Goal: Task Accomplishment & Management: Manage account settings

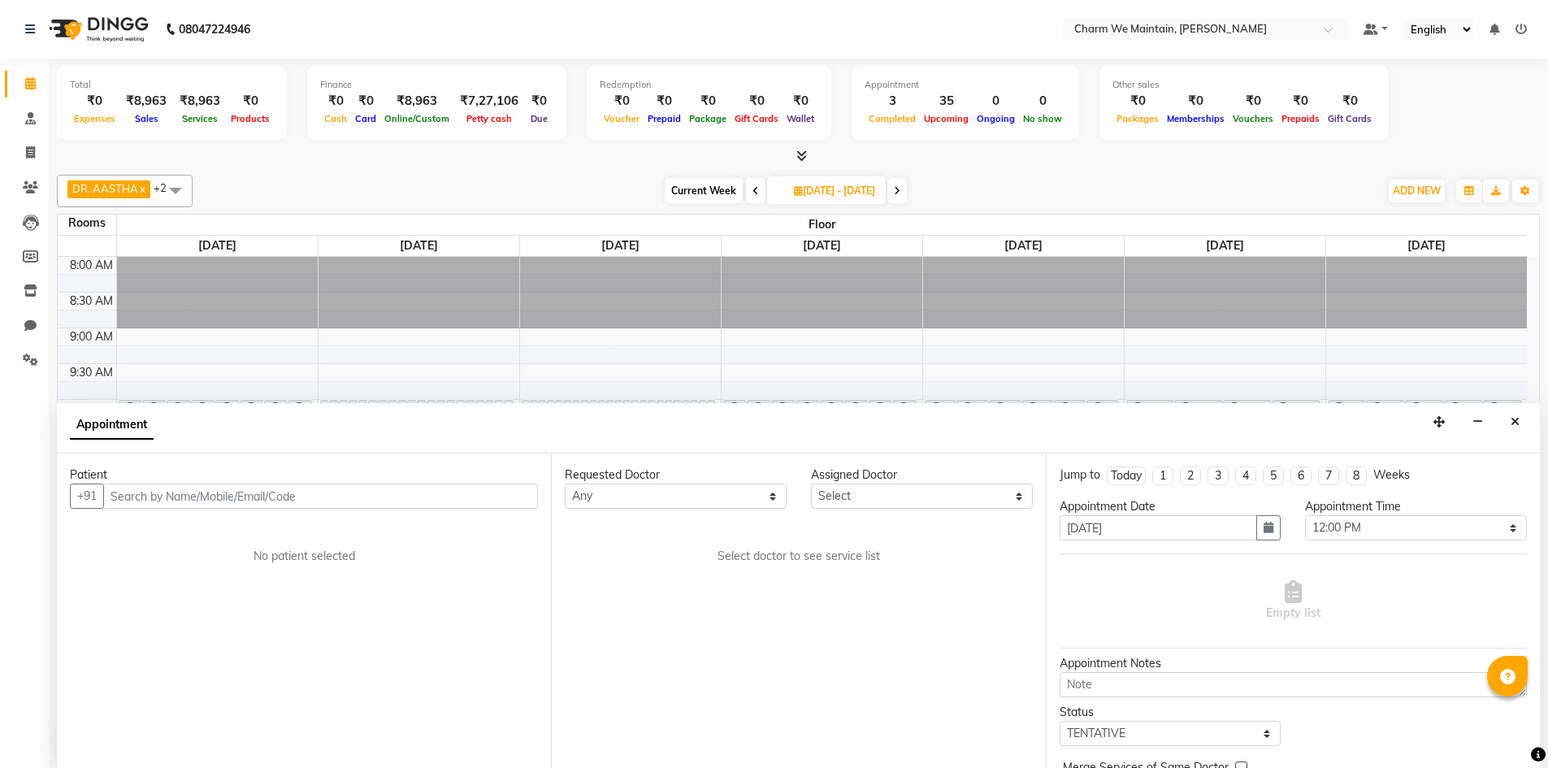
select select "720"
select select "tentative"
click at [370, 497] on input "text" at bounding box center [320, 495] width 435 height 25
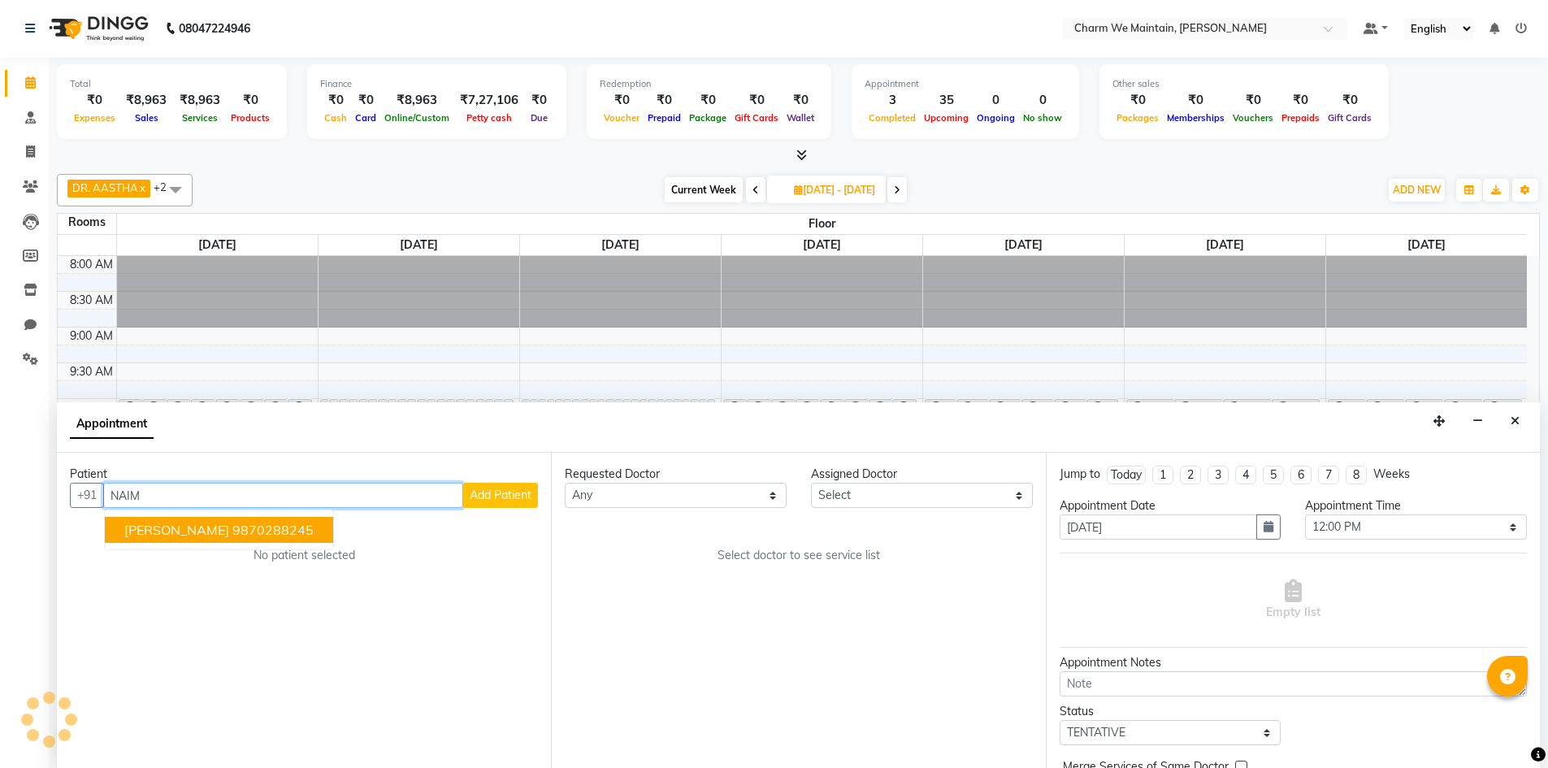
click at [232, 530] on ngb-highlight "9870288245" at bounding box center [272, 530] width 81 height 16
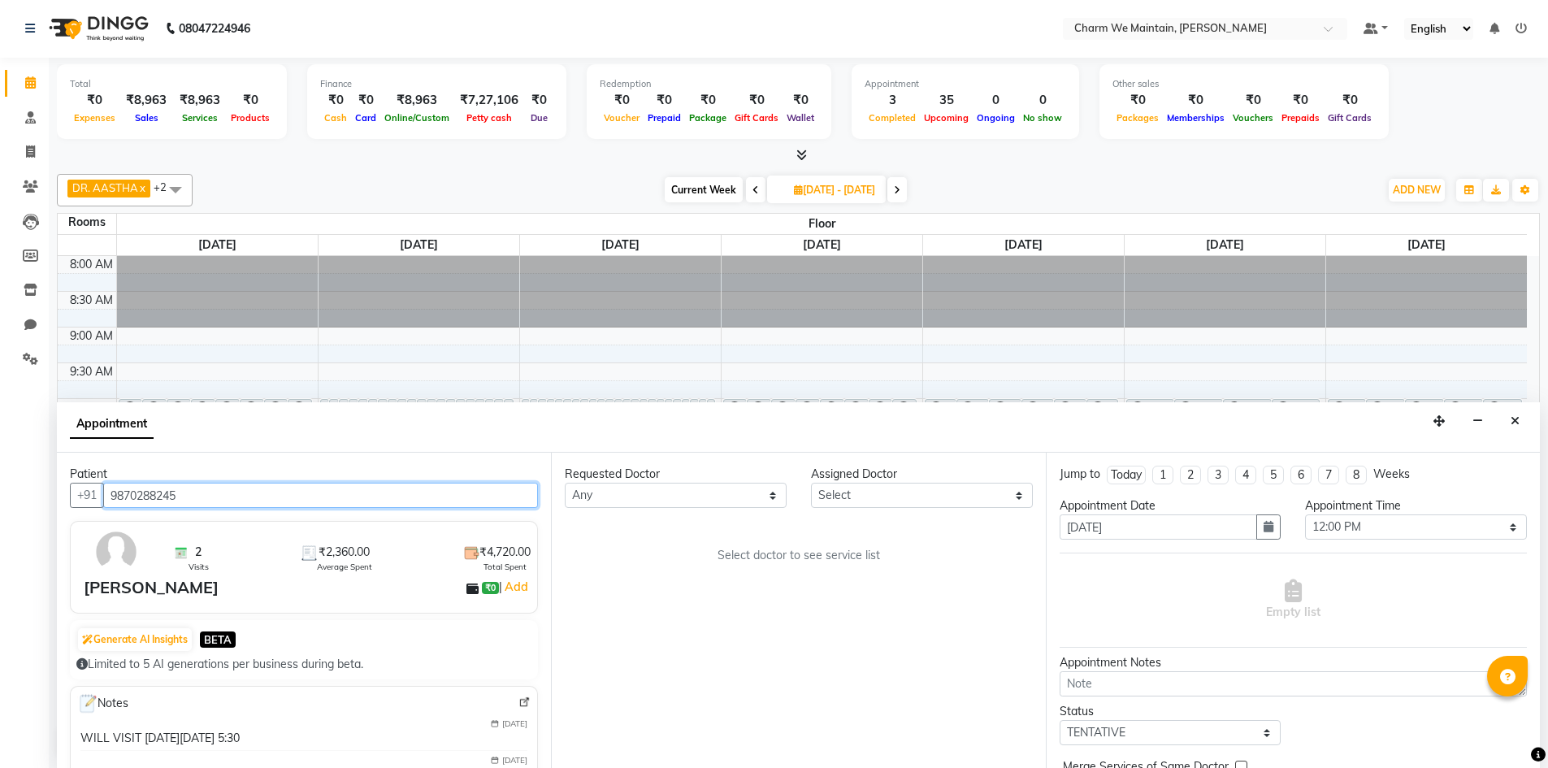
type input "9870288245"
click at [178, 553] on img at bounding box center [180, 552] width 15 height 15
click at [182, 551] on img at bounding box center [180, 552] width 15 height 15
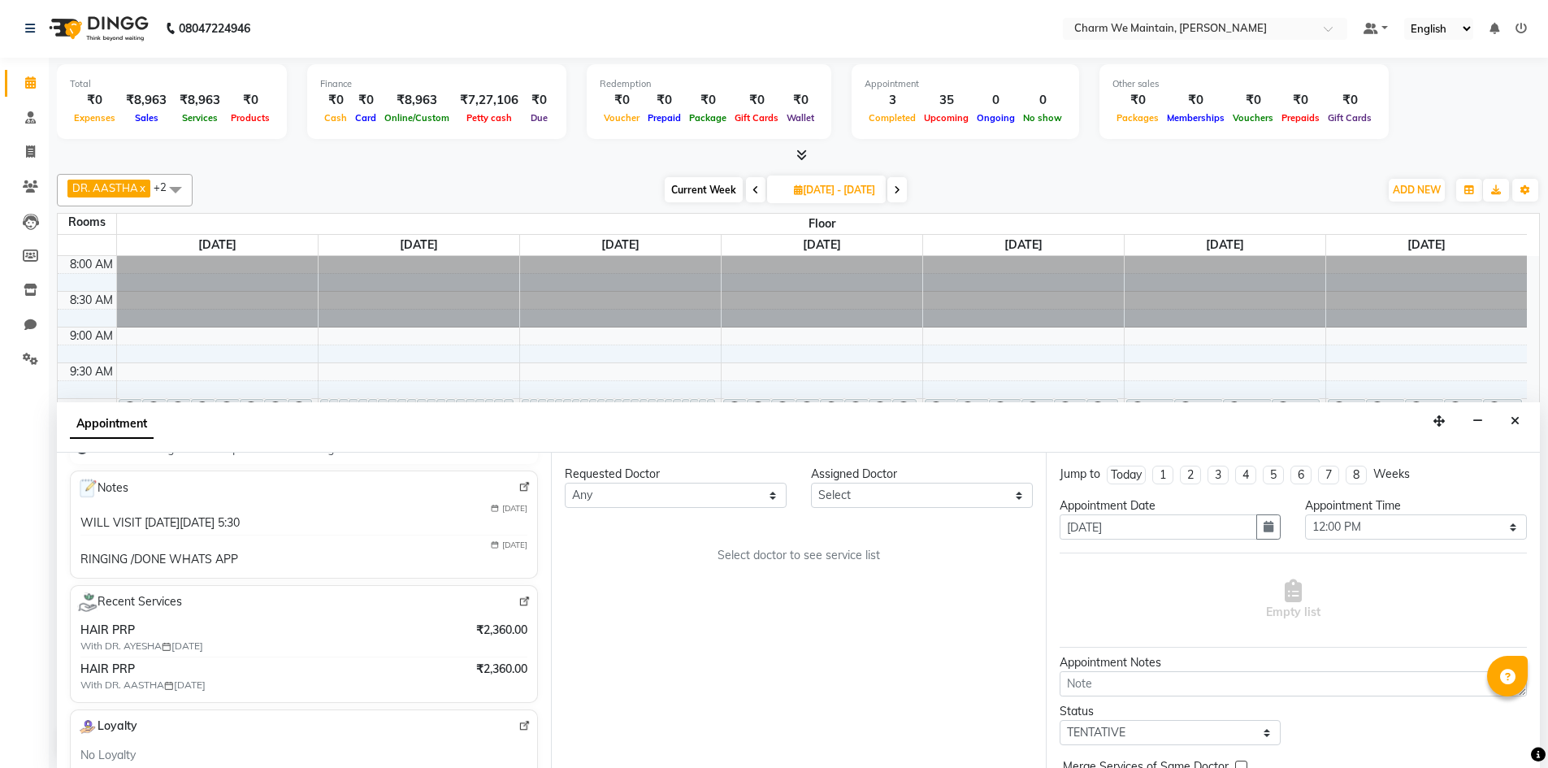
scroll to position [244, 0]
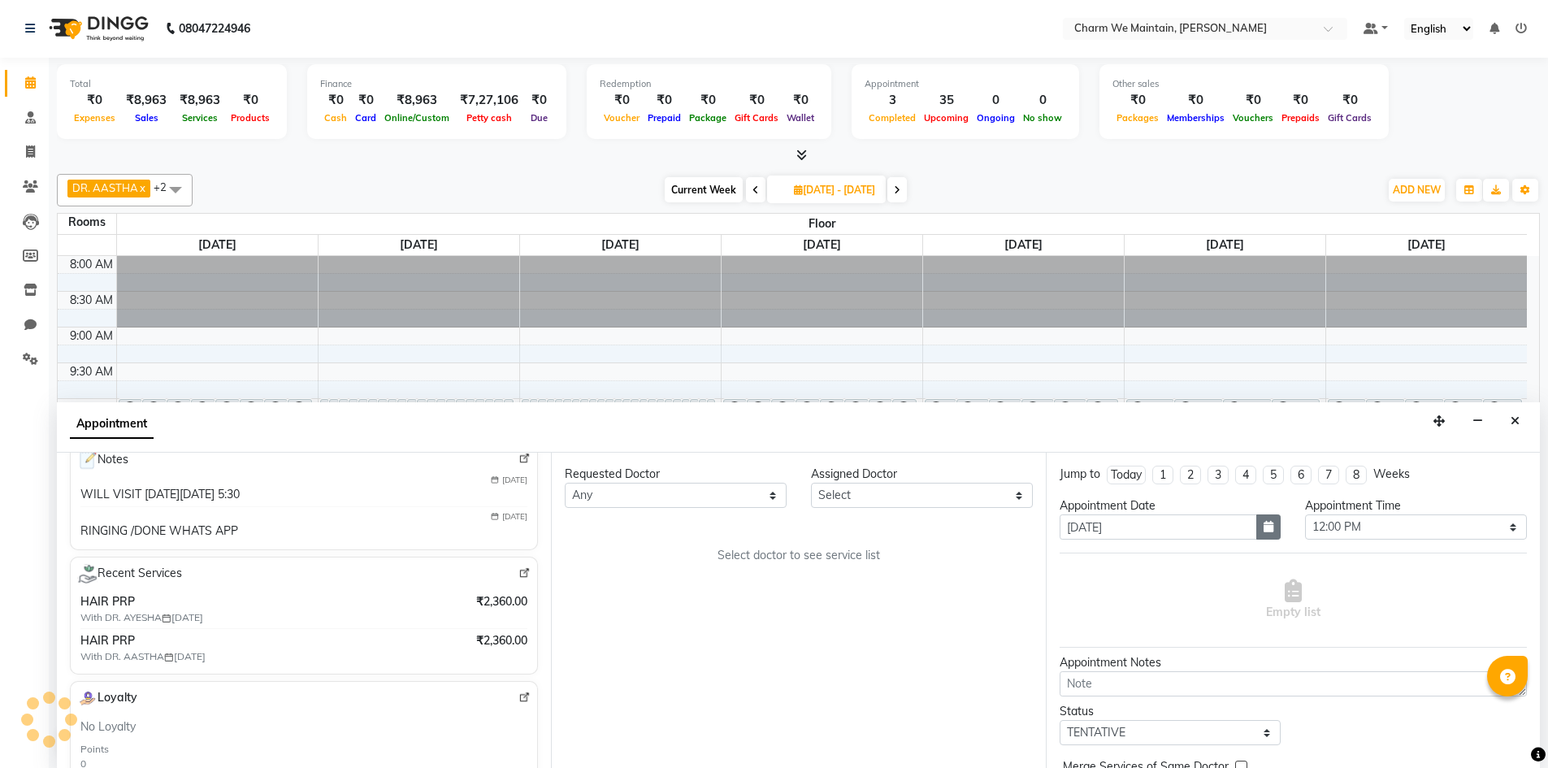
click at [1264, 530] on icon "button" at bounding box center [1269, 526] width 10 height 11
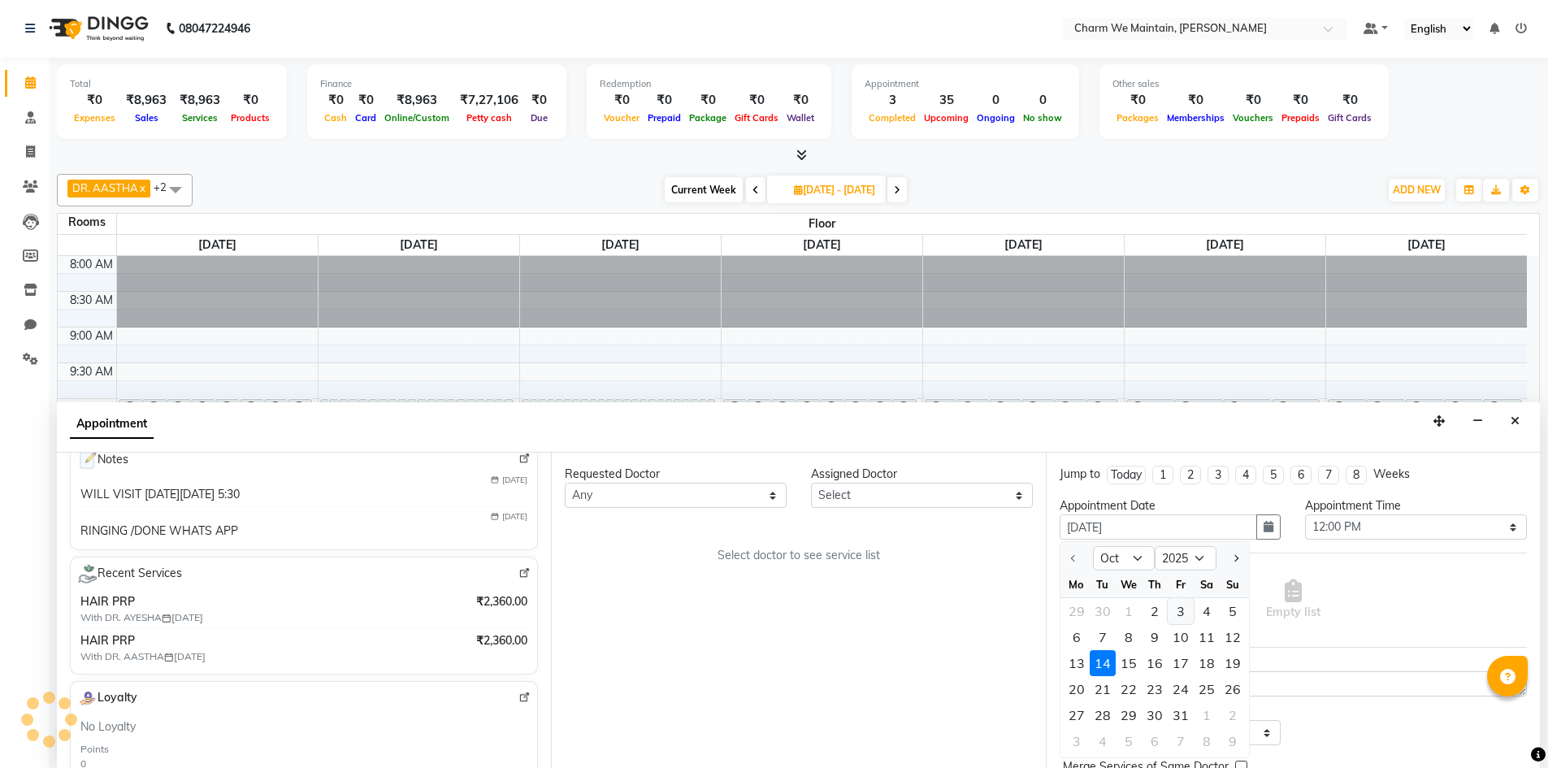
click at [1180, 613] on div "3" at bounding box center [1181, 611] width 26 height 26
type input "2025-10-03"
type input "03-10-2025"
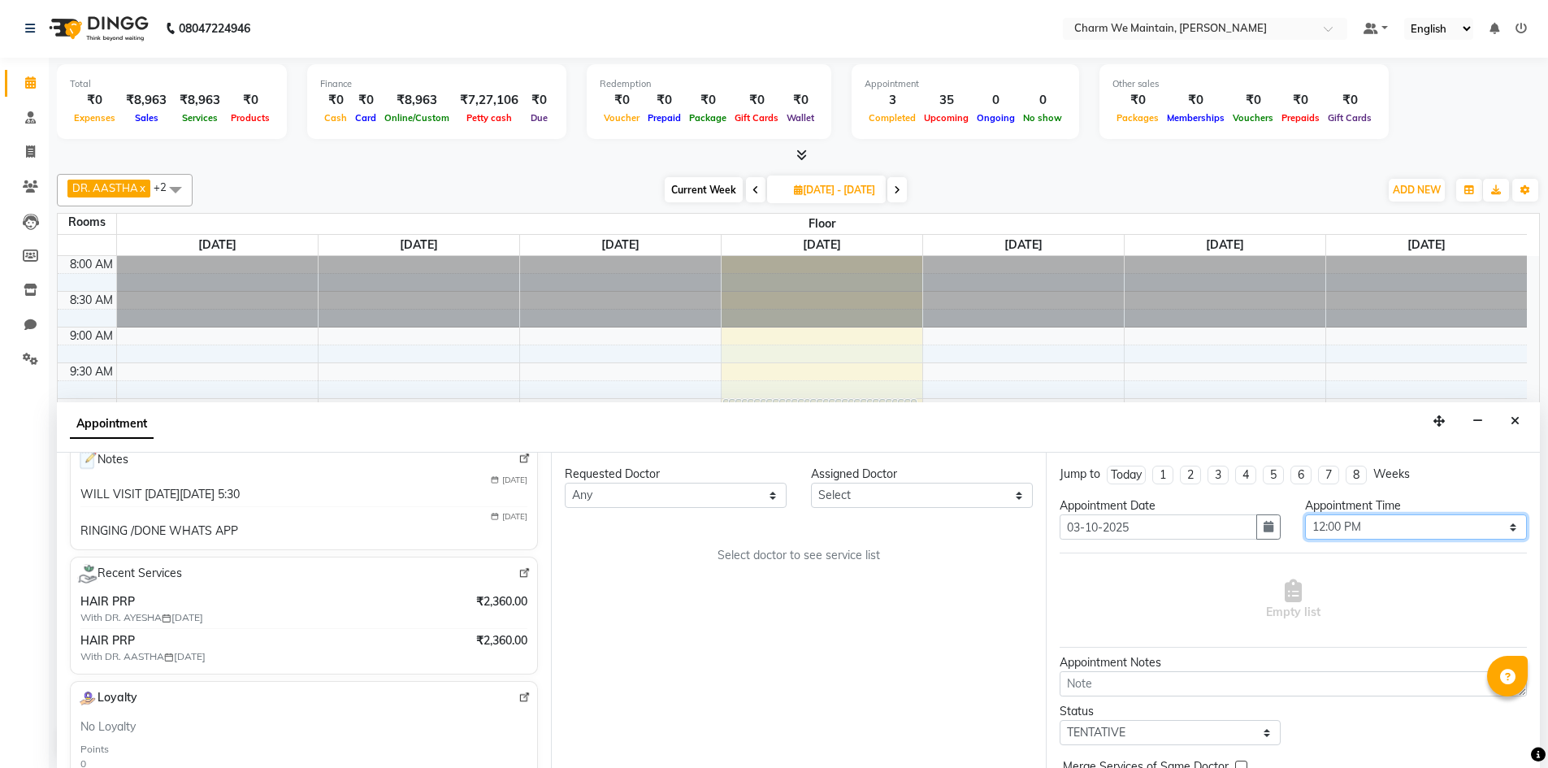
click at [1461, 531] on select "Select 09:00 AM 09:15 AM 09:30 AM 09:45 AM 10:00 AM 10:15 AM 10:30 AM 10:45 AM …" at bounding box center [1416, 526] width 222 height 25
select select "1080"
click at [1305, 514] on select "Select 09:00 AM 09:15 AM 09:30 AM 09:45 AM 10:00 AM 10:15 AM 10:30 AM 10:45 AM …" at bounding box center [1416, 526] width 222 height 25
click at [905, 496] on select "Select DR. AYESHA DR. [GEOGRAPHIC_DATA]" at bounding box center [922, 495] width 222 height 25
select select "86210"
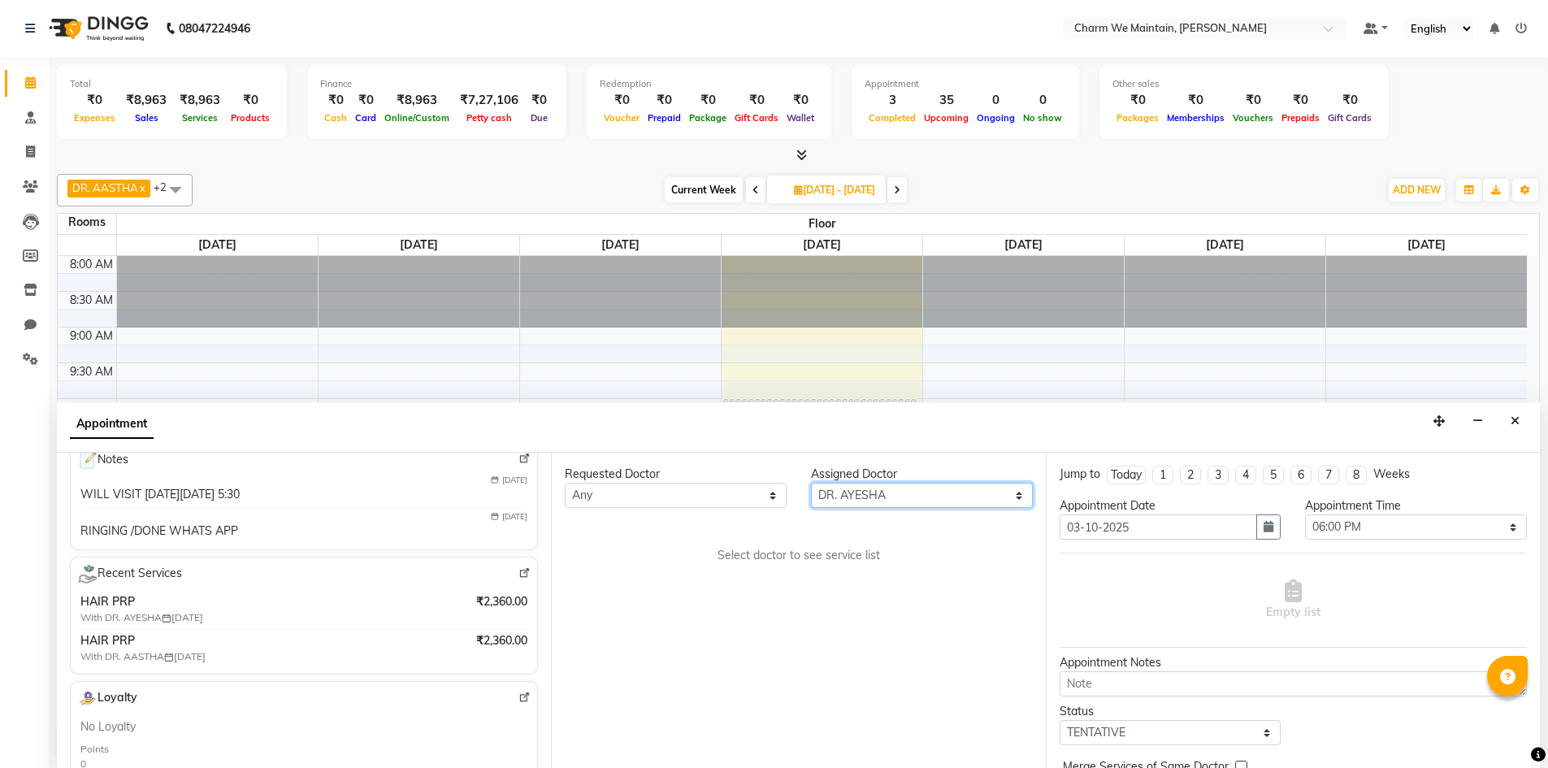
click at [811, 483] on select "Select DR. AYESHA DR. [GEOGRAPHIC_DATA]" at bounding box center [922, 495] width 222 height 25
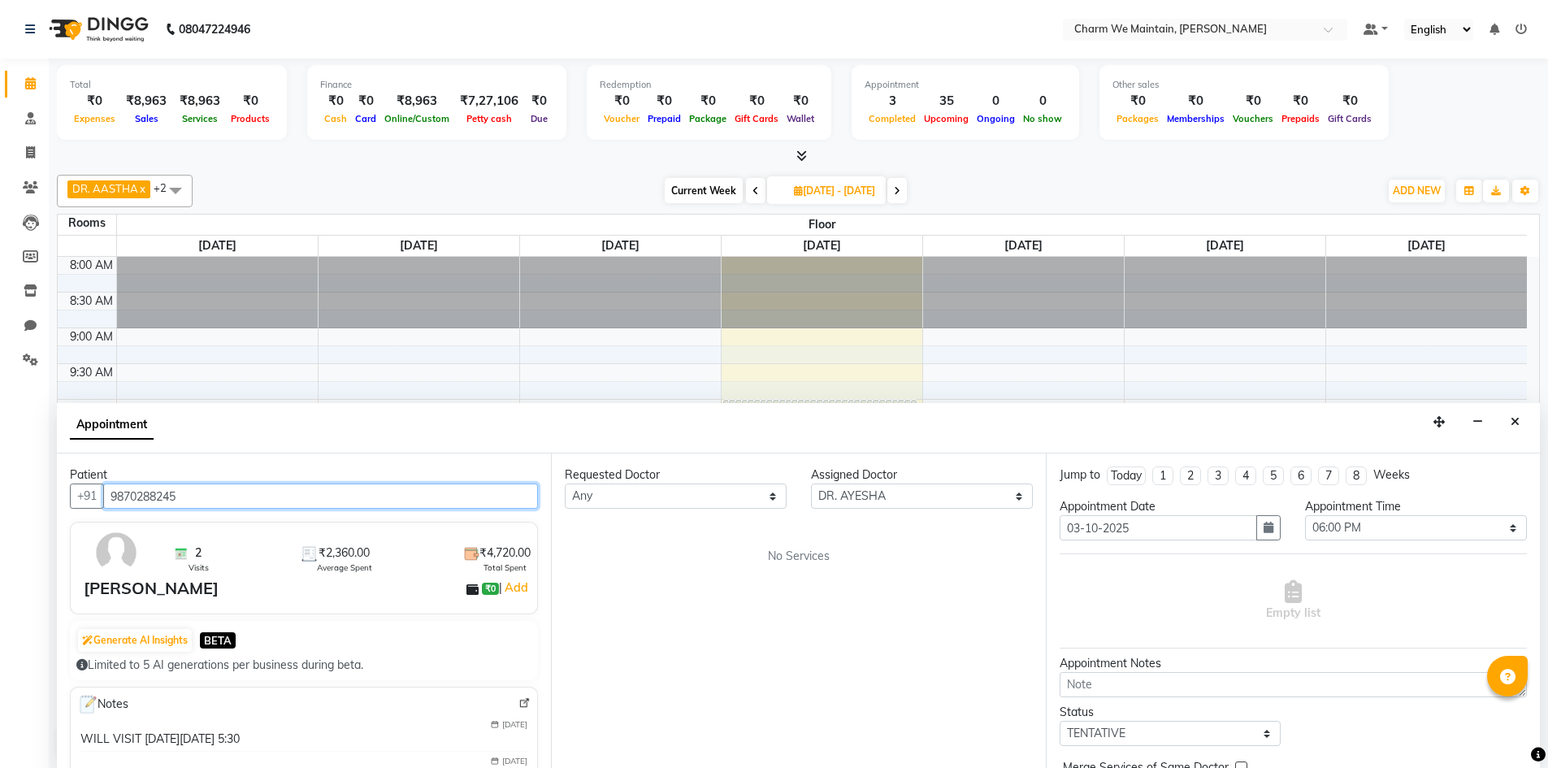
click at [443, 492] on input "9870288245" at bounding box center [320, 496] width 435 height 25
click at [470, 505] on input "9870288245" at bounding box center [320, 496] width 435 height 25
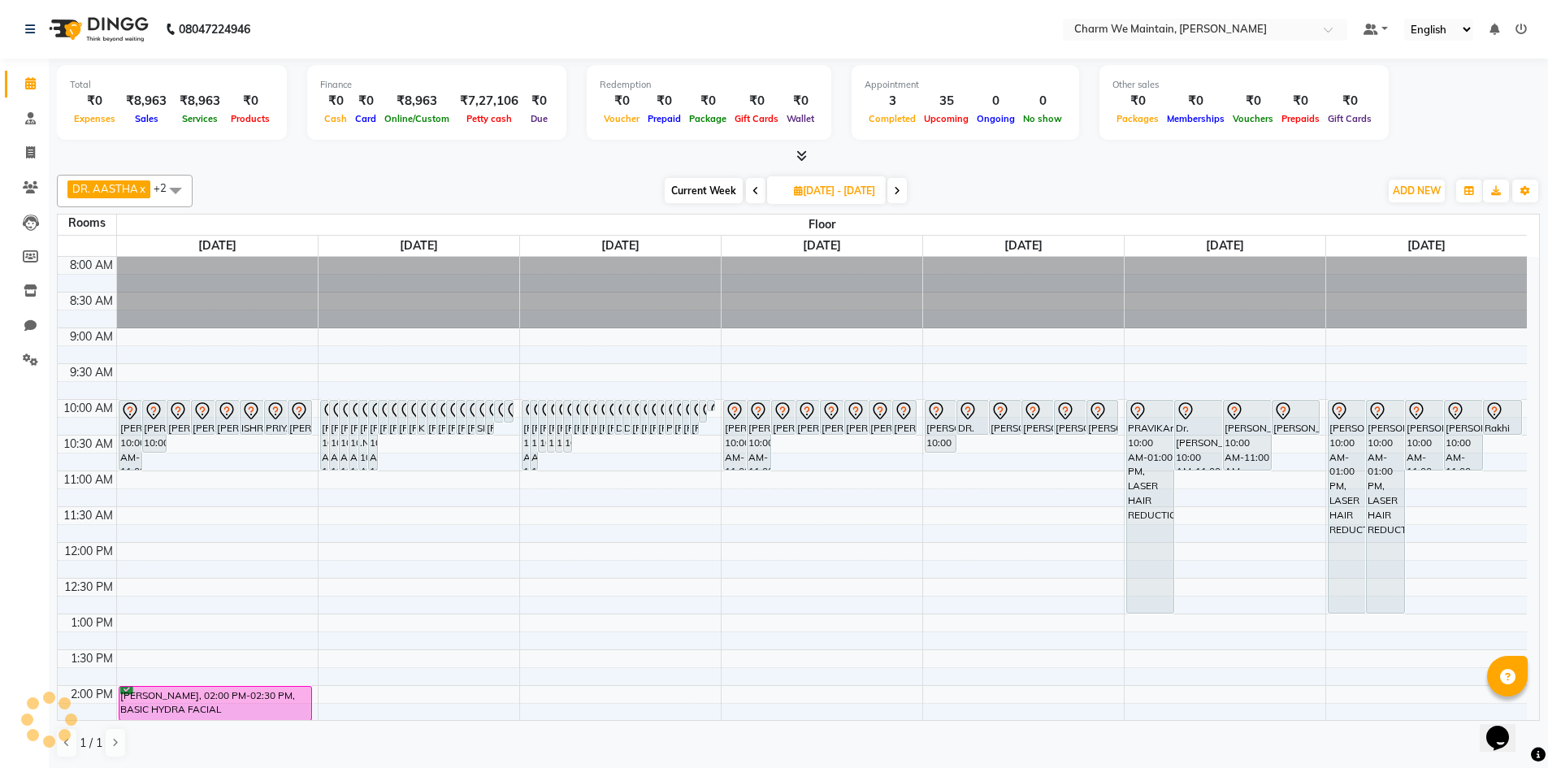
click at [746, 193] on span at bounding box center [756, 190] width 20 height 25
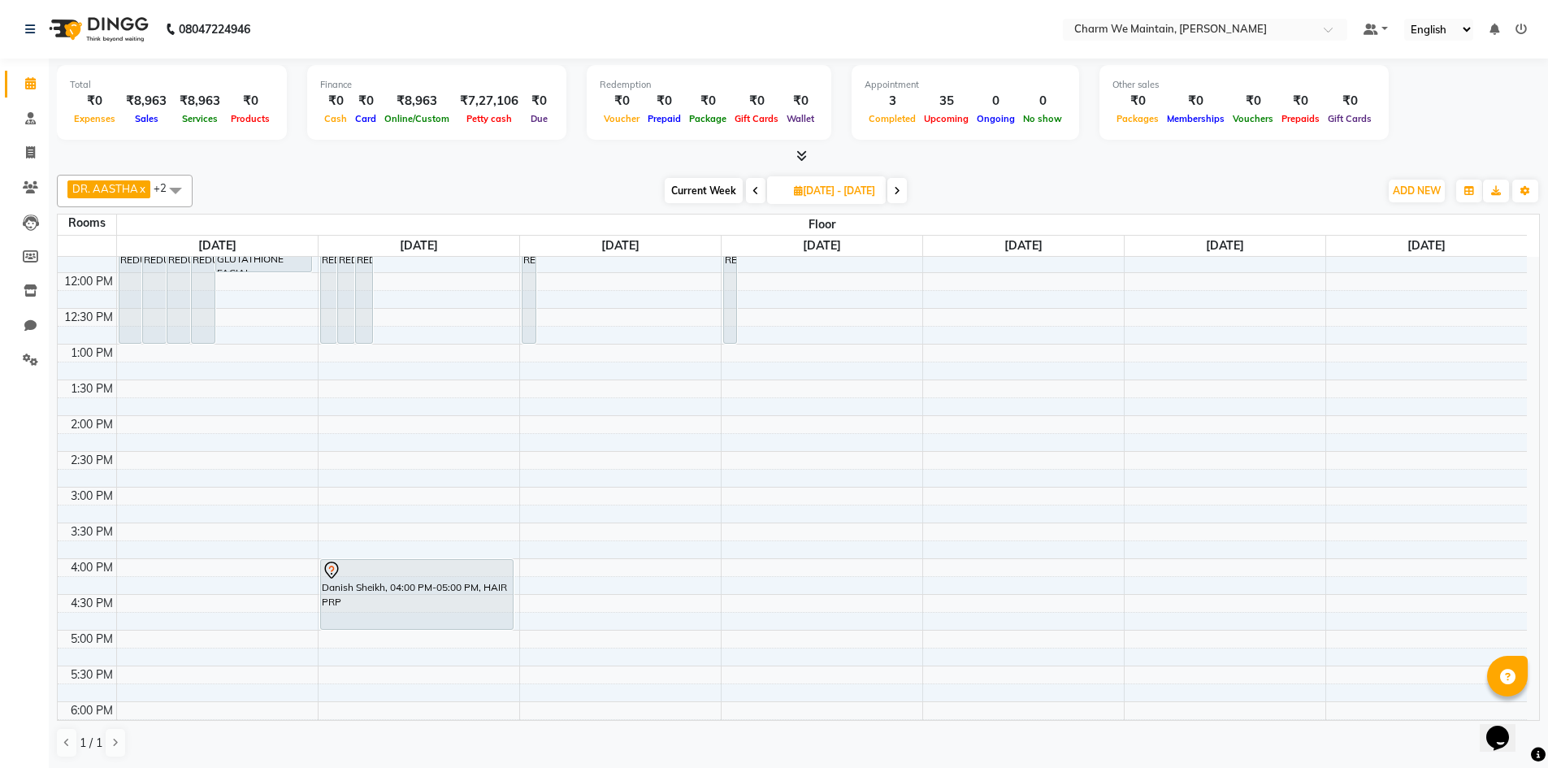
scroll to position [406, 0]
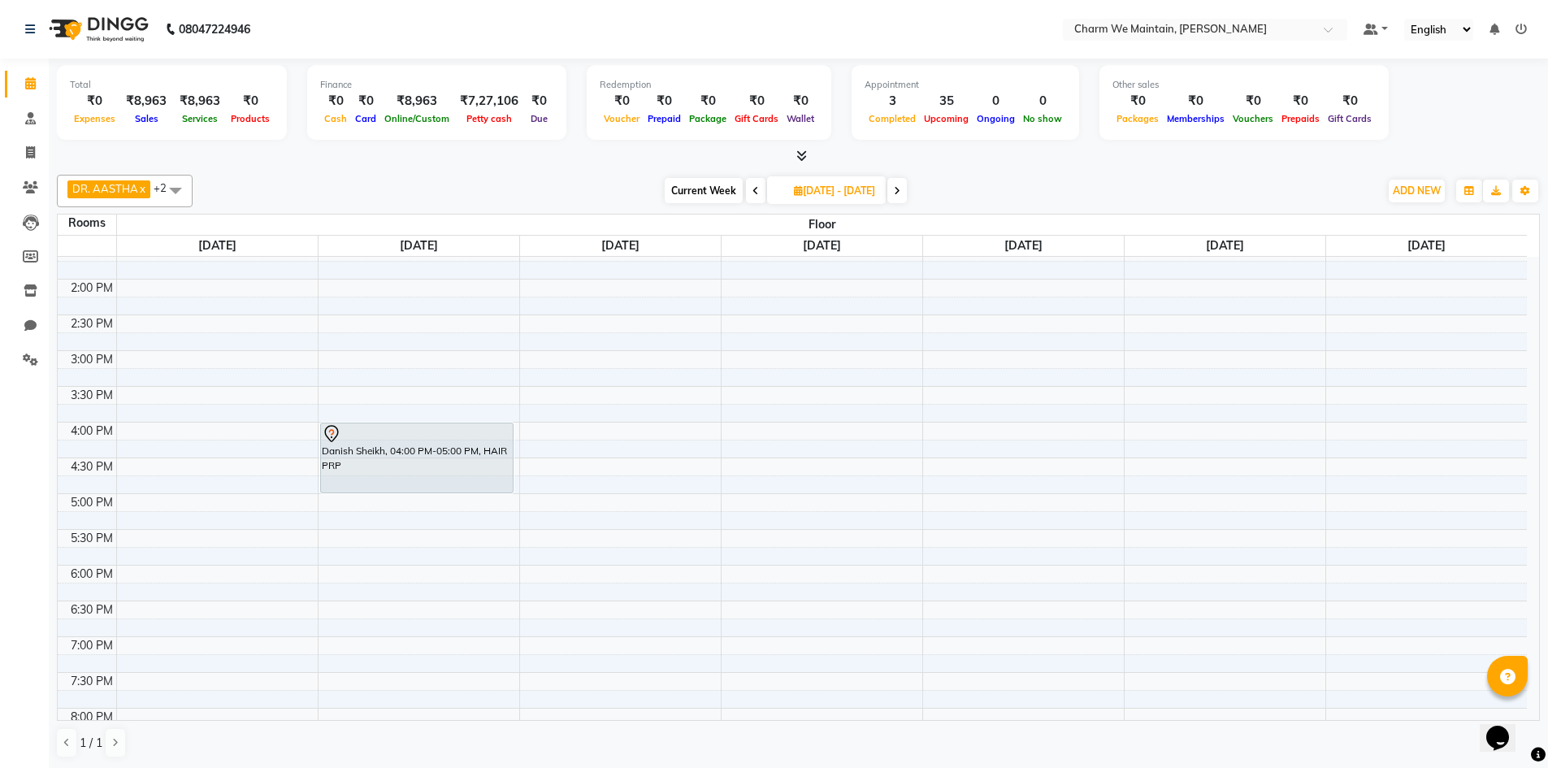
click at [753, 193] on icon at bounding box center [756, 191] width 7 height 10
type input "2025-10-01"
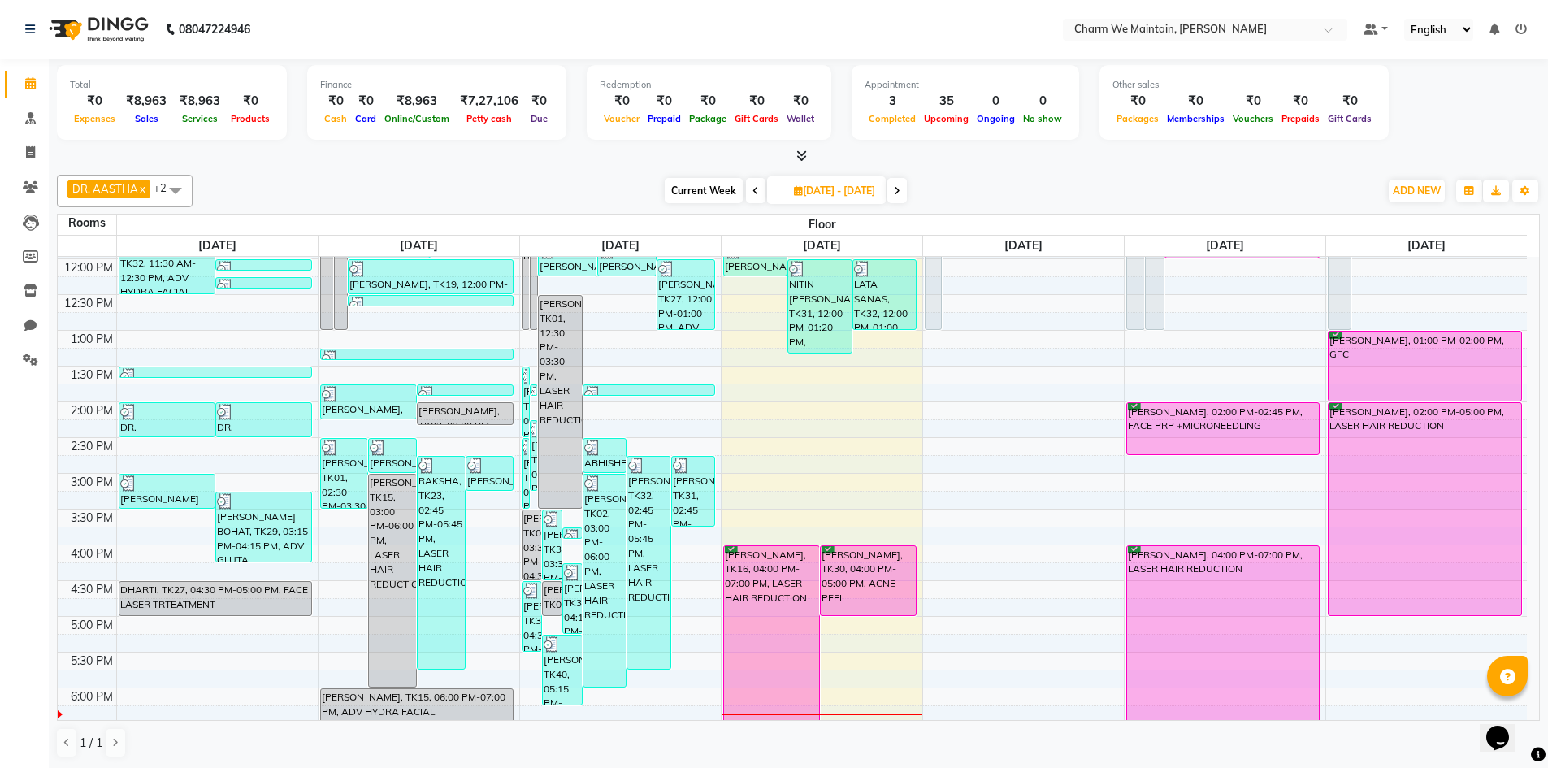
scroll to position [365, 0]
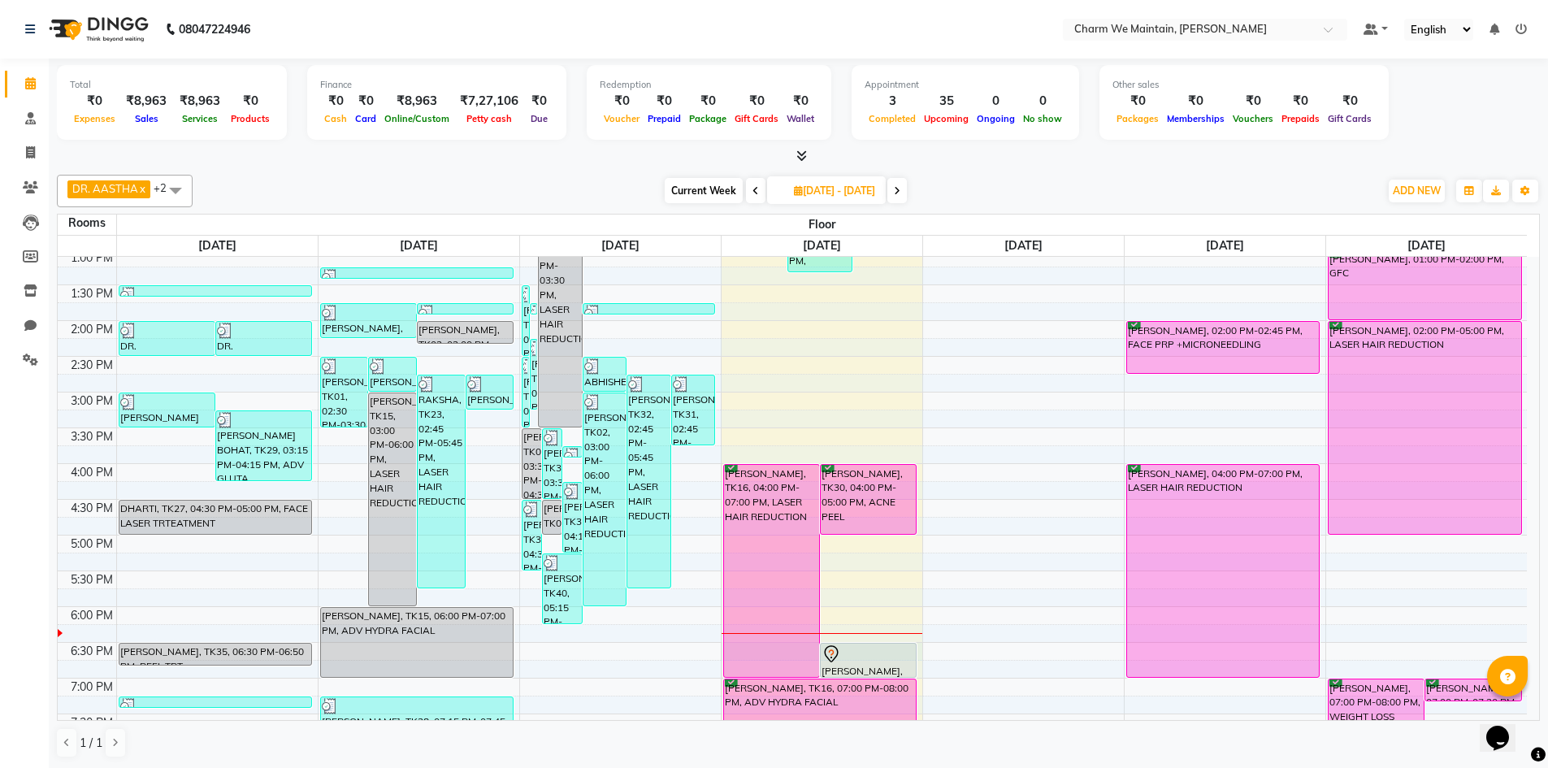
click at [920, 650] on div "8:00 AM 8:30 AM 9:00 AM 9:30 AM 10:00 AM 10:30 AM 11:00 AM 11:30 AM 12:00 PM 12…" at bounding box center [792, 428] width 1469 height 1072
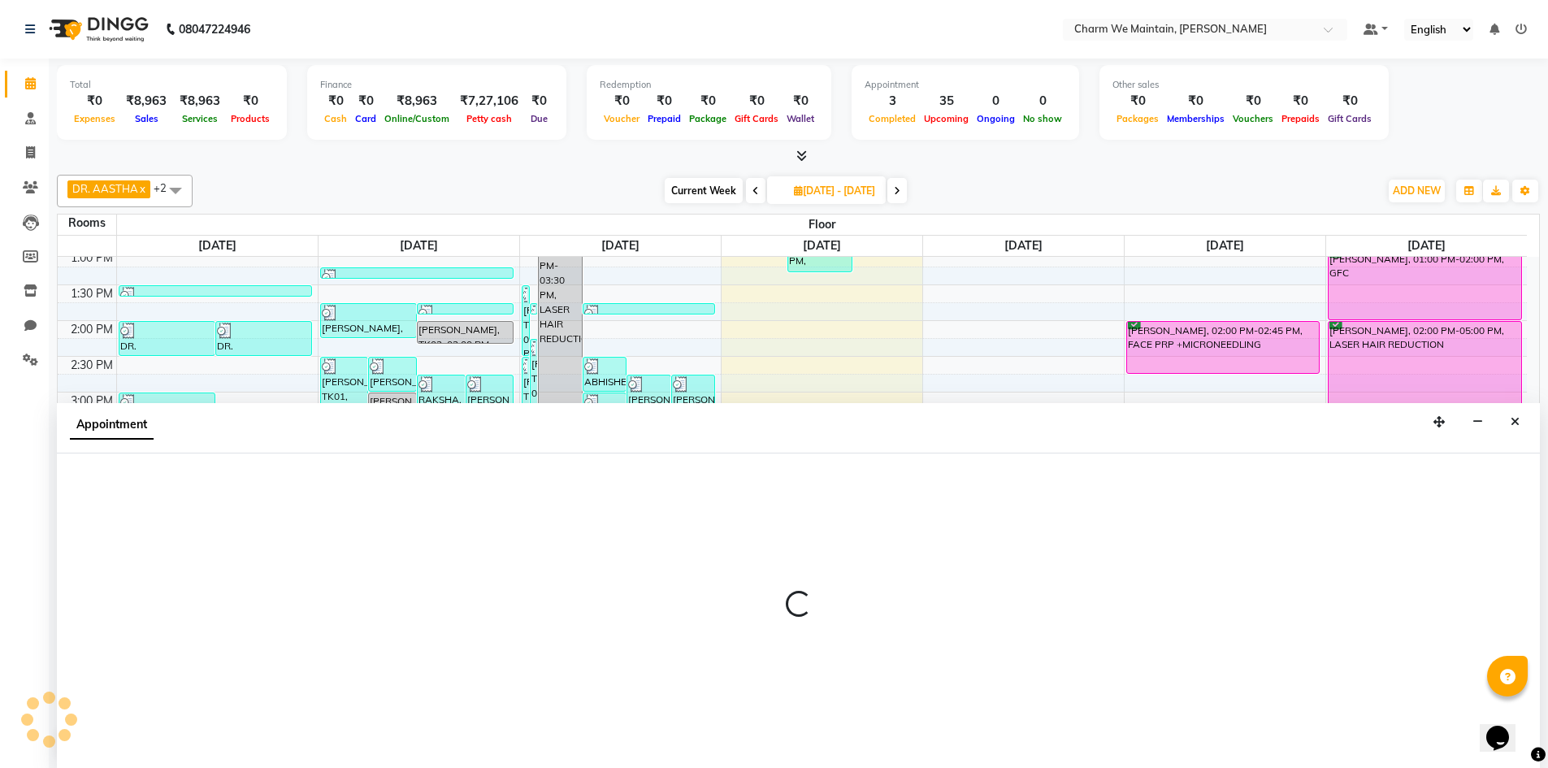
scroll to position [1, 0]
select select "1110"
select select "tentative"
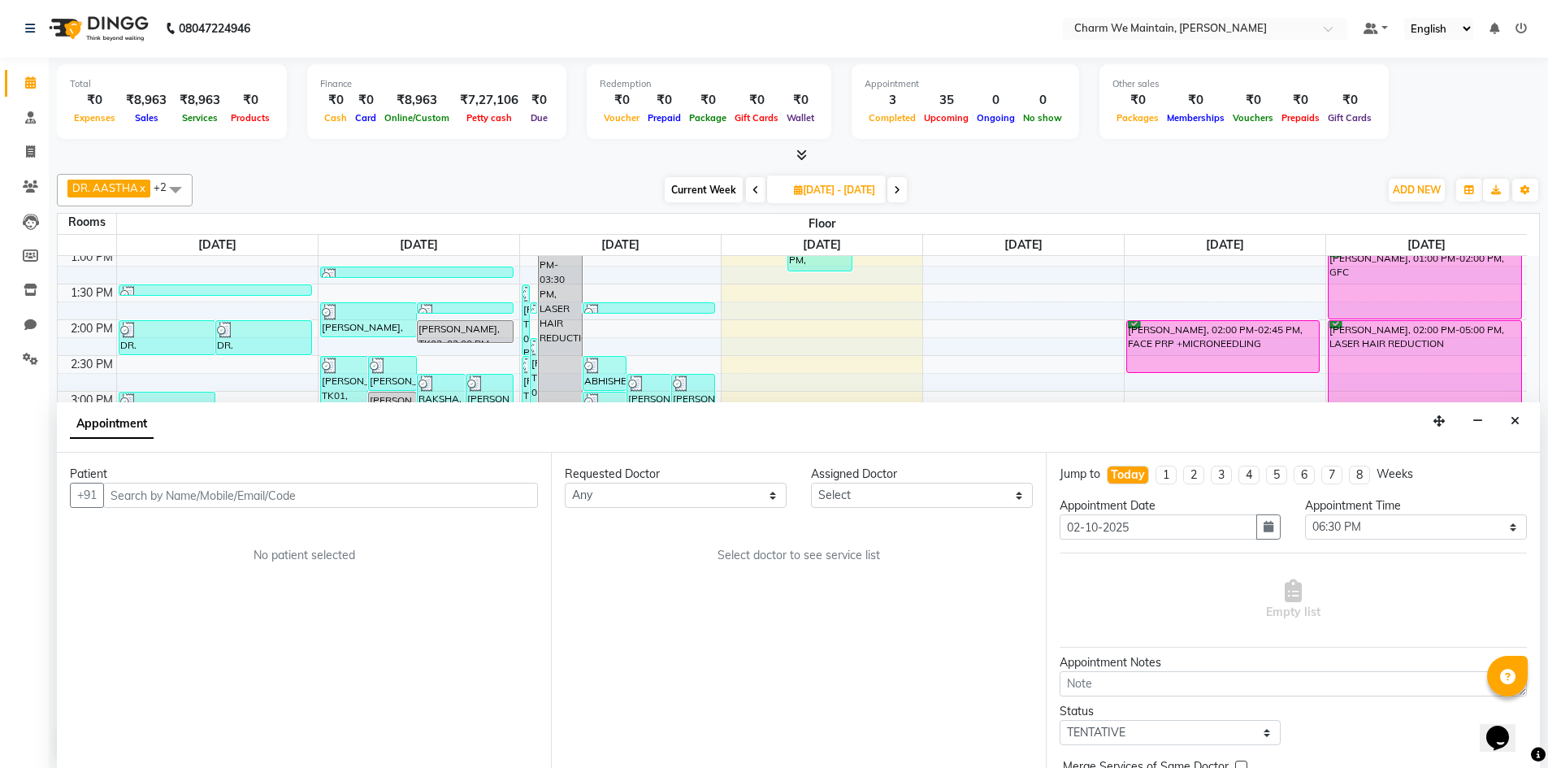
click at [318, 492] on input "text" at bounding box center [320, 495] width 435 height 25
type input "9920115965"
click at [505, 490] on span "Add Patient" at bounding box center [501, 495] width 62 height 15
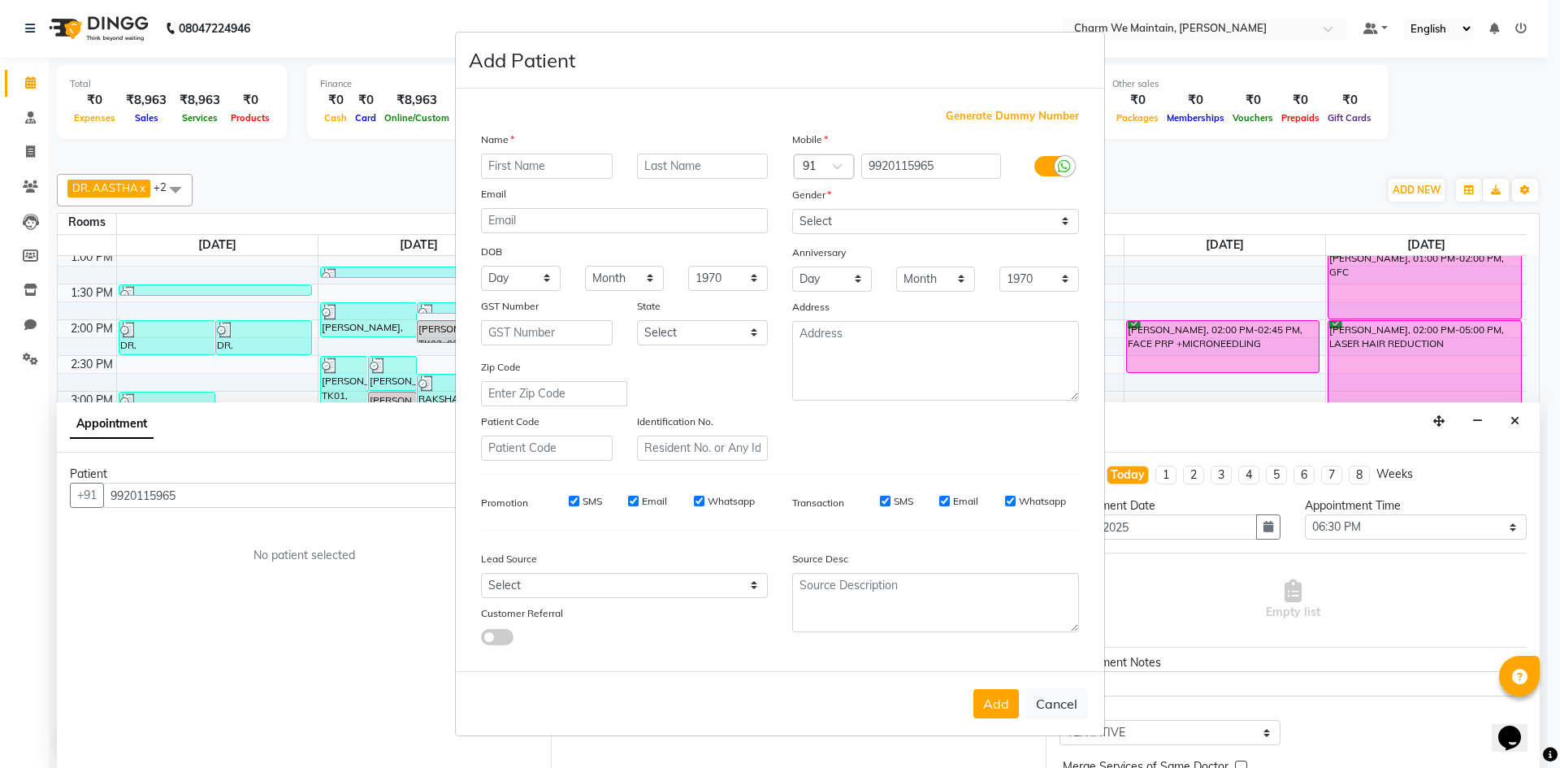
click at [561, 168] on input "text" at bounding box center [547, 166] width 132 height 25
type input "[PERSON_NAME]"
click at [718, 163] on input "text" at bounding box center [703, 166] width 132 height 25
type input "[PERSON_NAME]"
click at [900, 214] on select "Select [DEMOGRAPHIC_DATA] [DEMOGRAPHIC_DATA] Other Prefer Not To Say" at bounding box center [935, 221] width 287 height 25
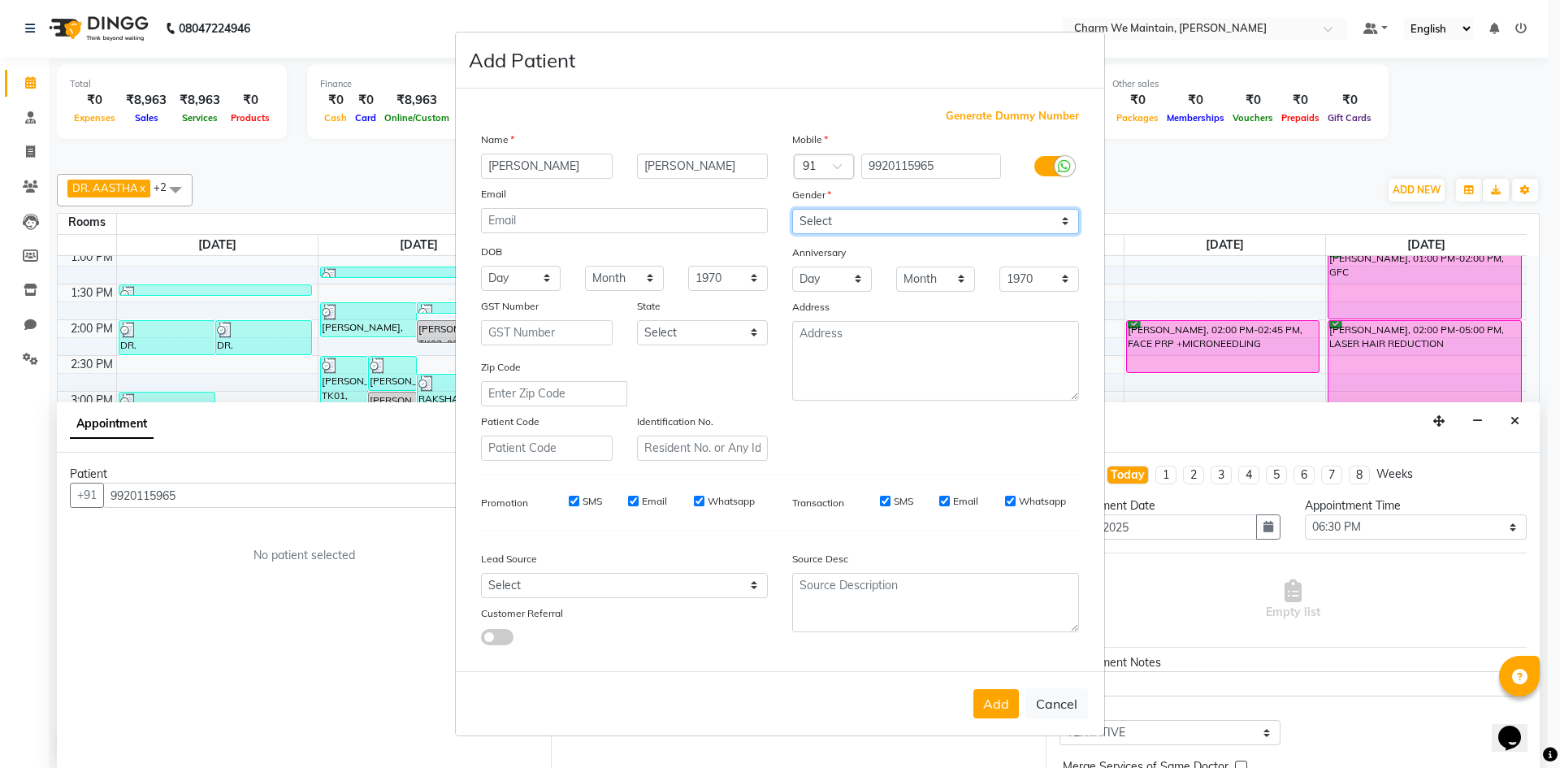
select select "[DEMOGRAPHIC_DATA]"
click at [792, 209] on select "Select [DEMOGRAPHIC_DATA] [DEMOGRAPHIC_DATA] Other Prefer Not To Say" at bounding box center [935, 221] width 287 height 25
click at [992, 709] on button "Add" at bounding box center [997, 703] width 46 height 29
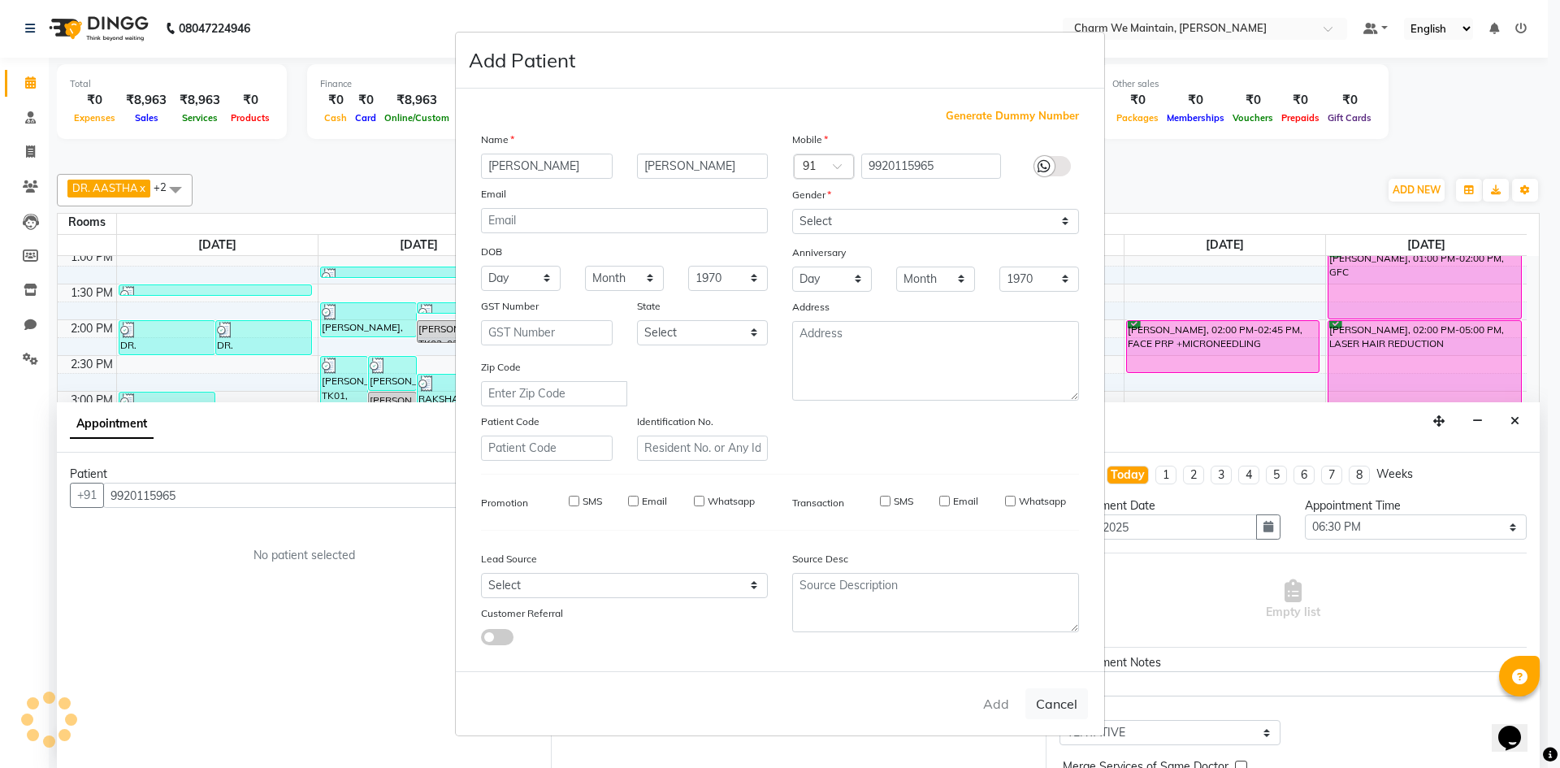
select select
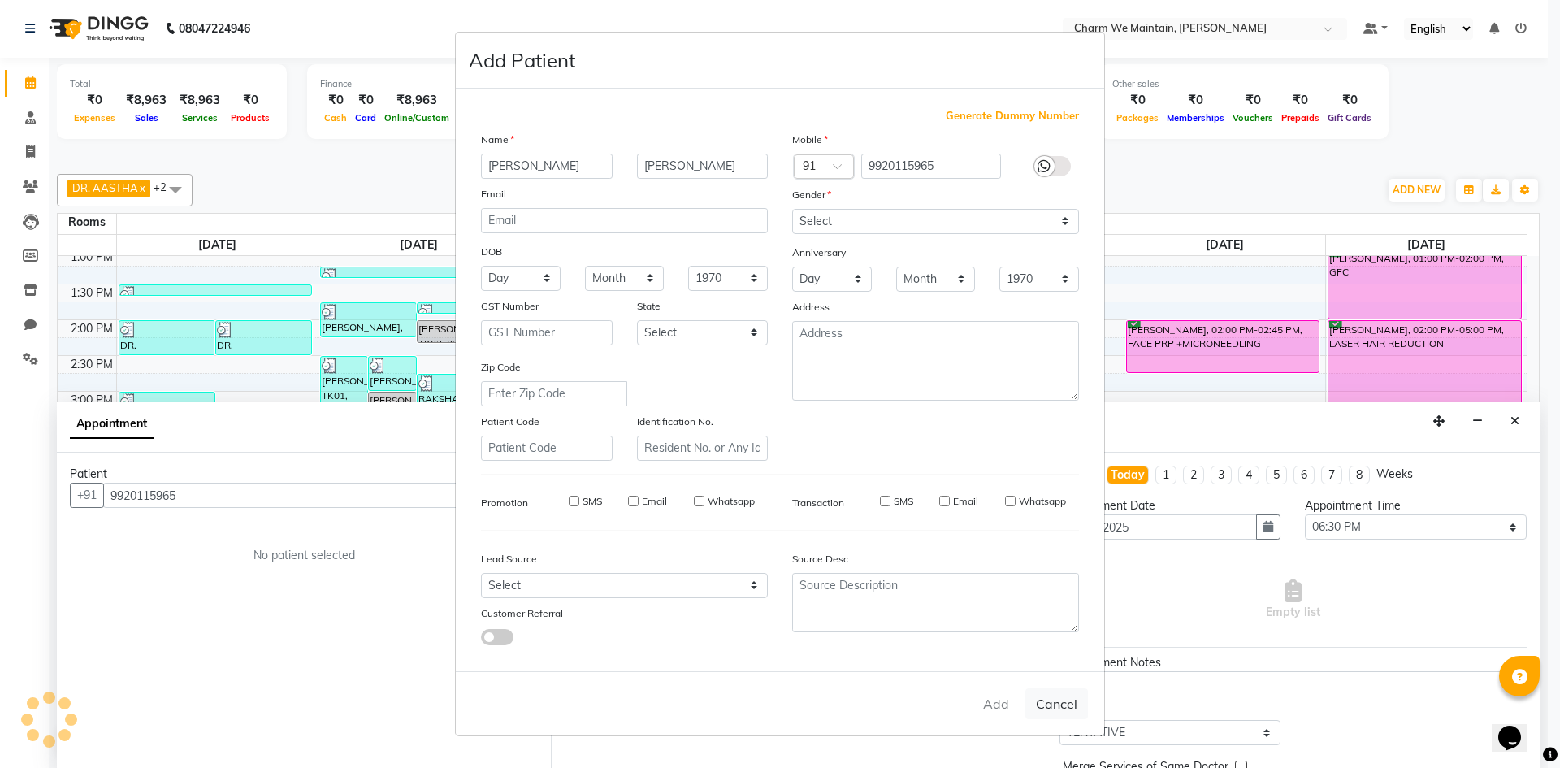
select select
checkbox input "false"
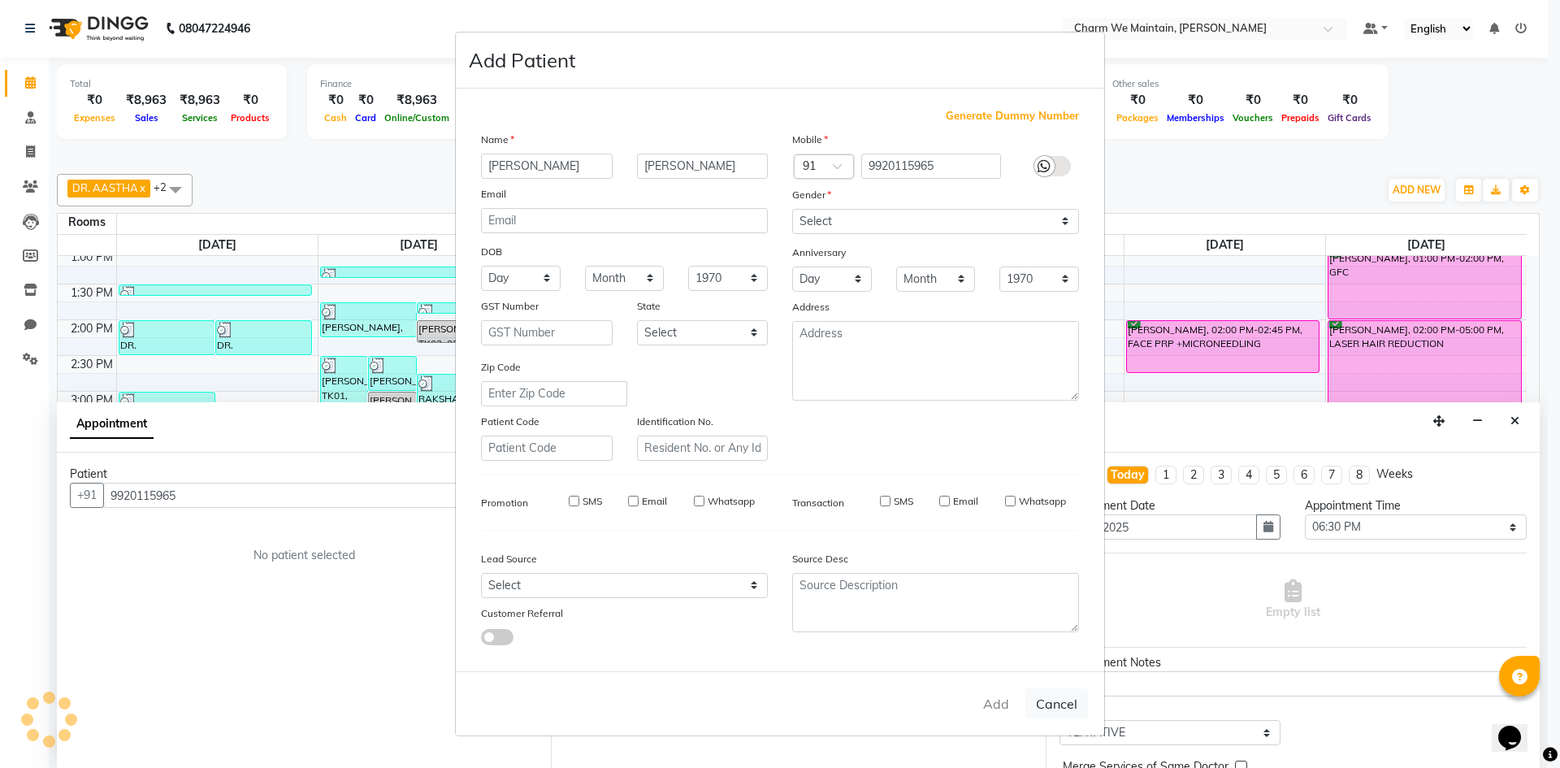
checkbox input "false"
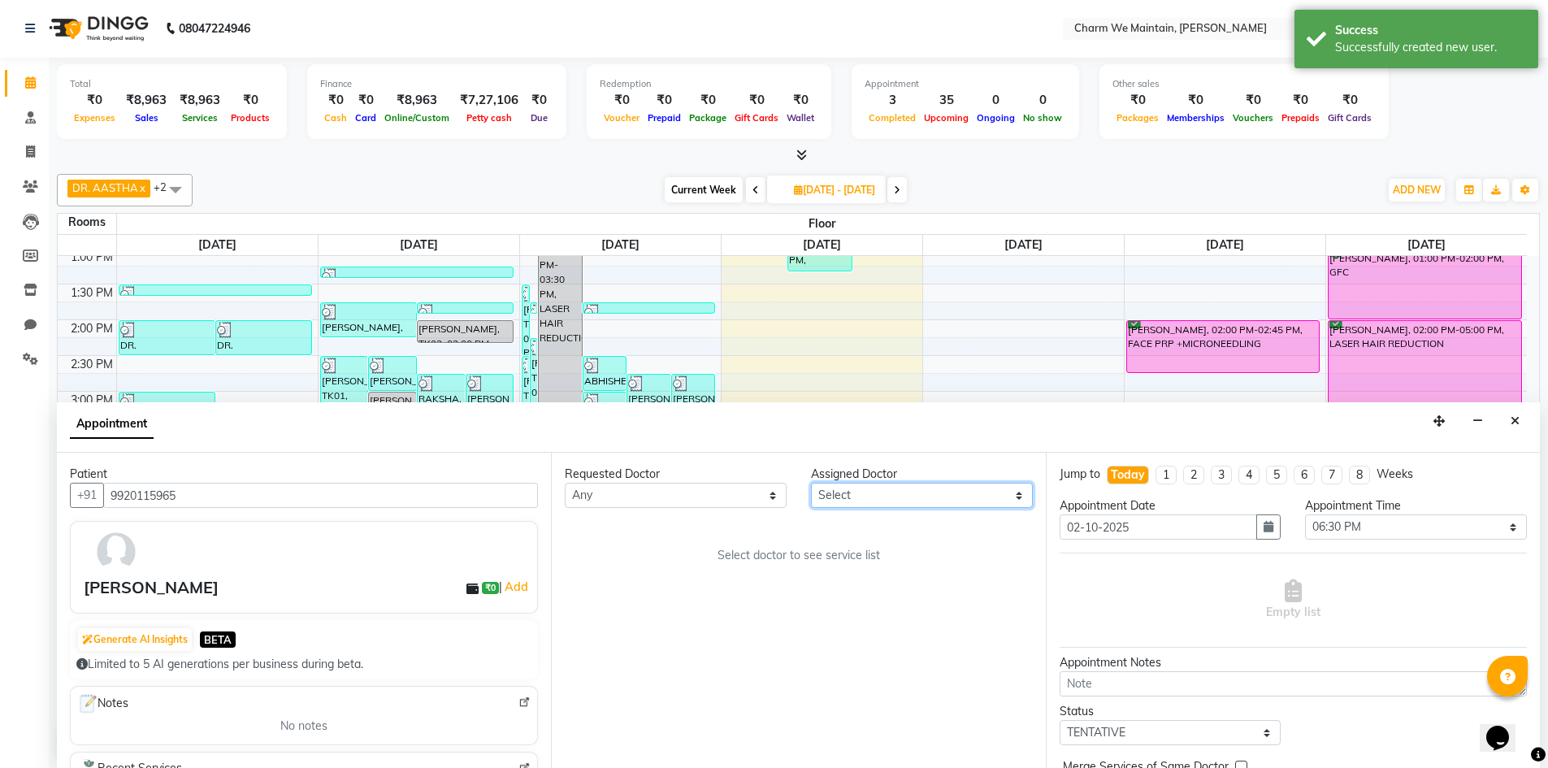
click at [901, 501] on select "Select DR. AYESHA DR. [GEOGRAPHIC_DATA]" at bounding box center [922, 495] width 222 height 25
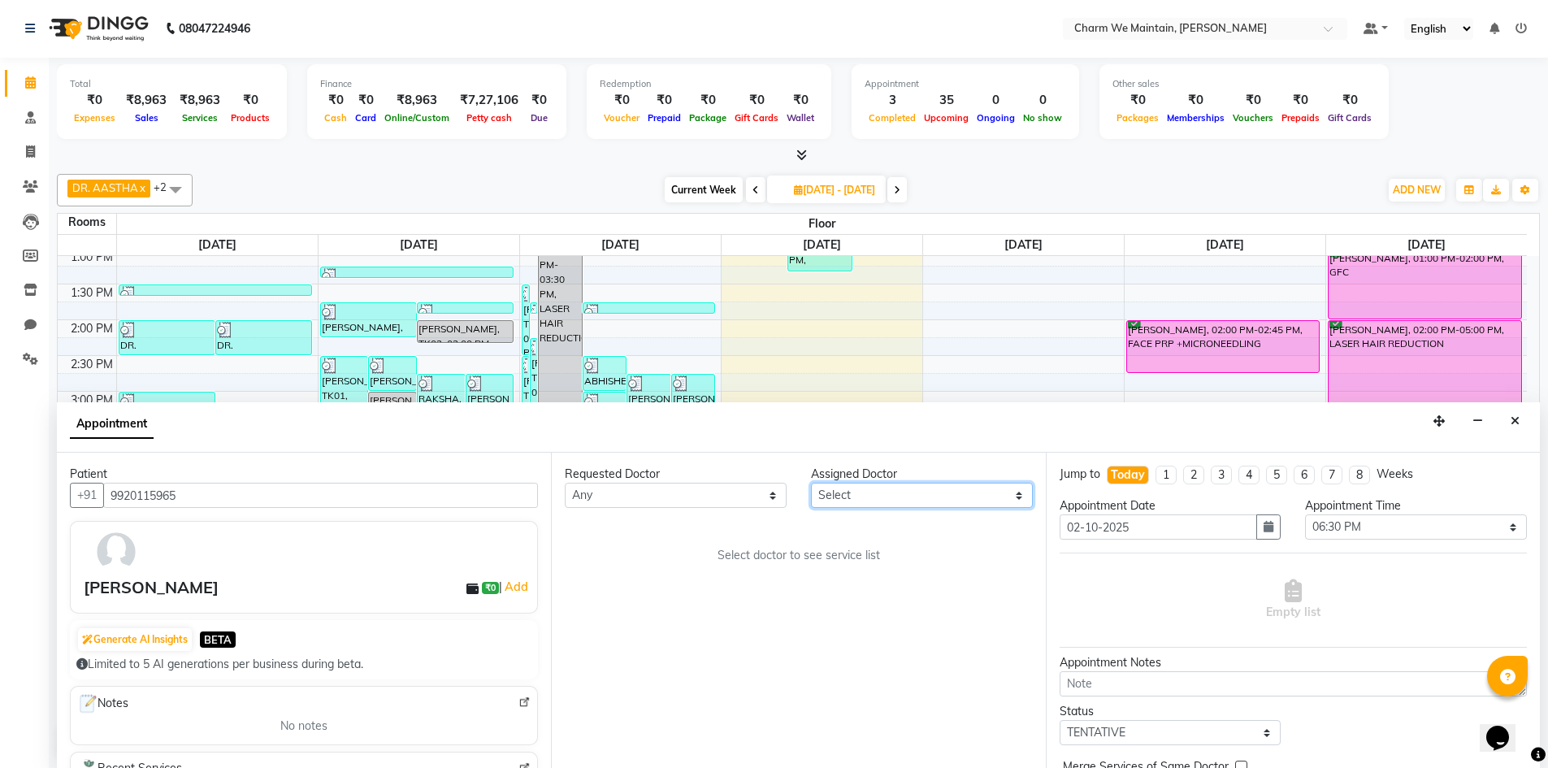
select select "86212"
click at [811, 483] on select "Select DR. AYESHA DR. [GEOGRAPHIC_DATA]" at bounding box center [922, 495] width 222 height 25
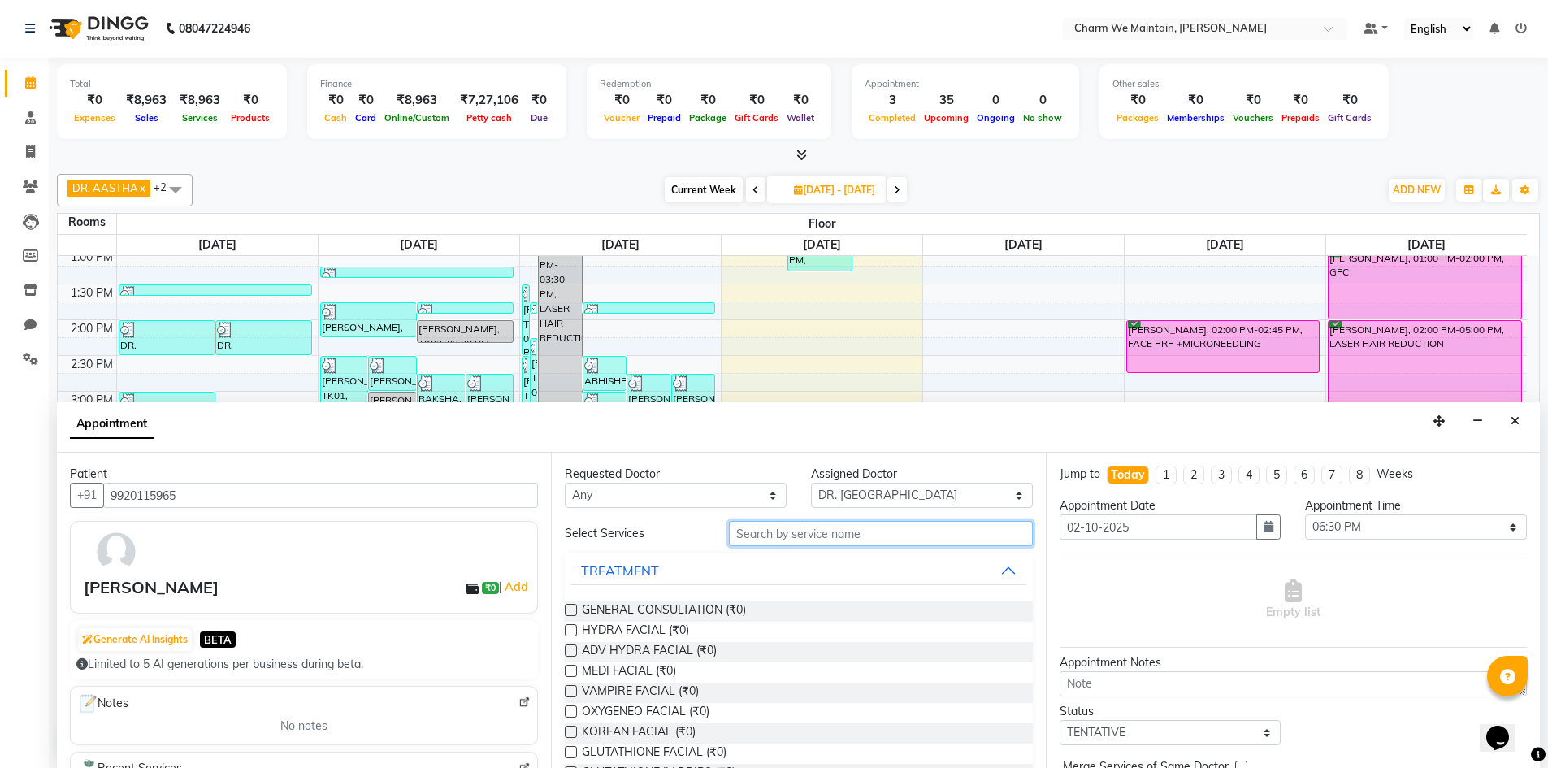
click at [870, 532] on input "text" at bounding box center [881, 533] width 304 height 25
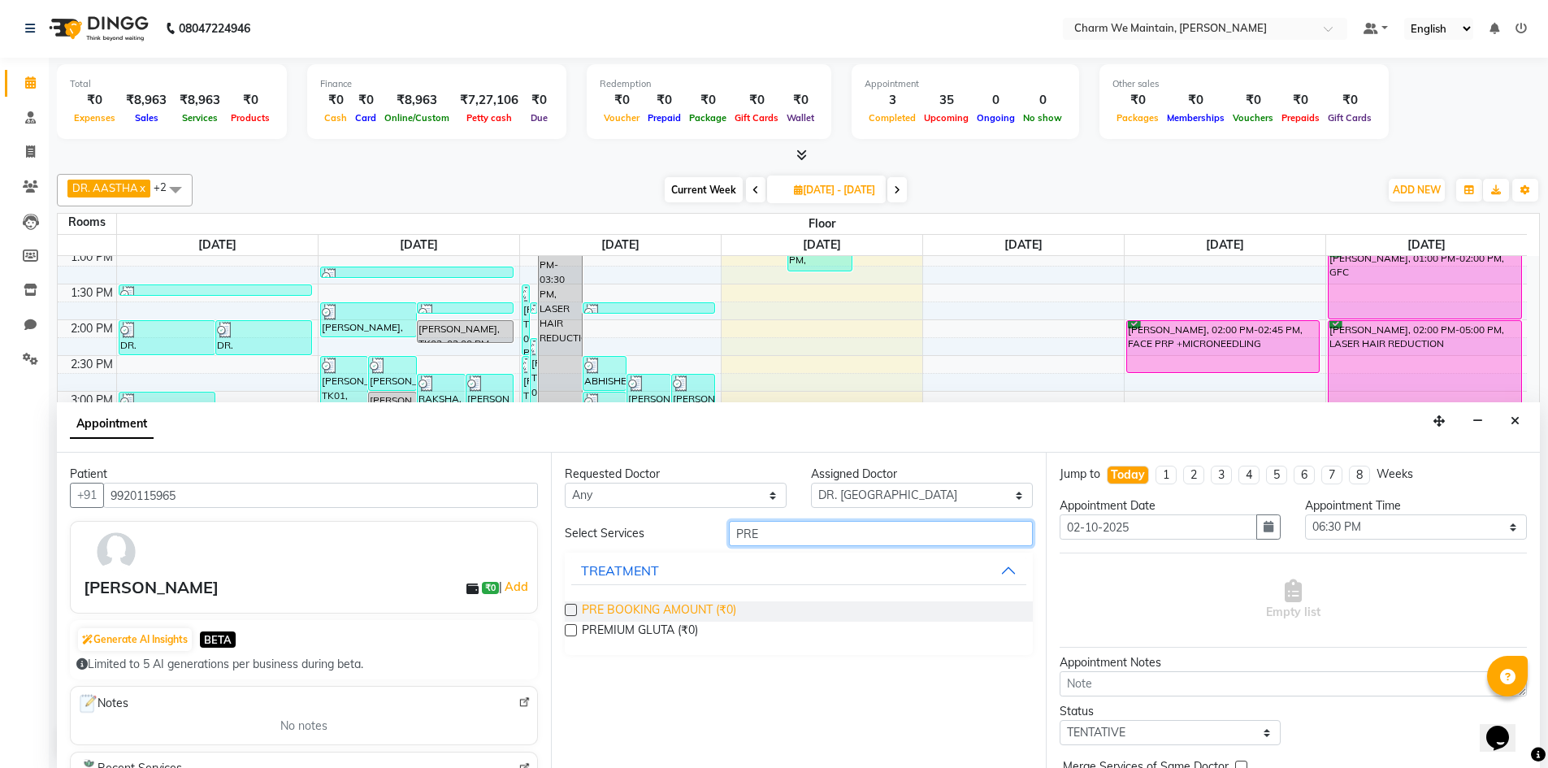
type input "PRE"
click at [636, 615] on span "PRE BOOKING AMOUNT (₹0)" at bounding box center [659, 611] width 154 height 20
checkbox input "true"
select select "4343"
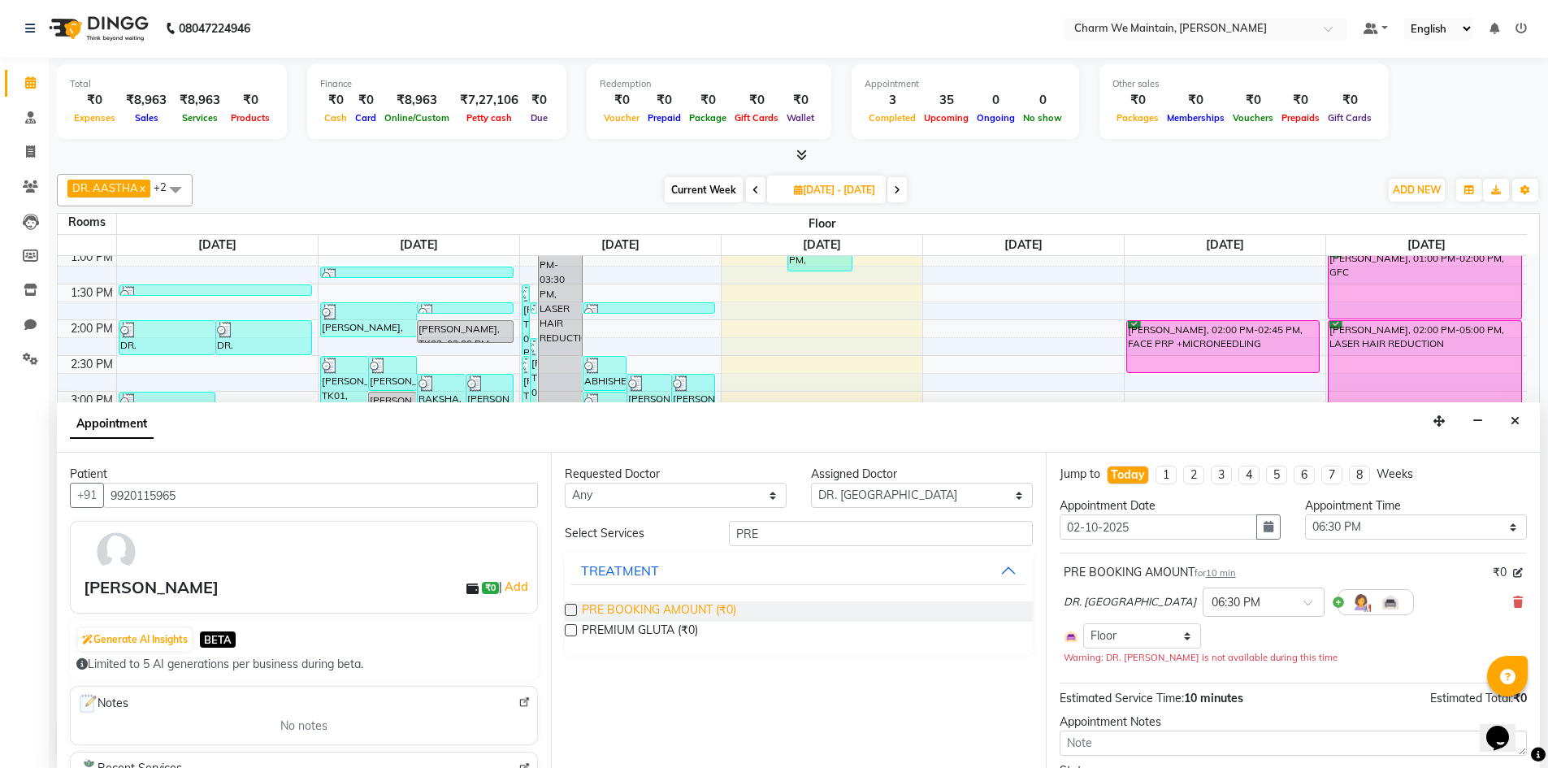
checkbox input "false"
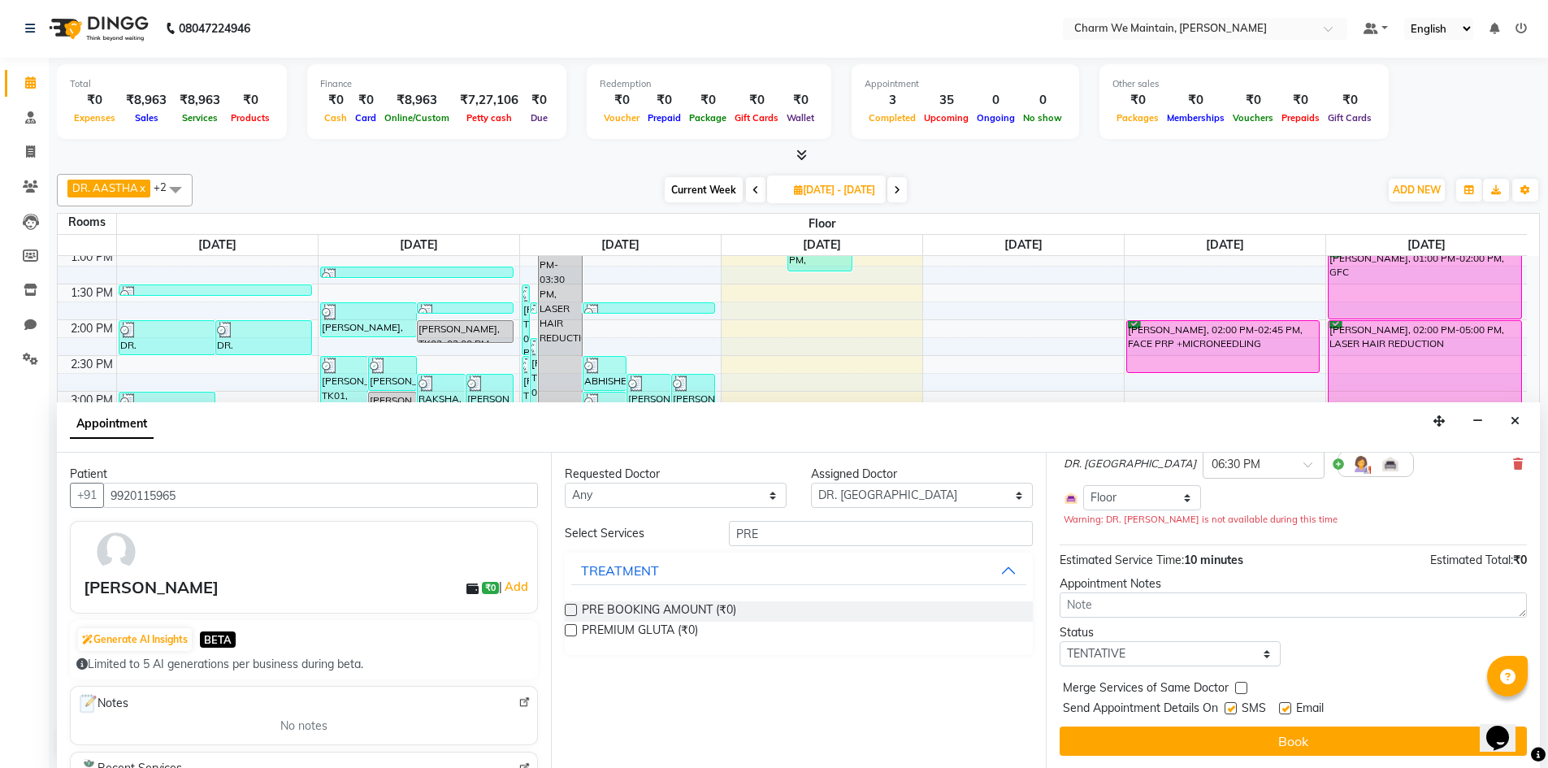
scroll to position [139, 0]
click at [1195, 660] on select "Select TENTATIVE CONFIRM CHECK-IN UPCOMING" at bounding box center [1171, 652] width 222 height 25
select select "confirm booking"
click at [1060, 640] on select "Select TENTATIVE CONFIRM CHECK-IN UPCOMING" at bounding box center [1171, 652] width 222 height 25
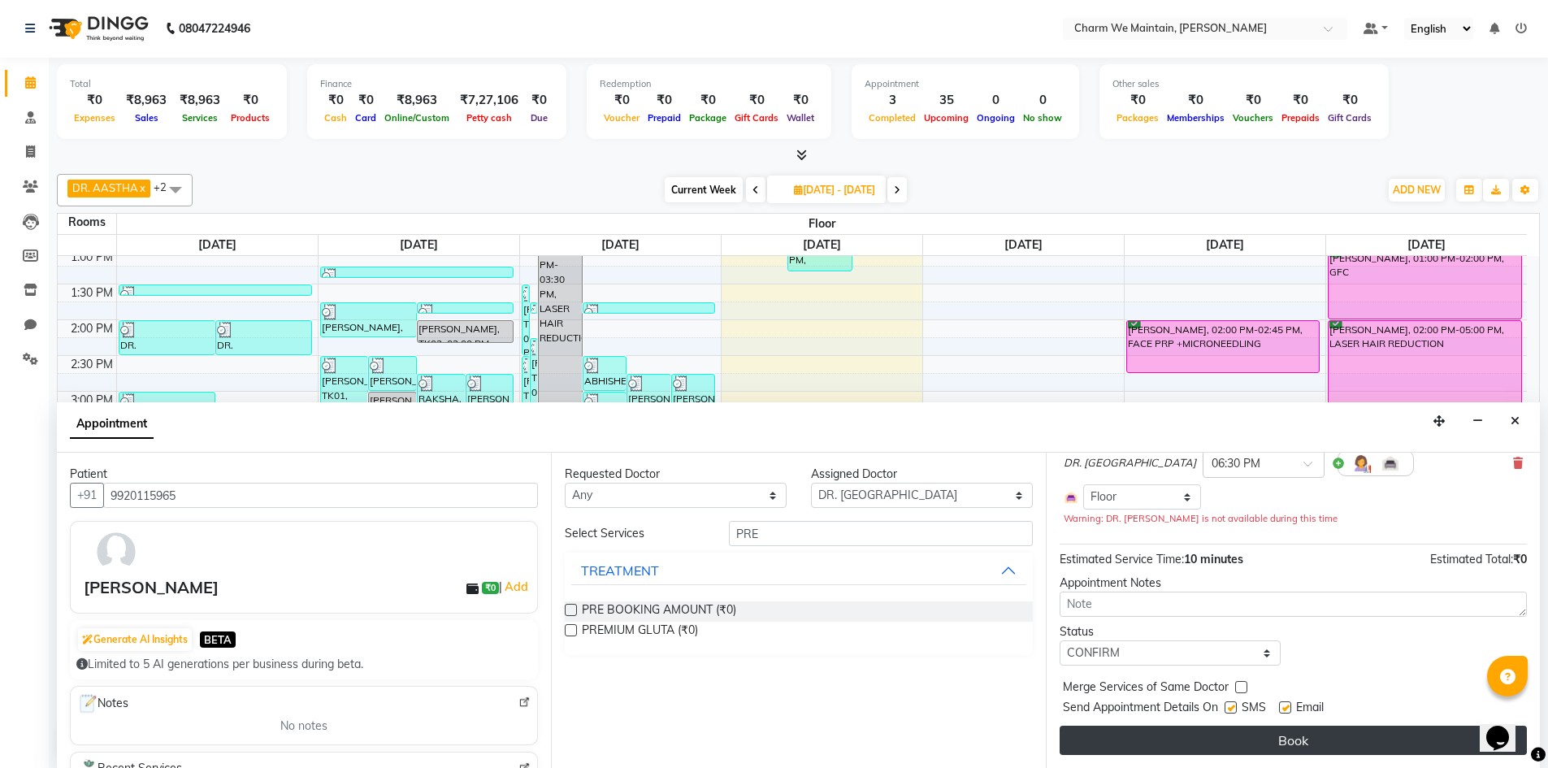
click at [1303, 747] on button "Book" at bounding box center [1293, 740] width 467 height 29
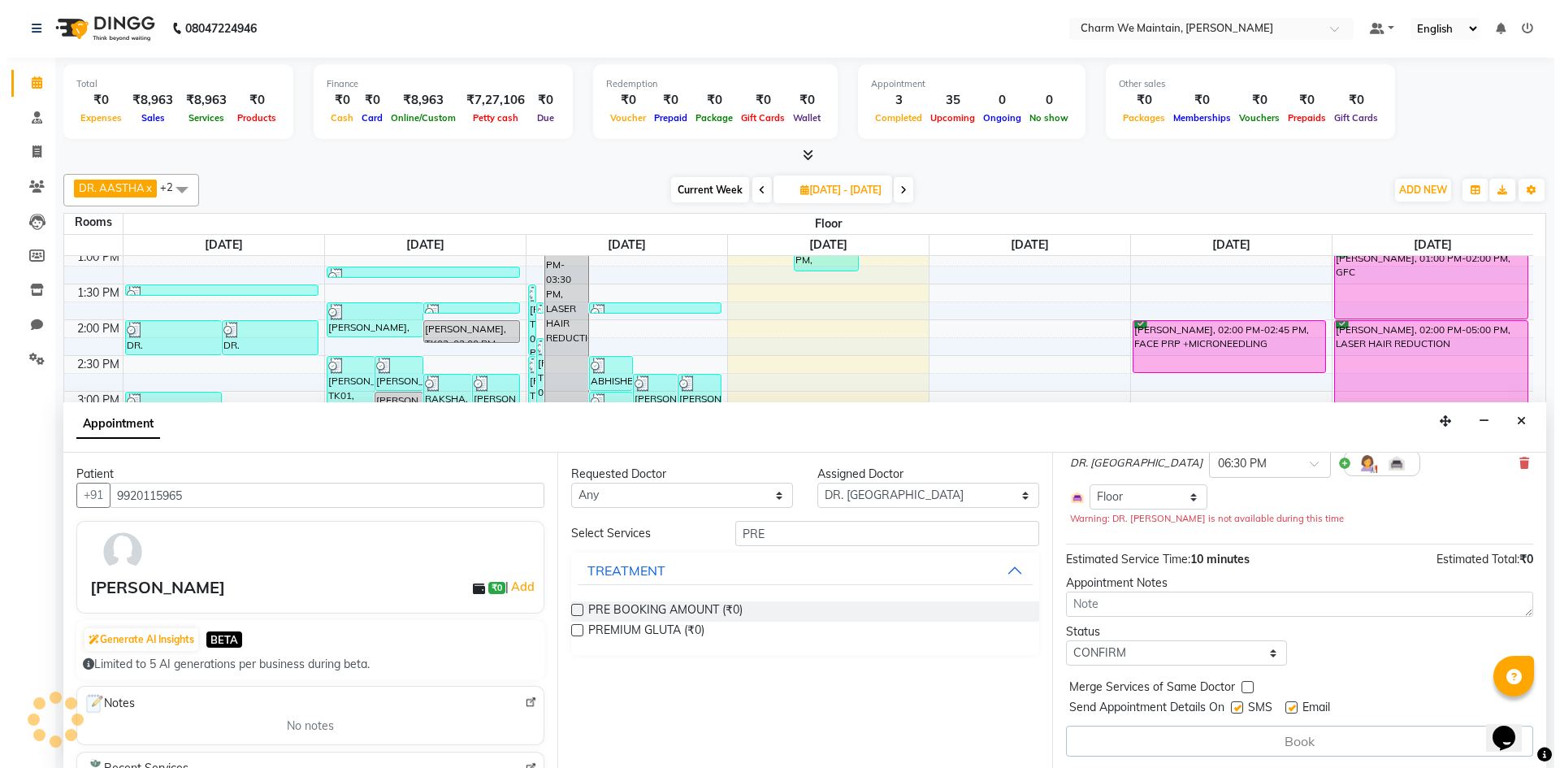
scroll to position [0, 0]
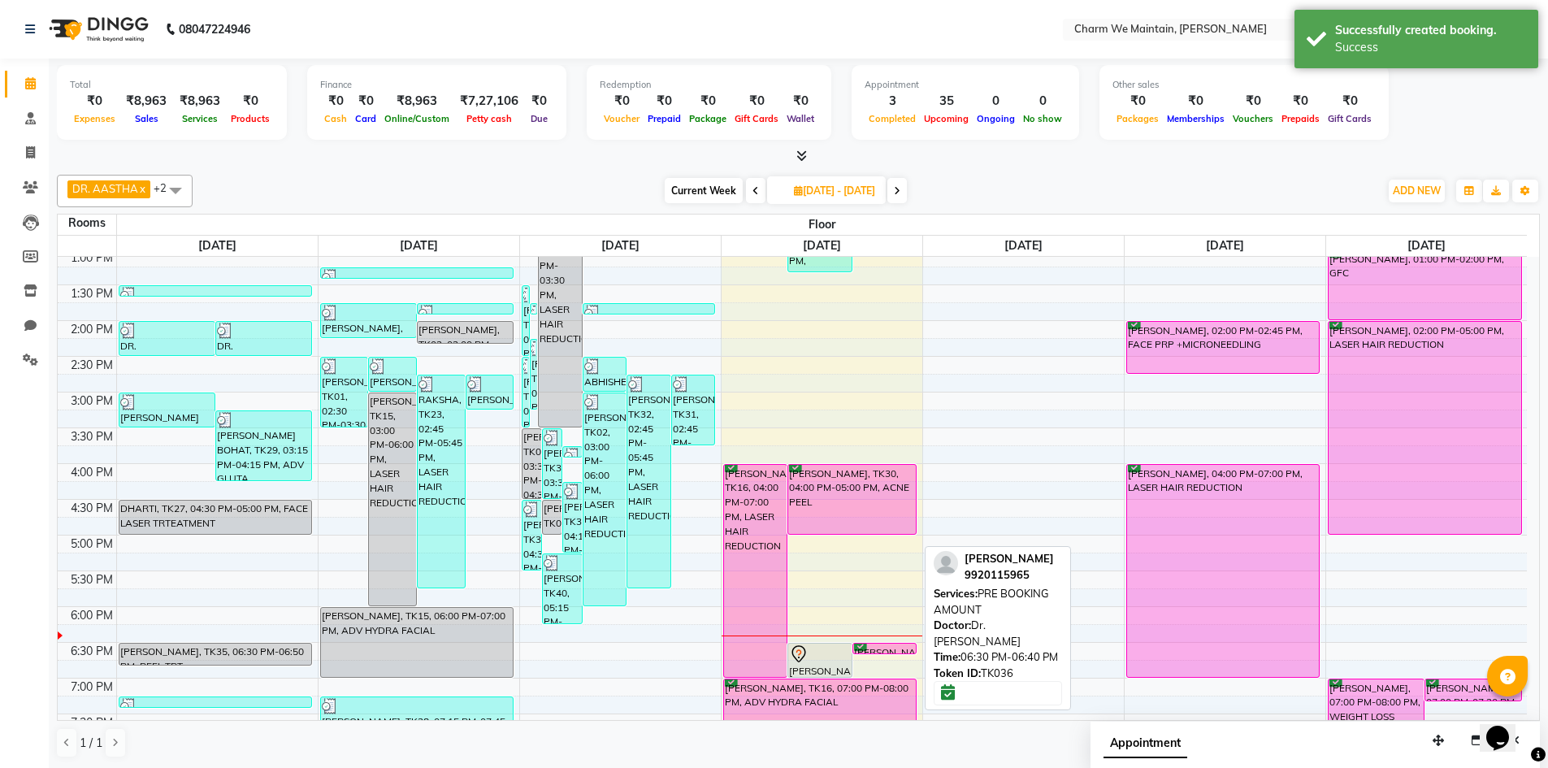
click at [896, 644] on div "[PERSON_NAME], TK36, 06:30 PM-06:40 PM, PRE BOOKING AMOUNT" at bounding box center [884, 649] width 63 height 10
select select "6"
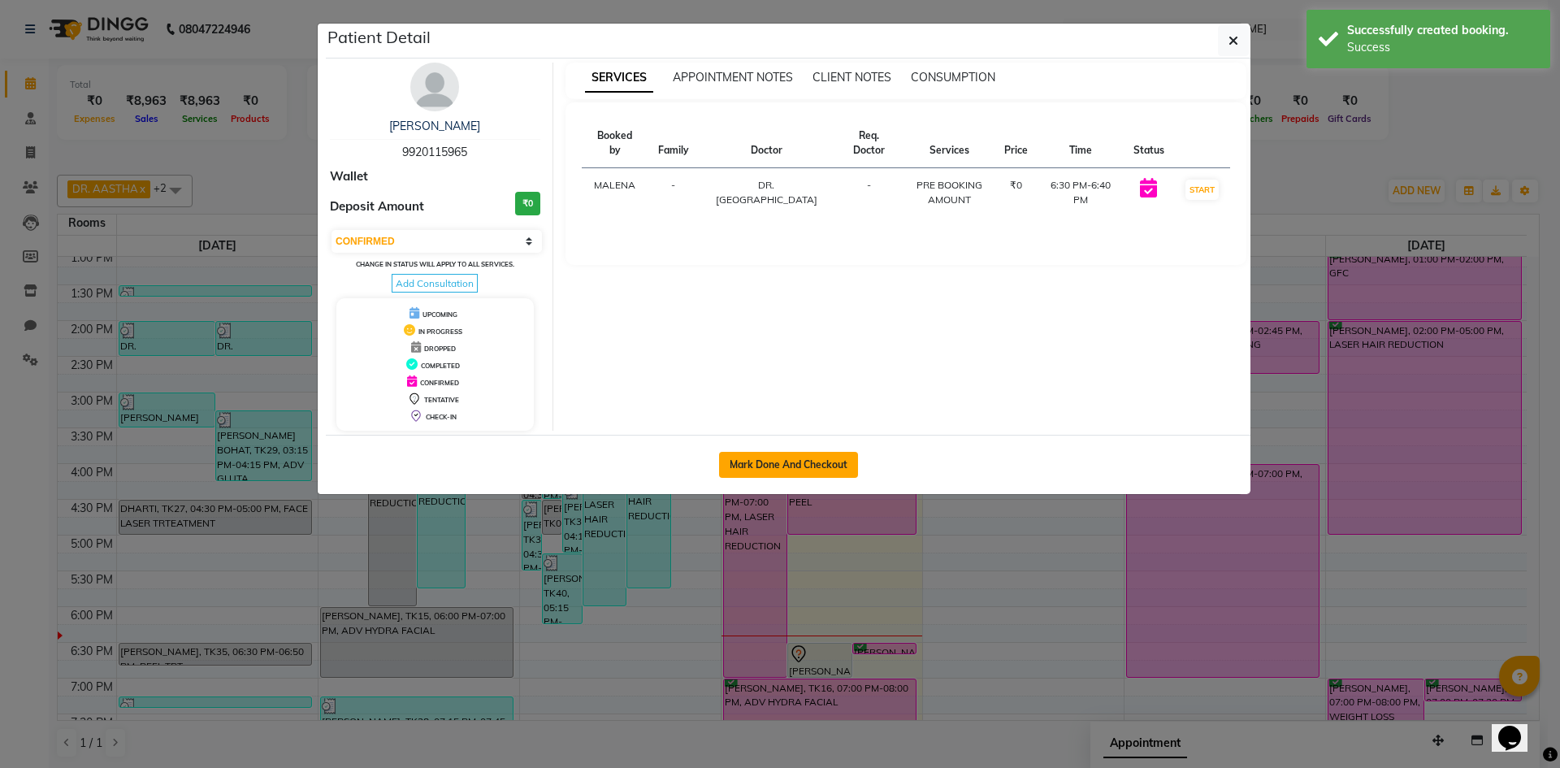
click at [798, 459] on button "Mark Done And Checkout" at bounding box center [788, 465] width 139 height 26
select select "8618"
select select "service"
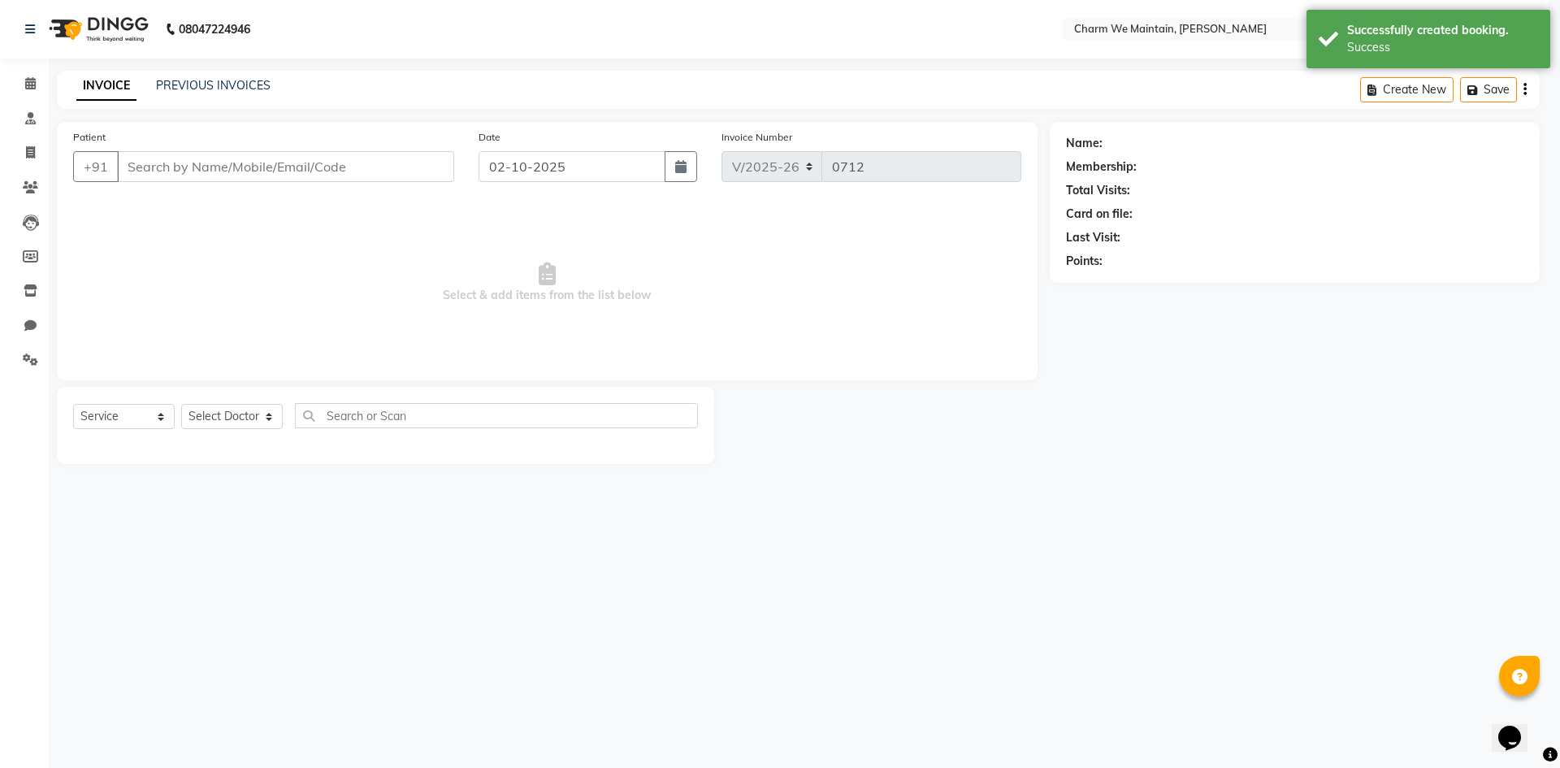
select select "3"
type input "9920115965"
select select "86212"
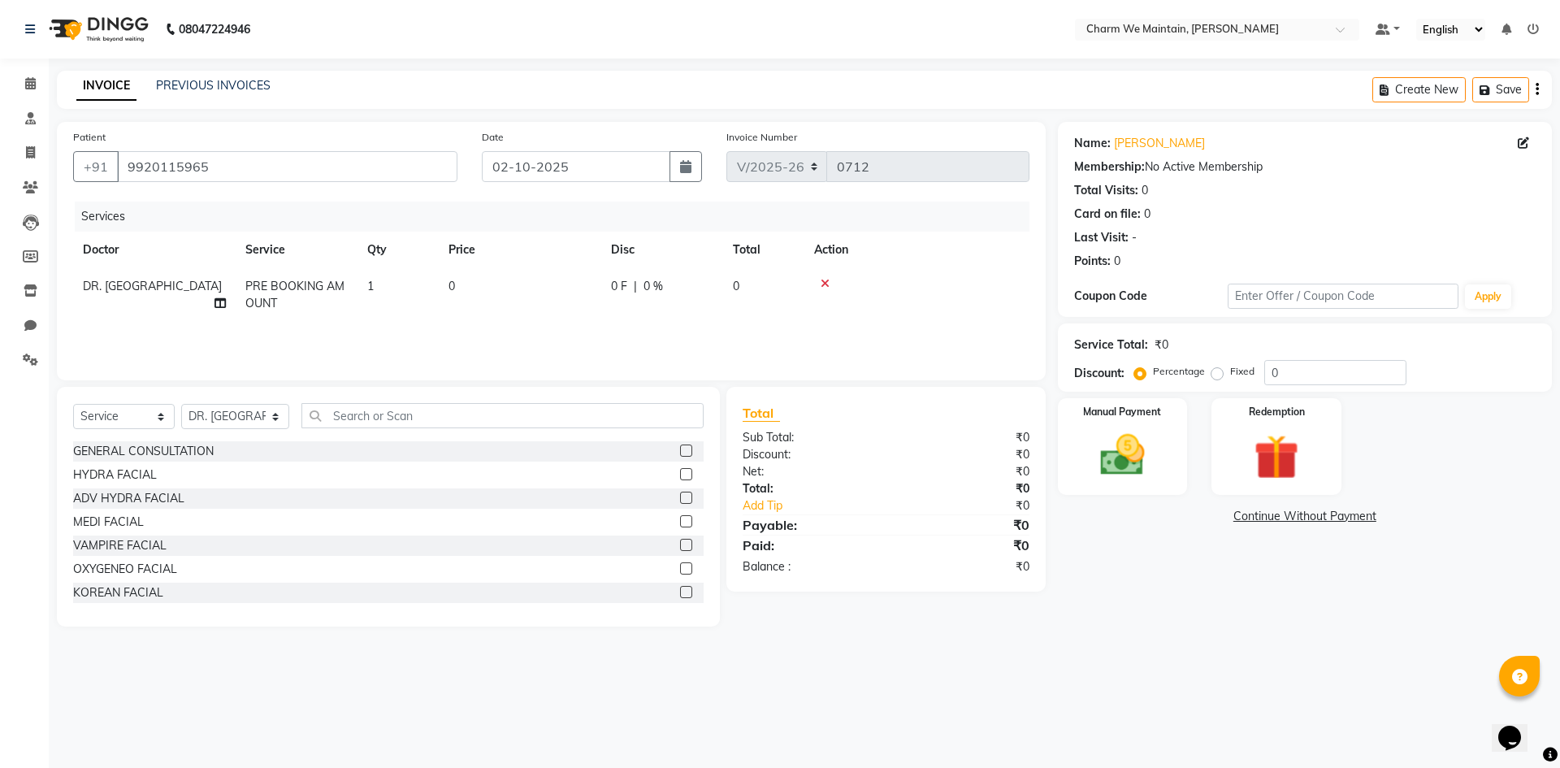
click at [571, 296] on td "0" at bounding box center [520, 295] width 163 height 54
select select "86212"
click at [564, 292] on input "0" at bounding box center [596, 290] width 143 height 25
type input "5000"
click at [1113, 453] on img at bounding box center [1123, 455] width 76 height 54
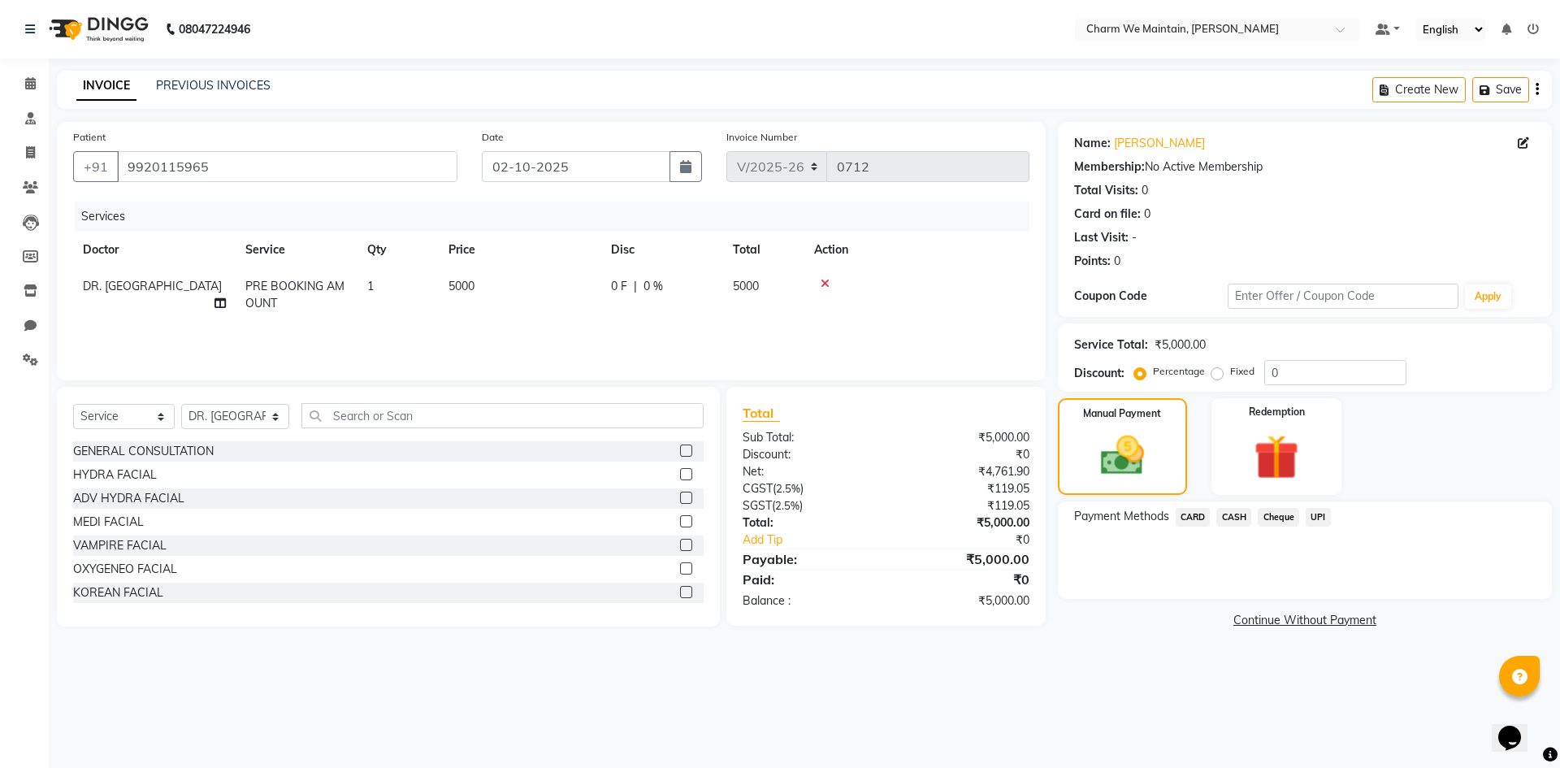
click at [1316, 514] on span "UPI" at bounding box center [1318, 517] width 25 height 19
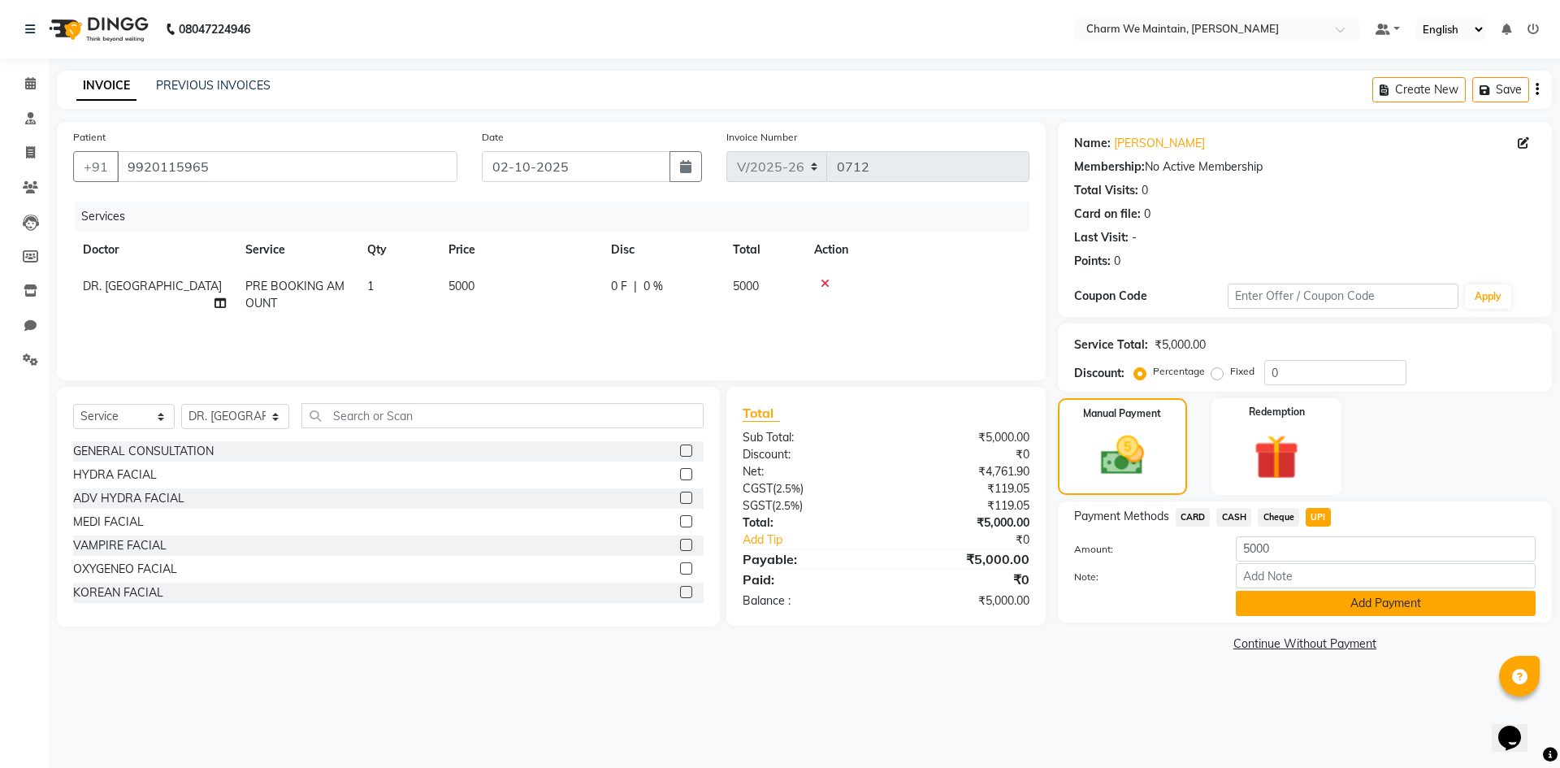
click at [1337, 608] on button "Add Payment" at bounding box center [1386, 603] width 300 height 25
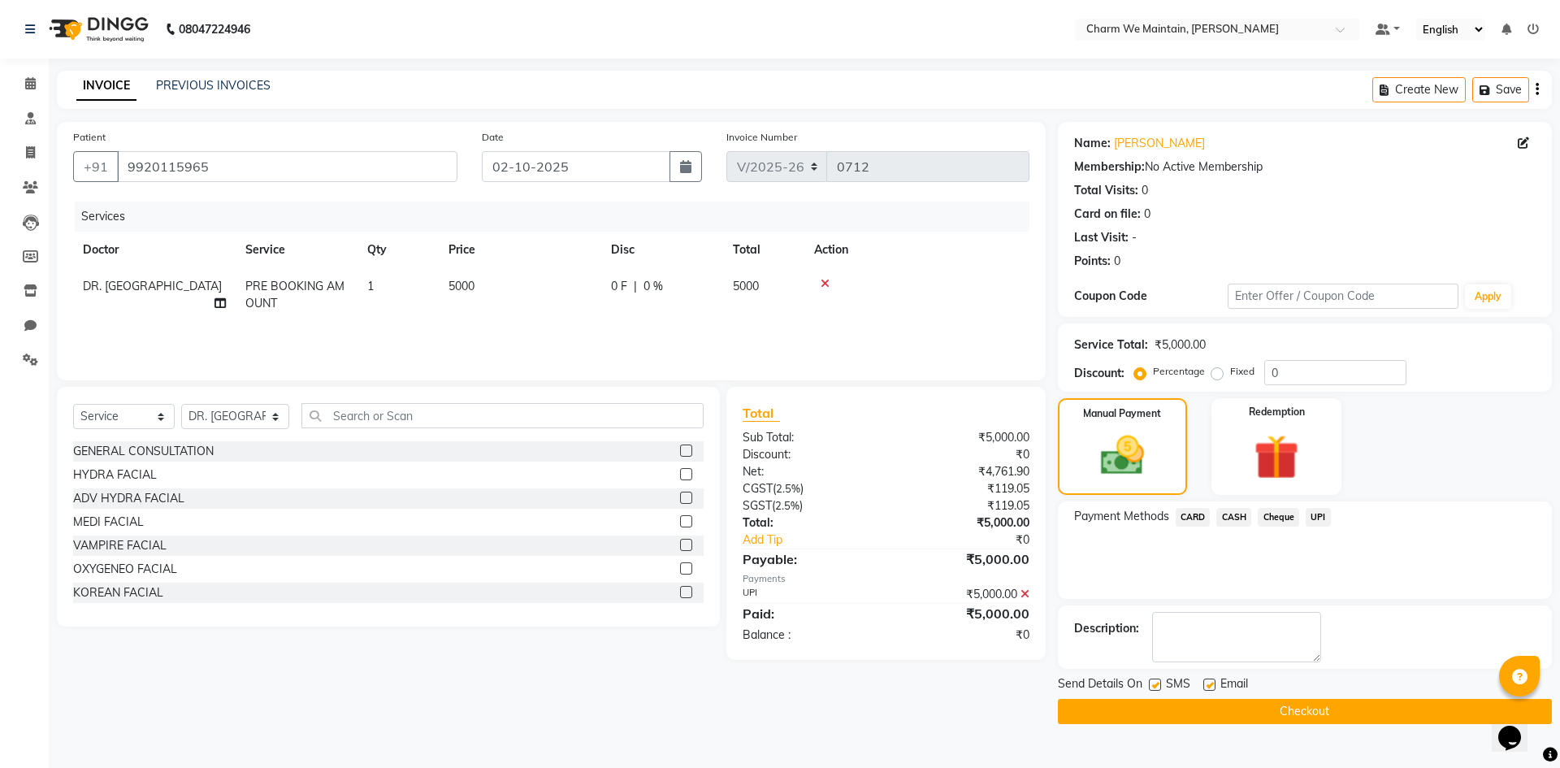
click at [1308, 707] on button "Checkout" at bounding box center [1305, 711] width 494 height 25
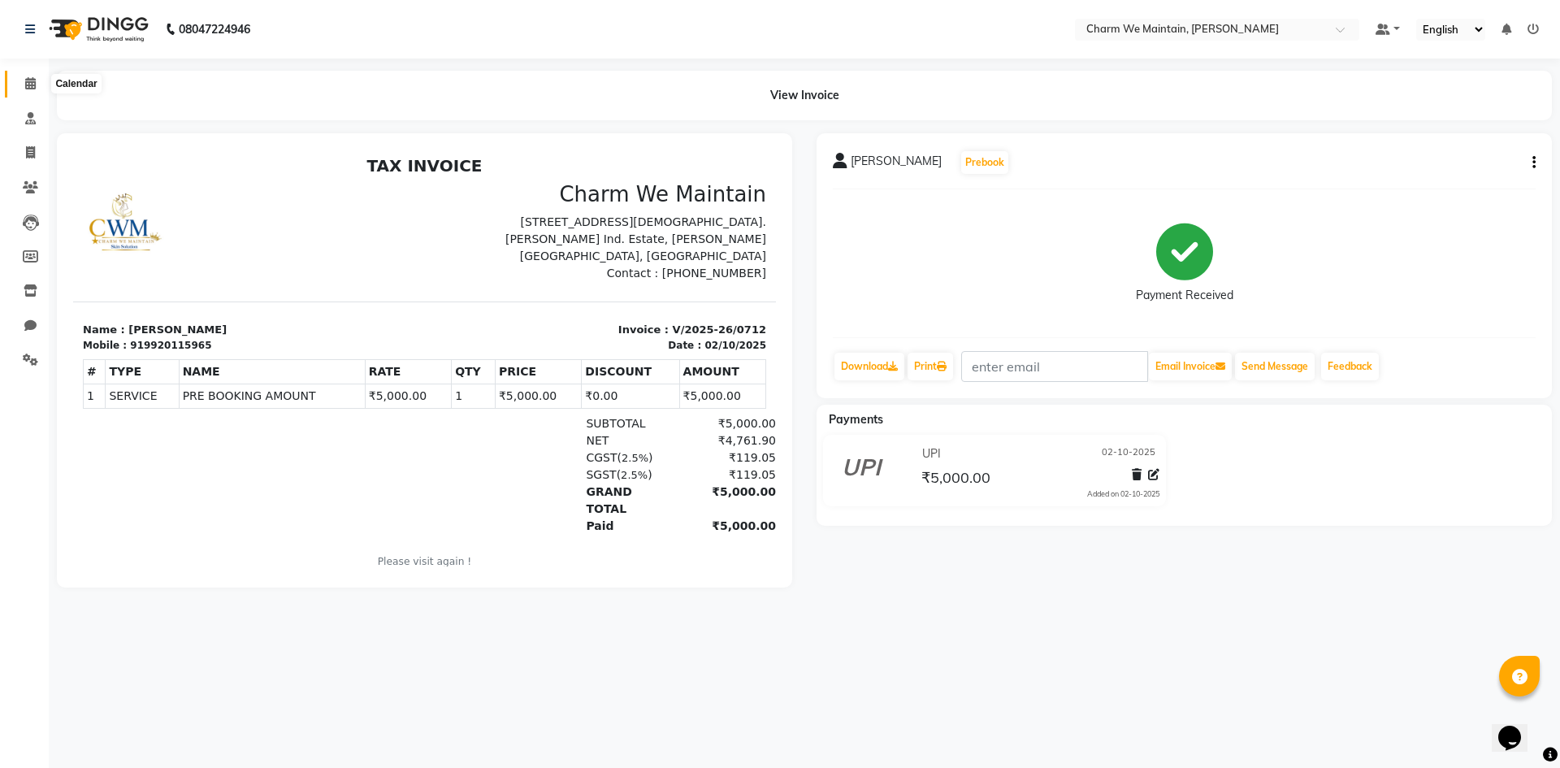
click at [28, 86] on icon at bounding box center [30, 83] width 11 height 12
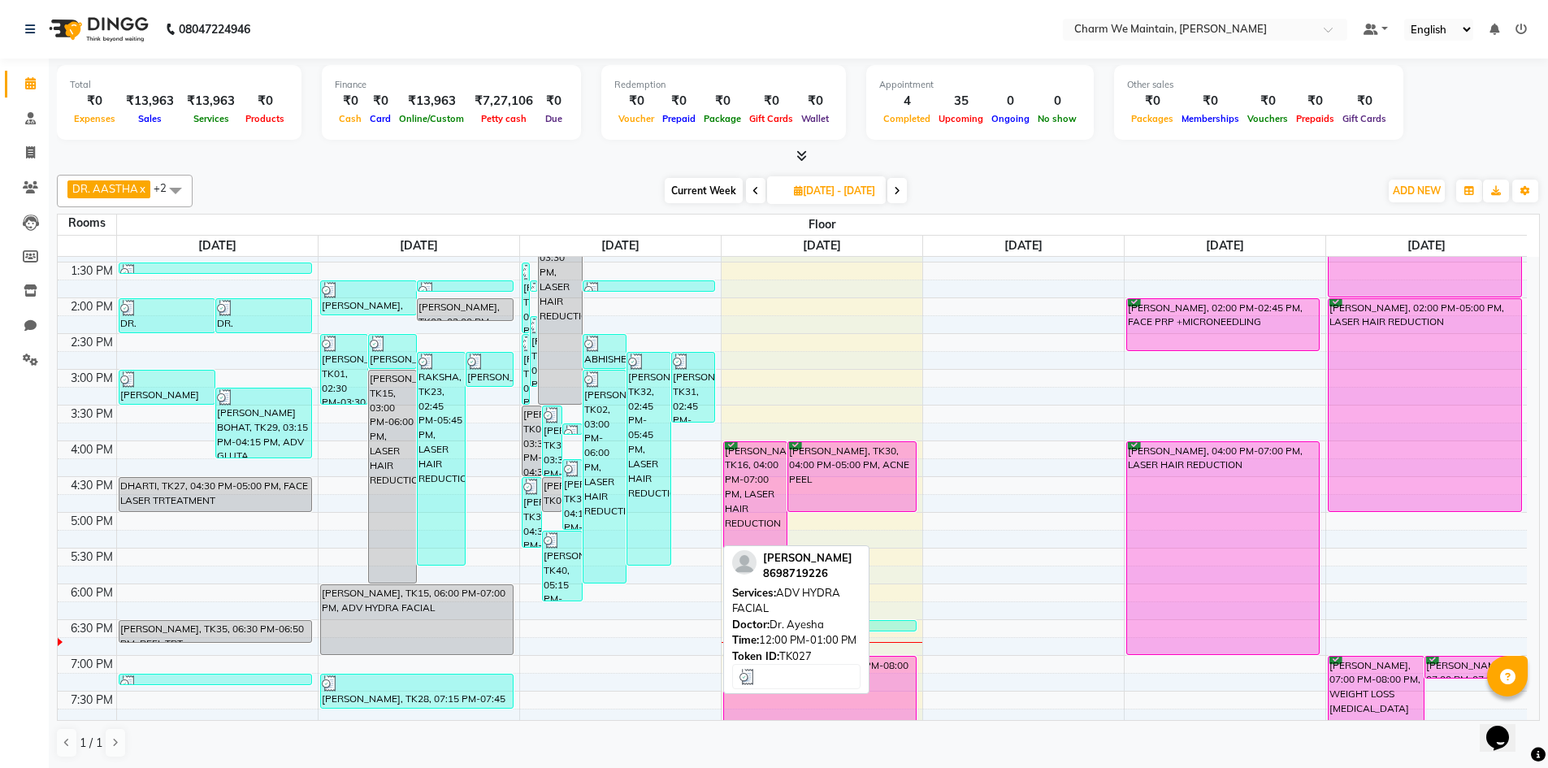
scroll to position [406, 0]
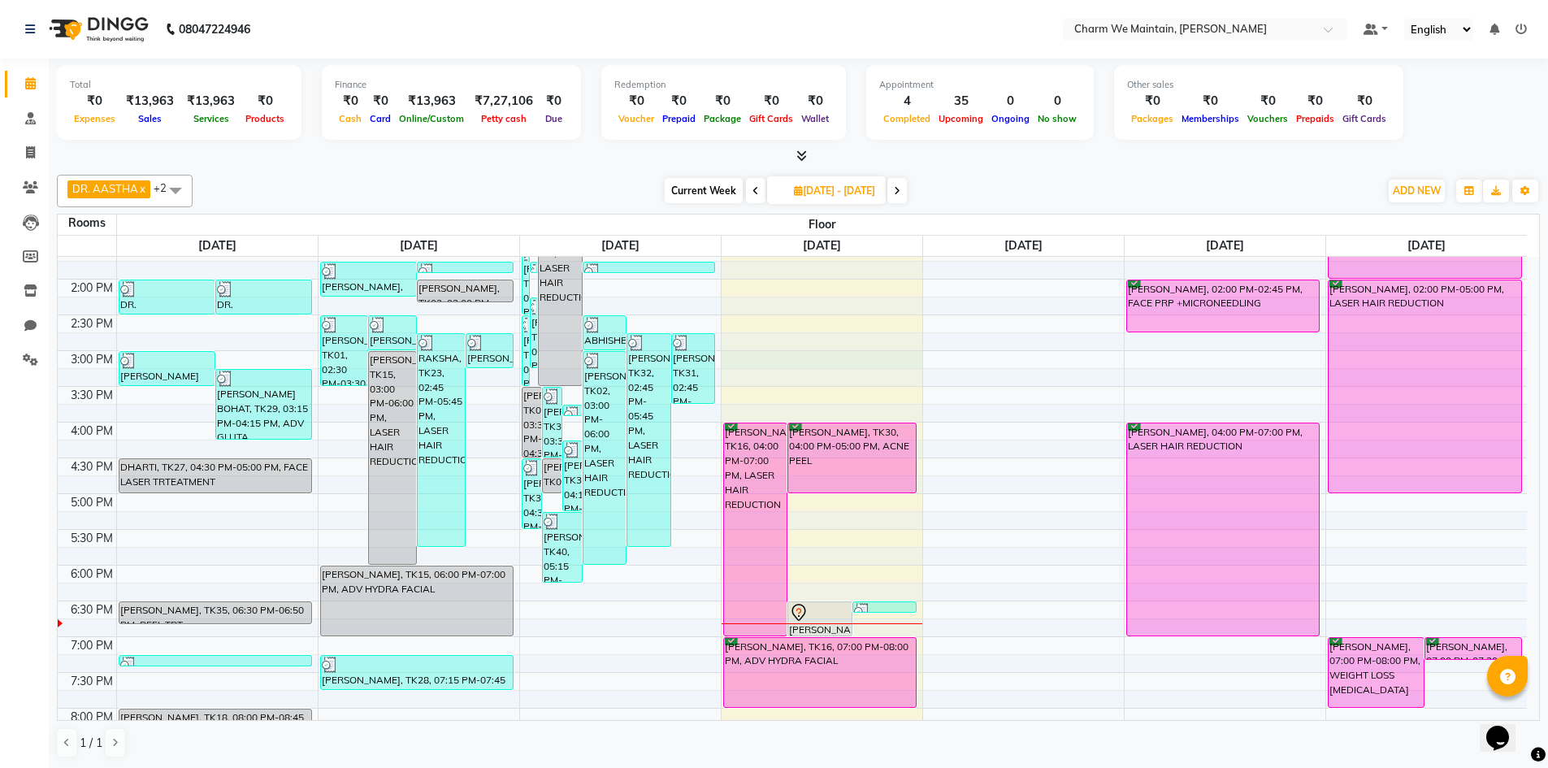
click at [823, 363] on div "8:00 AM 8:30 AM 9:00 AM 9:30 AM 10:00 AM 10:30 AM 11:00 AM 11:30 AM 12:00 PM 12…" at bounding box center [792, 386] width 1469 height 1072
select select "900"
select select "tentative"
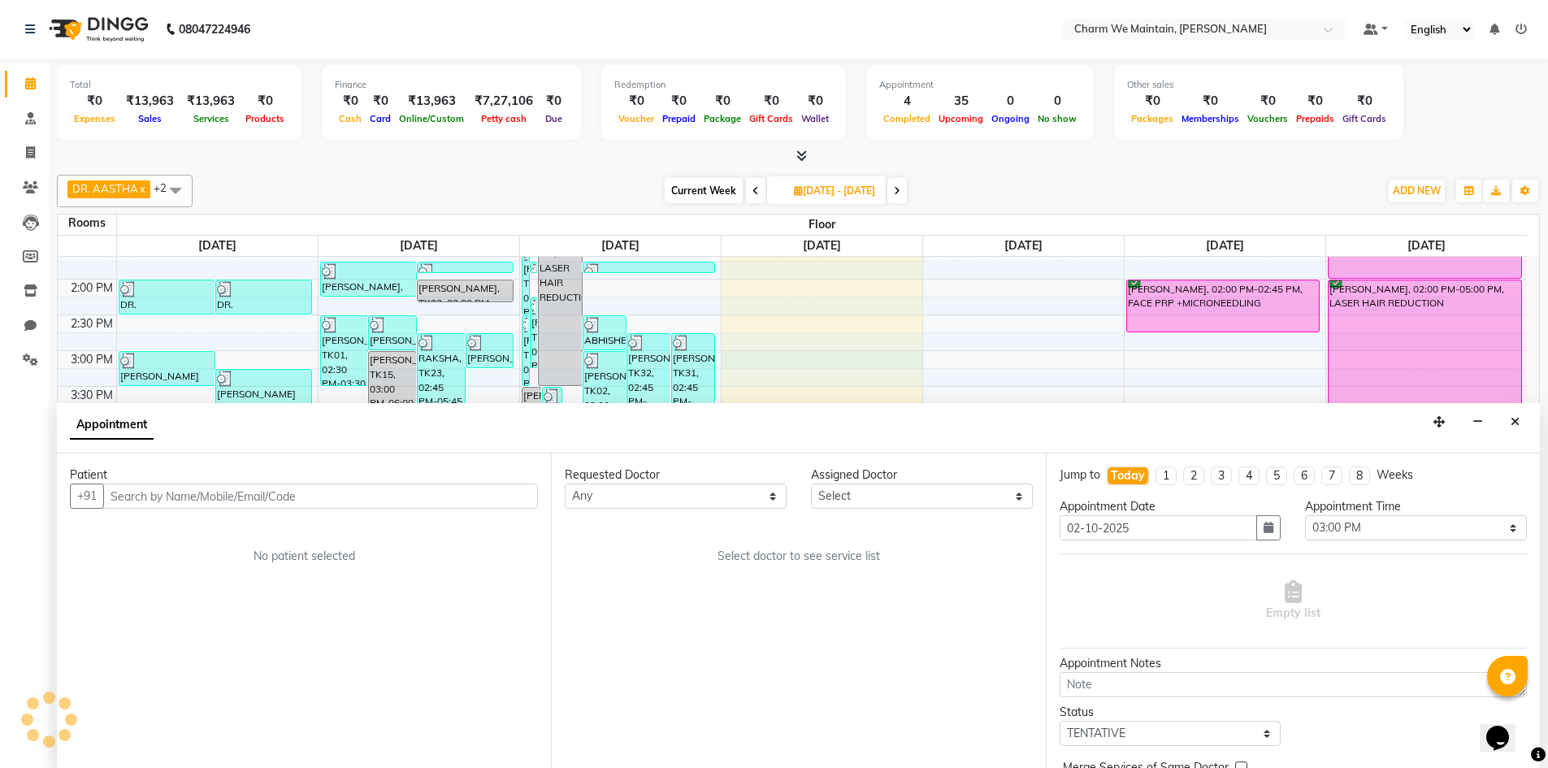
scroll to position [1, 0]
click at [294, 494] on input "text" at bounding box center [320, 495] width 435 height 25
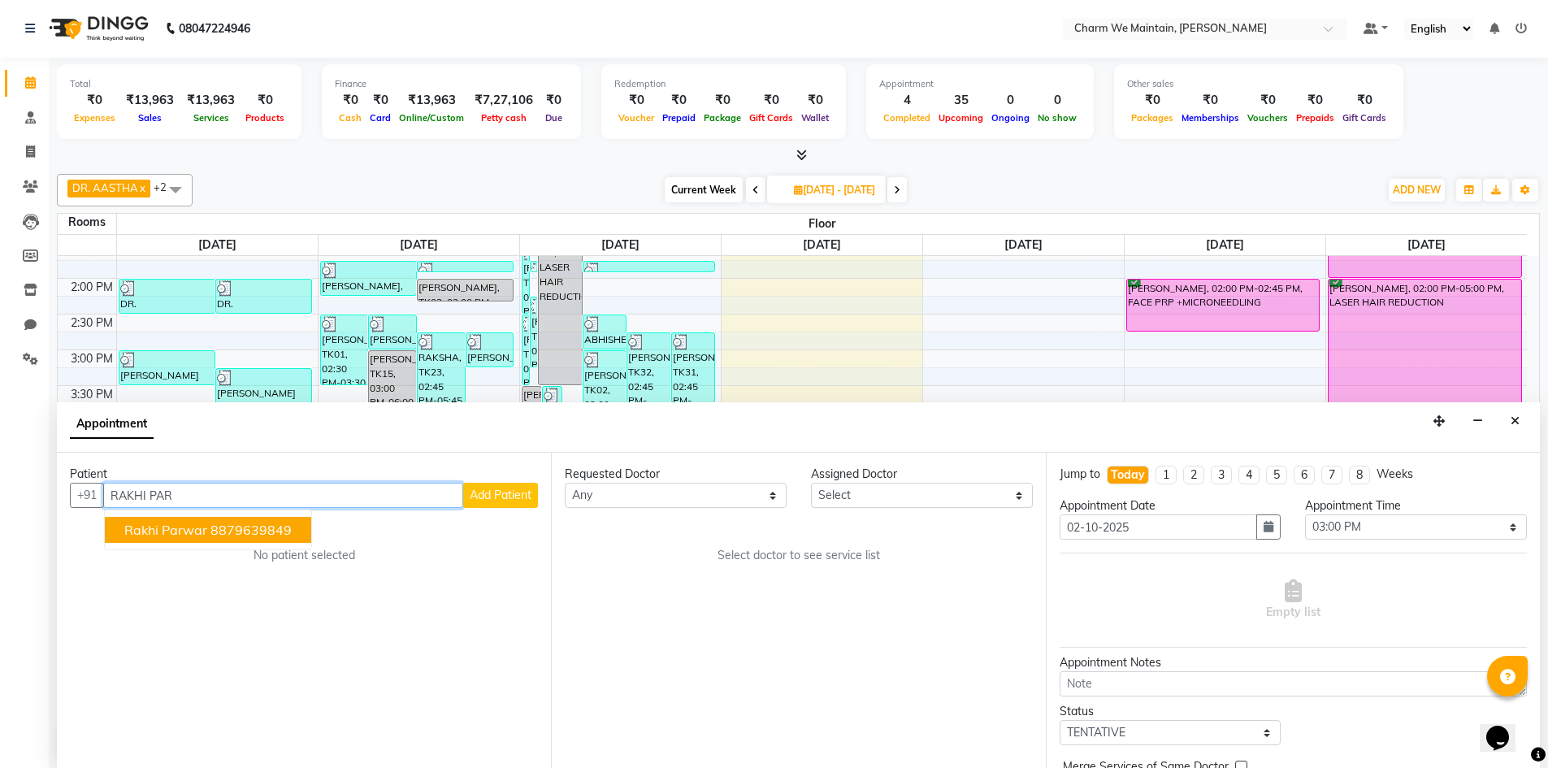
click at [197, 525] on span "Rakhi parwar" at bounding box center [165, 530] width 83 height 16
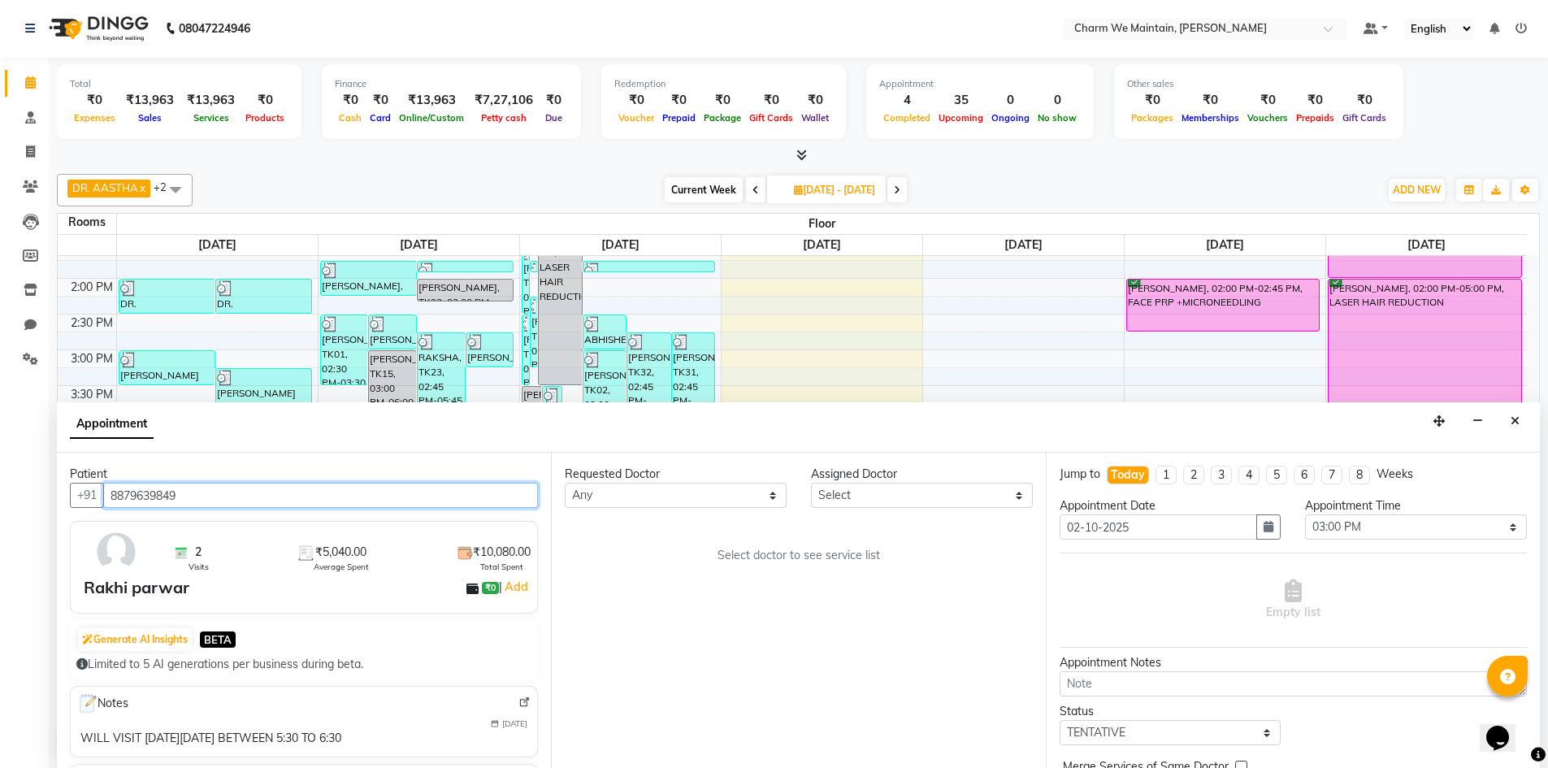
type input "8879639849"
click at [930, 497] on select "Select DR. AYESHA DR. [GEOGRAPHIC_DATA]" at bounding box center [922, 495] width 222 height 25
select select "86210"
click at [811, 483] on select "Select DR. AYESHA DR. [GEOGRAPHIC_DATA]" at bounding box center [922, 495] width 222 height 25
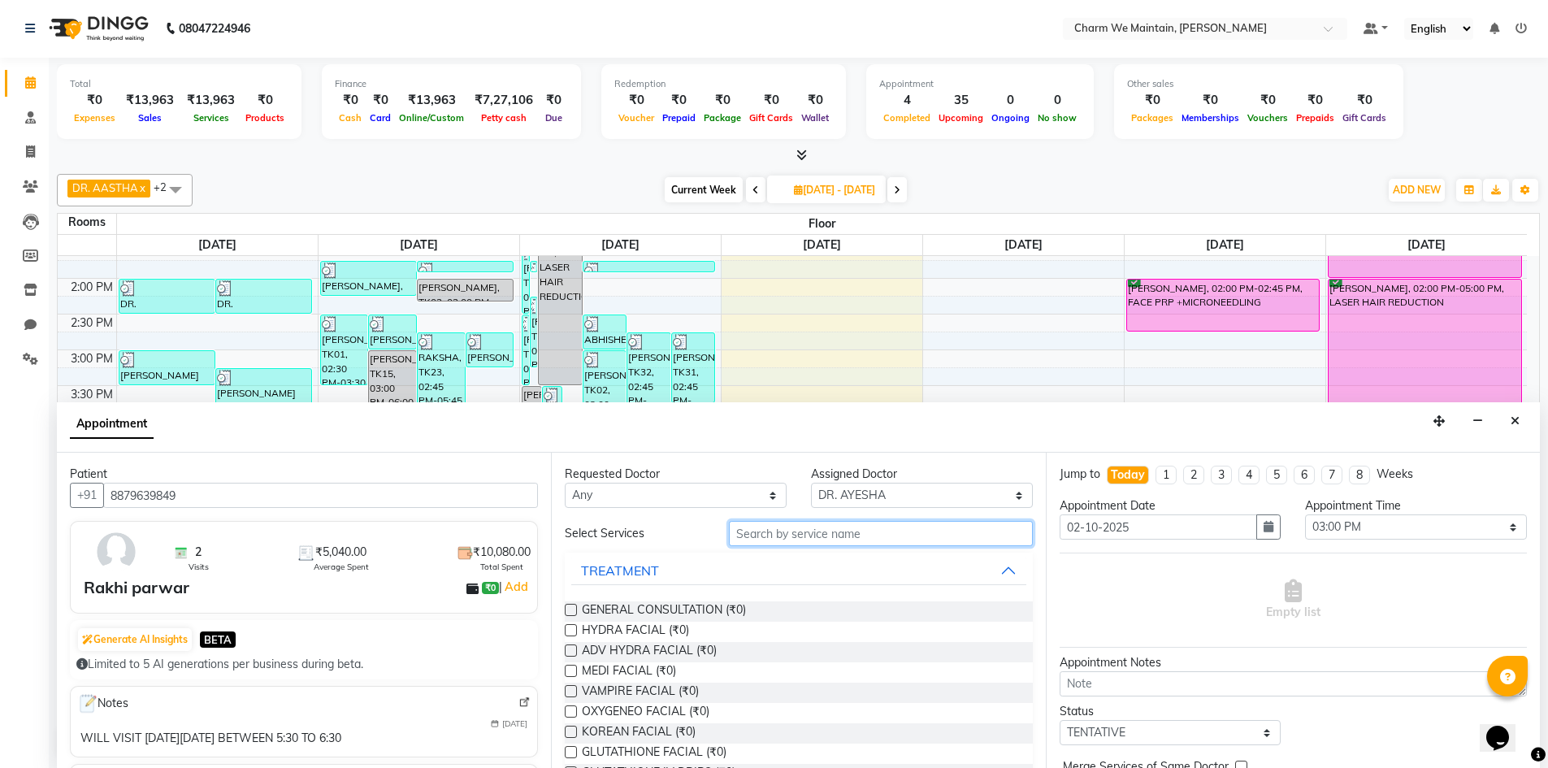
click at [915, 538] on input "text" at bounding box center [881, 533] width 304 height 25
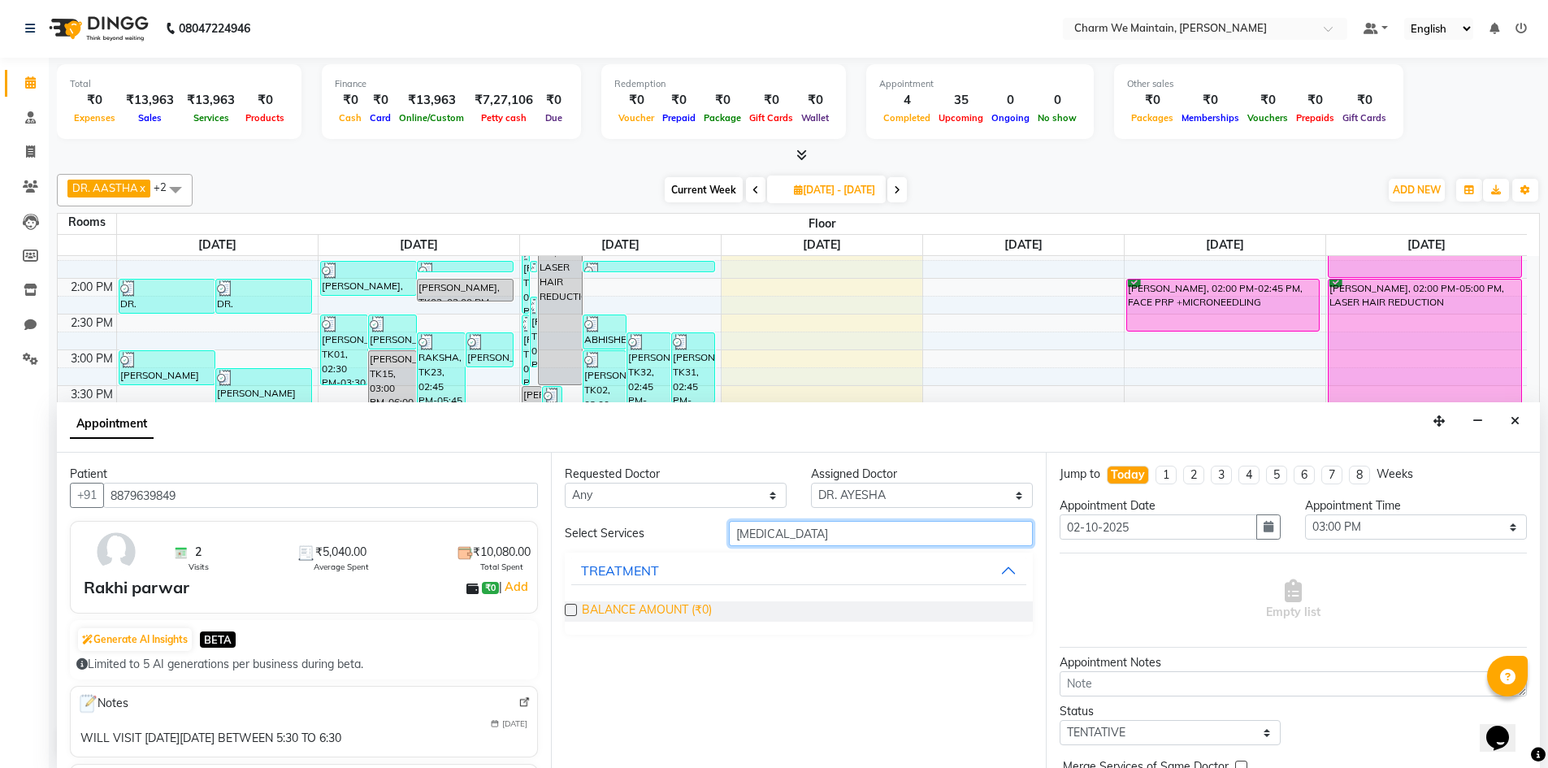
type input "[MEDICAL_DATA]"
click at [629, 606] on span "BALANCE AMOUNT (₹0)" at bounding box center [647, 611] width 130 height 20
checkbox input "true"
select select "4343"
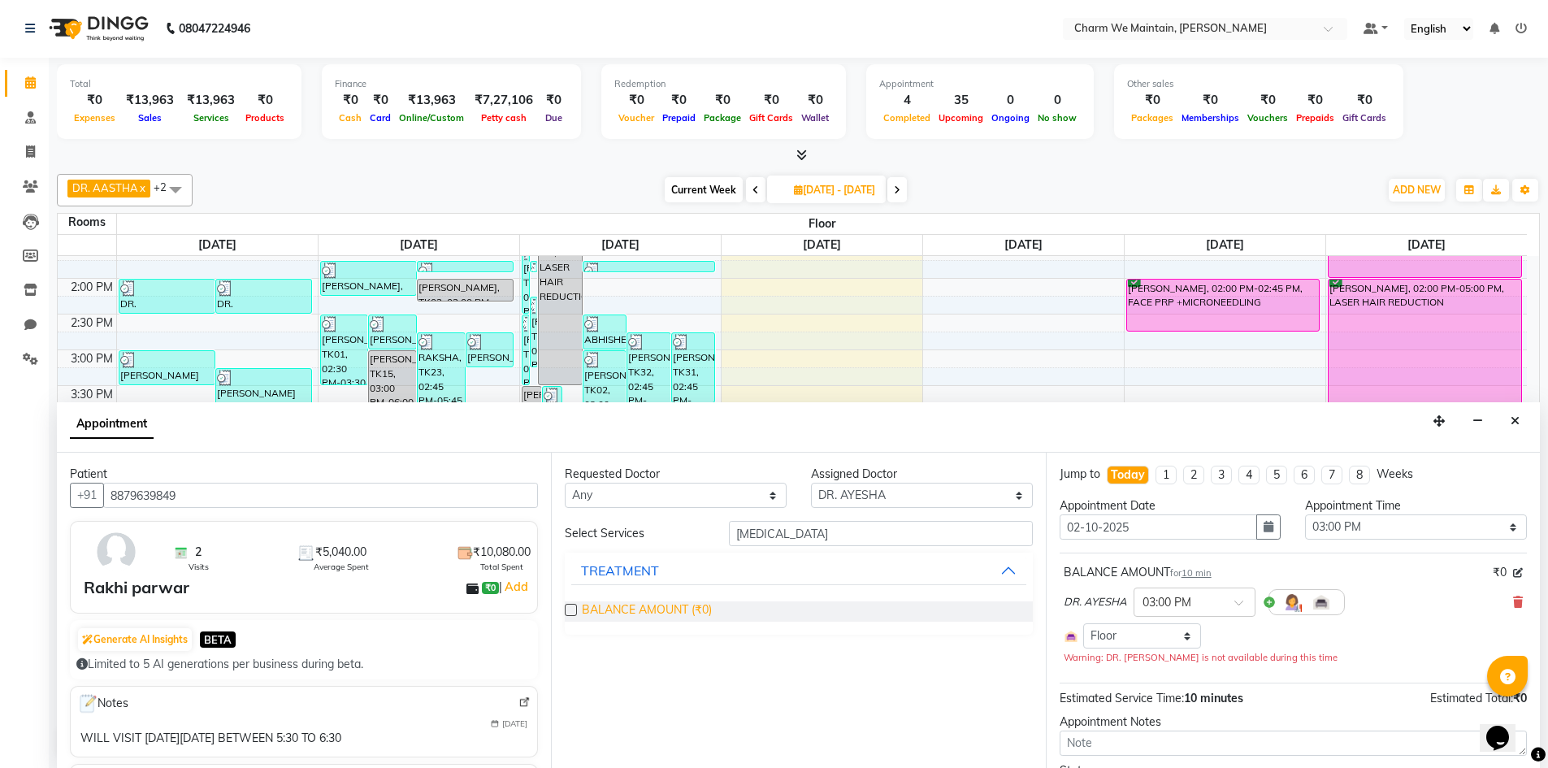
checkbox input "false"
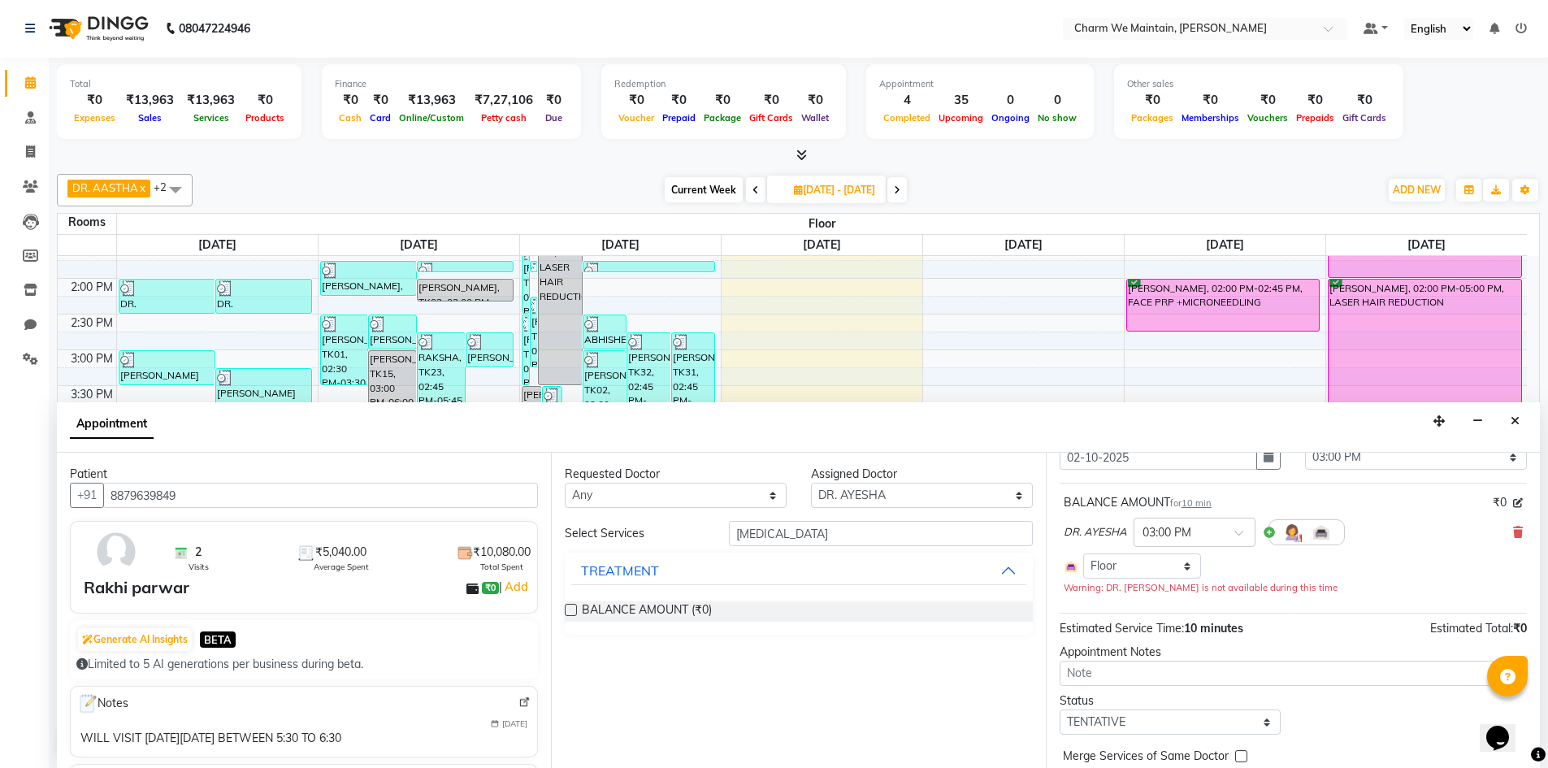
scroll to position [139, 0]
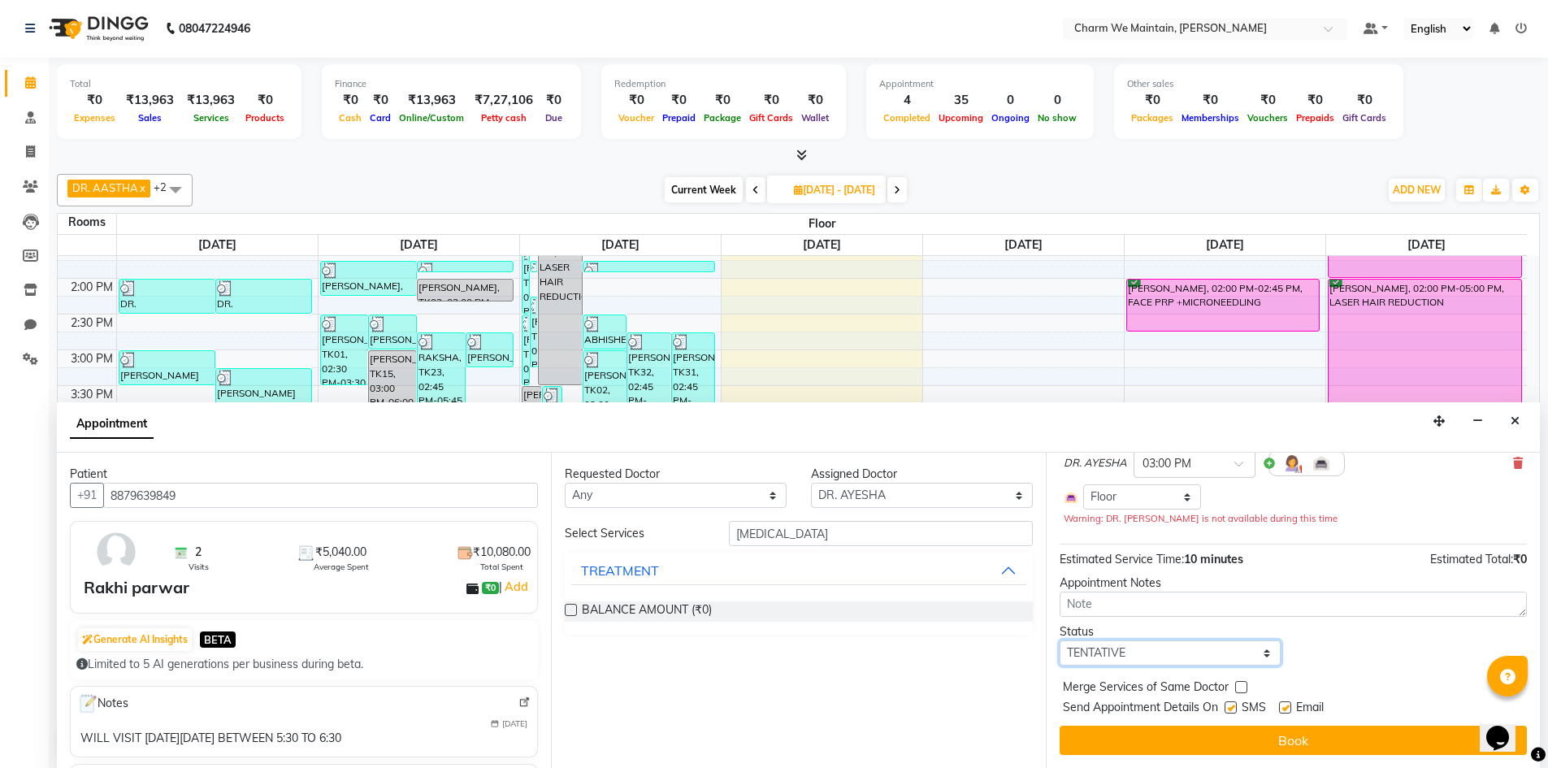
click at [1189, 657] on select "Select TENTATIVE CONFIRM CHECK-IN UPCOMING" at bounding box center [1171, 652] width 222 height 25
select select "confirm booking"
click at [1060, 640] on select "Select TENTATIVE CONFIRM CHECK-IN UPCOMING" at bounding box center [1171, 652] width 222 height 25
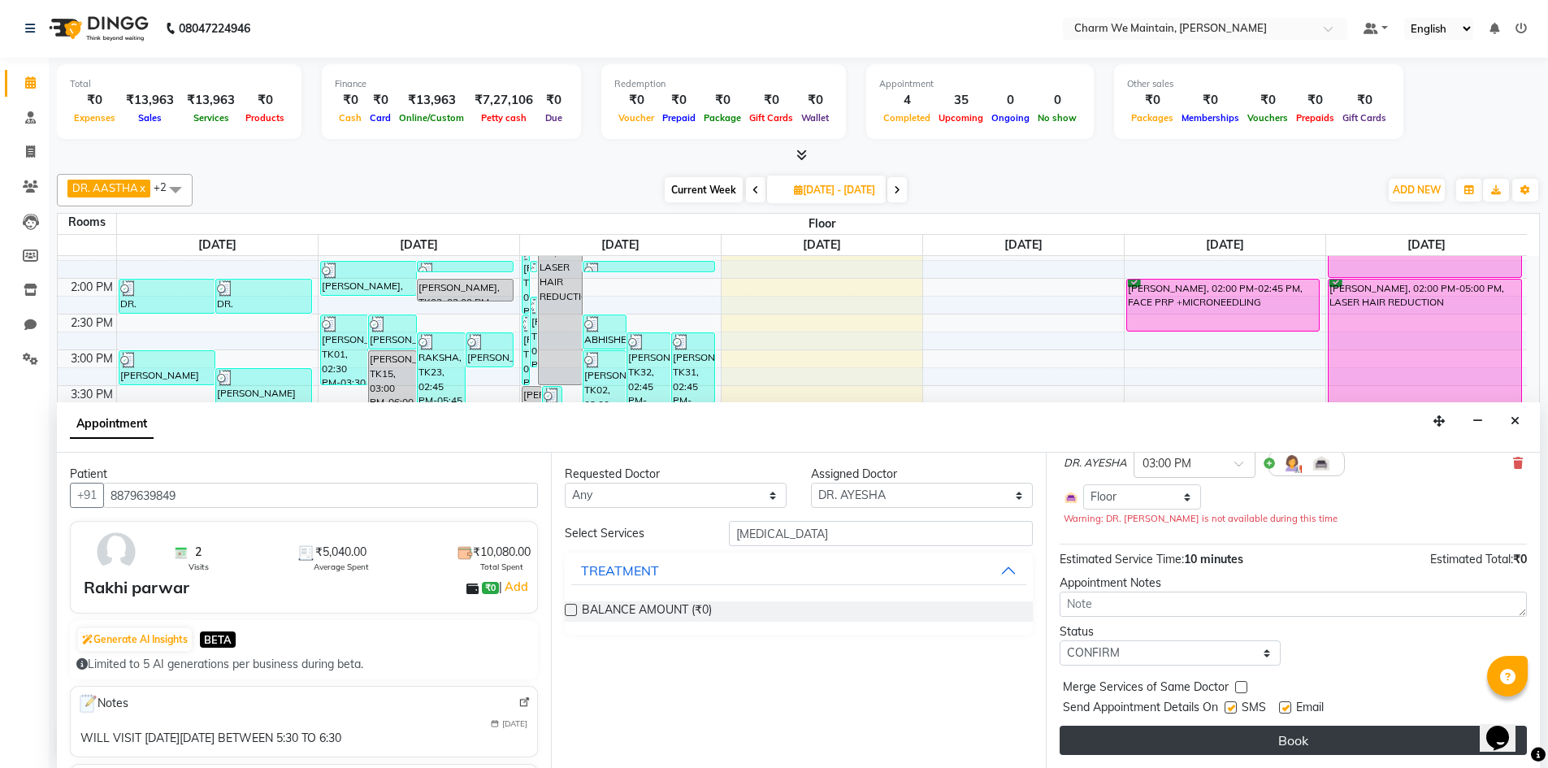
click at [1258, 732] on button "Book" at bounding box center [1293, 740] width 467 height 29
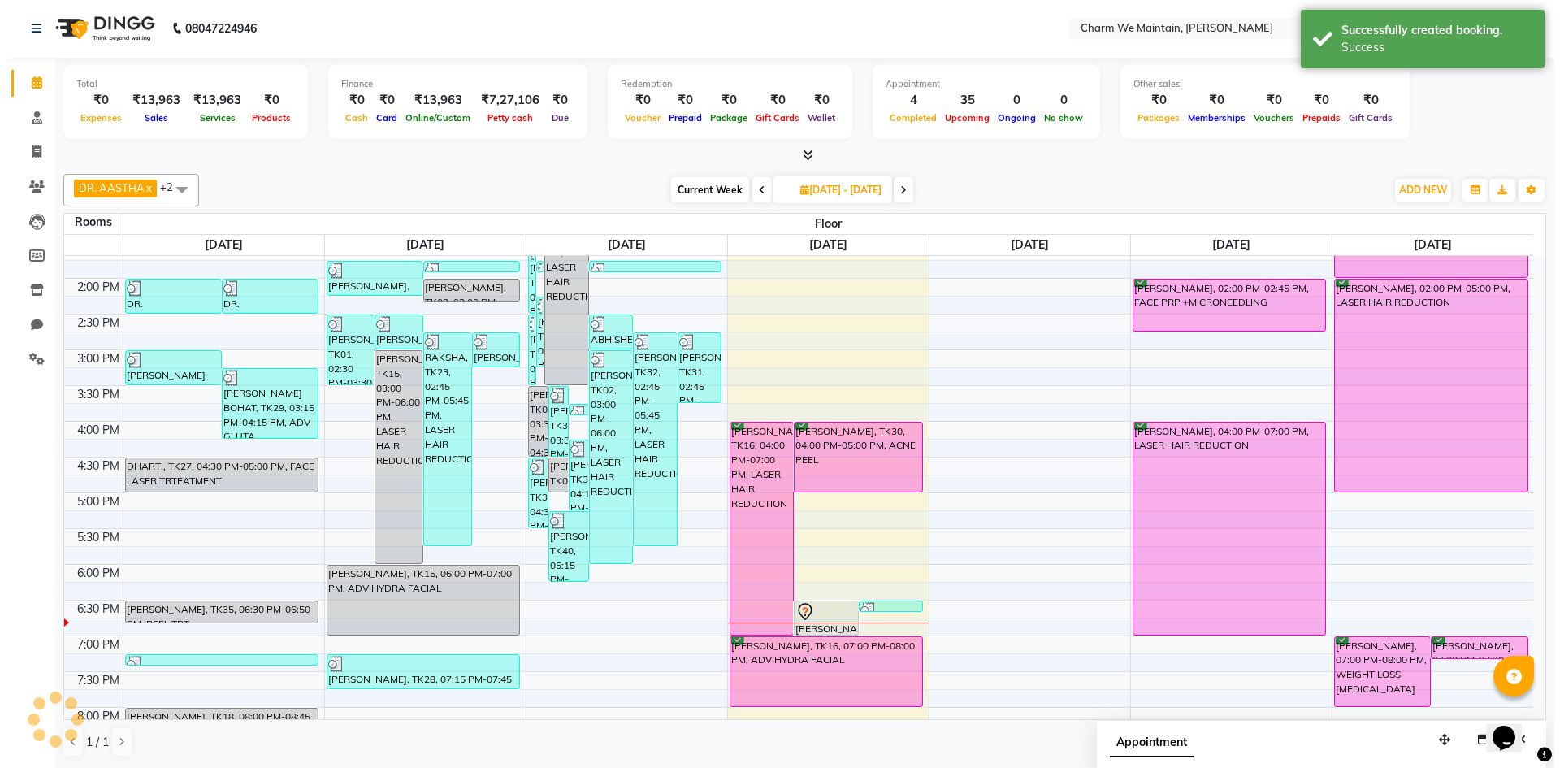
scroll to position [0, 0]
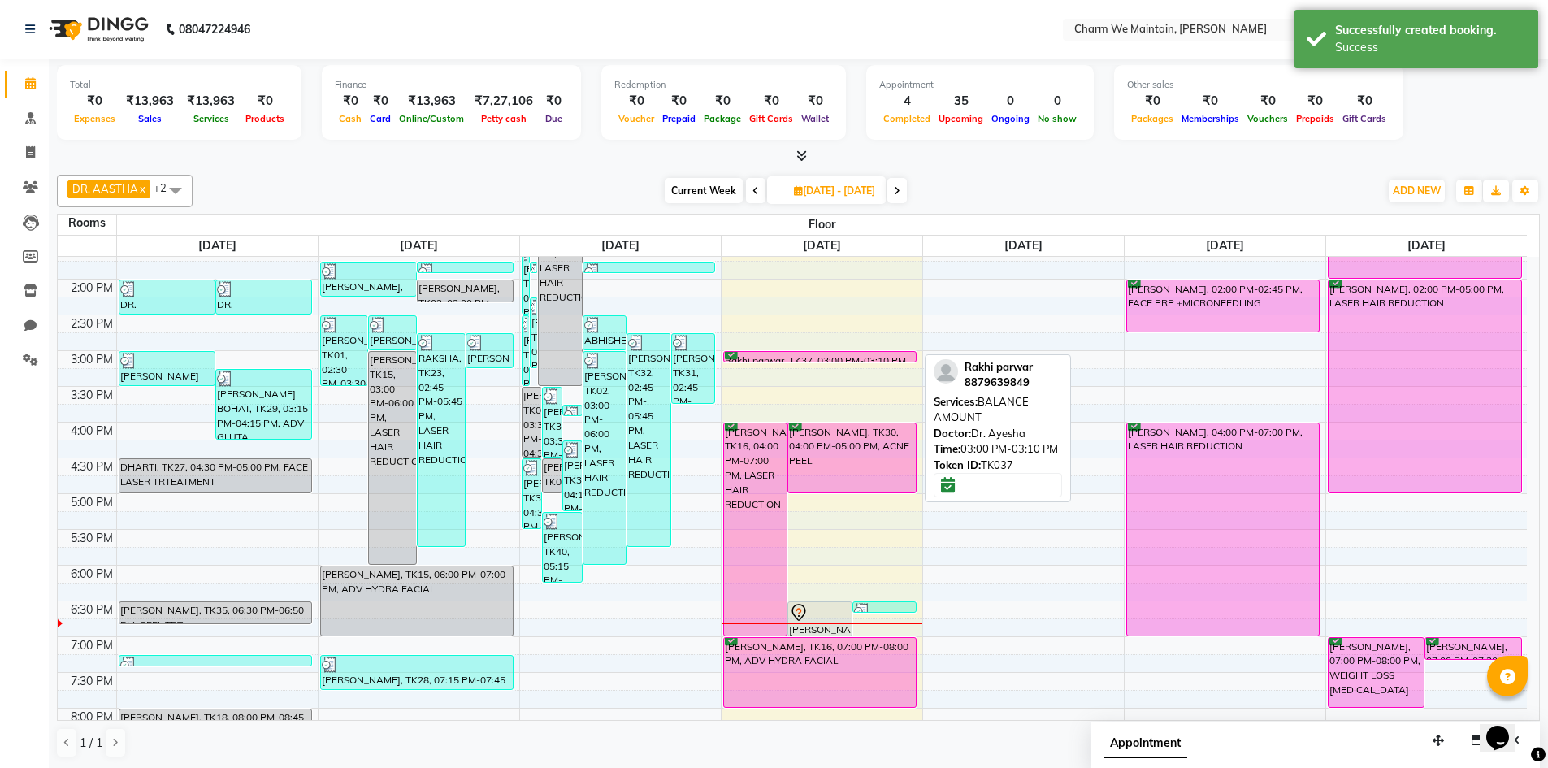
click at [803, 357] on div "Rakhi parwar, TK37, 03:00 PM-03:10 PM, BALANCE AMOUNT" at bounding box center [820, 357] width 193 height 10
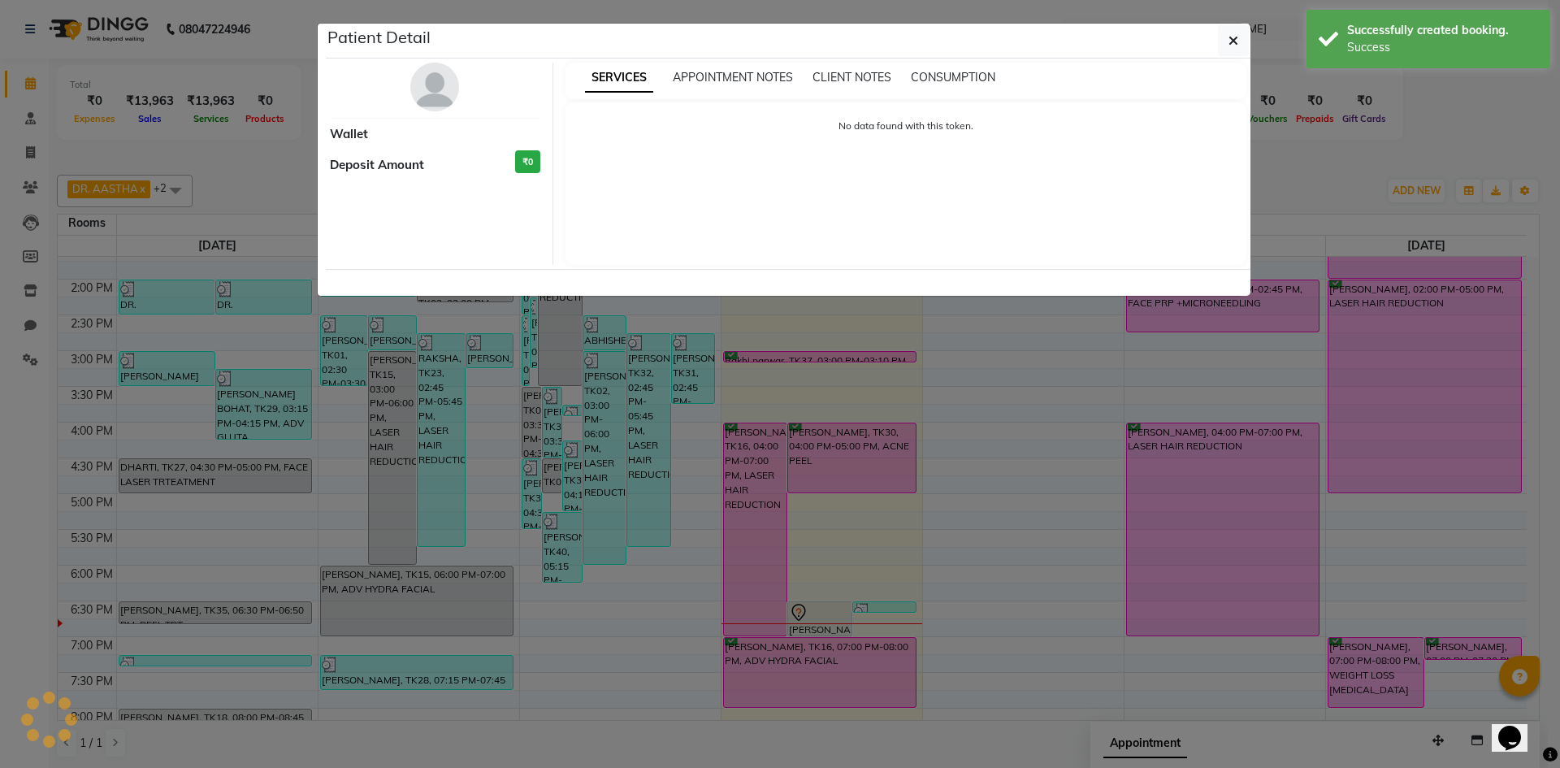
select select "6"
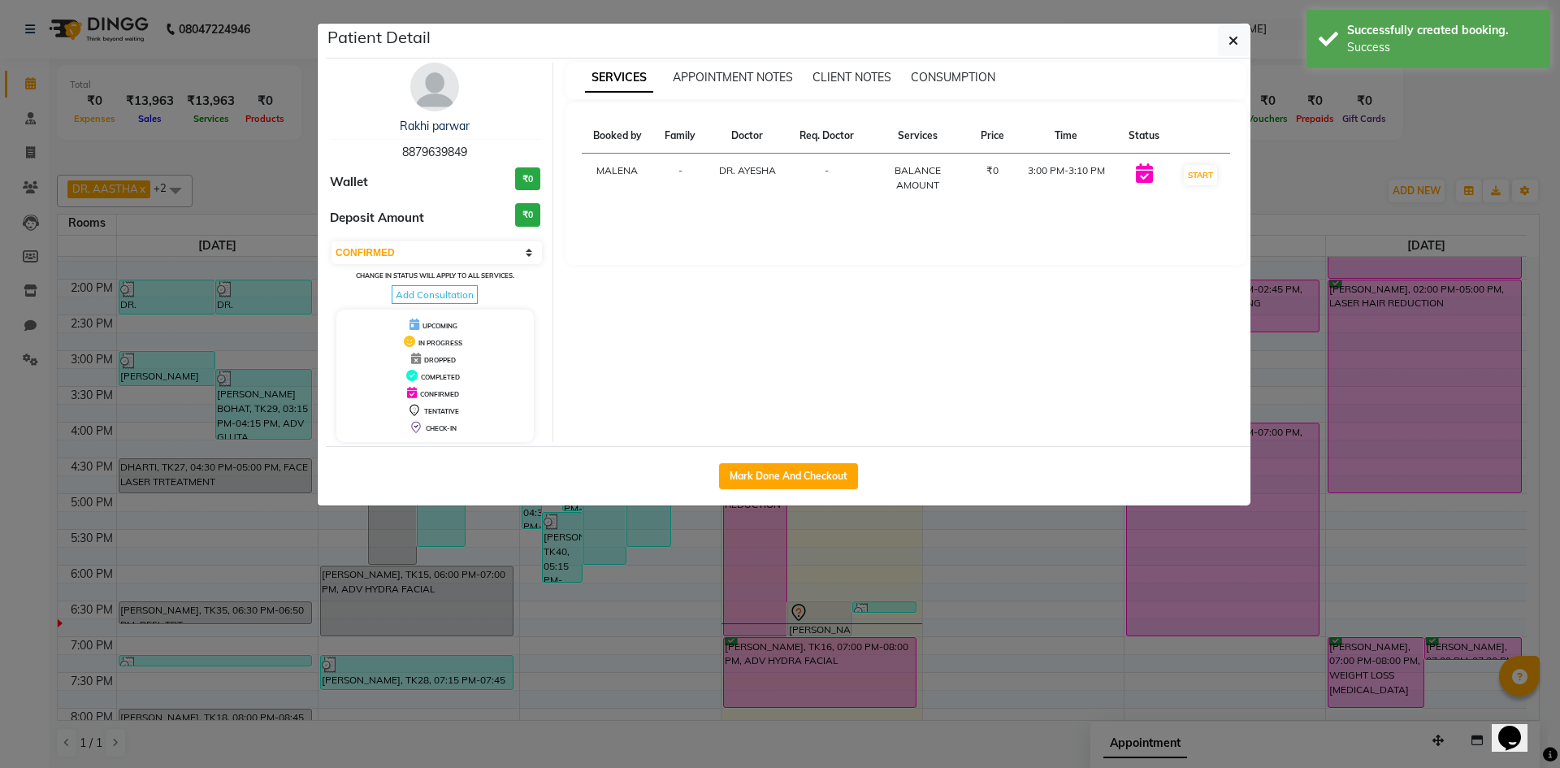
click at [787, 489] on div "Mark Done And Checkout" at bounding box center [788, 475] width 925 height 59
click at [789, 478] on button "Mark Done And Checkout" at bounding box center [788, 476] width 139 height 26
select select "8618"
select select "service"
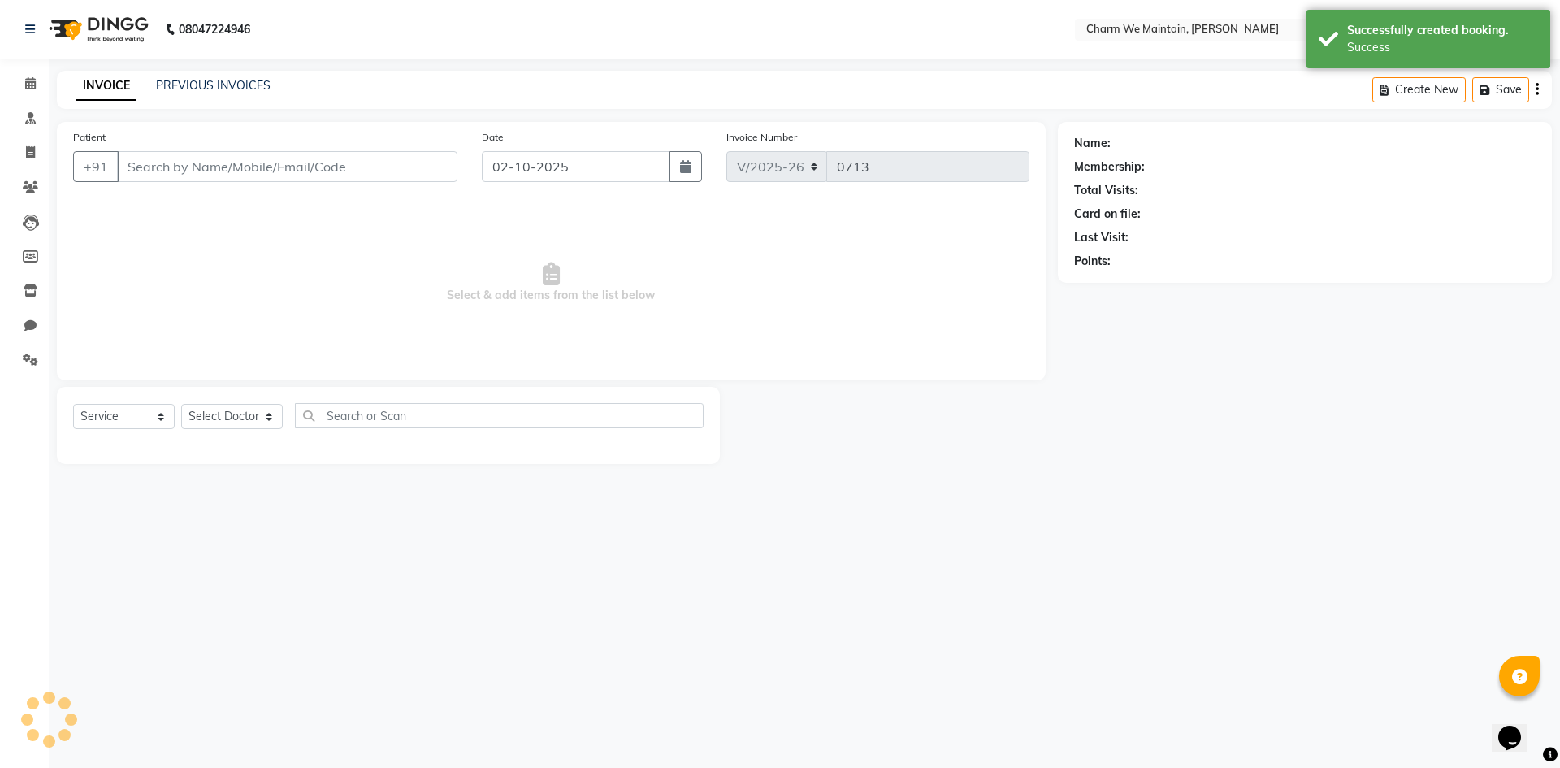
type input "8879639849"
select select "86210"
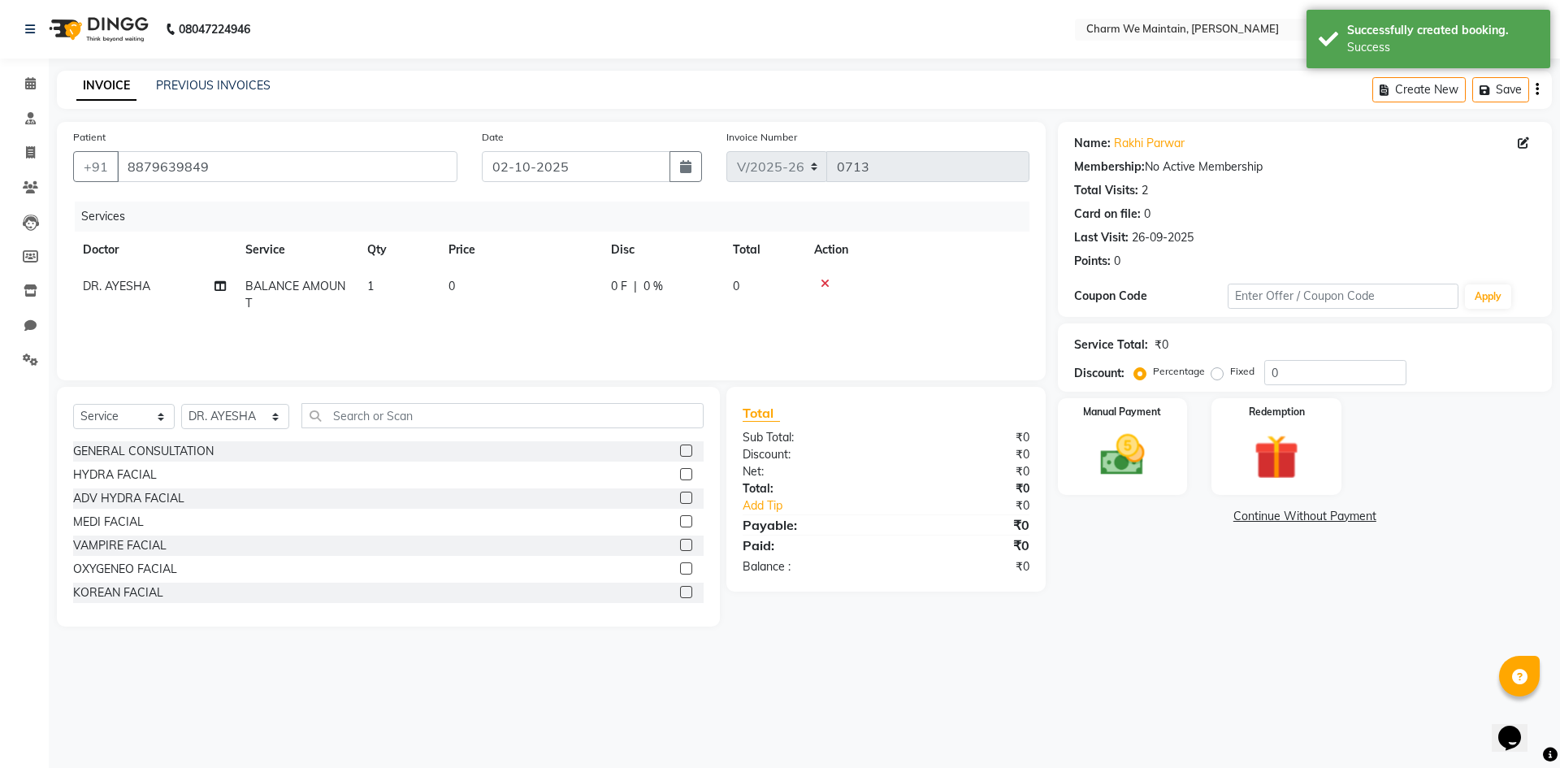
click at [525, 288] on td "0" at bounding box center [520, 295] width 163 height 54
select select "86210"
click at [572, 292] on input "0" at bounding box center [596, 290] width 143 height 25
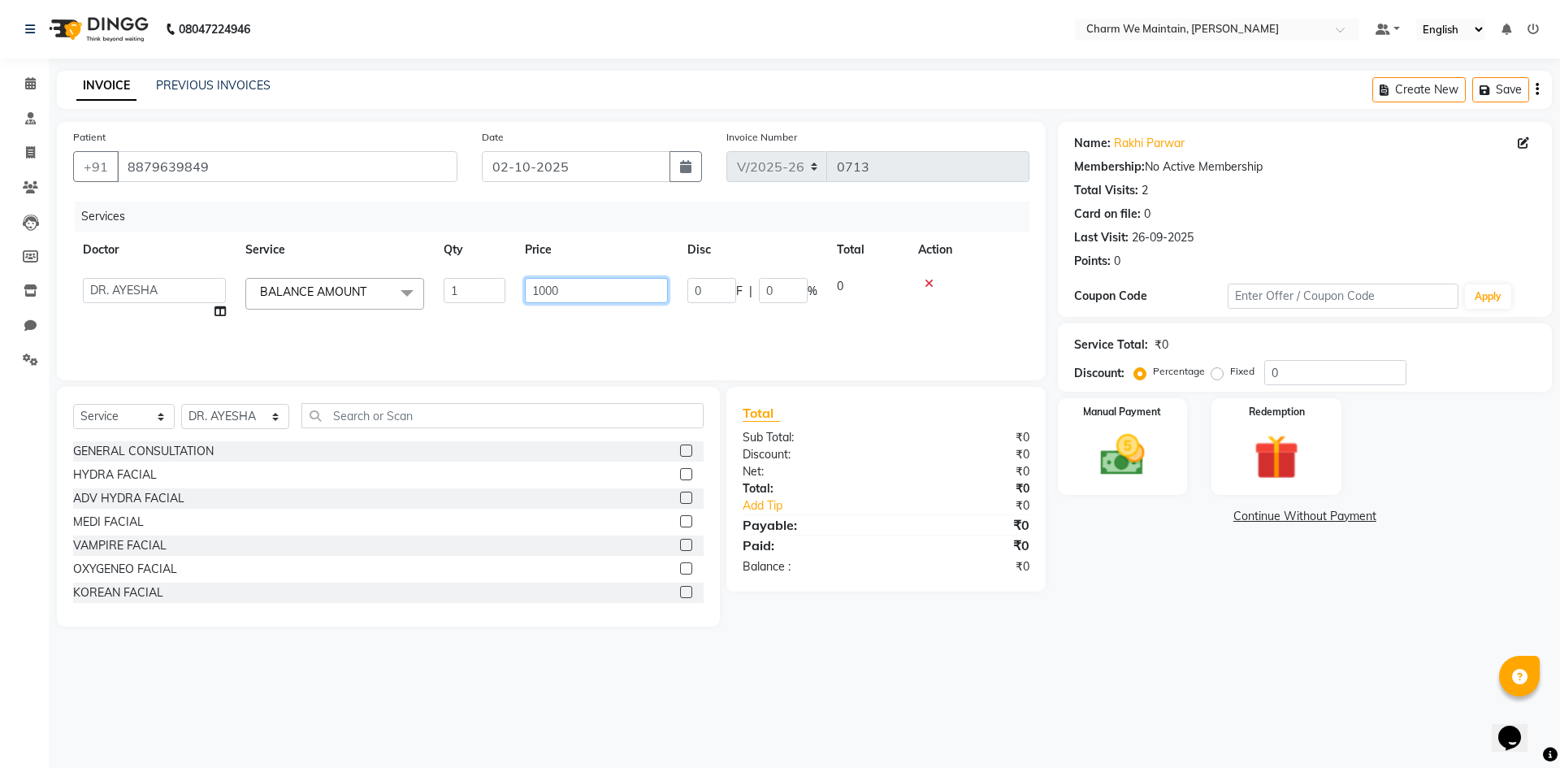
type input "10000"
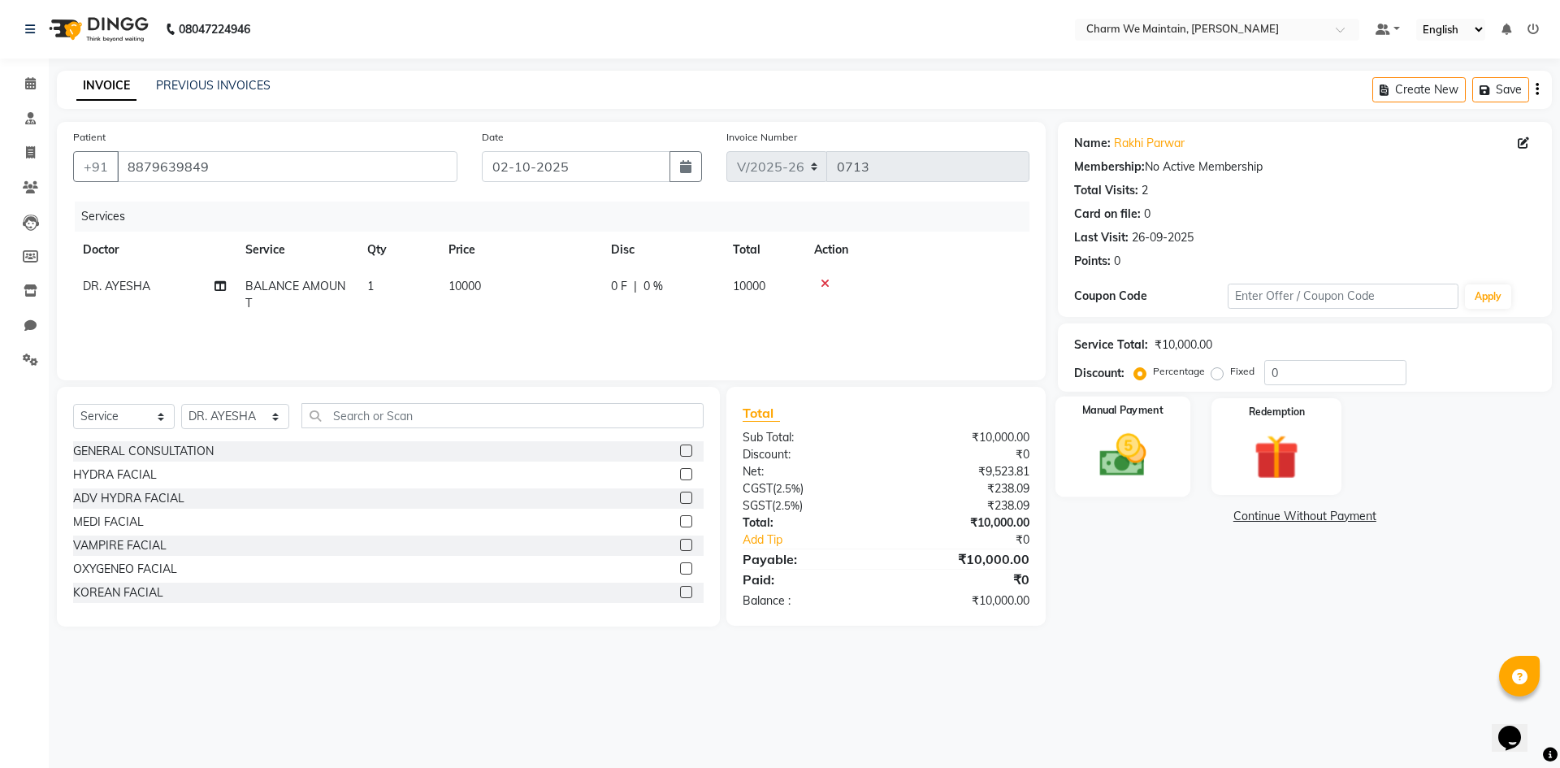
click at [1166, 451] on div "Manual Payment" at bounding box center [1122, 447] width 135 height 100
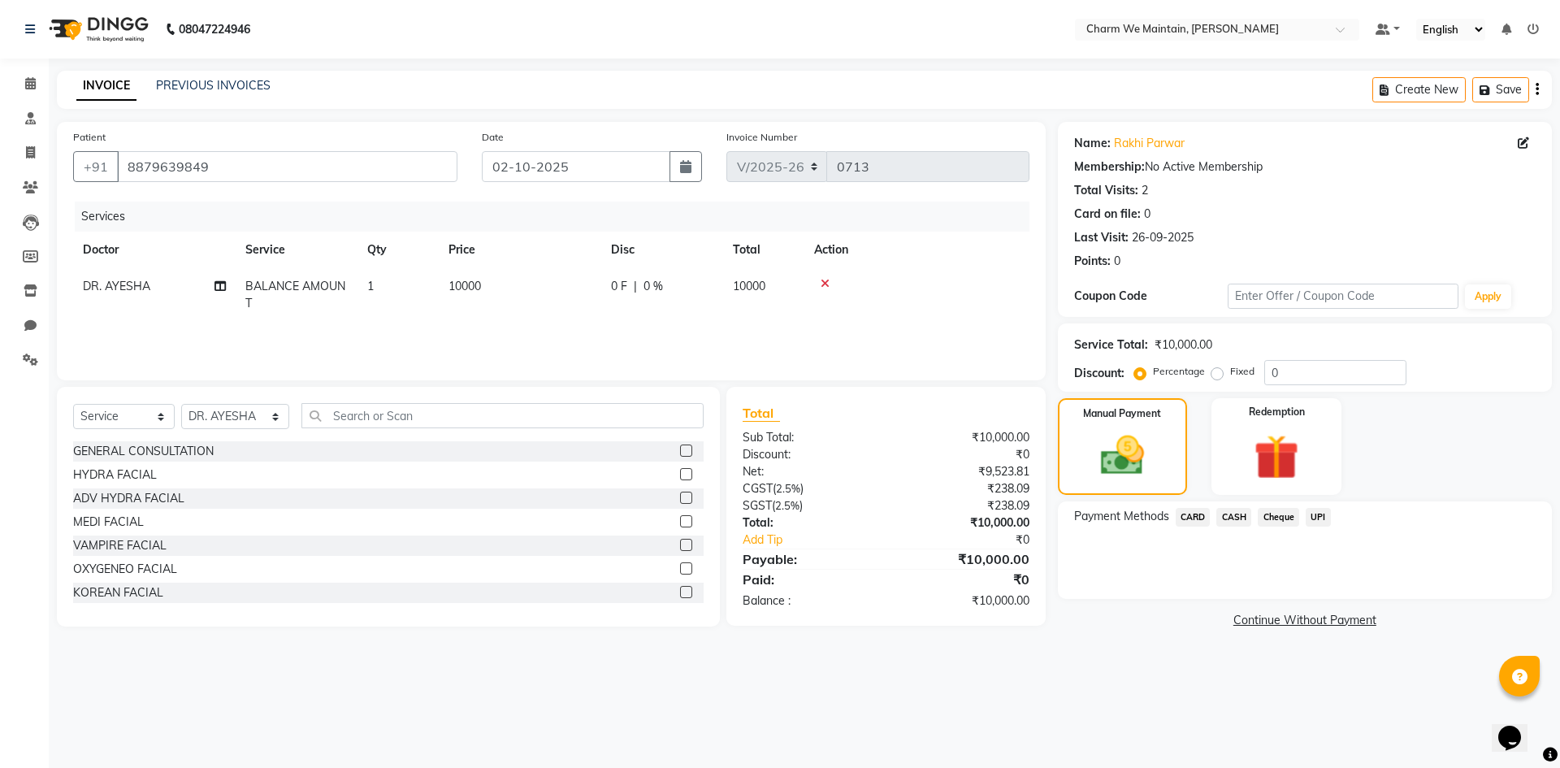
click at [1320, 517] on span "UPI" at bounding box center [1318, 517] width 25 height 19
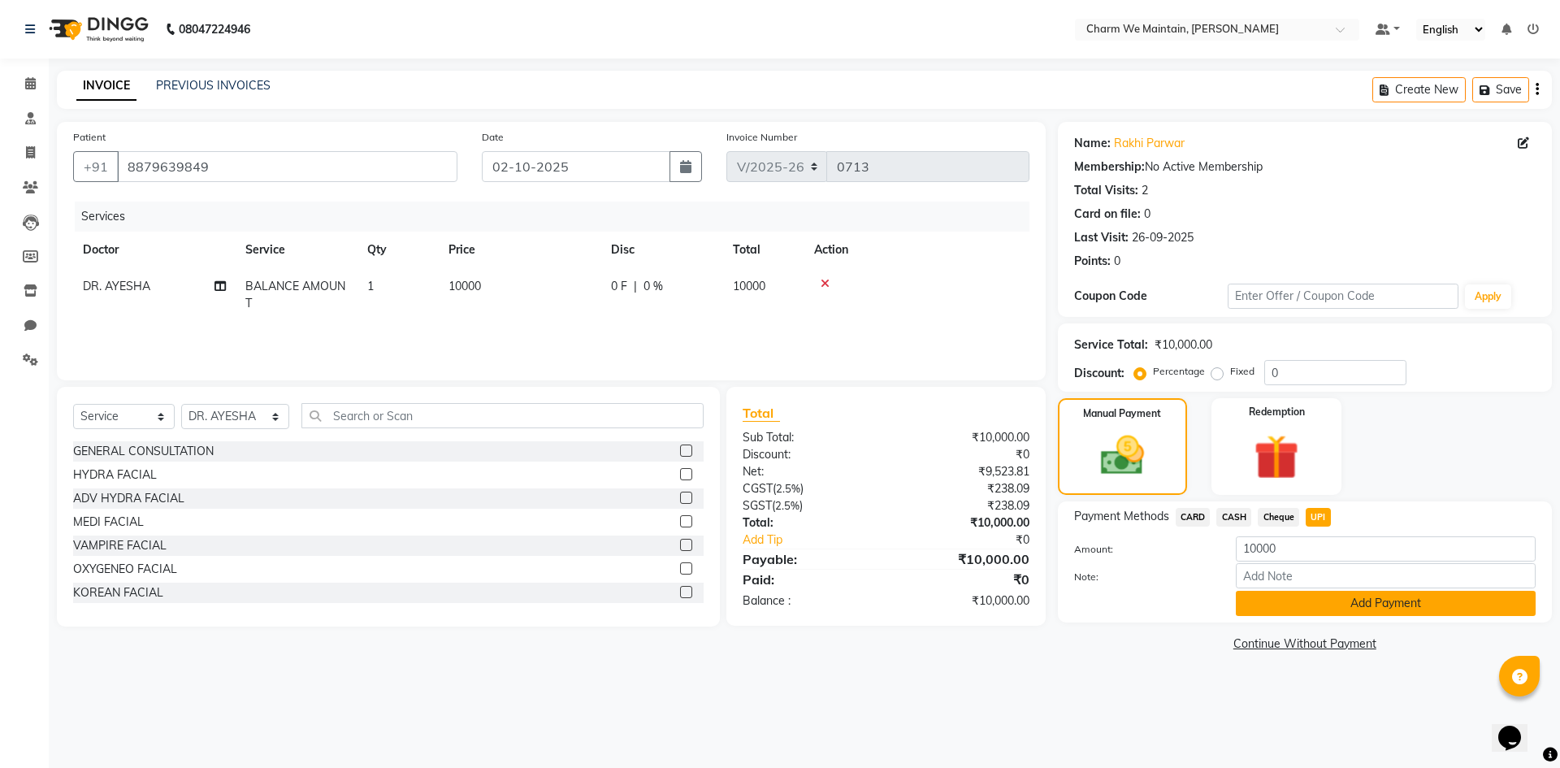
click at [1335, 608] on button "Add Payment" at bounding box center [1386, 603] width 300 height 25
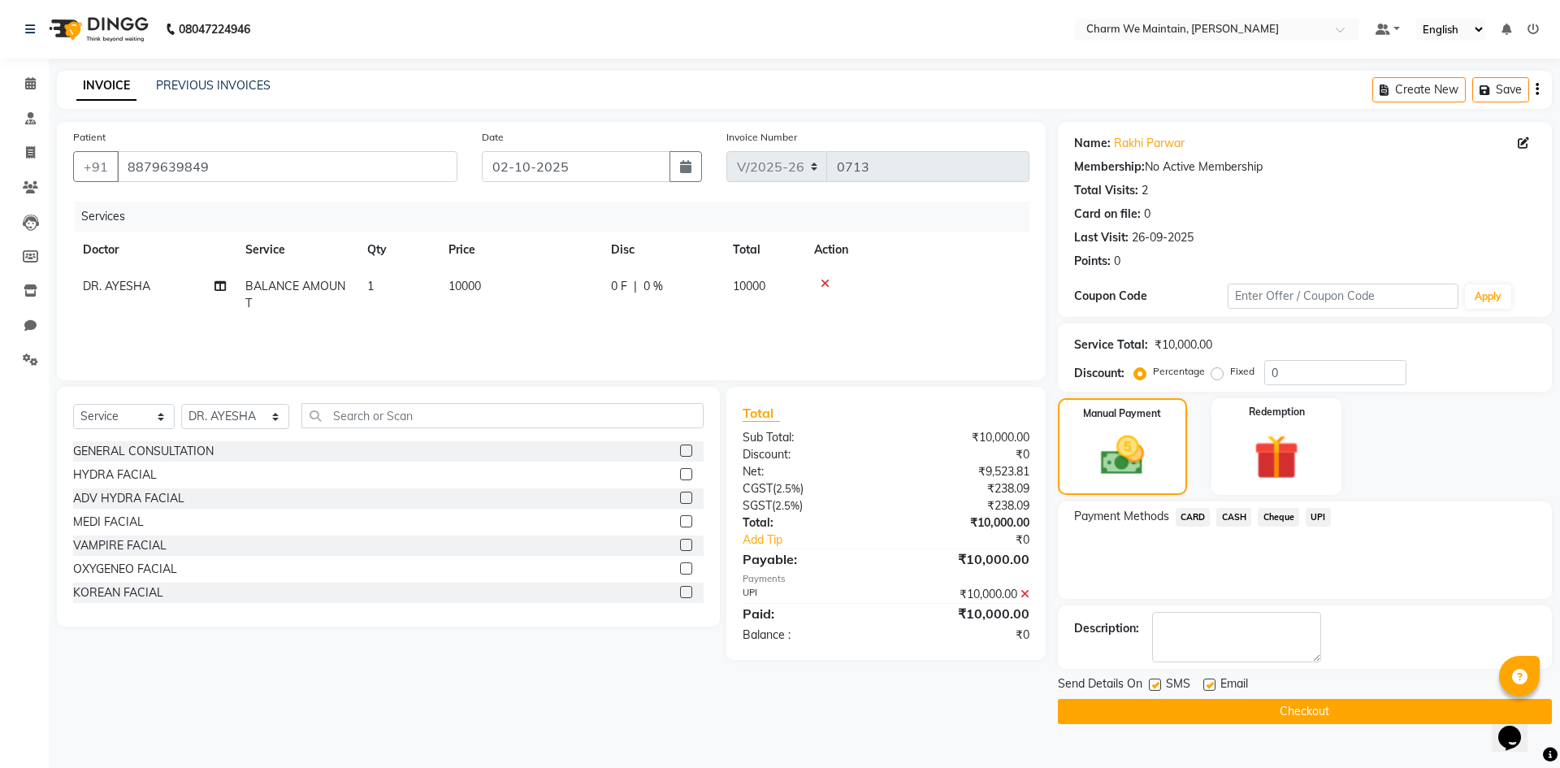
click at [1318, 708] on button "Checkout" at bounding box center [1305, 711] width 494 height 25
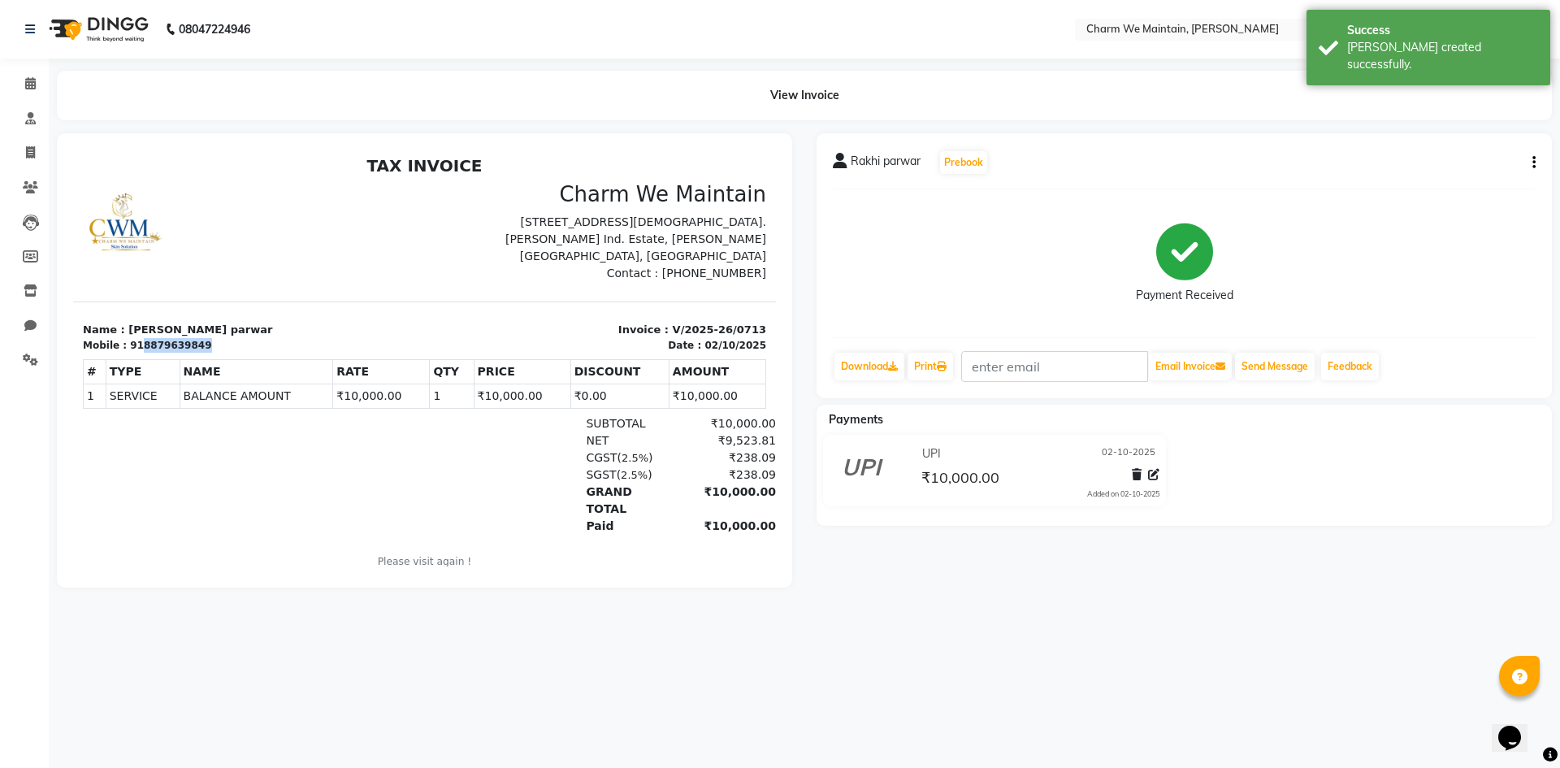
drag, startPoint x: 196, startPoint y: 348, endPoint x: 134, endPoint y: 348, distance: 61.8
click at [134, 348] on div "Mobile : 918879639849" at bounding box center [249, 345] width 332 height 15
copy div "8879639849"
click at [887, 373] on link "Download" at bounding box center [870, 367] width 70 height 28
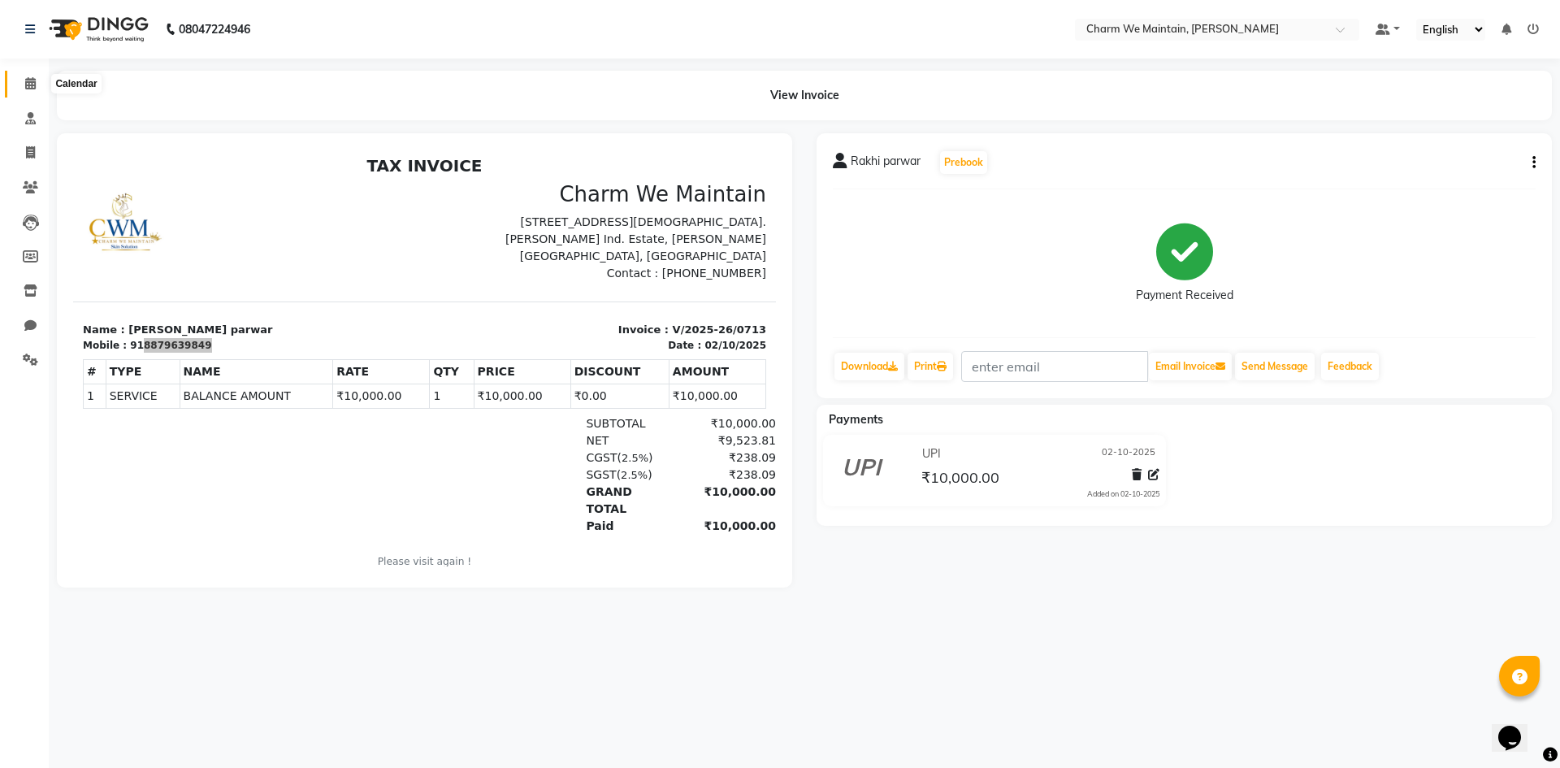
click at [32, 89] on span at bounding box center [30, 84] width 28 height 19
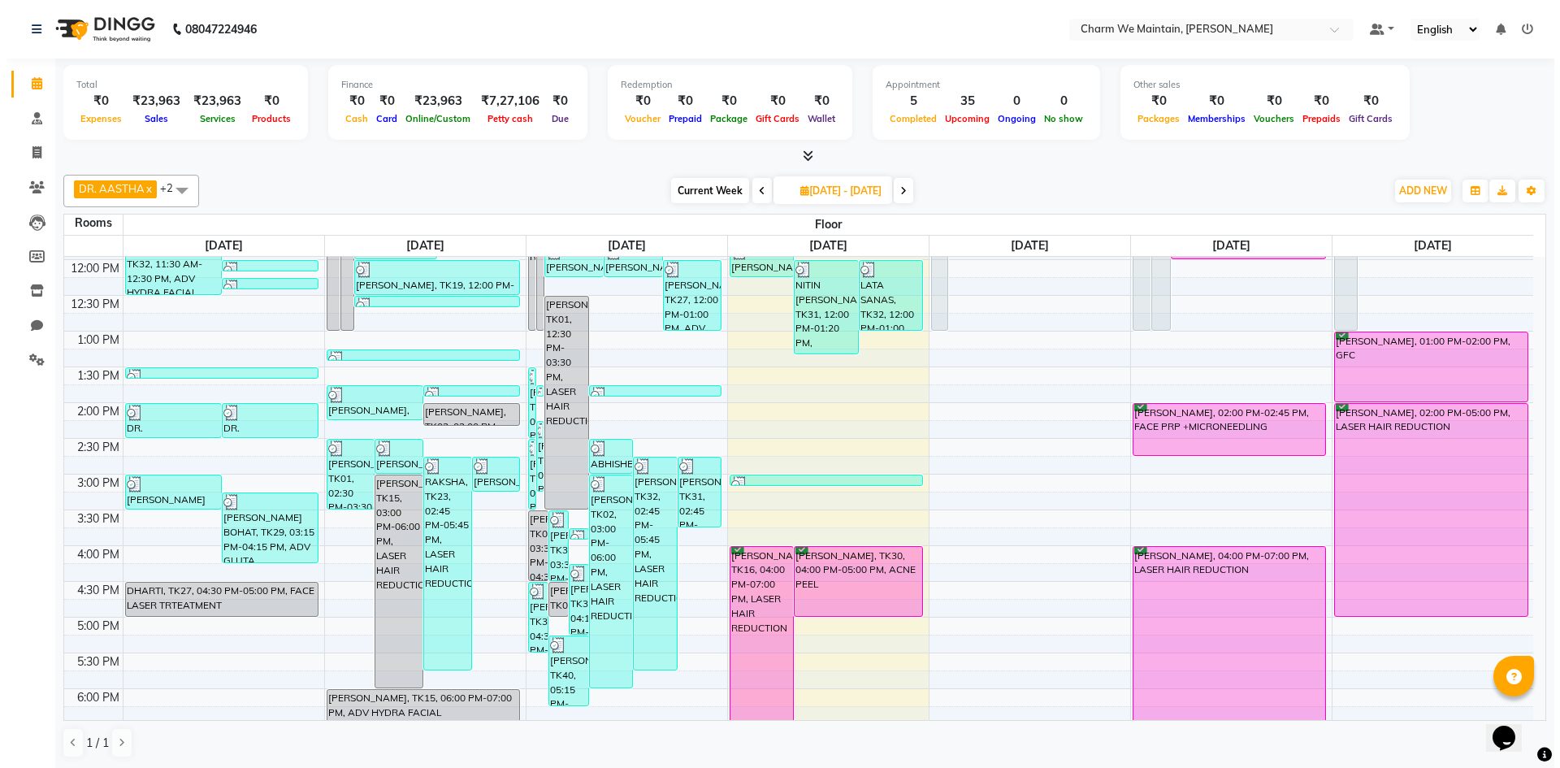
scroll to position [163, 0]
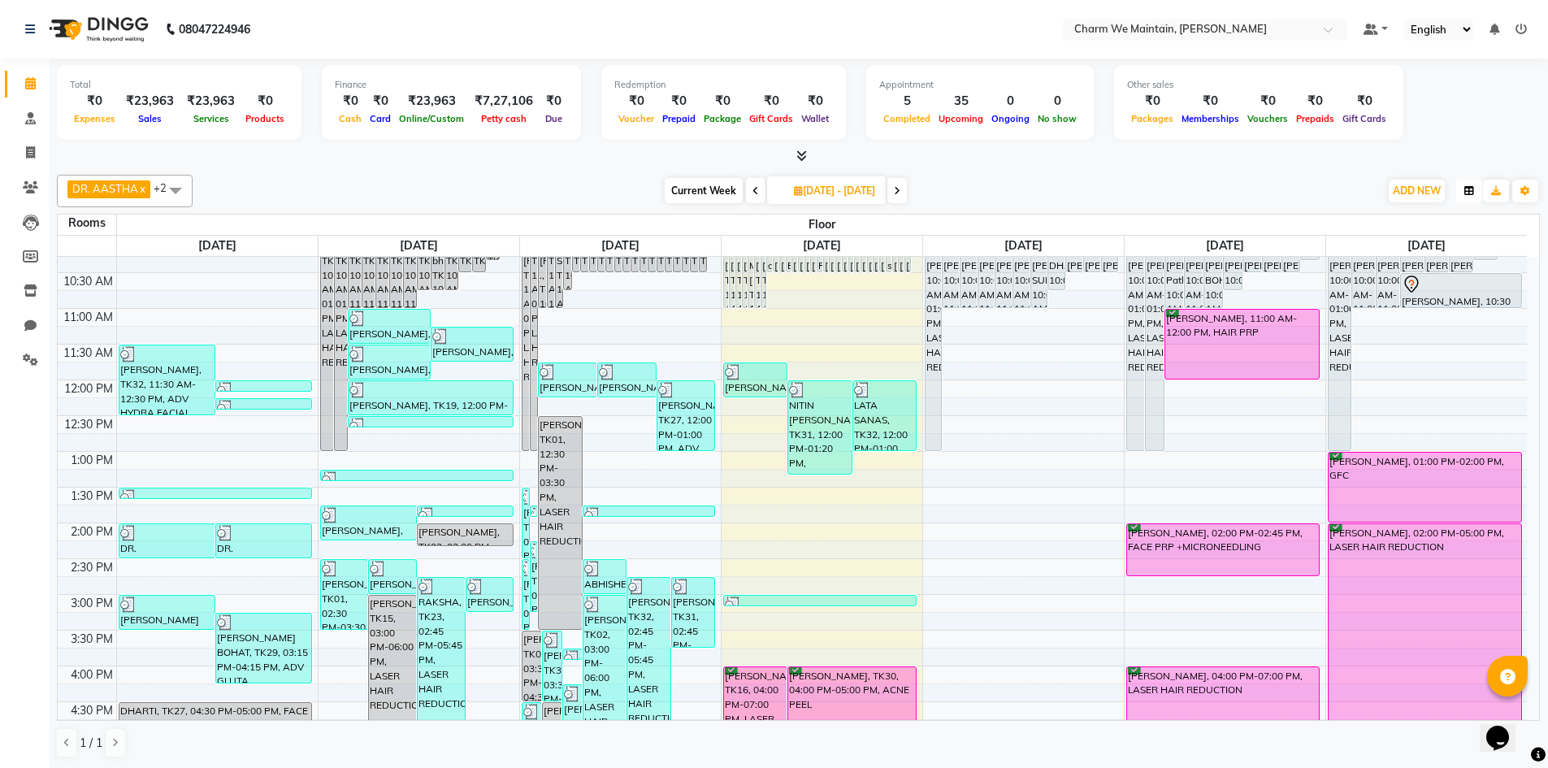
click at [1466, 191] on icon "button" at bounding box center [1469, 191] width 10 height 10
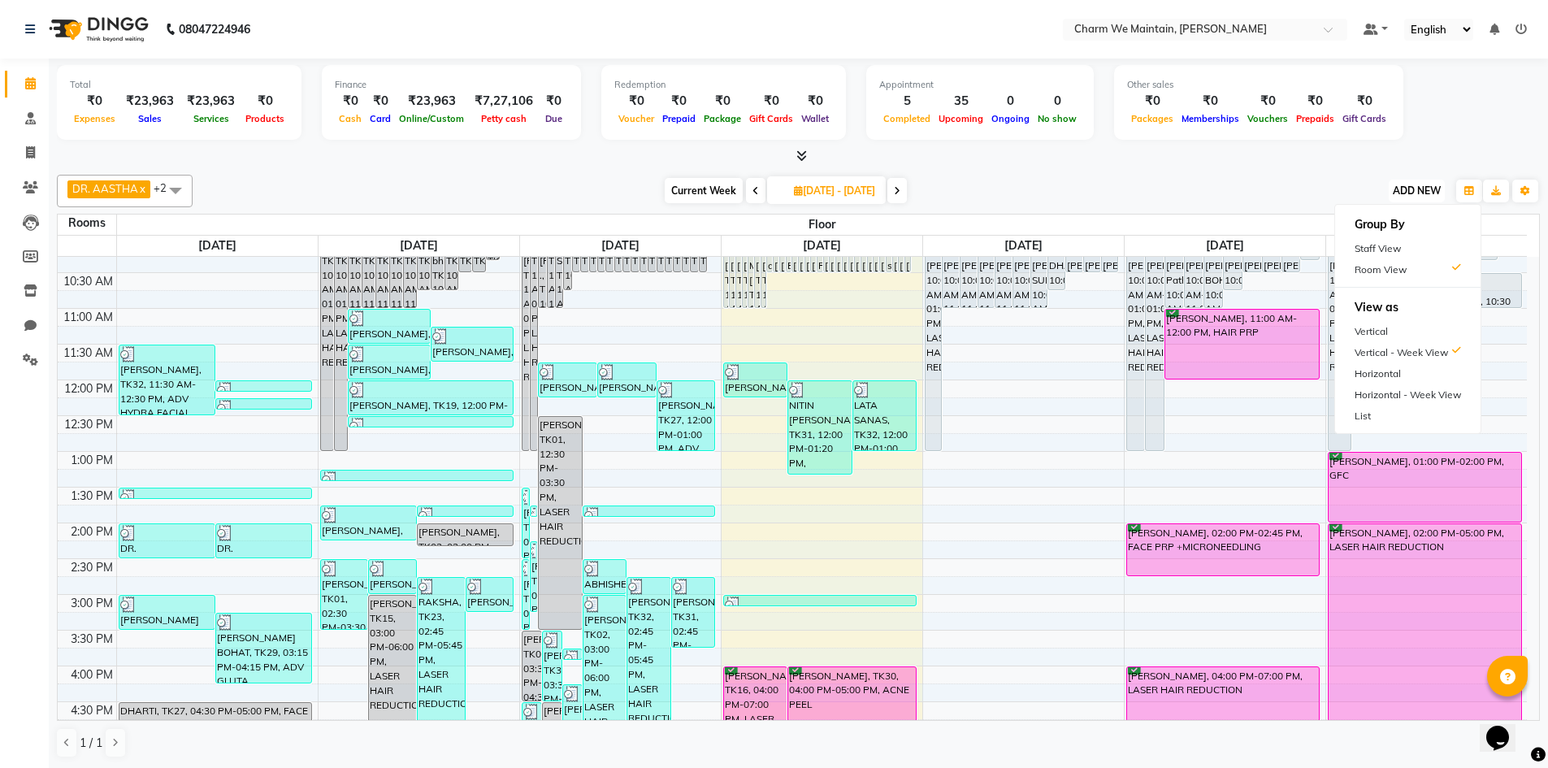
click at [1430, 184] on span "ADD NEW" at bounding box center [1417, 190] width 48 height 12
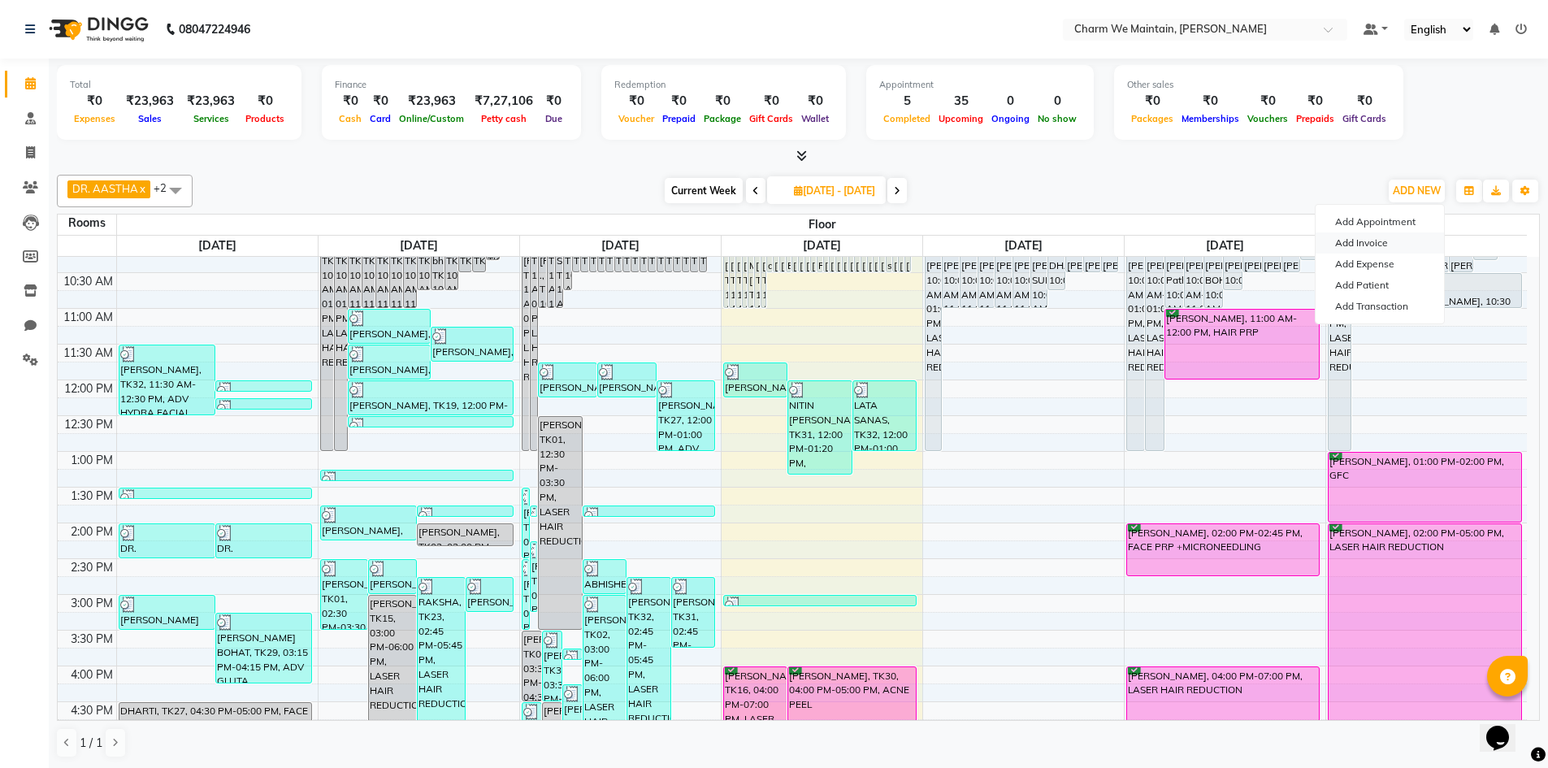
click at [1376, 246] on link "Add Invoice" at bounding box center [1380, 242] width 128 height 21
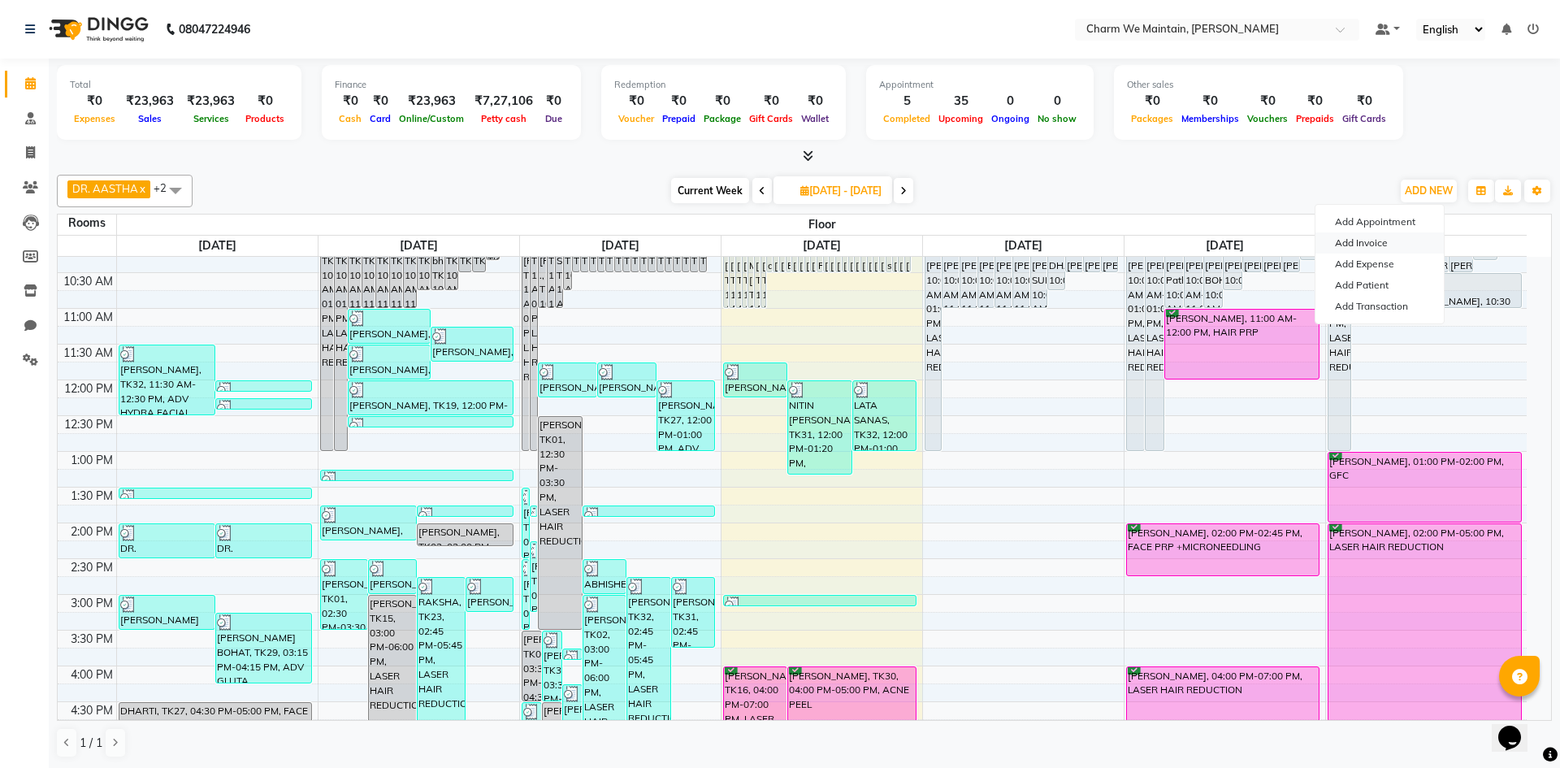
select select "service"
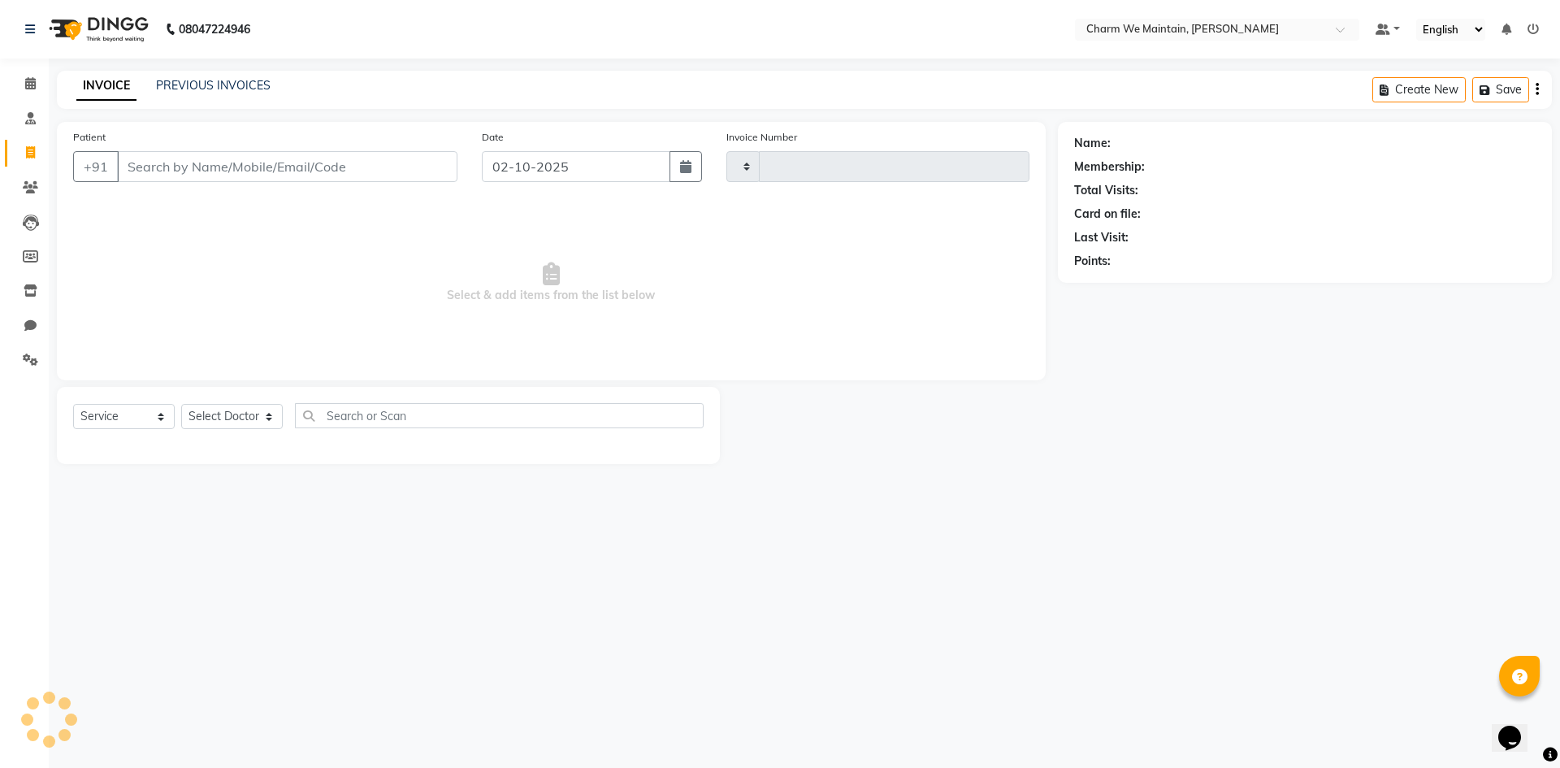
type input "0714"
select select "8618"
click at [243, 421] on select "Select Doctor [PERSON_NAME] [PERSON_NAME] [PERSON_NAME] [PERSON_NAME] [PERSON_N…" at bounding box center [235, 416] width 108 height 25
select select "86212"
click at [181, 404] on select "Select Doctor [PERSON_NAME] [PERSON_NAME] [PERSON_NAME] [PERSON_NAME] [PERSON_N…" at bounding box center [235, 416] width 108 height 25
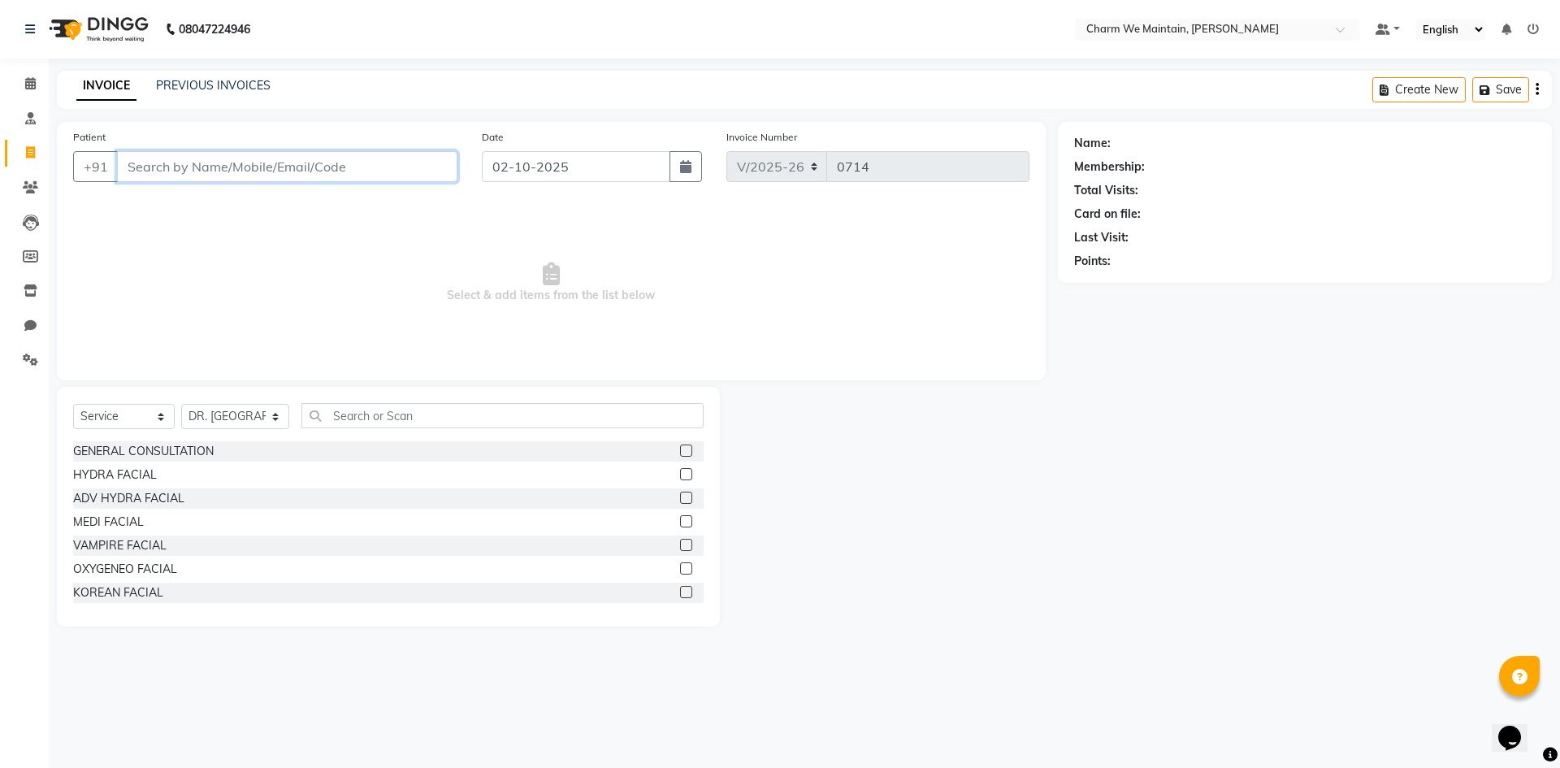
click at [306, 169] on input "Patient" at bounding box center [287, 166] width 340 height 31
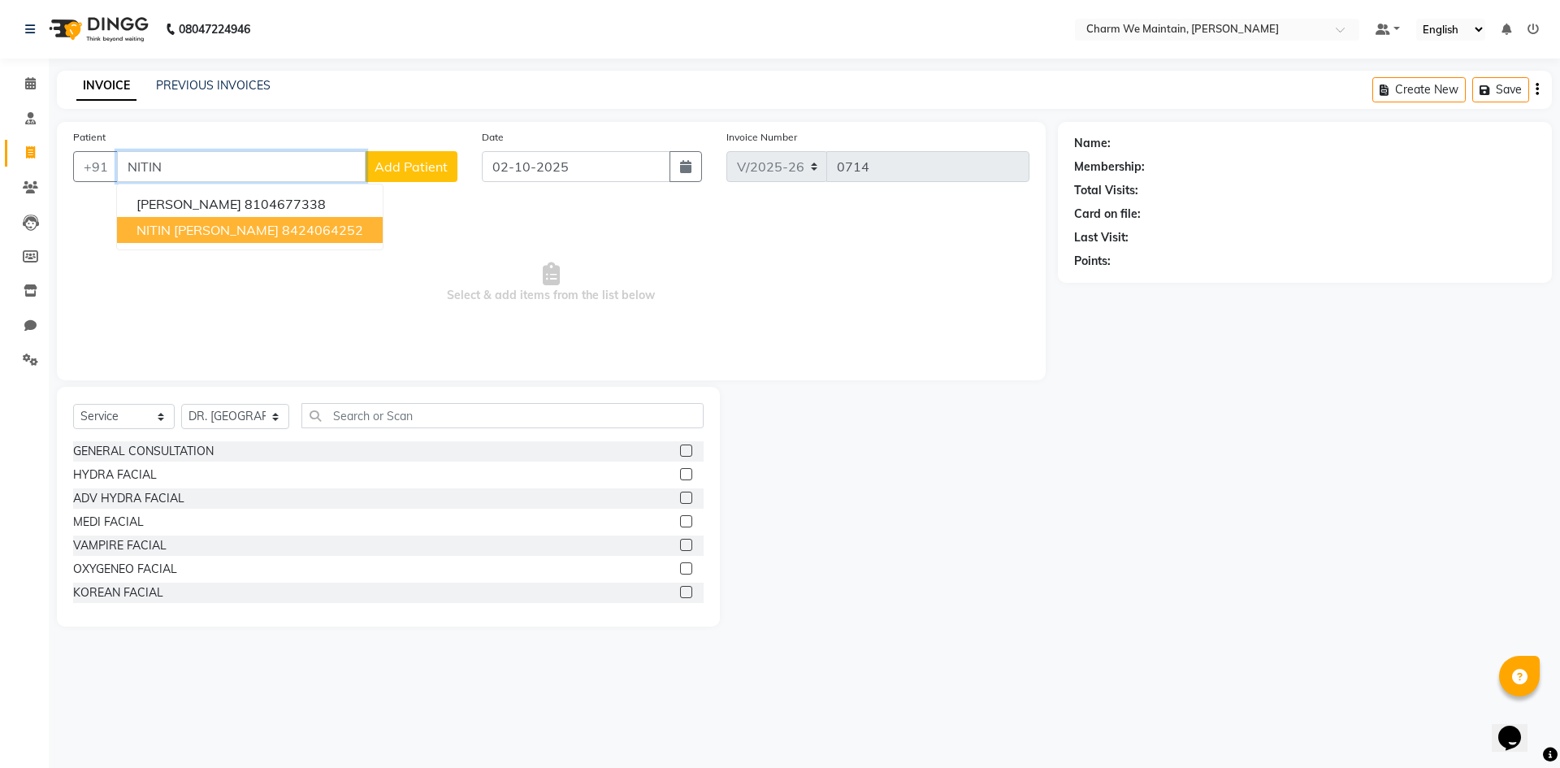
click at [223, 227] on span "NITIN [PERSON_NAME]" at bounding box center [208, 230] width 142 height 16
type input "8424064252"
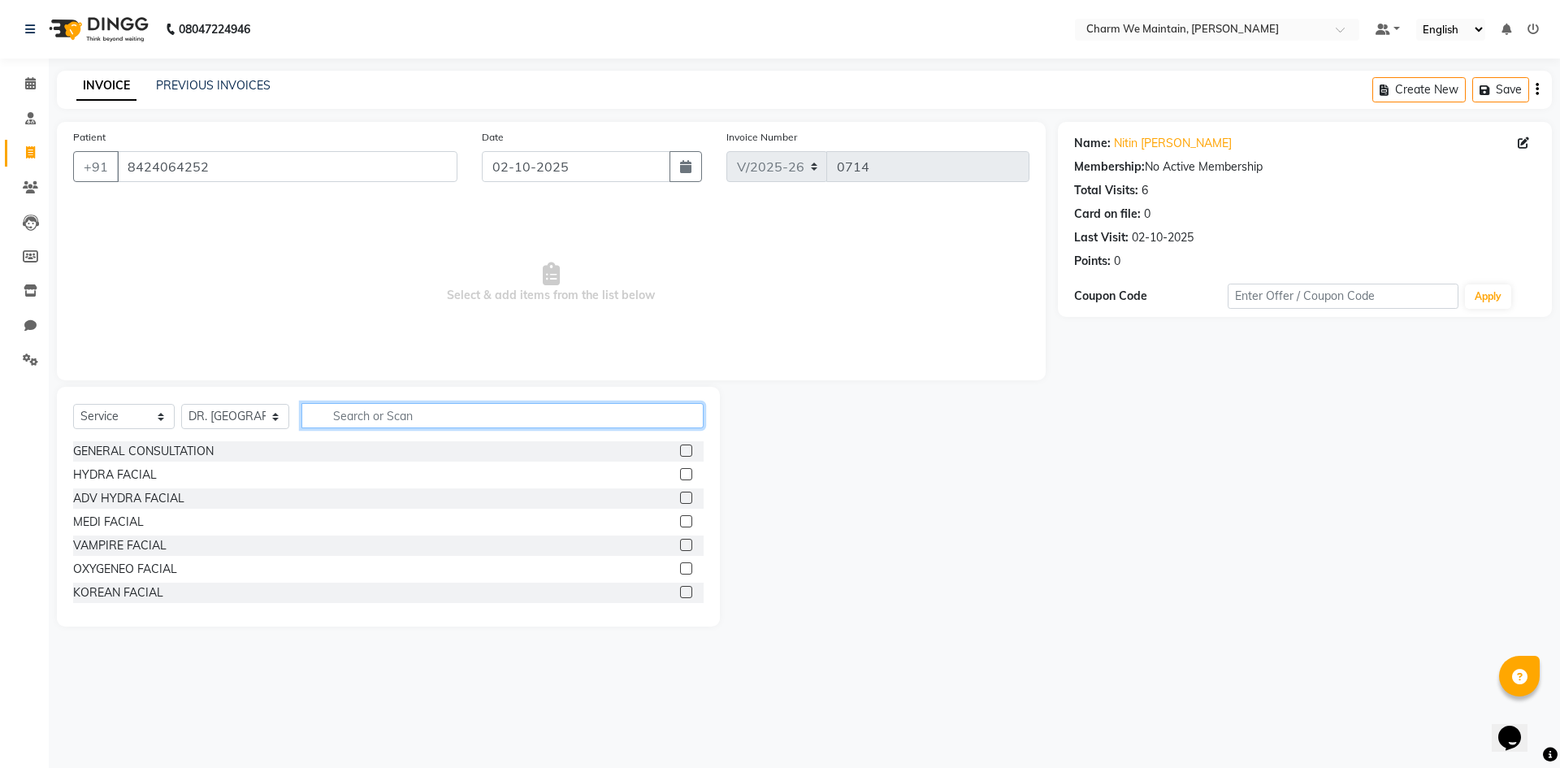
click at [413, 421] on input "text" at bounding box center [502, 415] width 402 height 25
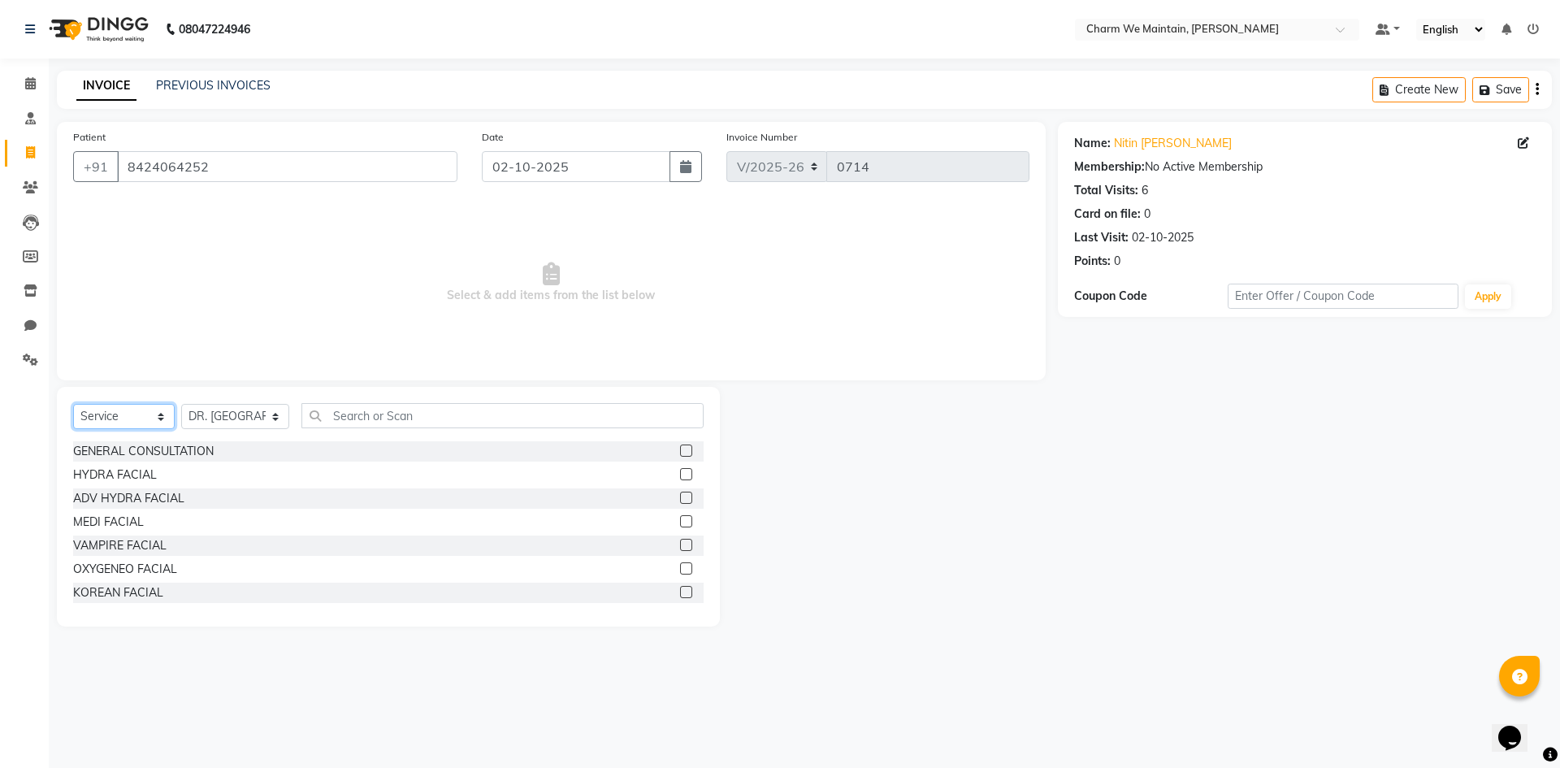
click at [110, 408] on select "Select Service Product Membership Package Voucher Prepaid Gift Card" at bounding box center [124, 416] width 102 height 25
select select "product"
click at [73, 404] on select "Select Service Product Membership Package Voucher Prepaid Gift Card" at bounding box center [124, 416] width 102 height 25
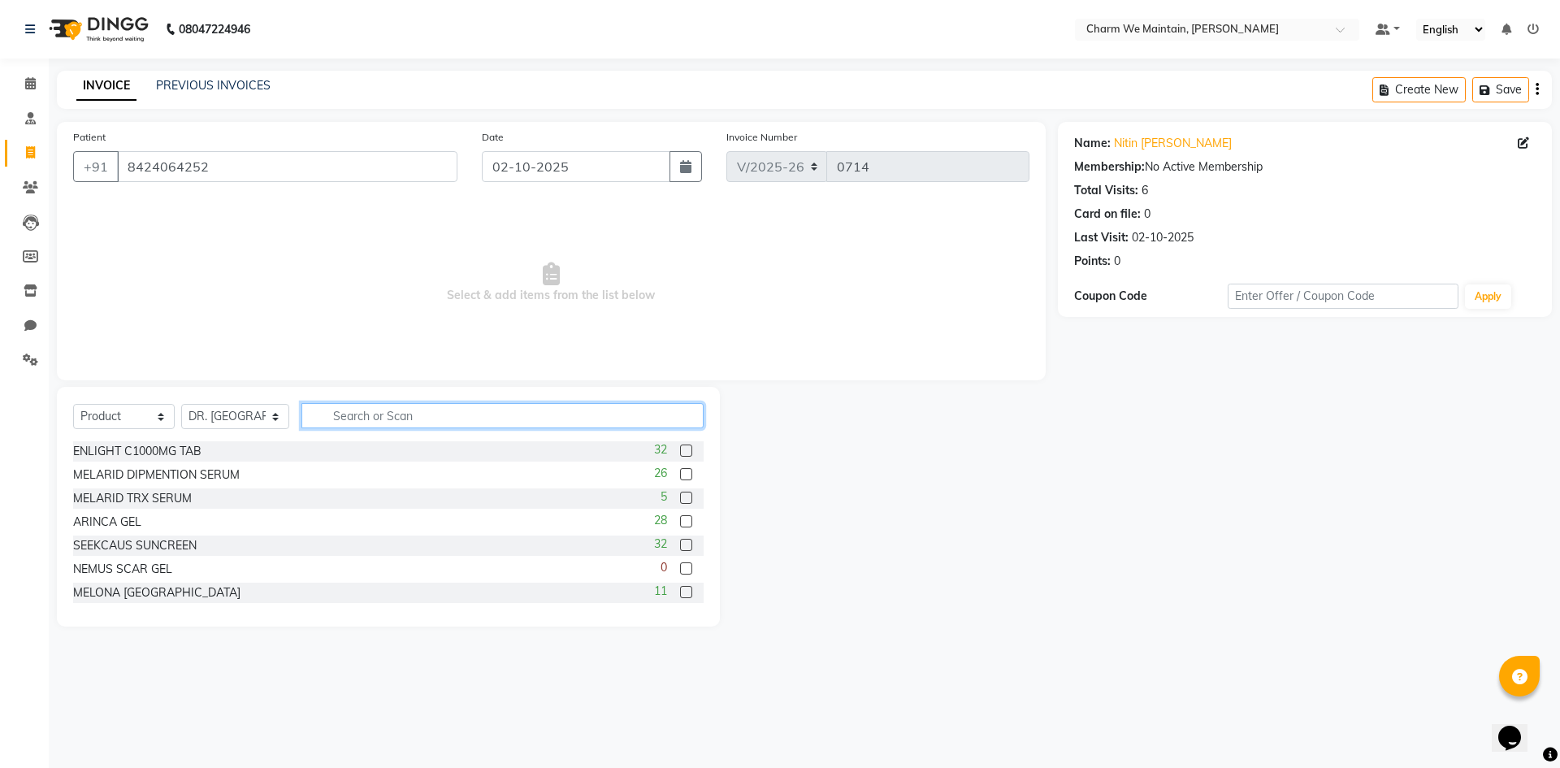
click at [387, 419] on input "text" at bounding box center [502, 415] width 402 height 25
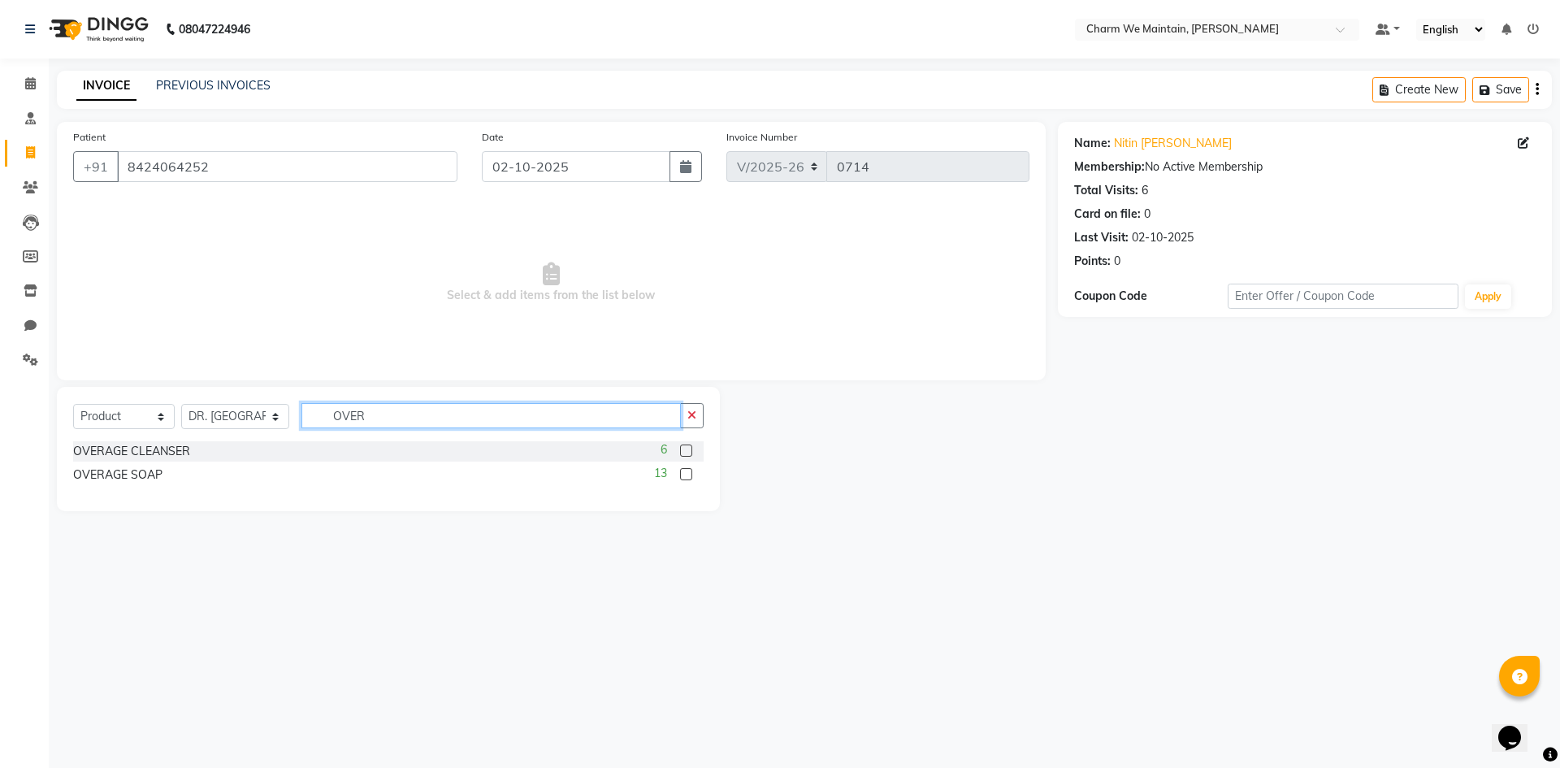
type input "OVER"
click at [684, 470] on label at bounding box center [686, 474] width 12 height 12
click at [684, 470] on input "checkbox" at bounding box center [685, 475] width 11 height 11
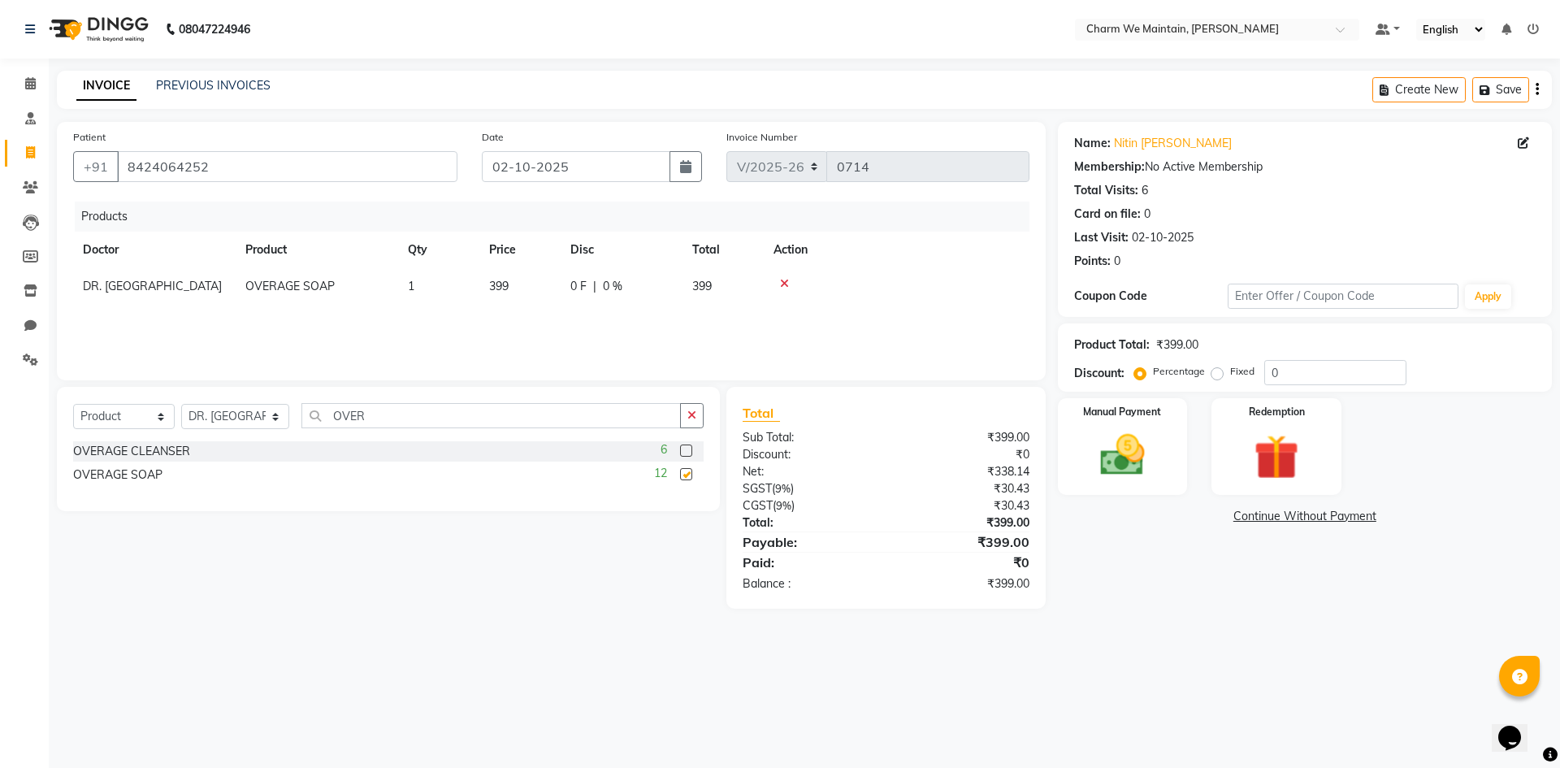
checkbox input "false"
click at [1098, 446] on img at bounding box center [1123, 455] width 76 height 54
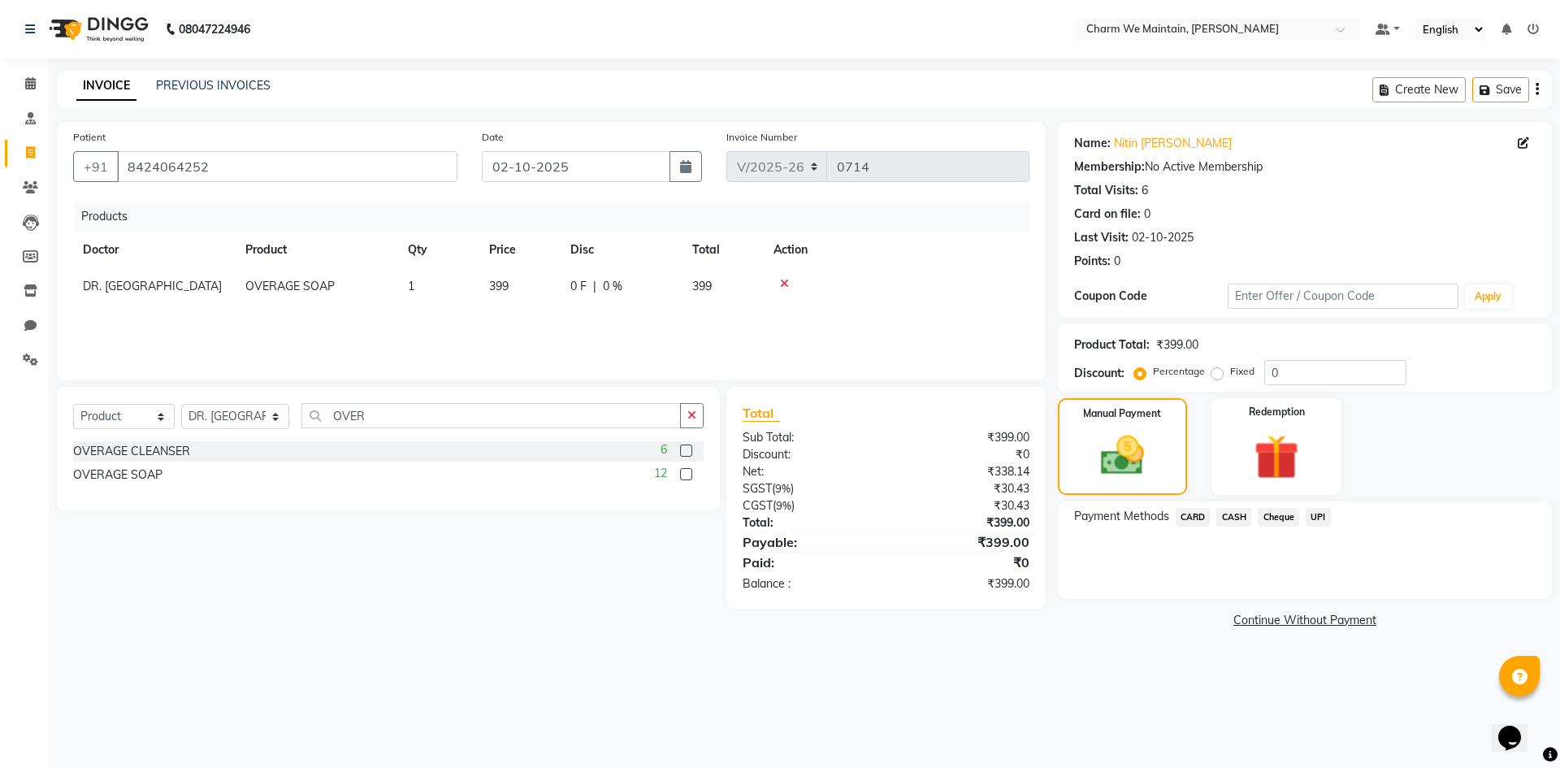
click at [505, 284] on span "399" at bounding box center [499, 286] width 20 height 15
select select "86212"
click at [528, 287] on input "399" at bounding box center [520, 290] width 62 height 25
type input "3"
type input "400"
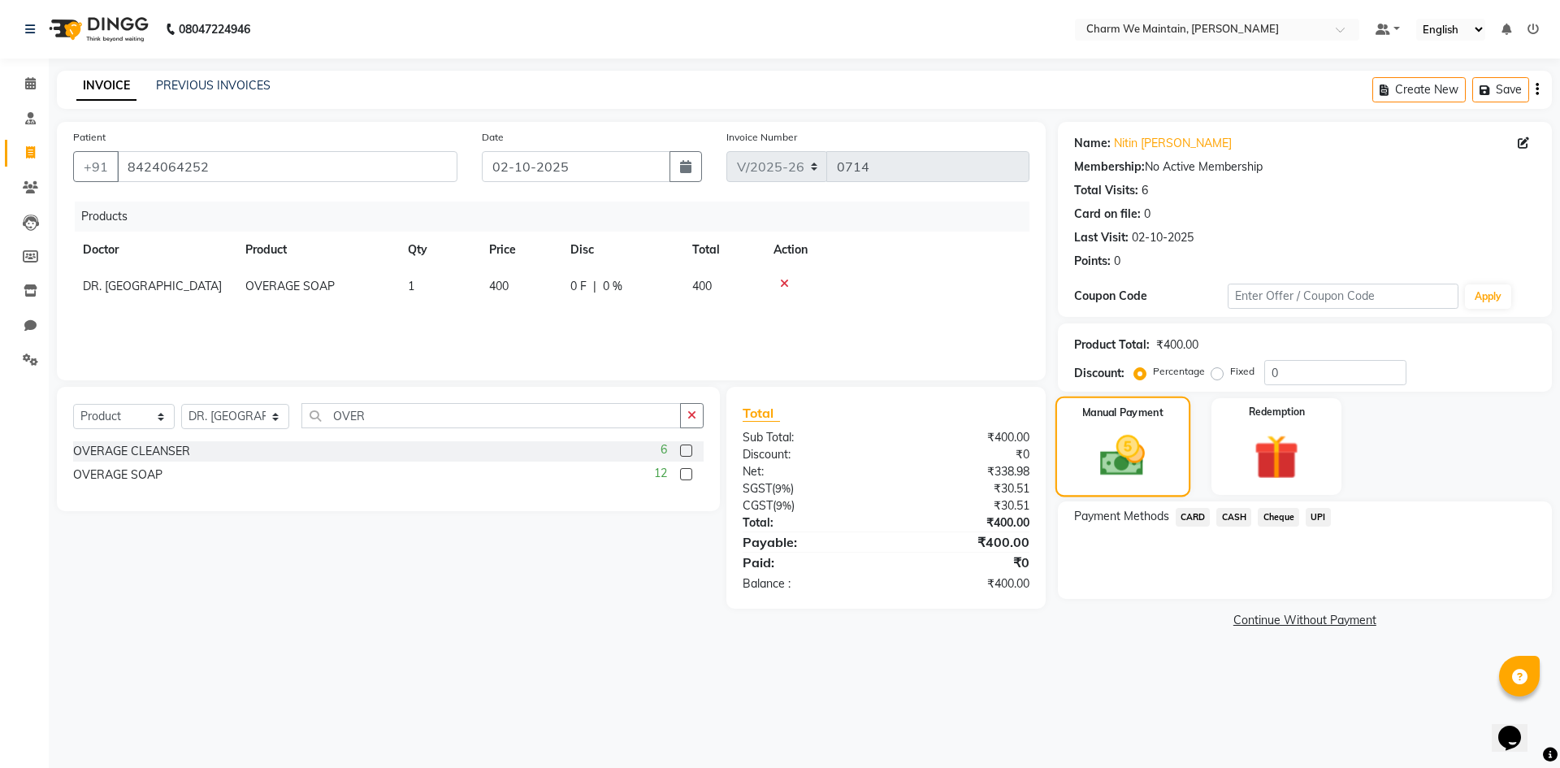
click at [1152, 450] on img at bounding box center [1122, 456] width 73 height 52
click at [1322, 515] on span "UPI" at bounding box center [1318, 517] width 25 height 19
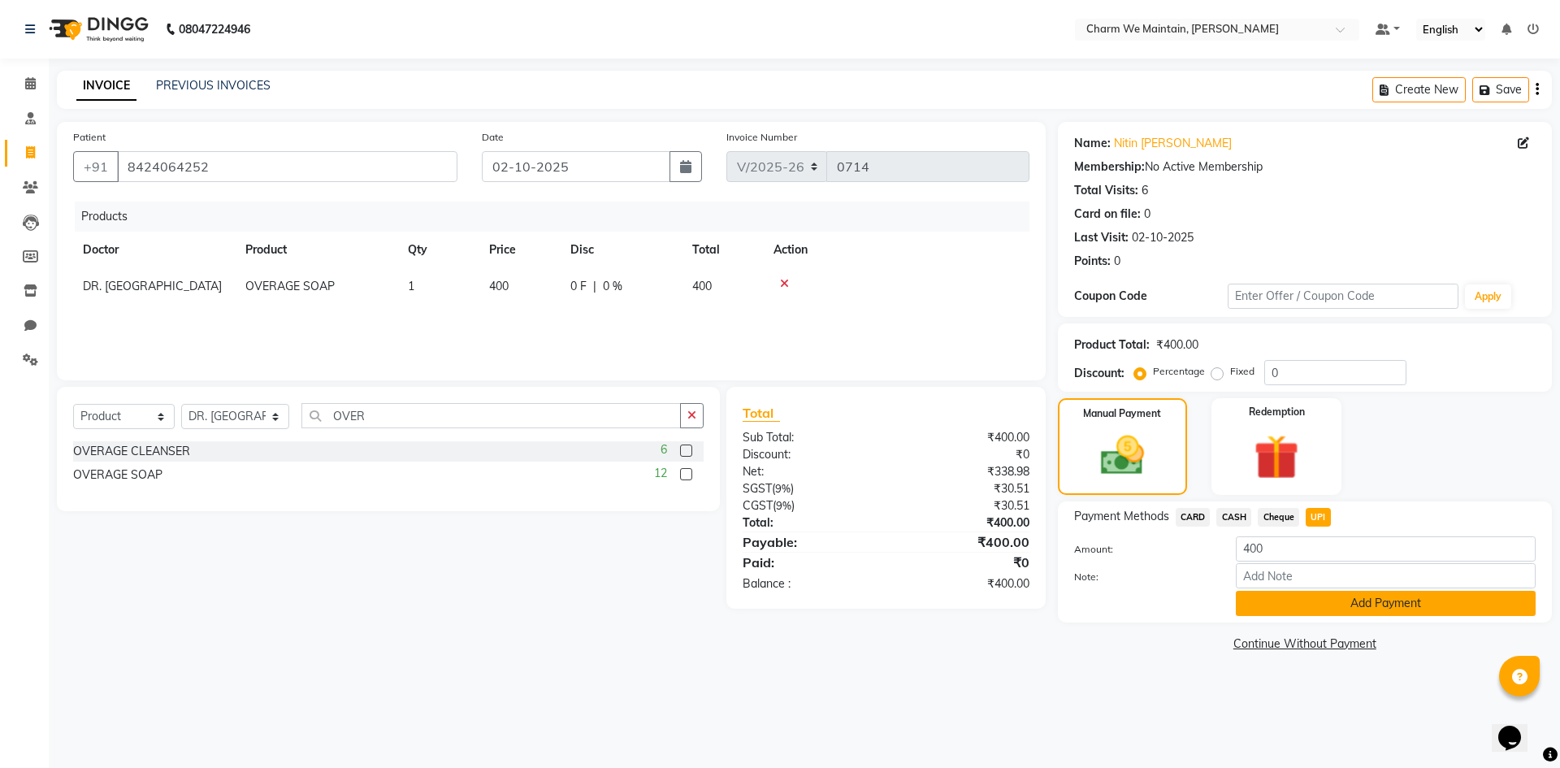
click at [1332, 603] on button "Add Payment" at bounding box center [1386, 603] width 300 height 25
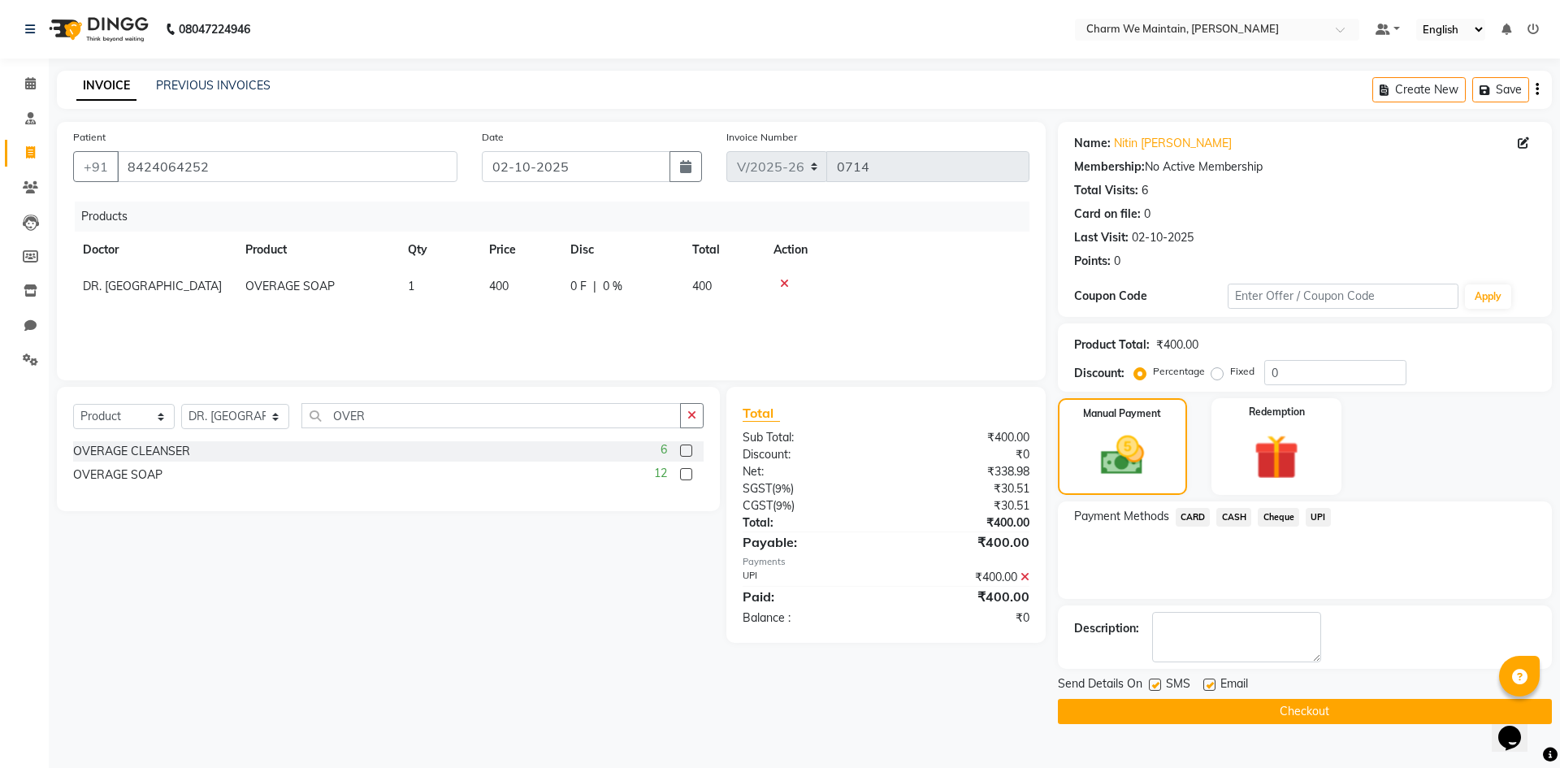
click at [1316, 714] on button "Checkout" at bounding box center [1305, 711] width 494 height 25
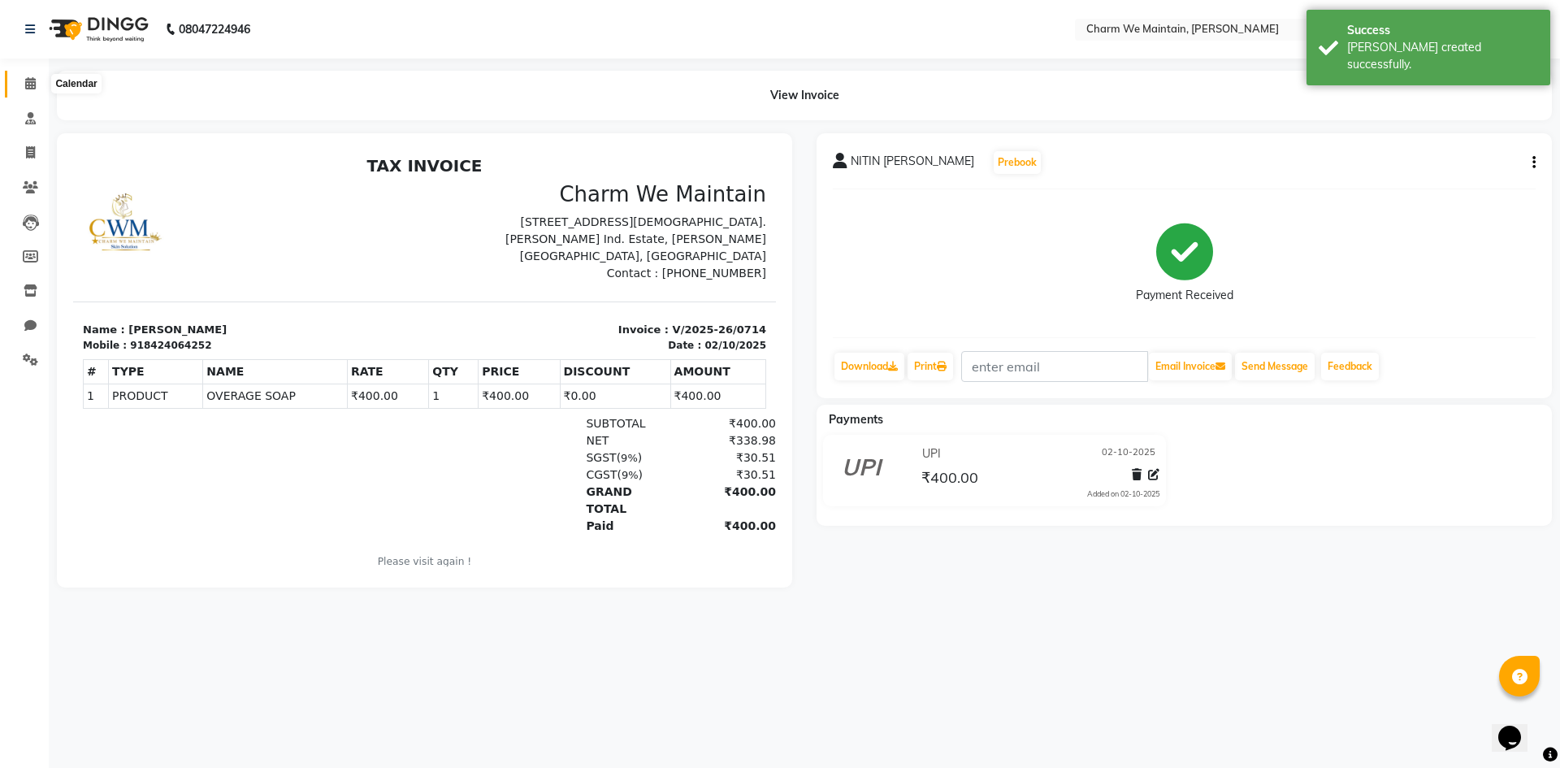
click at [28, 89] on icon at bounding box center [30, 83] width 11 height 12
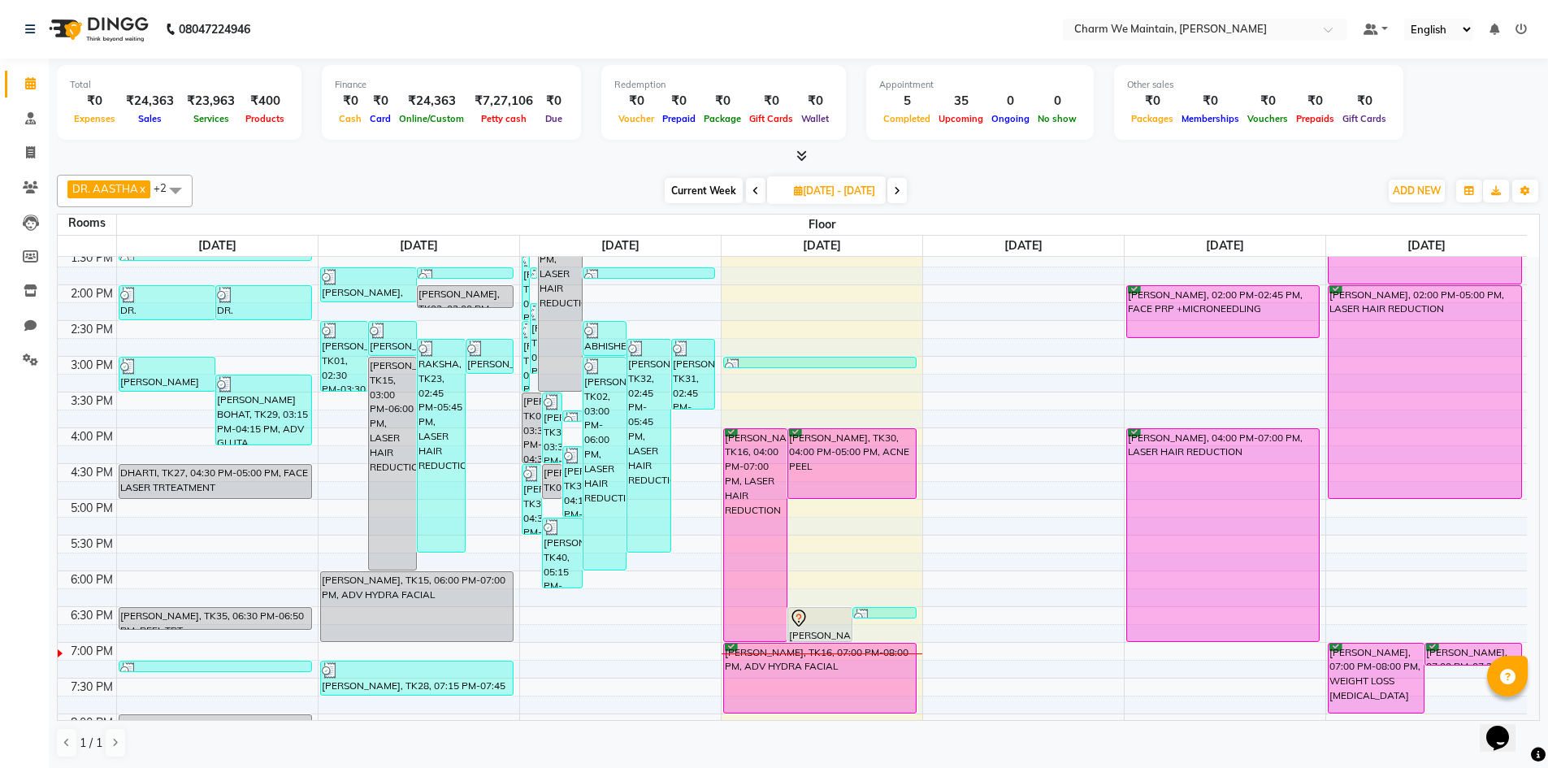
scroll to position [406, 0]
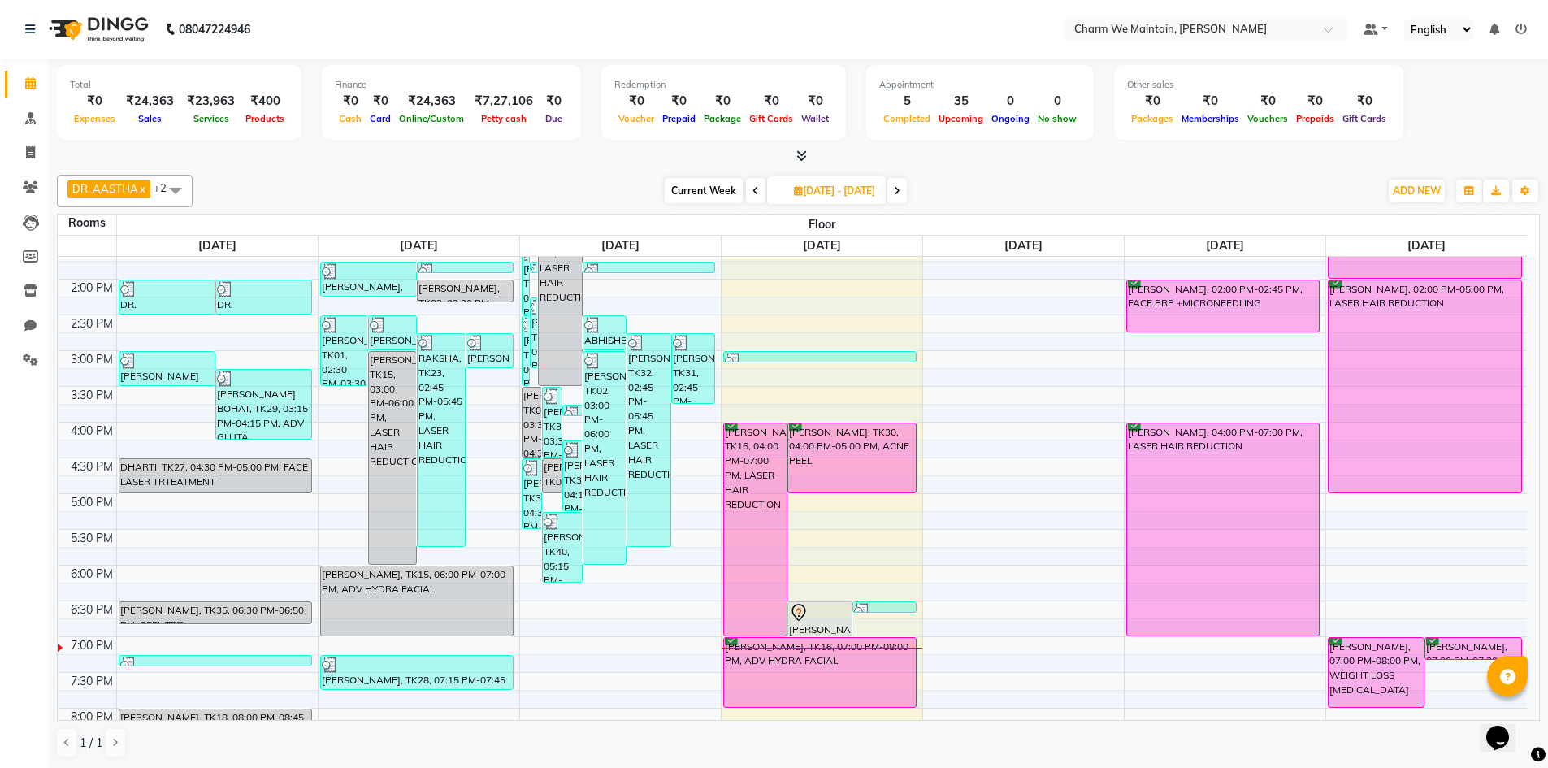
click at [1042, 437] on div "8:00 AM 8:30 AM 9:00 AM 9:30 AM 10:00 AM 10:30 AM 11:00 AM 11:30 AM 12:00 PM 12…" at bounding box center [792, 386] width 1469 height 1072
select select "tentative"
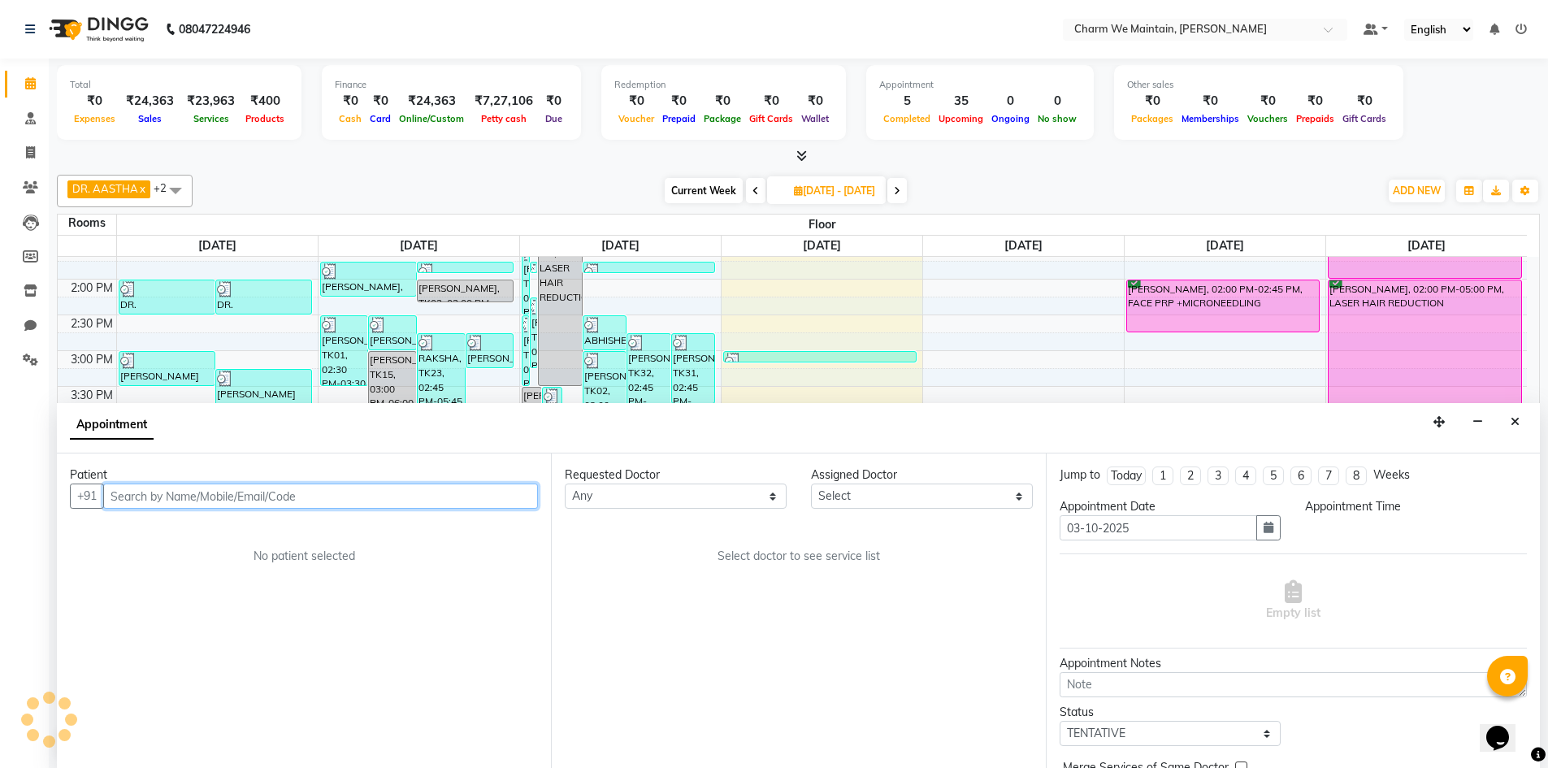
scroll to position [1, 0]
select select "960"
click at [398, 501] on input "text" at bounding box center [320, 495] width 435 height 25
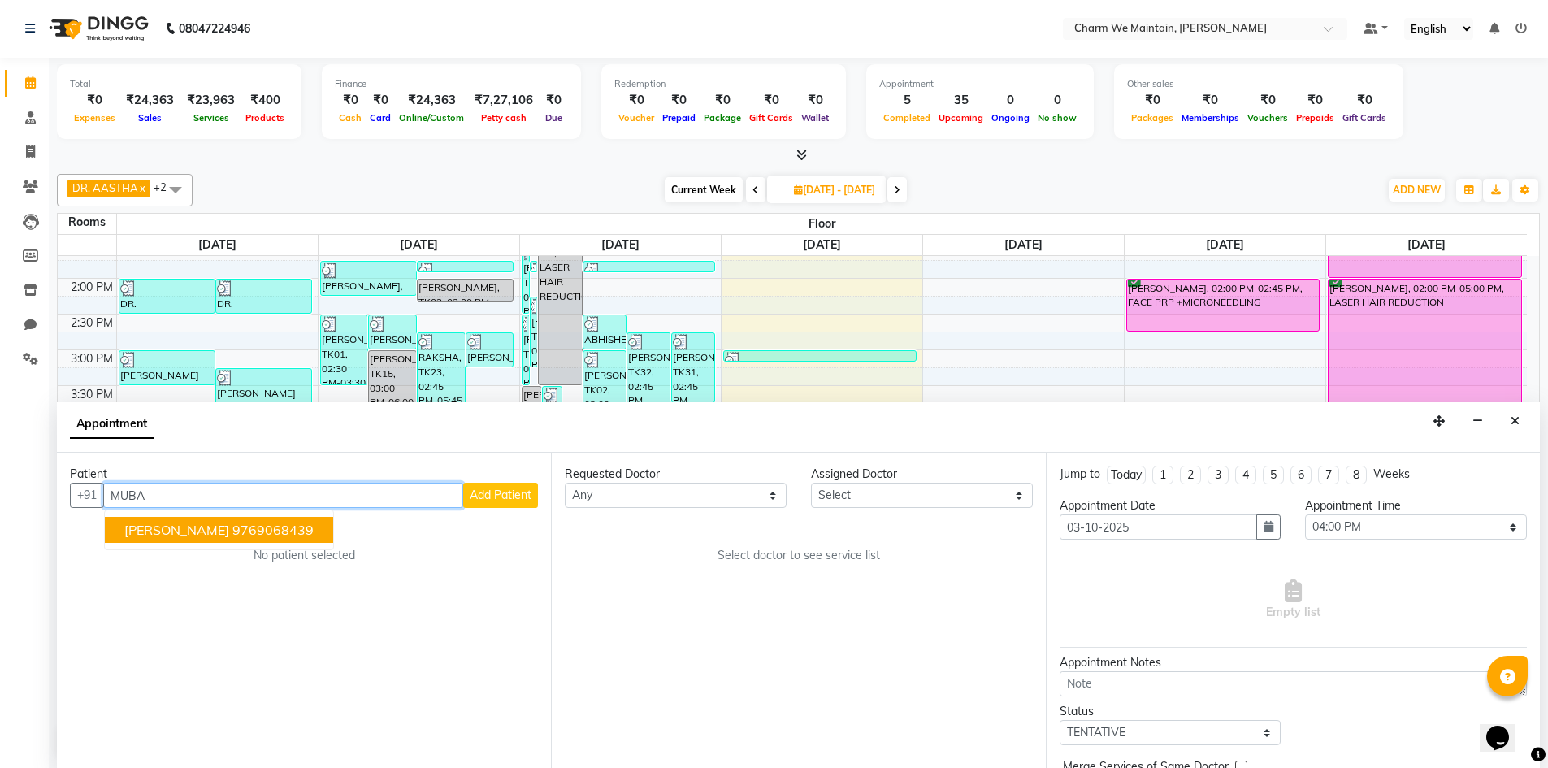
click at [229, 533] on span "[PERSON_NAME]" at bounding box center [176, 530] width 105 height 16
type input "9"
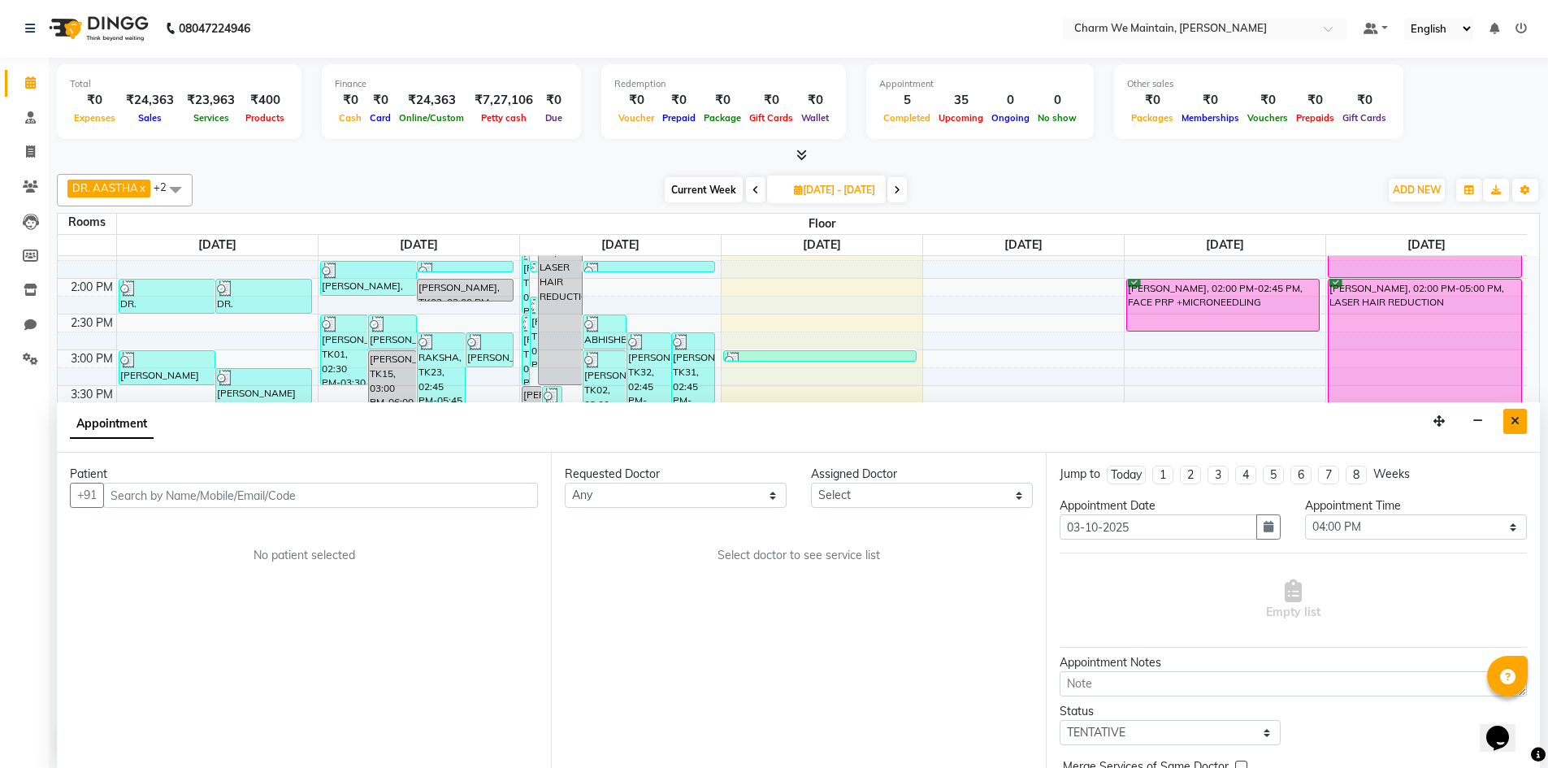
click at [1517, 419] on icon "Close" at bounding box center [1515, 420] width 9 height 11
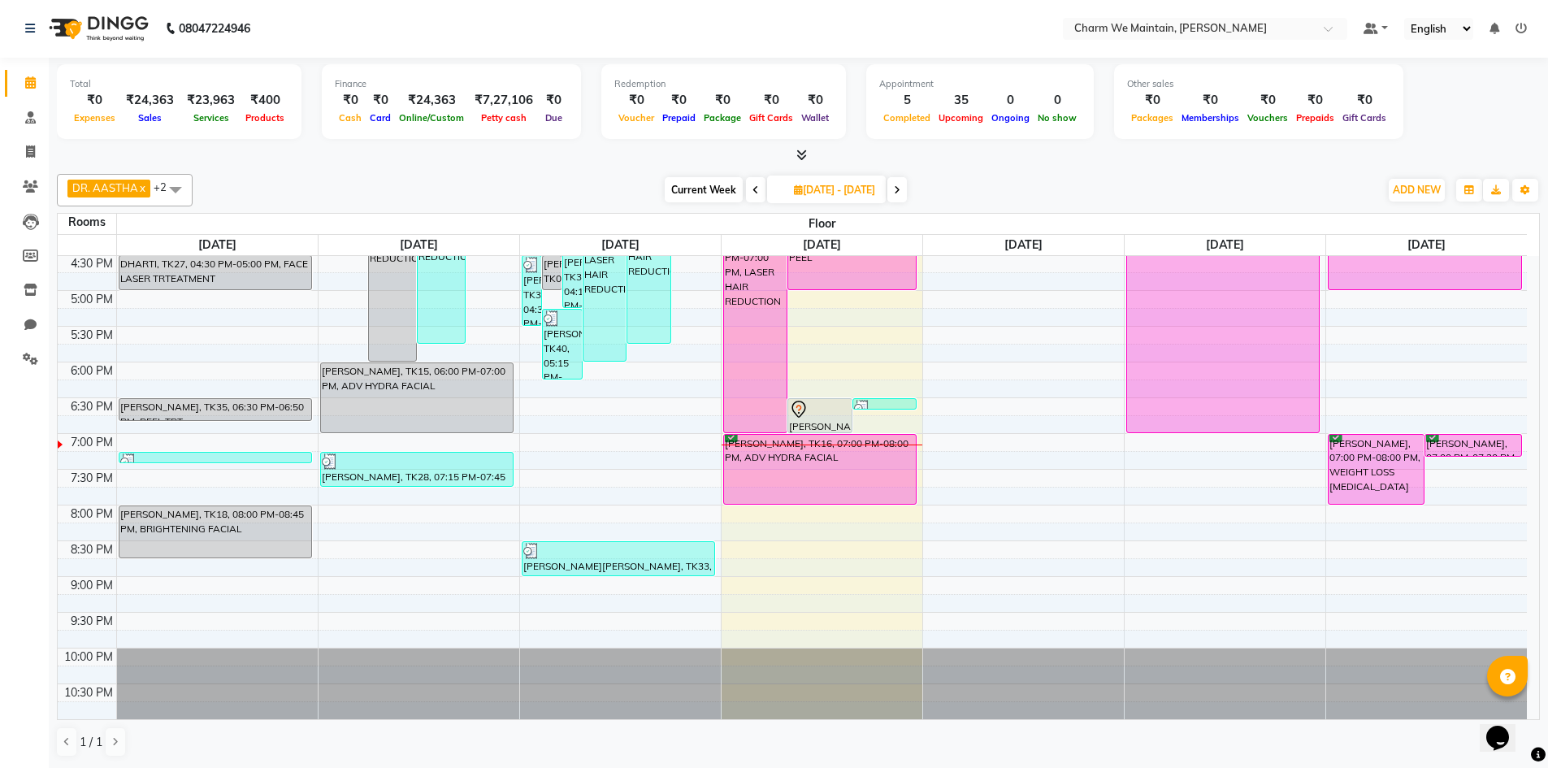
scroll to position [284, 0]
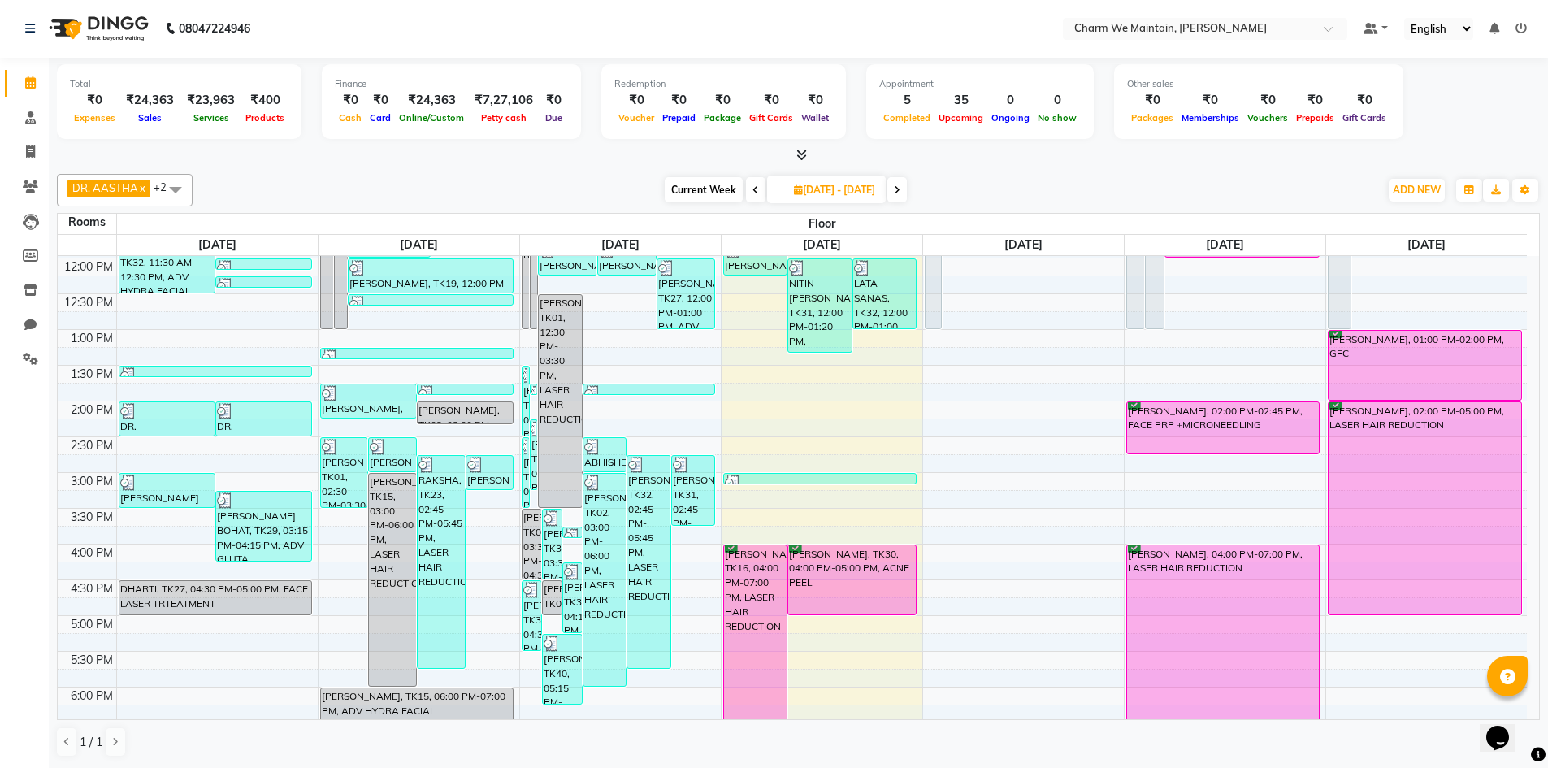
click at [813, 501] on div "8:00 AM 8:30 AM 9:00 AM 9:30 AM 10:00 AM 10:30 AM 11:00 AM 11:30 AM 12:00 PM 12…" at bounding box center [792, 508] width 1469 height 1072
select select "915"
select select "tentative"
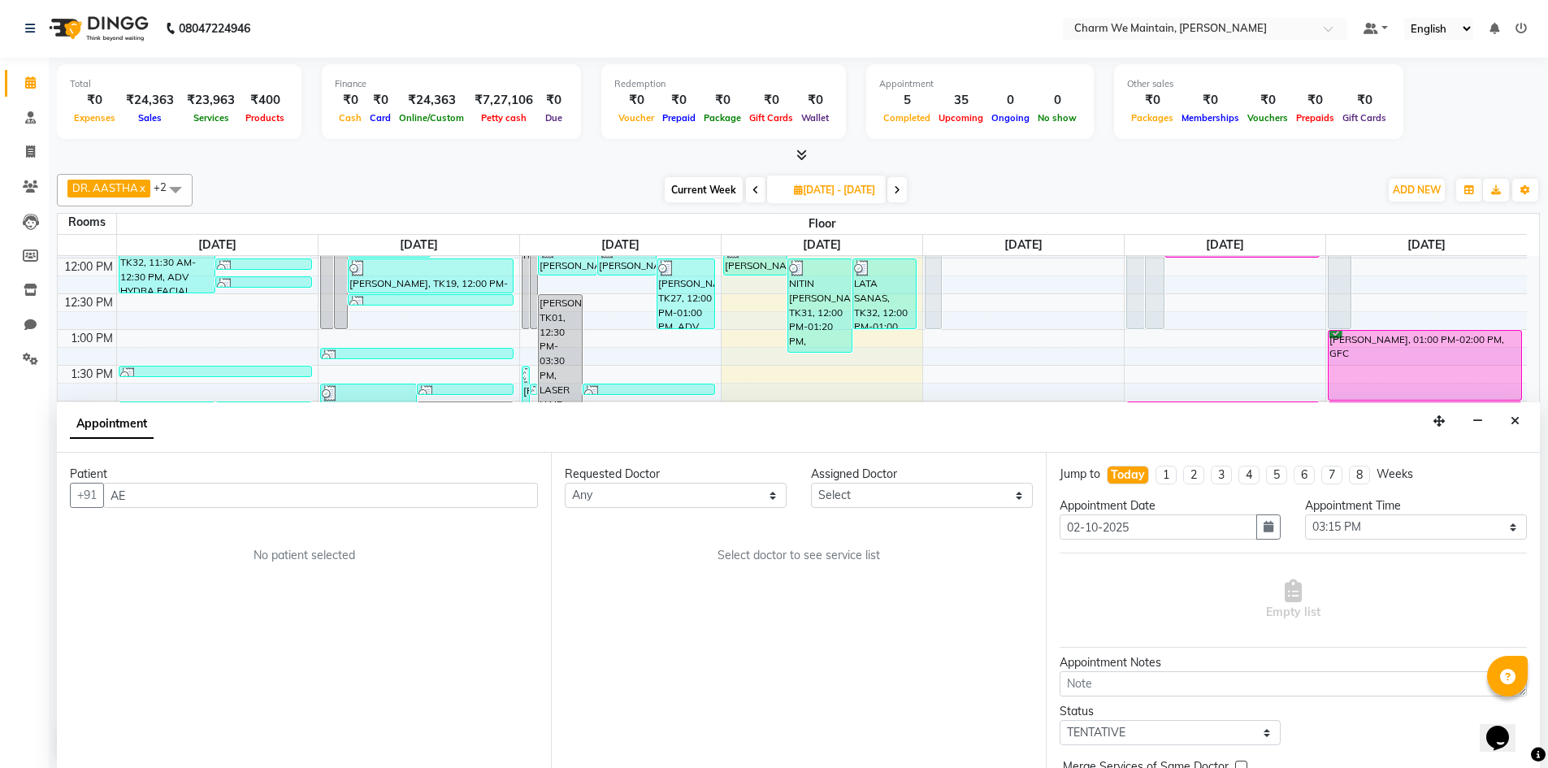
type input "A"
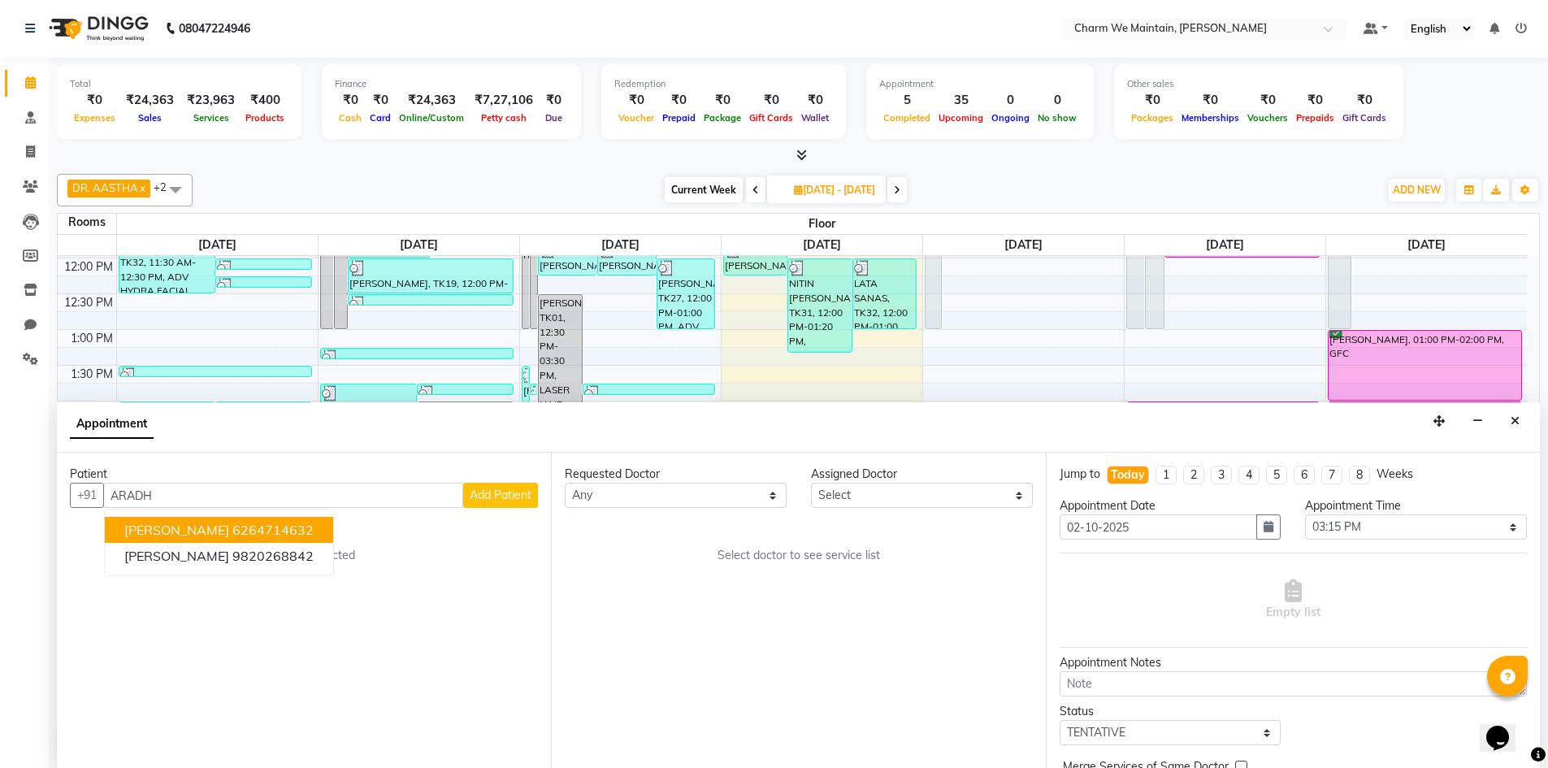
click at [291, 523] on ngb-highlight "6264714632" at bounding box center [272, 530] width 81 height 16
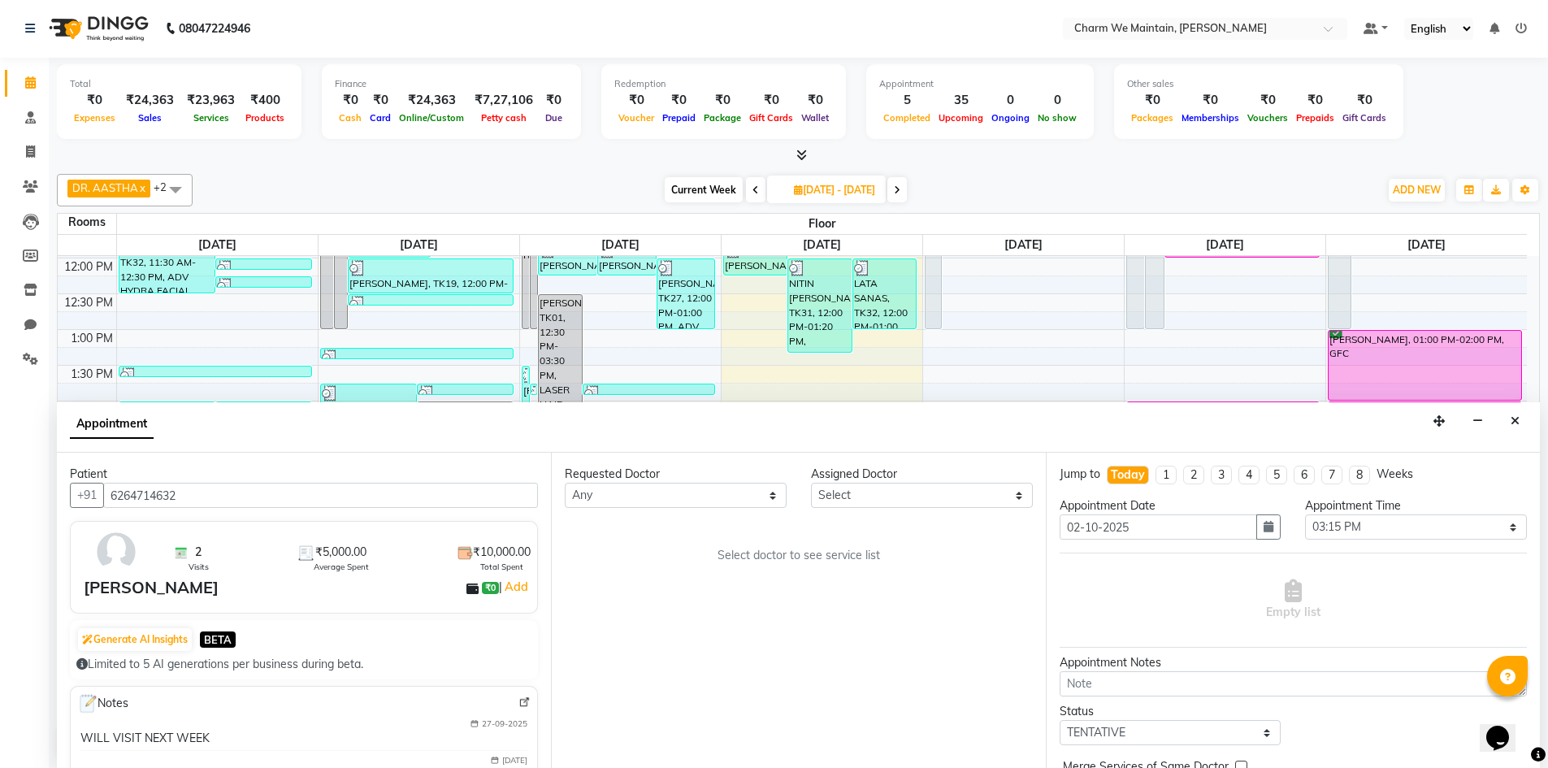
type input "6264714632"
click at [924, 499] on select "Select DR. AYESHA DR. [GEOGRAPHIC_DATA]" at bounding box center [922, 495] width 222 height 25
select select "86212"
click at [811, 483] on select "Select DR. AYESHA DR. [GEOGRAPHIC_DATA]" at bounding box center [922, 495] width 222 height 25
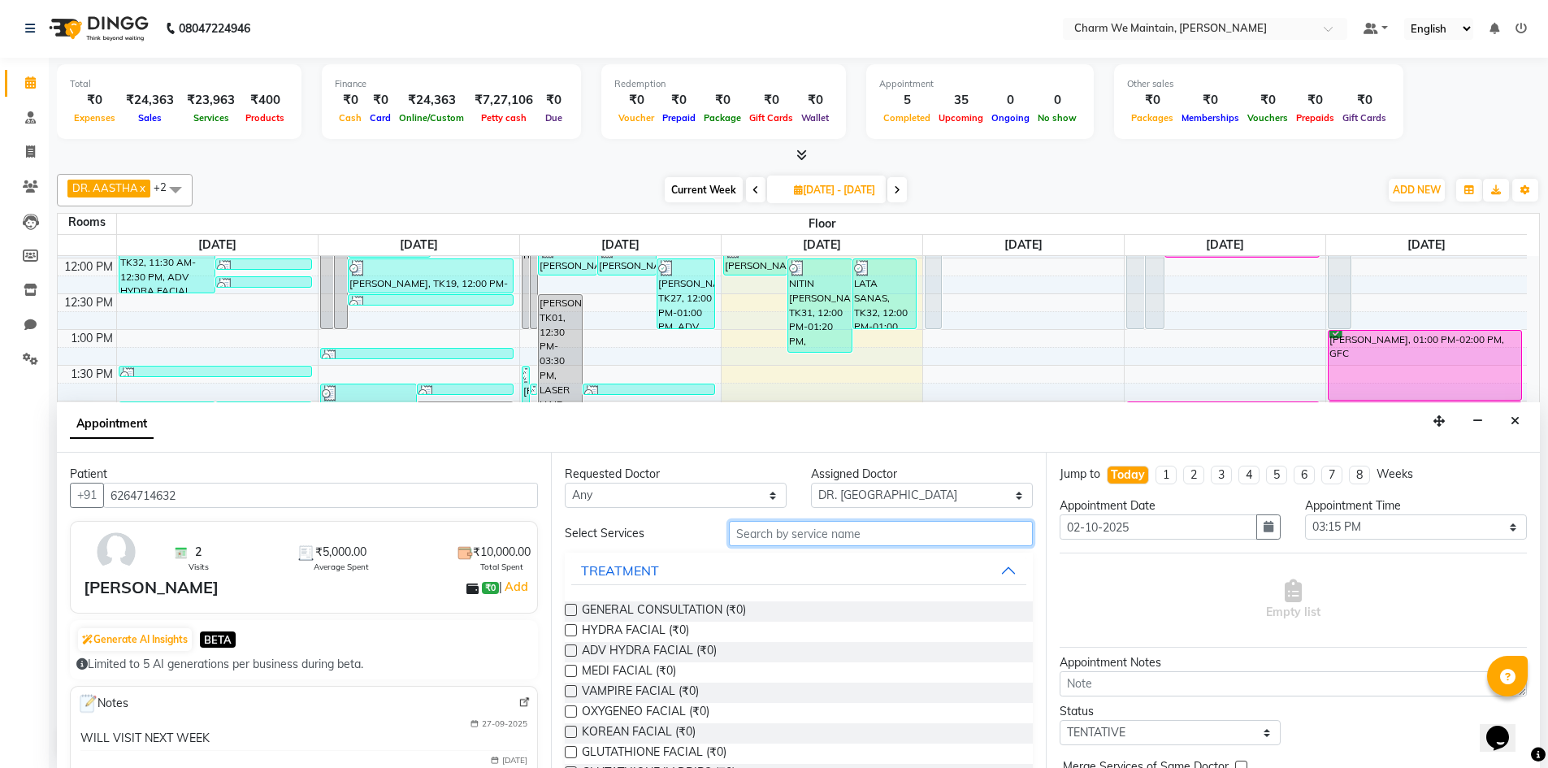
click at [918, 538] on input "text" at bounding box center [881, 533] width 304 height 25
type input "HY"
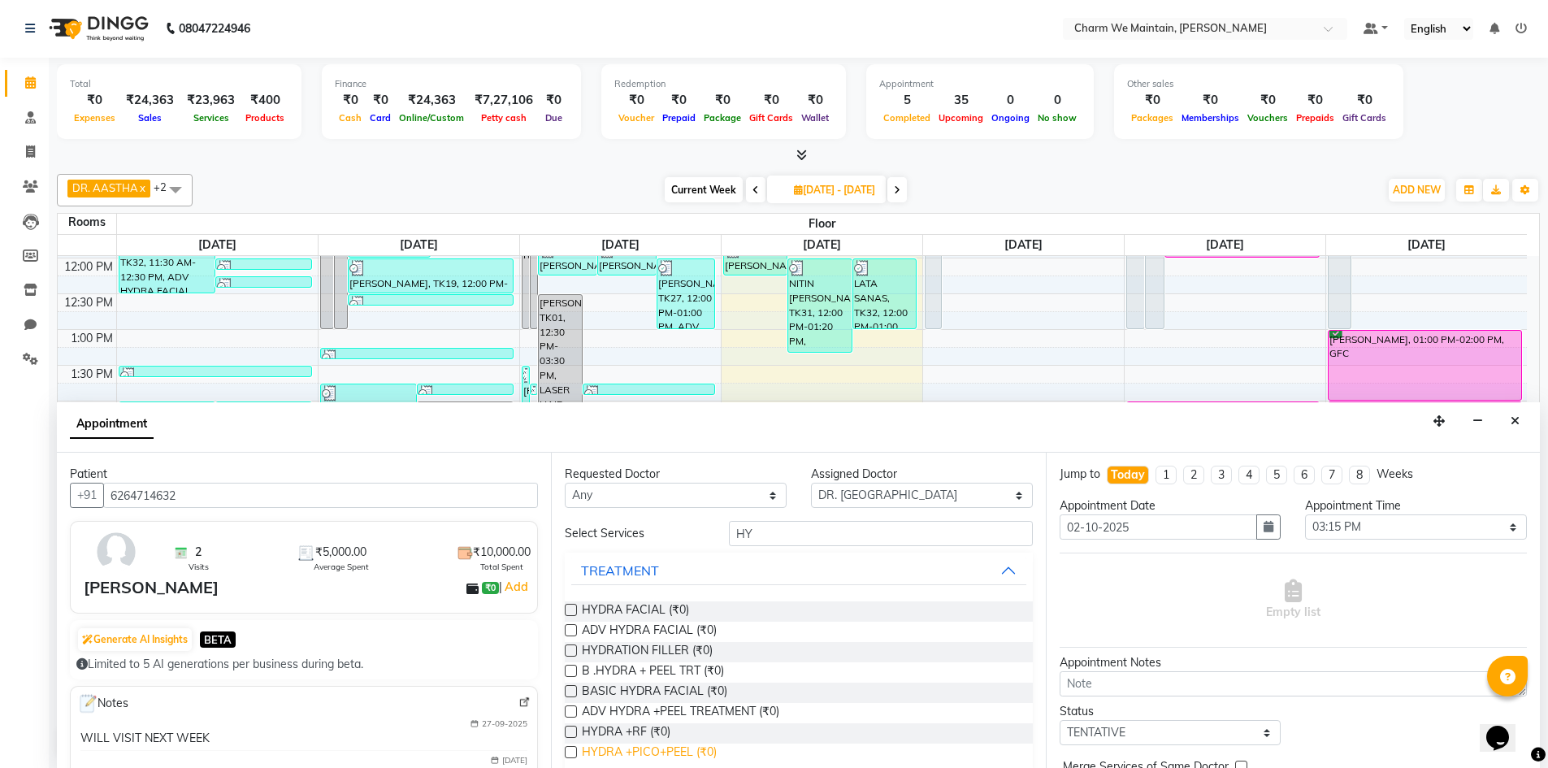
click at [626, 751] on span "HYDRA +PICO+PEEL (₹0)" at bounding box center [649, 754] width 135 height 20
checkbox input "true"
select select "4343"
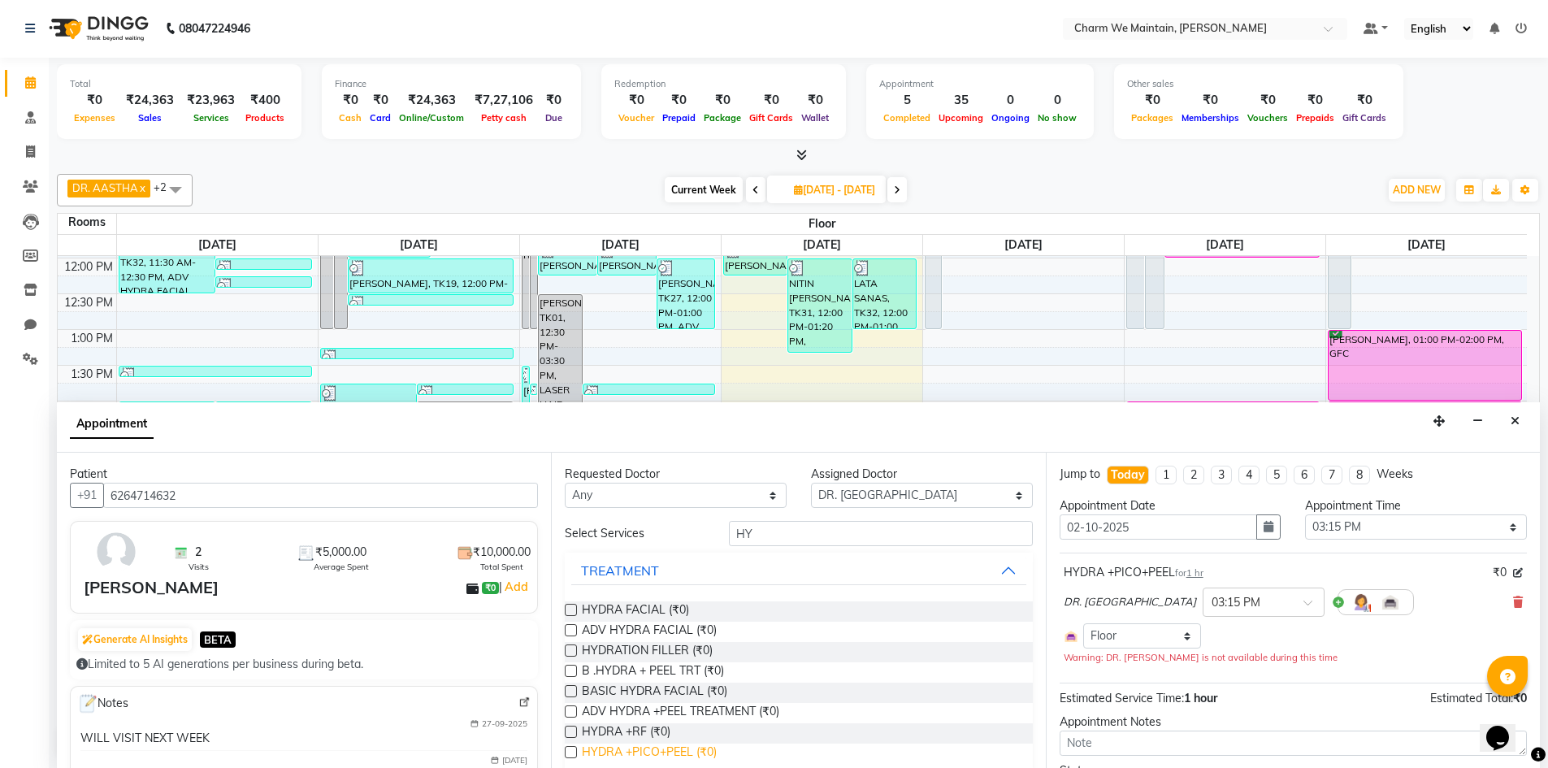
checkbox input "false"
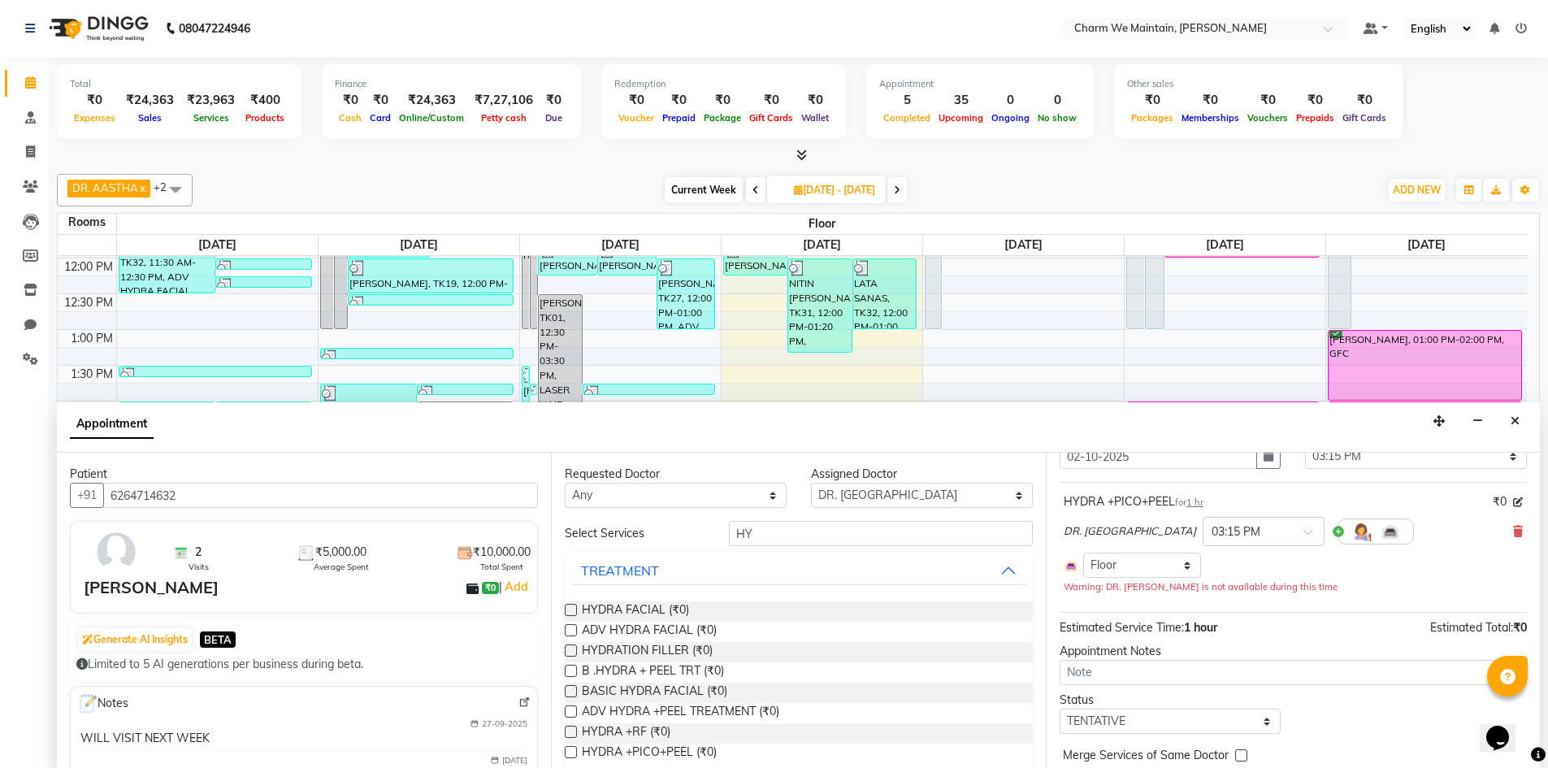
scroll to position [139, 0]
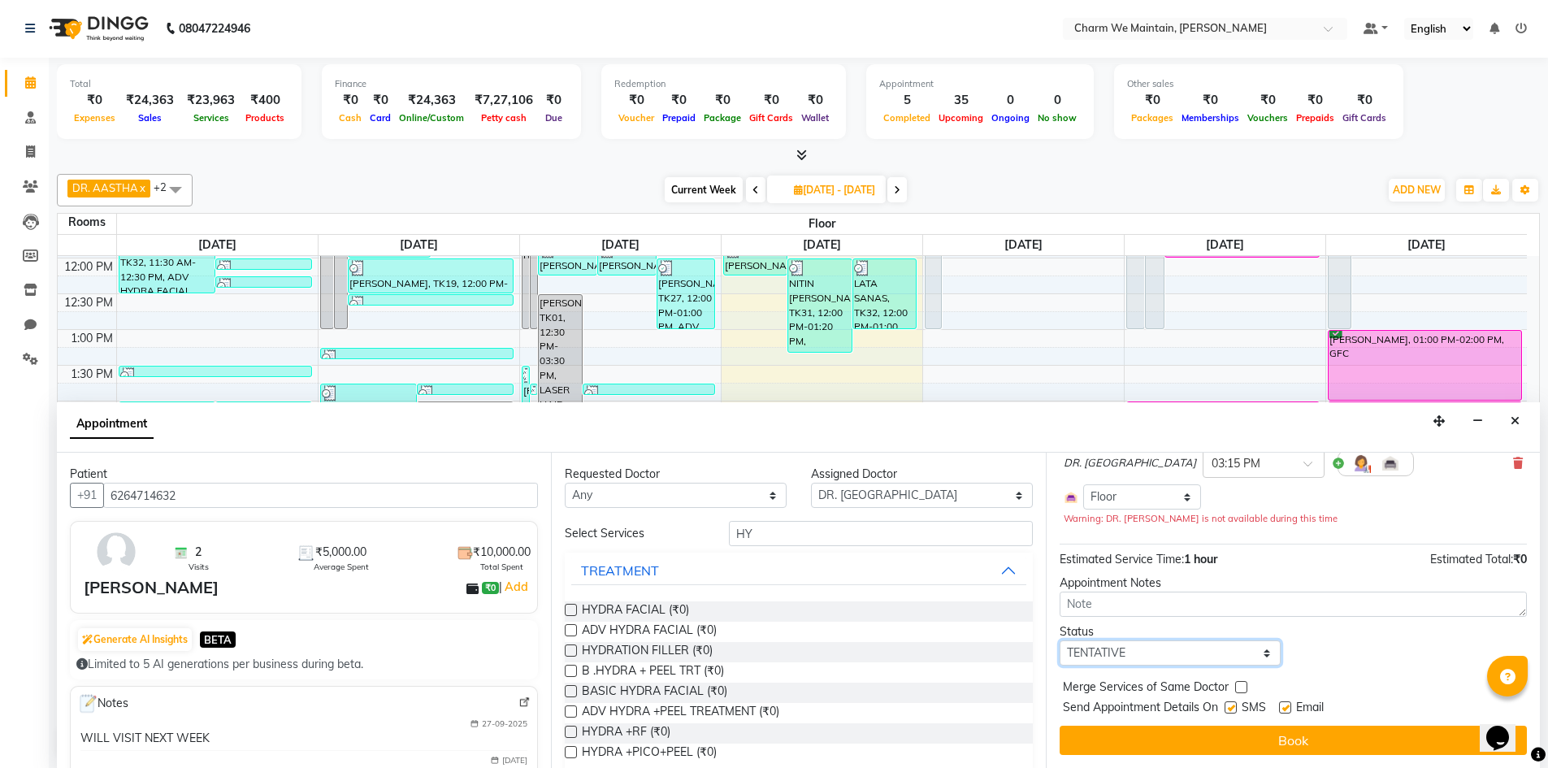
click at [1196, 649] on select "Select TENTATIVE CONFIRM CHECK-IN UPCOMING" at bounding box center [1171, 652] width 222 height 25
select select "confirm booking"
click at [1060, 640] on select "Select TENTATIVE CONFIRM CHECK-IN UPCOMING" at bounding box center [1171, 652] width 222 height 25
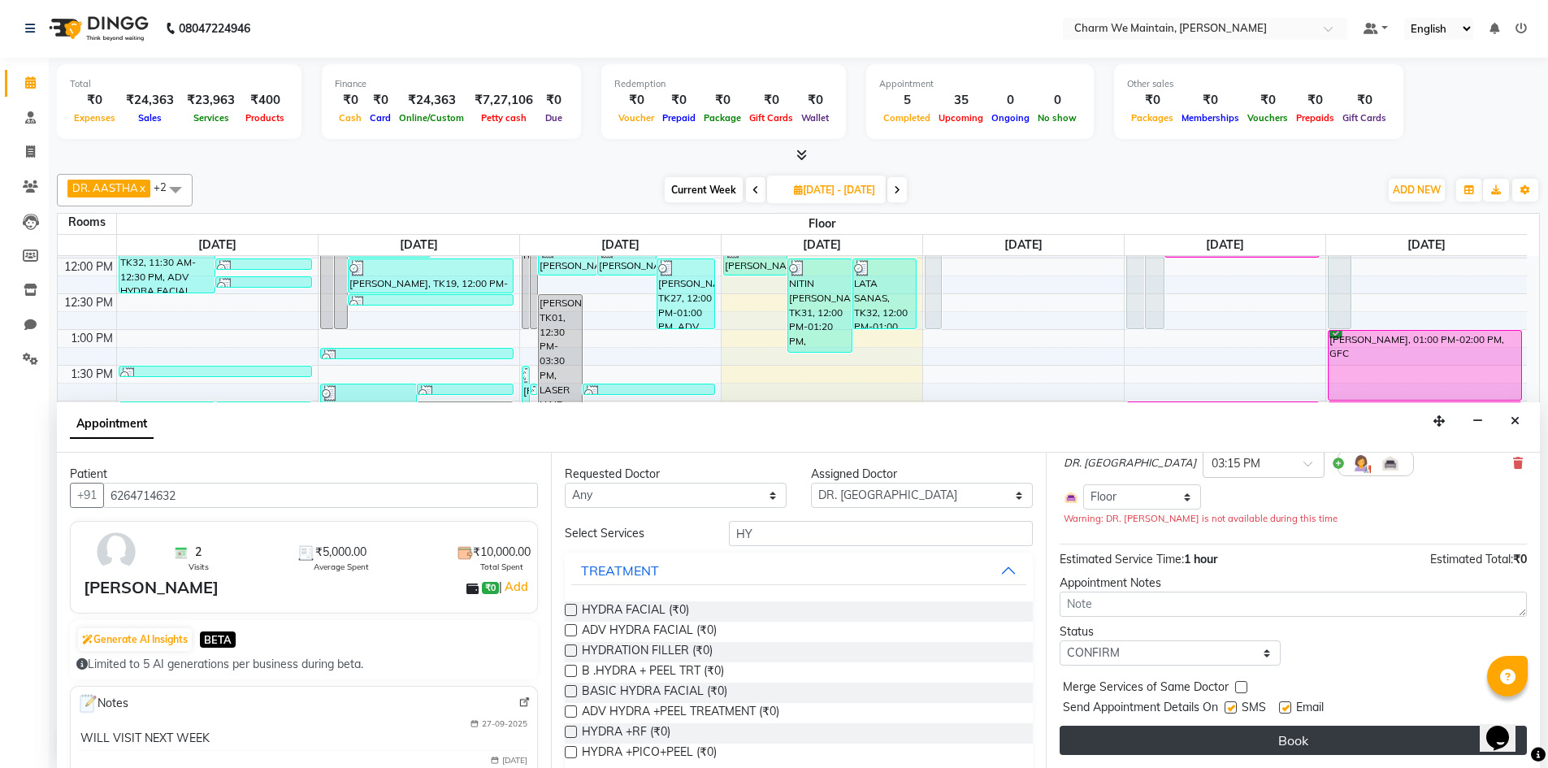
click at [1273, 743] on button "Book" at bounding box center [1293, 740] width 467 height 29
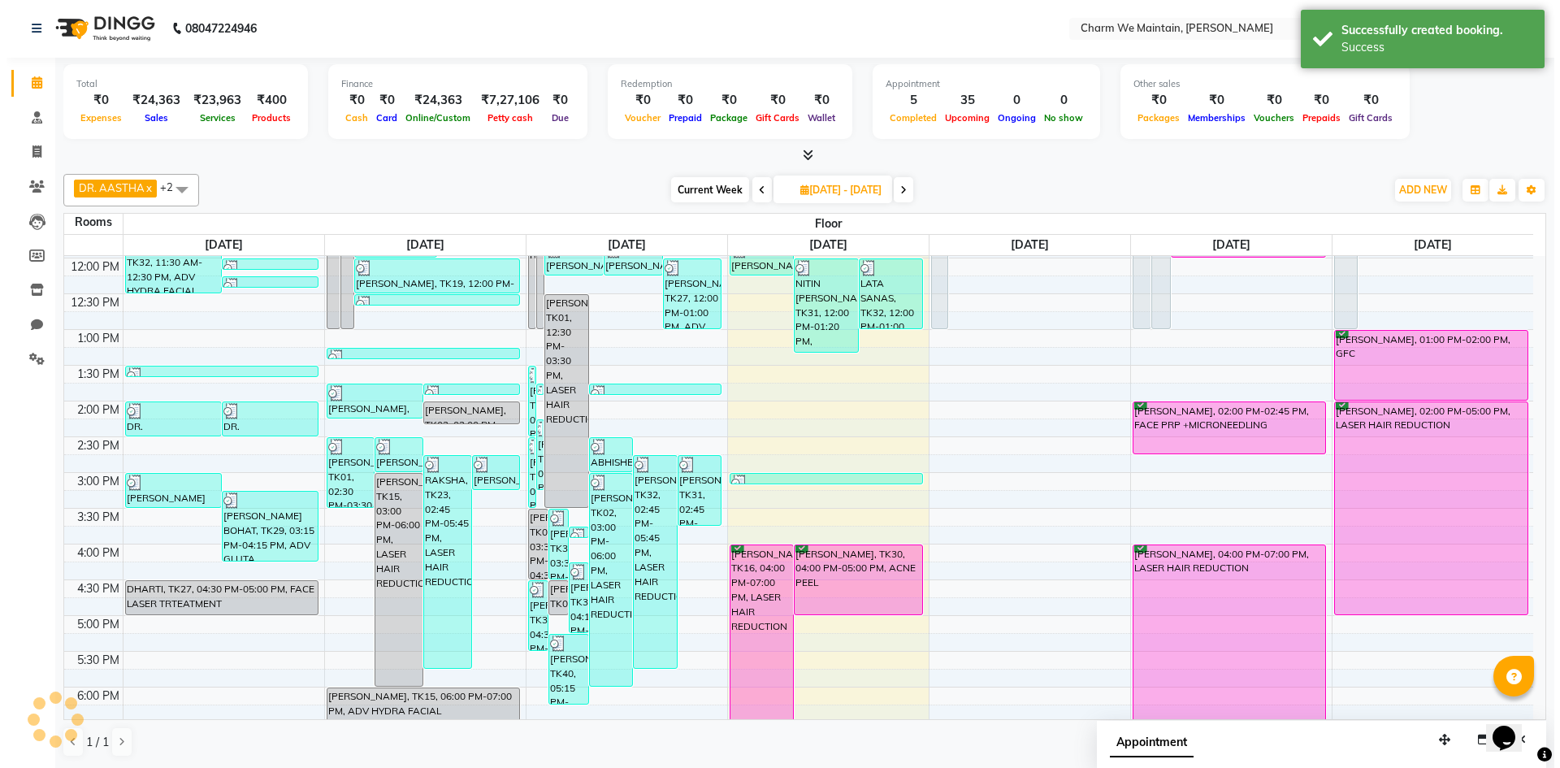
scroll to position [0, 0]
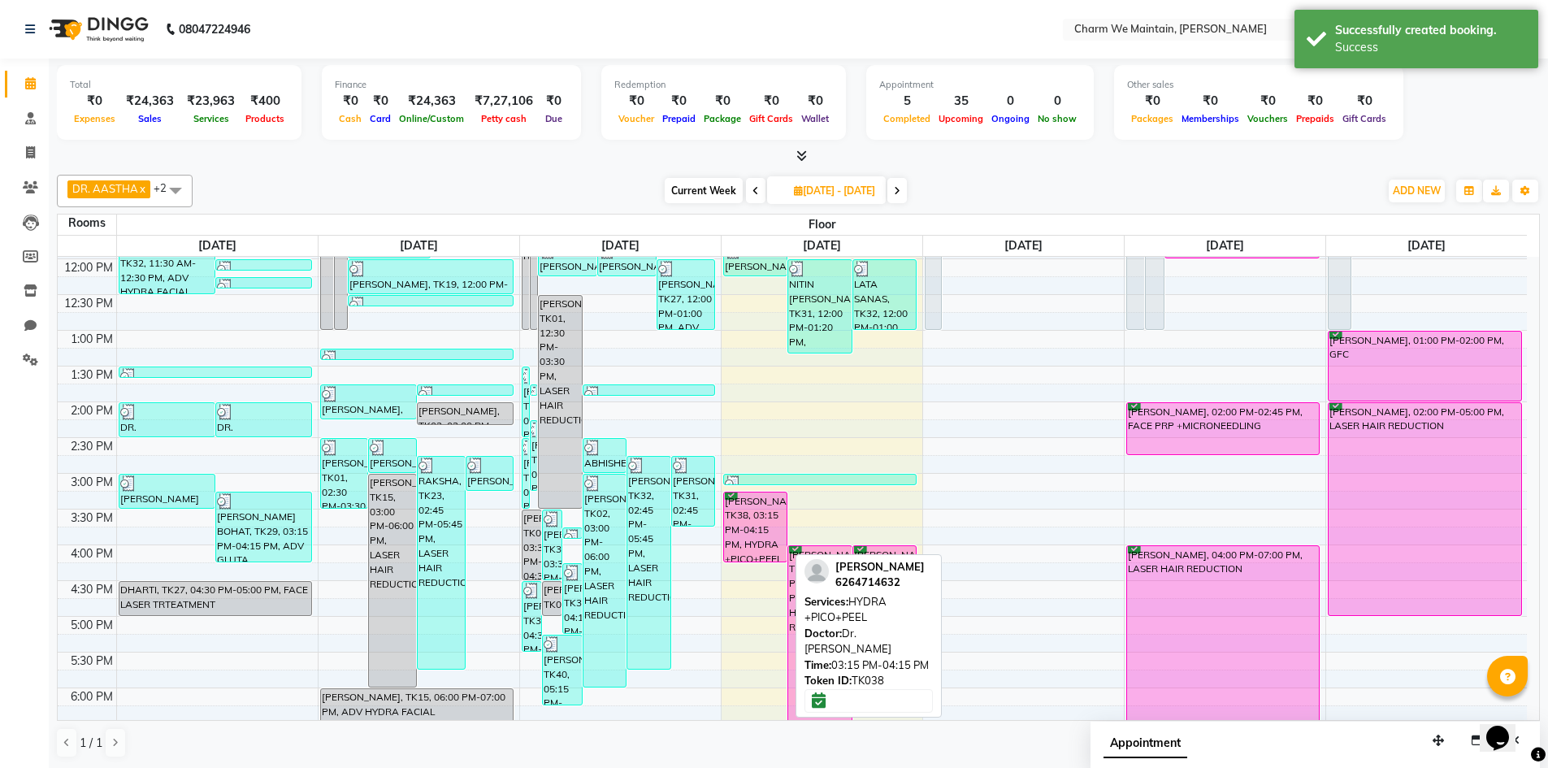
click at [753, 523] on div "[PERSON_NAME], TK38, 03:15 PM-04:15 PM, HYDRA +PICO+PEEL" at bounding box center [755, 526] width 63 height 69
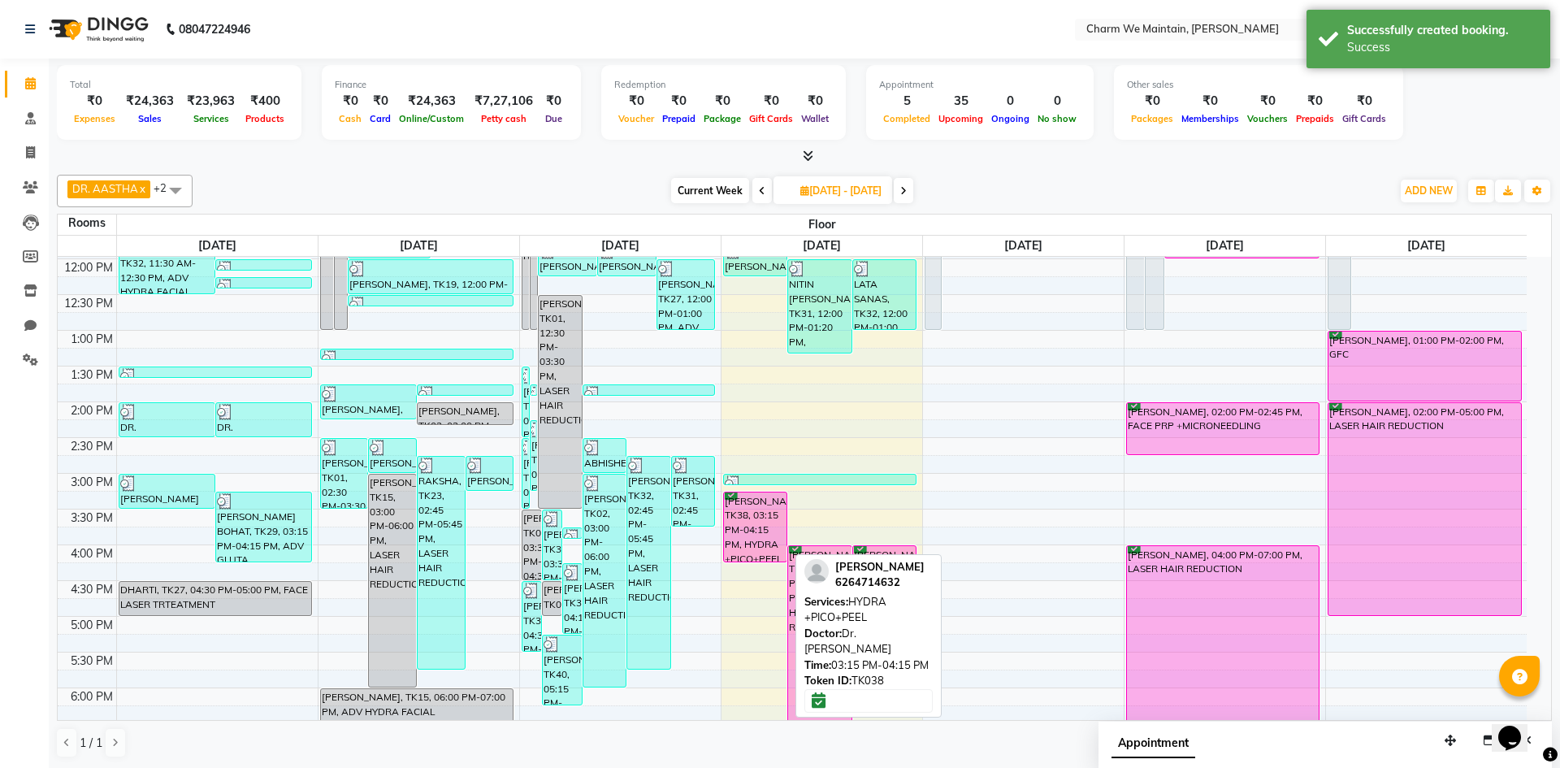
select select "6"
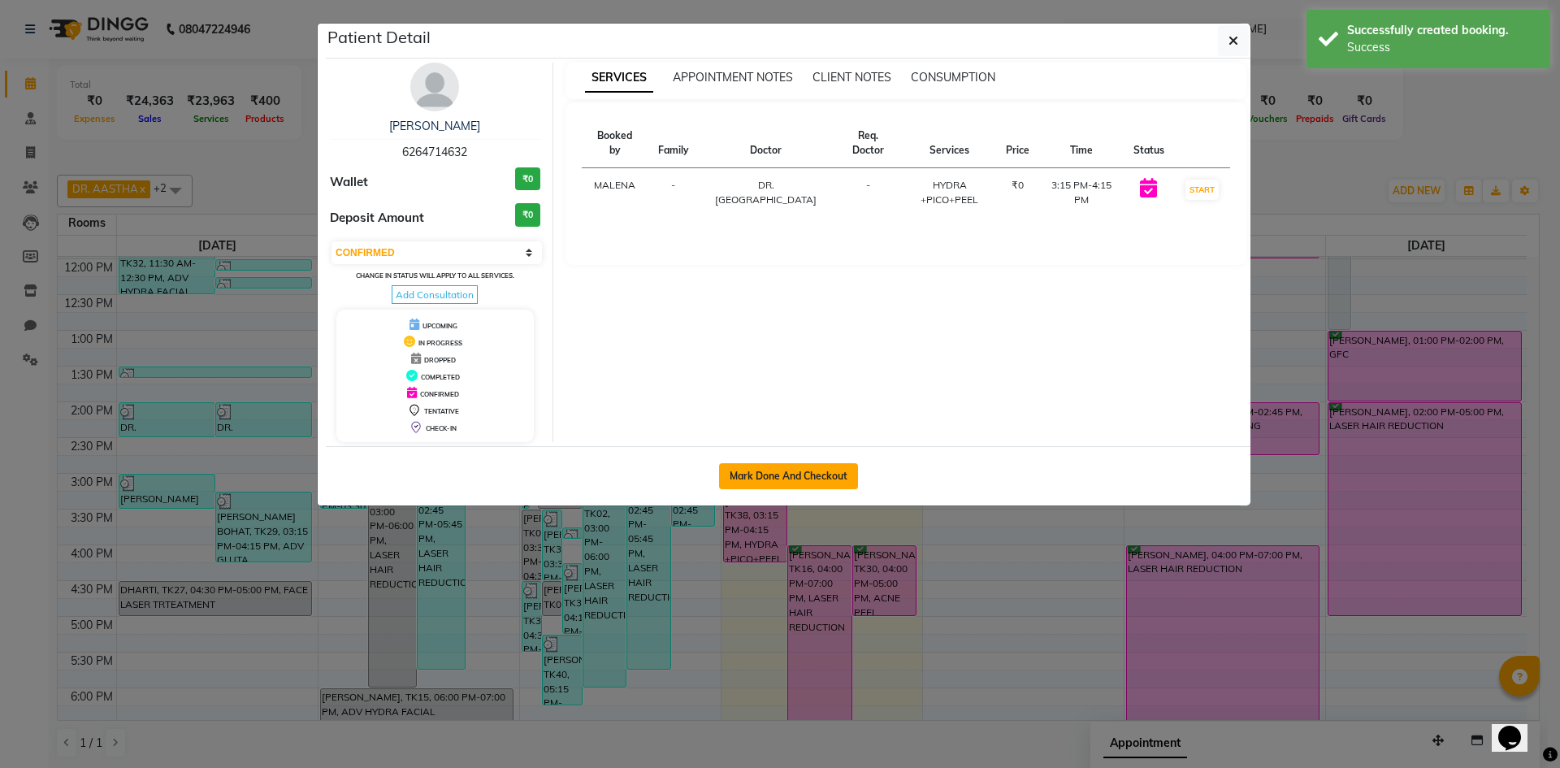
click at [771, 483] on button "Mark Done And Checkout" at bounding box center [788, 476] width 139 height 26
select select "service"
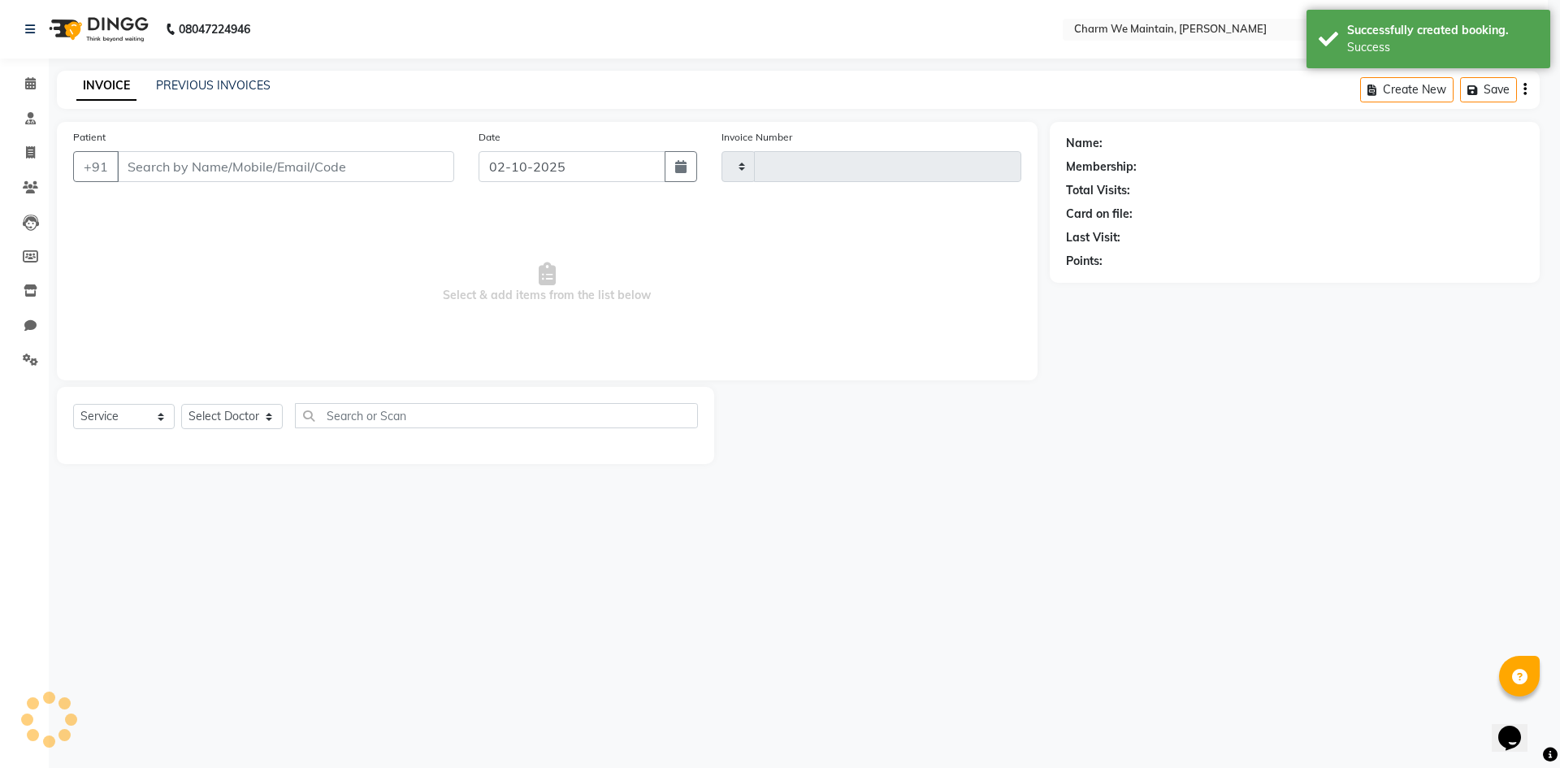
select select "3"
type input "0715"
select select "8618"
type input "6264714632"
select select "86212"
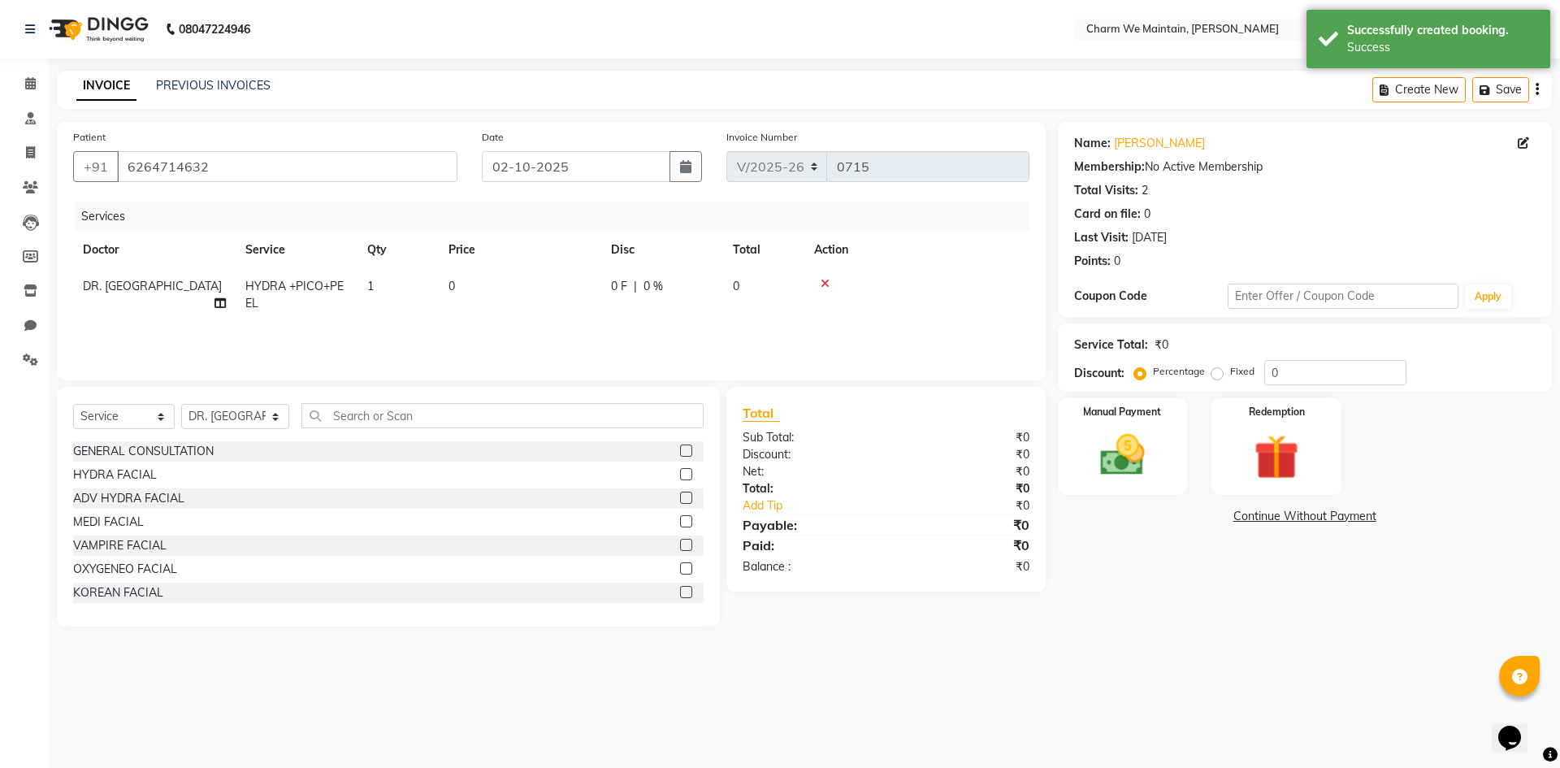
click at [466, 285] on td "0" at bounding box center [520, 295] width 163 height 54
select select "86212"
click at [551, 288] on input "0" at bounding box center [596, 290] width 143 height 25
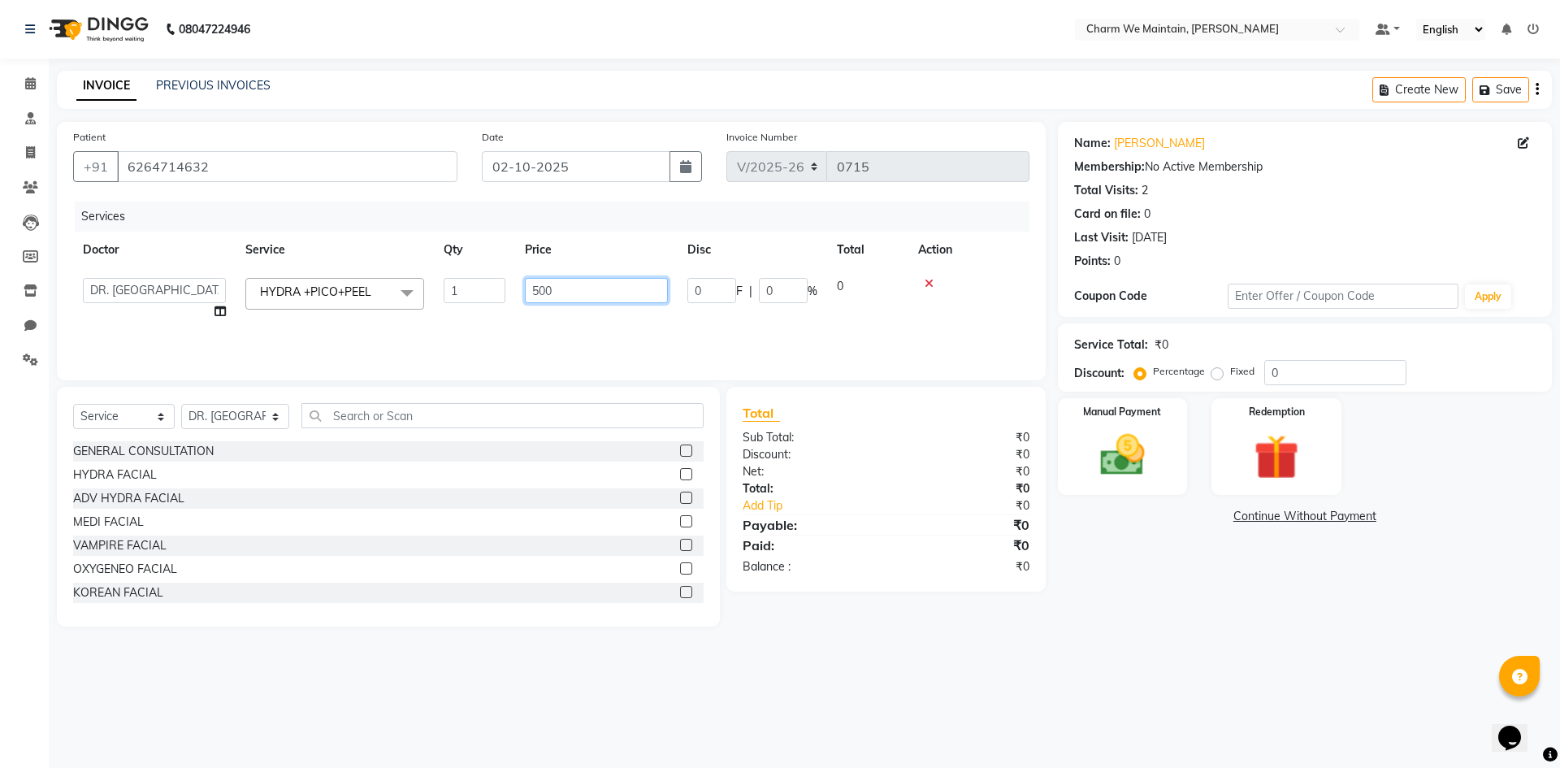
type input "5000"
click at [1132, 433] on img at bounding box center [1123, 455] width 76 height 54
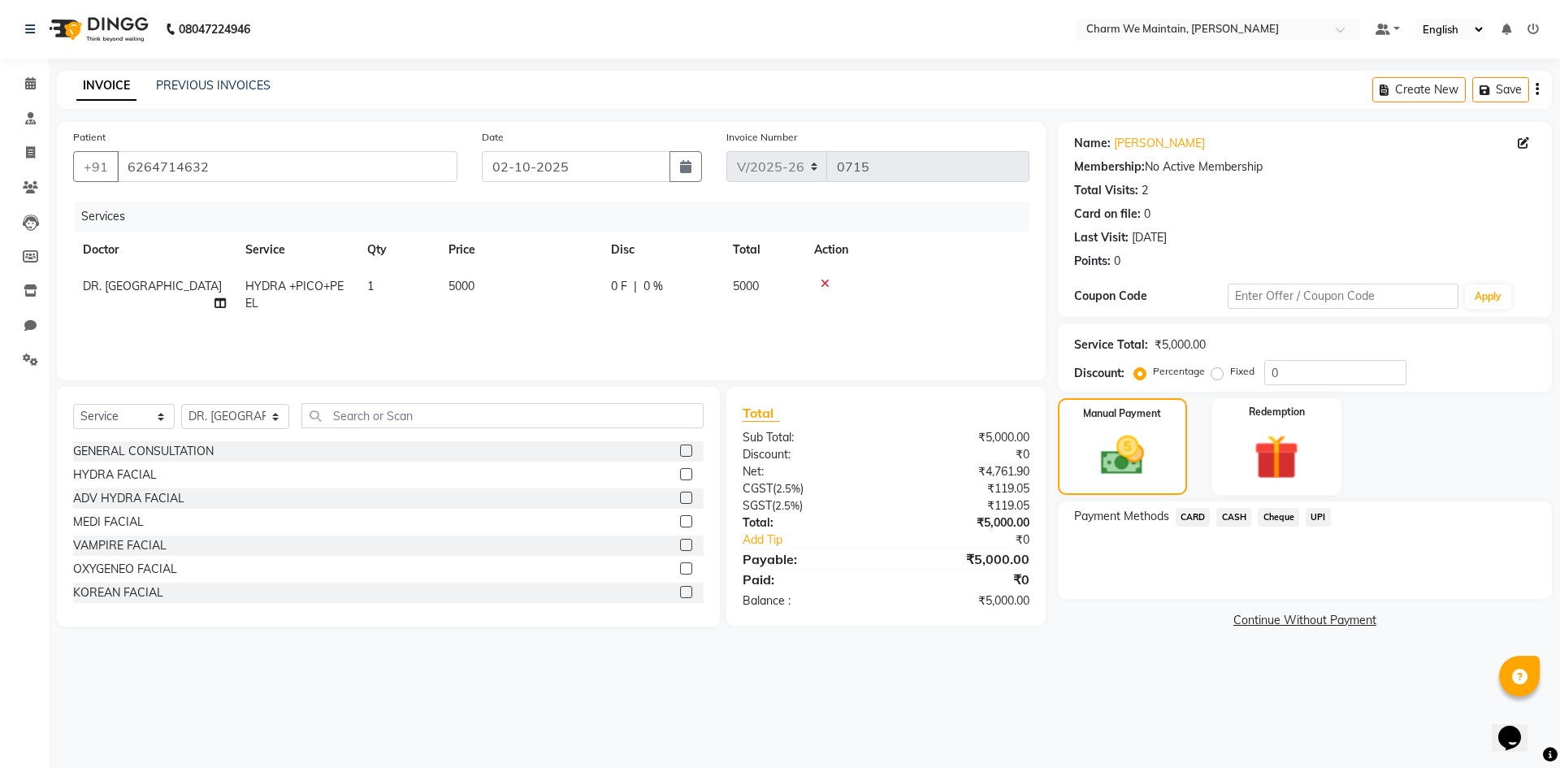
click at [1197, 517] on span "CARD" at bounding box center [1193, 517] width 35 height 19
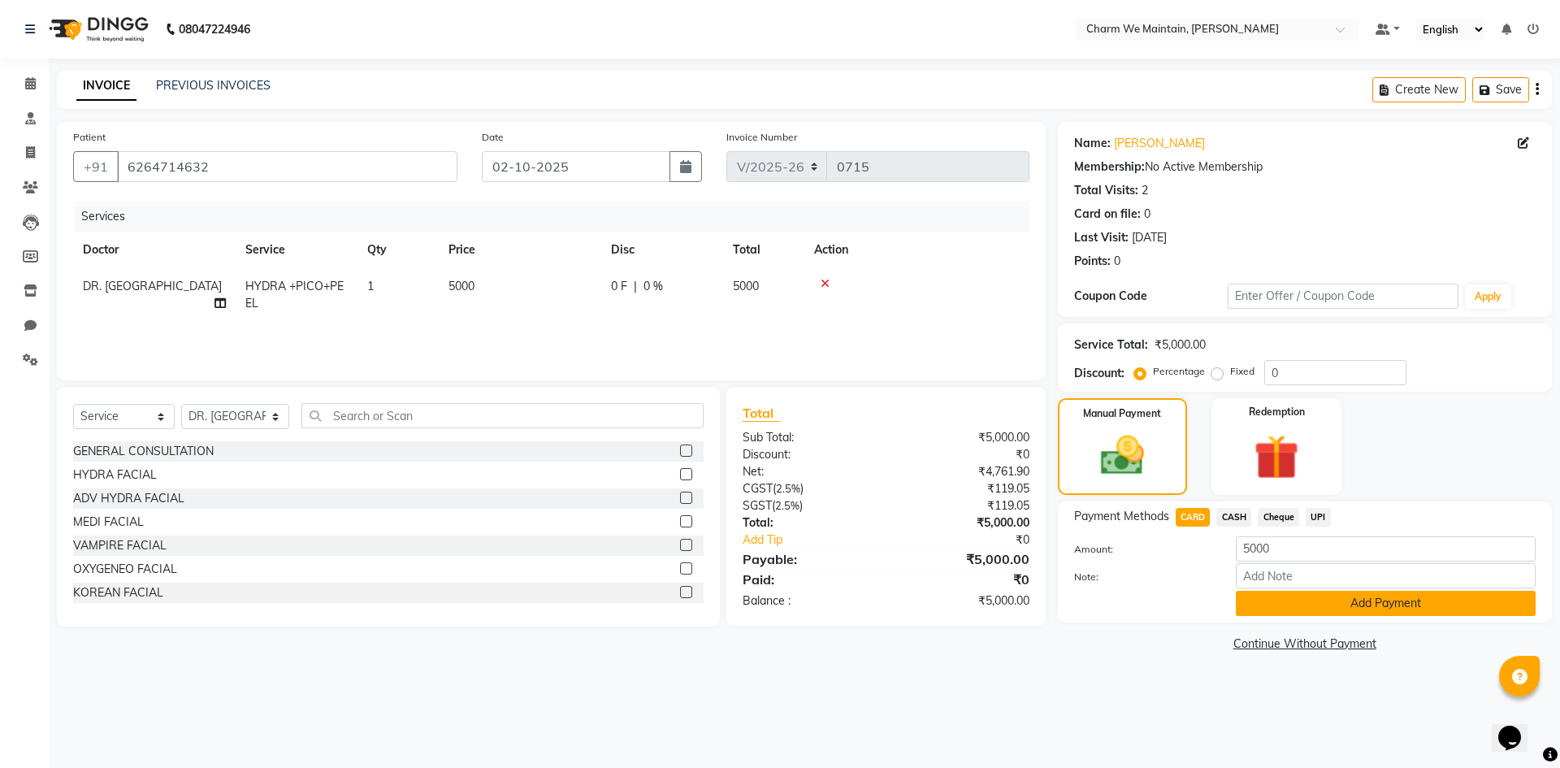
click at [1355, 601] on button "Add Payment" at bounding box center [1386, 603] width 300 height 25
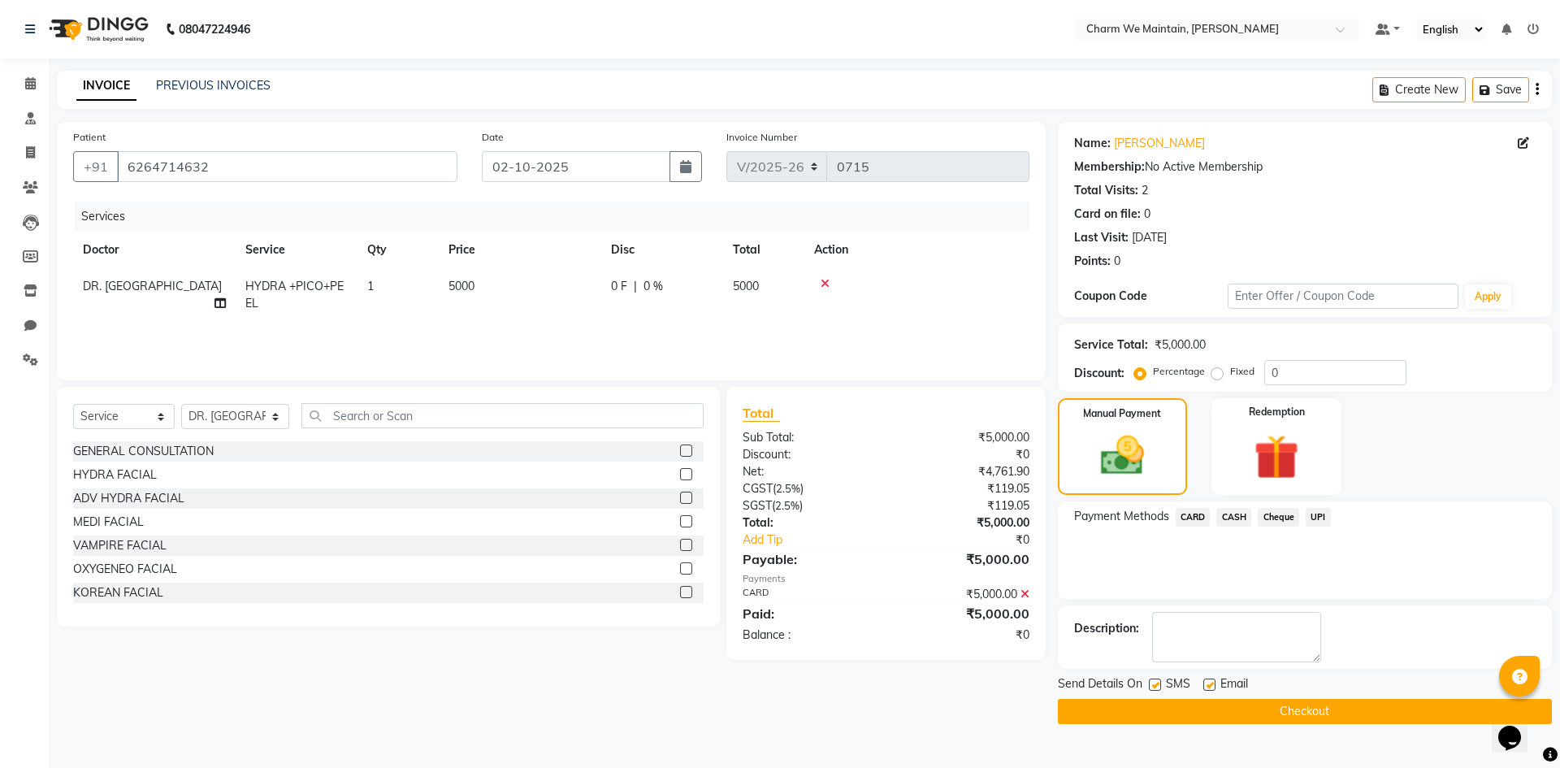
click at [1324, 713] on button "Checkout" at bounding box center [1305, 711] width 494 height 25
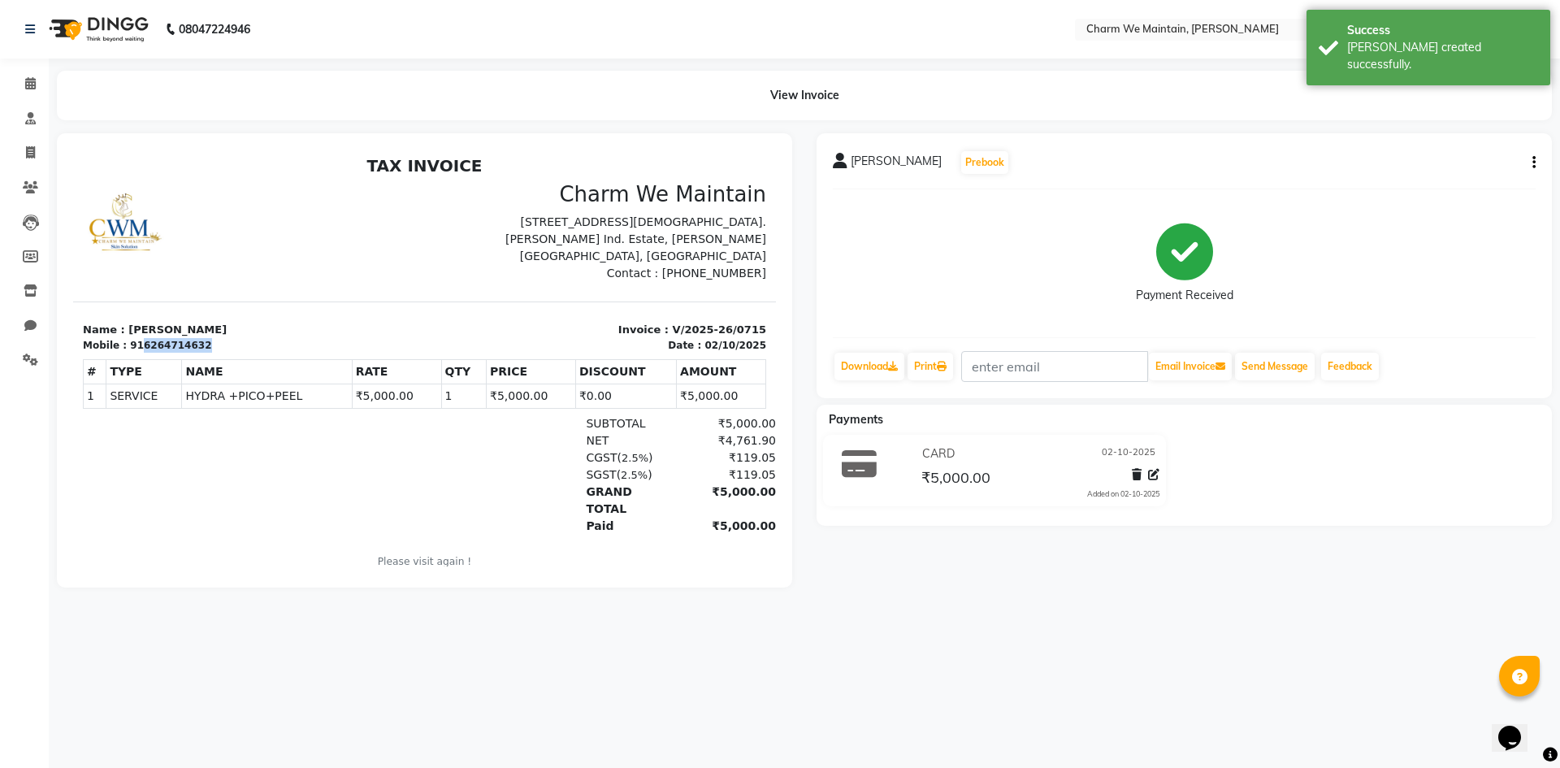
drag, startPoint x: 206, startPoint y: 342, endPoint x: 136, endPoint y: 345, distance: 70.0
click at [136, 345] on div "Mobile : 916264714632" at bounding box center [249, 345] width 332 height 15
copy div "6264714632"
click at [872, 373] on link "Download" at bounding box center [870, 367] width 70 height 28
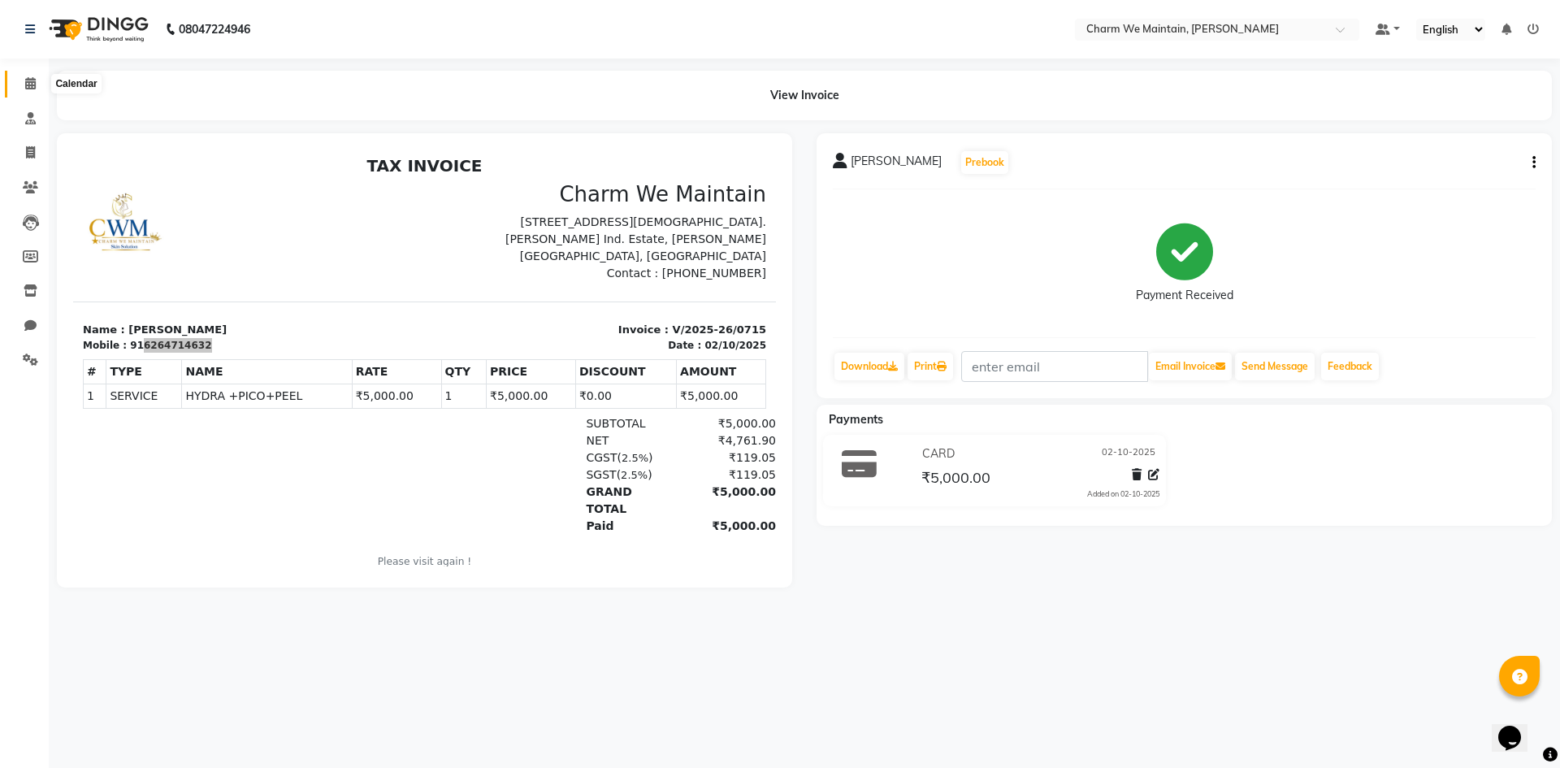
click at [33, 87] on icon at bounding box center [30, 83] width 11 height 12
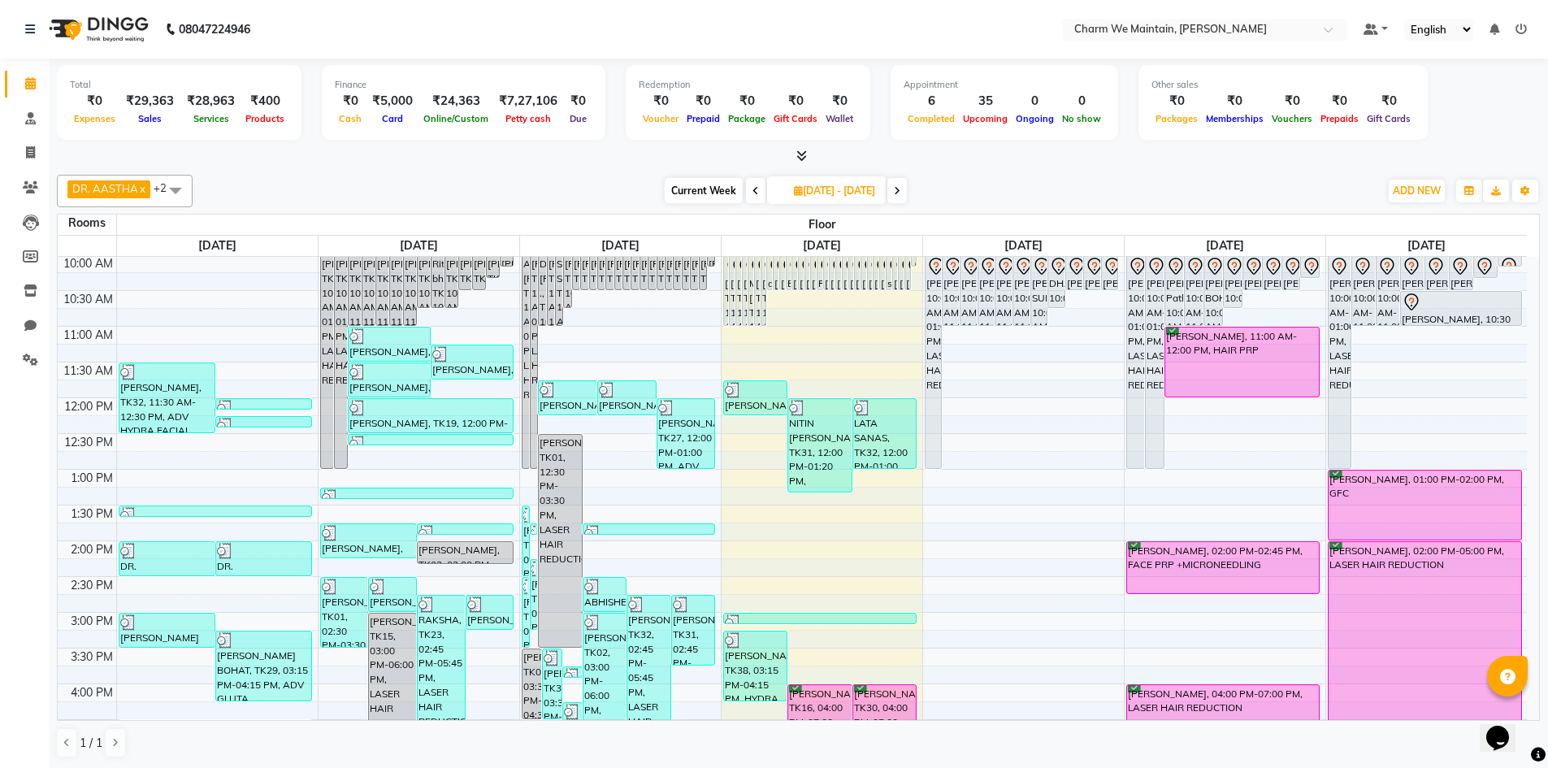
scroll to position [163, 0]
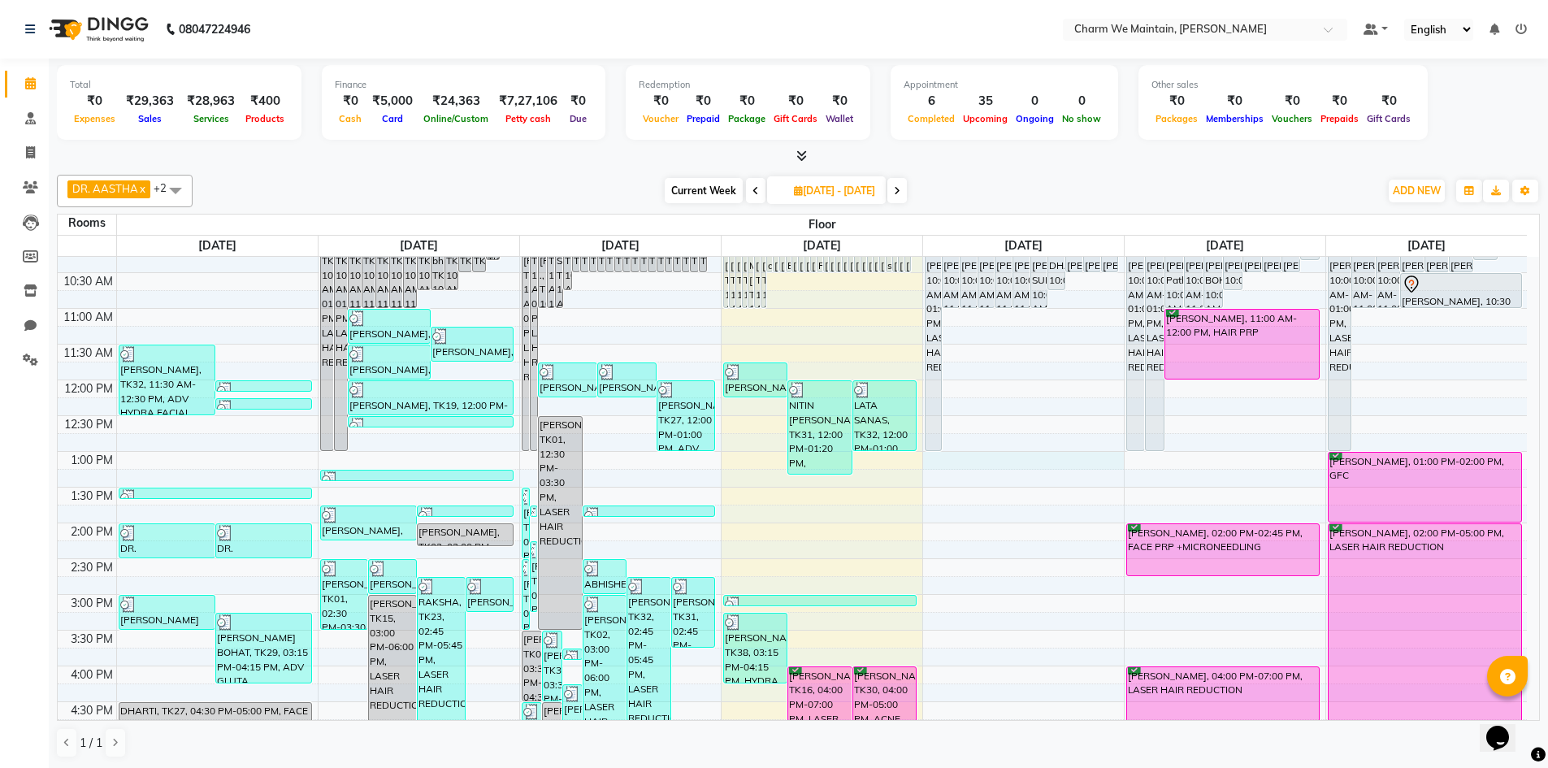
click at [1035, 458] on div "8:00 AM 8:30 AM 9:00 AM 9:30 AM 10:00 AM 10:30 AM 11:00 AM 11:30 AM 12:00 PM 12…" at bounding box center [792, 630] width 1469 height 1072
select select "780"
select select "tentative"
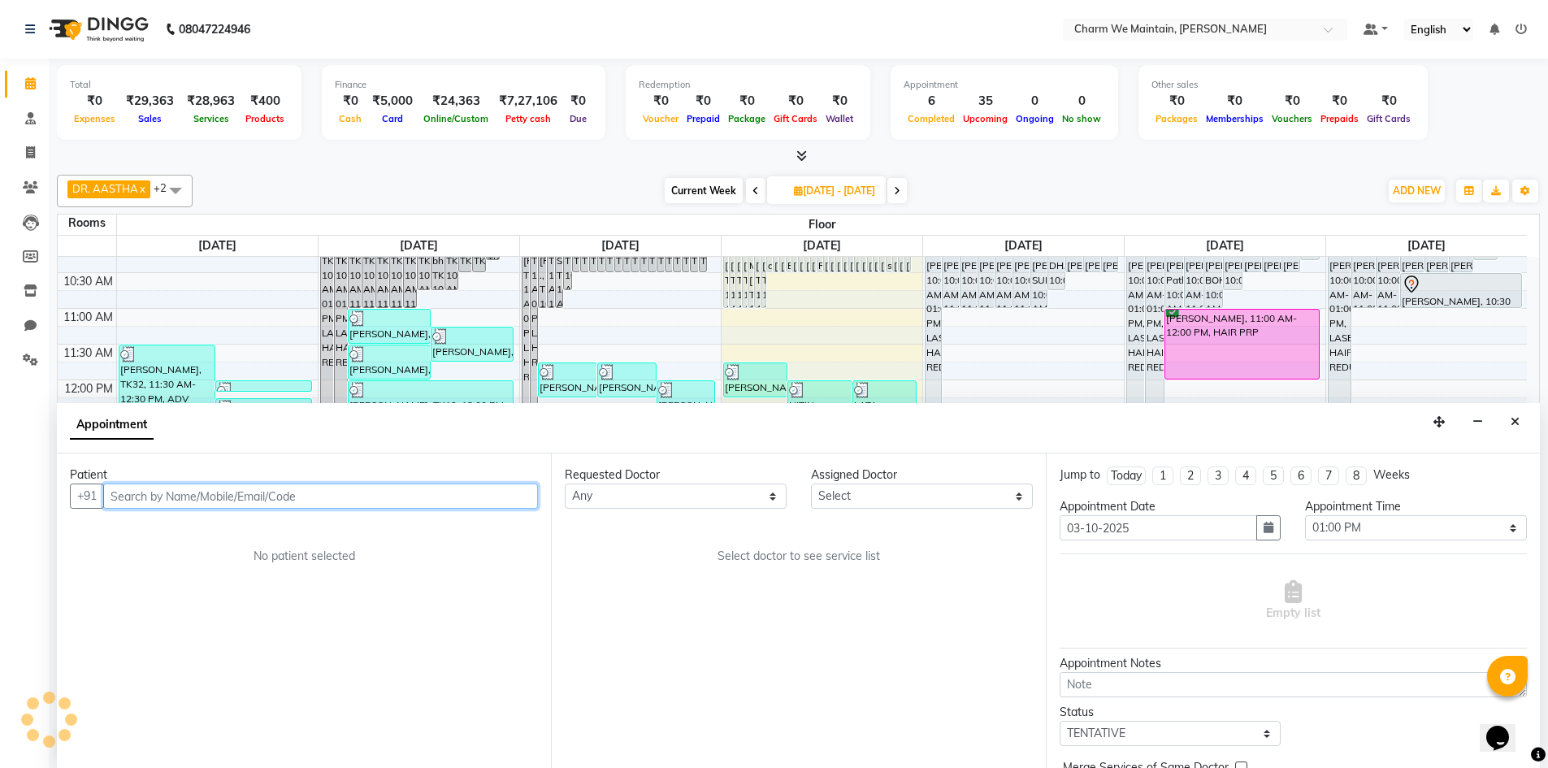
scroll to position [1, 0]
click at [300, 491] on input "text" at bounding box center [320, 495] width 435 height 25
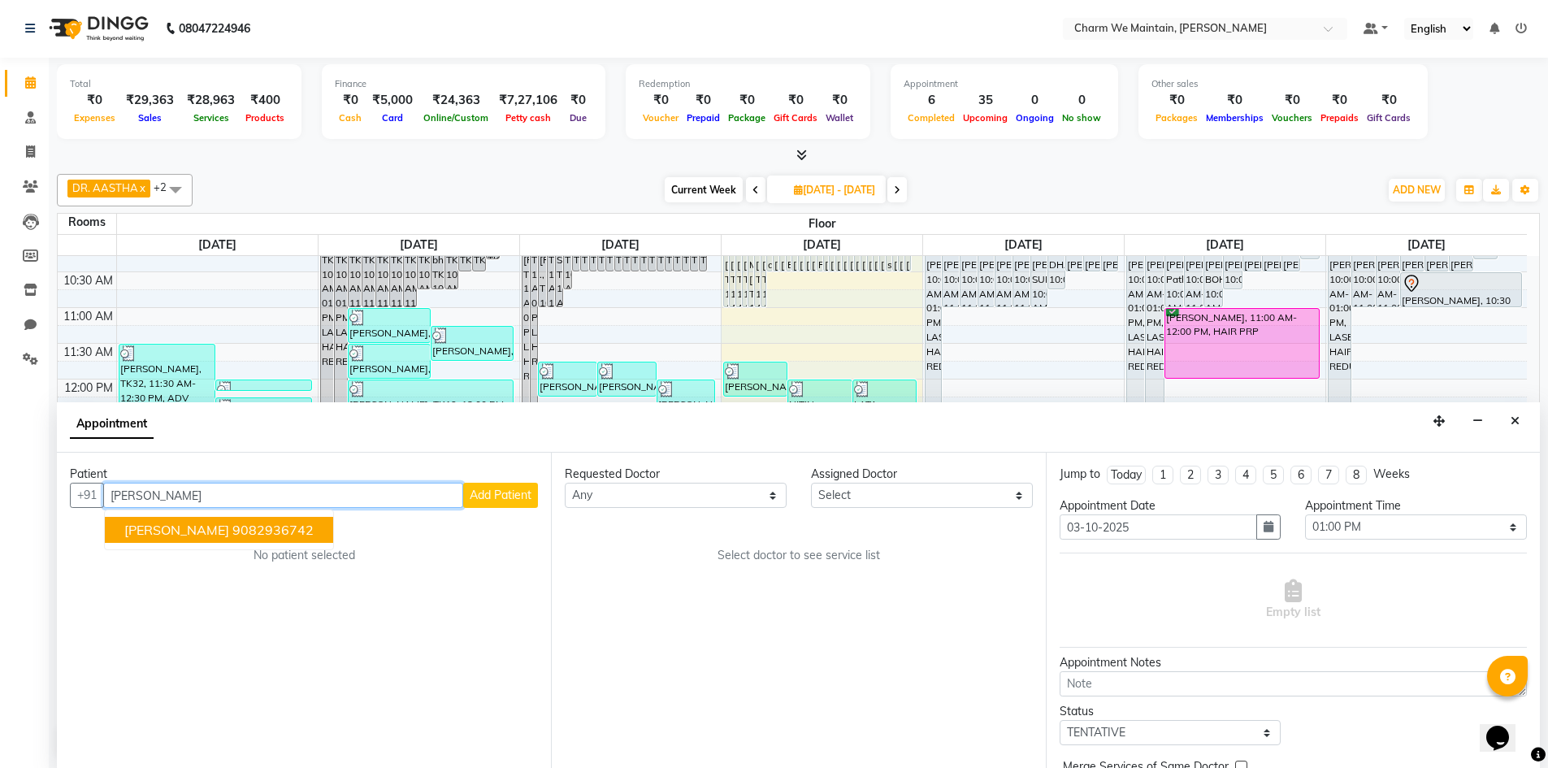
click at [299, 536] on ngb-highlight "9082936742" at bounding box center [272, 530] width 81 height 16
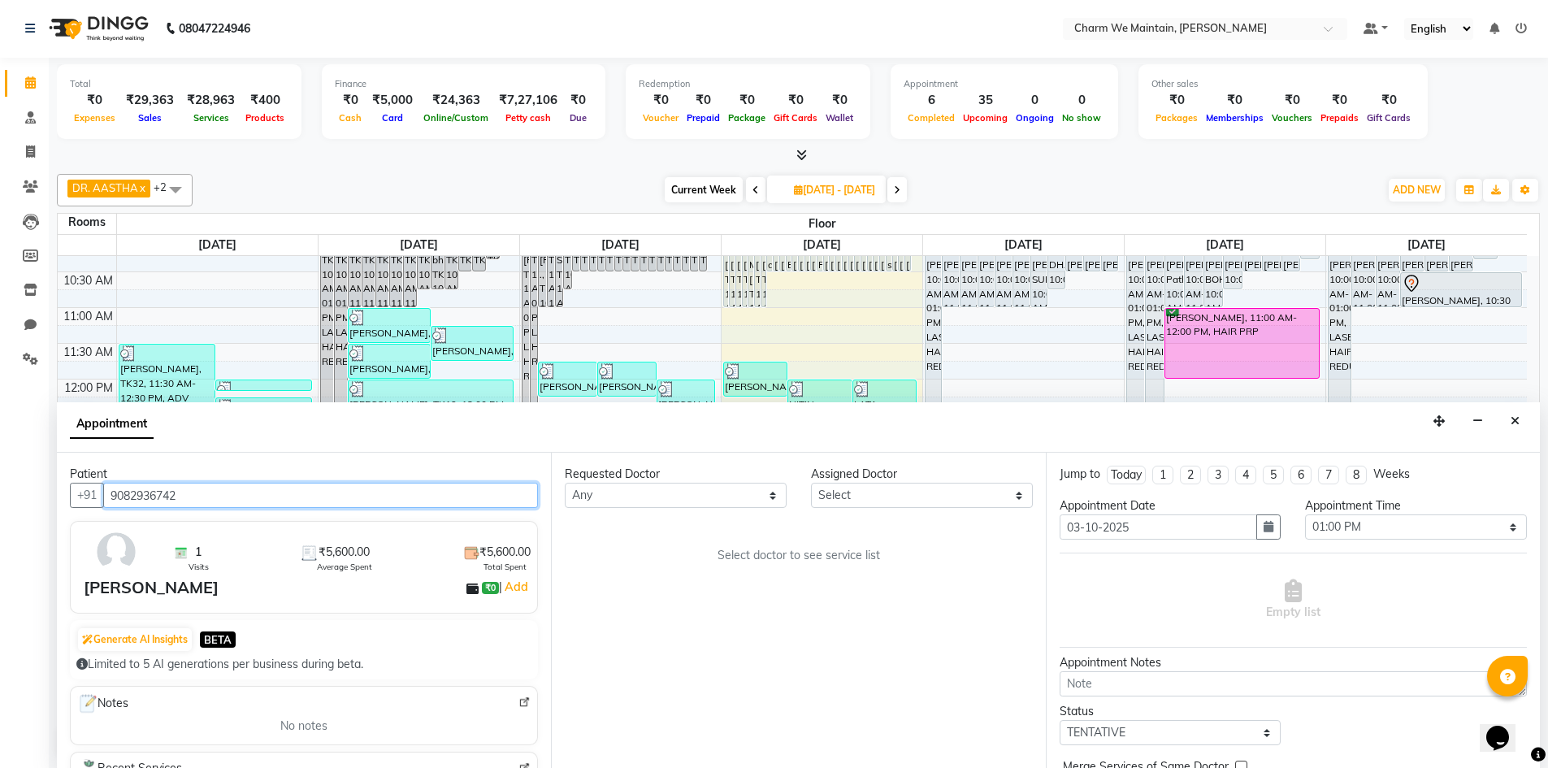
type input "9082936742"
click at [910, 494] on select "Select DR. AYESHA DR. [GEOGRAPHIC_DATA]" at bounding box center [922, 495] width 222 height 25
select select "86210"
click at [811, 483] on select "Select DR. AYESHA DR. [GEOGRAPHIC_DATA]" at bounding box center [922, 495] width 222 height 25
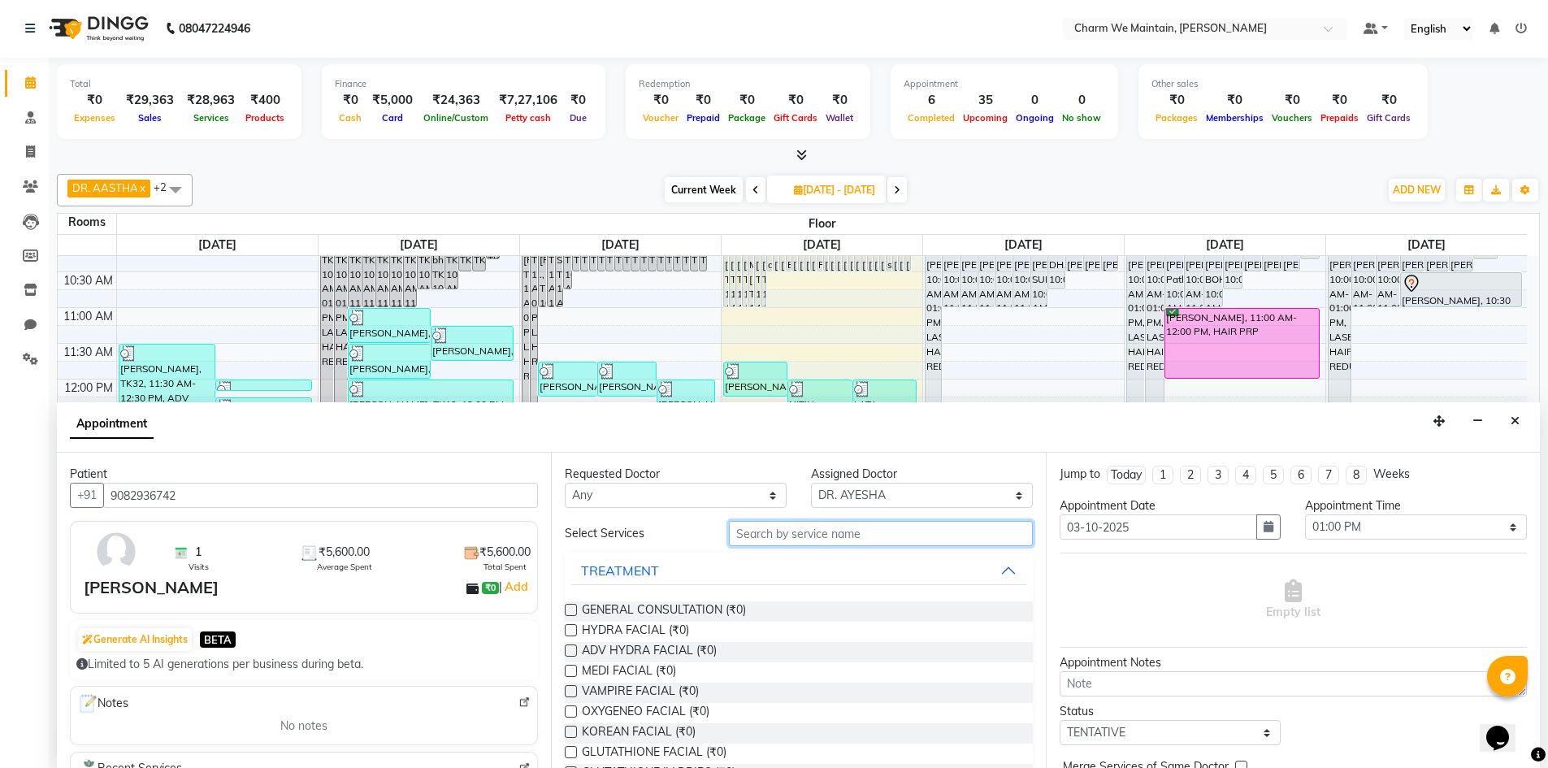
click at [901, 540] on input "text" at bounding box center [881, 533] width 304 height 25
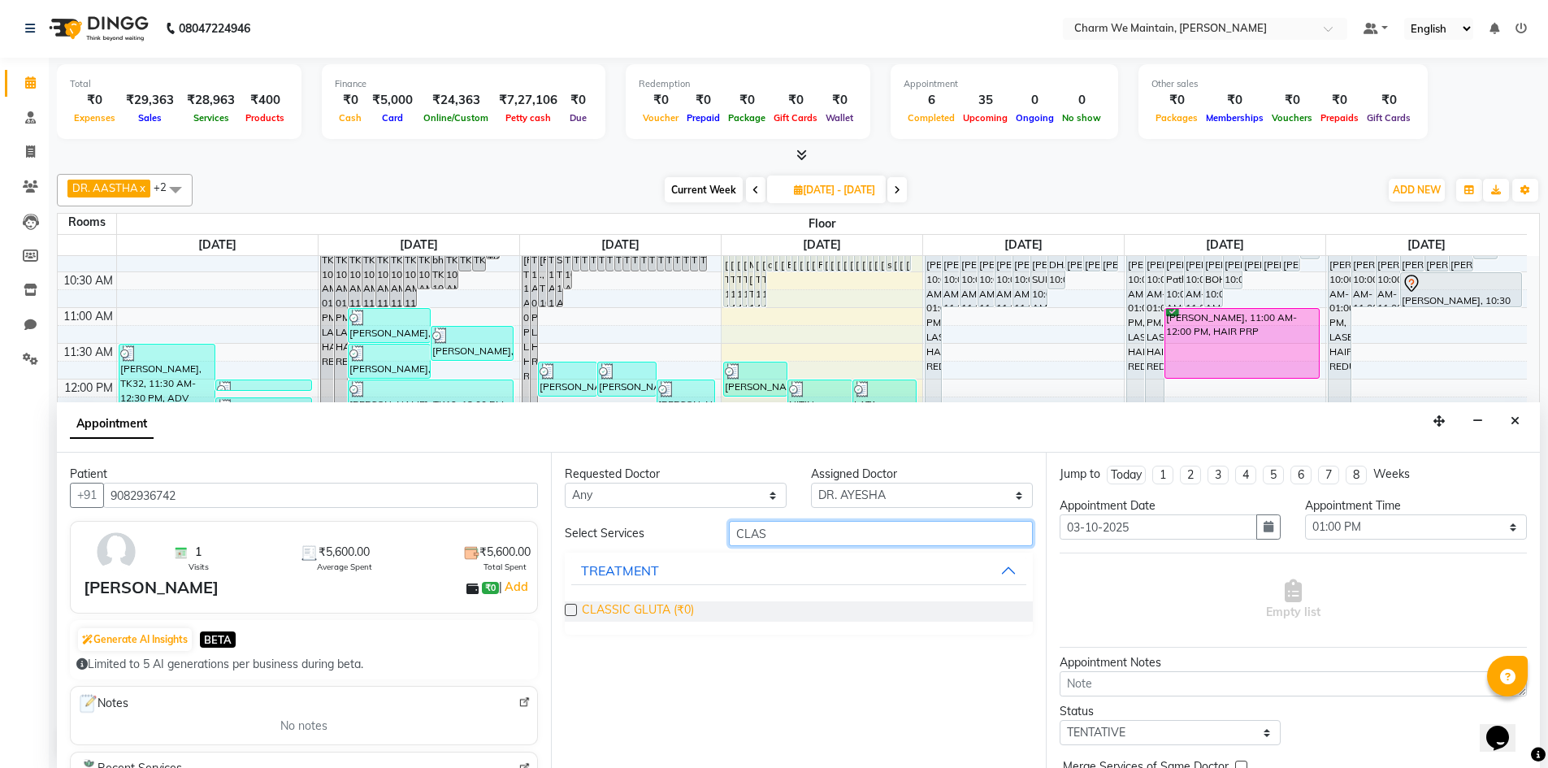
type input "CLAS"
click at [603, 602] on span "CLASSIC GLUTA (₹0)" at bounding box center [638, 611] width 112 height 20
checkbox input "true"
select select "4343"
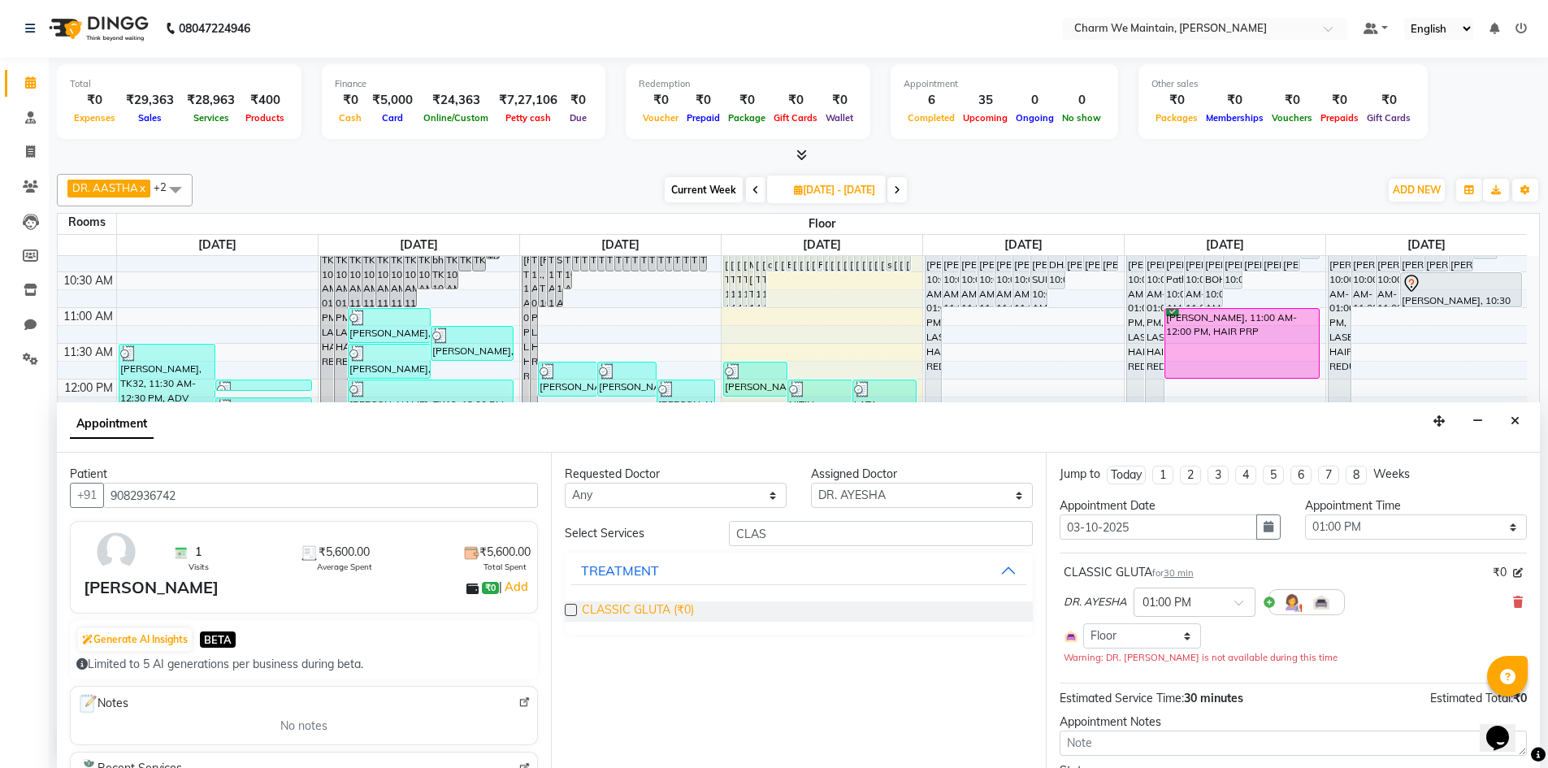
checkbox input "false"
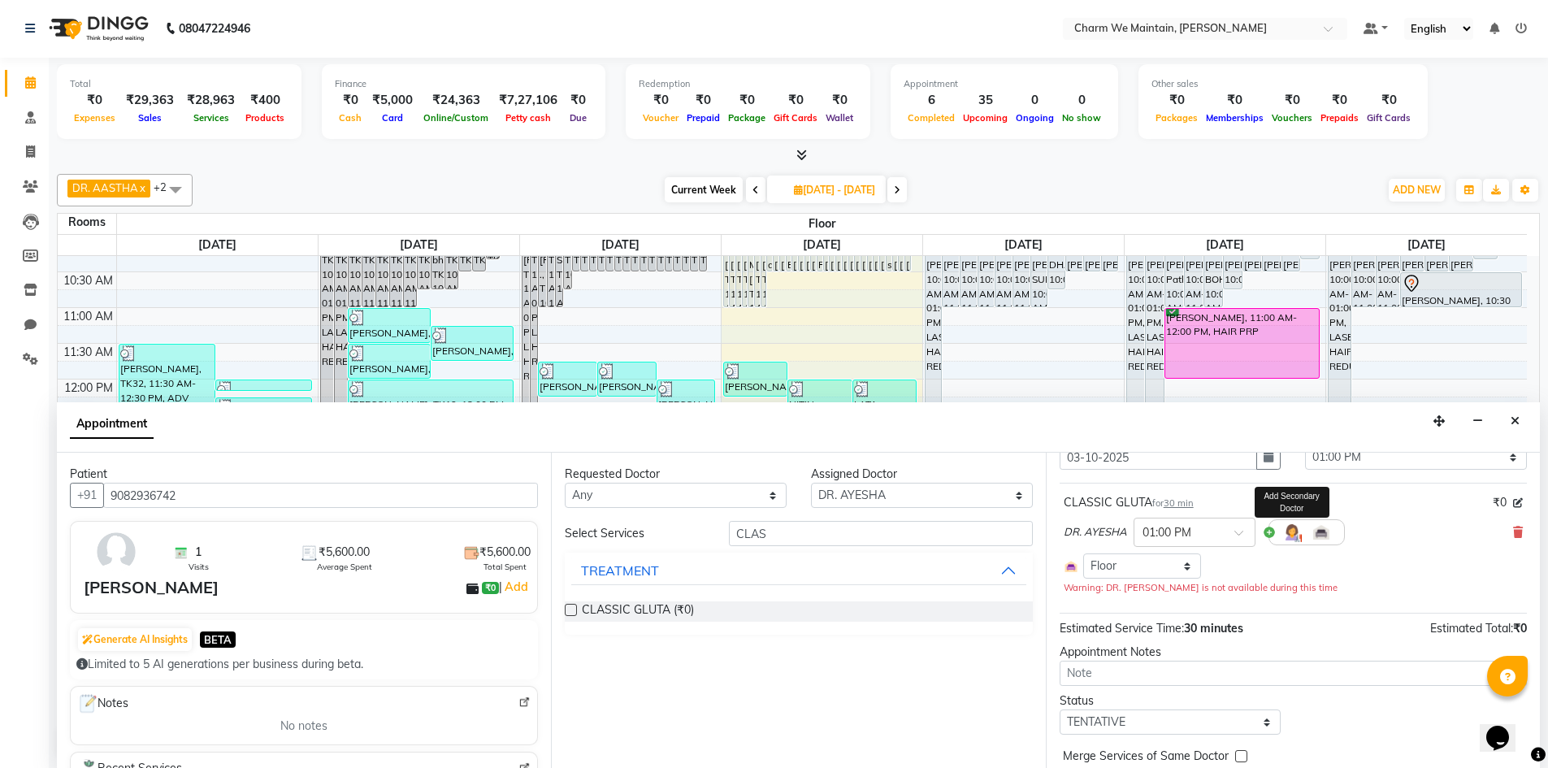
scroll to position [139, 0]
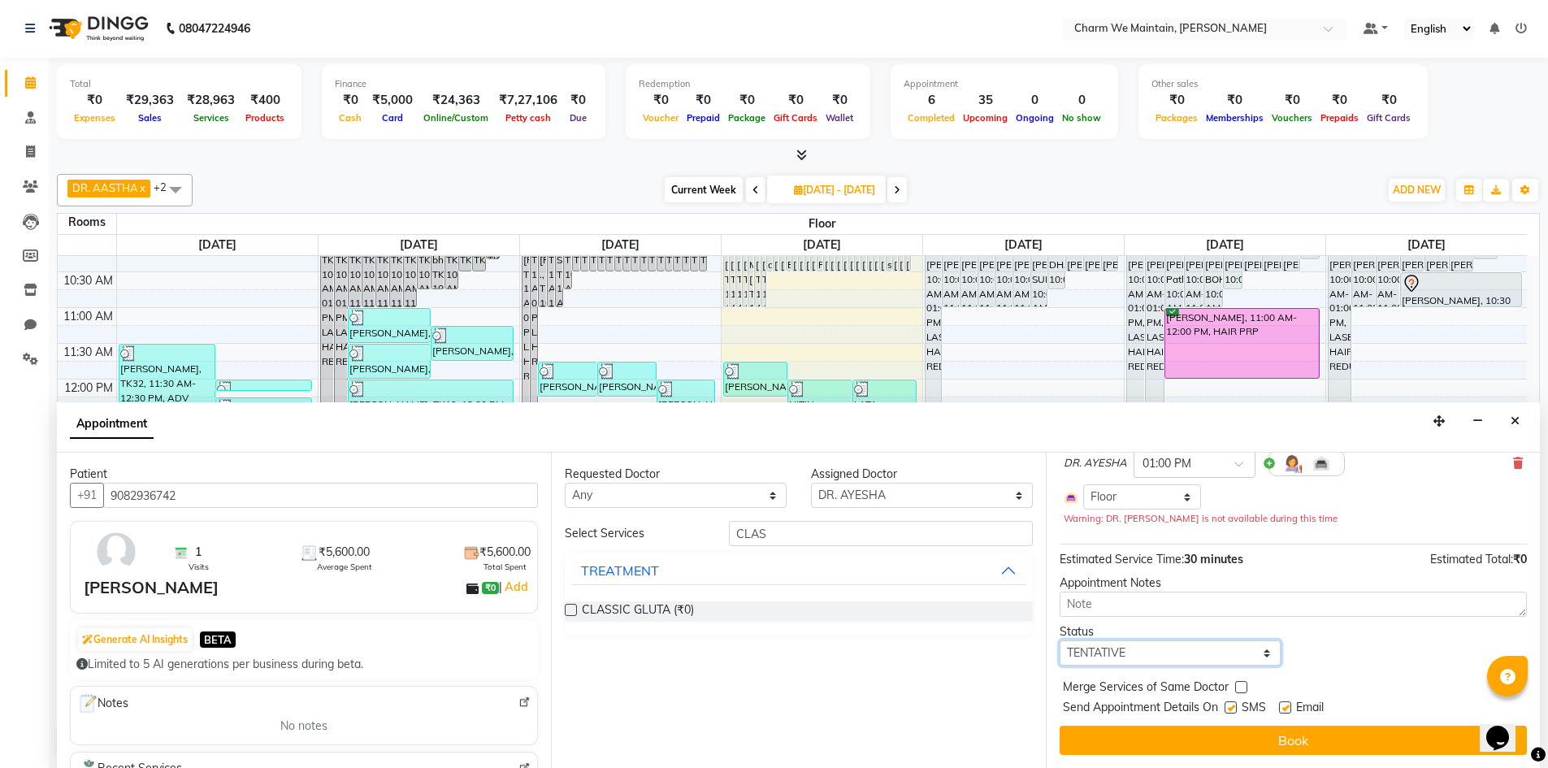
click at [1186, 653] on select "Select TENTATIVE CONFIRM UPCOMING" at bounding box center [1171, 652] width 222 height 25
select select "confirm booking"
click at [1060, 640] on select "Select TENTATIVE CONFIRM UPCOMING" at bounding box center [1171, 652] width 222 height 25
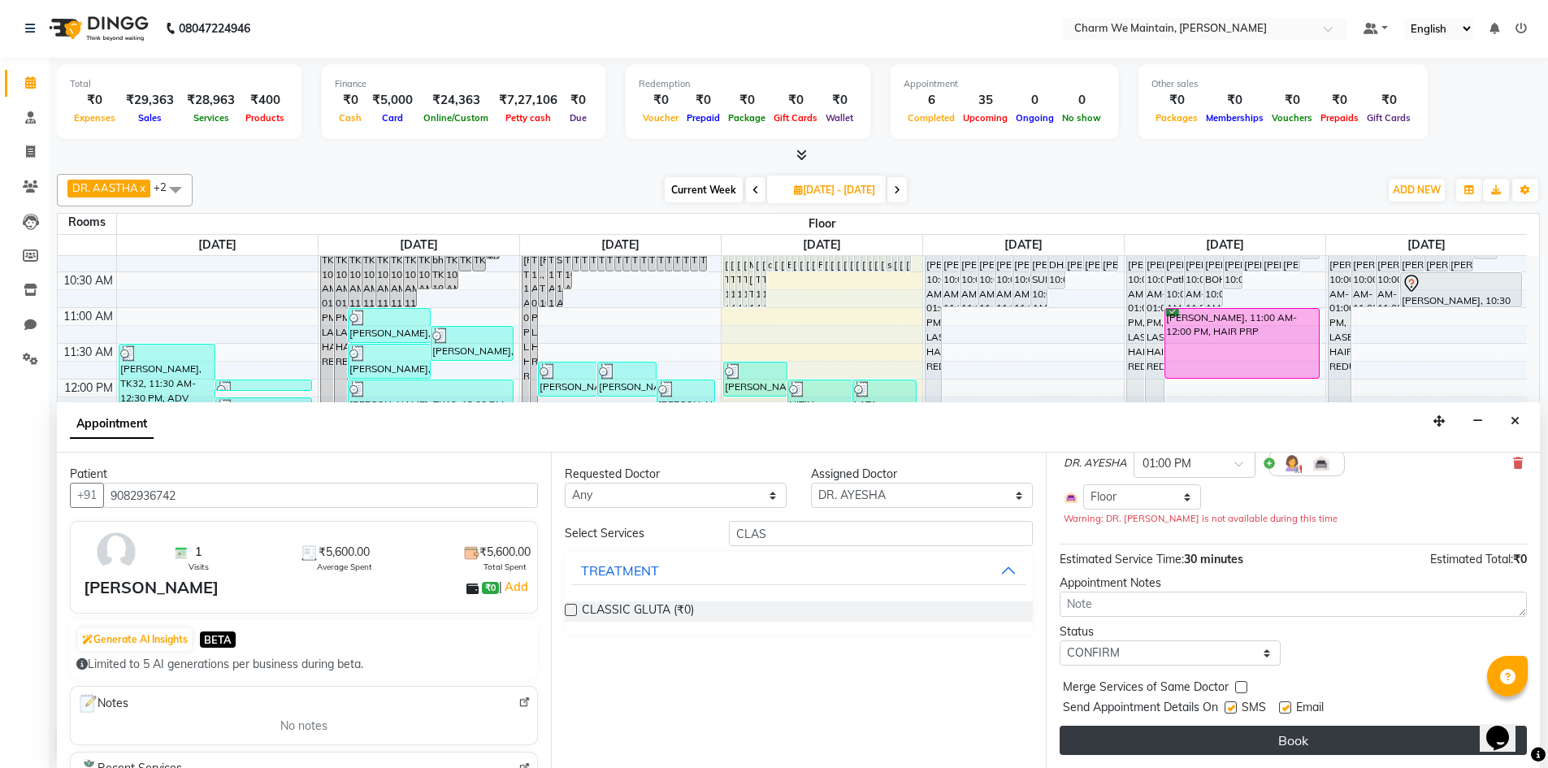
click at [1321, 740] on button "Book" at bounding box center [1293, 740] width 467 height 29
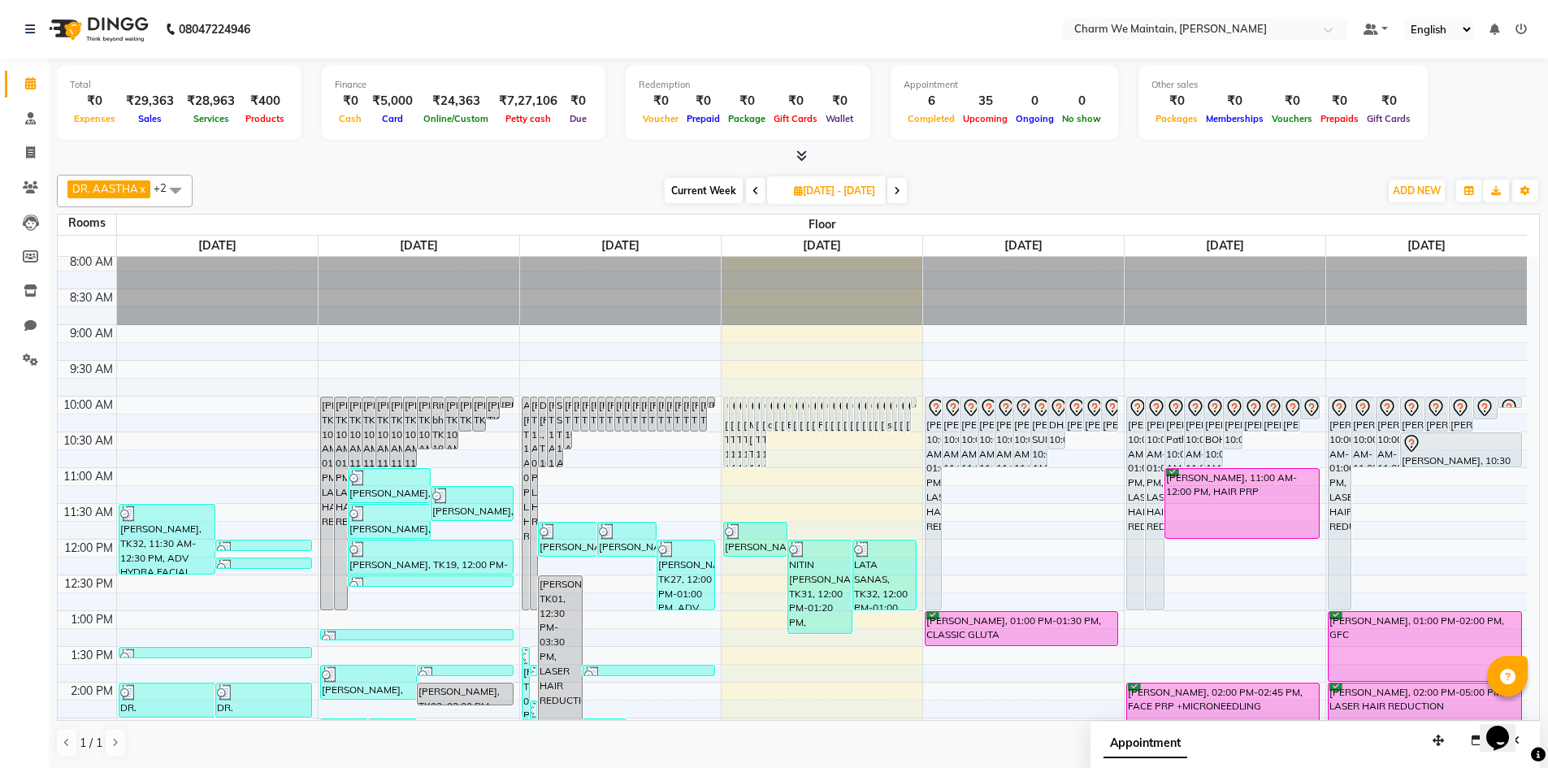
scroll to position [0, 0]
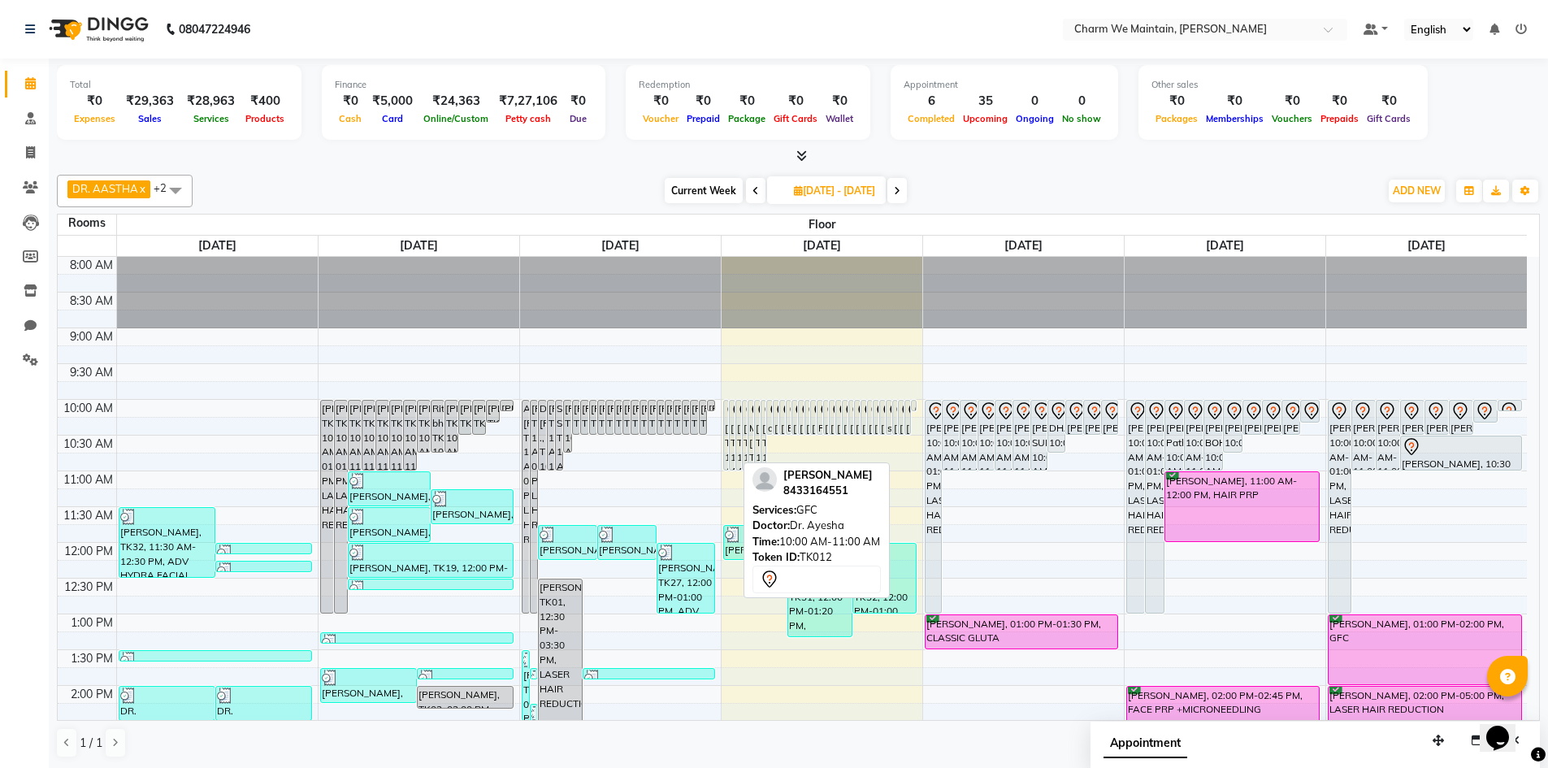
click at [731, 437] on div "[PERSON_NAME], TK12, 10:00 AM-11:00 AM, GFC" at bounding box center [732, 435] width 5 height 69
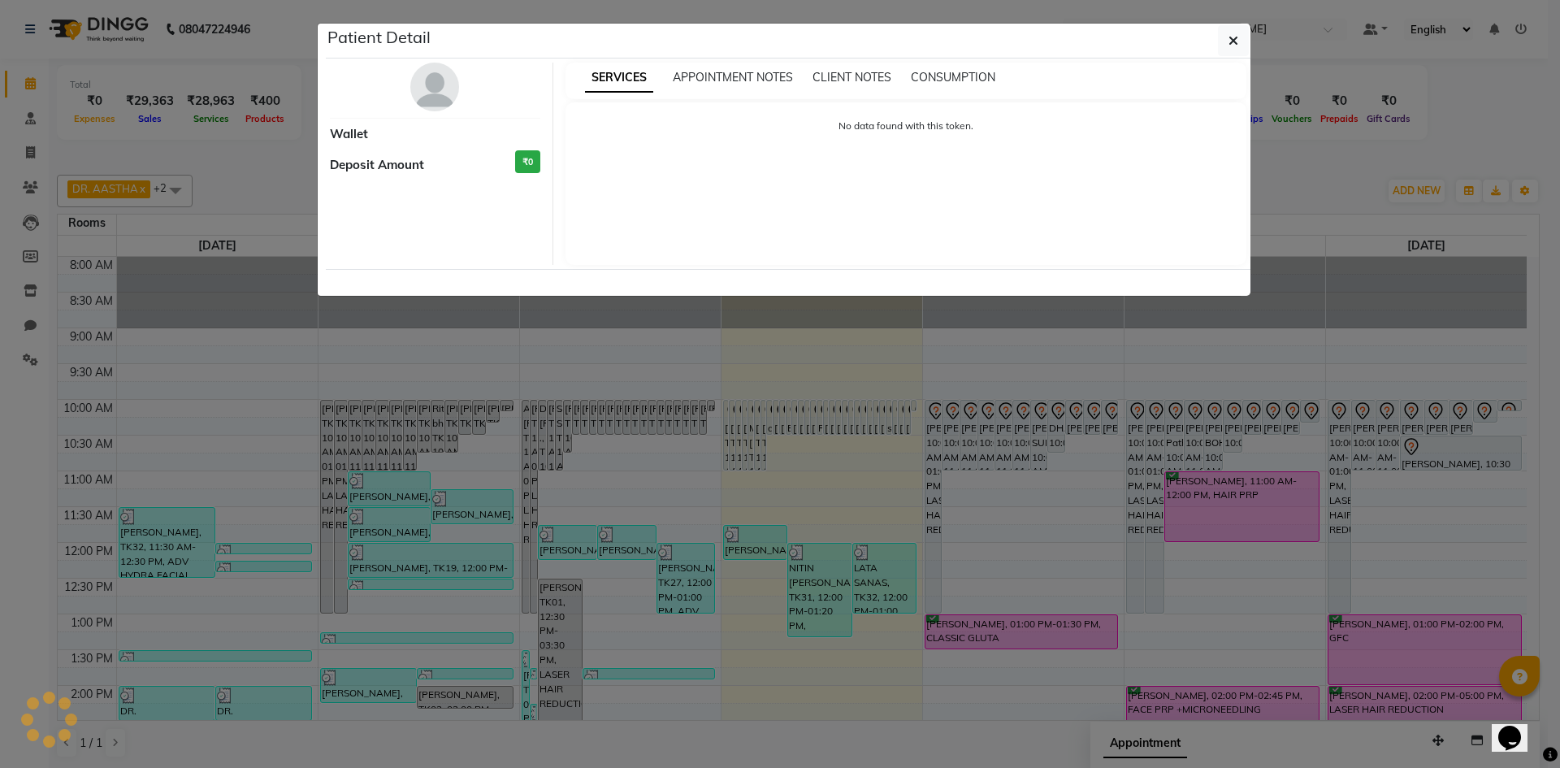
select select "7"
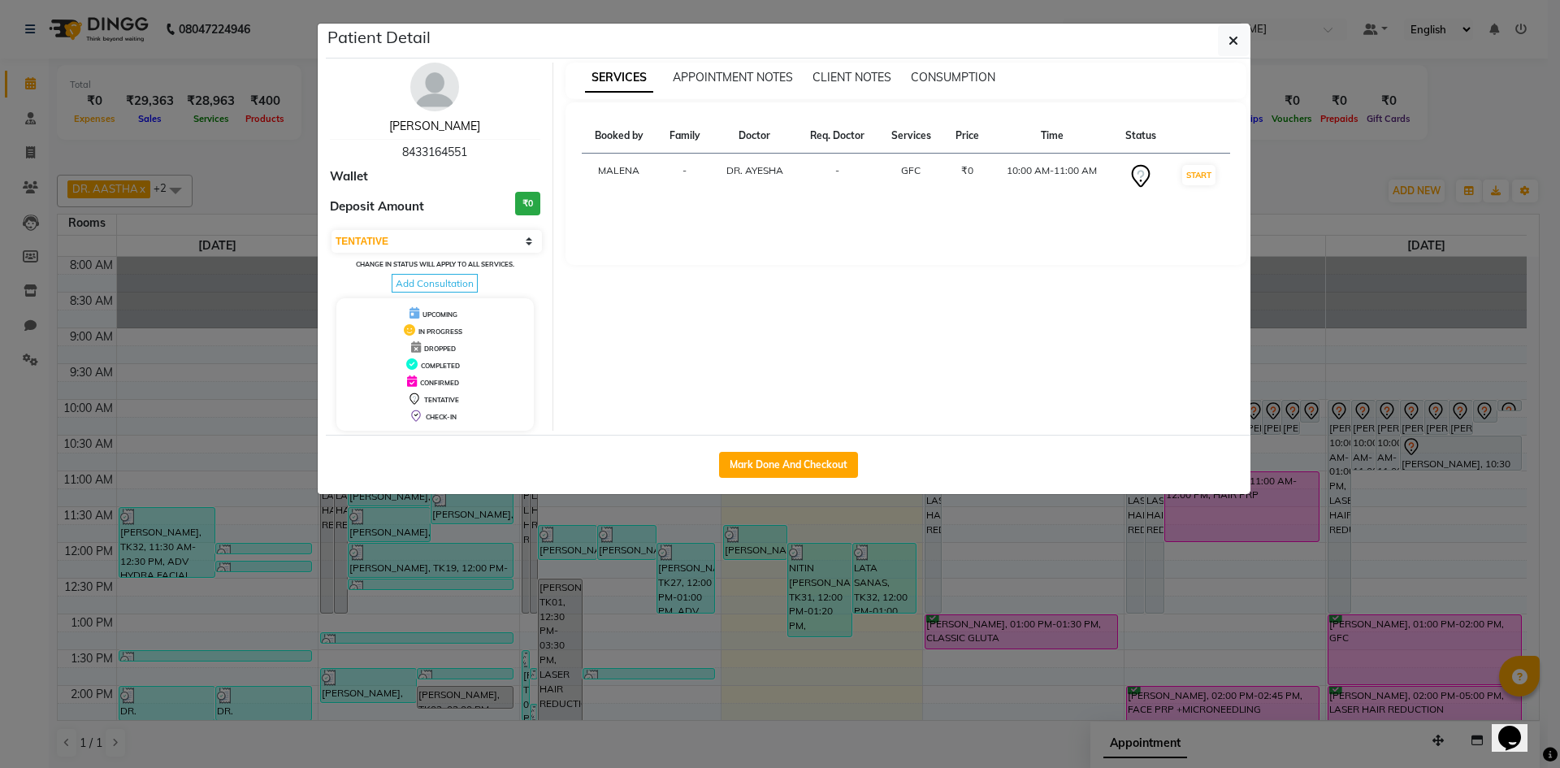
click at [436, 125] on link "[PERSON_NAME]" at bounding box center [434, 126] width 91 height 15
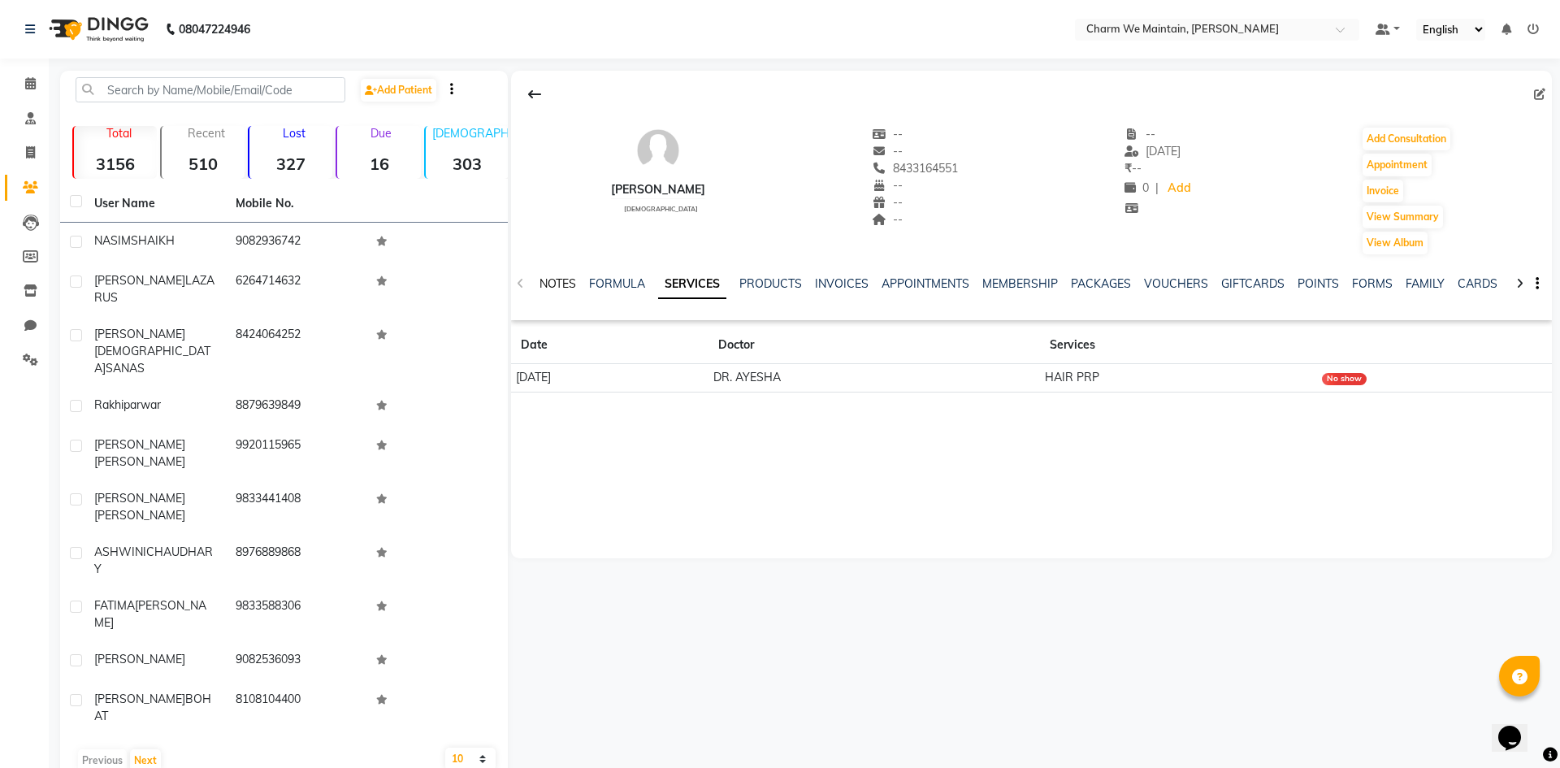
click at [544, 279] on link "NOTES" at bounding box center [558, 283] width 37 height 15
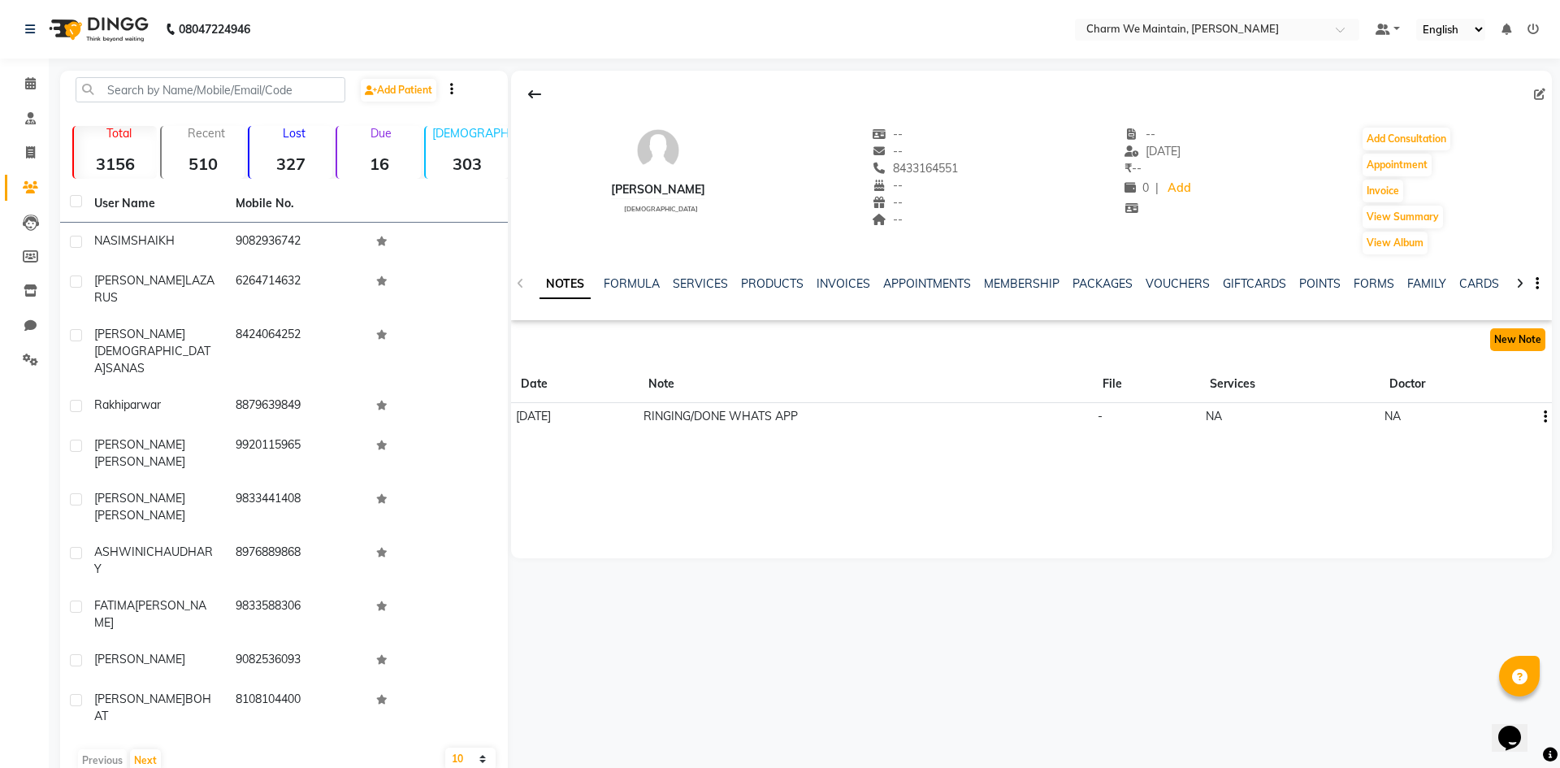
click at [1517, 339] on button "New Note" at bounding box center [1517, 339] width 55 height 23
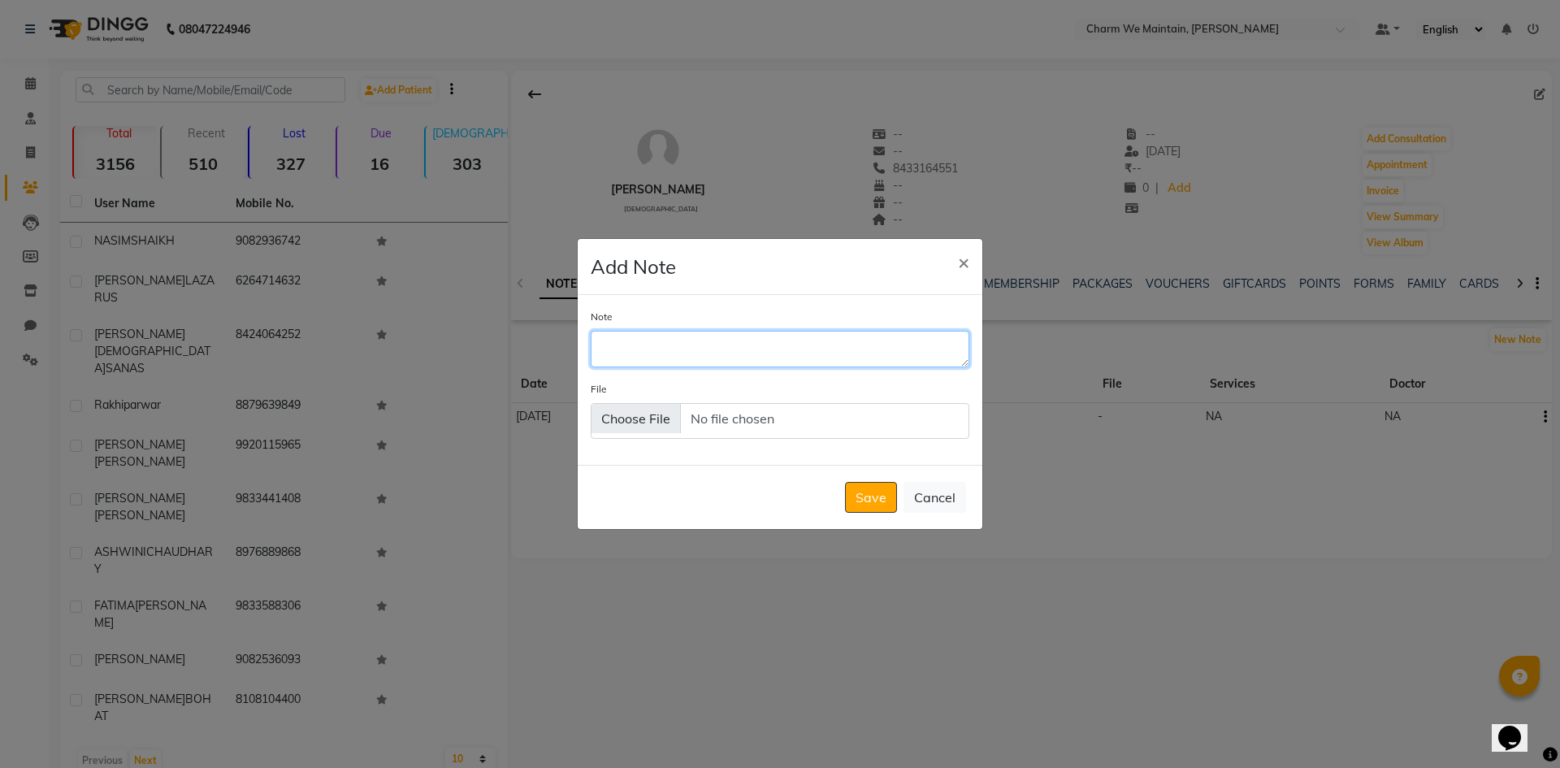
click at [698, 354] on textarea "Note" at bounding box center [780, 349] width 379 height 36
click at [689, 357] on textarea "Note" at bounding box center [780, 349] width 379 height 36
type textarea "RINGING /WHATS APP SENT"
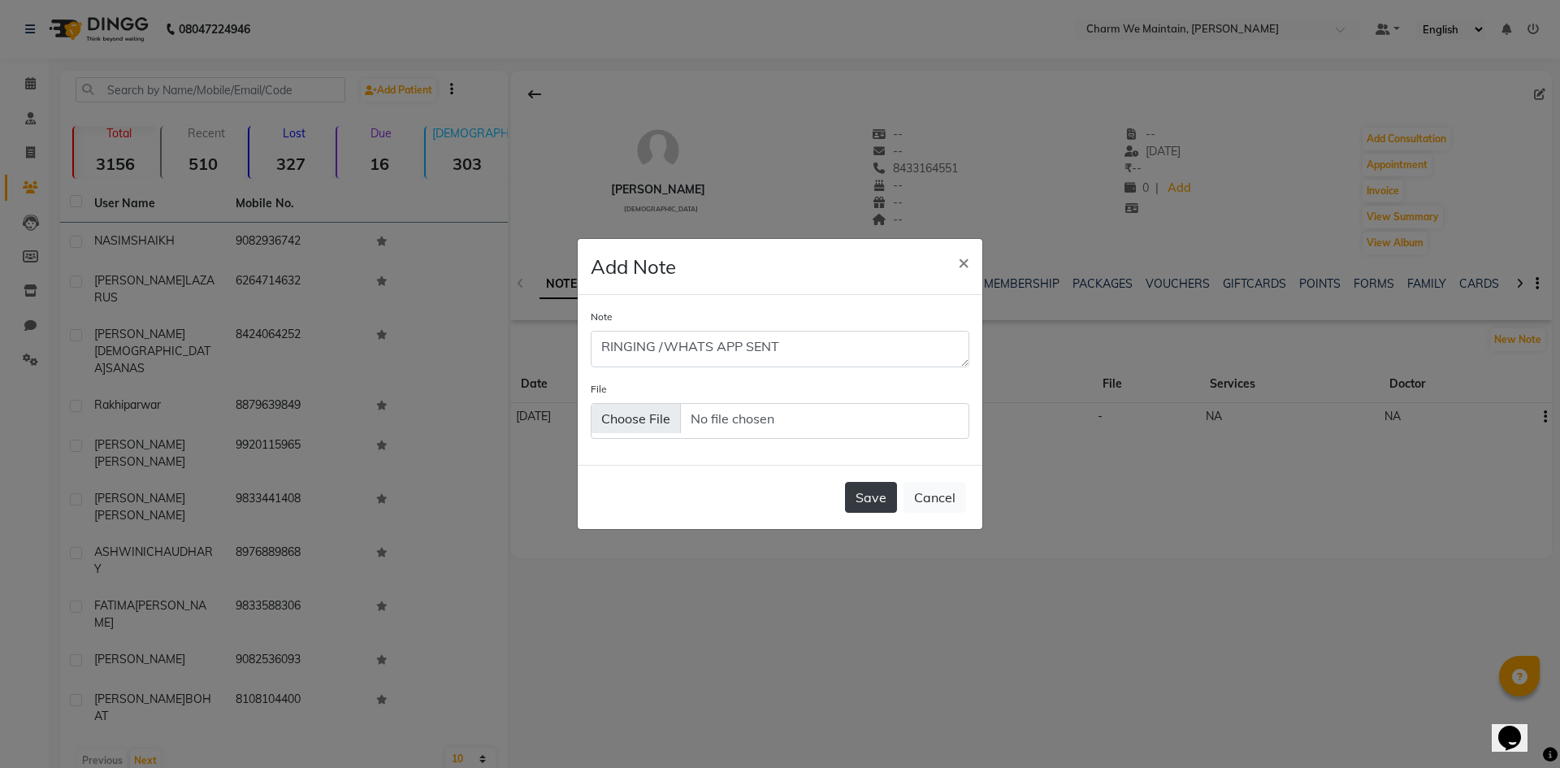
click at [864, 502] on button "Save" at bounding box center [871, 497] width 52 height 31
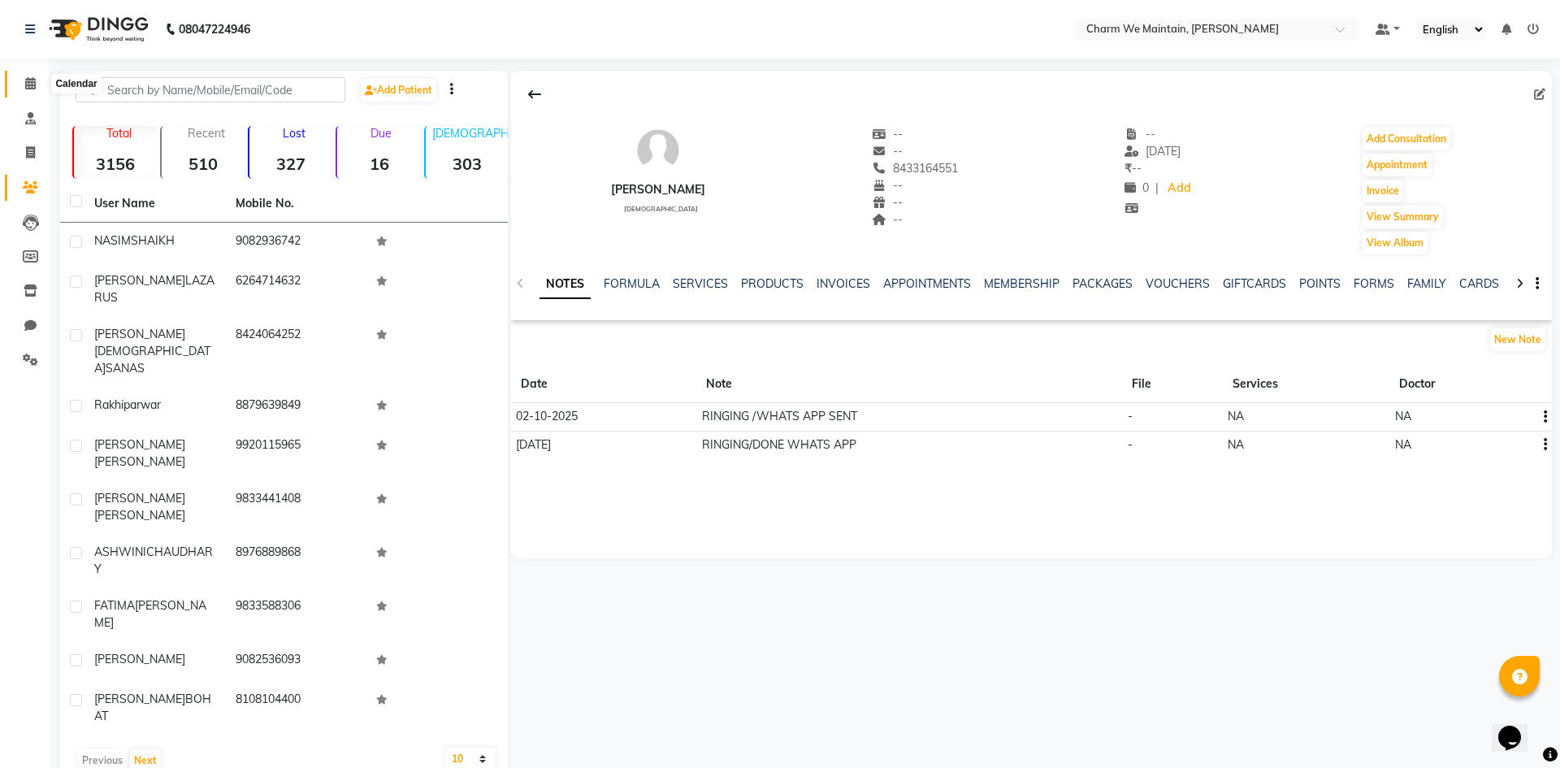
click at [31, 88] on icon at bounding box center [30, 83] width 11 height 12
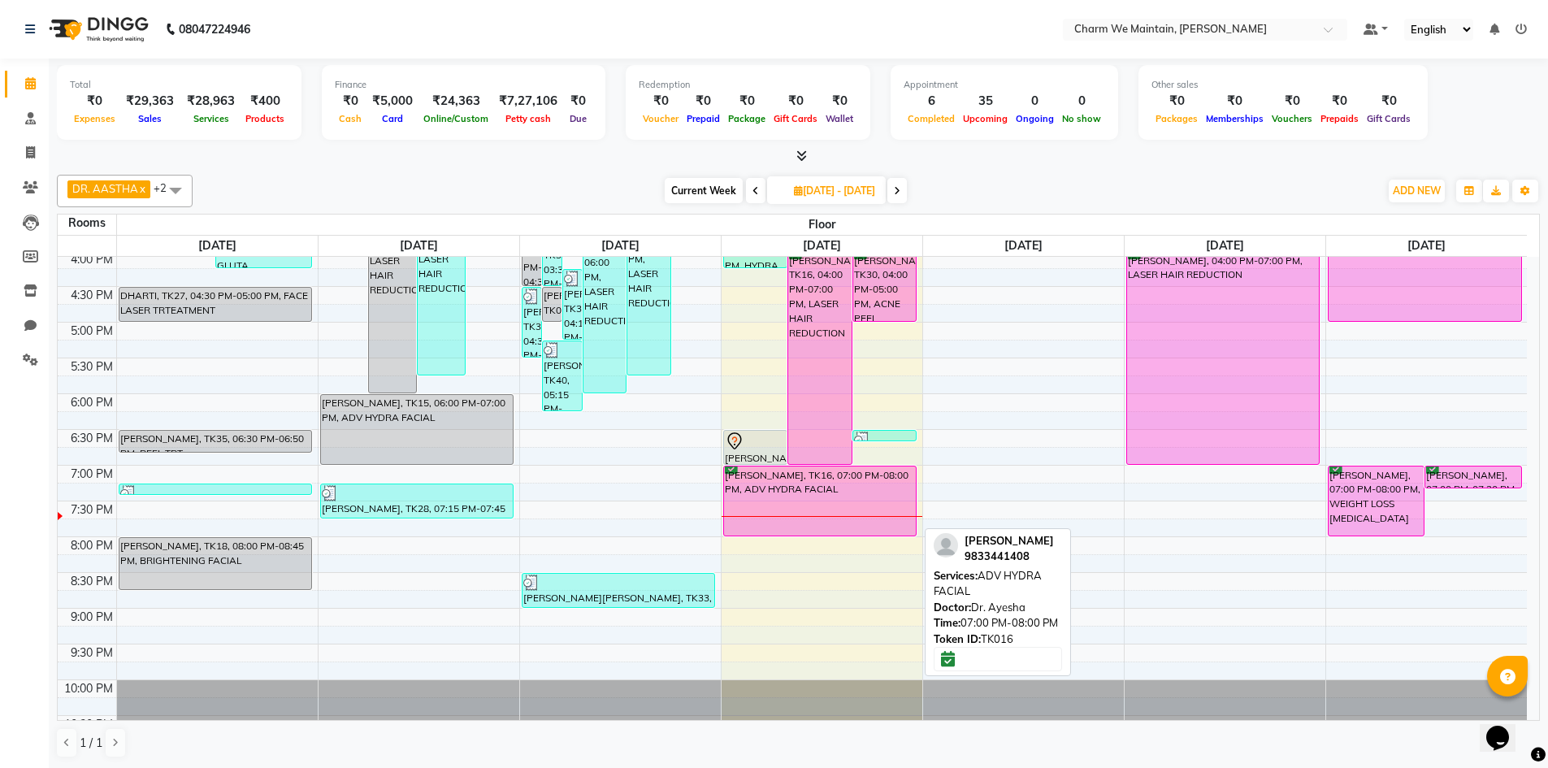
scroll to position [415, 0]
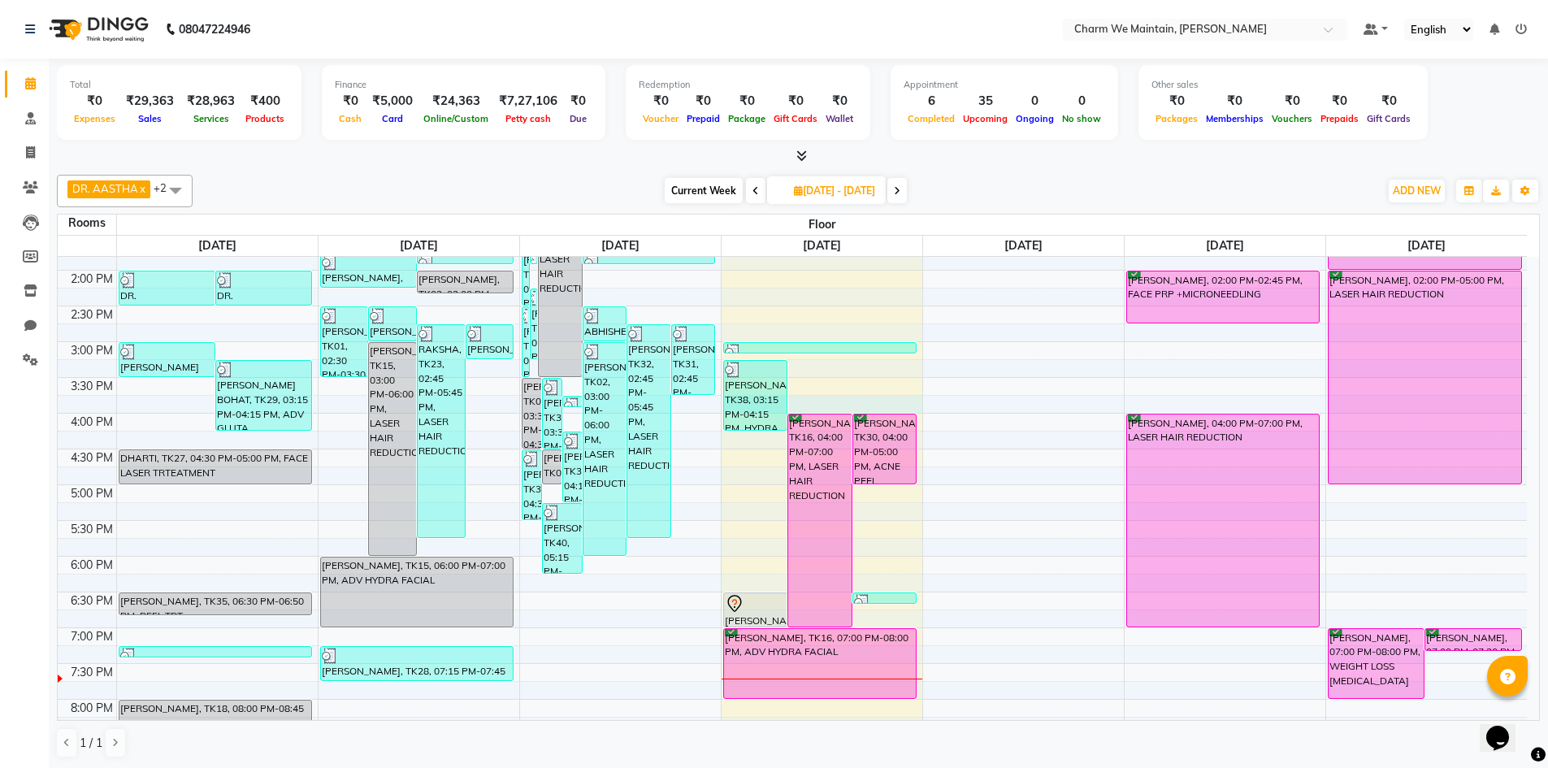
click at [840, 403] on div "8:00 AM 8:30 AM 9:00 AM 9:30 AM 10:00 AM 10:30 AM 11:00 AM 11:30 AM 12:00 PM 12…" at bounding box center [792, 378] width 1469 height 1072
select select "945"
select select "tentative"
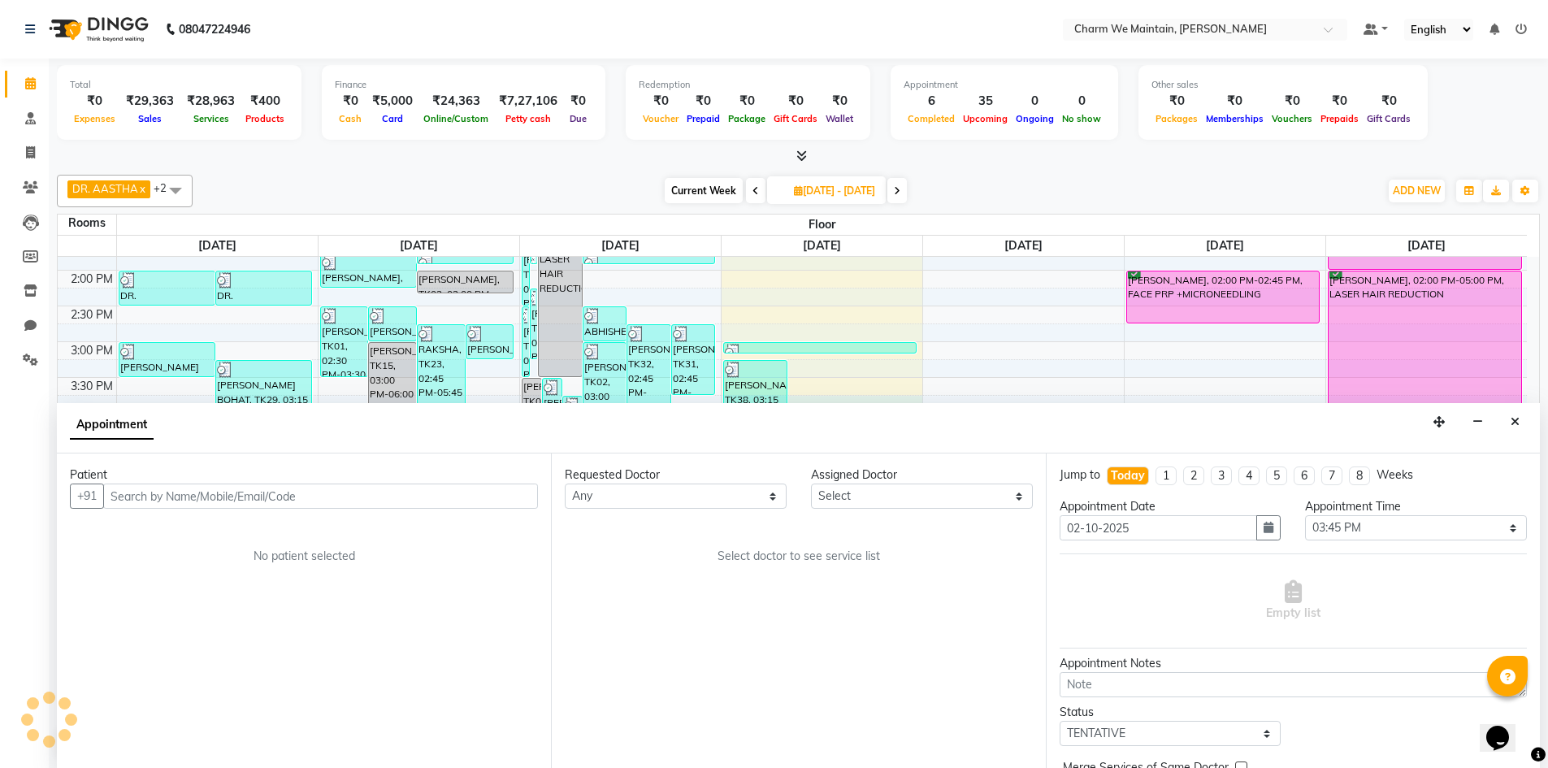
scroll to position [1, 0]
click at [1516, 422] on icon "Close" at bounding box center [1515, 420] width 9 height 11
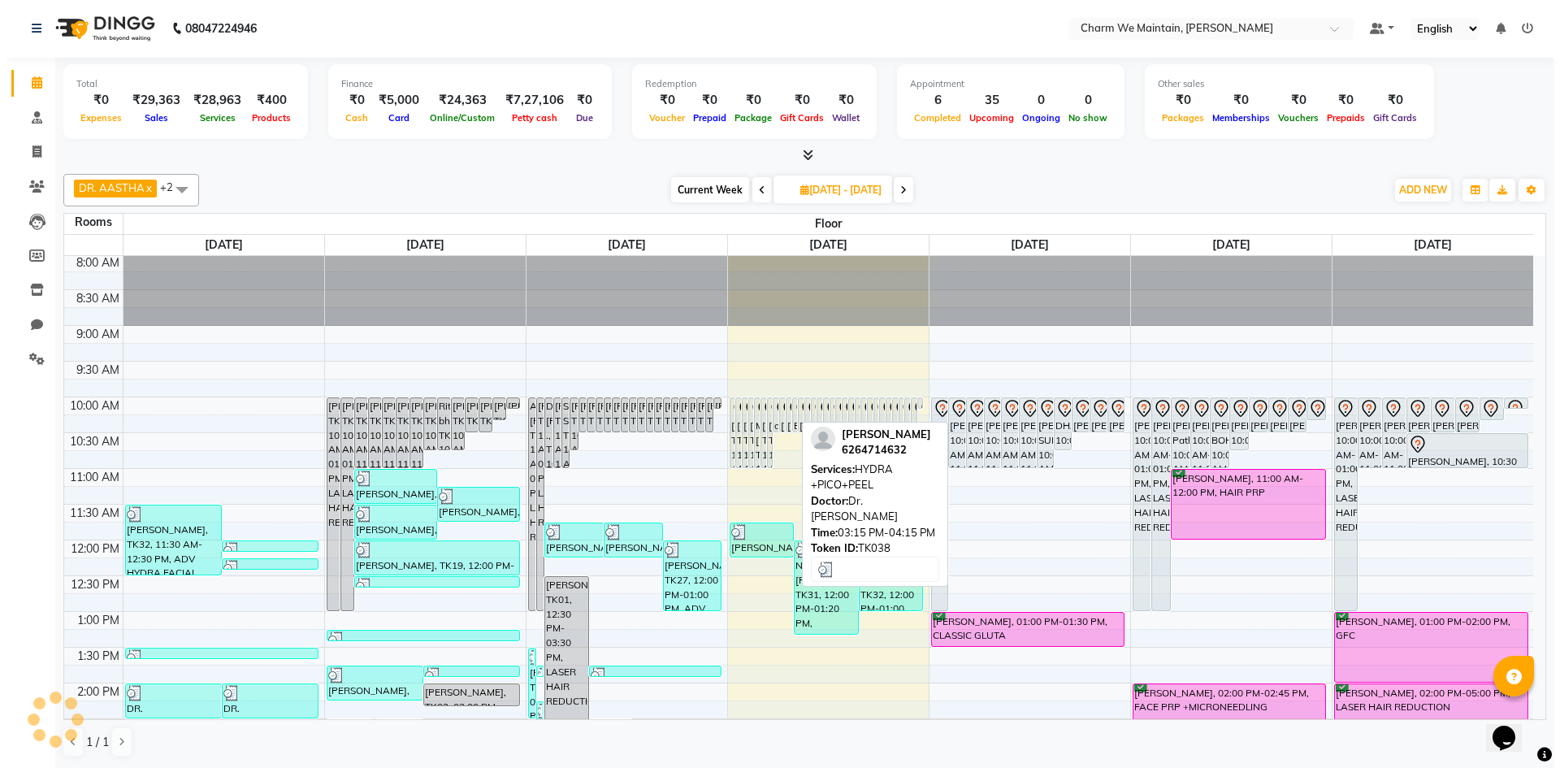
scroll to position [0, 0]
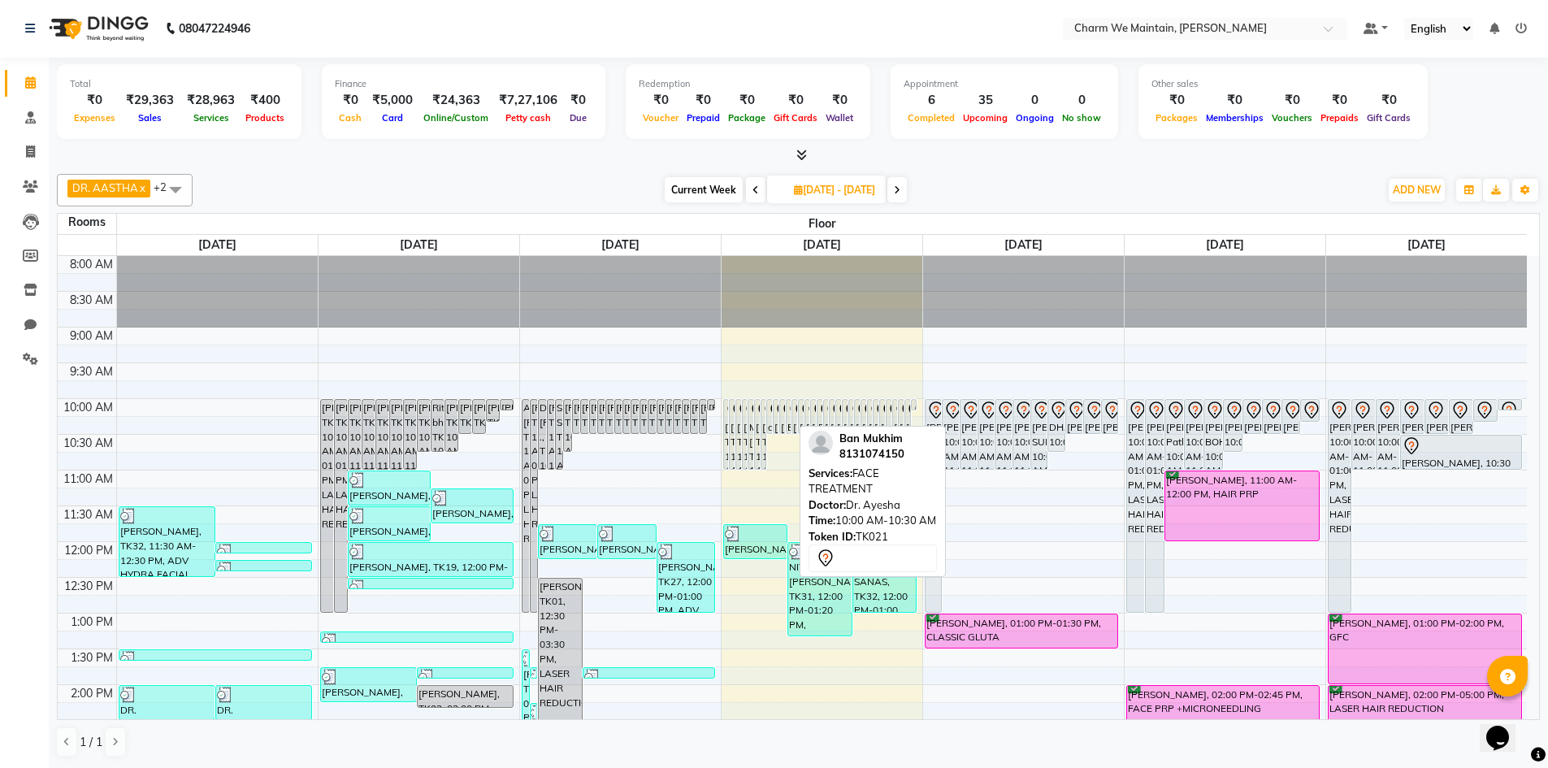
click at [787, 414] on div "Ban Mukhim, TK21, 10:00 AM-10:30 AM, FACE TREATMENT" at bounding box center [789, 416] width 5 height 33
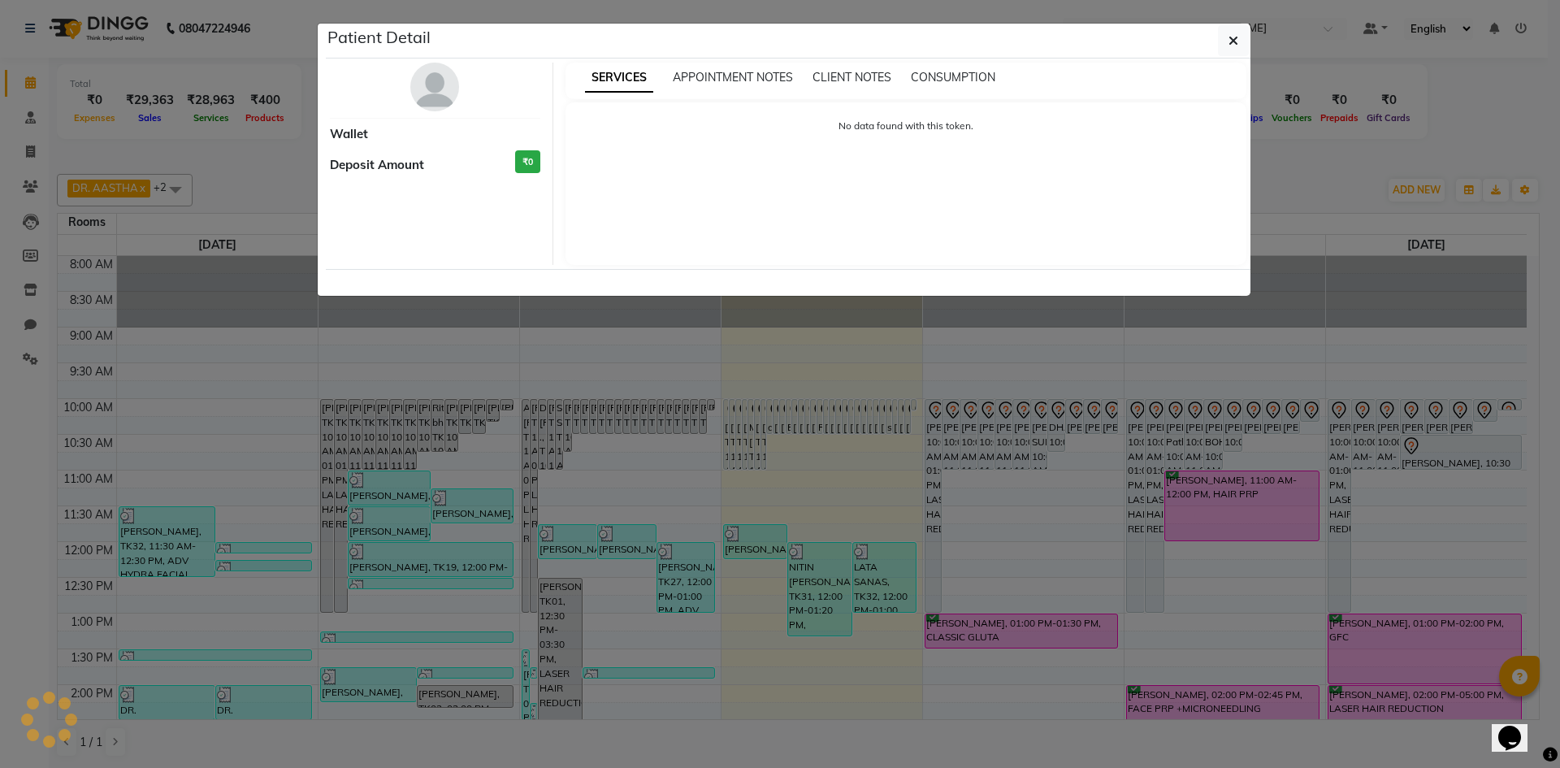
select select "7"
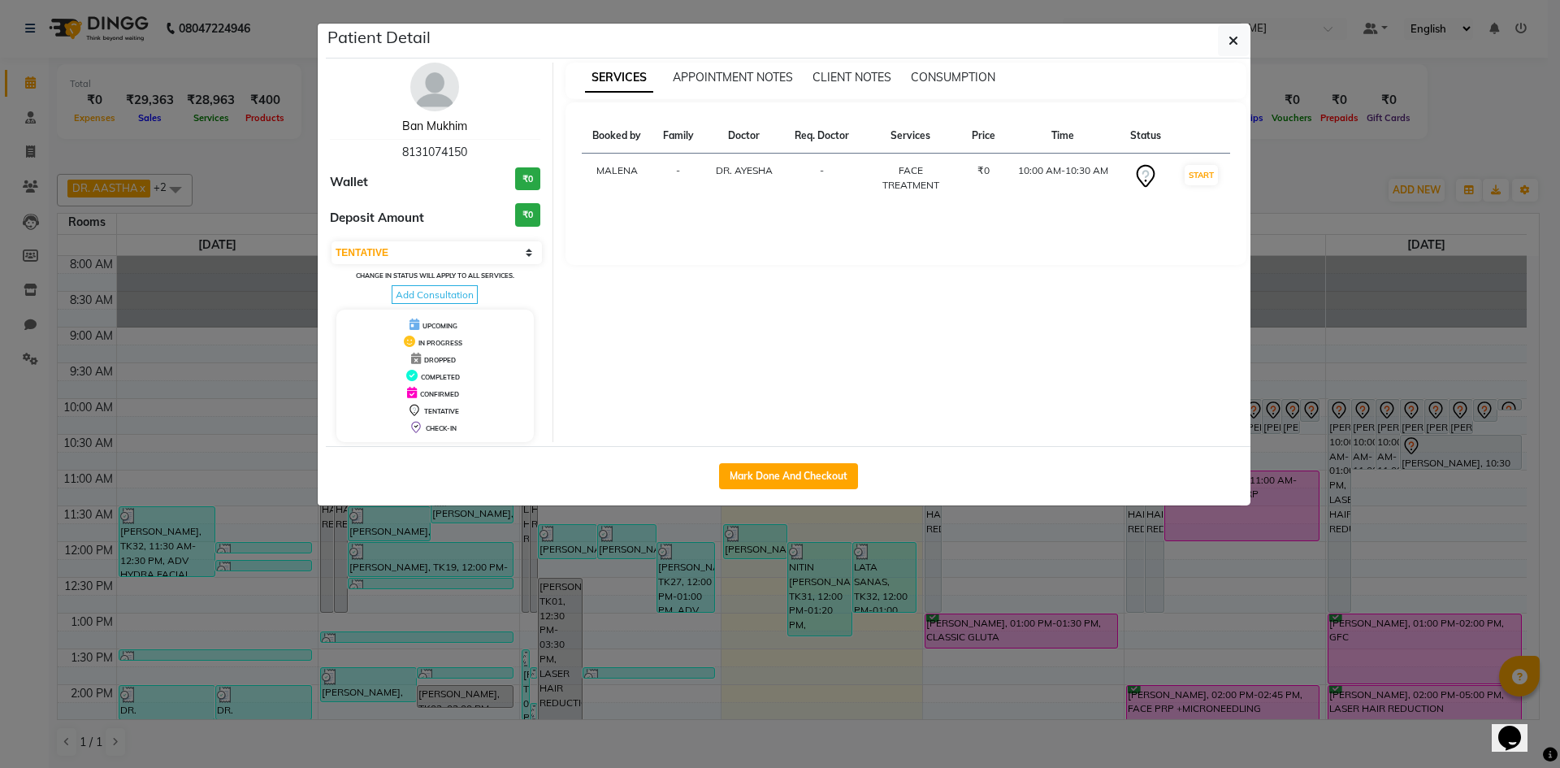
click at [435, 124] on link "Ban Mukhim" at bounding box center [434, 126] width 65 height 15
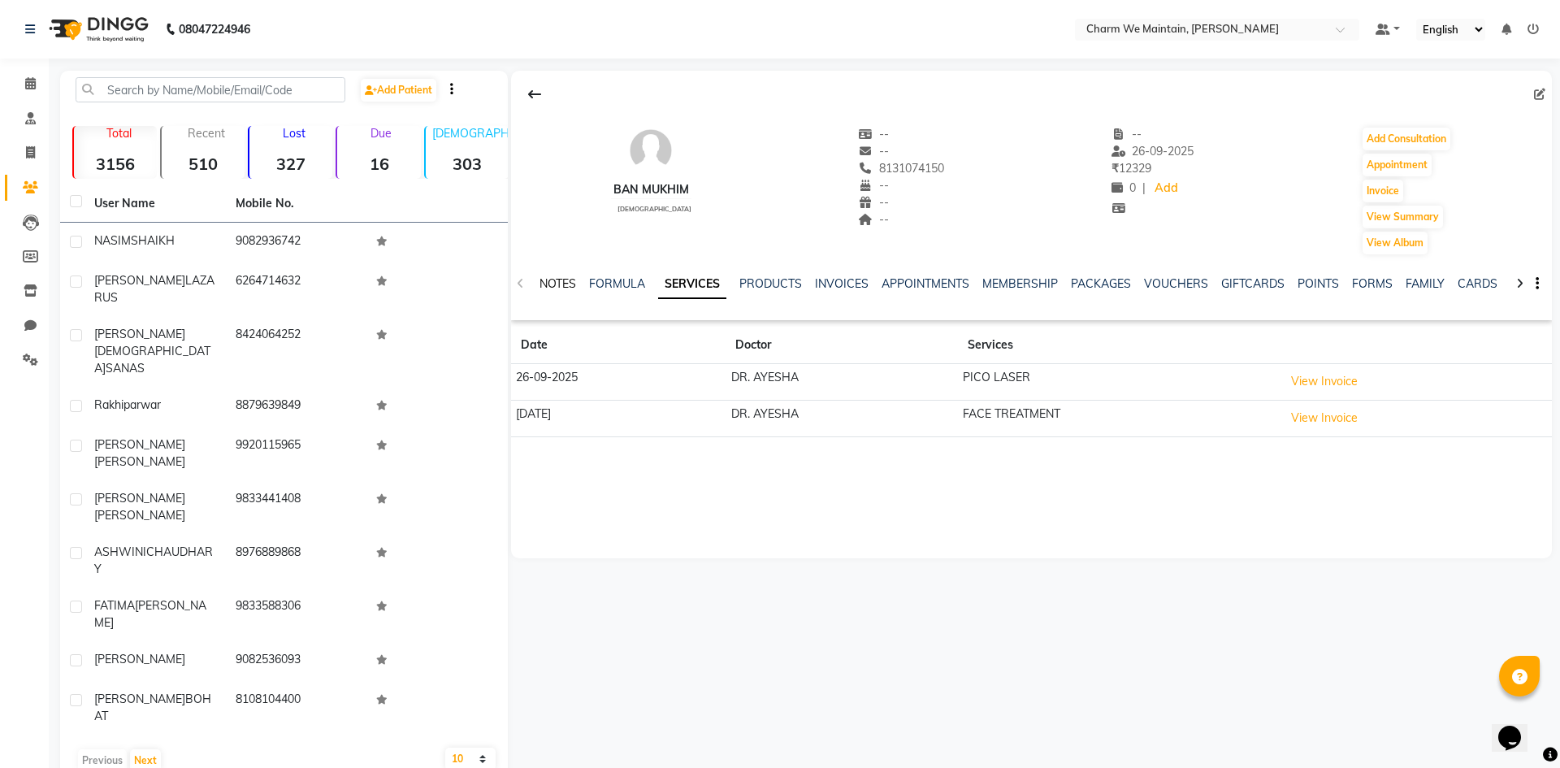
click at [544, 278] on link "NOTES" at bounding box center [558, 283] width 37 height 15
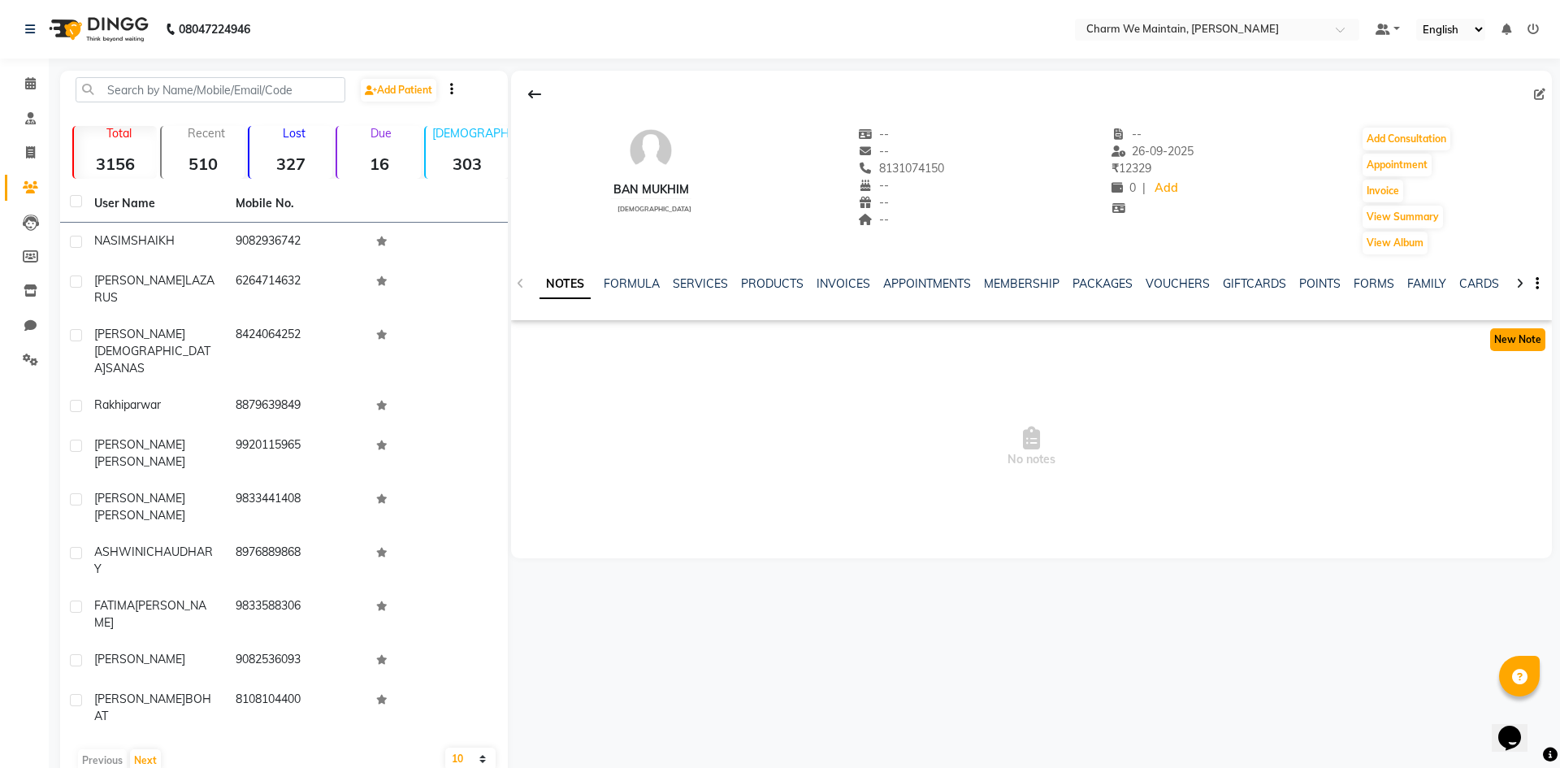
click at [1523, 344] on button "New Note" at bounding box center [1517, 339] width 55 height 23
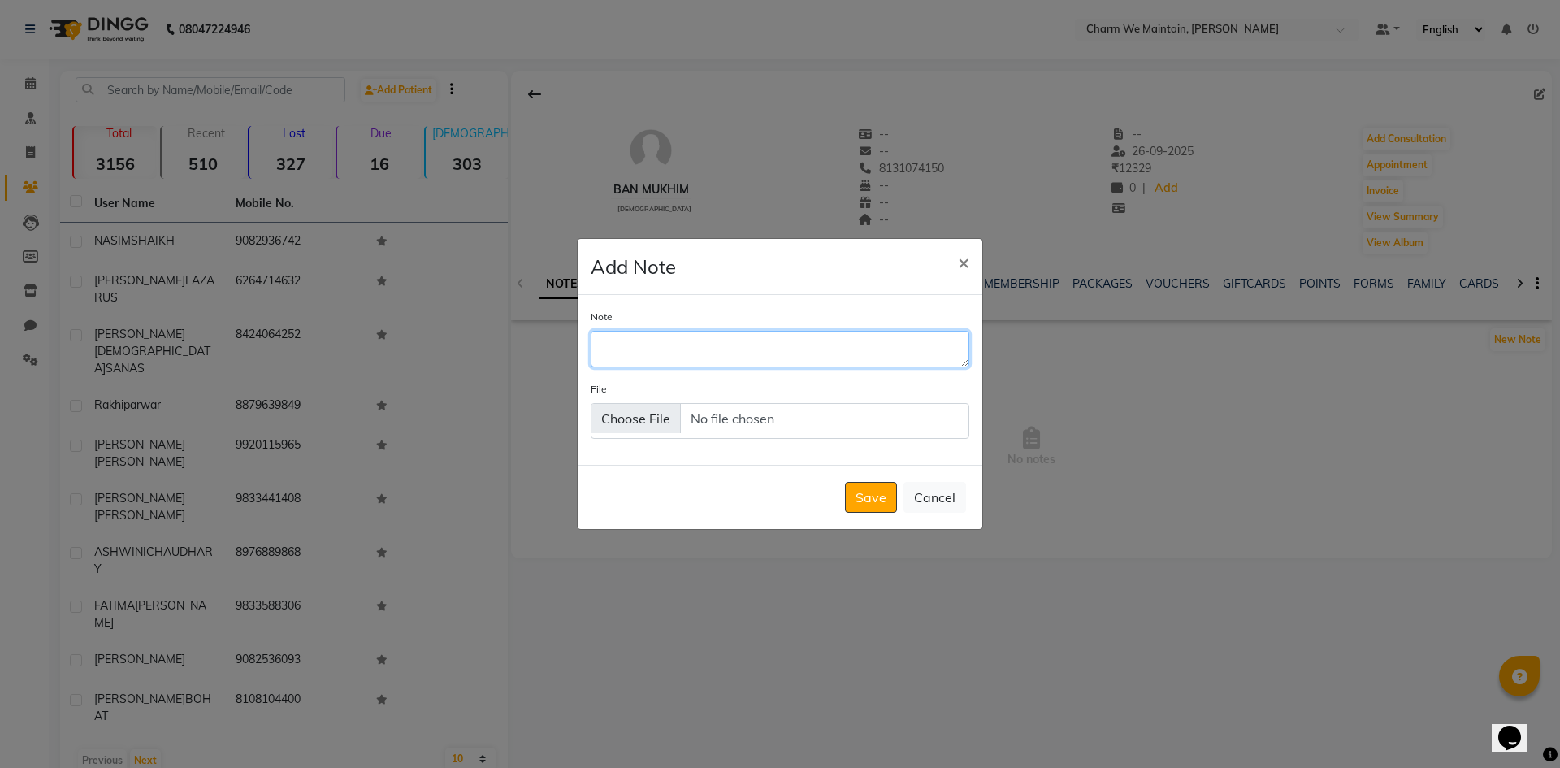
click at [657, 349] on textarea "Note" at bounding box center [780, 349] width 379 height 36
type textarea "VISITED ON [DATE]"
click at [962, 264] on span "×" at bounding box center [963, 261] width 11 height 24
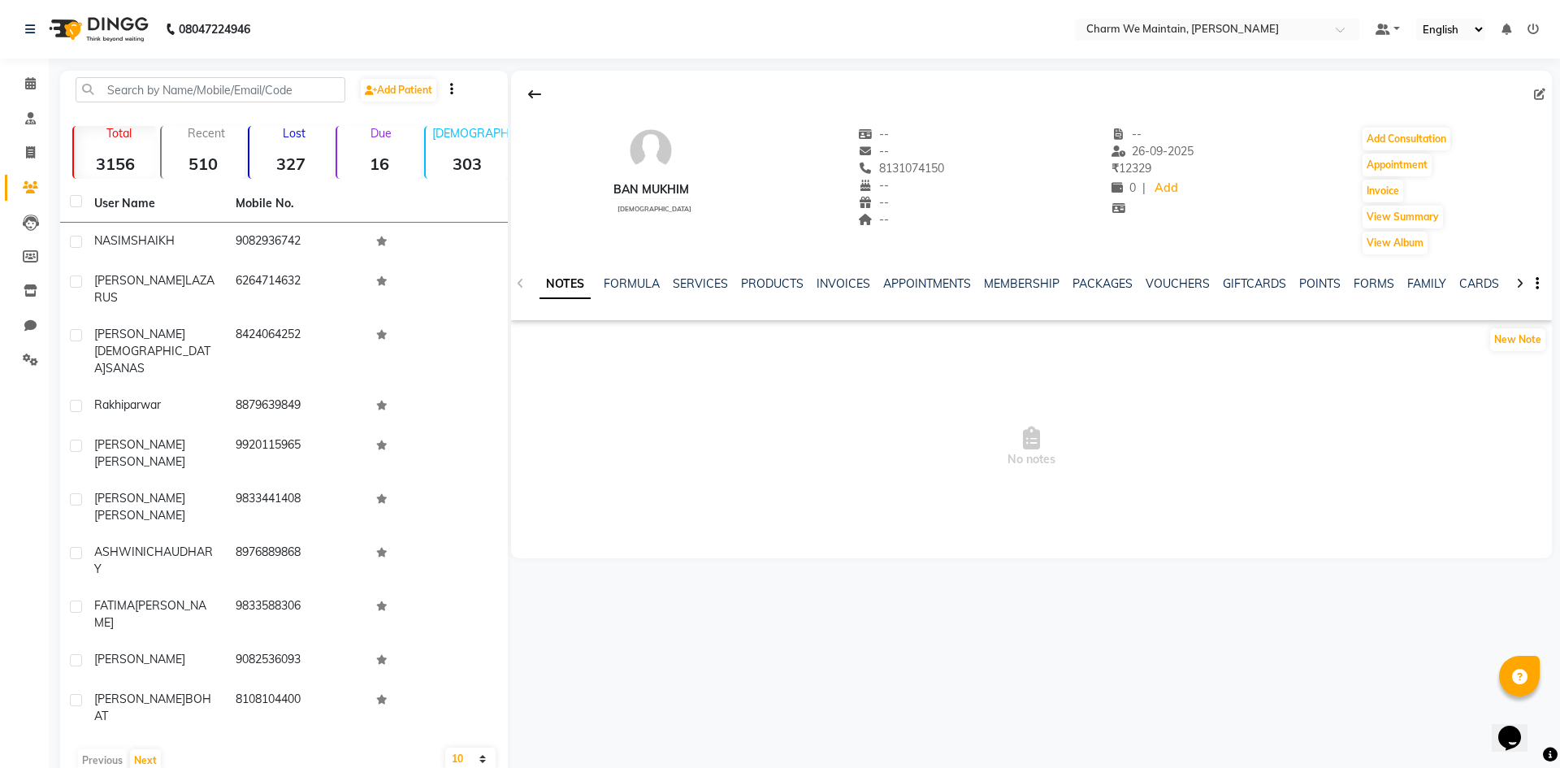
click at [567, 280] on link "NOTES" at bounding box center [565, 284] width 51 height 29
click at [1526, 337] on button "New Note" at bounding box center [1517, 339] width 55 height 23
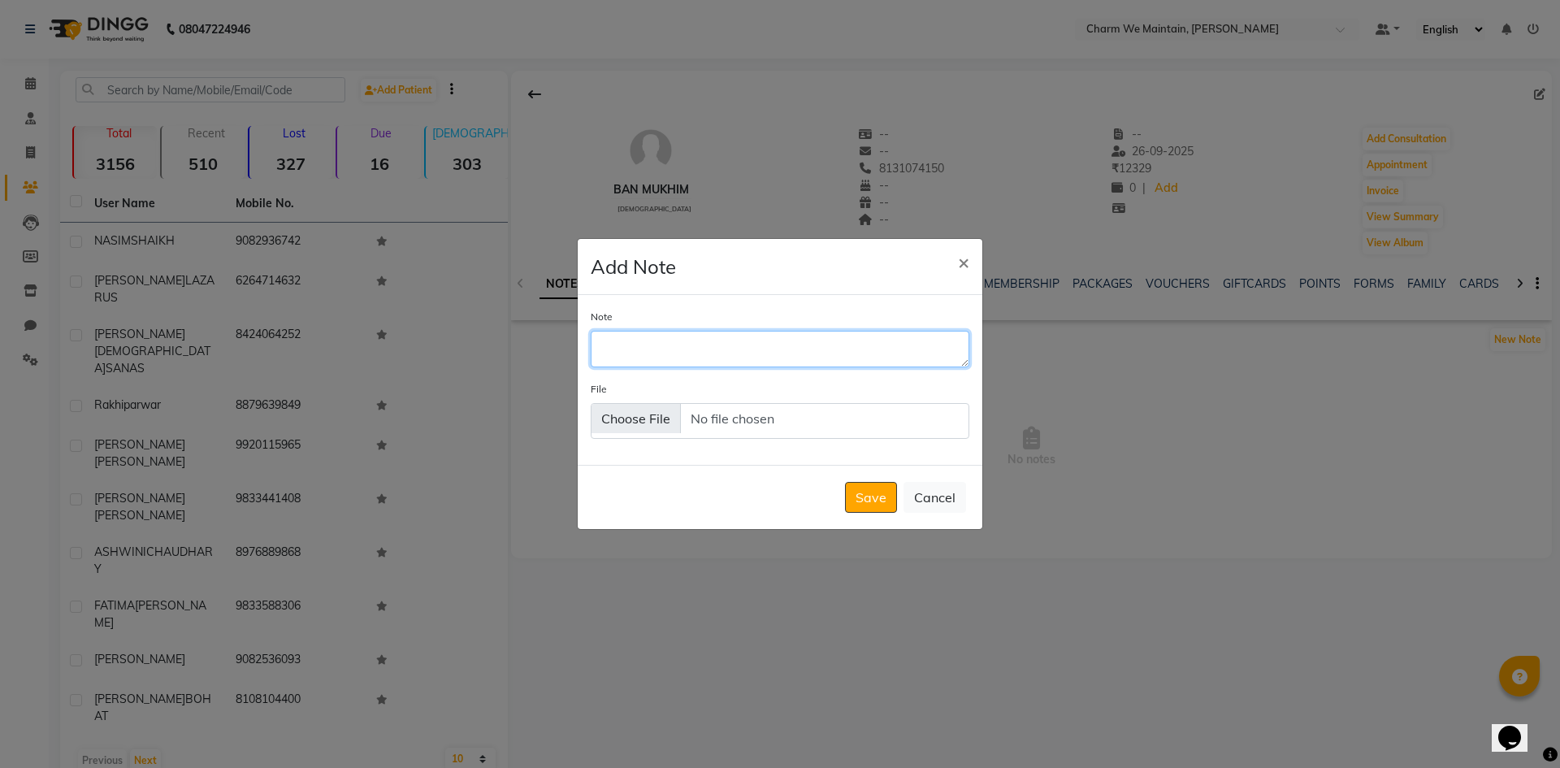
click at [687, 347] on textarea "Note" at bounding box center [780, 349] width 379 height 36
type textarea "VISITED ON [DATE]"
click at [878, 507] on button "Save" at bounding box center [871, 497] width 52 height 31
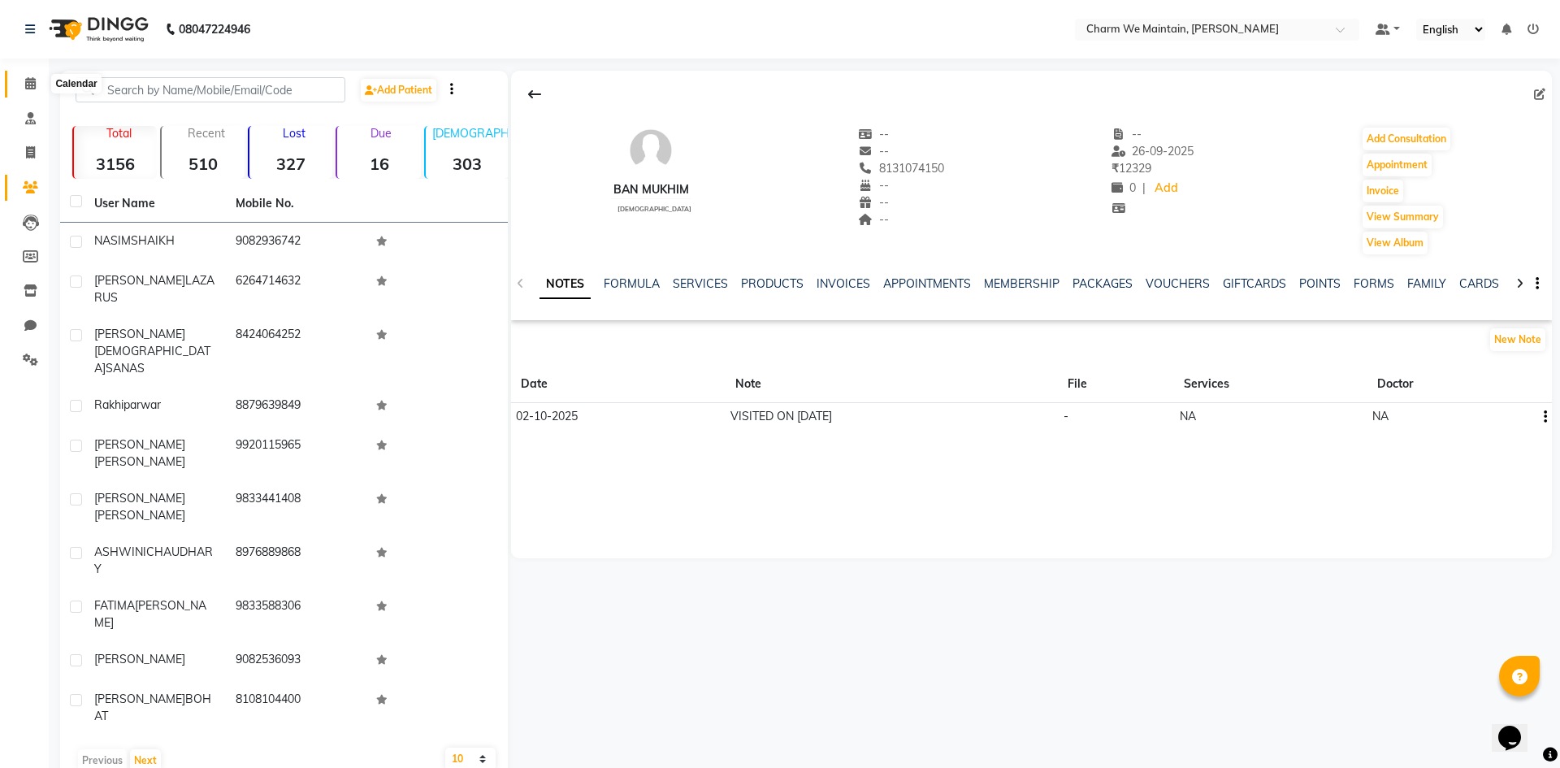
click at [26, 88] on icon at bounding box center [30, 83] width 11 height 12
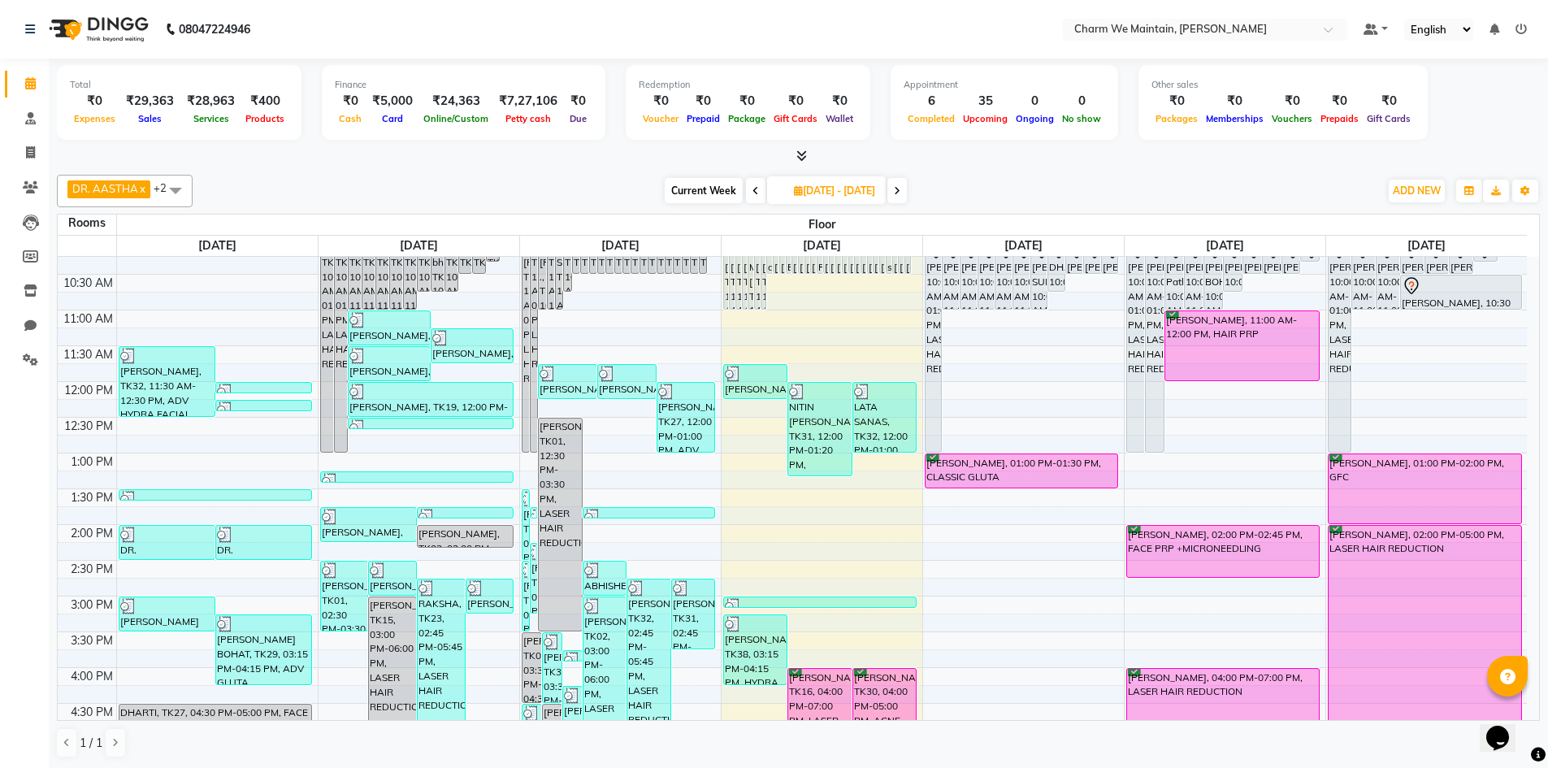
scroll to position [163, 0]
click at [766, 501] on div "8:00 AM 8:30 AM 9:00 AM 9:30 AM 10:00 AM 10:30 AM 11:00 AM 11:30 AM 12:00 PM 12…" at bounding box center [792, 630] width 1469 height 1072
select select "810"
select select "tentative"
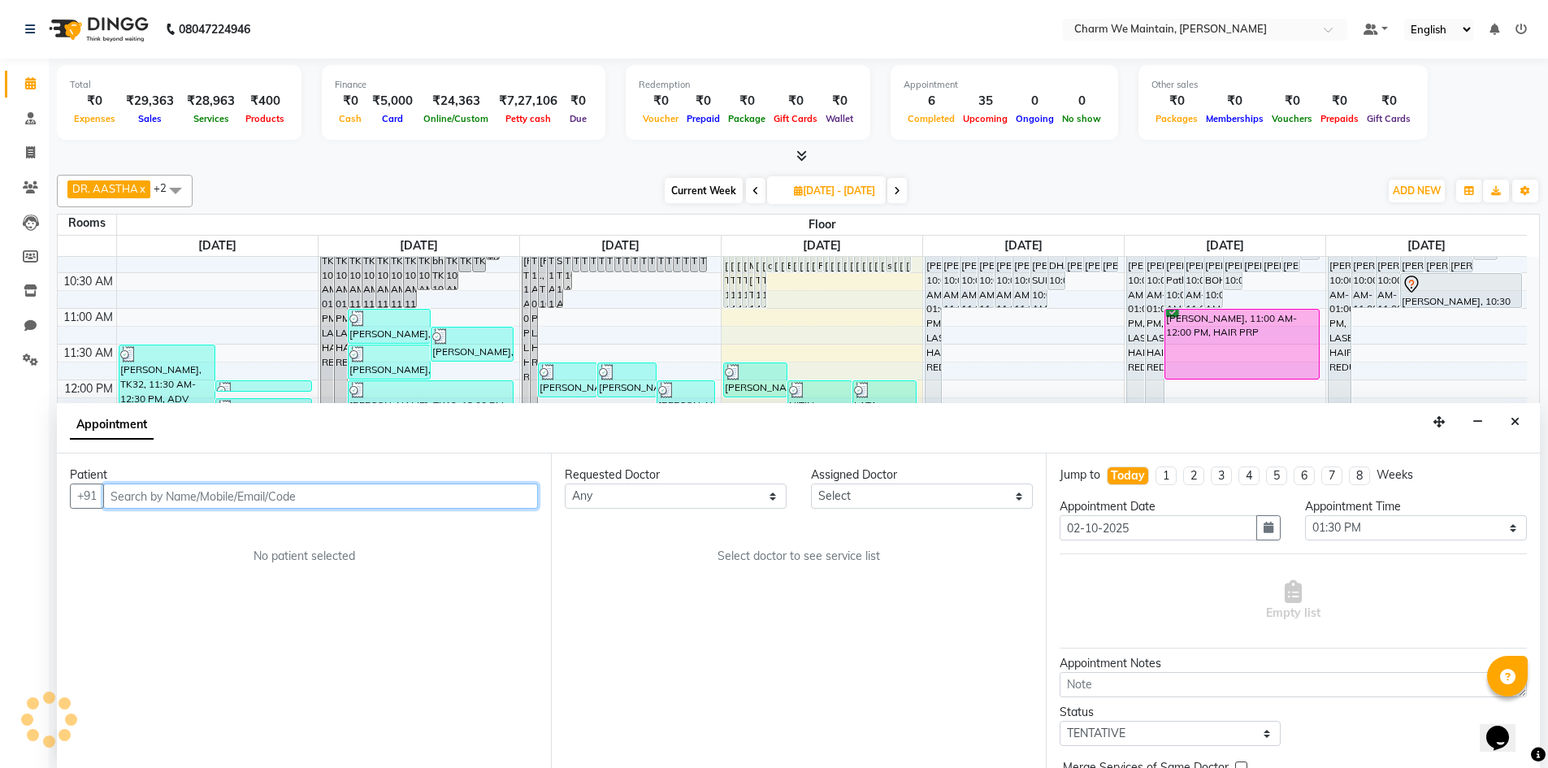
scroll to position [1, 0]
click at [316, 497] on input "text" at bounding box center [320, 495] width 435 height 25
type input "SITARA BANO"
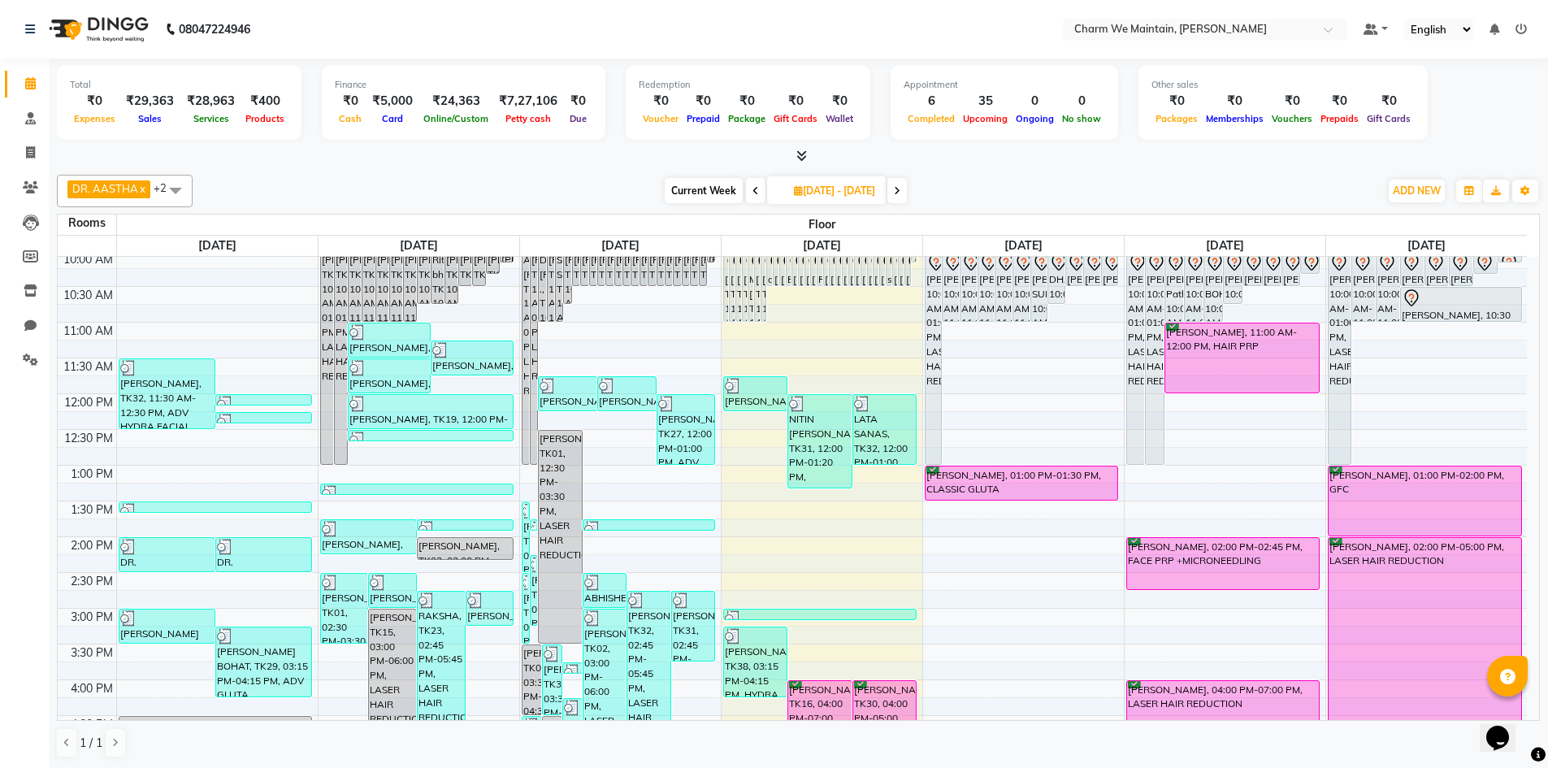
scroll to position [325, 0]
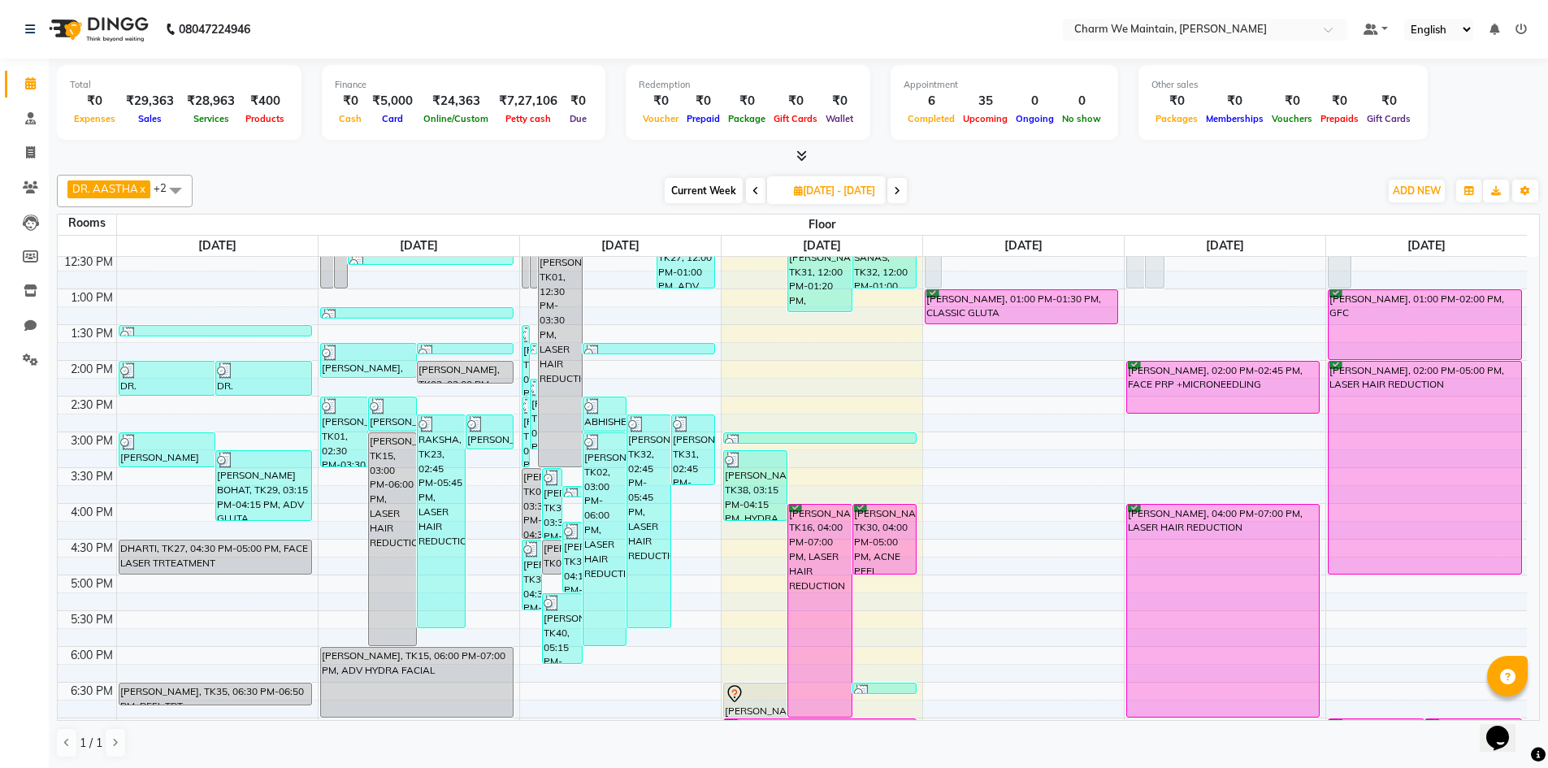
click at [819, 393] on div "8:00 AM 8:30 AM 9:00 AM 9:30 AM 10:00 AM 10:30 AM 11:00 AM 11:30 AM 12:00 PM 12…" at bounding box center [792, 468] width 1469 height 1072
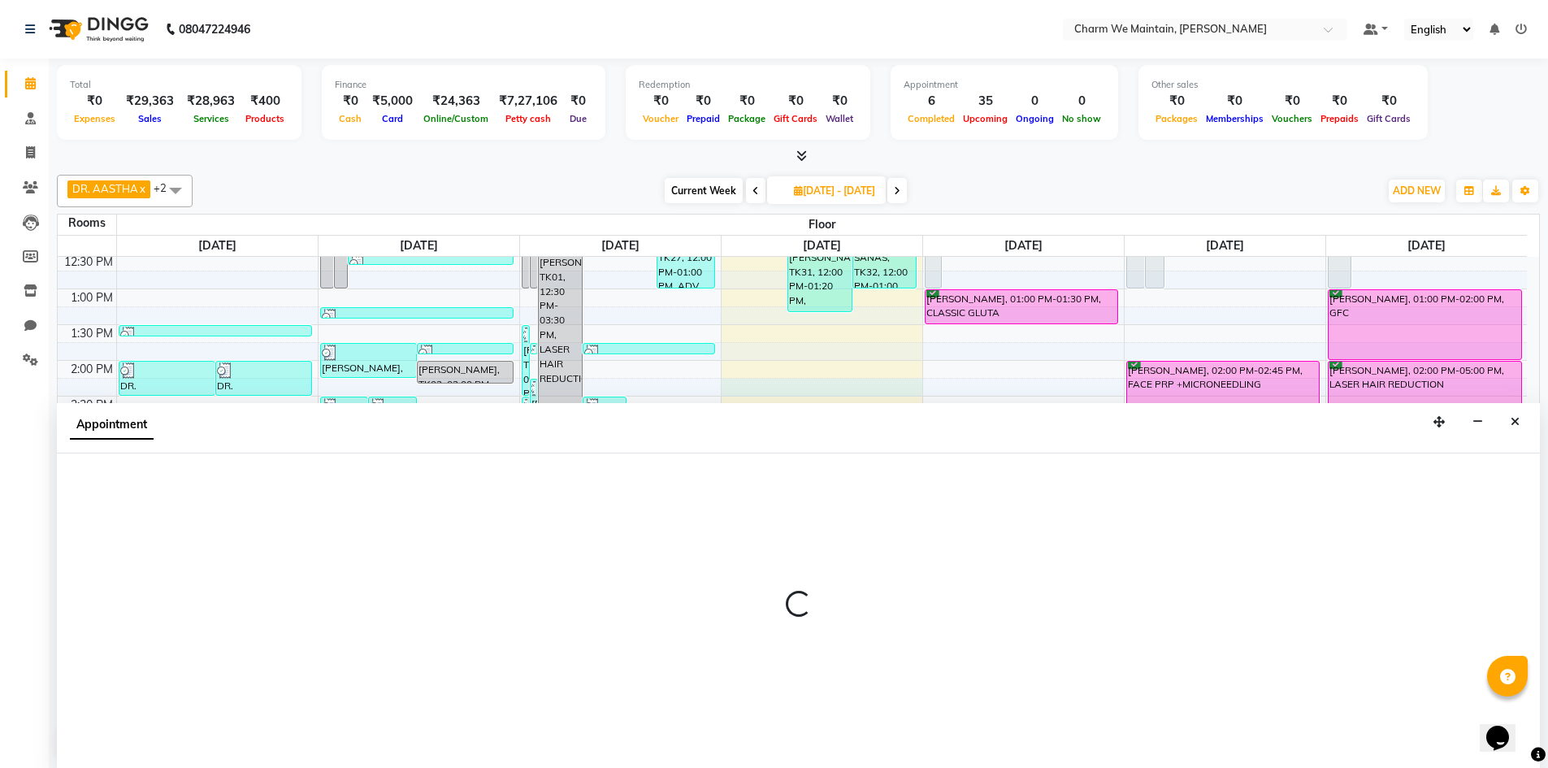
select select "855"
select select "tentative"
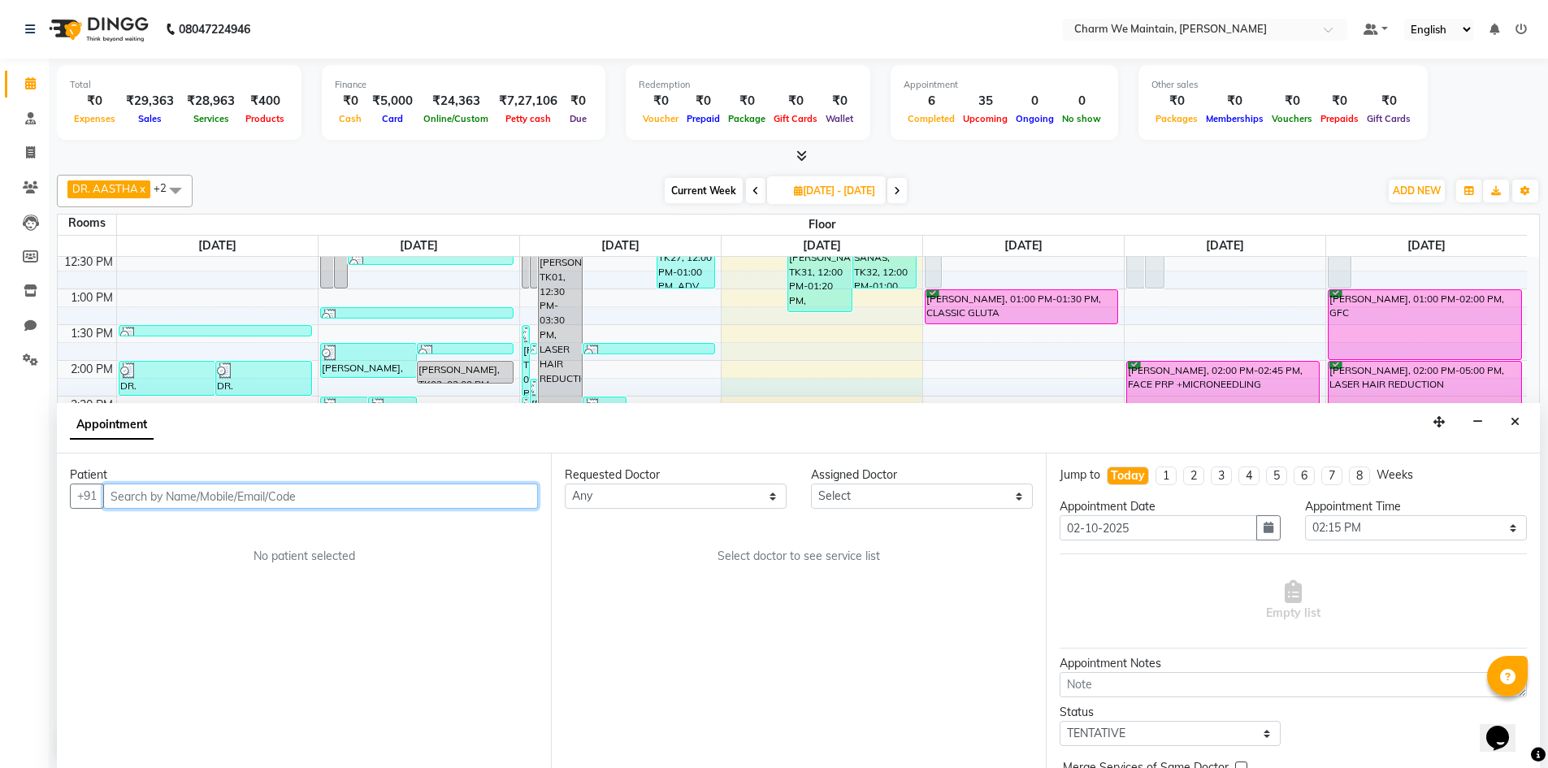
scroll to position [1, 0]
click at [420, 502] on input "text" at bounding box center [320, 495] width 435 height 25
click at [384, 495] on input "SITARA" at bounding box center [283, 495] width 360 height 25
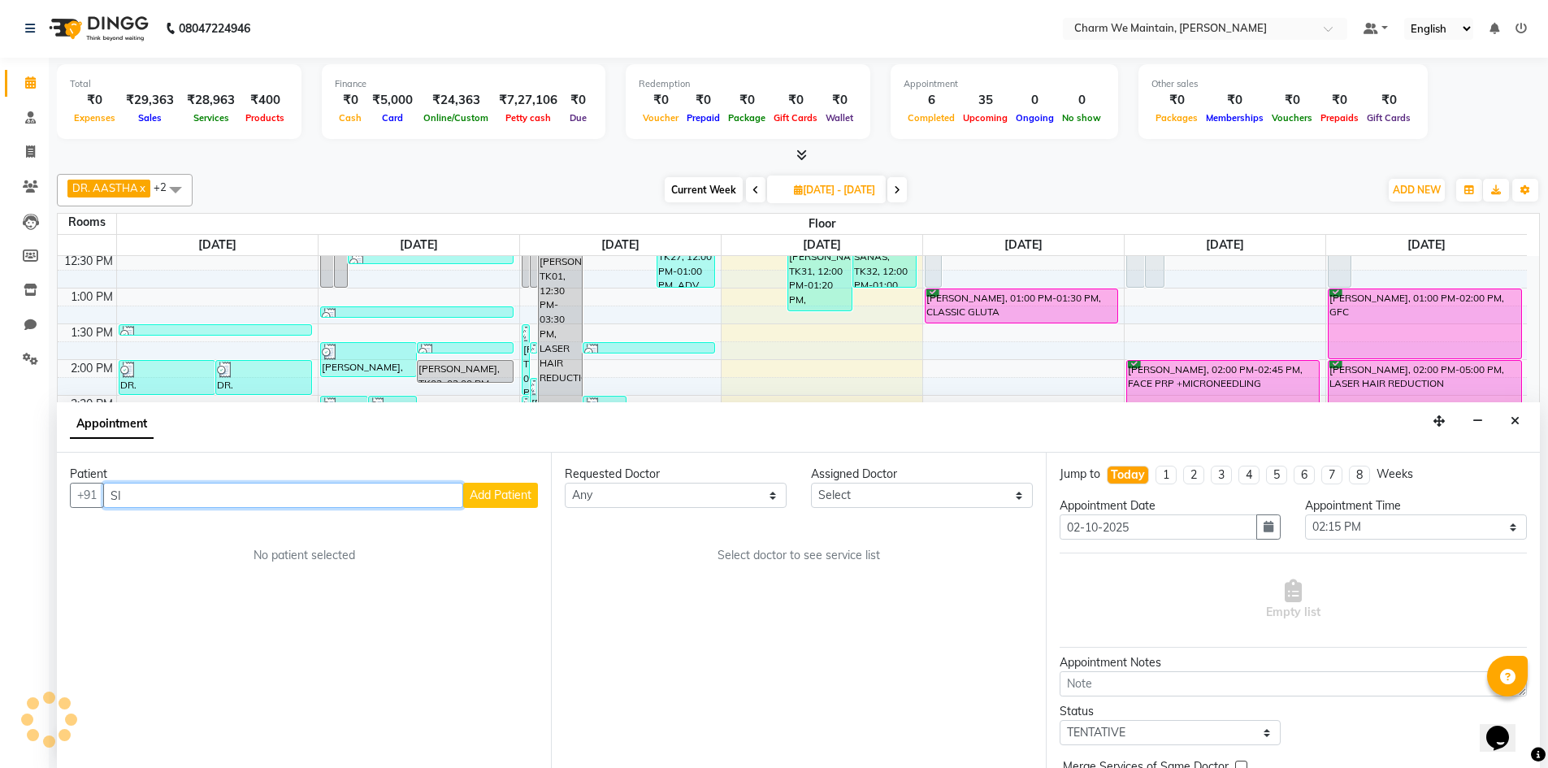
type input "S"
type input "9909424933"
click at [517, 489] on span "Add Patient" at bounding box center [501, 495] width 62 height 15
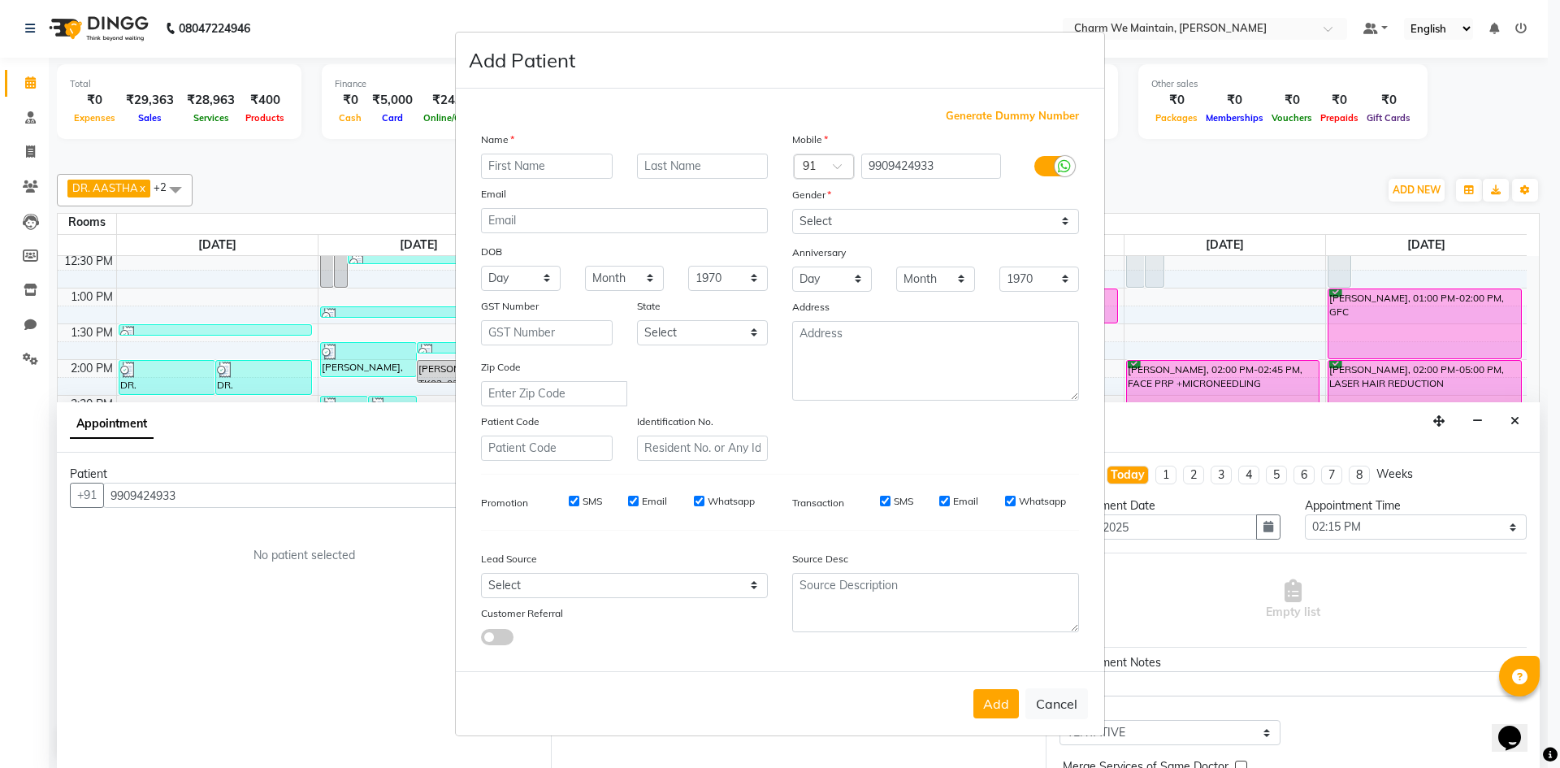
click at [569, 171] on input "text" at bounding box center [547, 166] width 132 height 25
type input "SITARA BANO"
click at [891, 211] on select "Select [DEMOGRAPHIC_DATA] [DEMOGRAPHIC_DATA] Other Prefer Not To Say" at bounding box center [935, 221] width 287 height 25
select select "[DEMOGRAPHIC_DATA]"
click at [792, 209] on select "Select [DEMOGRAPHIC_DATA] [DEMOGRAPHIC_DATA] Other Prefer Not To Say" at bounding box center [935, 221] width 287 height 25
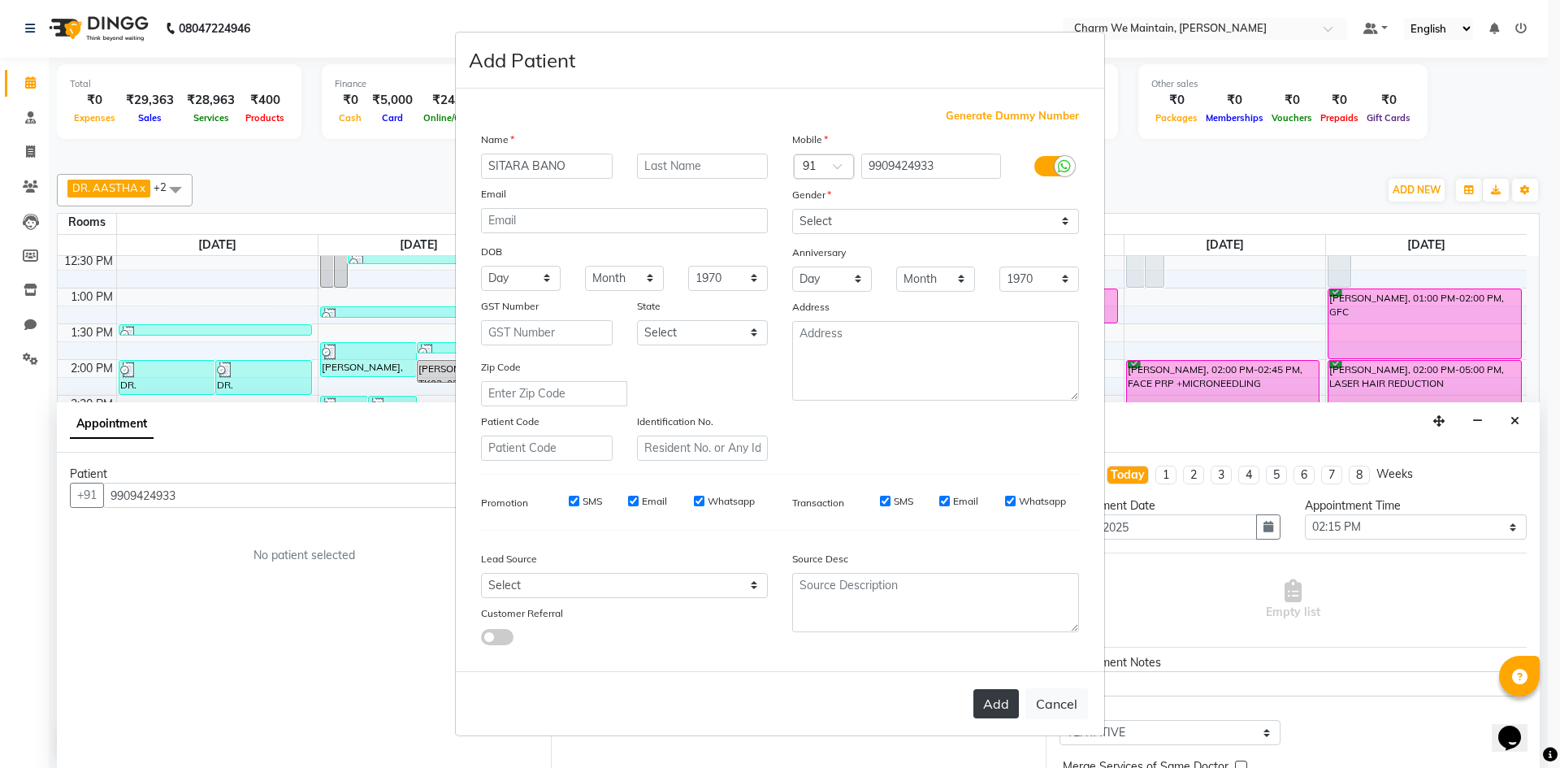
click at [987, 703] on button "Add" at bounding box center [997, 703] width 46 height 29
select select
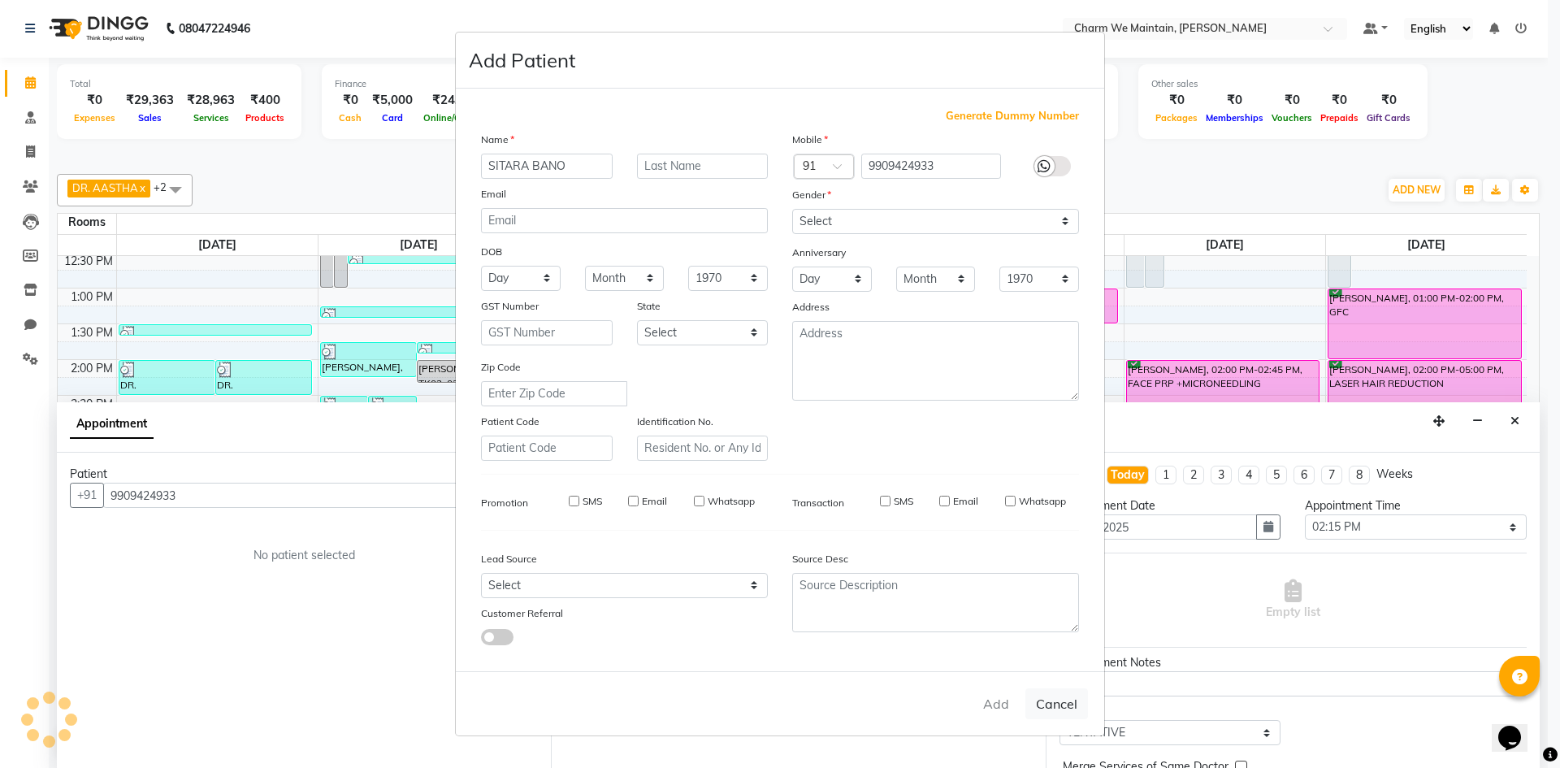
select select
checkbox input "false"
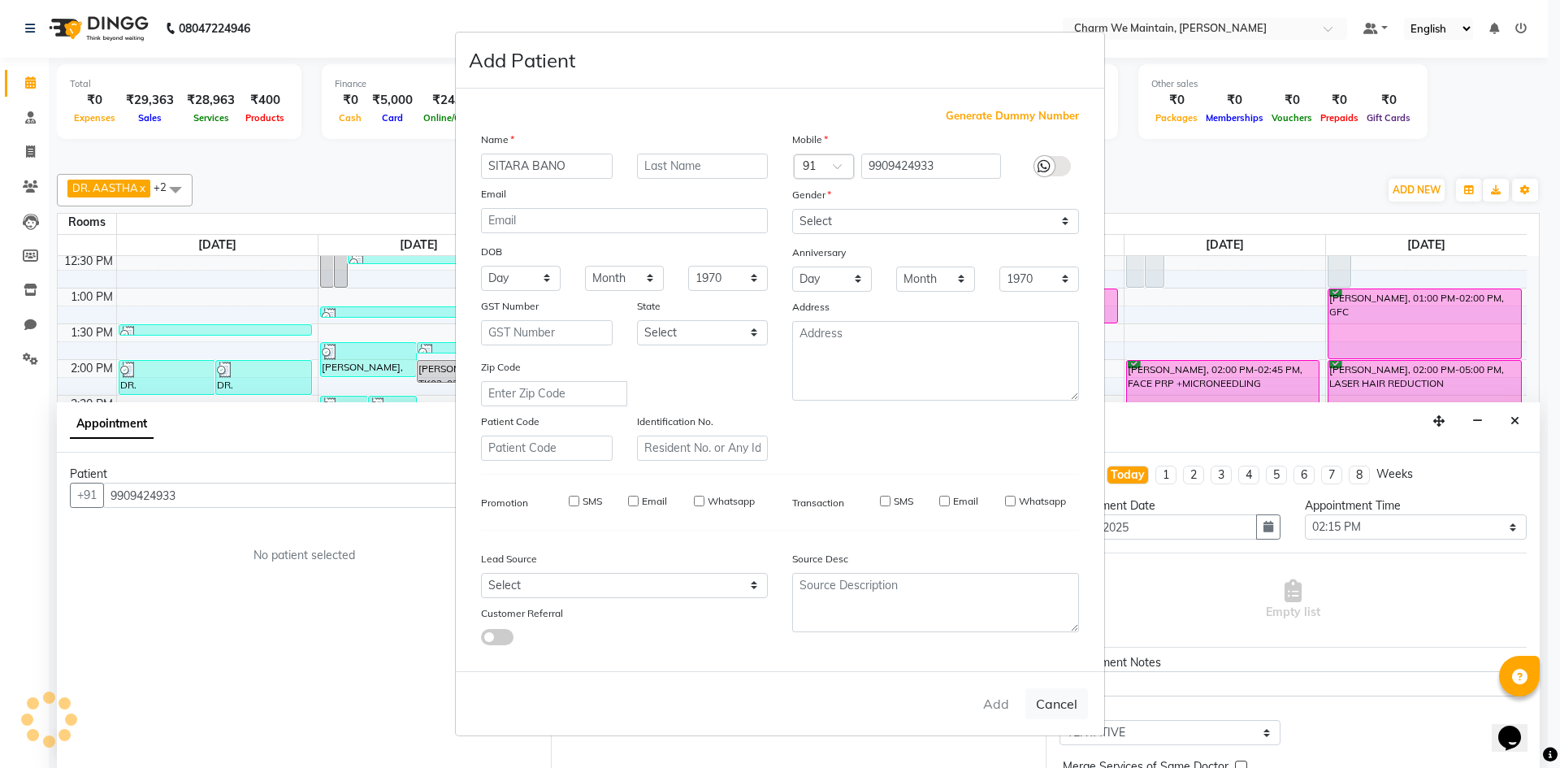
checkbox input "false"
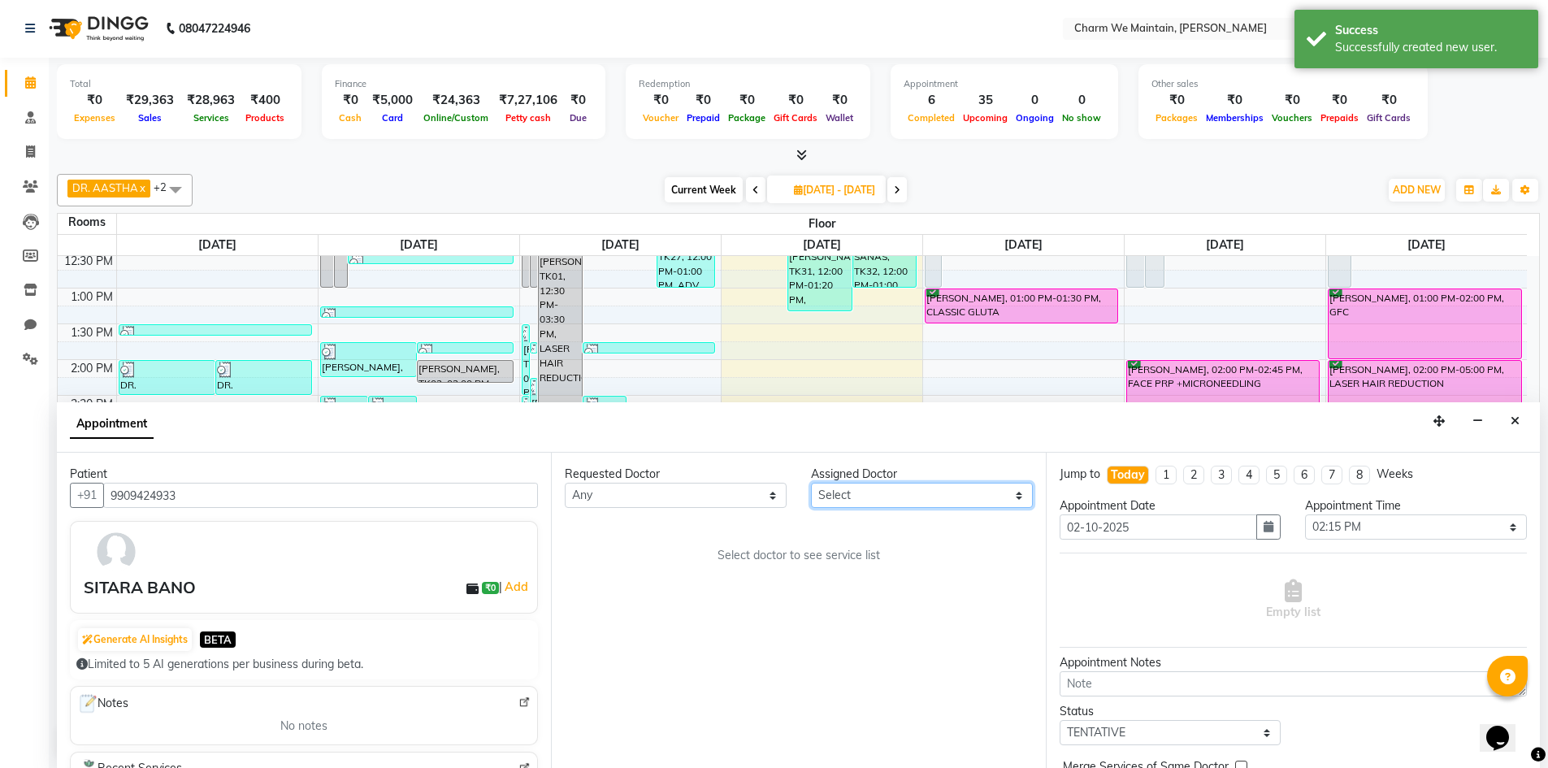
click at [873, 494] on select "Select DR. AYESHA DR. [GEOGRAPHIC_DATA]" at bounding box center [922, 495] width 222 height 25
select select "86210"
click at [811, 483] on select "Select DR. AYESHA DR. [GEOGRAPHIC_DATA]" at bounding box center [922, 495] width 222 height 25
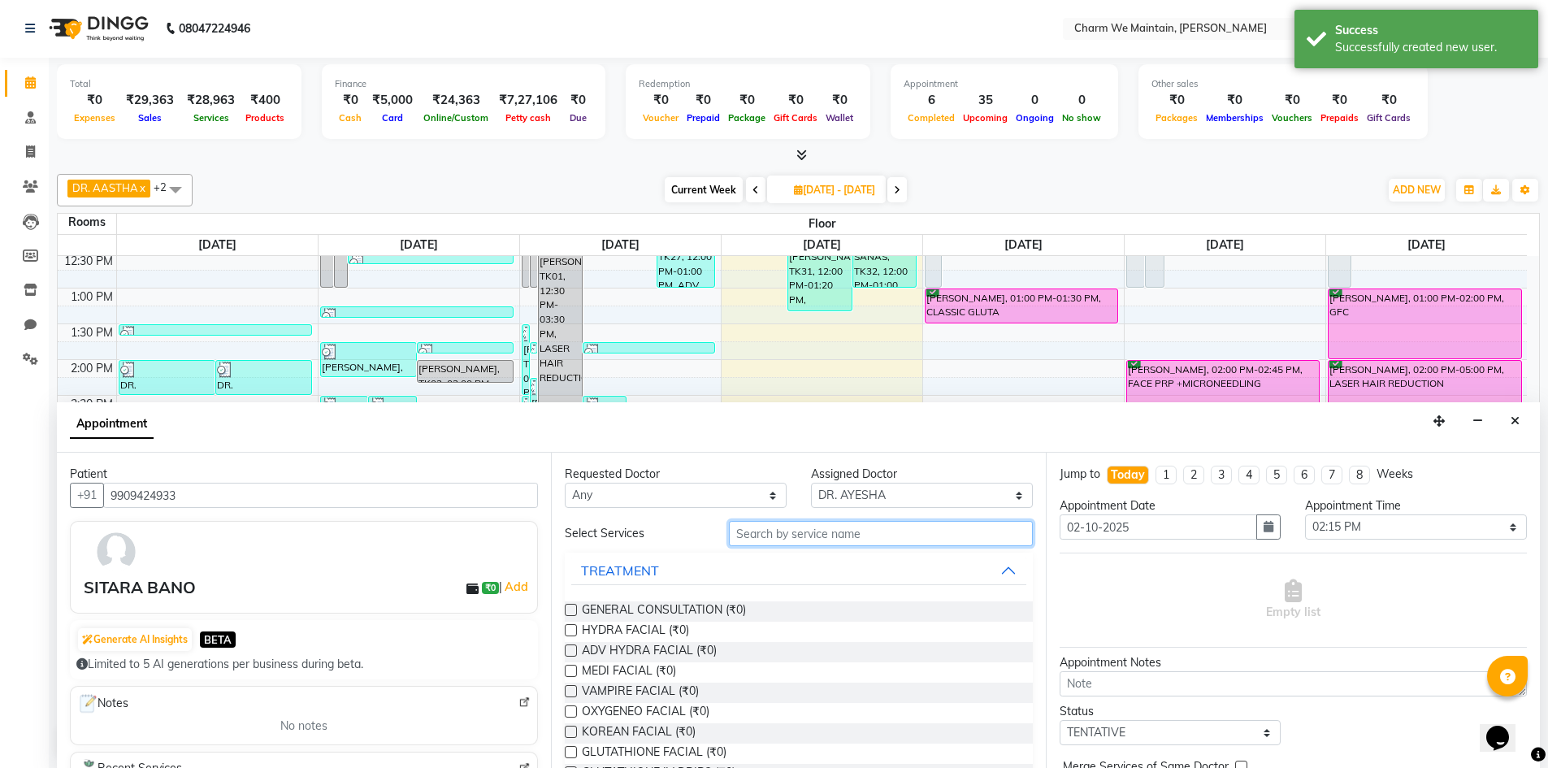
click at [888, 536] on input "text" at bounding box center [881, 533] width 304 height 25
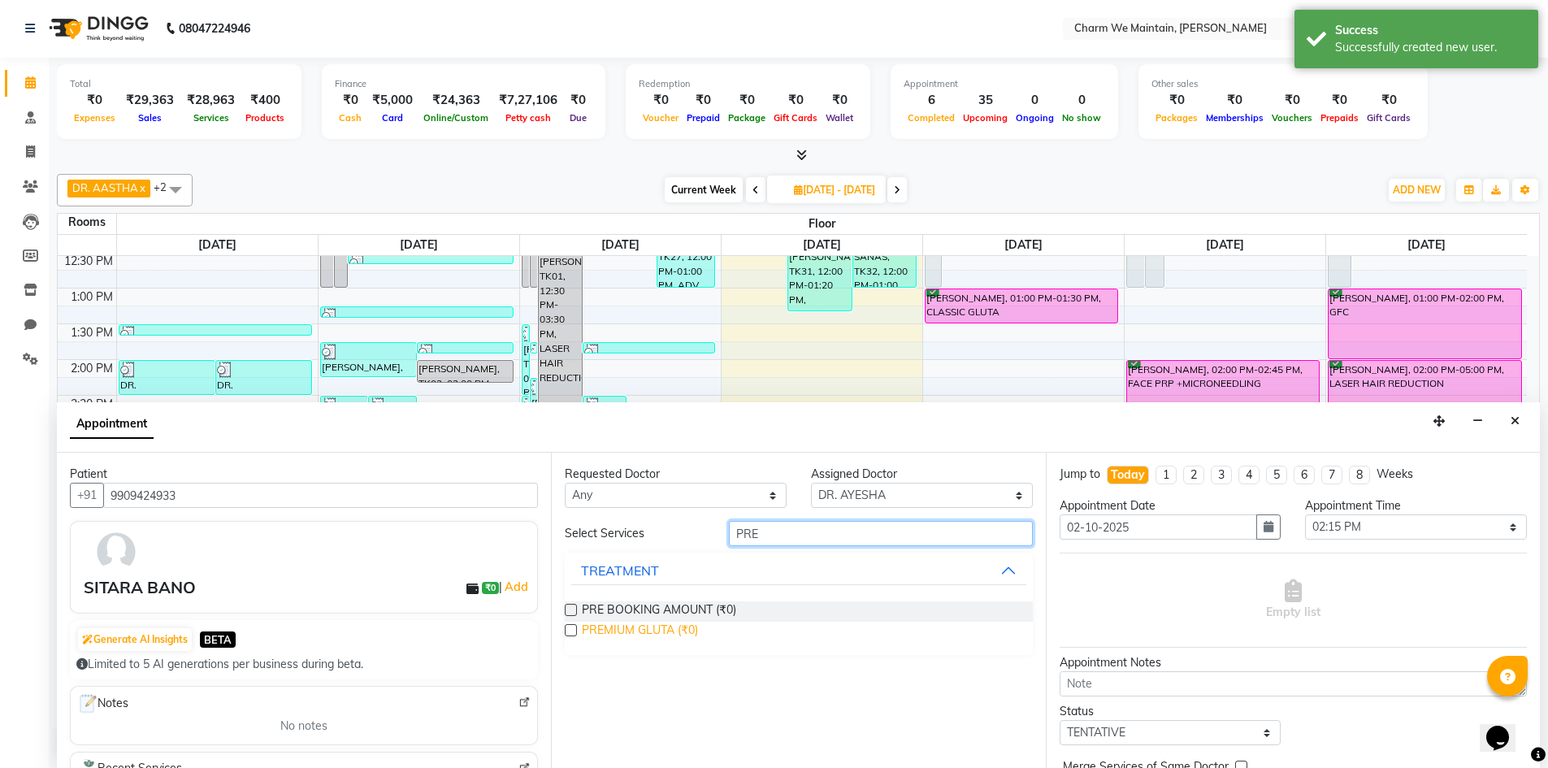
type input "PRE"
click at [641, 623] on span "PREMIUM GLUTA (₹0)" at bounding box center [640, 632] width 116 height 20
checkbox input "true"
select select "4343"
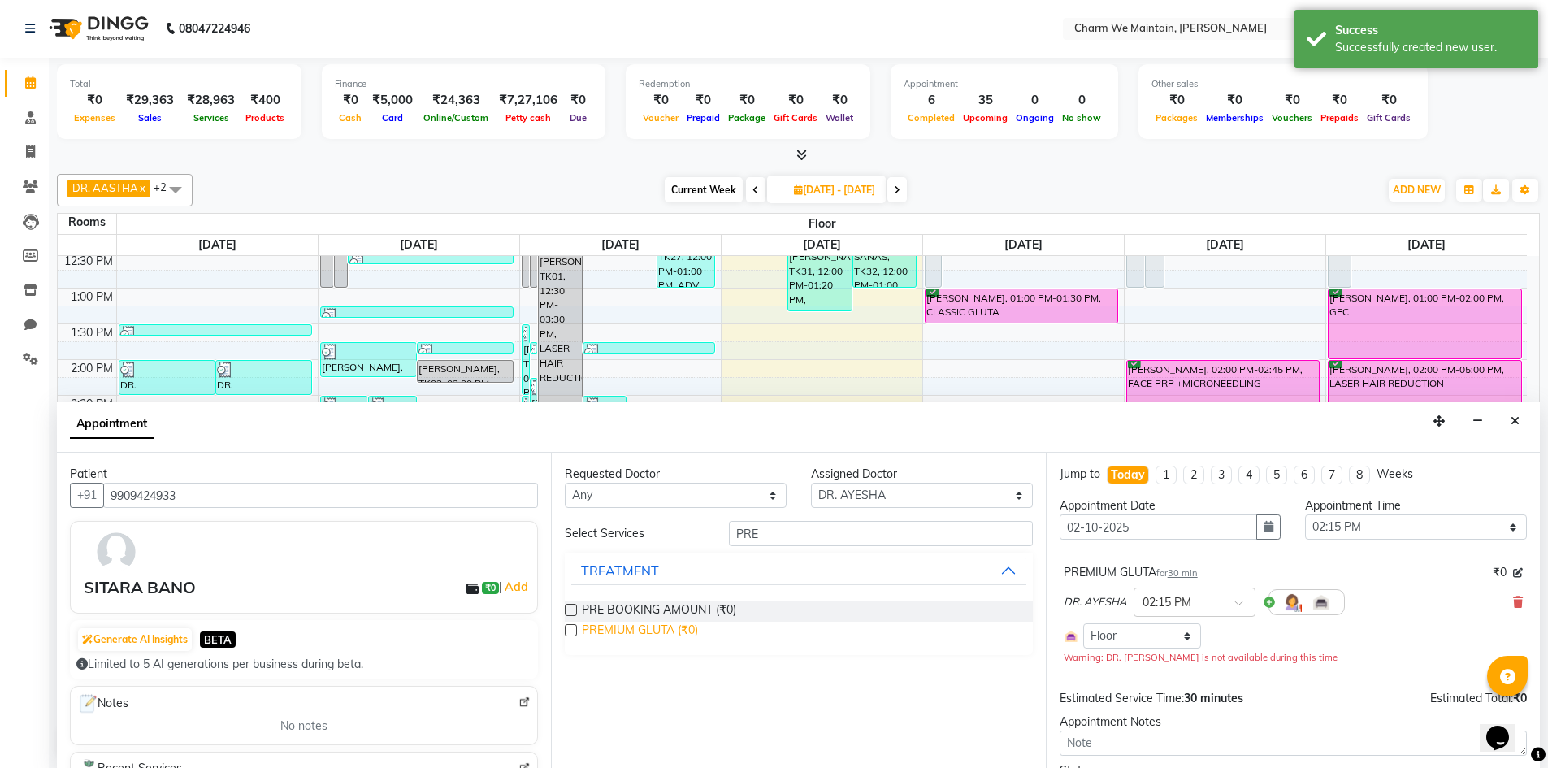
checkbox input "false"
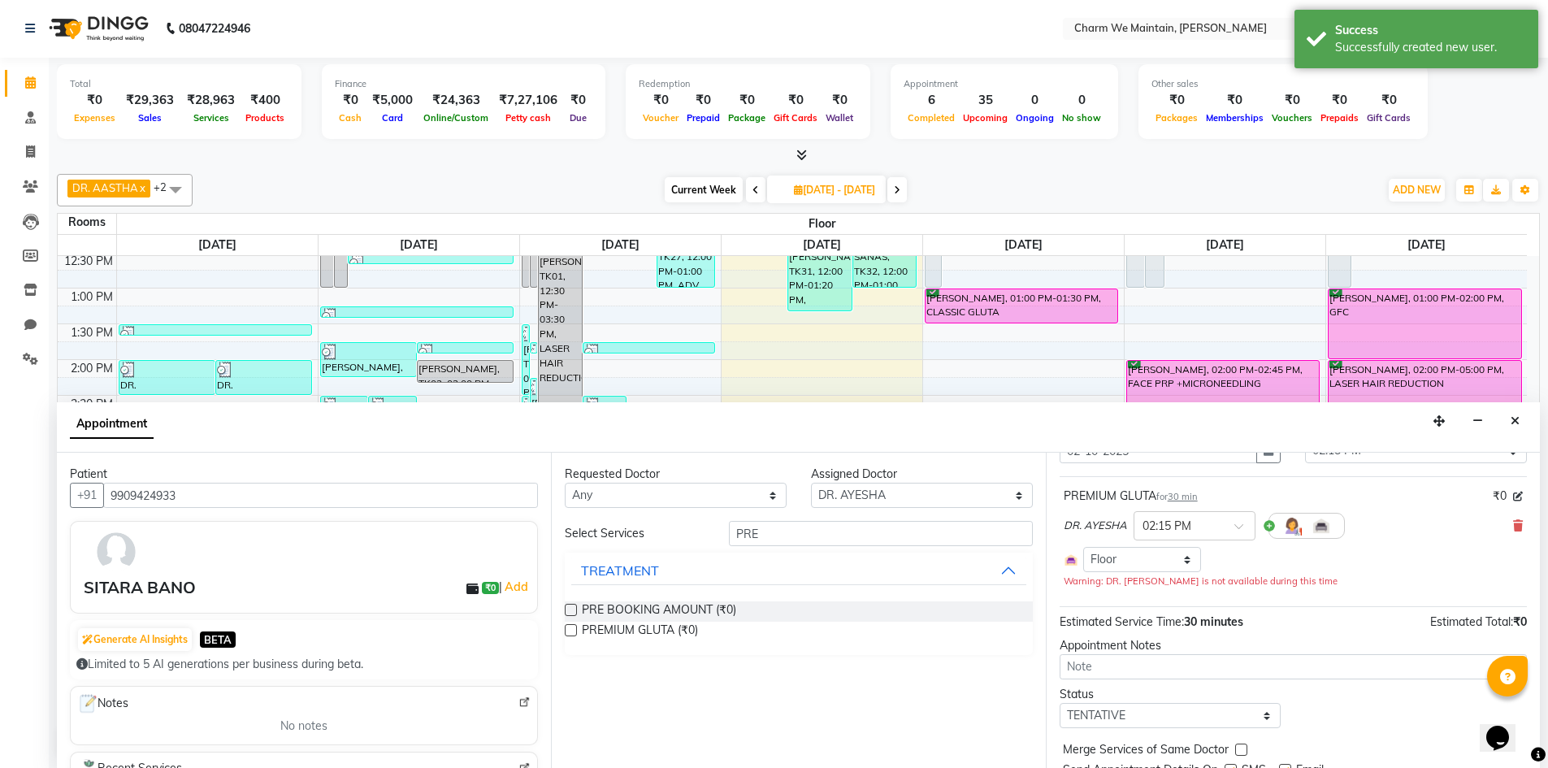
scroll to position [139, 0]
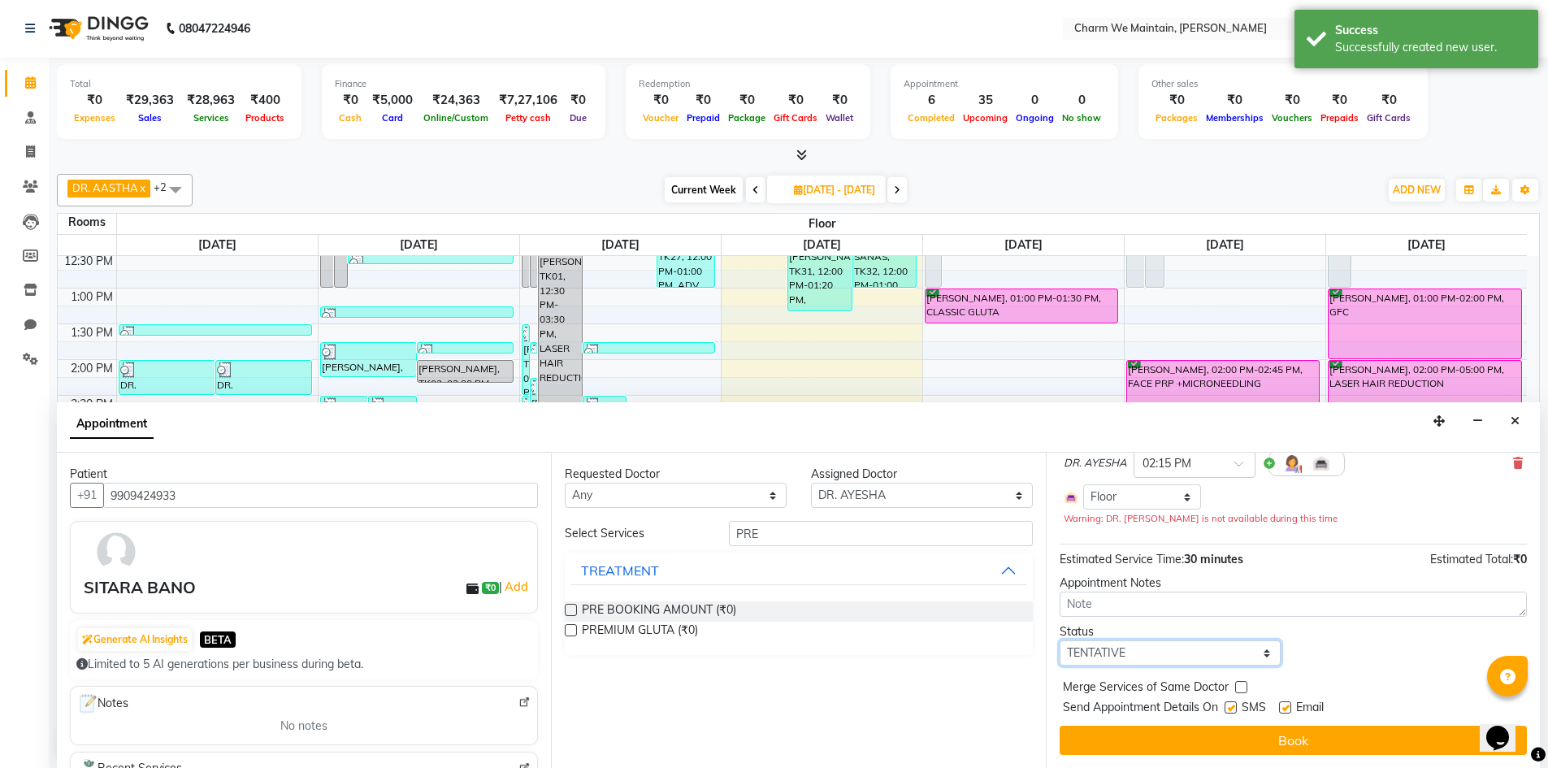
click at [1149, 658] on select "Select TENTATIVE CONFIRM CHECK-IN UPCOMING" at bounding box center [1171, 652] width 222 height 25
select select "confirm booking"
click at [1060, 640] on select "Select TENTATIVE CONFIRM CHECK-IN UPCOMING" at bounding box center [1171, 652] width 222 height 25
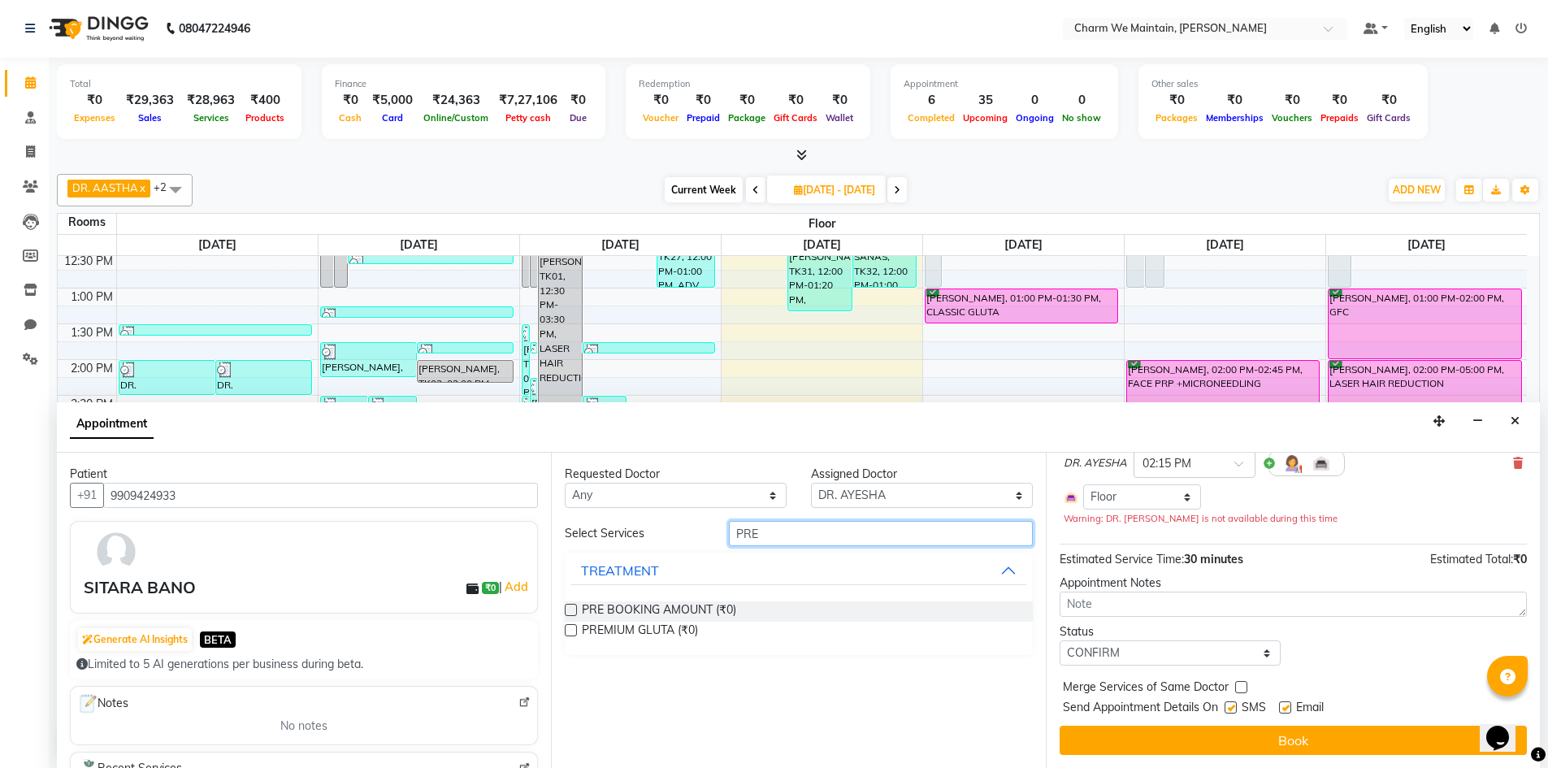
click at [847, 536] on input "PRE" at bounding box center [881, 533] width 304 height 25
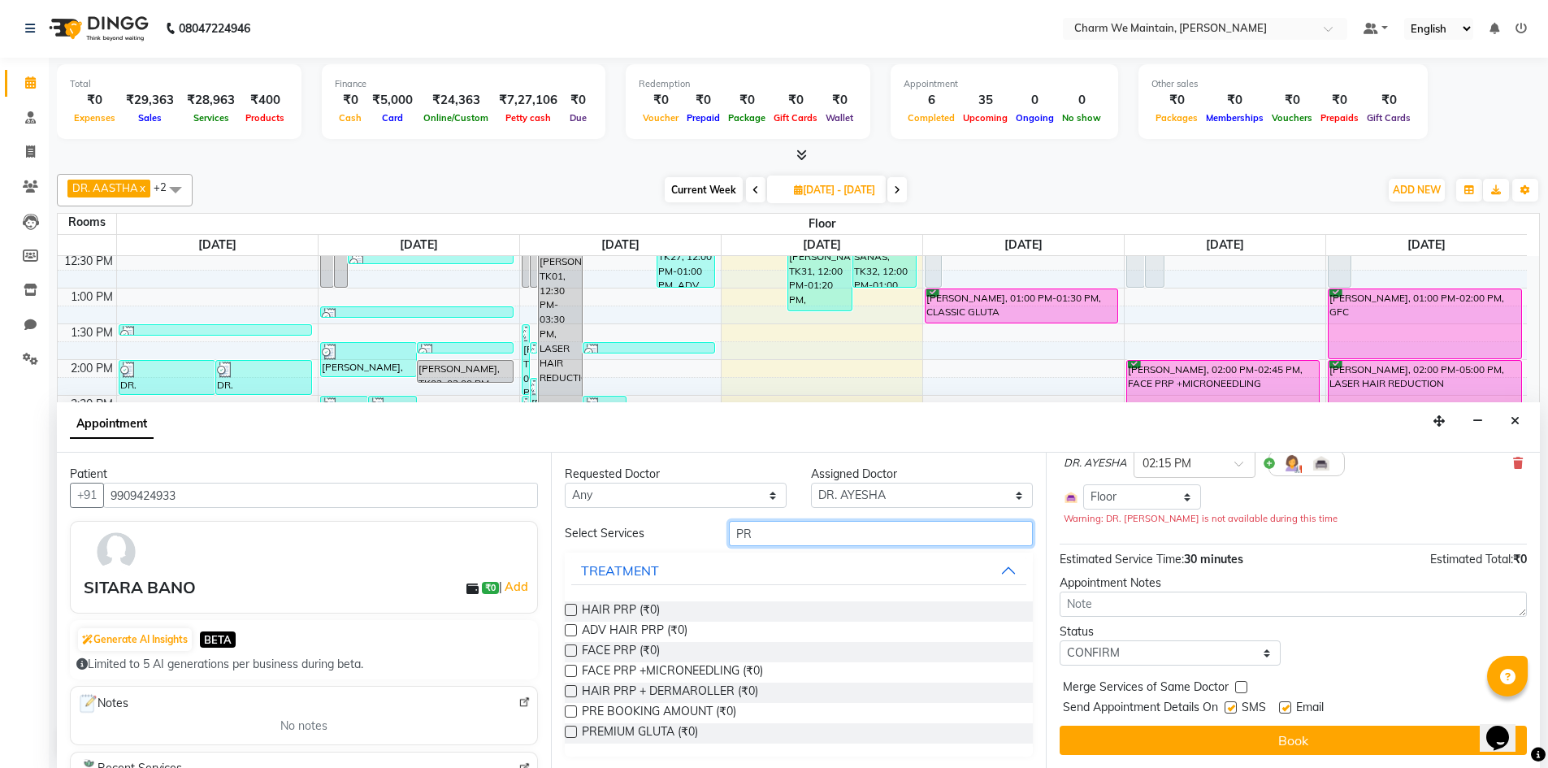
type input "P"
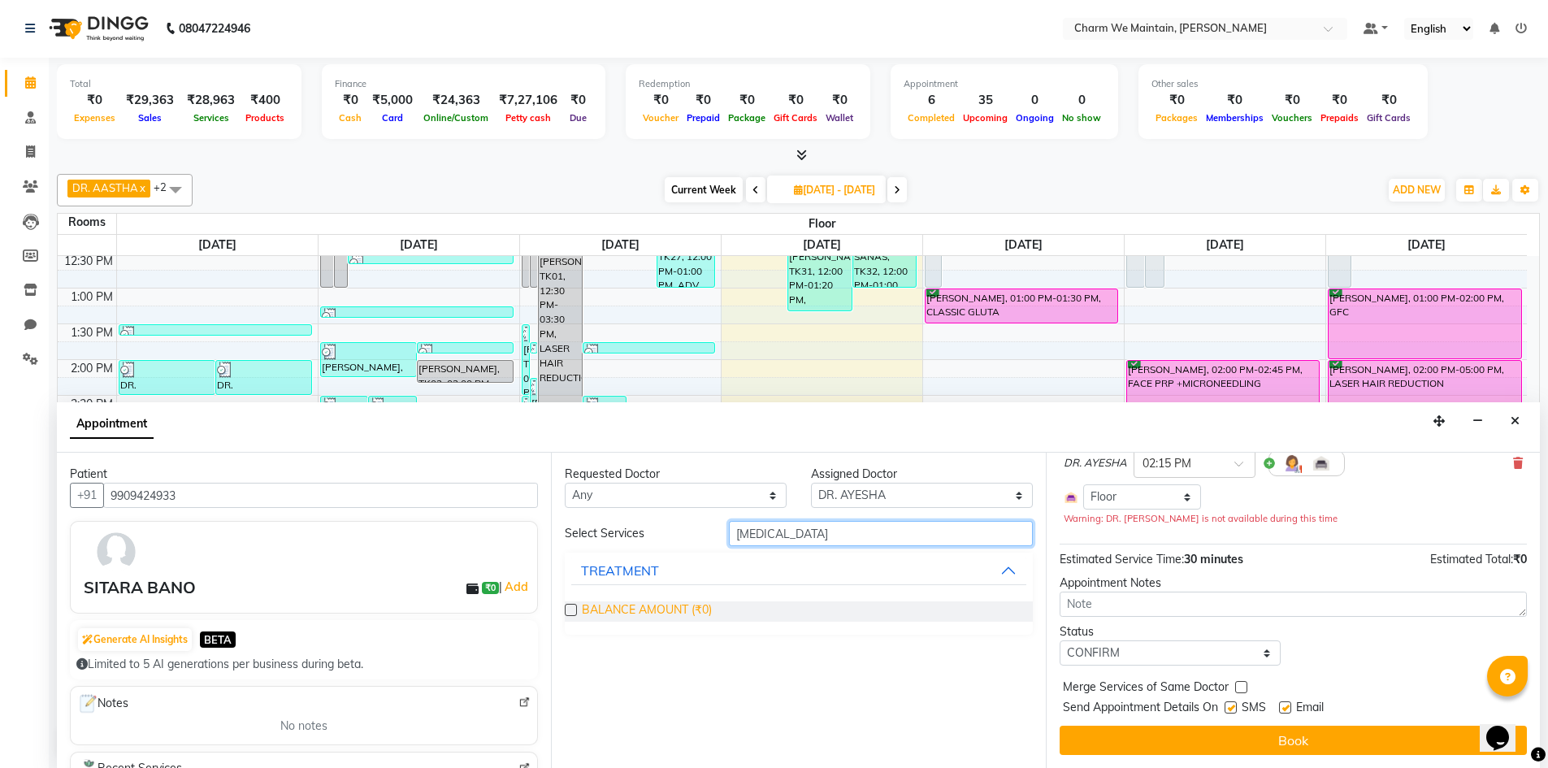
type input "[MEDICAL_DATA]"
click at [647, 602] on span "BALANCE AMOUNT (₹0)" at bounding box center [647, 611] width 130 height 20
checkbox input "true"
select select "4343"
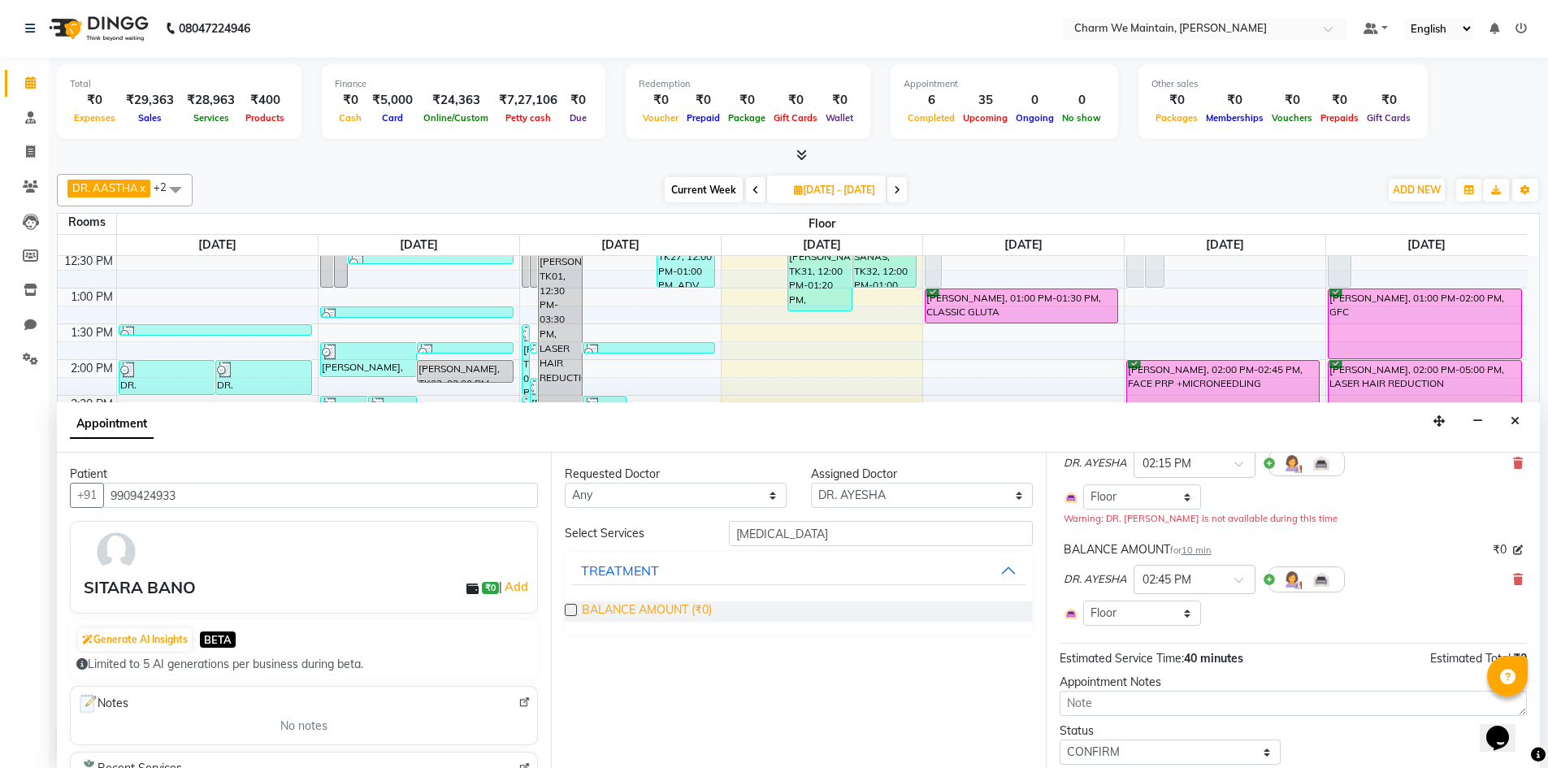
checkbox input "false"
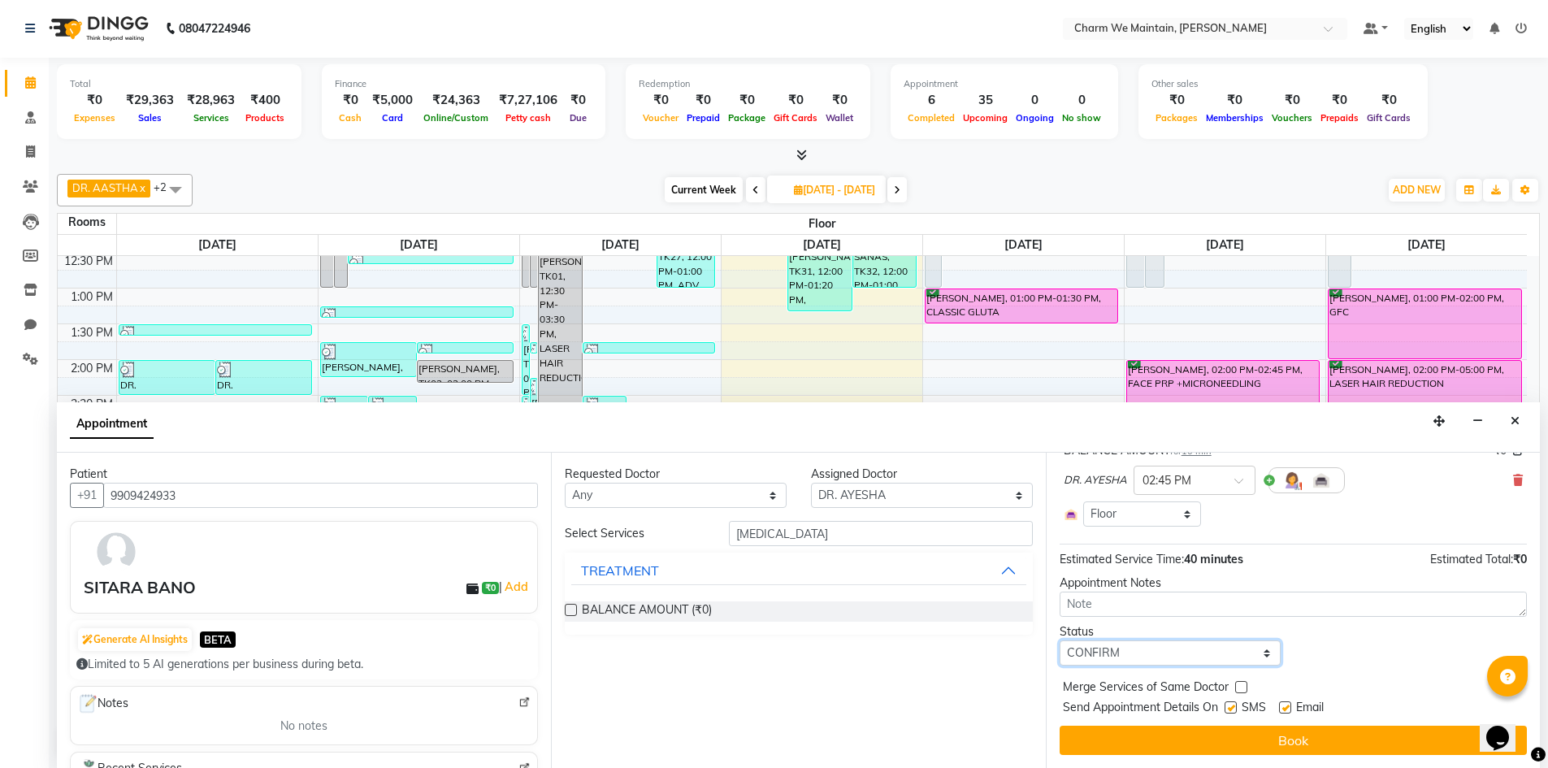
click at [1182, 659] on select "Select TENTATIVE CONFIRM CHECK-IN UPCOMING" at bounding box center [1171, 652] width 222 height 25
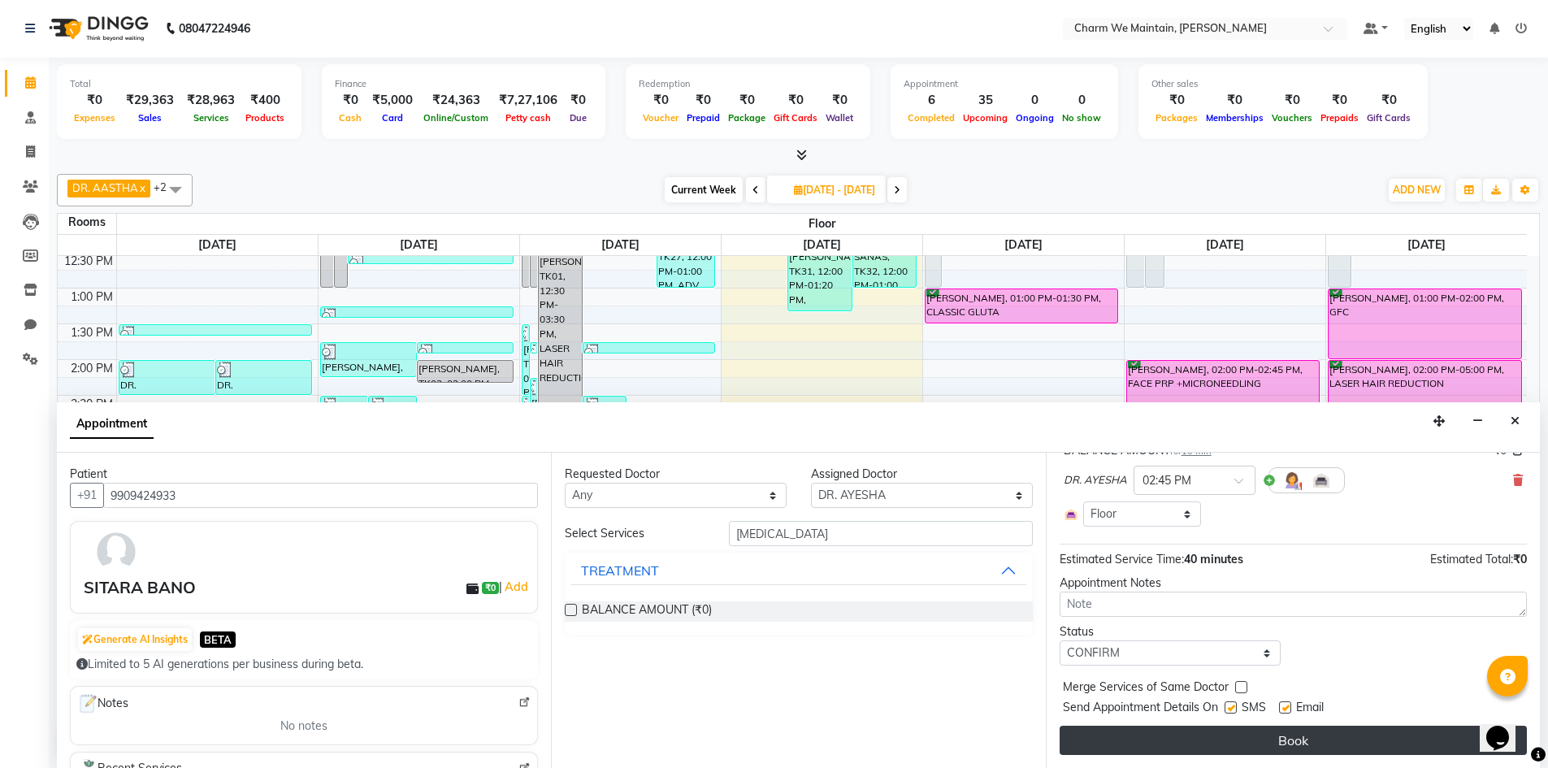
click at [1231, 742] on button "Book" at bounding box center [1293, 740] width 467 height 29
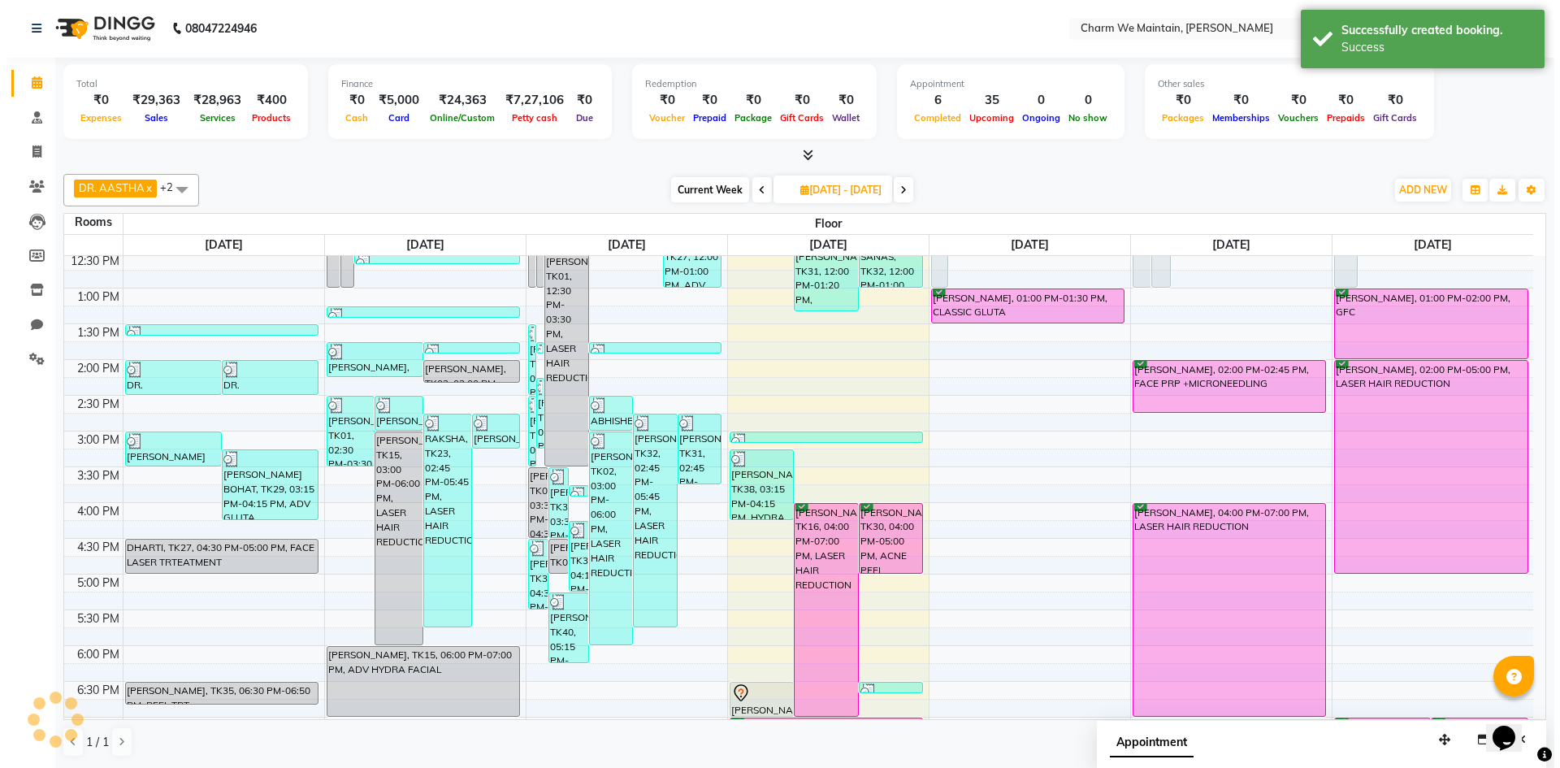
scroll to position [0, 0]
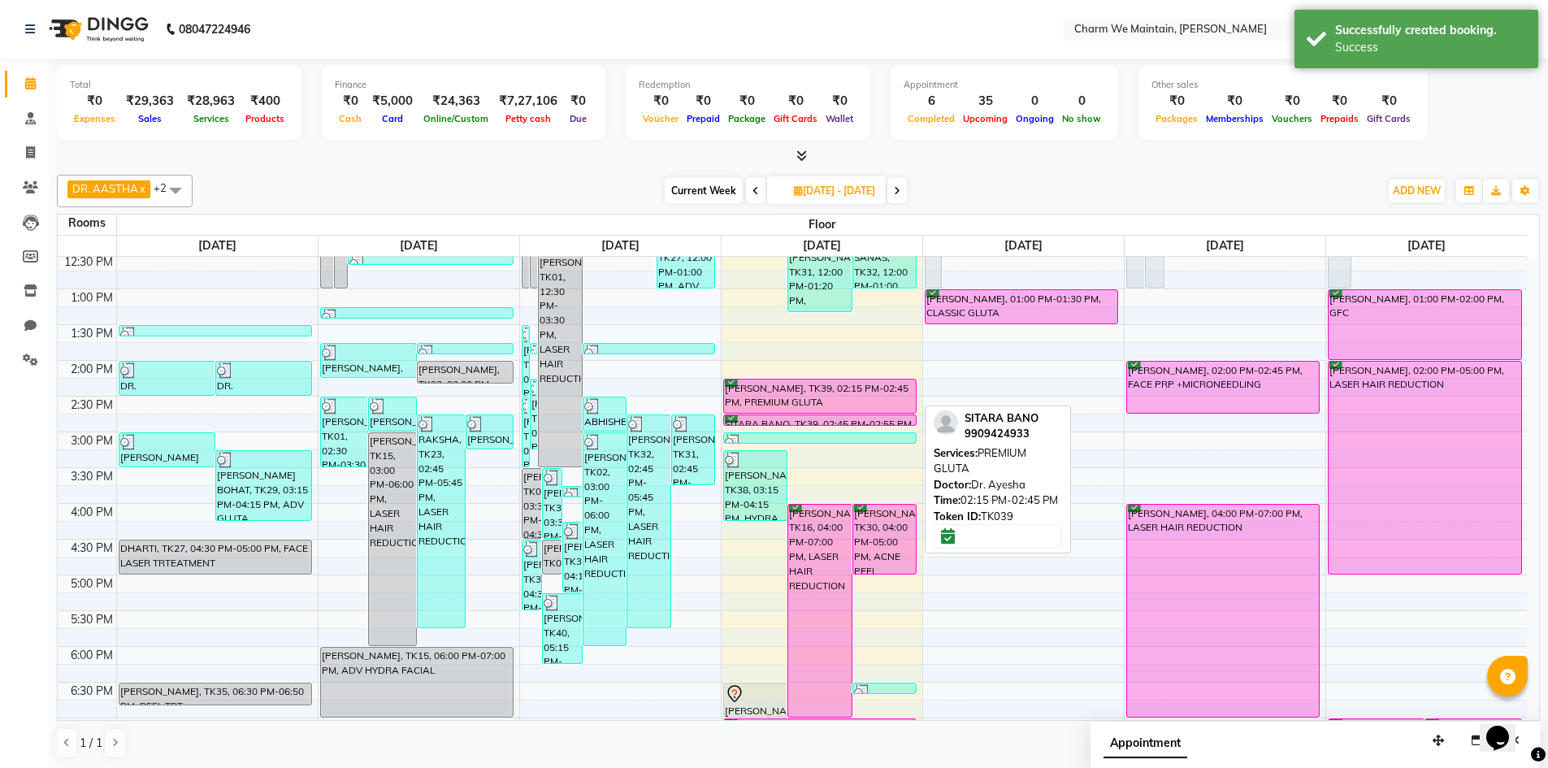
click at [829, 389] on div "SITARA BANO, TK39, 02:15 PM-02:45 PM, PREMIUM GLUTA" at bounding box center [820, 396] width 193 height 33
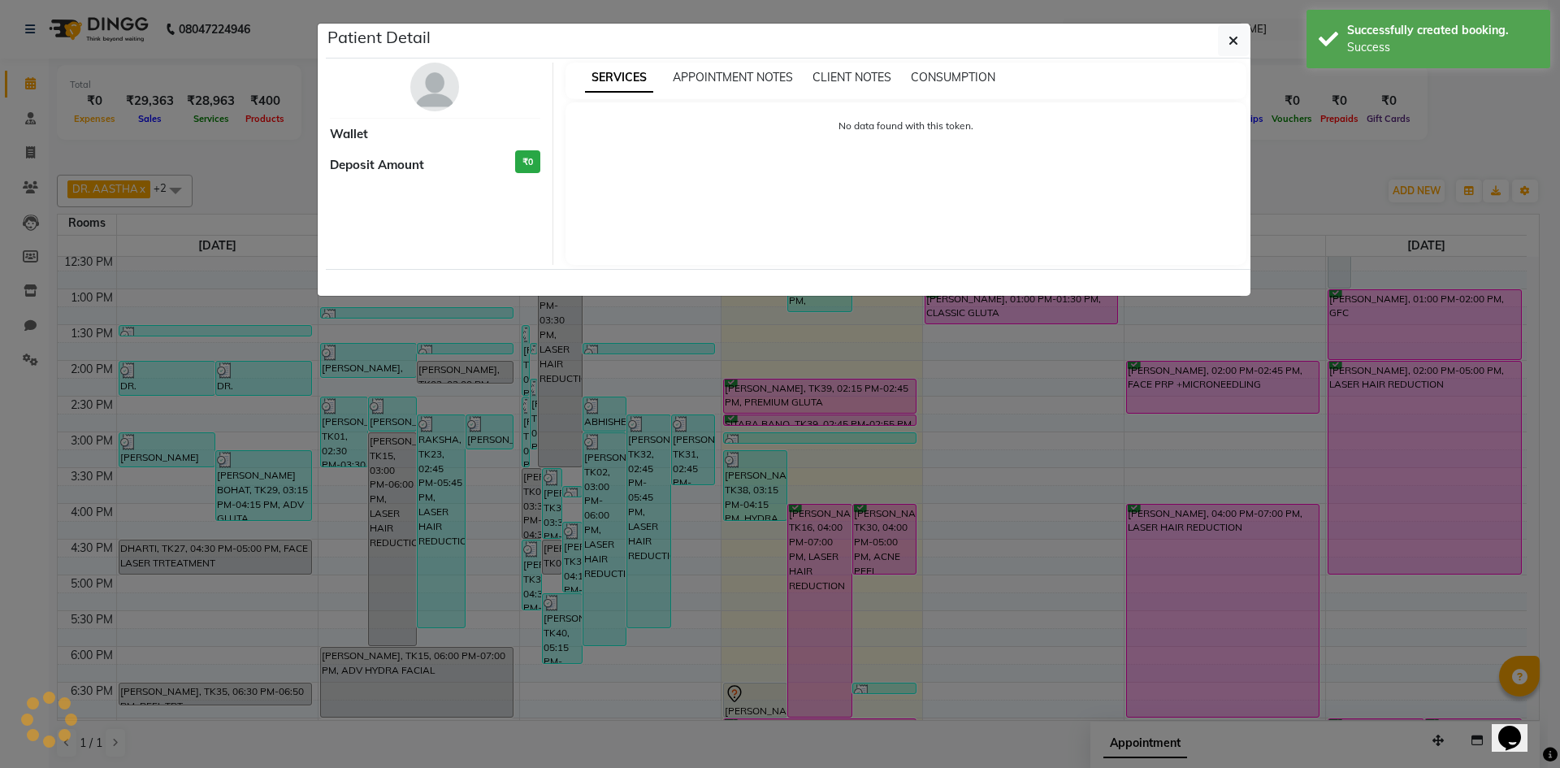
select select "6"
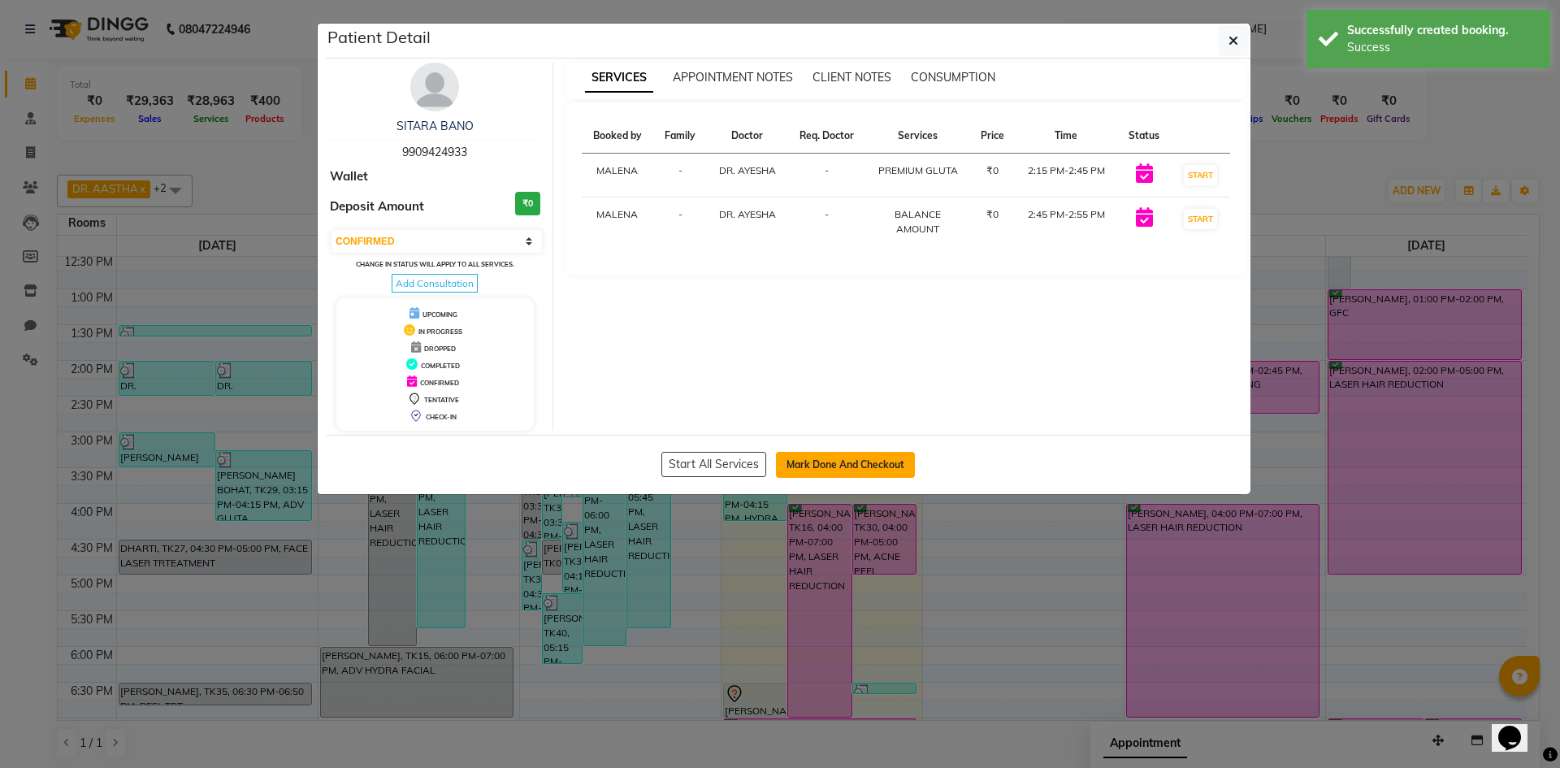
click at [822, 454] on button "Mark Done And Checkout" at bounding box center [845, 465] width 139 height 26
select select "8618"
select select "service"
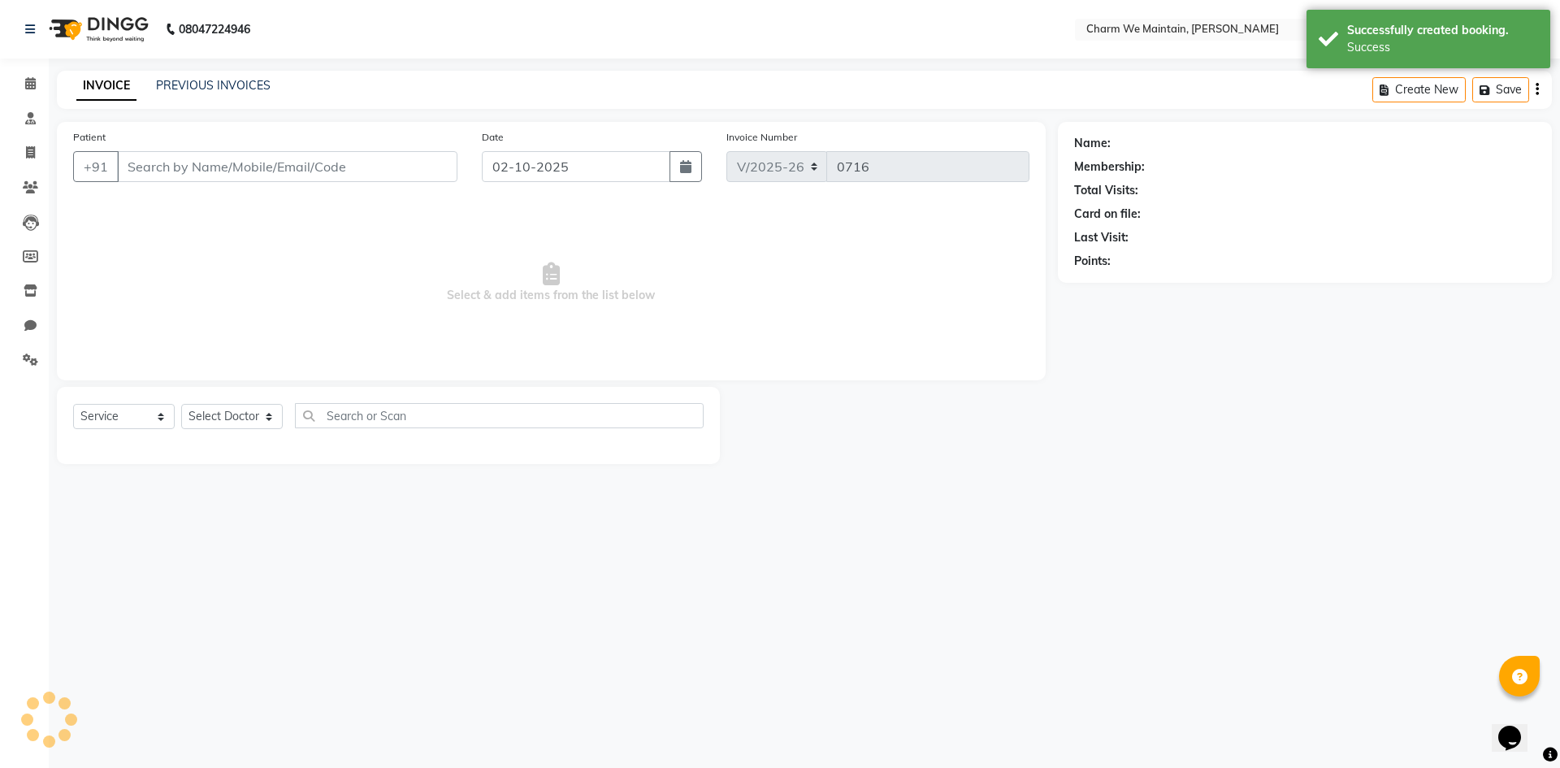
type input "9909424933"
select select "86210"
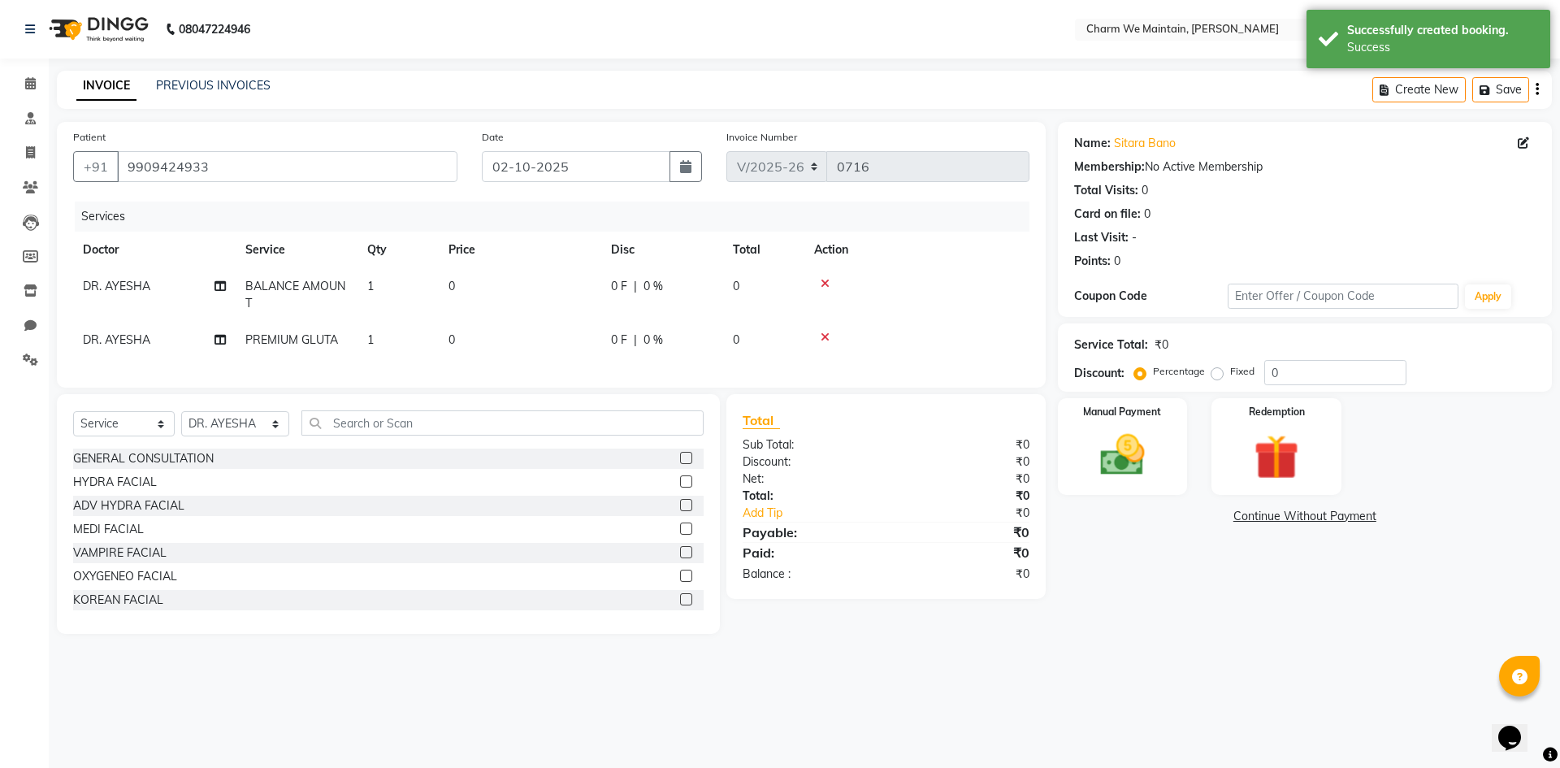
click at [477, 306] on td "0" at bounding box center [520, 295] width 163 height 54
select select "86210"
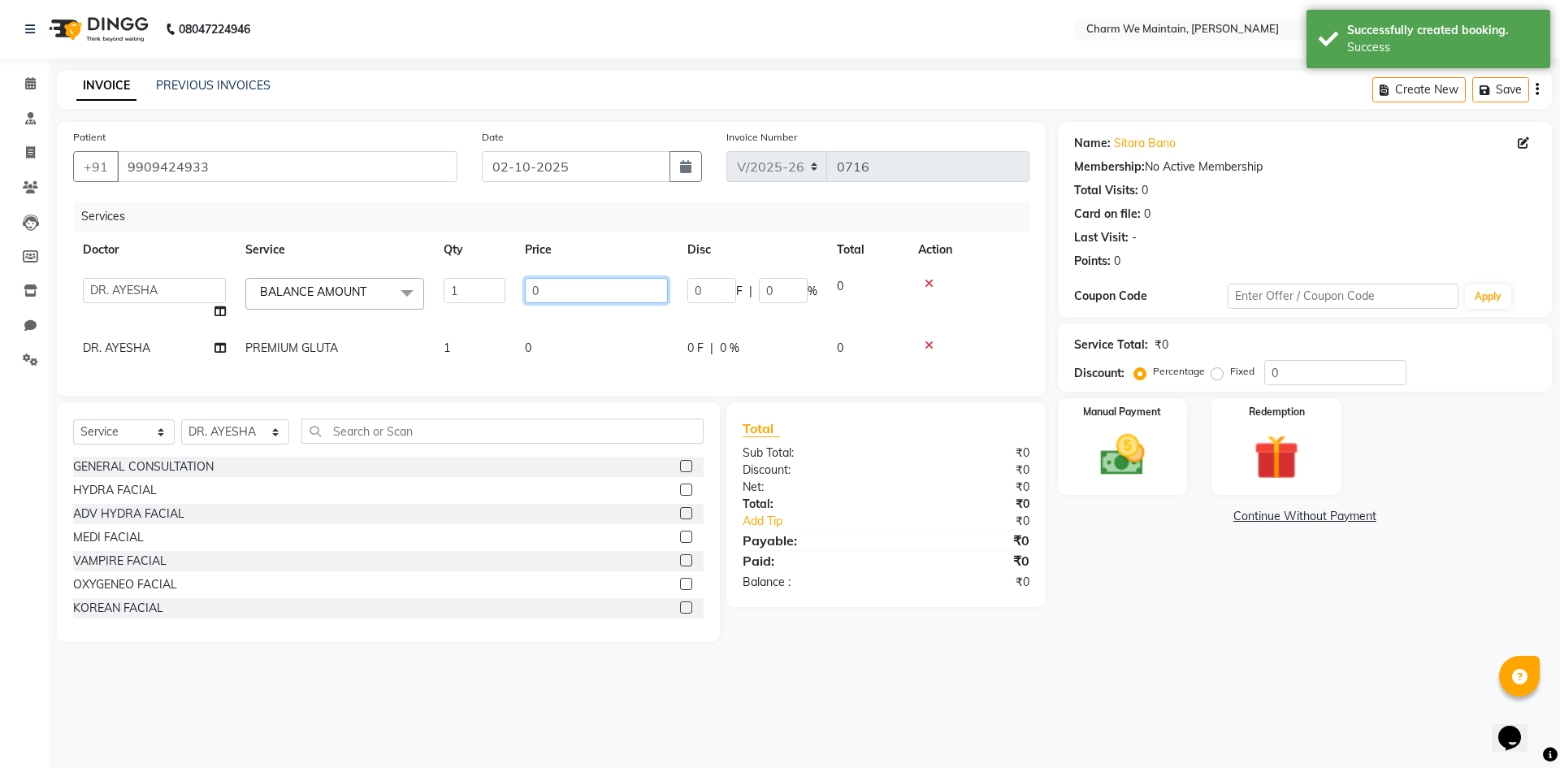
click at [566, 289] on input "0" at bounding box center [596, 290] width 143 height 25
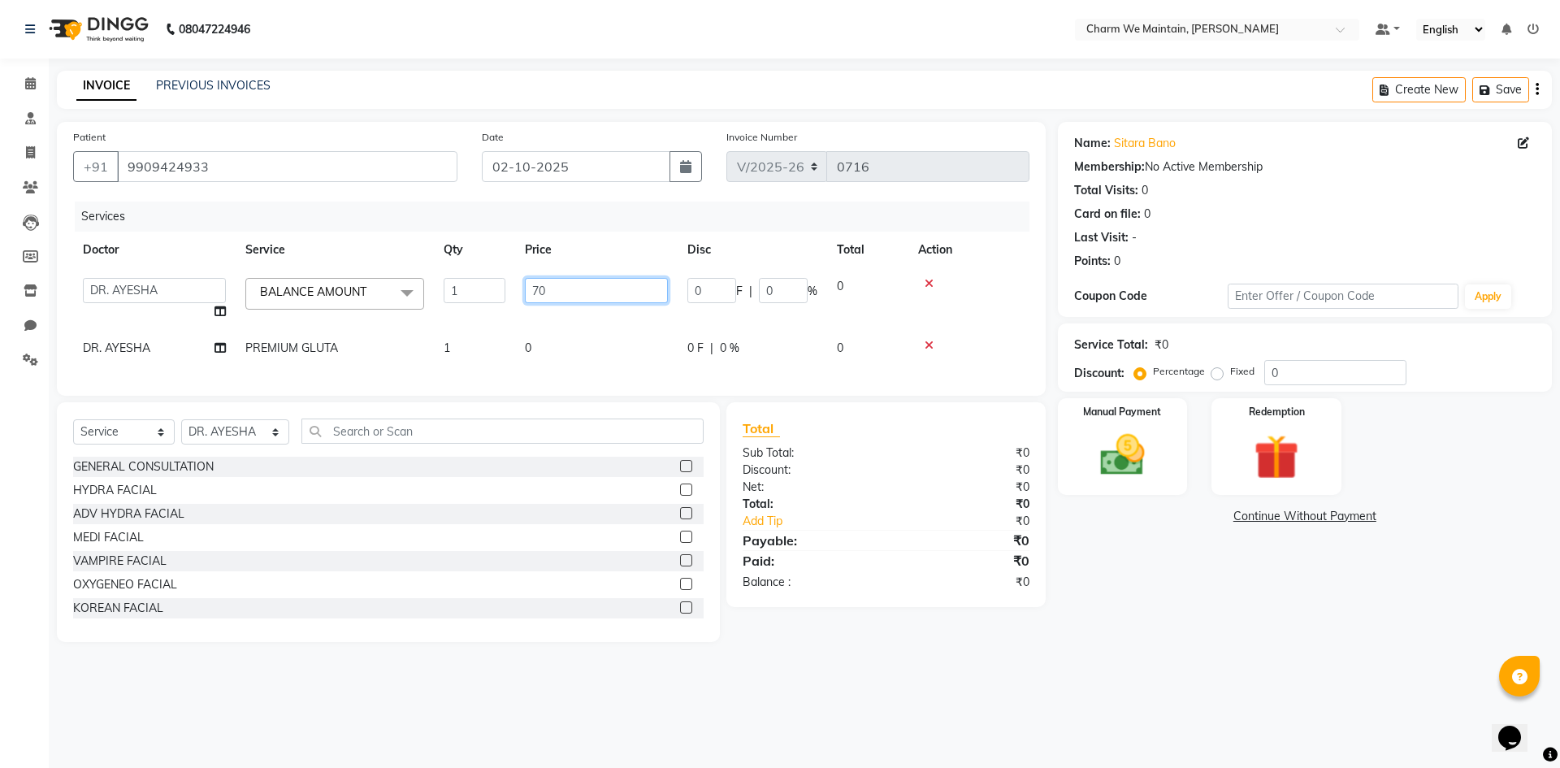
type input "7"
type input "1000"
click at [563, 346] on td "0" at bounding box center [596, 348] width 163 height 37
select select "86210"
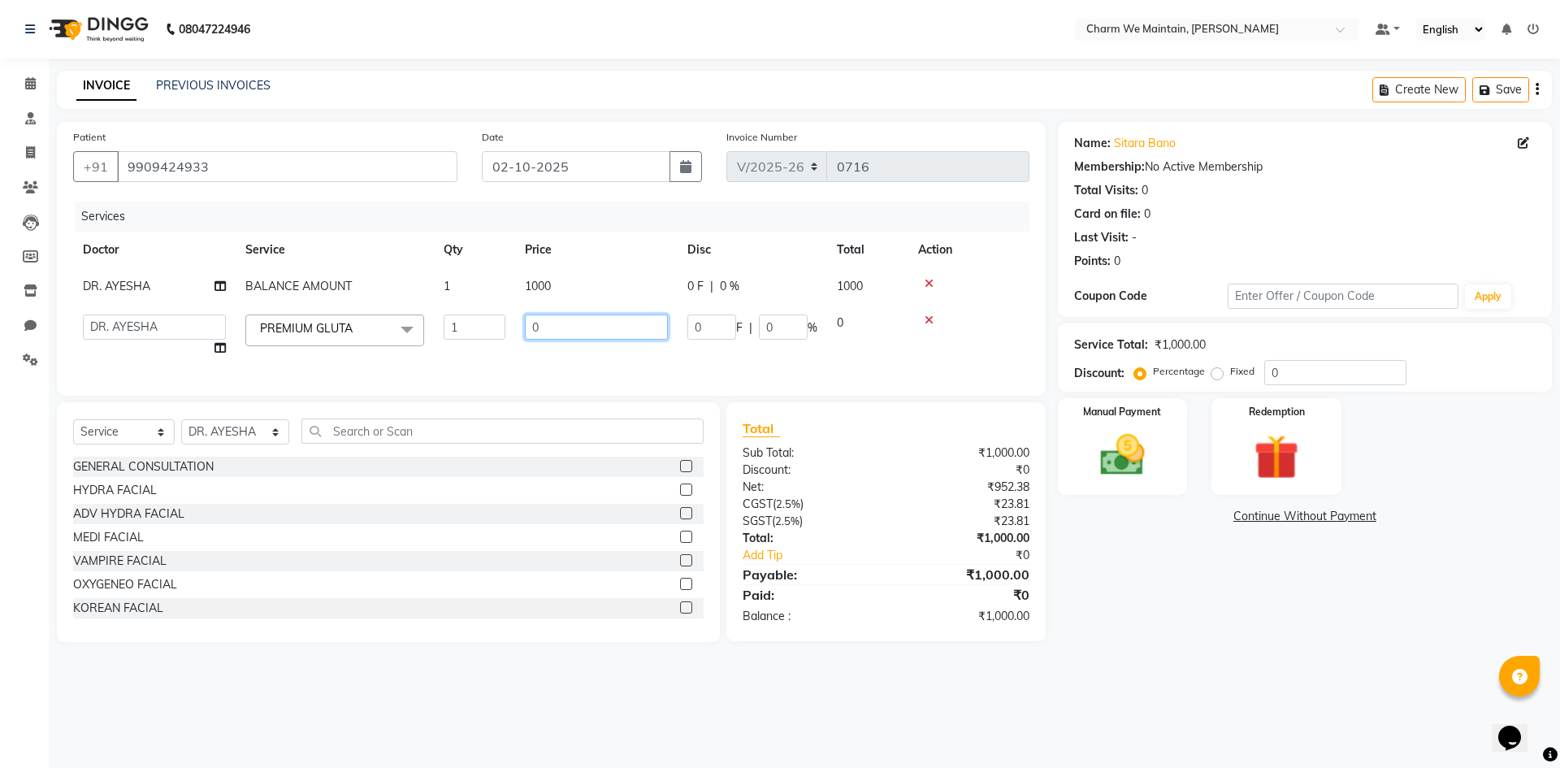
click at [627, 337] on input "0" at bounding box center [596, 326] width 143 height 25
type input "7000"
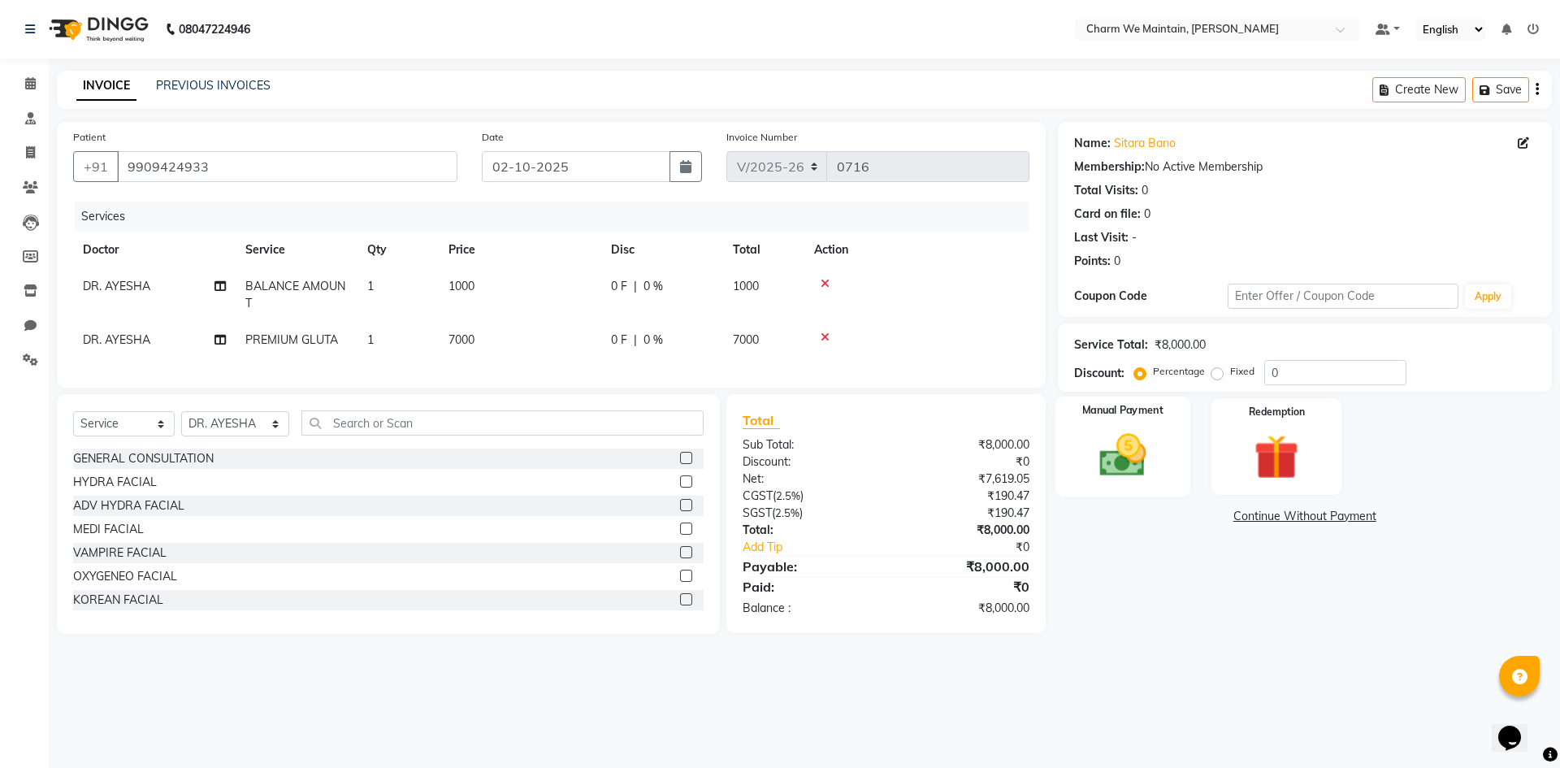
click at [1158, 454] on img at bounding box center [1123, 455] width 76 height 54
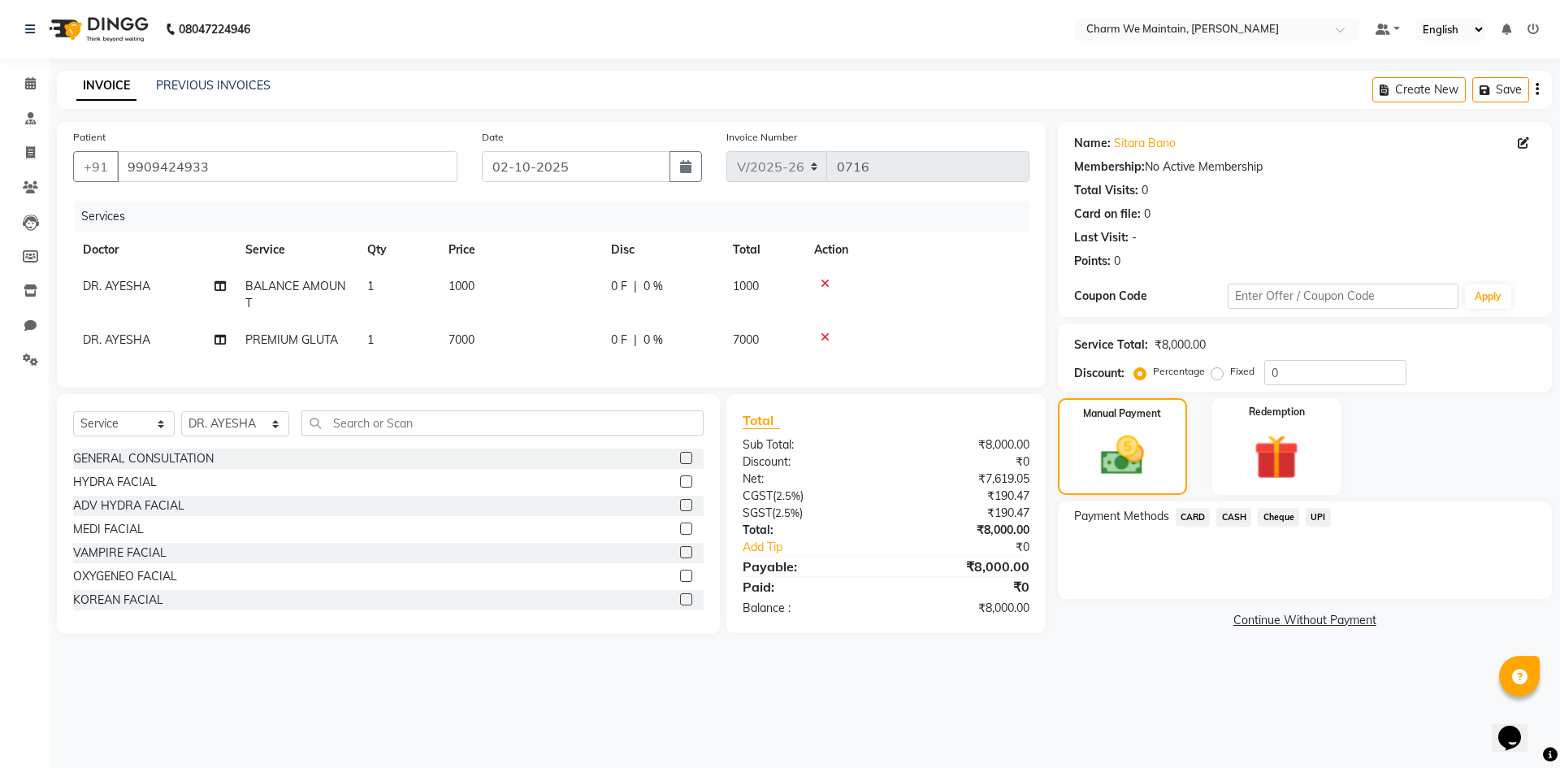
click at [1201, 518] on span "CARD" at bounding box center [1193, 517] width 35 height 19
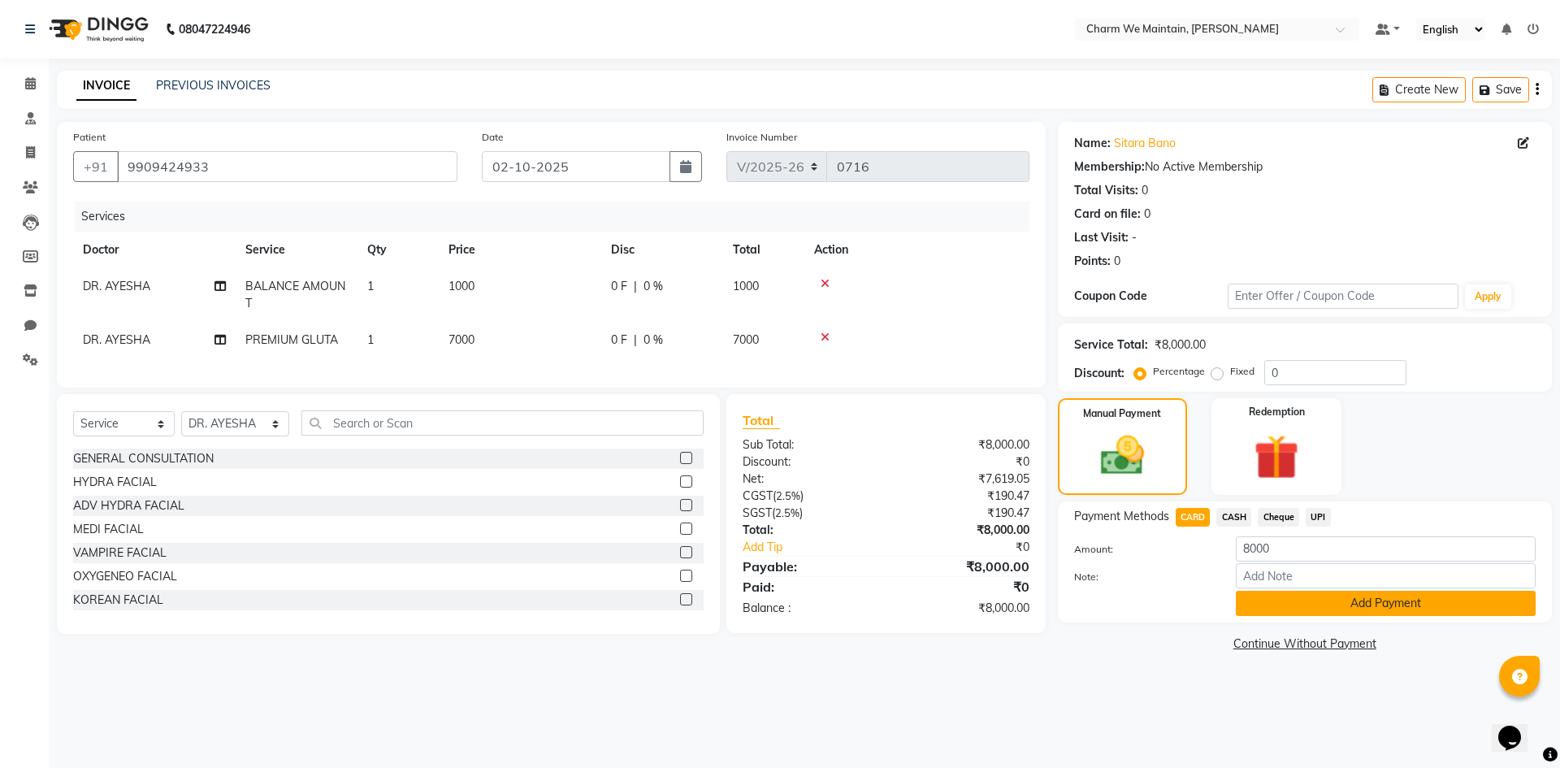
click at [1381, 606] on button "Add Payment" at bounding box center [1386, 603] width 300 height 25
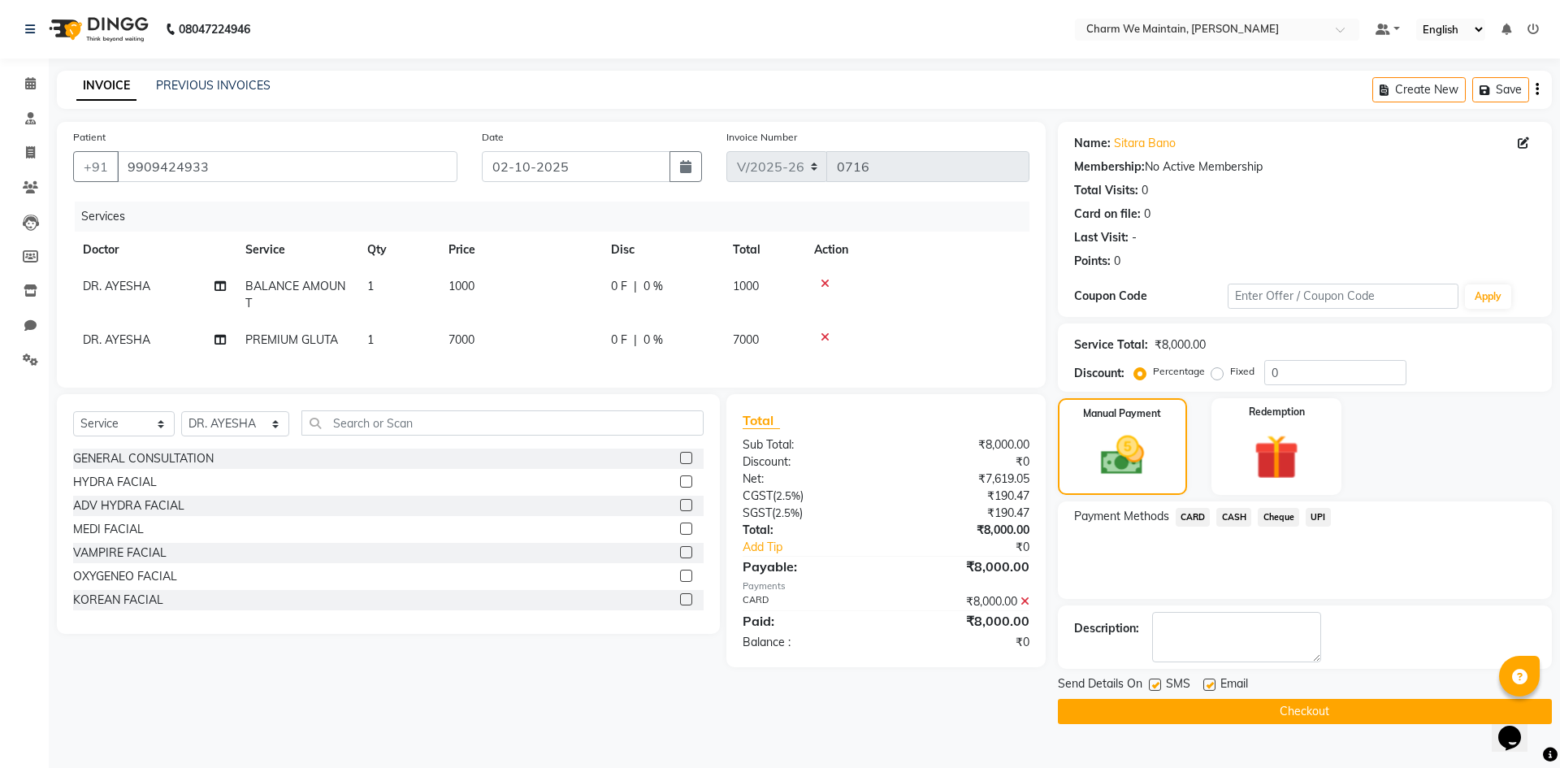
click at [1355, 715] on button "Checkout" at bounding box center [1305, 711] width 494 height 25
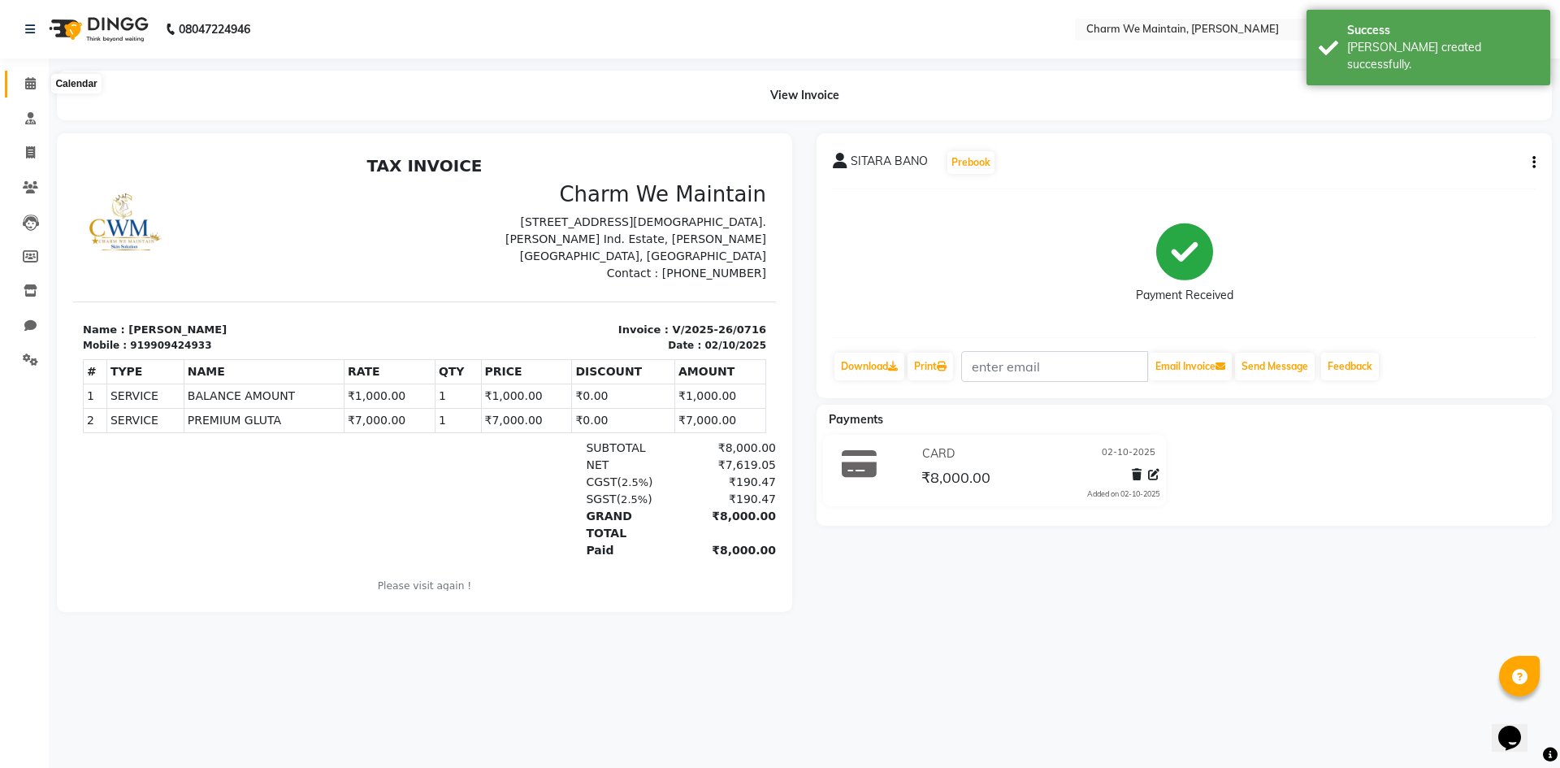
click at [28, 85] on icon at bounding box center [30, 83] width 11 height 12
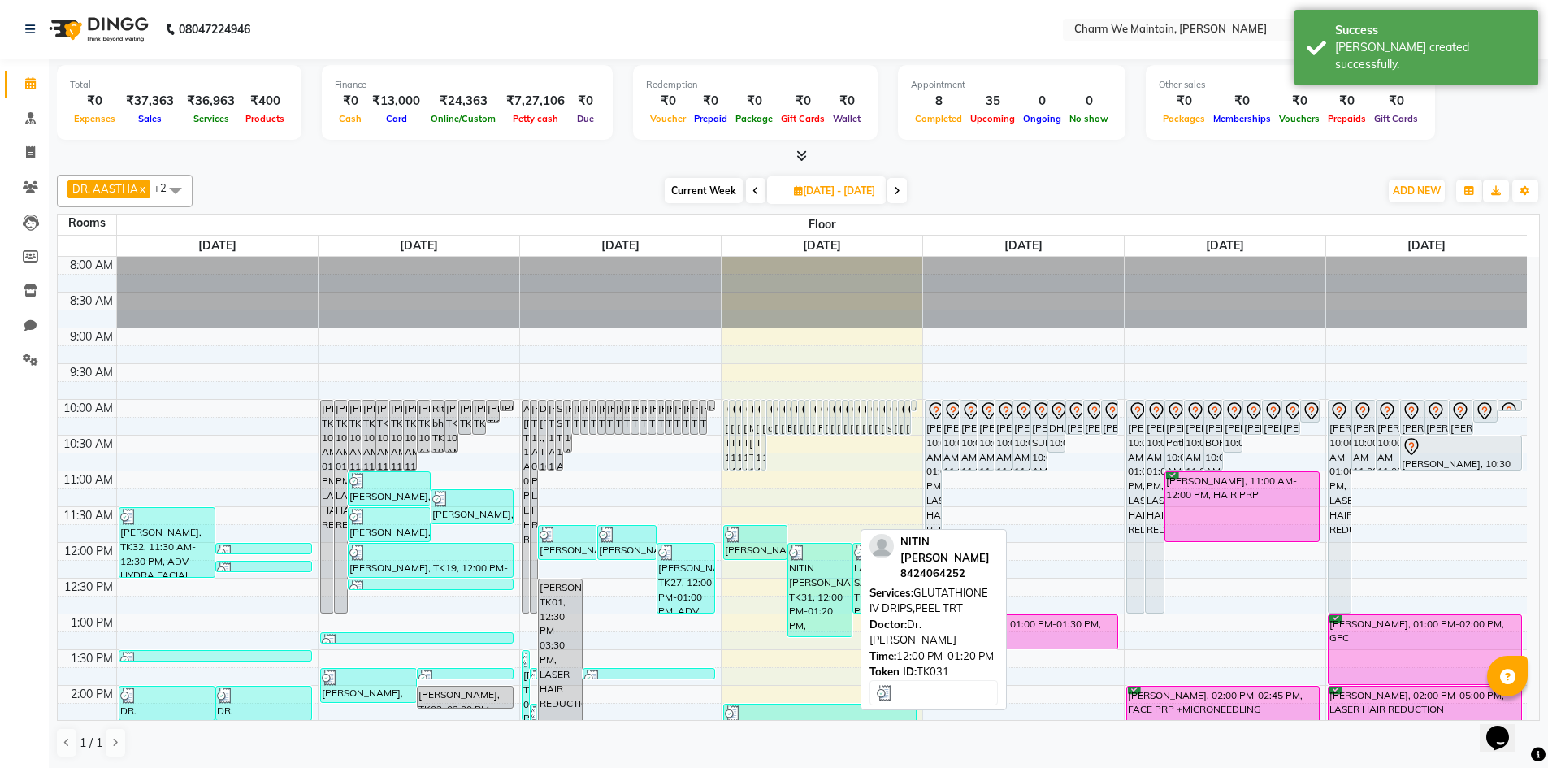
scroll to position [325, 0]
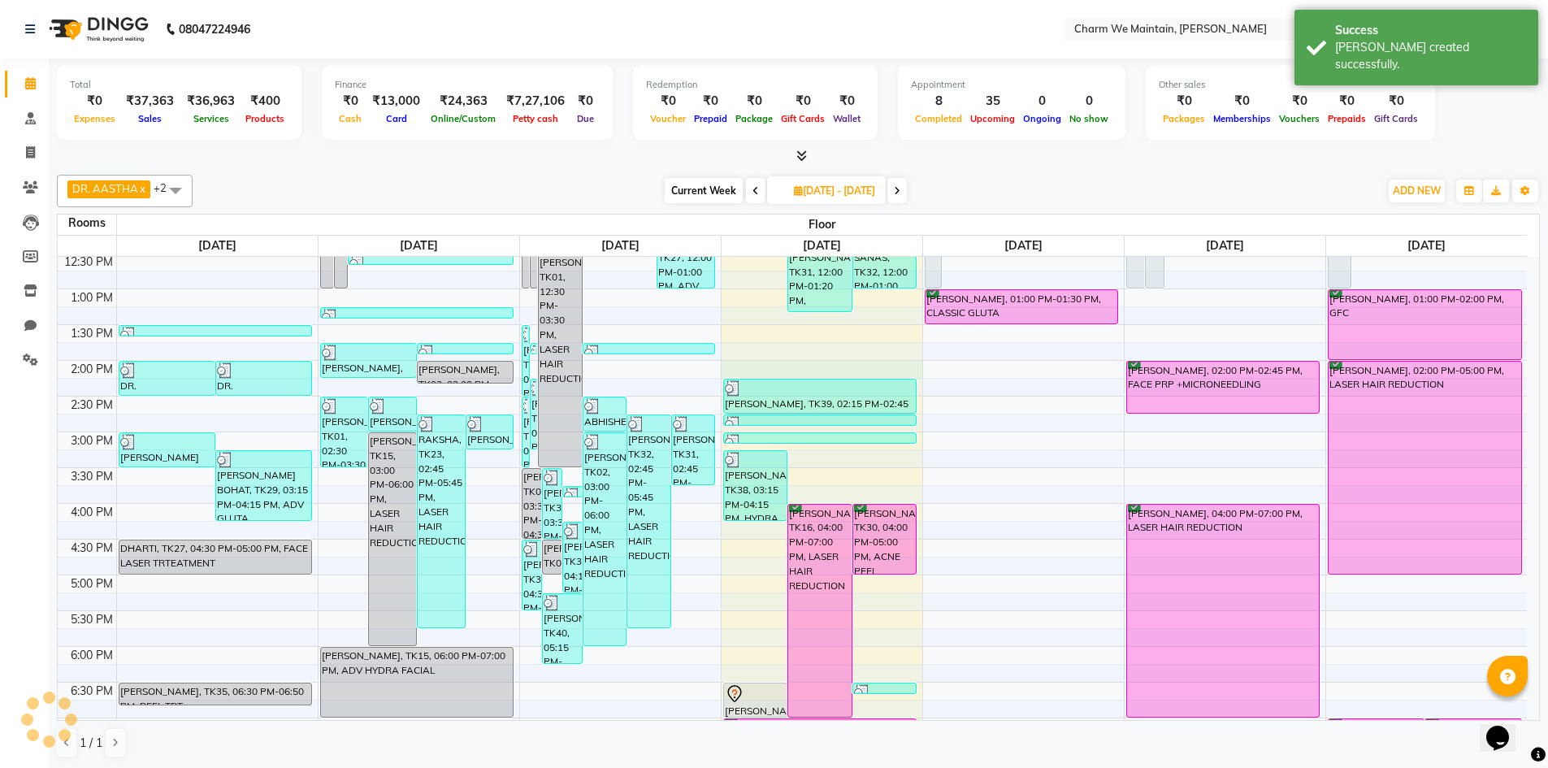
click at [850, 368] on div "8:00 AM 8:30 AM 9:00 AM 9:30 AM 10:00 AM 10:30 AM 11:00 AM 11:30 AM 12:00 PM 12…" at bounding box center [792, 468] width 1469 height 1072
select select "840"
select select "tentative"
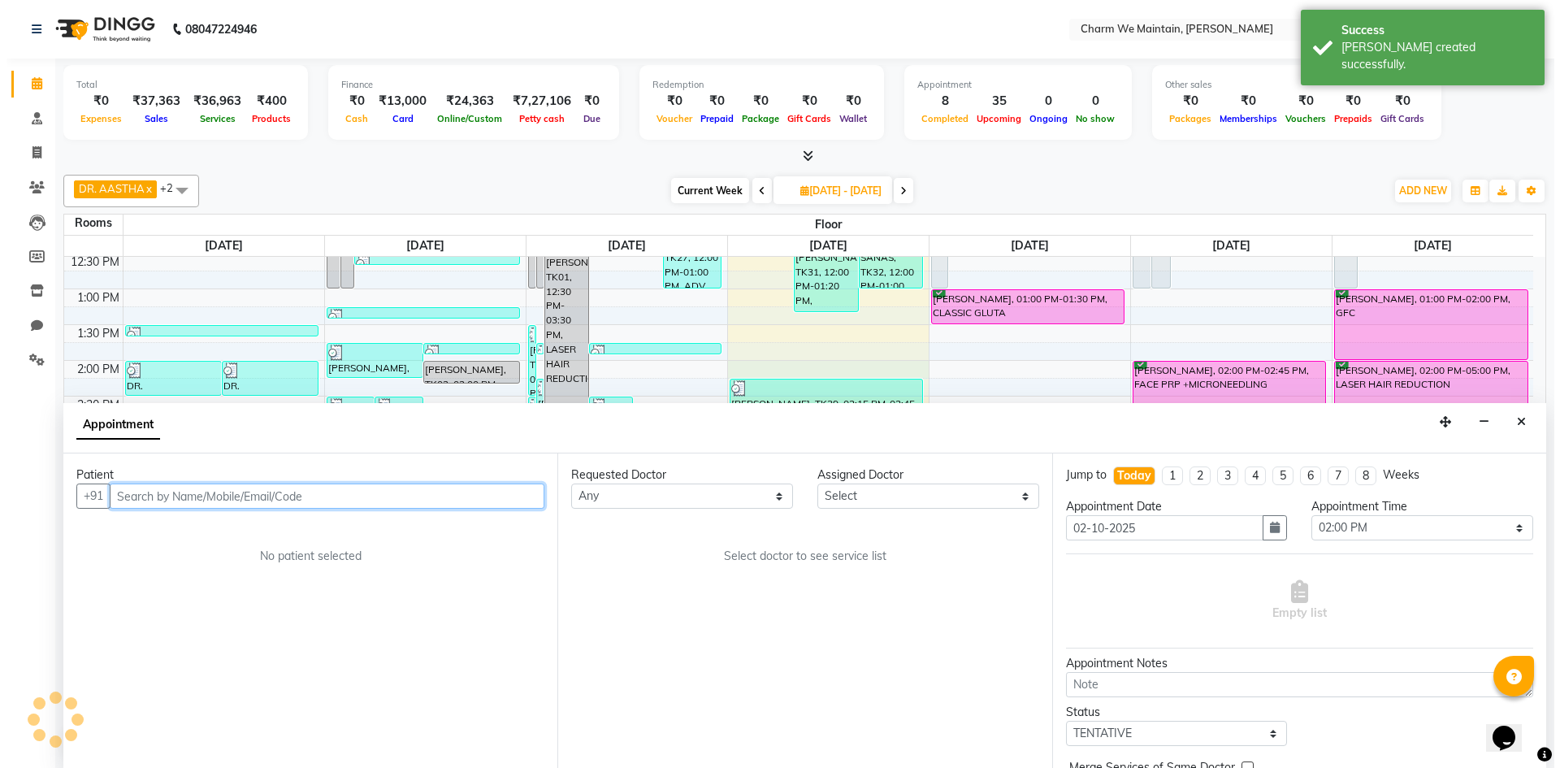
scroll to position [1, 0]
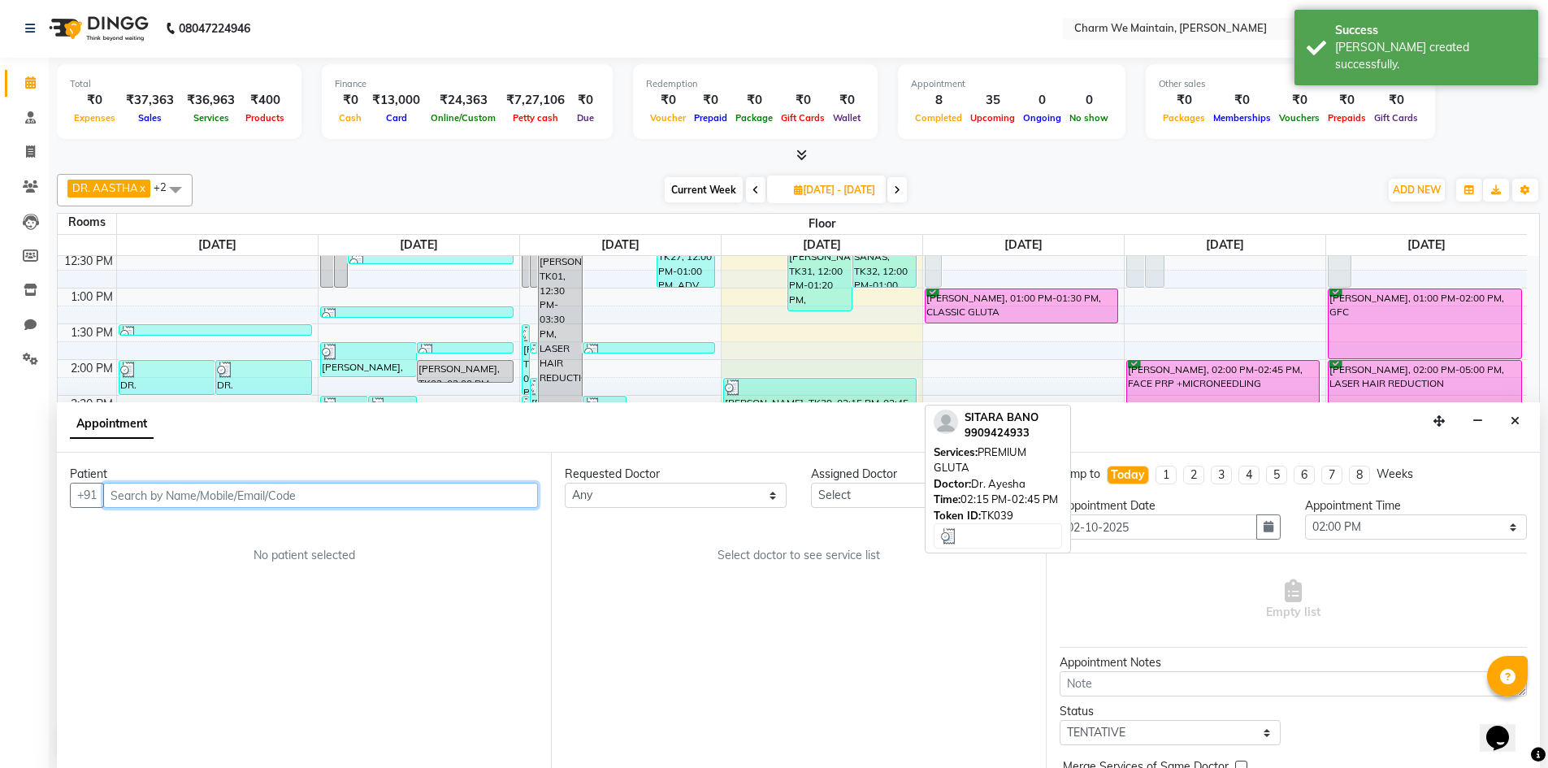
click at [795, 388] on div at bounding box center [820, 388] width 191 height 16
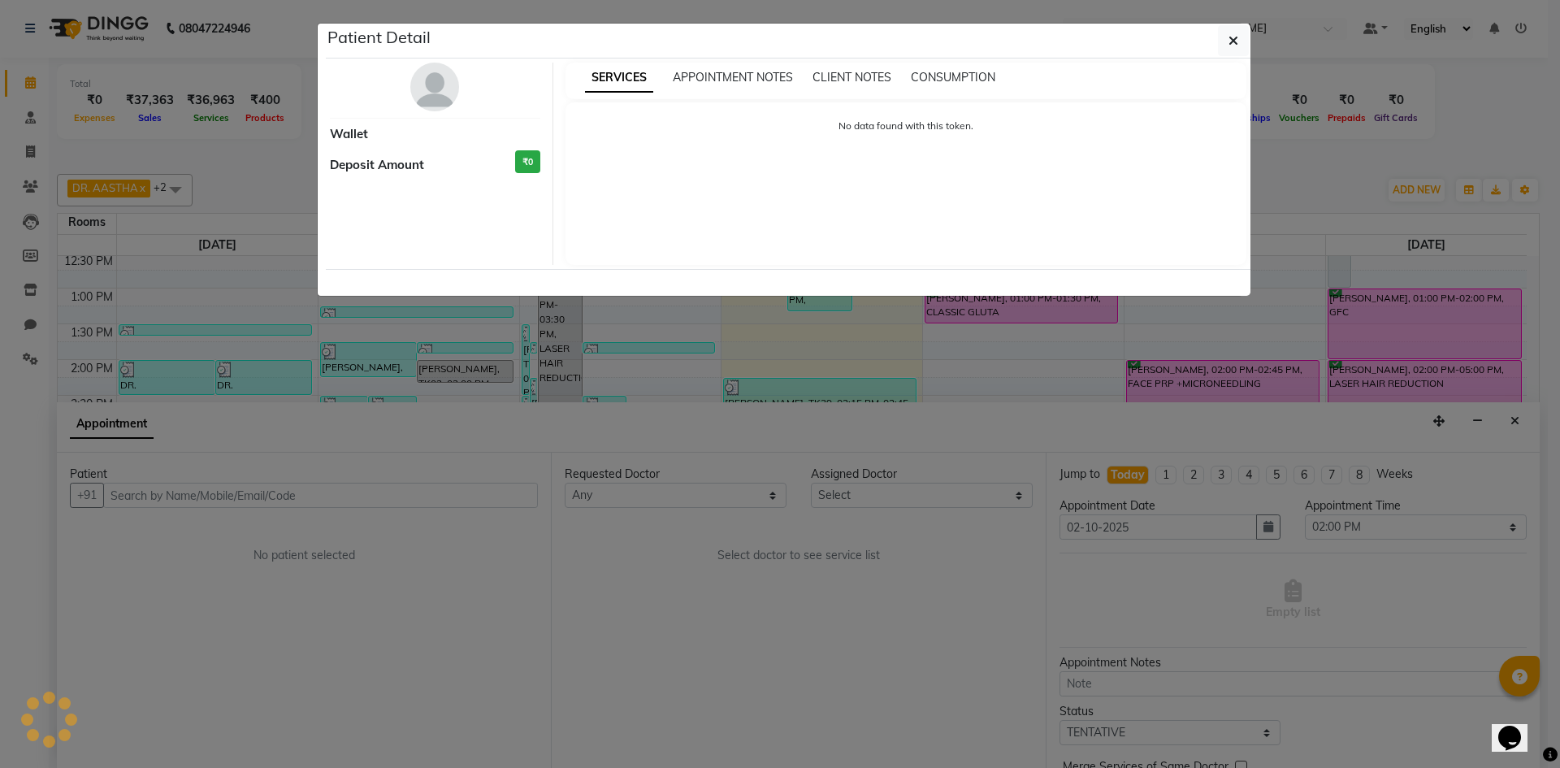
select select "3"
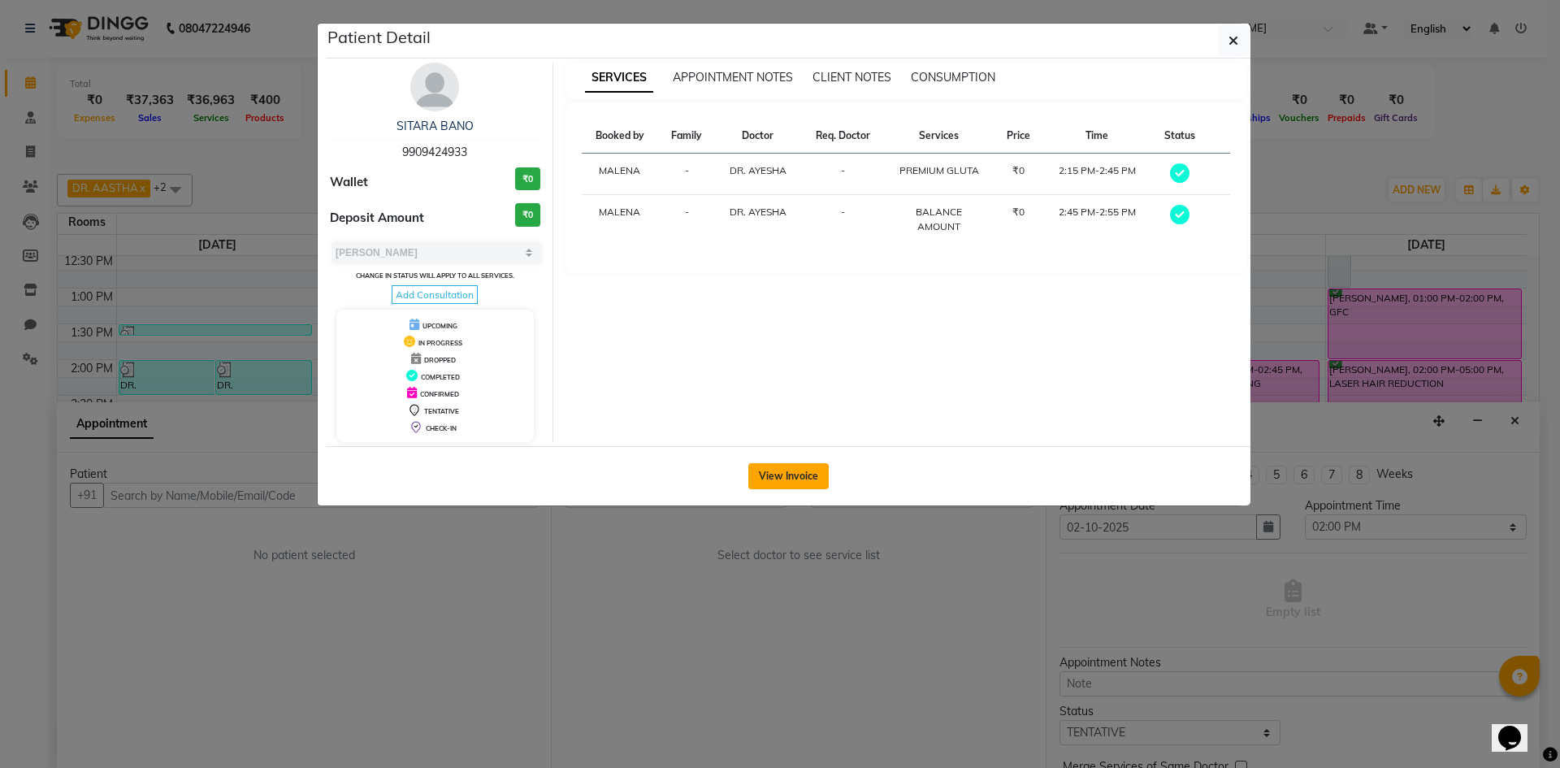
click at [778, 480] on button "View Invoice" at bounding box center [788, 476] width 80 height 26
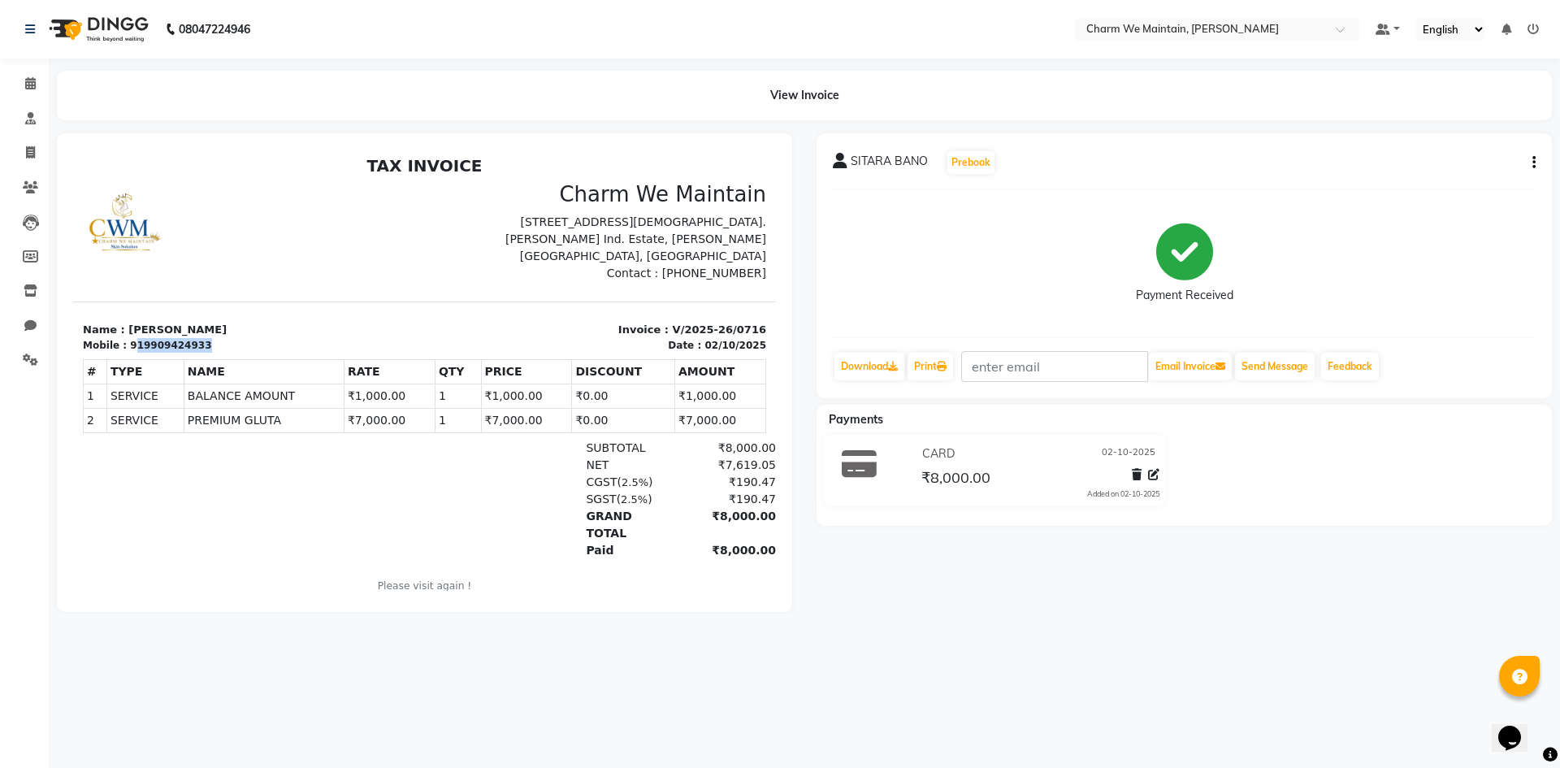
drag, startPoint x: 193, startPoint y: 342, endPoint x: 128, endPoint y: 349, distance: 65.3
click at [128, 349] on div "Mobile : 919909424933" at bounding box center [249, 345] width 332 height 15
copy div "19909424933"
click at [873, 372] on link "Download" at bounding box center [870, 367] width 70 height 28
click at [31, 35] on link at bounding box center [33, 30] width 16 height 46
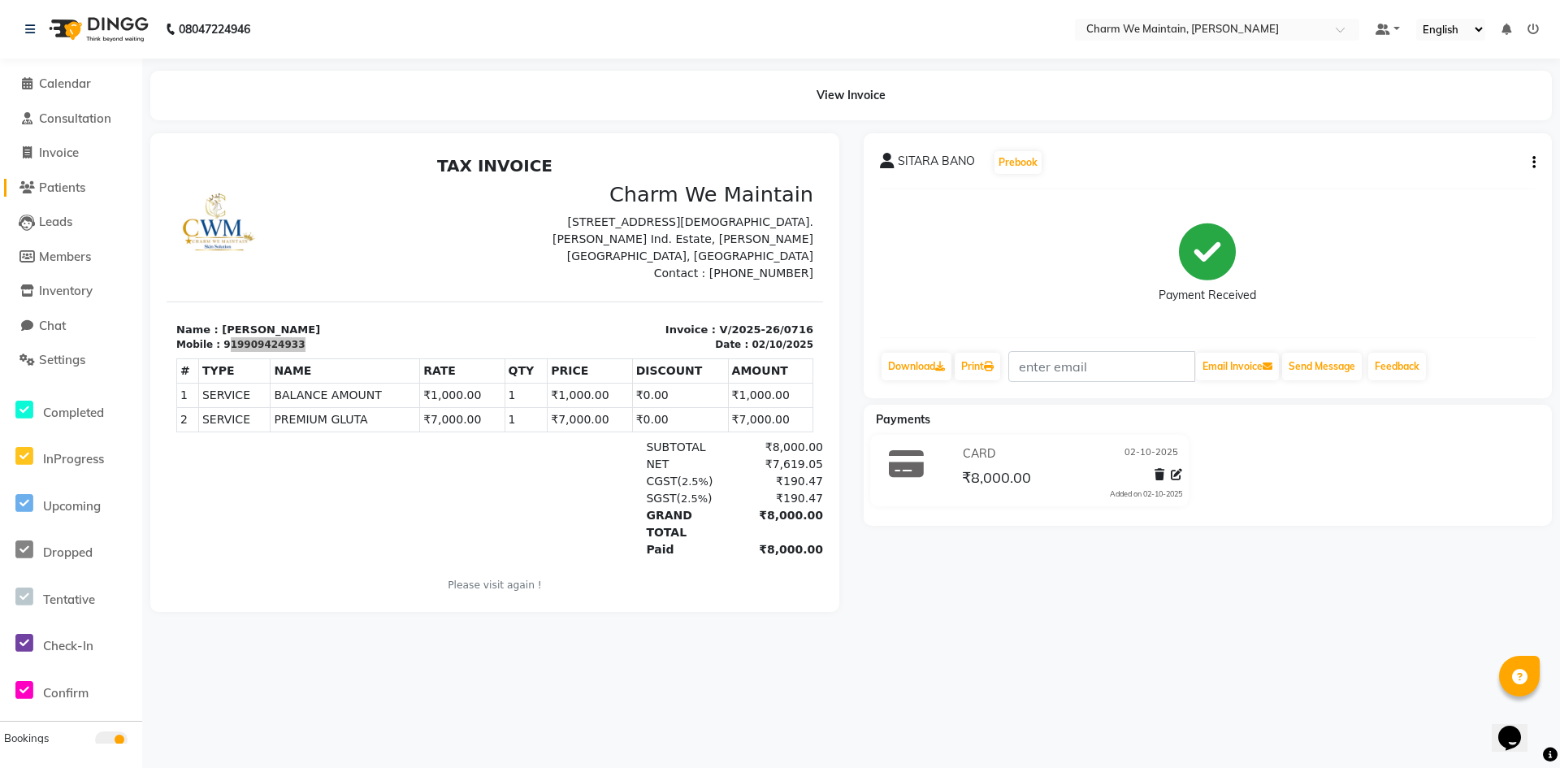
click at [50, 188] on span "Patients" at bounding box center [62, 187] width 46 height 15
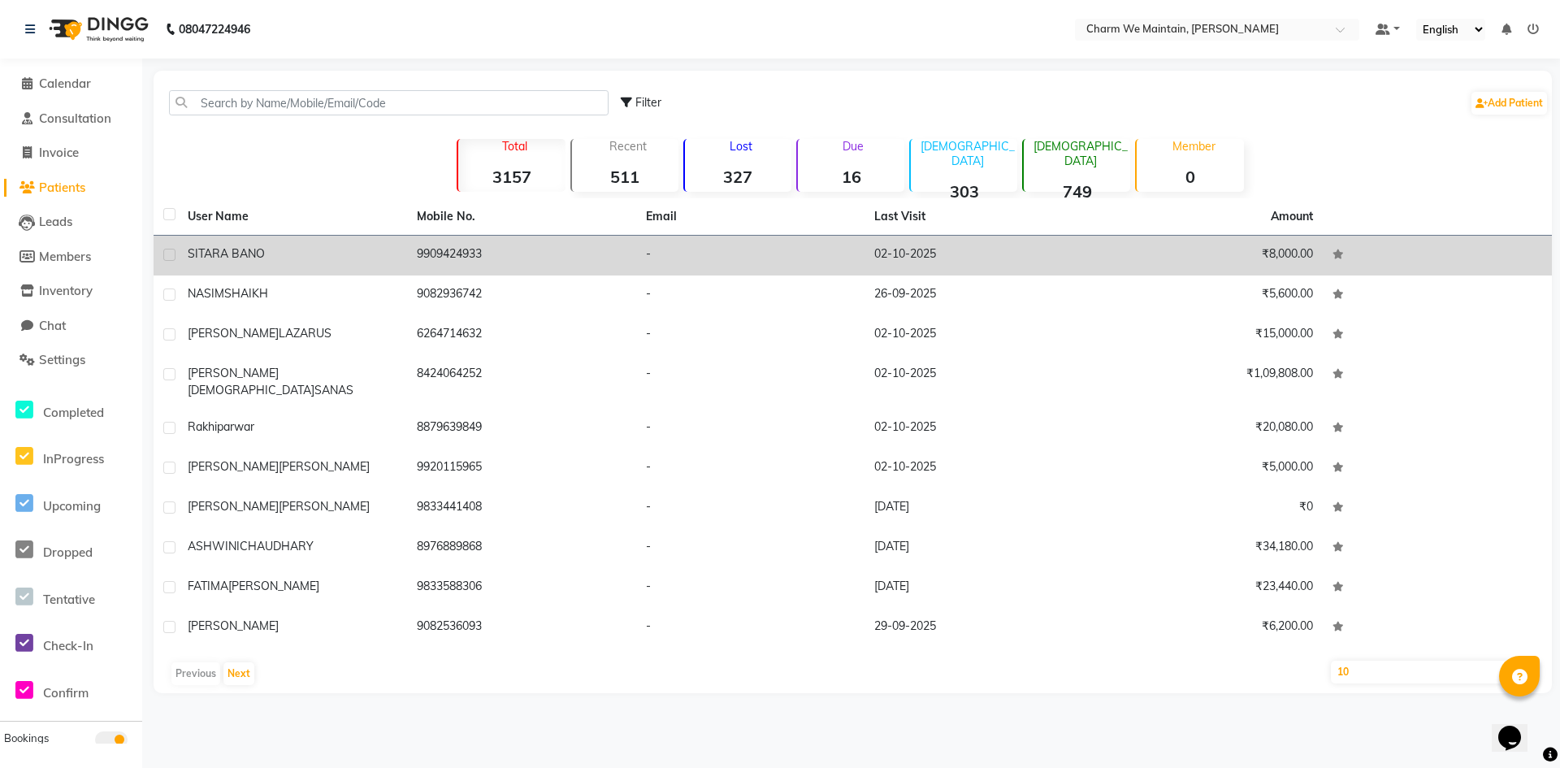
click at [249, 256] on span "SITARA BANO" at bounding box center [226, 253] width 77 height 15
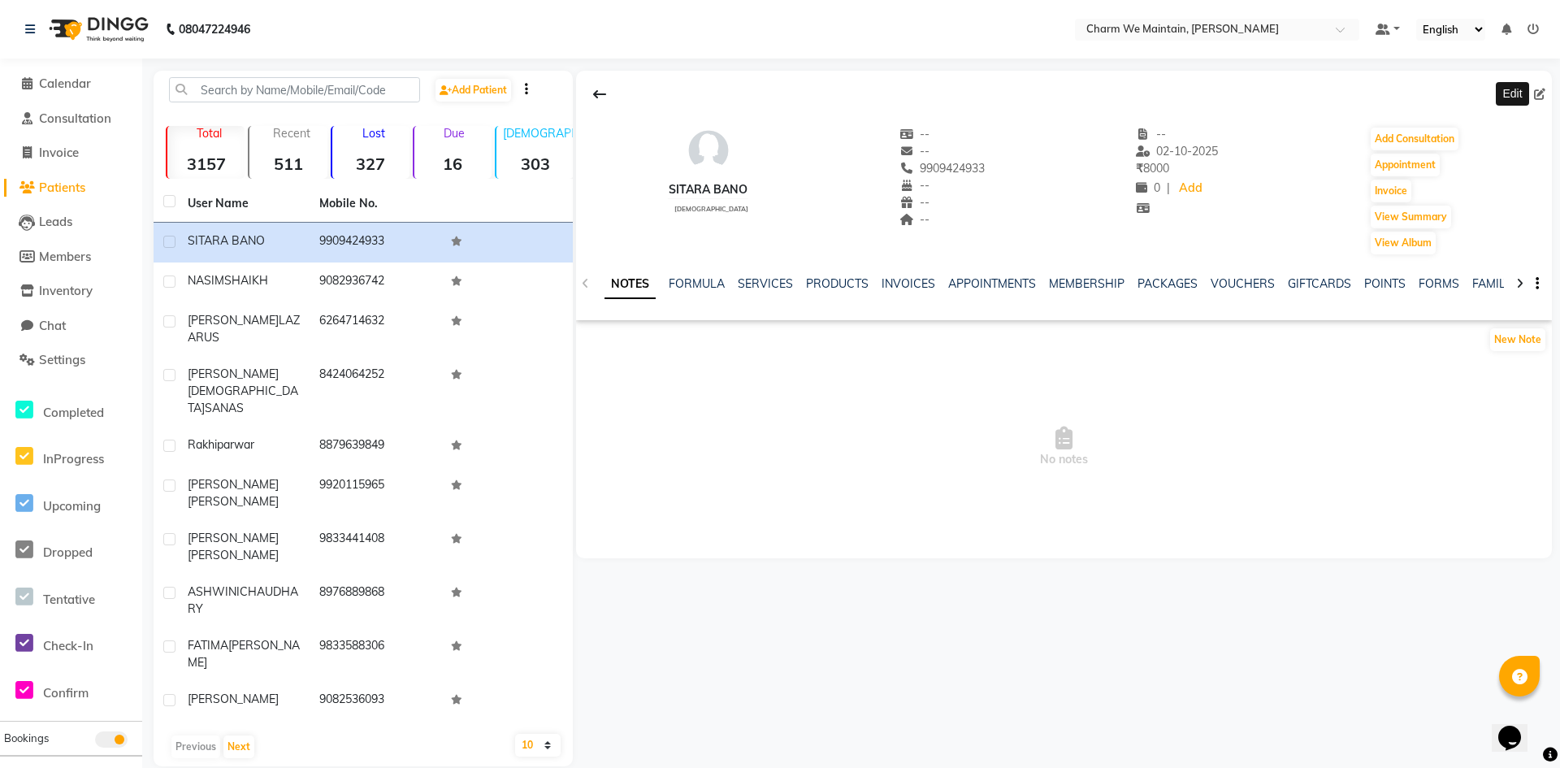
click at [1535, 96] on icon at bounding box center [1539, 94] width 11 height 11
select select "[DEMOGRAPHIC_DATA]"
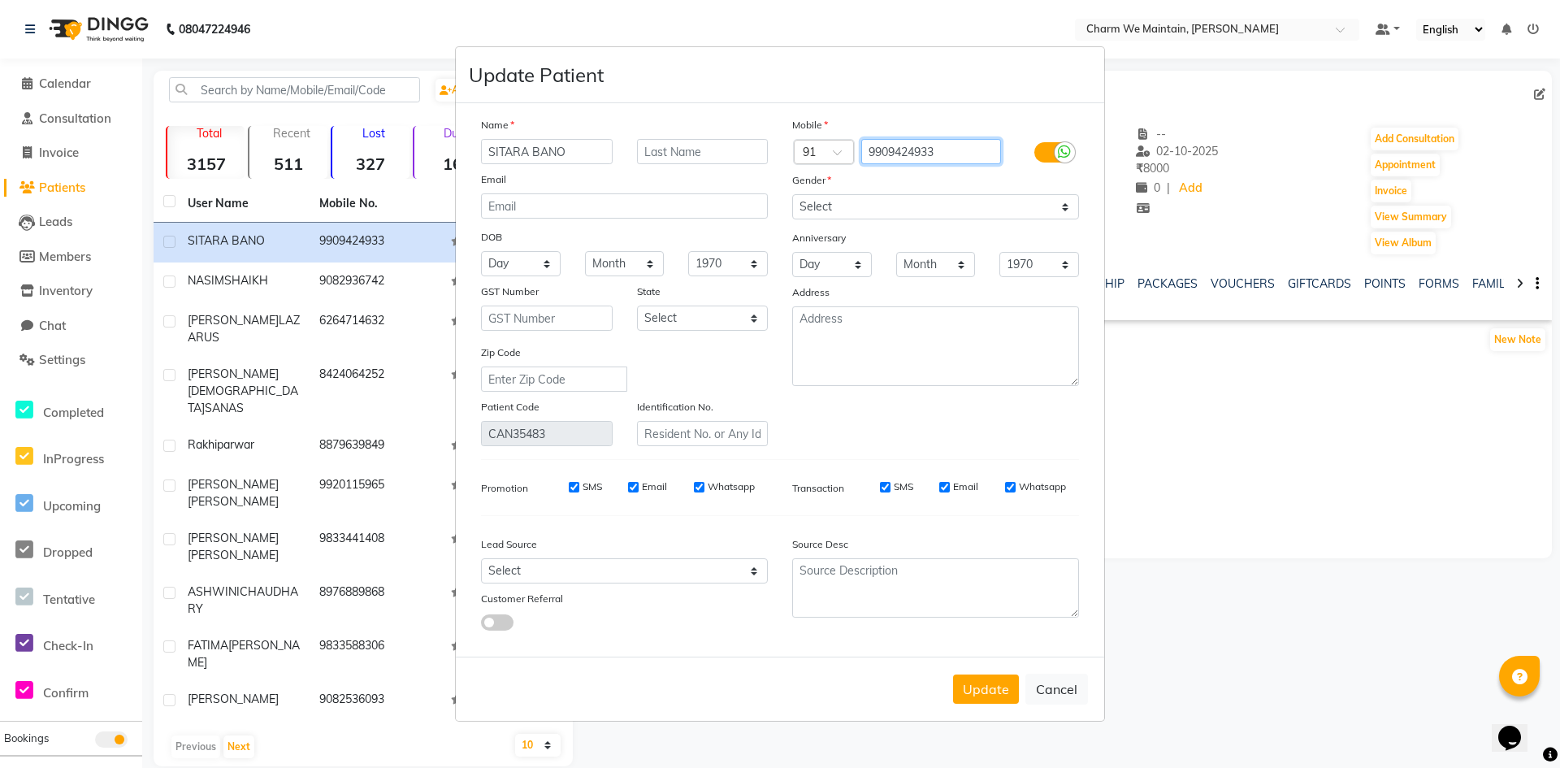
click at [924, 153] on input "9909424933" at bounding box center [931, 151] width 141 height 25
type input "9909424333"
click at [983, 681] on button "Update" at bounding box center [986, 688] width 66 height 29
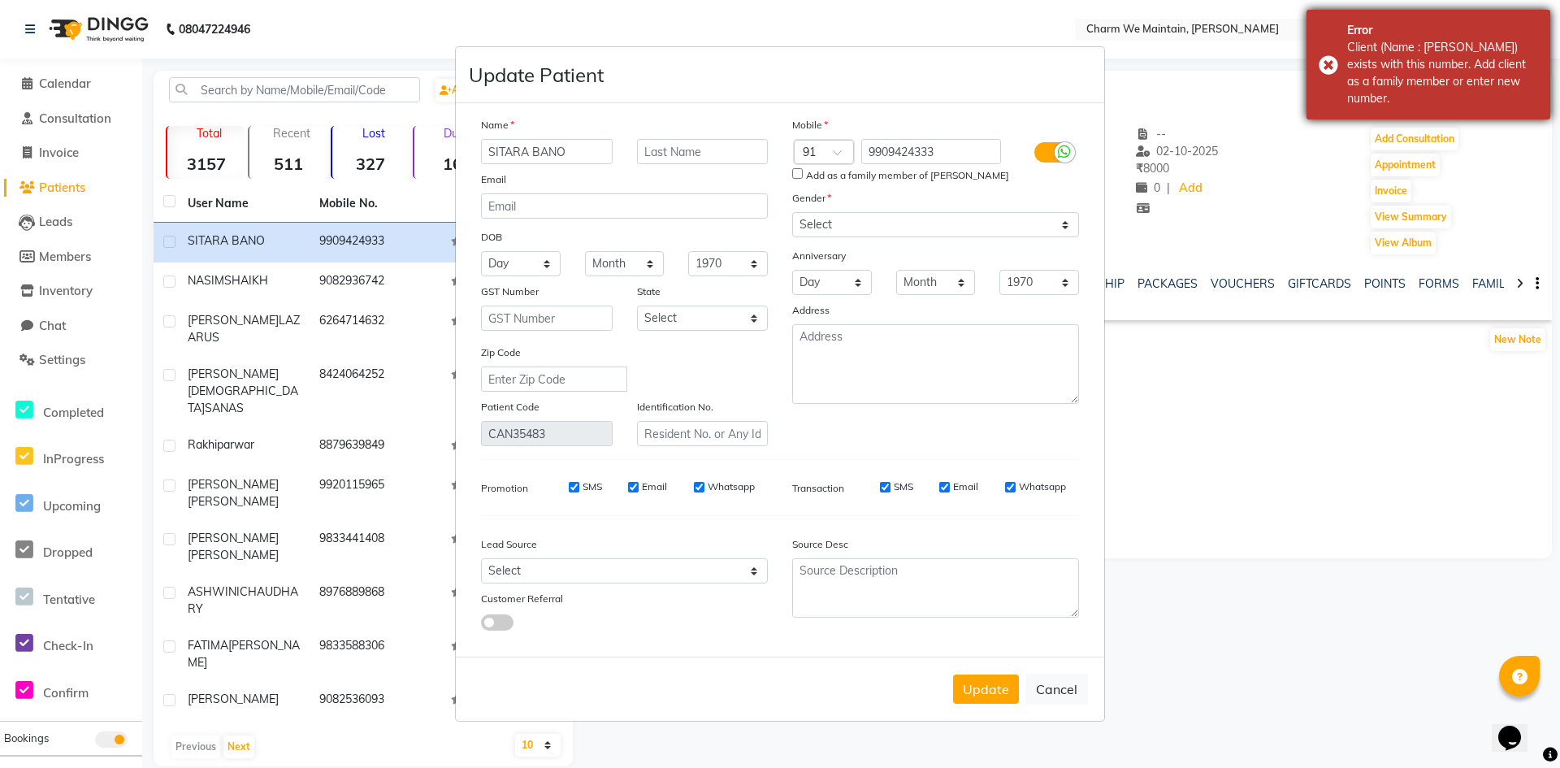
click at [1325, 67] on div "Error Client (Name : sitra bano) exists with this number. Add client as a famil…" at bounding box center [1429, 65] width 244 height 110
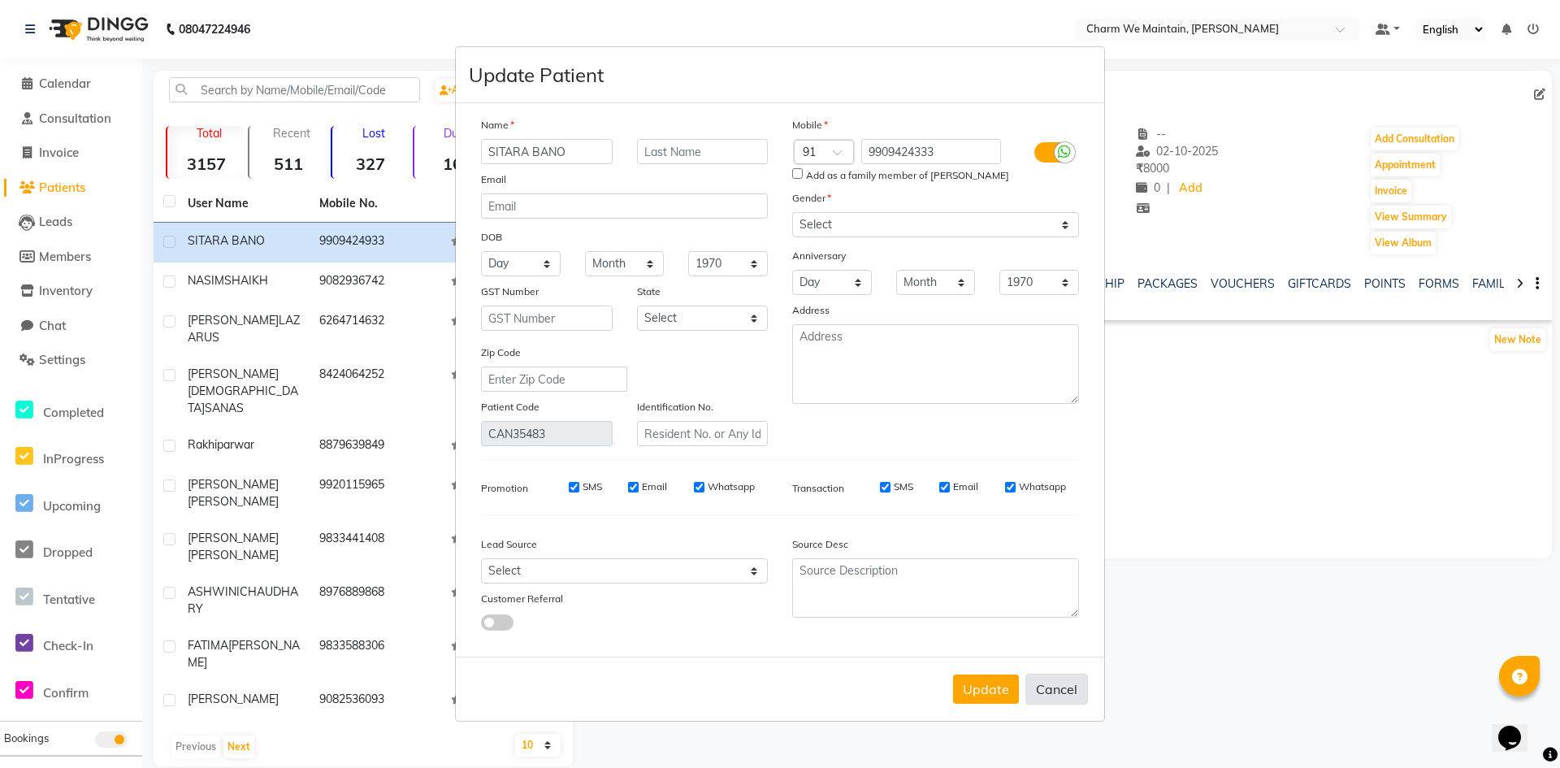
click at [1048, 697] on button "Cancel" at bounding box center [1057, 689] width 63 height 31
select select
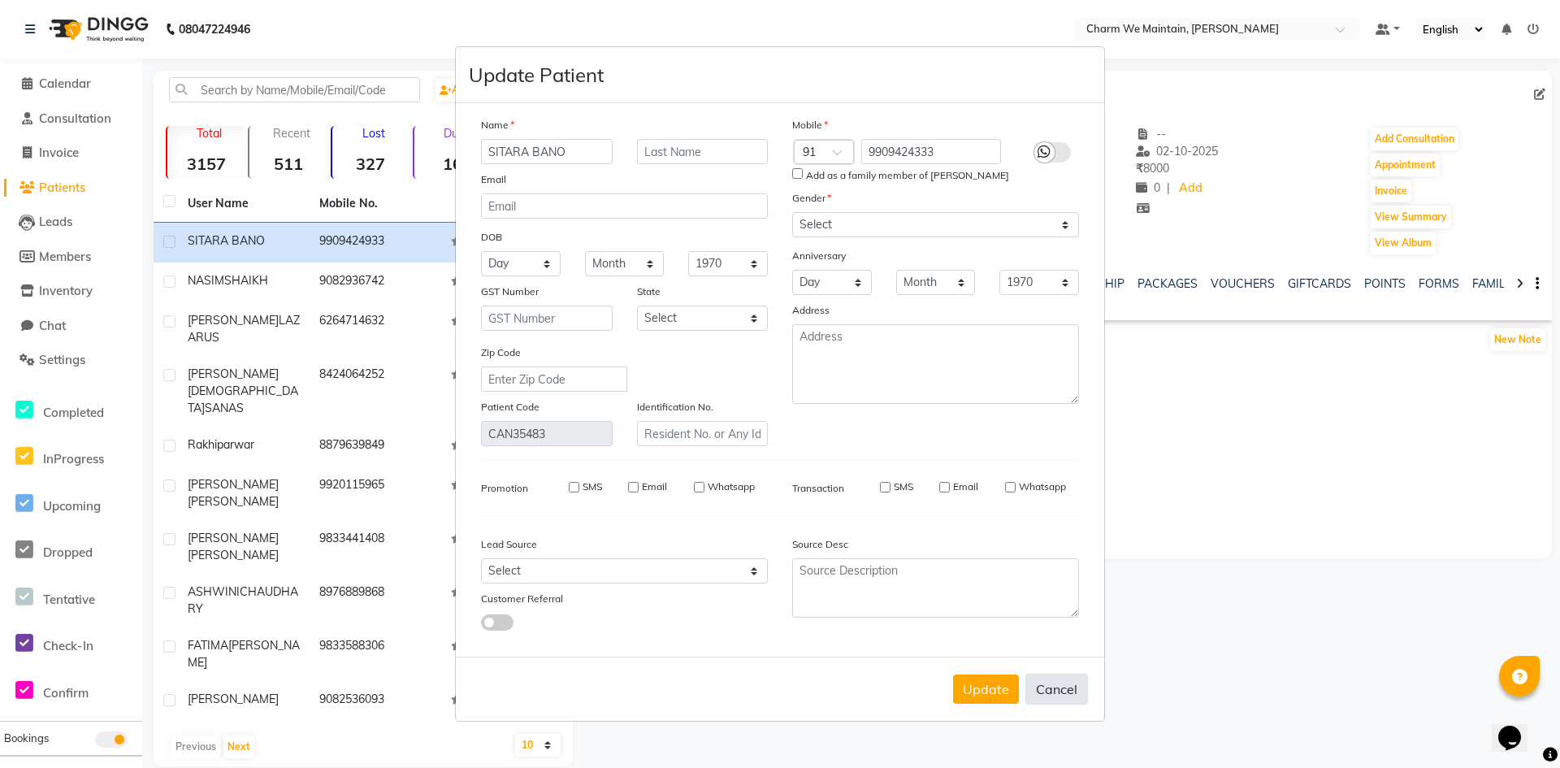
select select
checkbox input "false"
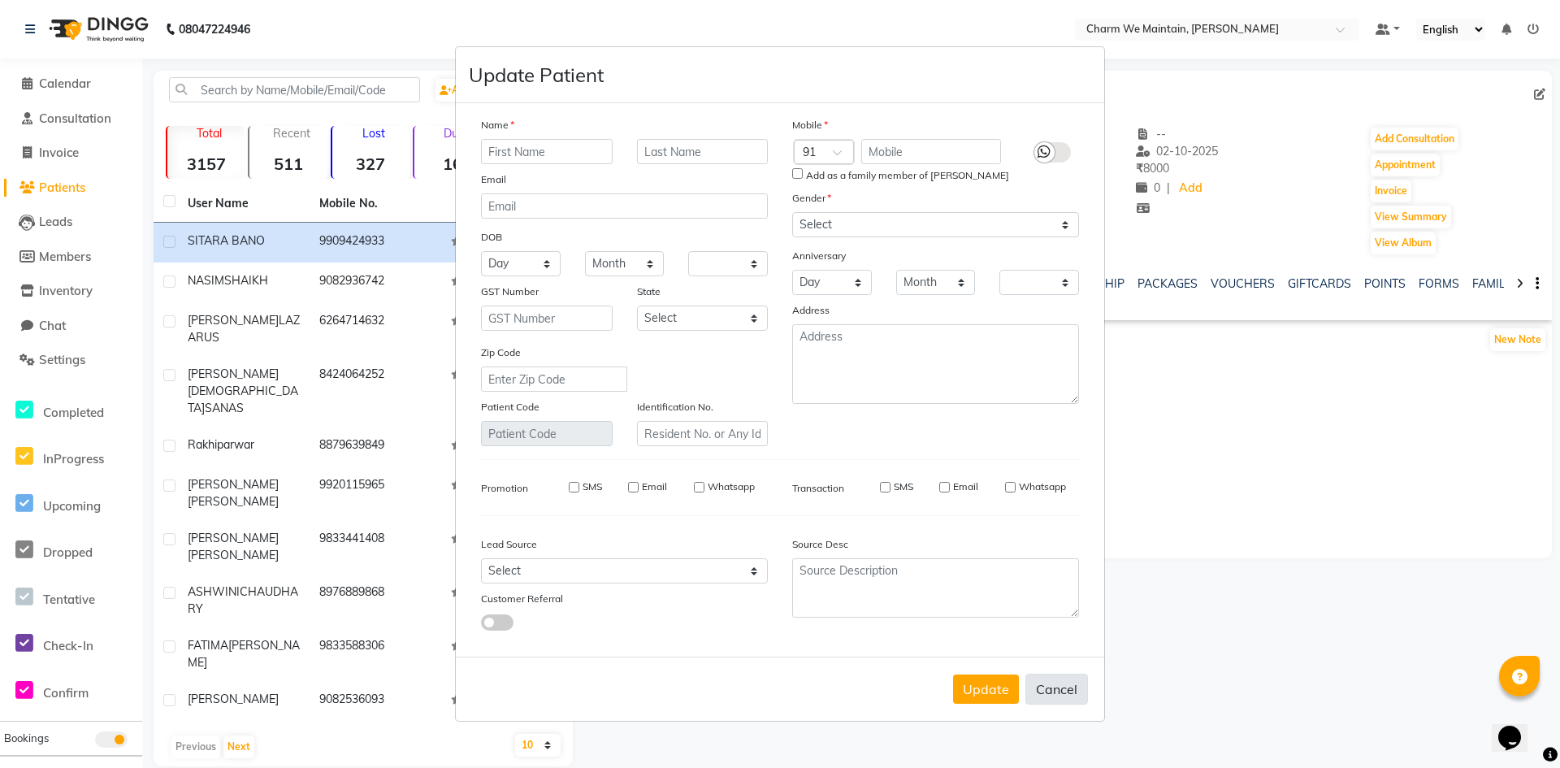
checkbox input "false"
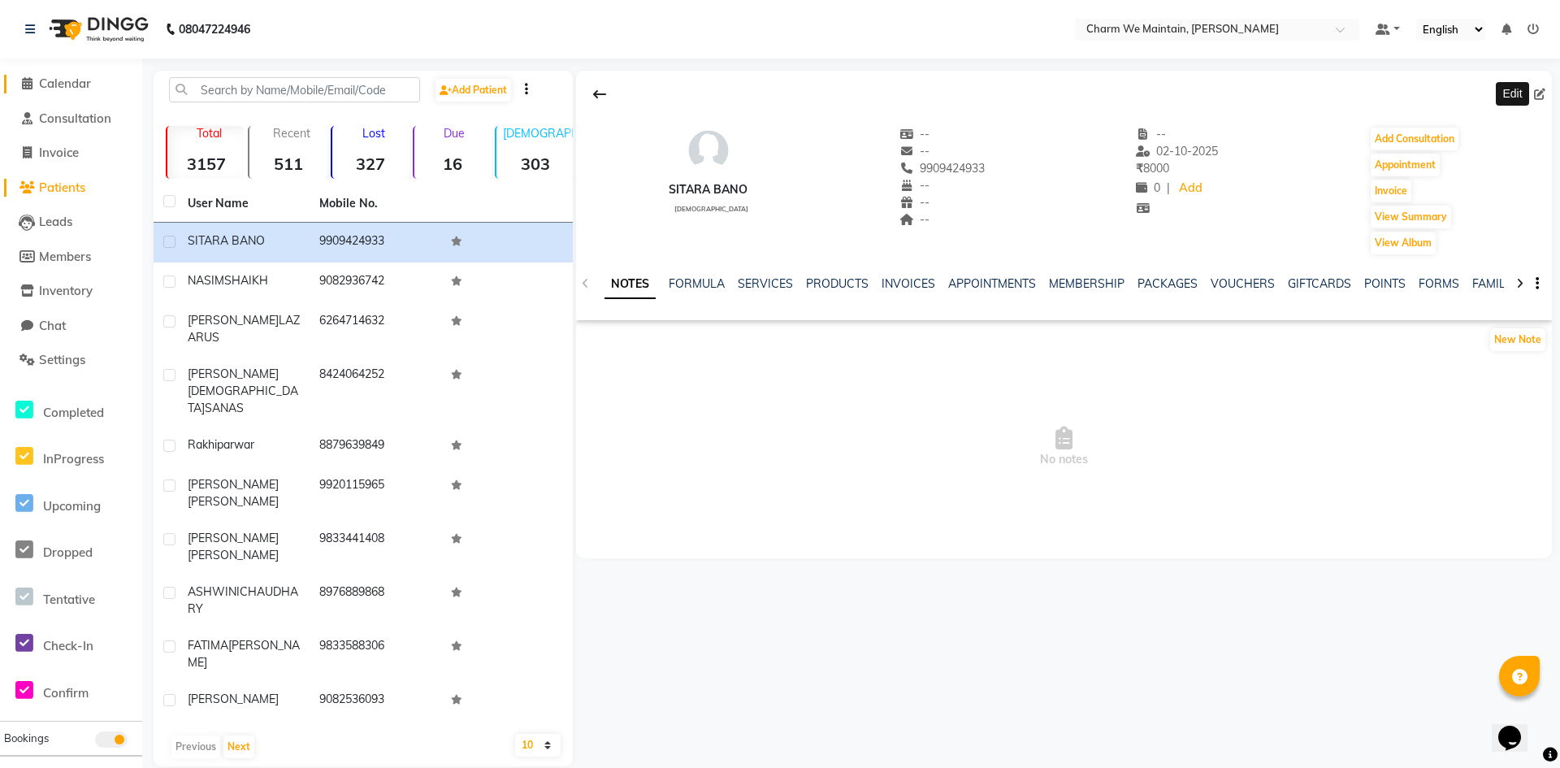
click at [73, 79] on span "Calendar" at bounding box center [65, 83] width 52 height 15
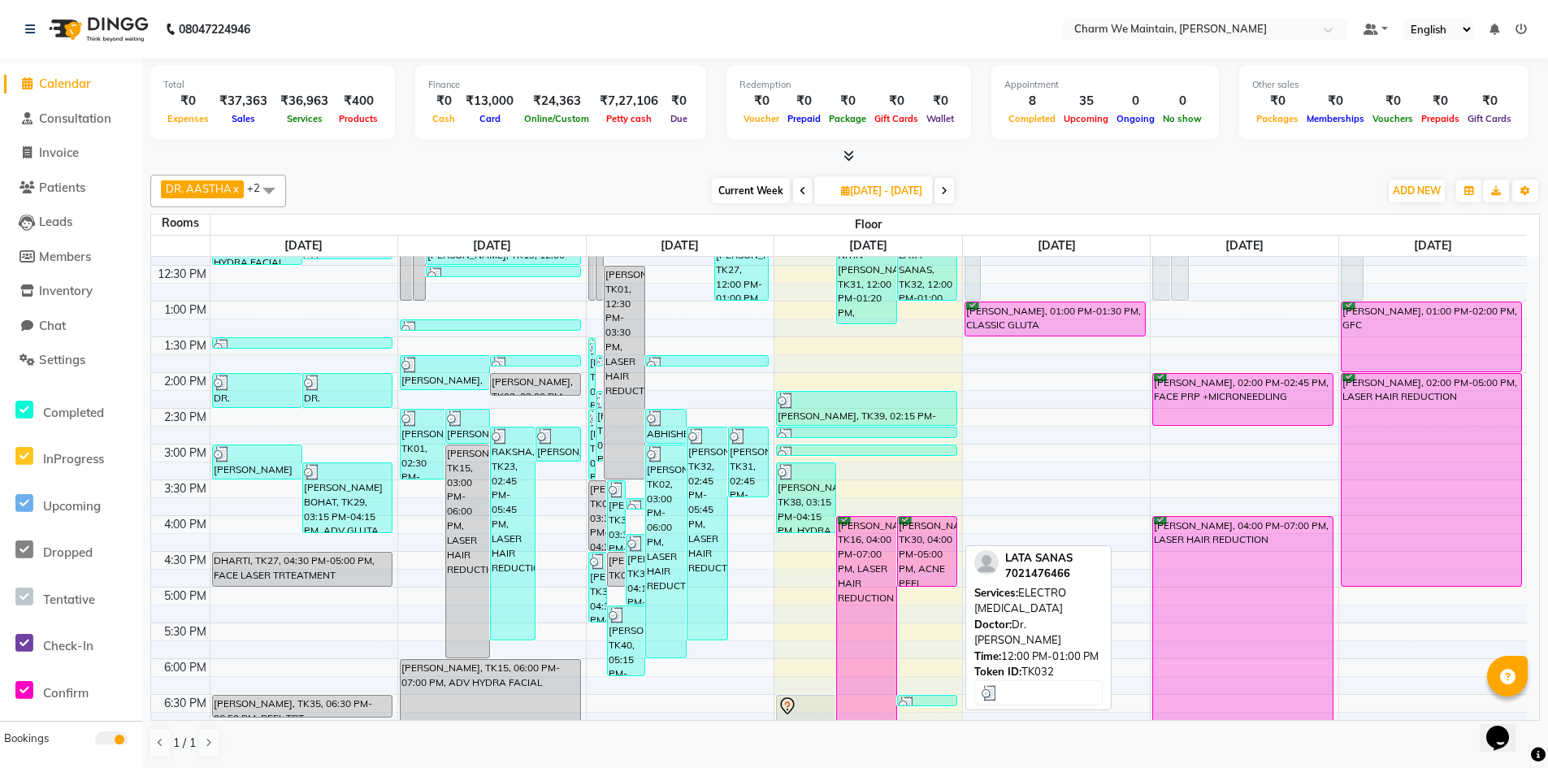
scroll to position [325, 0]
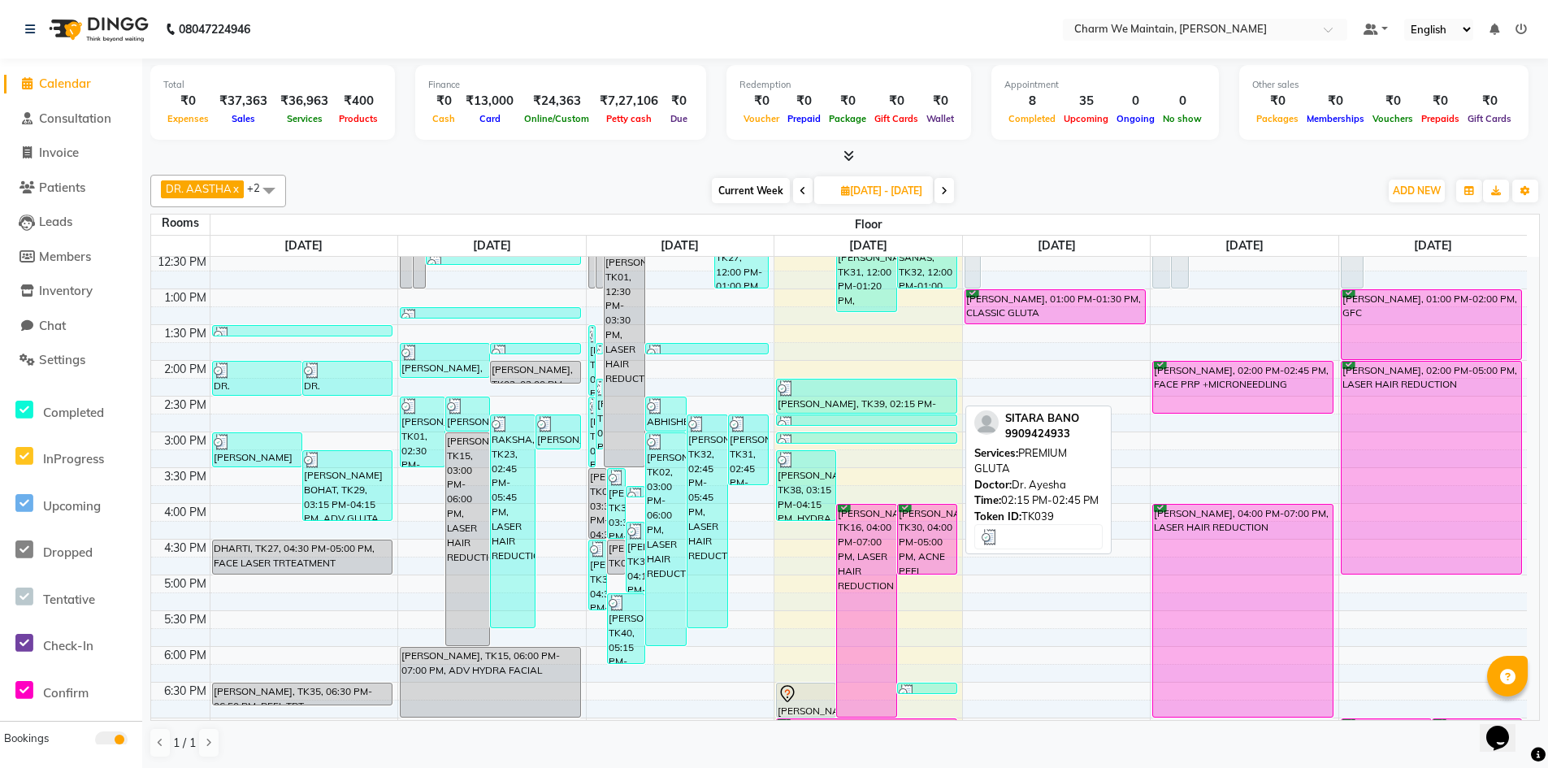
click at [826, 393] on div at bounding box center [867, 388] width 178 height 16
select select "3"
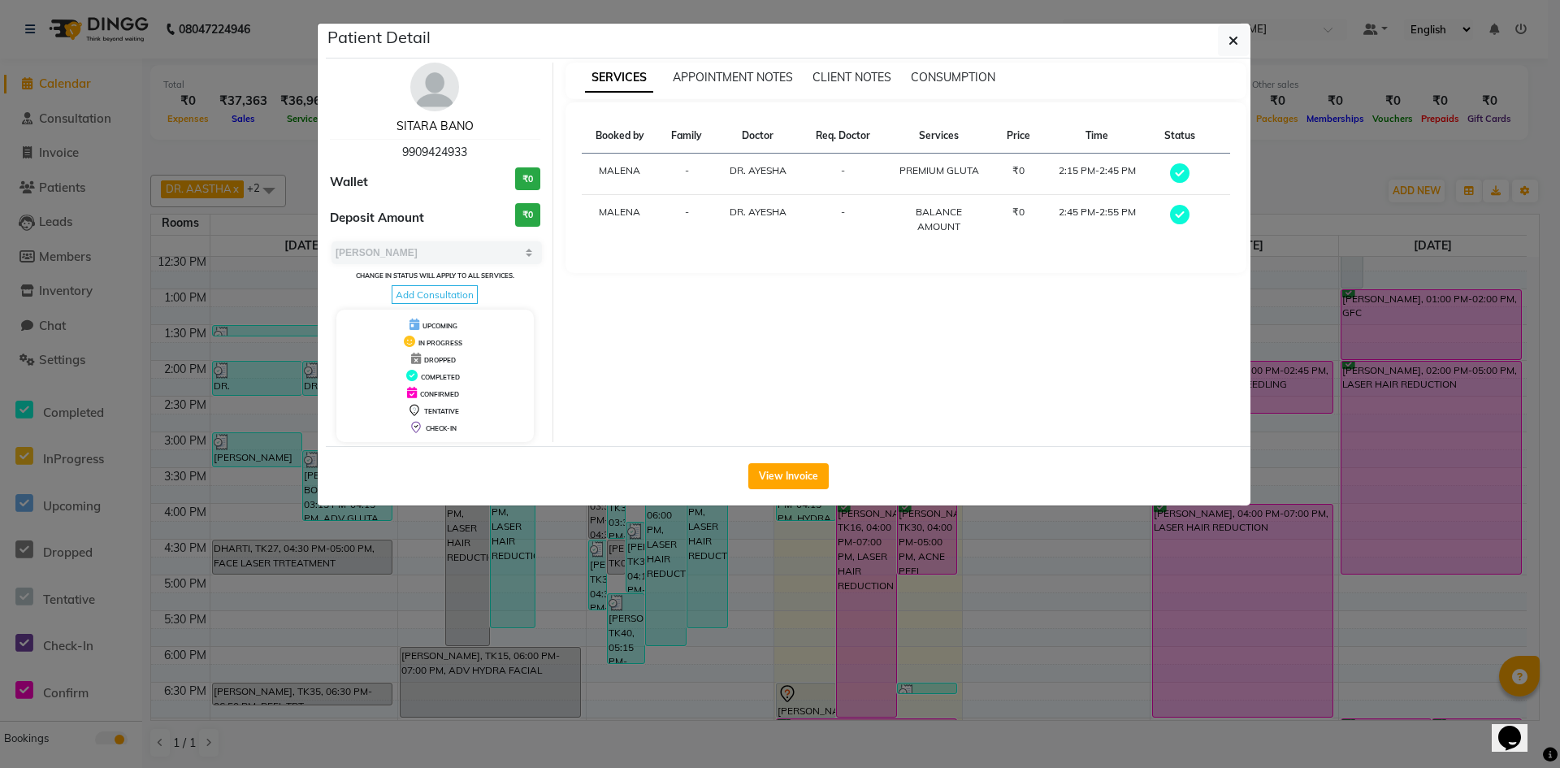
click at [457, 123] on link "SITARA BANO" at bounding box center [435, 126] width 77 height 15
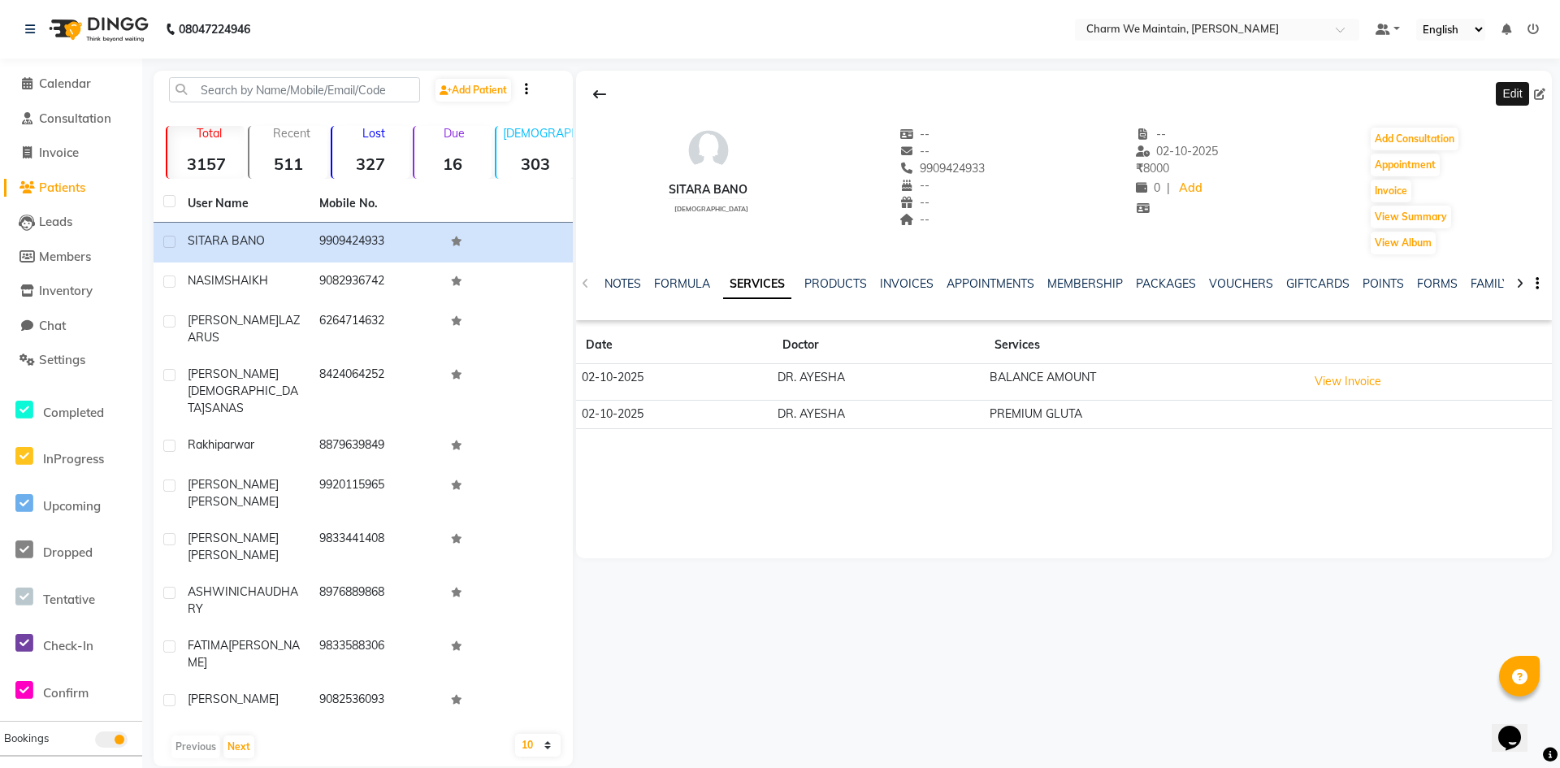
click at [1539, 98] on icon at bounding box center [1539, 94] width 11 height 11
select select "[DEMOGRAPHIC_DATA]"
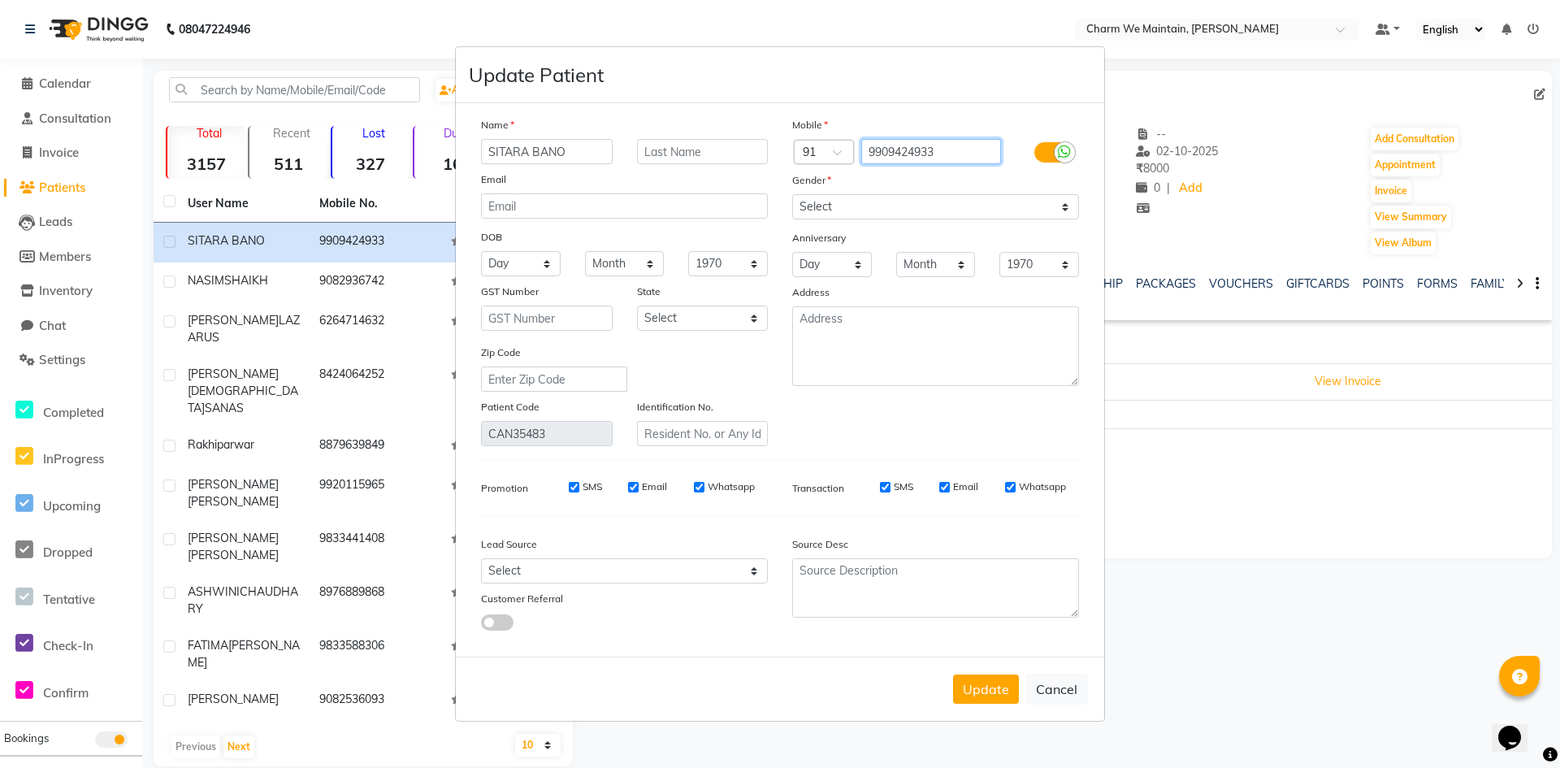
click at [922, 152] on input "9909424933" at bounding box center [931, 151] width 141 height 25
type input "9909424333"
click at [865, 170] on div "Mobile Country Code × 91 9909424333 Gender Select Male Female Other Prefer Not …" at bounding box center [935, 281] width 311 height 330
click at [795, 176] on input "Add as a family member of sitra bano" at bounding box center [797, 173] width 11 height 11
checkbox input "true"
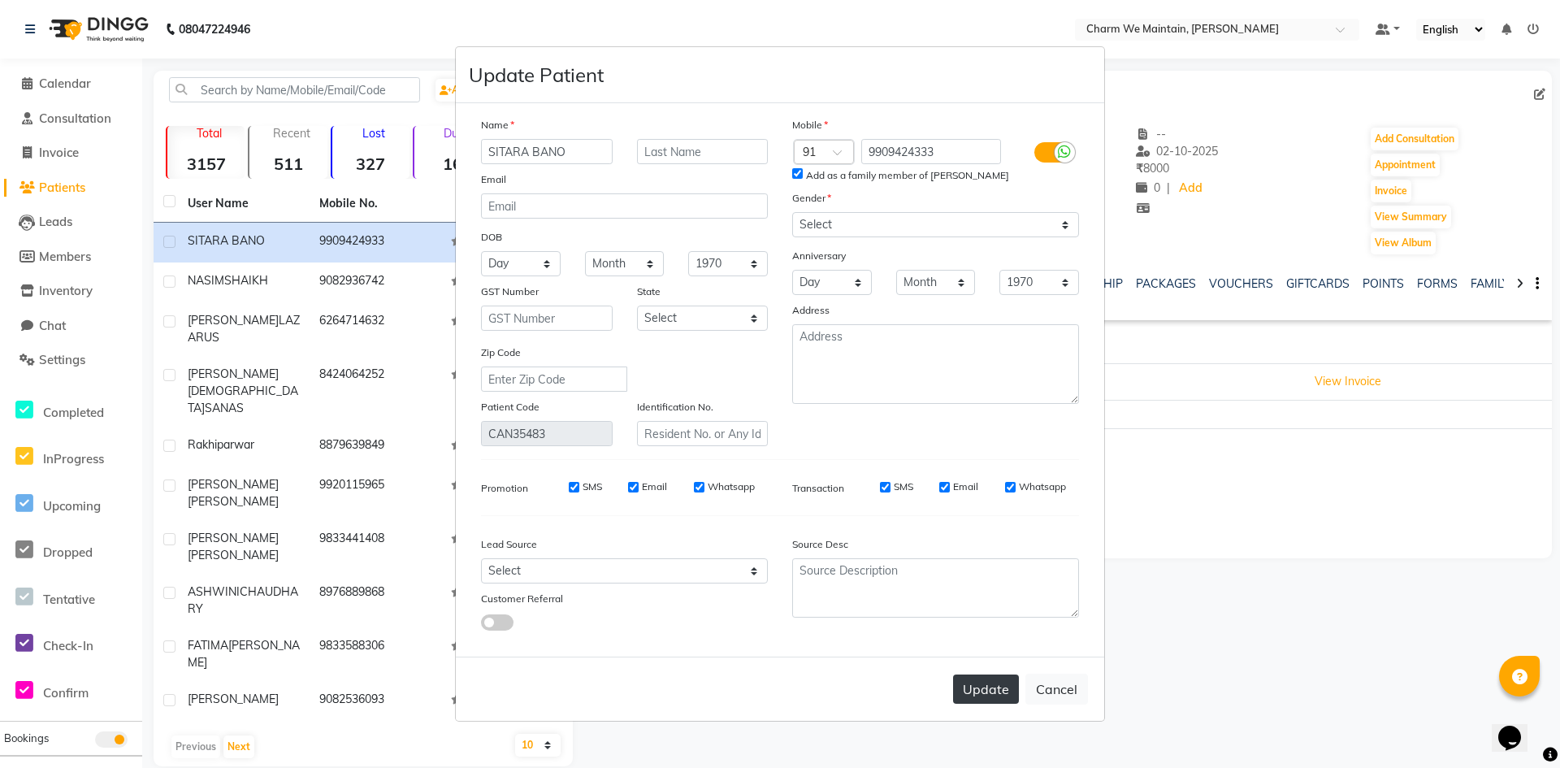
click at [991, 692] on button "Update" at bounding box center [986, 688] width 66 height 29
select select
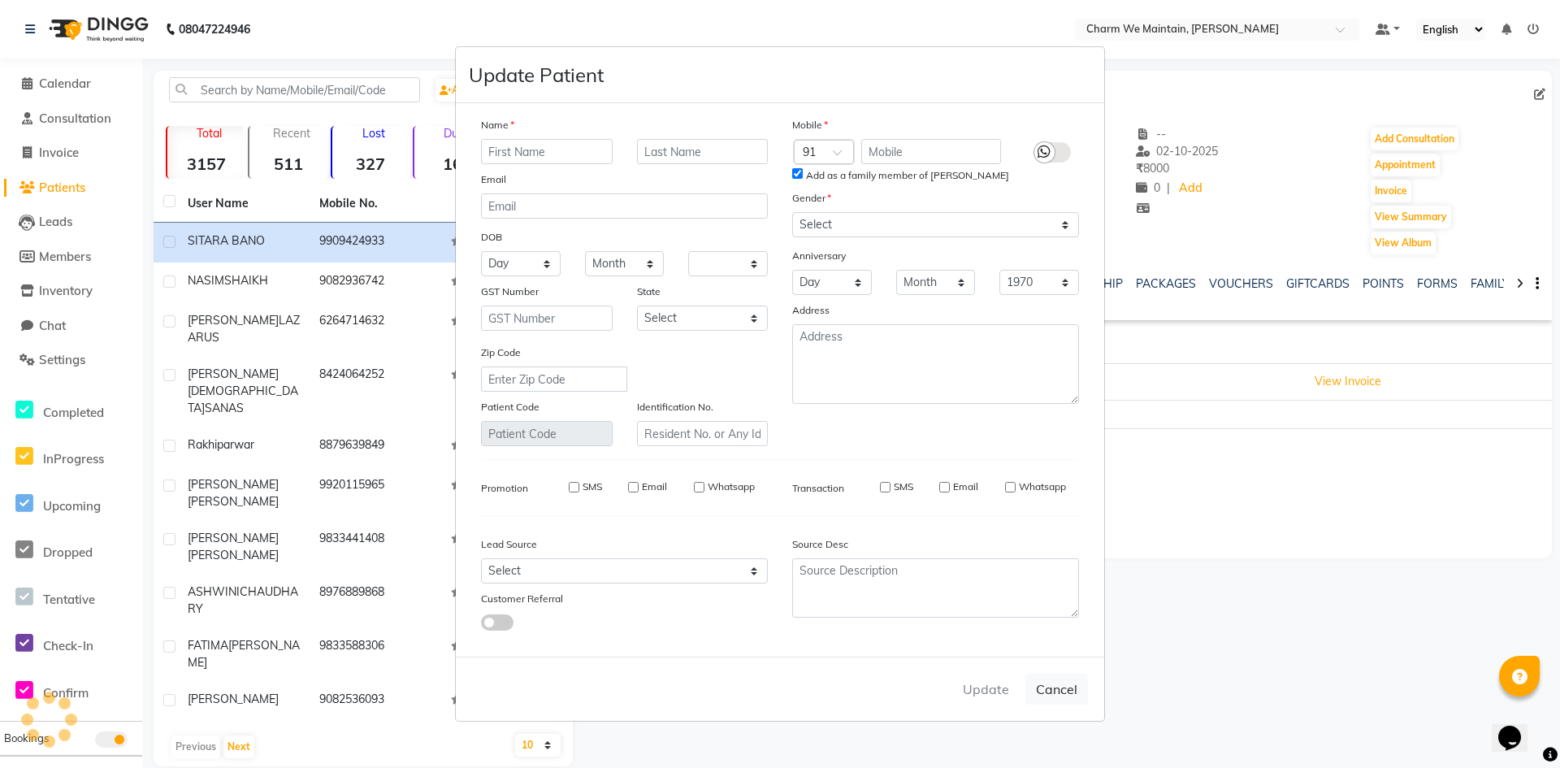
select select
checkbox input "false"
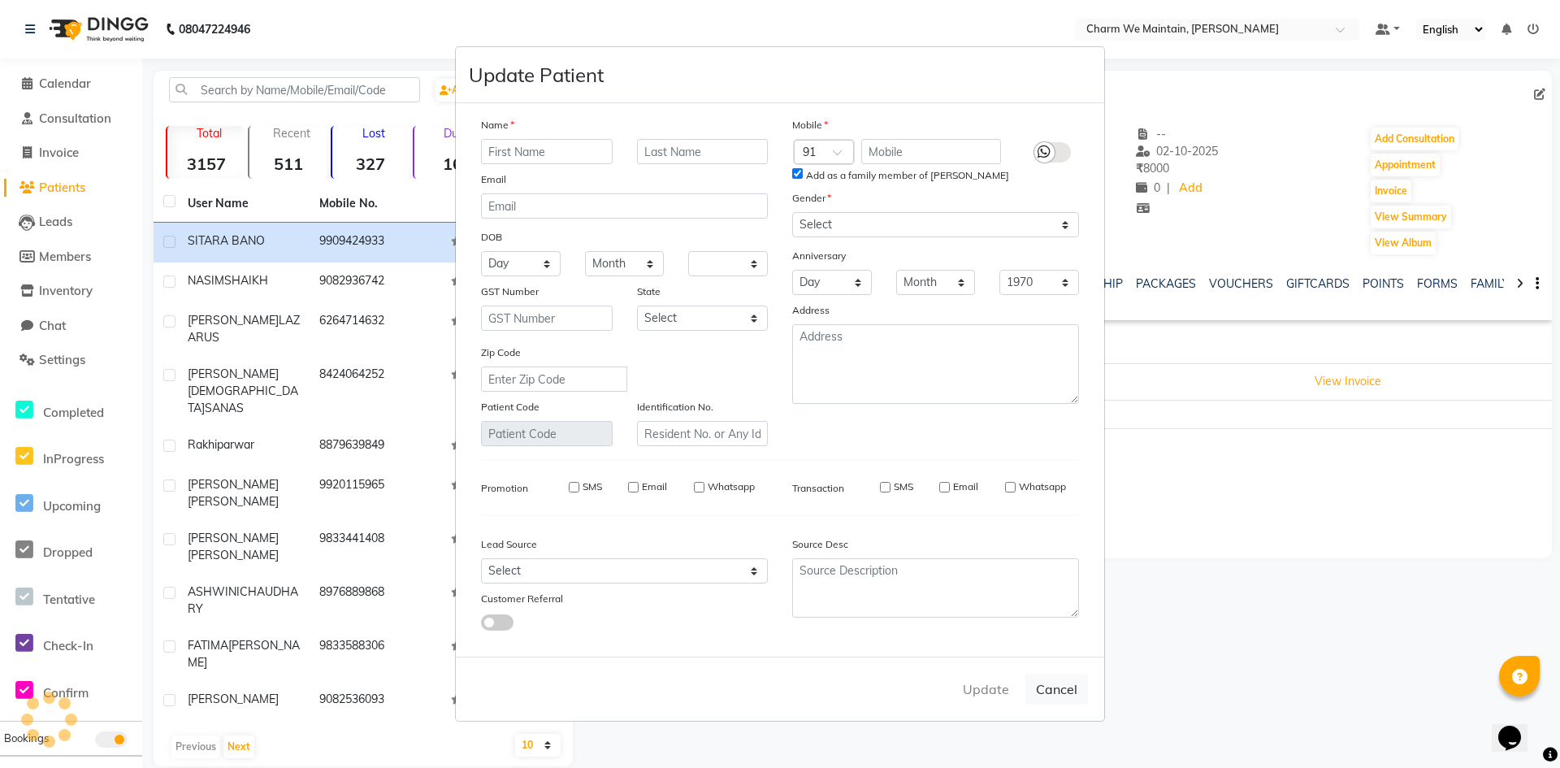
checkbox input "false"
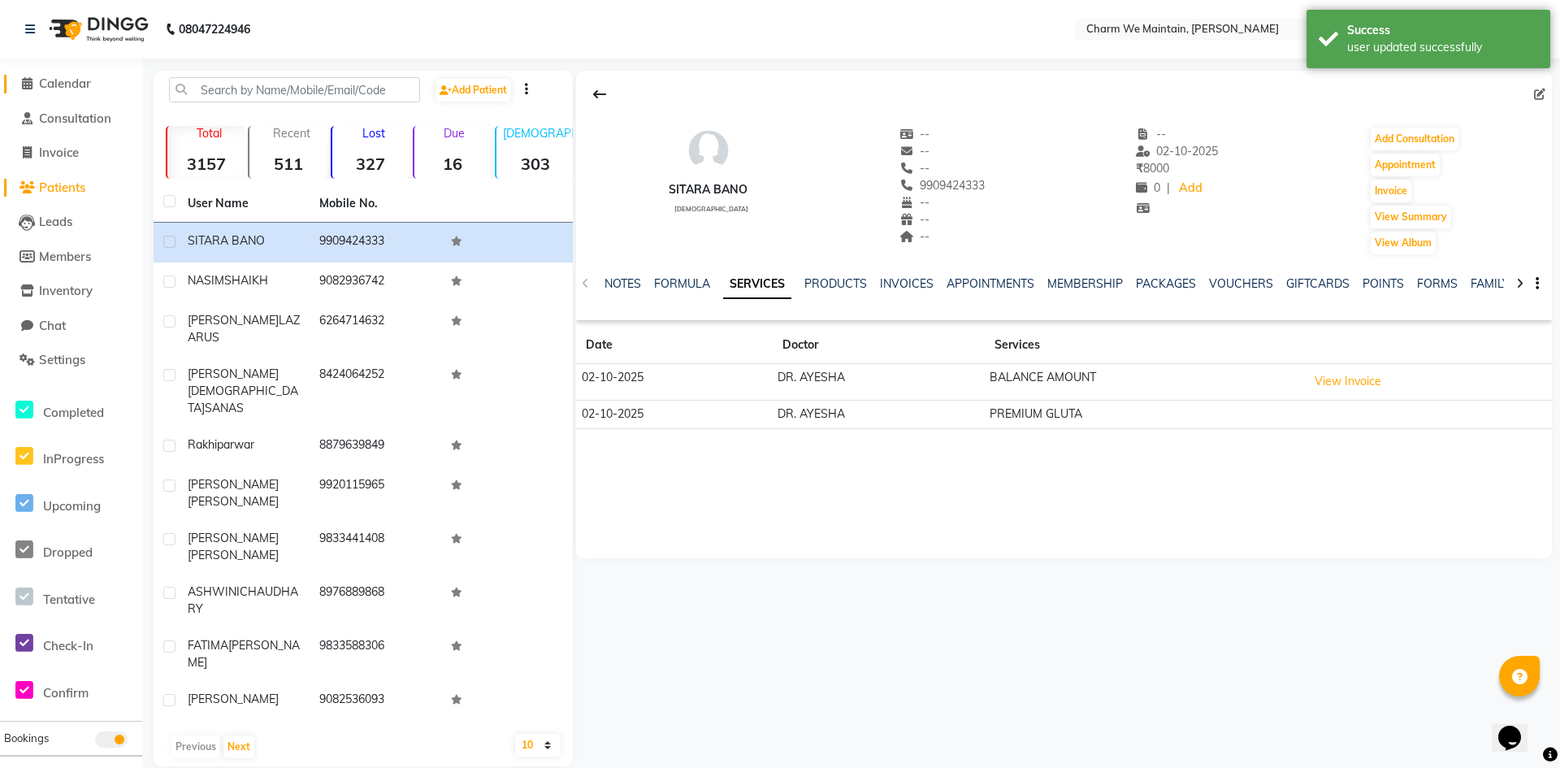
click at [69, 85] on span "Calendar" at bounding box center [65, 83] width 52 height 15
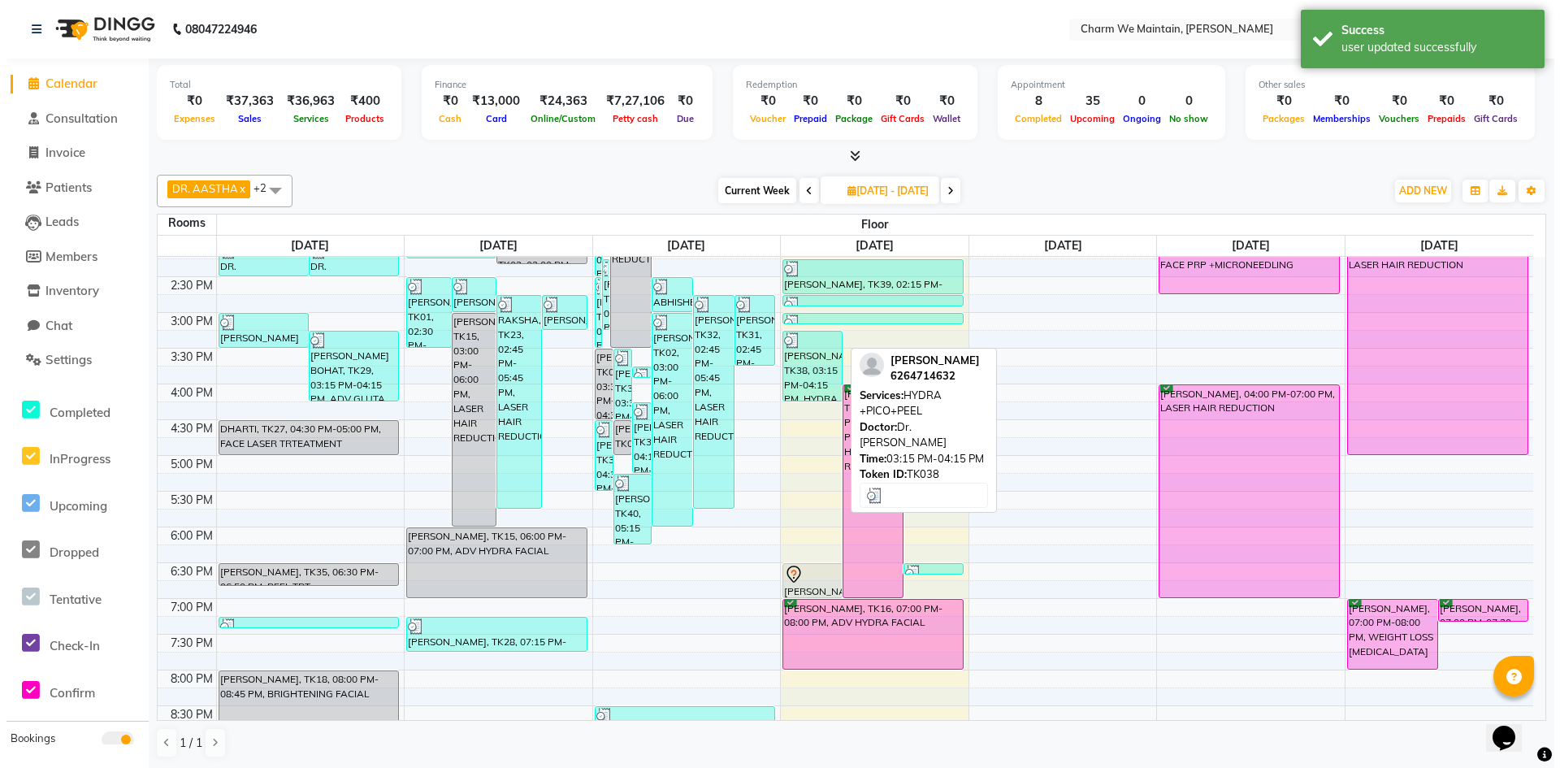
scroll to position [409, 0]
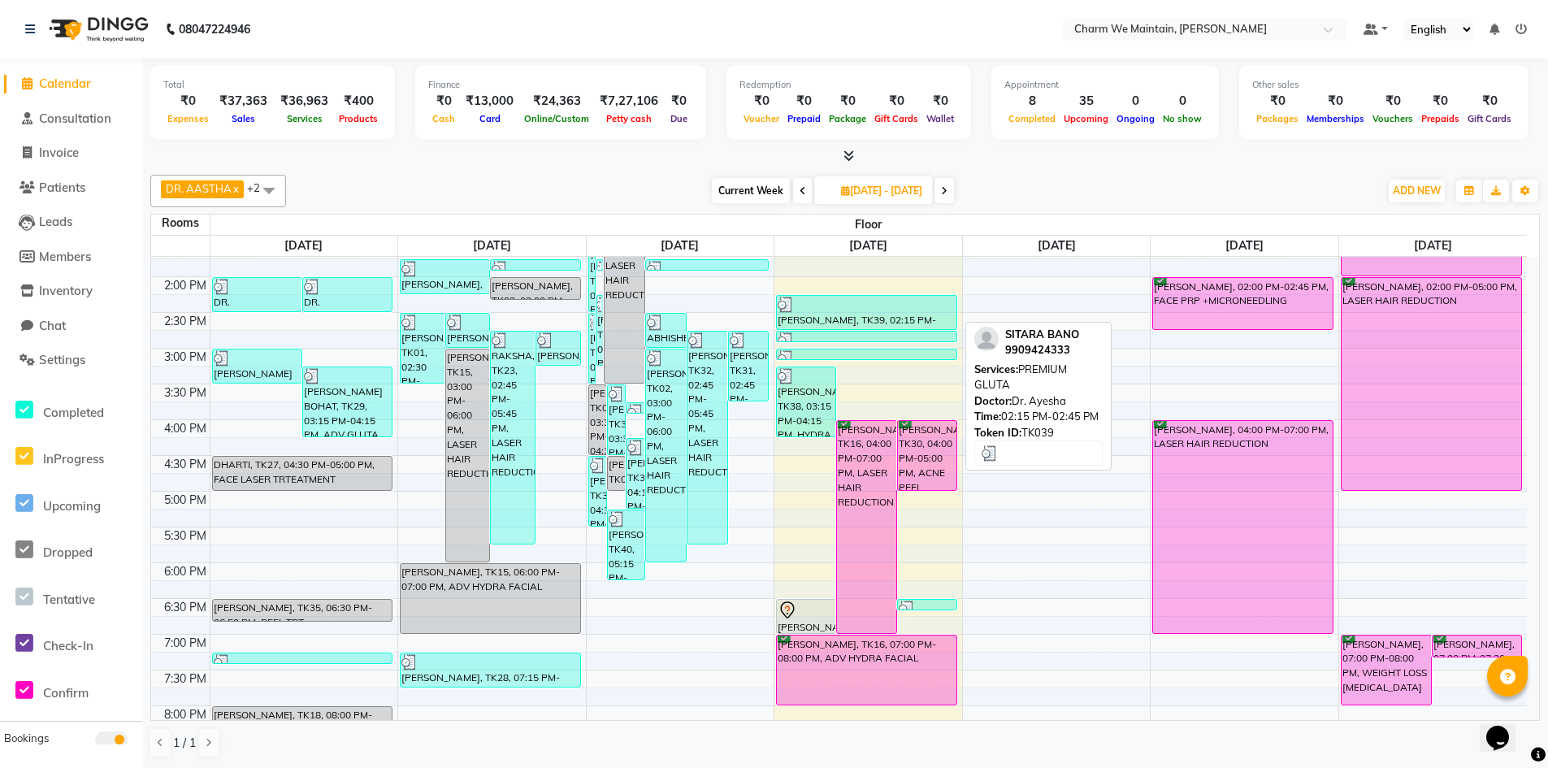
click at [873, 307] on div at bounding box center [867, 305] width 178 height 16
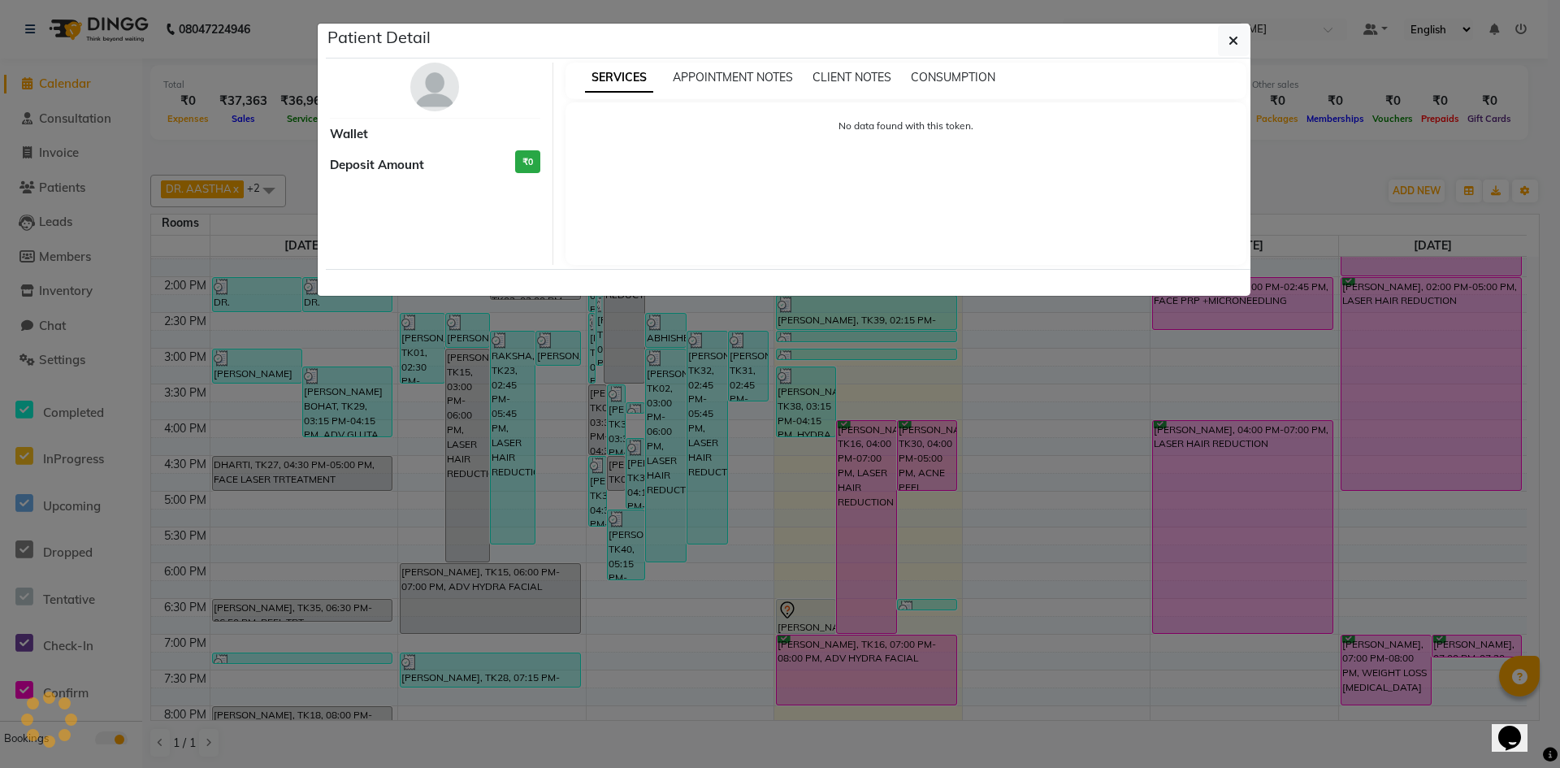
select select "3"
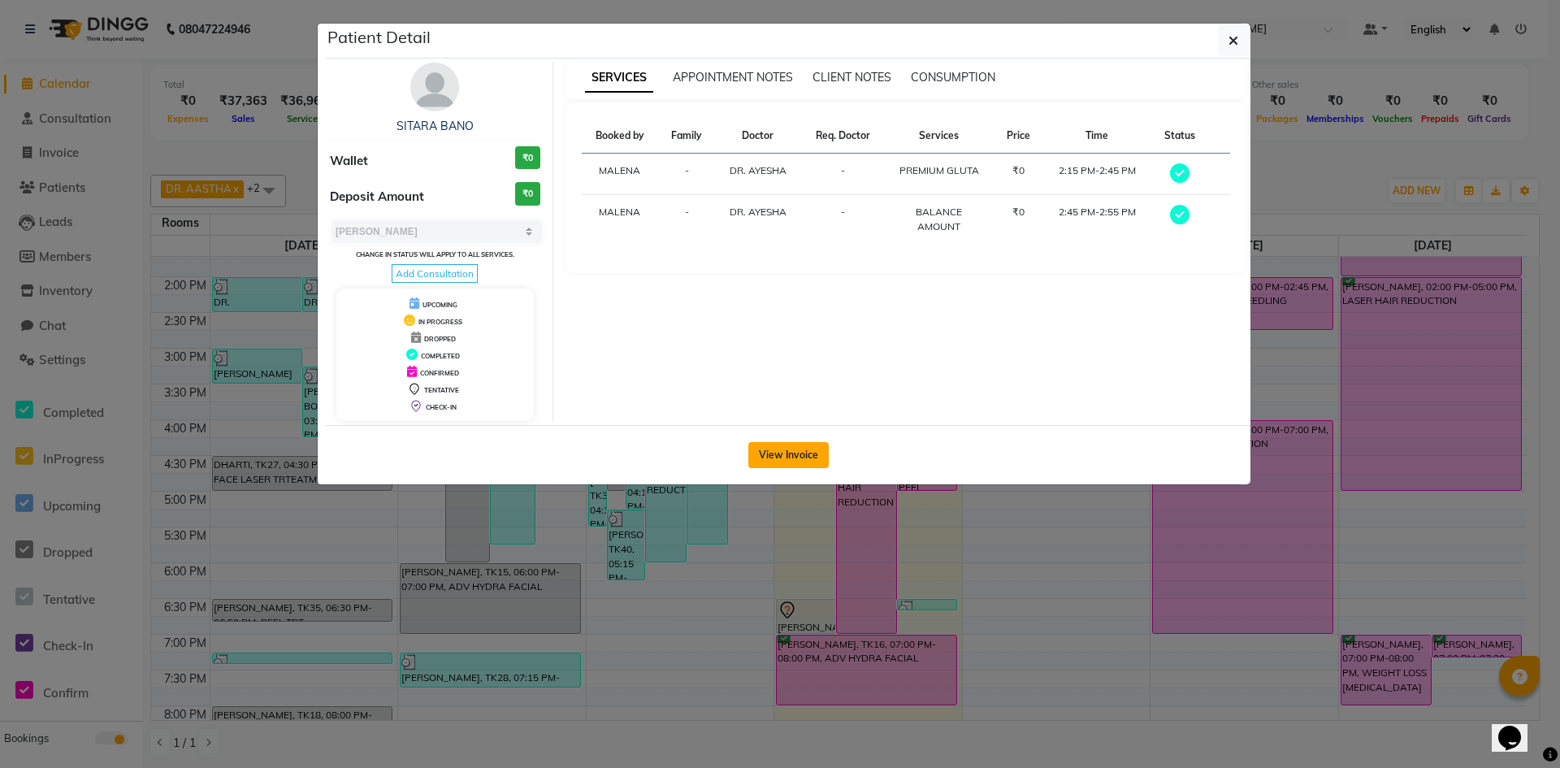
click at [791, 452] on button "View Invoice" at bounding box center [788, 455] width 80 height 26
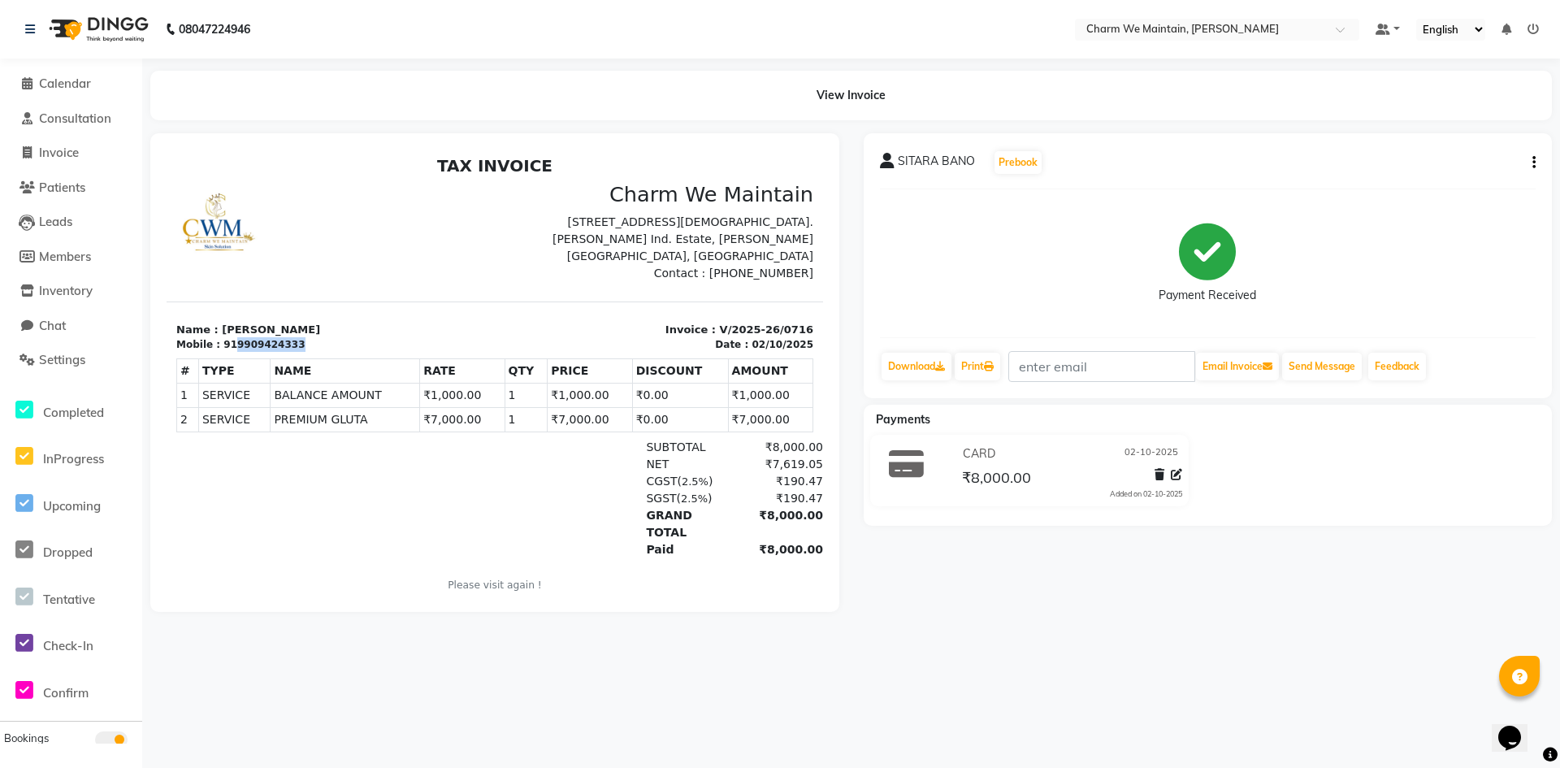
drag, startPoint x: 287, startPoint y: 345, endPoint x: 228, endPoint y: 349, distance: 58.7
click at [228, 349] on div "Mobile : 919909424333" at bounding box center [330, 344] width 309 height 15
copy div "9909424333"
click at [78, 81] on span "Calendar" at bounding box center [65, 83] width 52 height 15
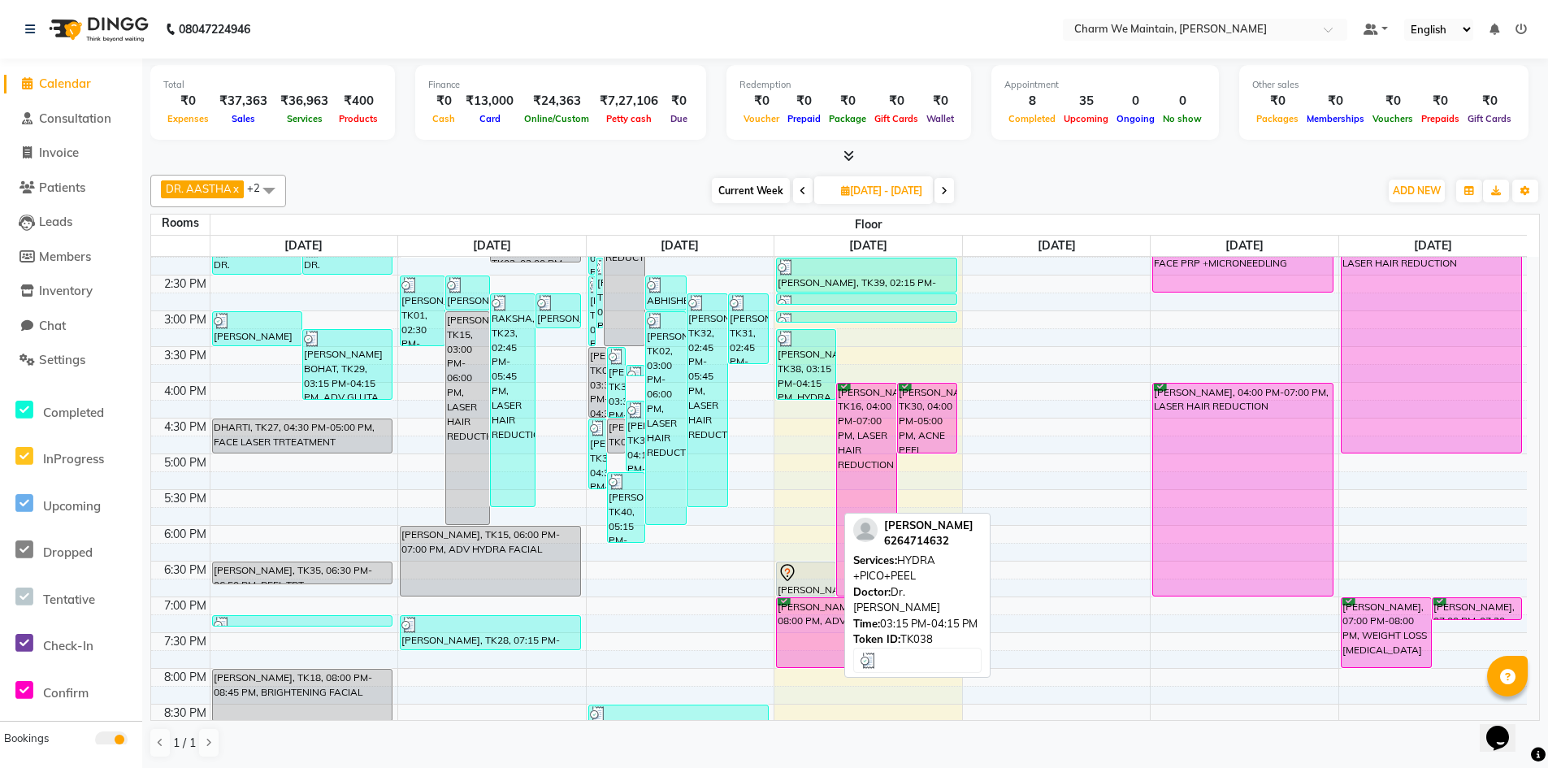
scroll to position [609, 0]
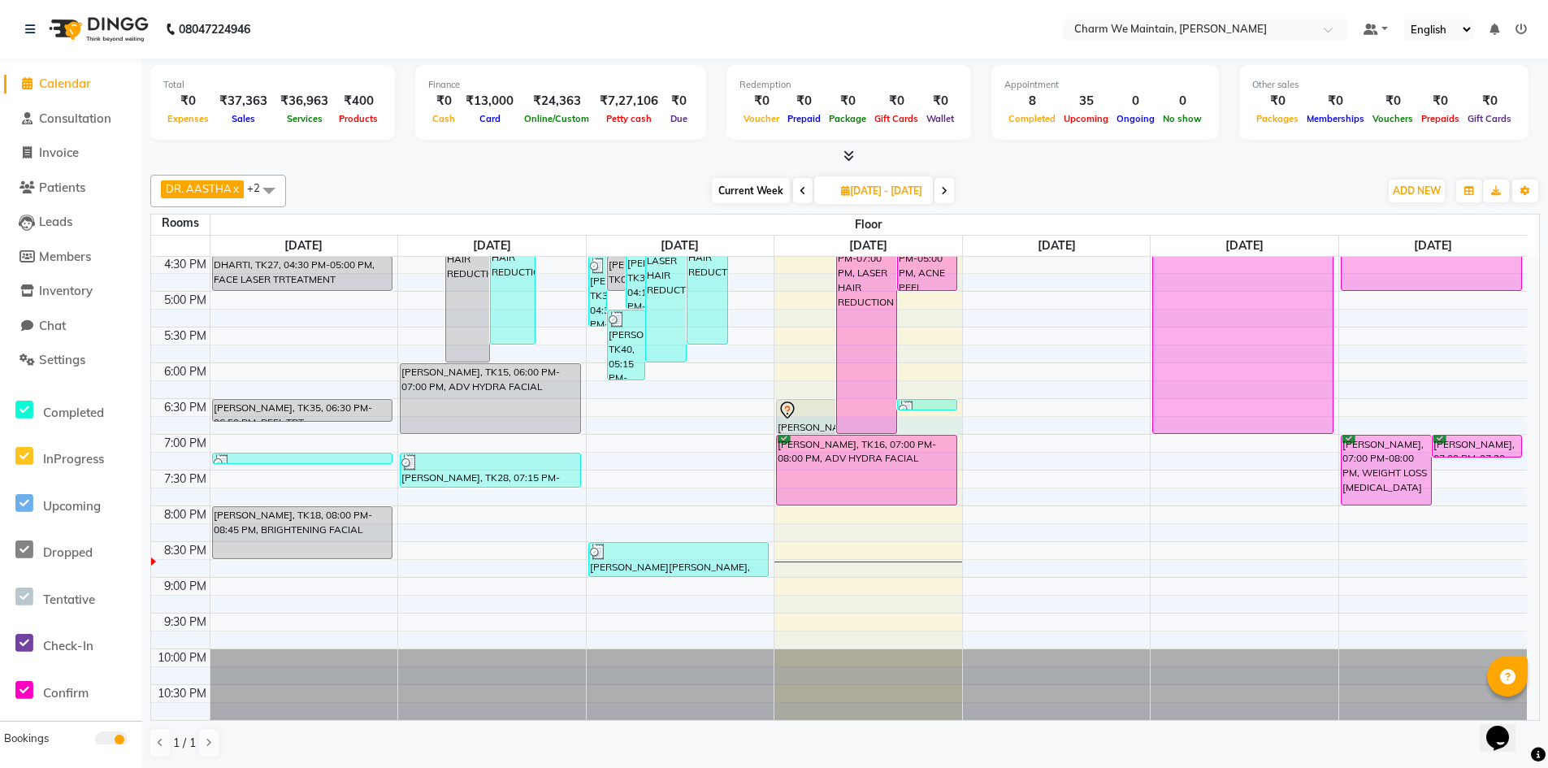
click at [926, 424] on div "8:00 AM 8:30 AM 9:00 AM 9:30 AM 10:00 AM 10:30 AM 11:00 AM 11:30 AM 12:00 PM 12…" at bounding box center [839, 184] width 1376 height 1072
select select "tentative"
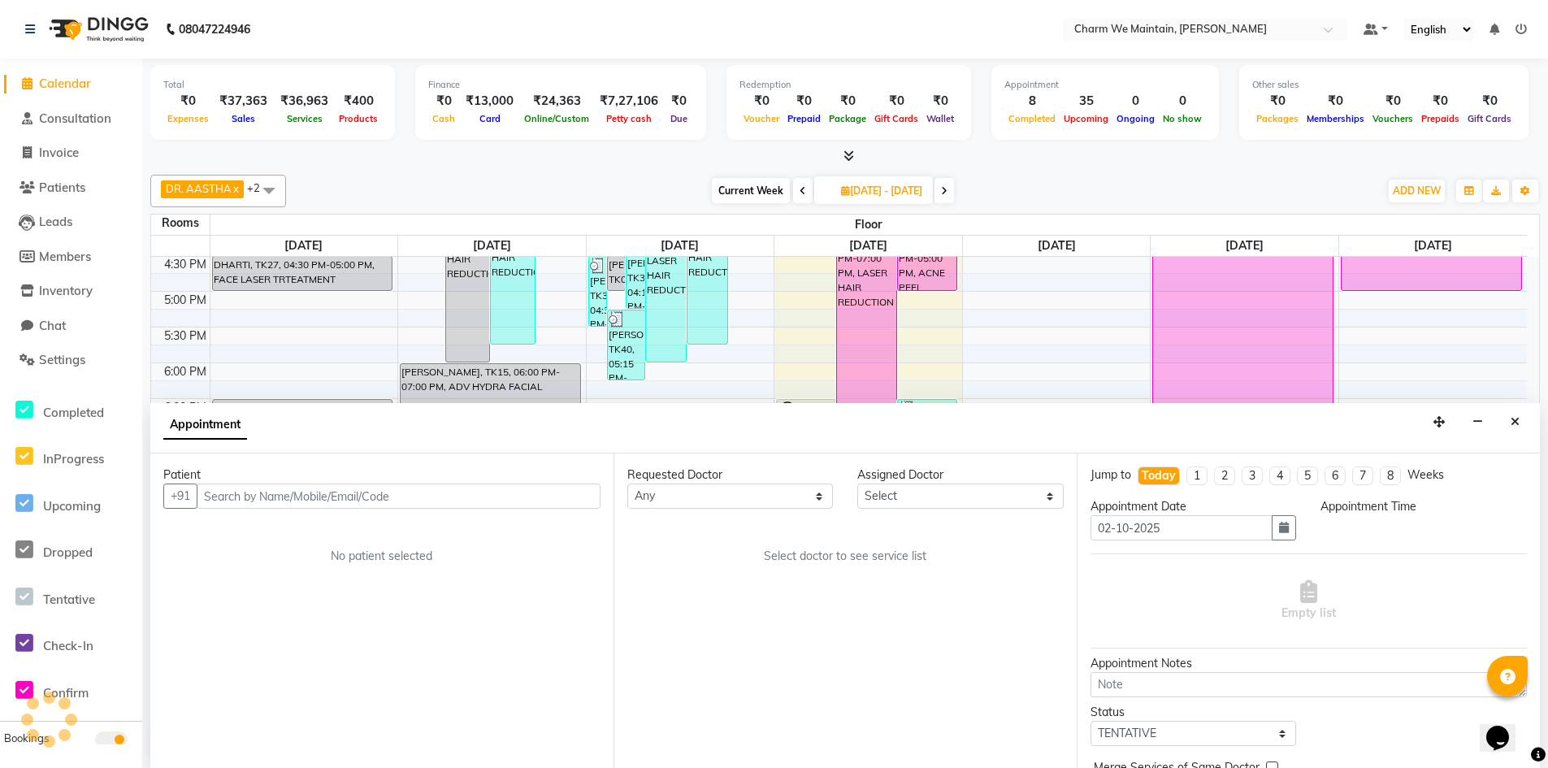
scroll to position [1, 0]
select select "1125"
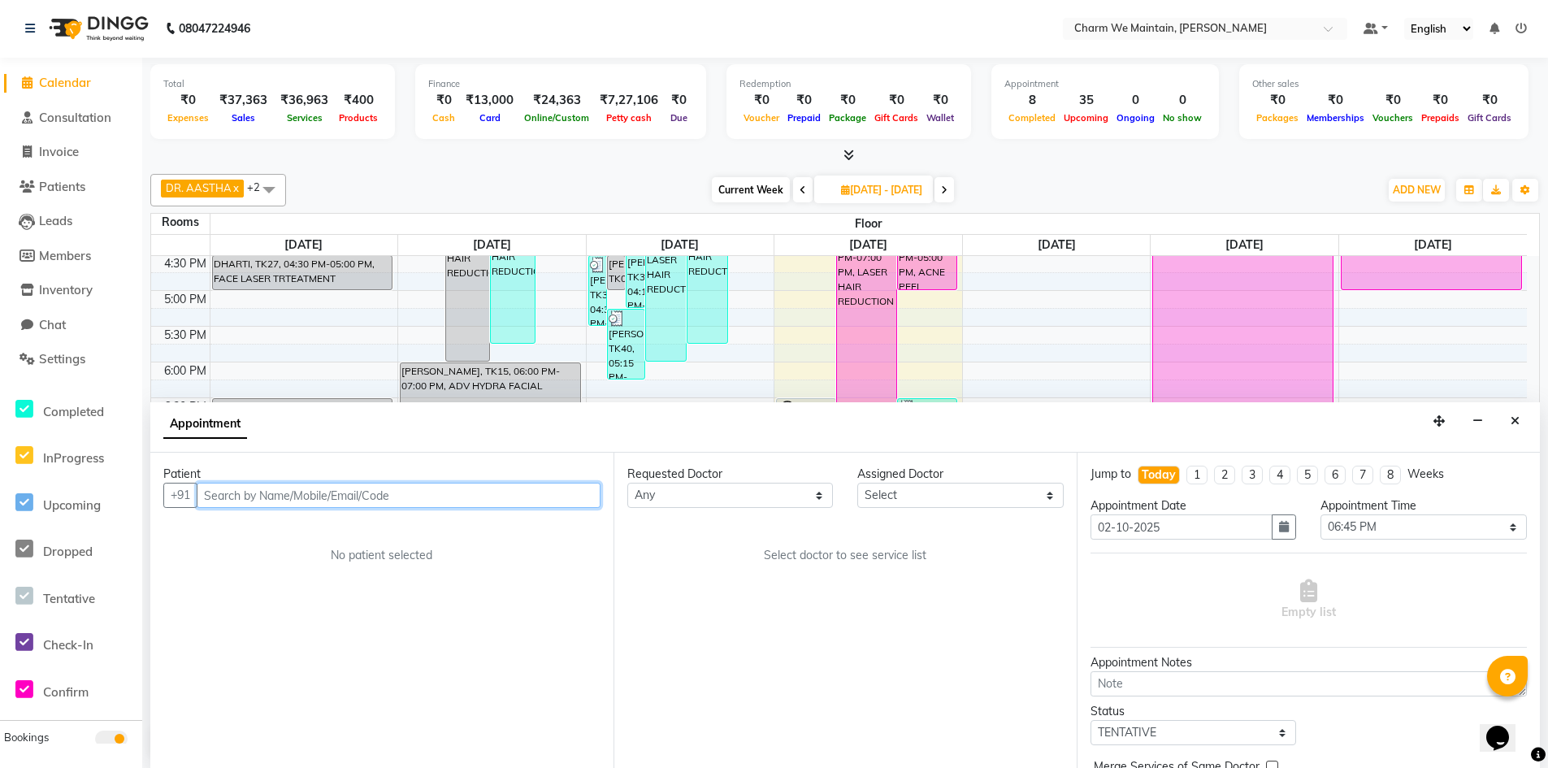
click at [487, 497] on input "text" at bounding box center [399, 495] width 404 height 25
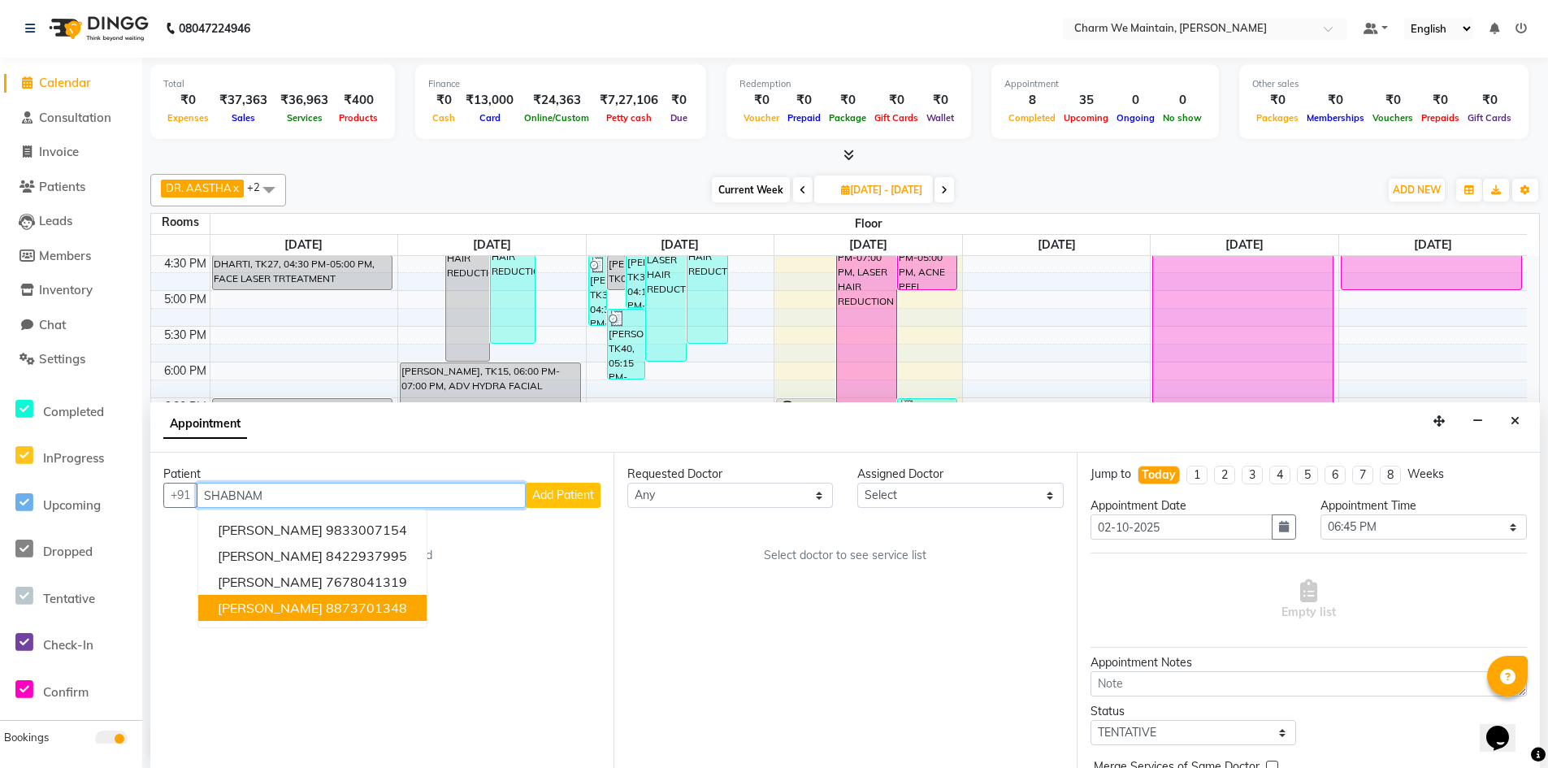
click at [305, 613] on span "Shabnam Bano" at bounding box center [270, 608] width 105 height 16
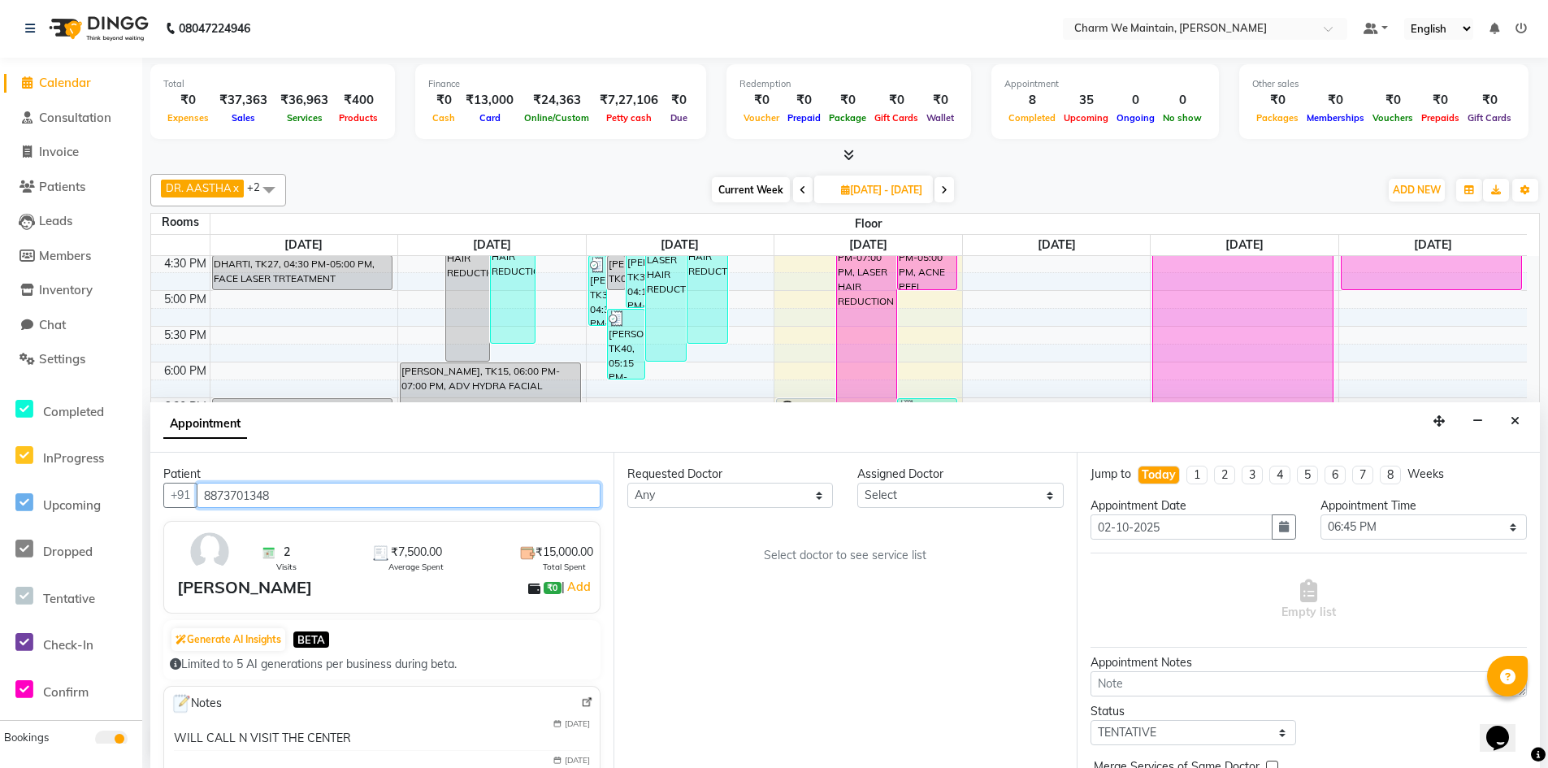
type input "8873701348"
click at [956, 502] on select "Select DR. AYESHA DR. [GEOGRAPHIC_DATA]" at bounding box center [960, 495] width 206 height 25
select select "86210"
click at [857, 483] on select "Select DR. AYESHA DR. [GEOGRAPHIC_DATA]" at bounding box center [960, 495] width 206 height 25
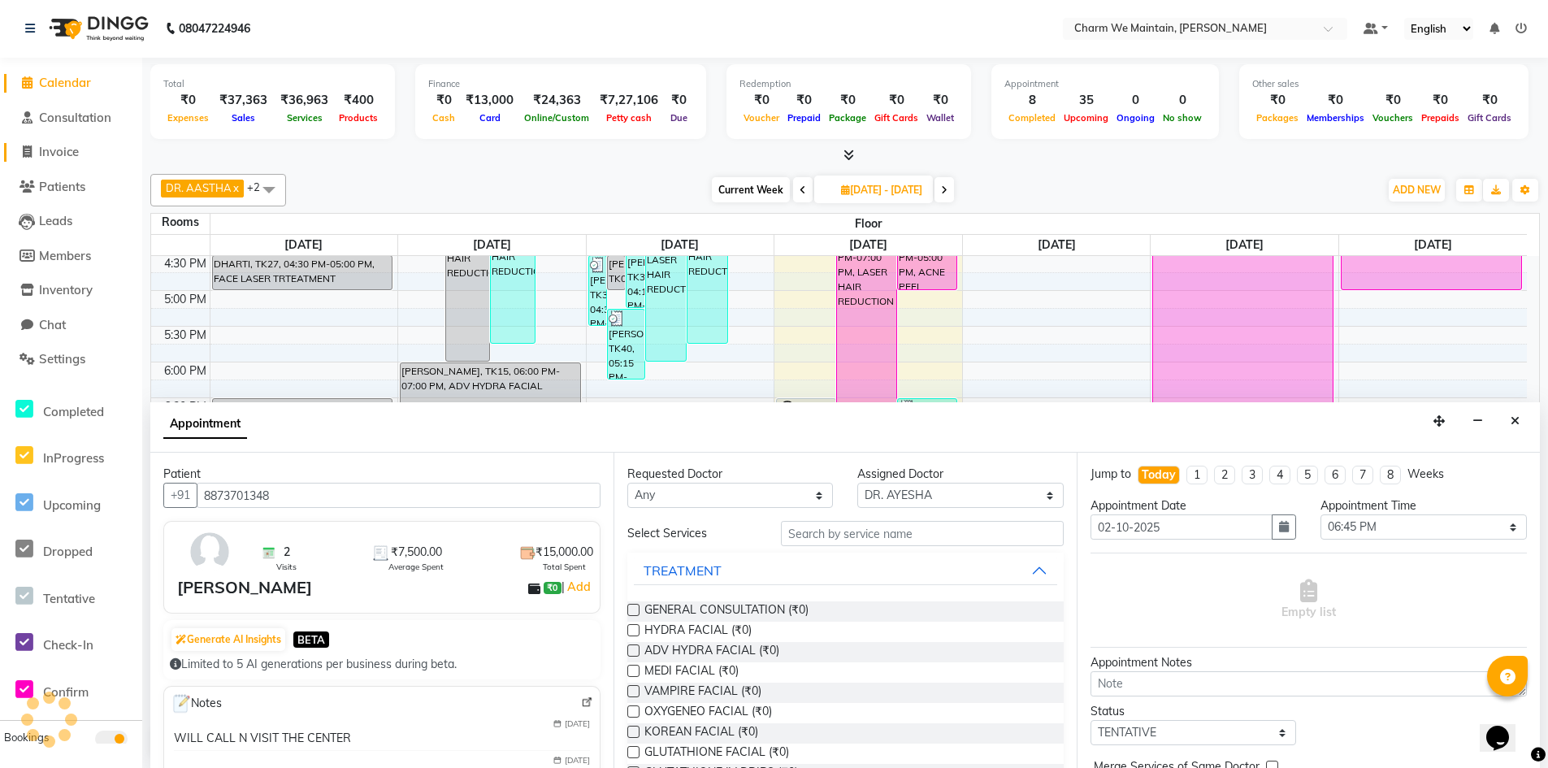
click at [51, 148] on span "Invoice" at bounding box center [59, 151] width 40 height 15
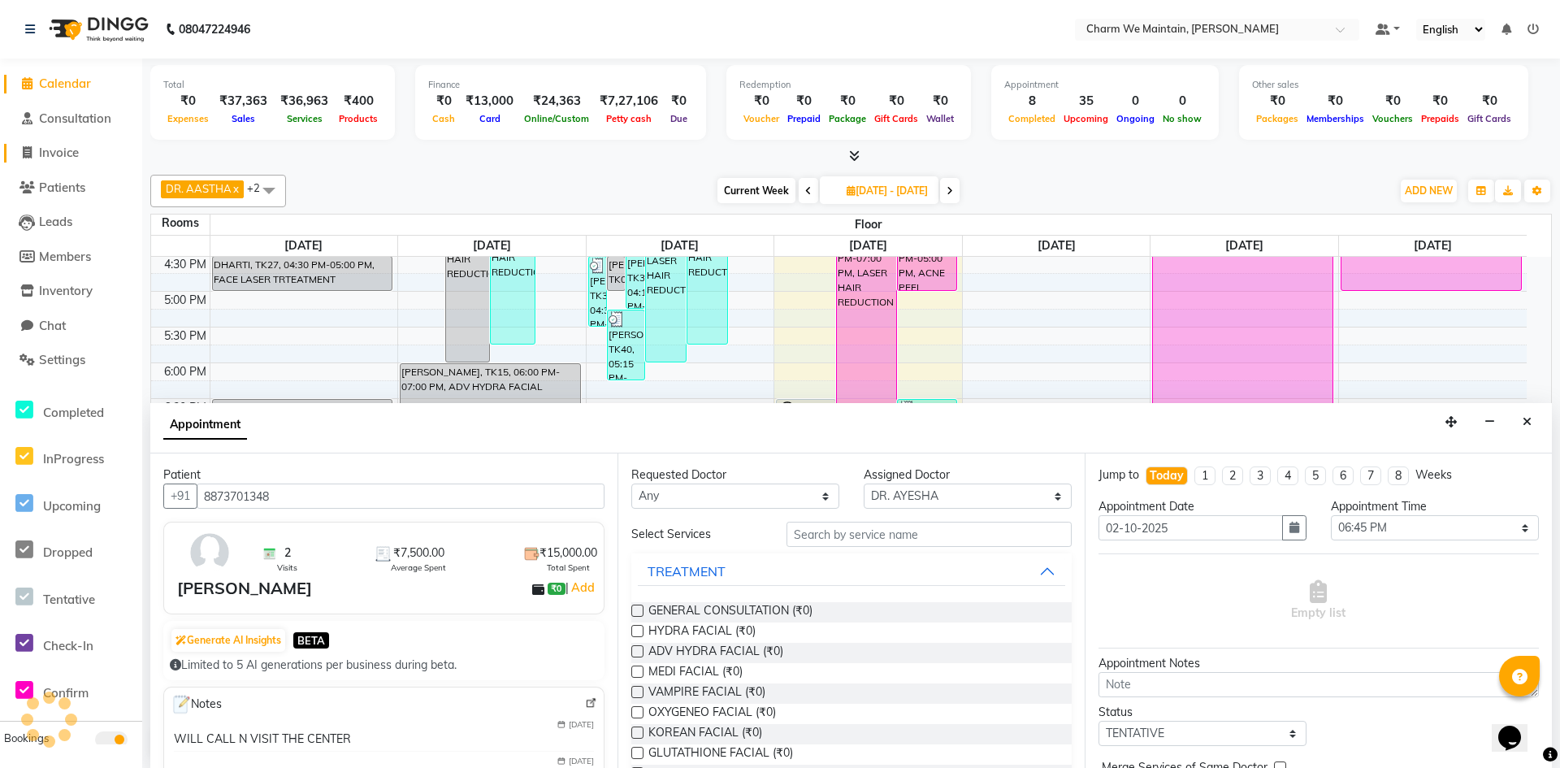
select select "8618"
select select "service"
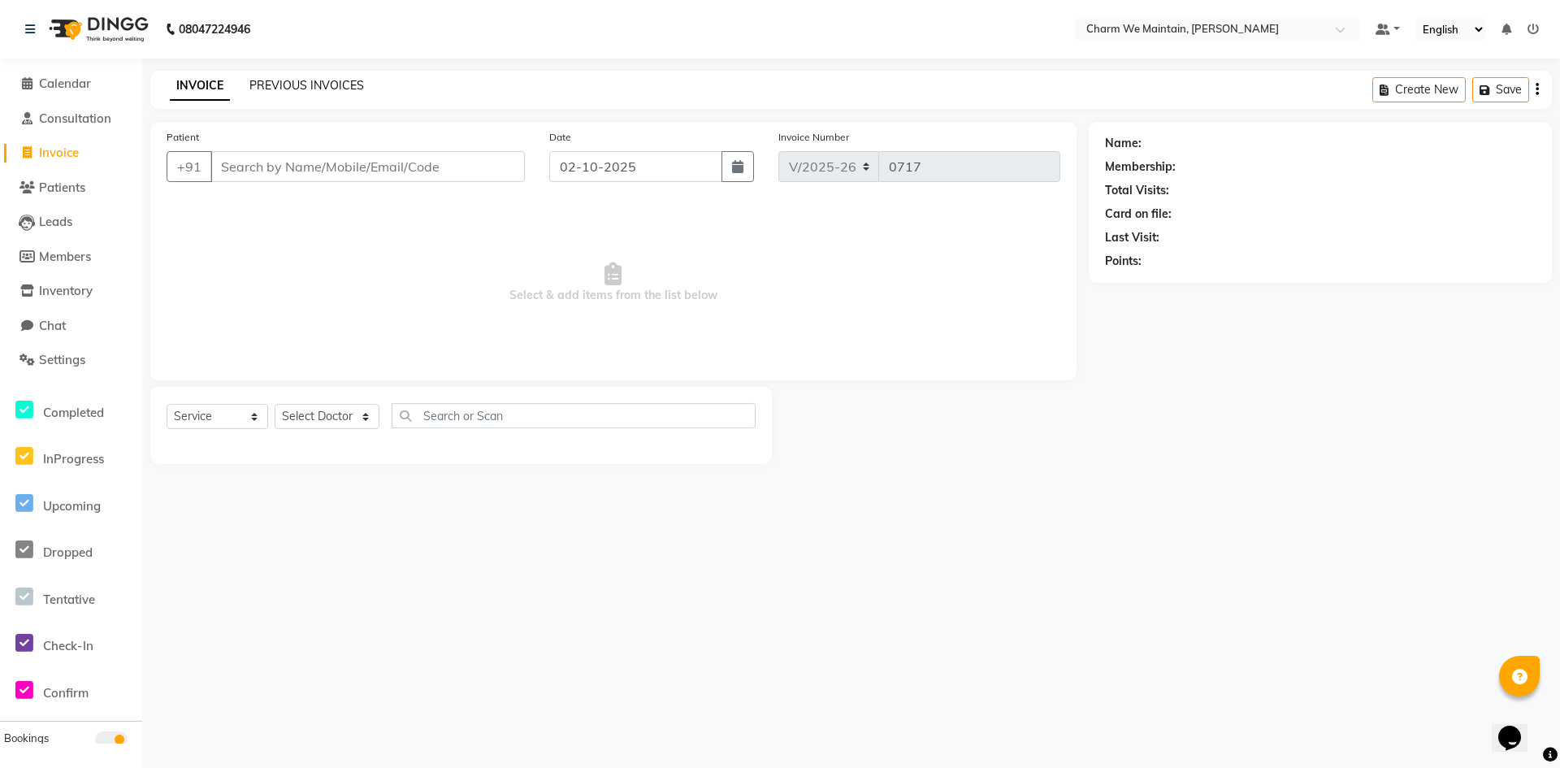
click at [315, 85] on link "PREVIOUS INVOICES" at bounding box center [306, 85] width 115 height 15
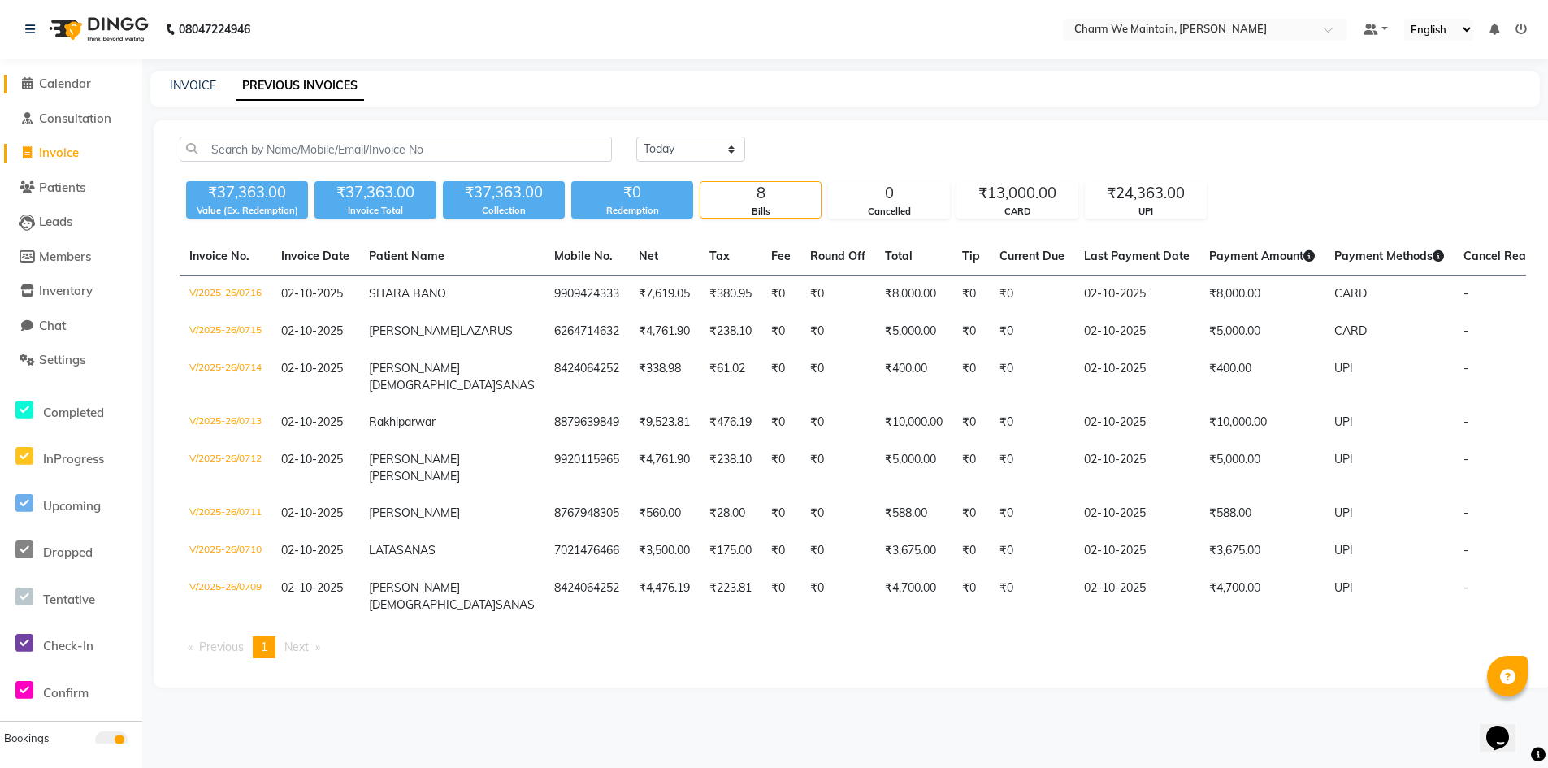
click at [61, 77] on span "Calendar" at bounding box center [65, 83] width 52 height 15
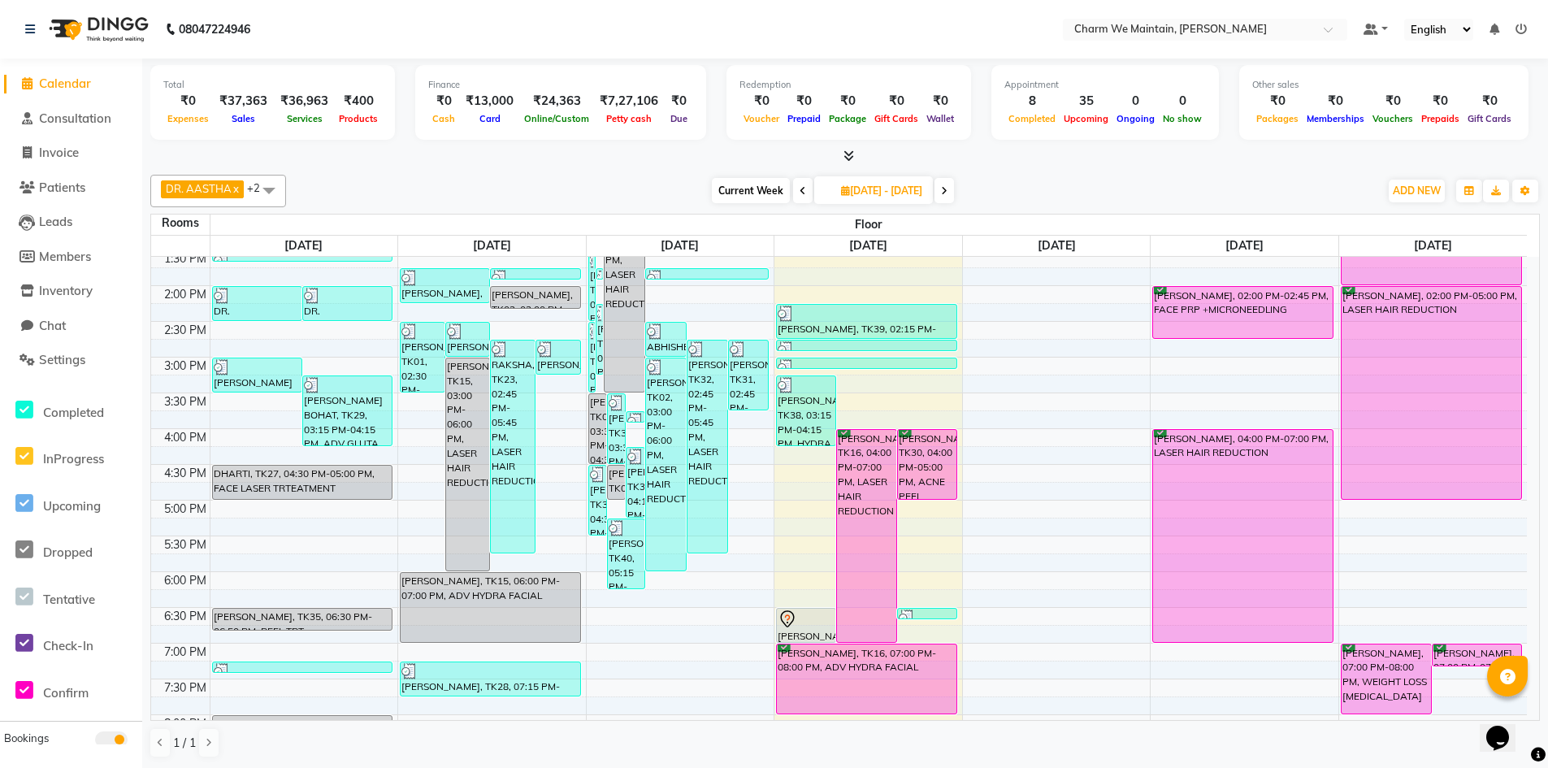
scroll to position [488, 0]
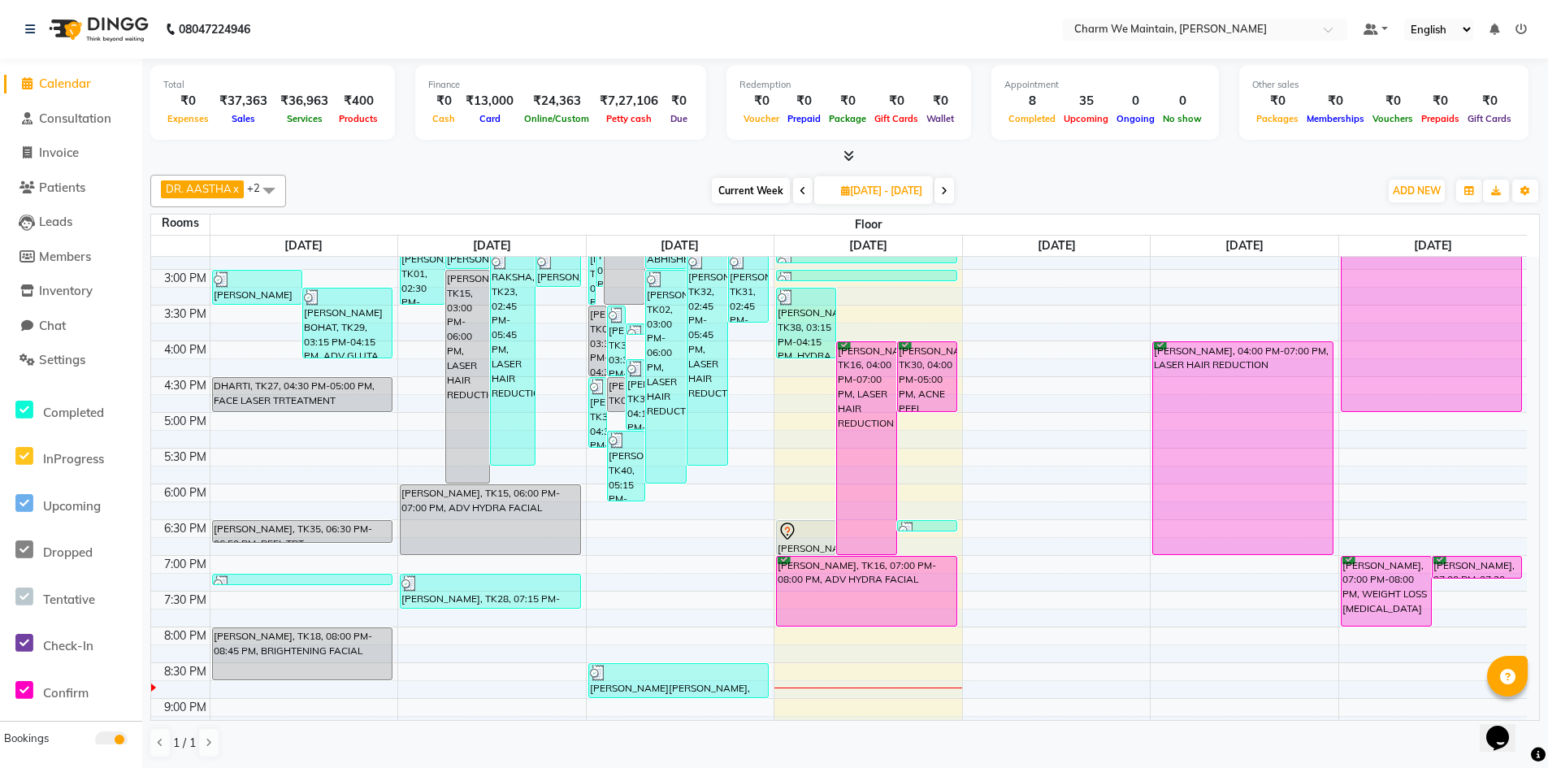
click at [782, 420] on div "8:00 AM 8:30 AM 9:00 AM 9:30 AM 10:00 AM 10:30 AM 11:00 AM 11:30 AM 12:00 PM 12…" at bounding box center [839, 305] width 1376 height 1072
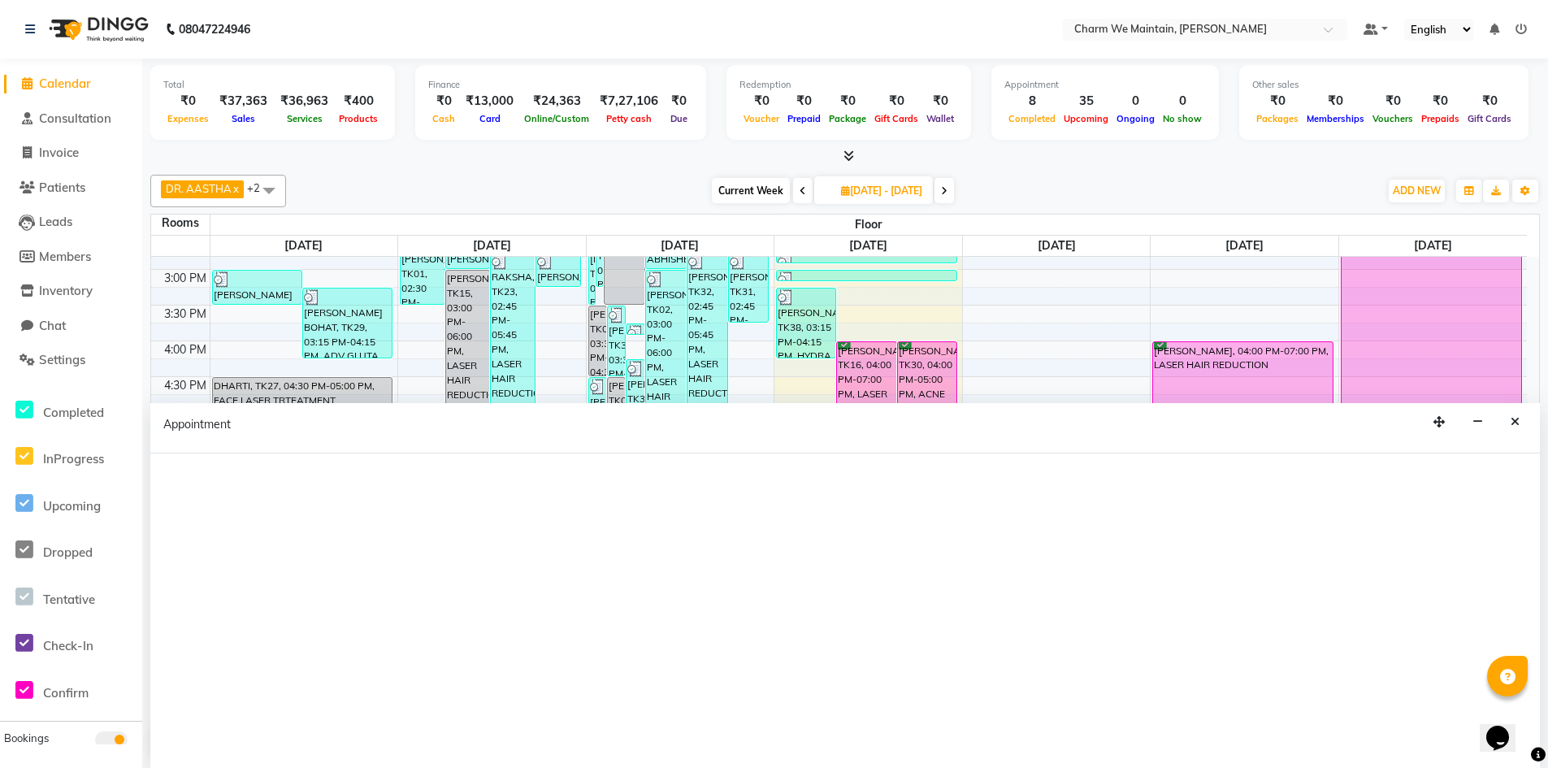
select select "1020"
select select "tentative"
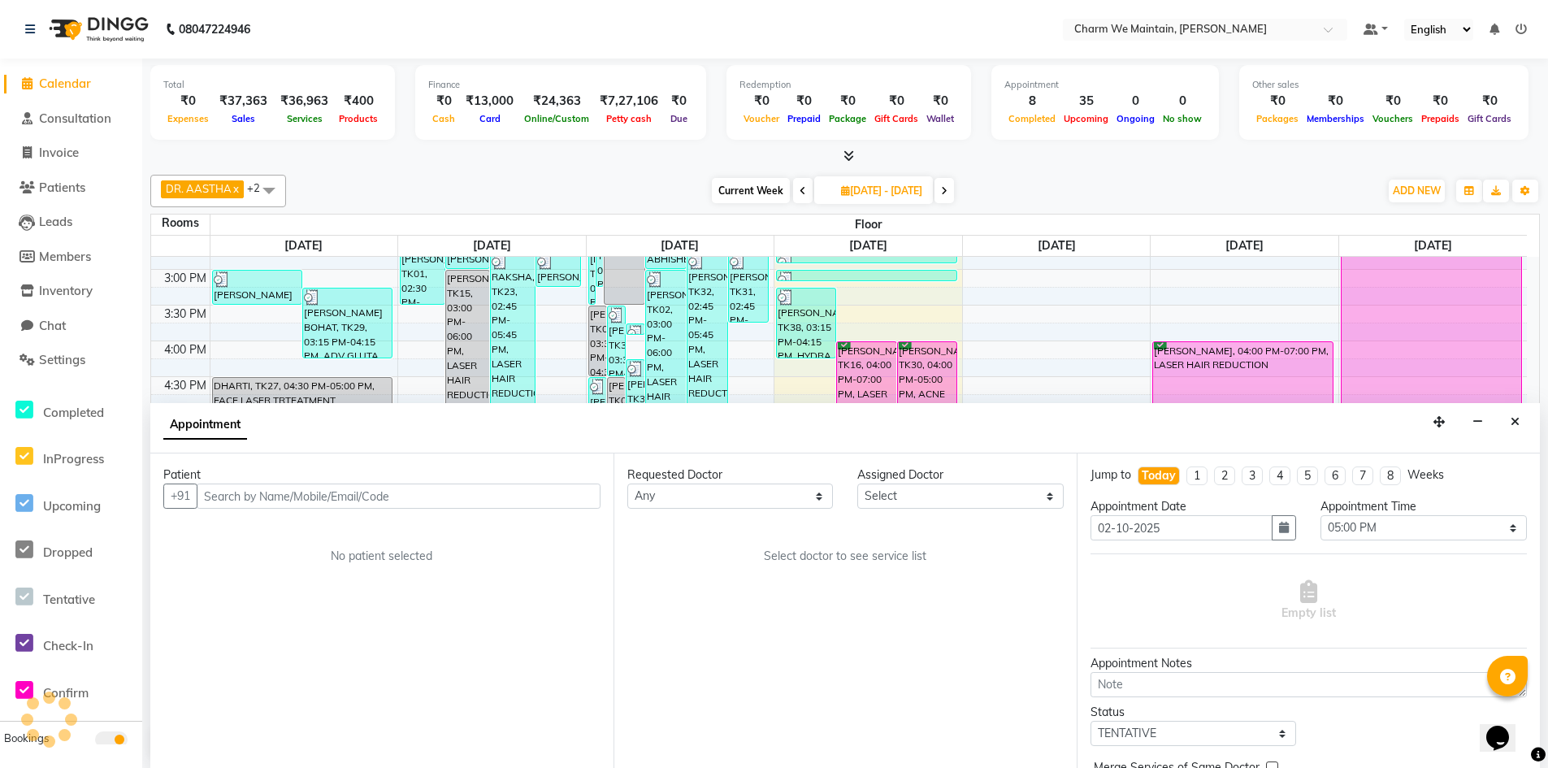
scroll to position [1, 0]
click at [530, 488] on input "text" at bounding box center [399, 495] width 404 height 25
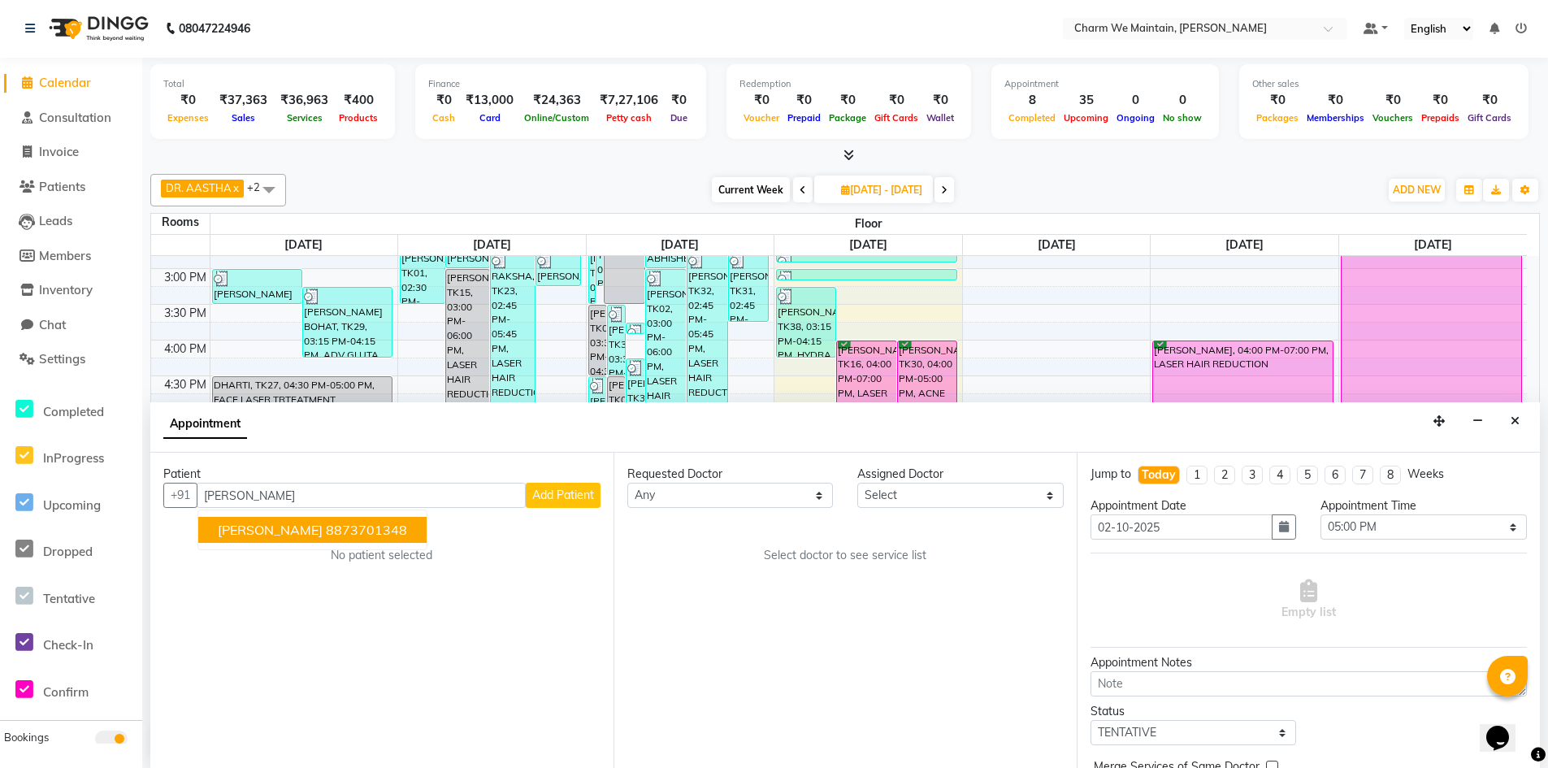
click at [367, 535] on ngb-highlight "8873701348" at bounding box center [366, 530] width 81 height 16
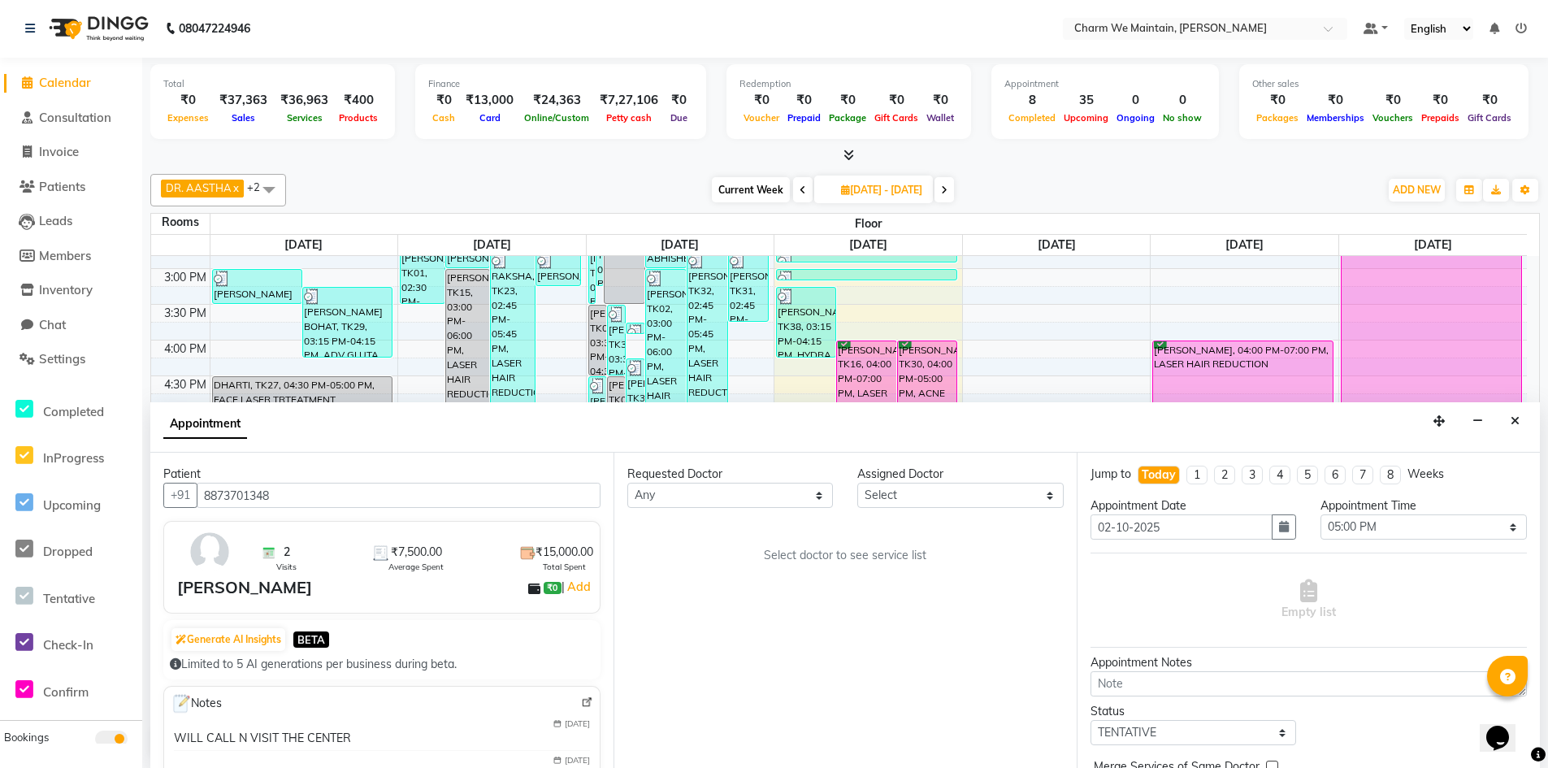
type input "8873701348"
click at [934, 497] on select "Select DR. AYESHA DR. [GEOGRAPHIC_DATA]" at bounding box center [960, 495] width 206 height 25
select select "86210"
click at [857, 483] on select "Select DR. AYESHA DR. [GEOGRAPHIC_DATA]" at bounding box center [960, 495] width 206 height 25
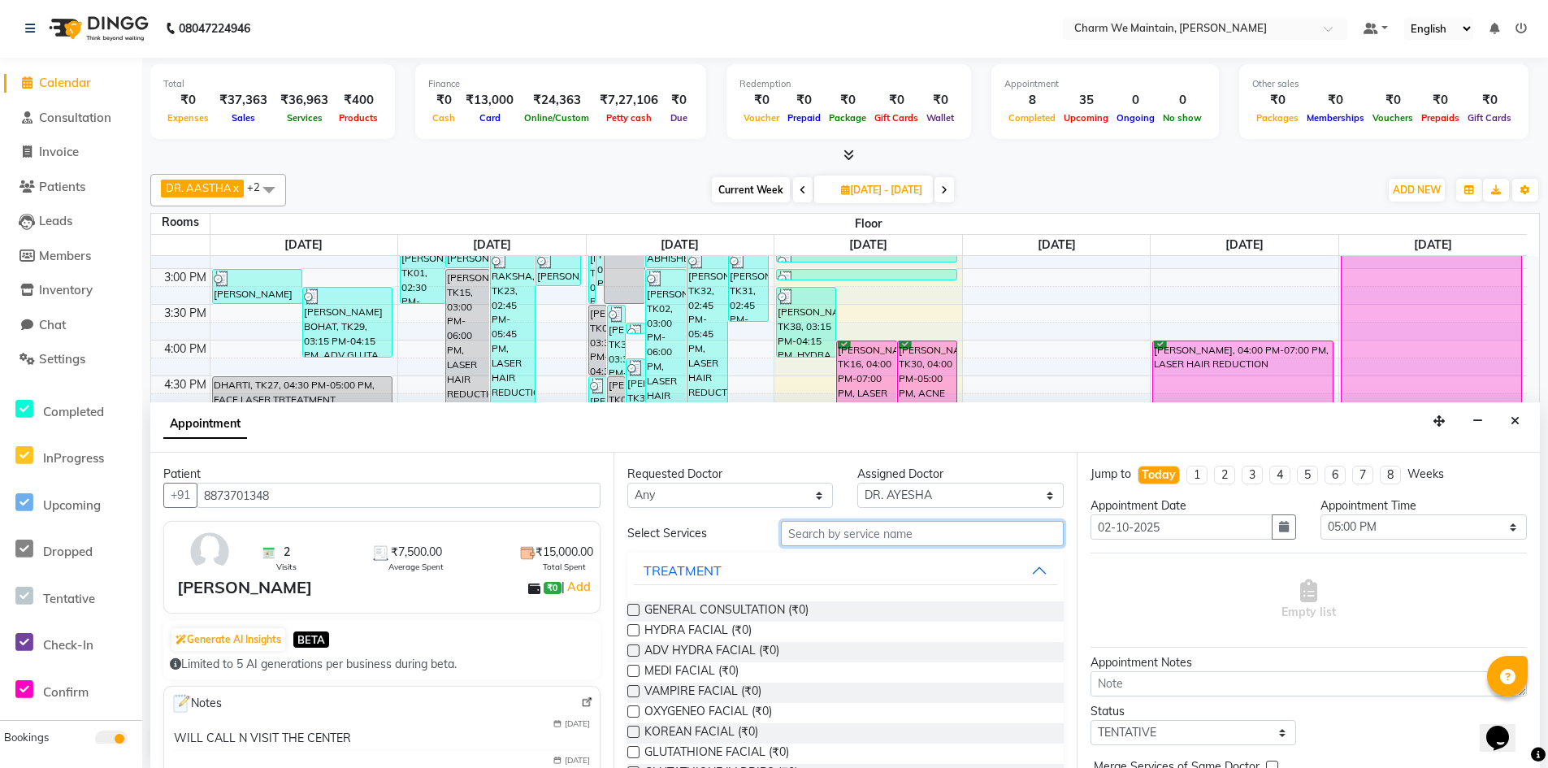
click at [919, 538] on input "text" at bounding box center [922, 533] width 283 height 25
type input "HY"
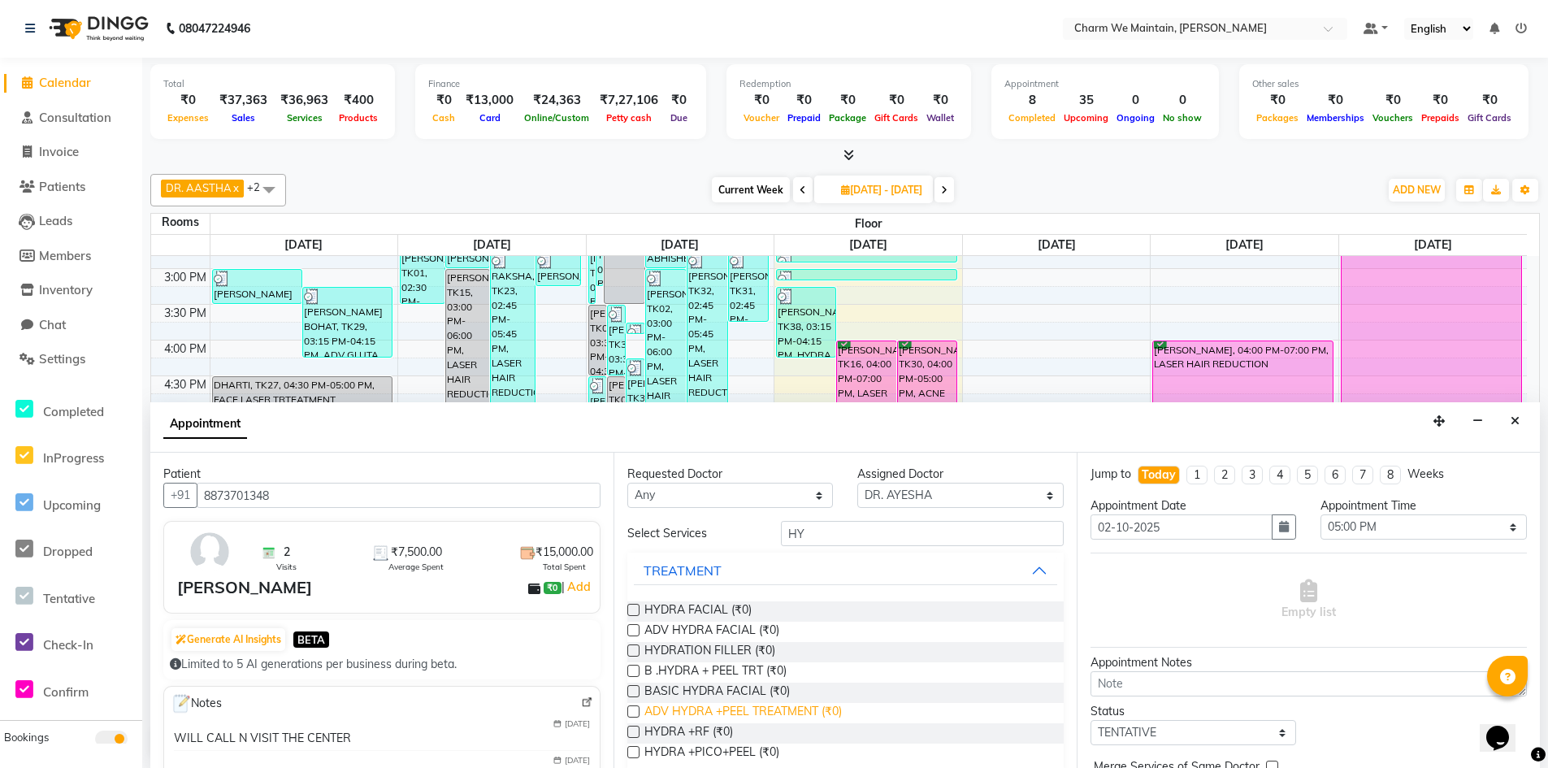
click at [739, 709] on span "ADV HYDRA +PEEL TREATMENT (₹0)" at bounding box center [742, 713] width 197 height 20
checkbox input "true"
select select "4343"
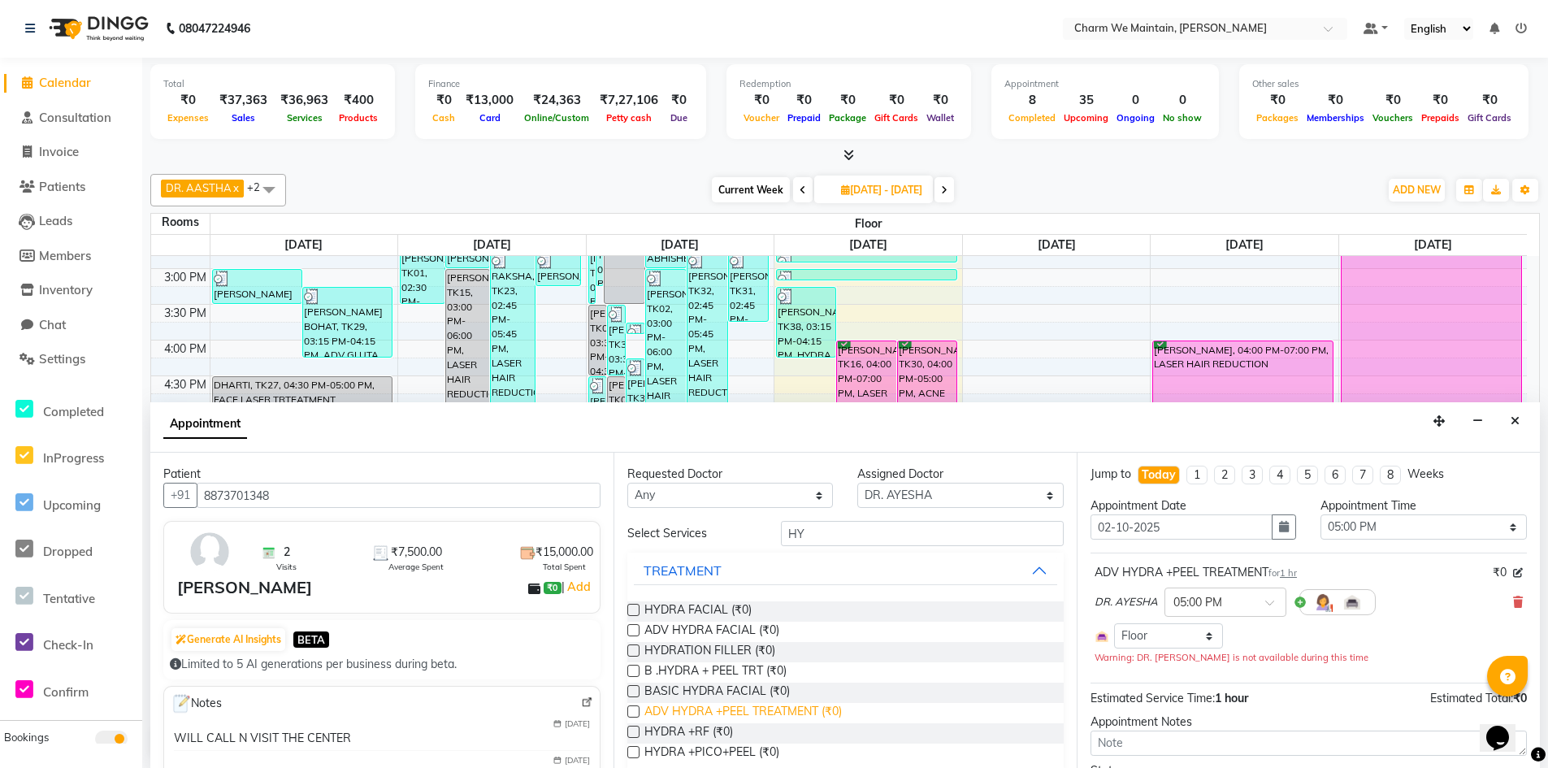
checkbox input "false"
click at [850, 540] on input "HY" at bounding box center [922, 533] width 283 height 25
type input "H"
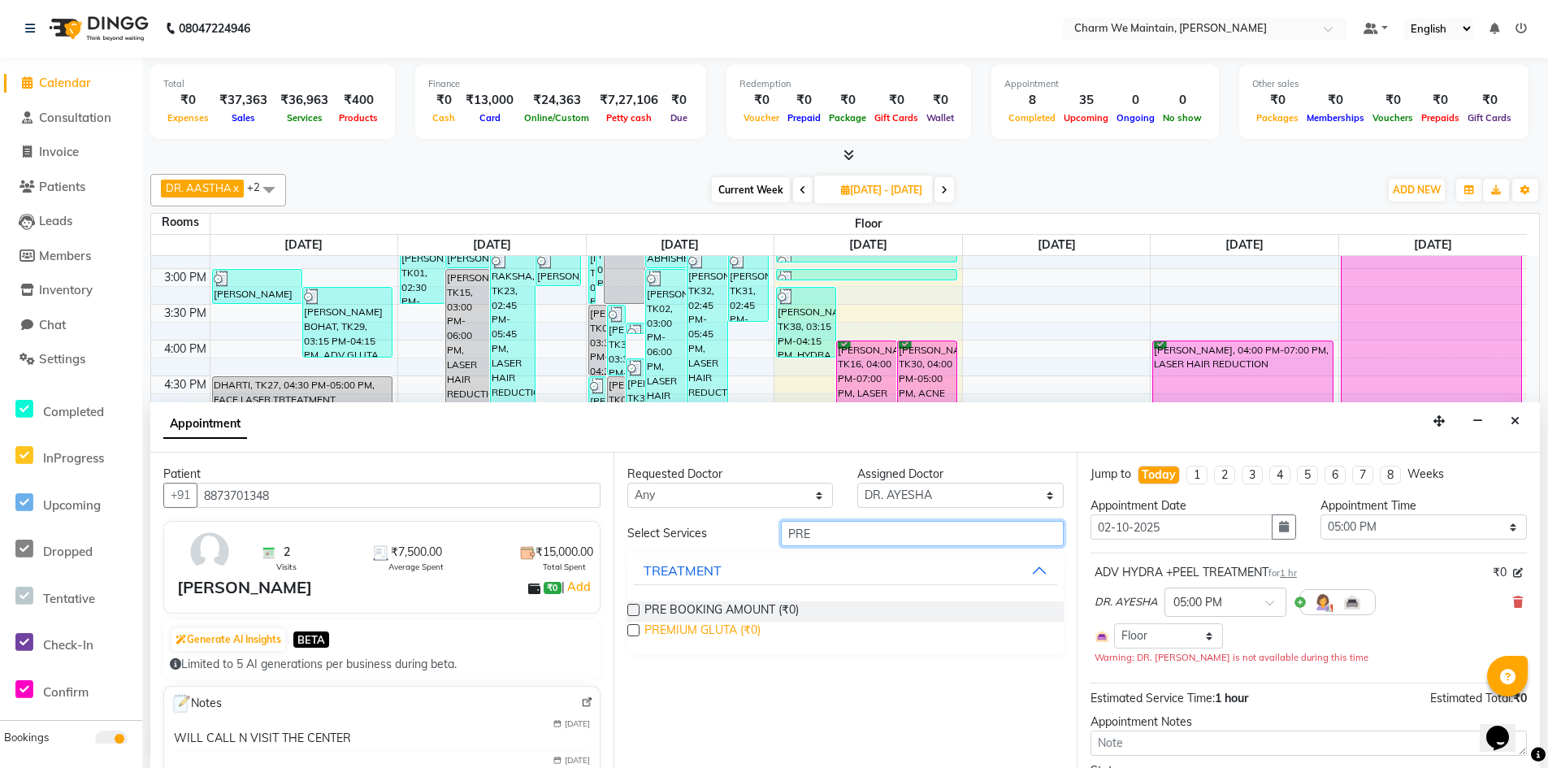
type input "PRE"
click at [698, 622] on span "PREMIUM GLUTA (₹0)" at bounding box center [702, 632] width 116 height 20
checkbox input "true"
select select "4343"
checkbox input "false"
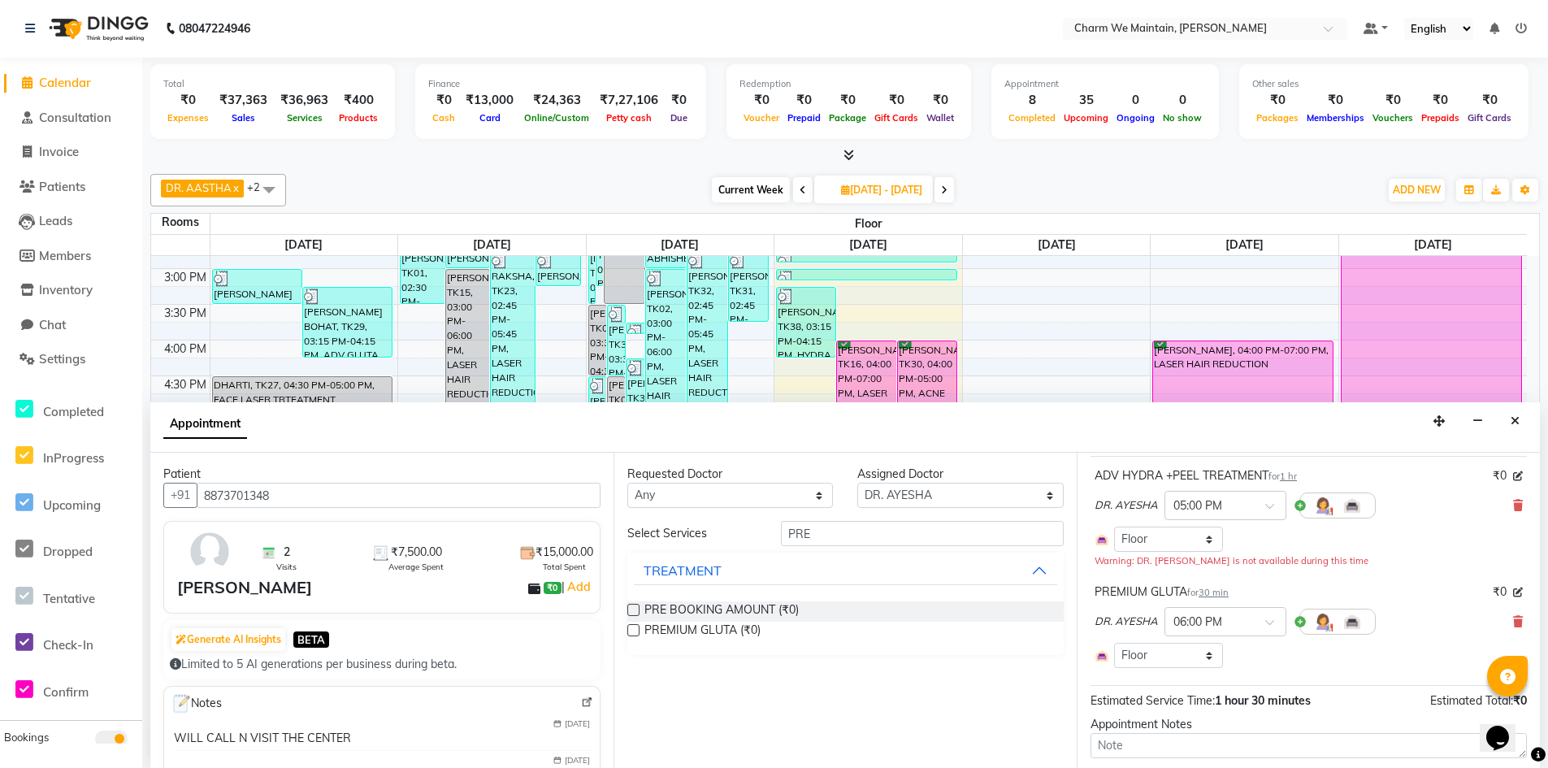
scroll to position [238, 0]
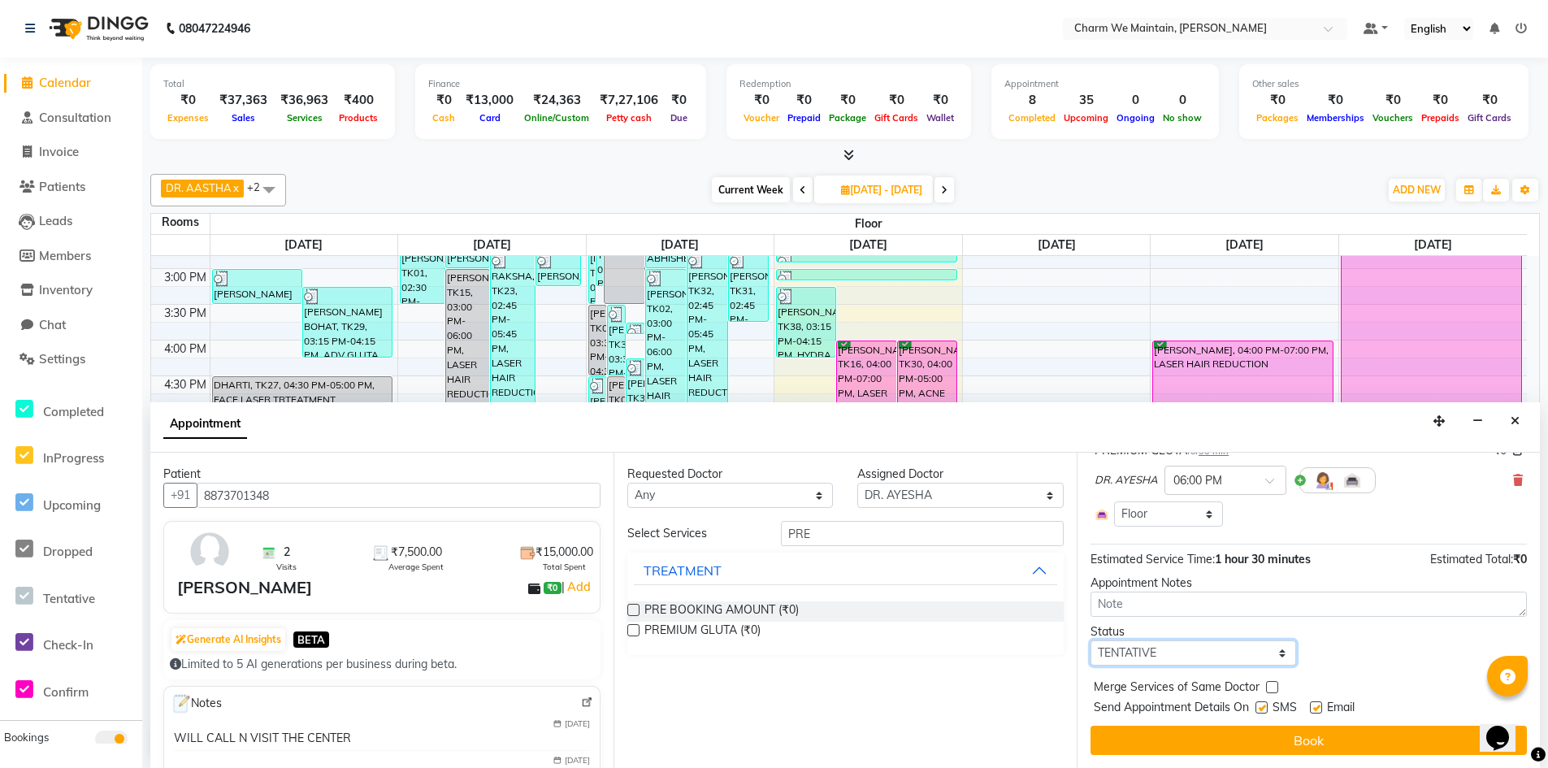
click at [1218, 660] on select "Select TENTATIVE CONFIRM CHECK-IN UPCOMING" at bounding box center [1194, 652] width 206 height 25
select select "confirm booking"
click at [1091, 640] on select "Select TENTATIVE CONFIRM CHECK-IN UPCOMING" at bounding box center [1194, 652] width 206 height 25
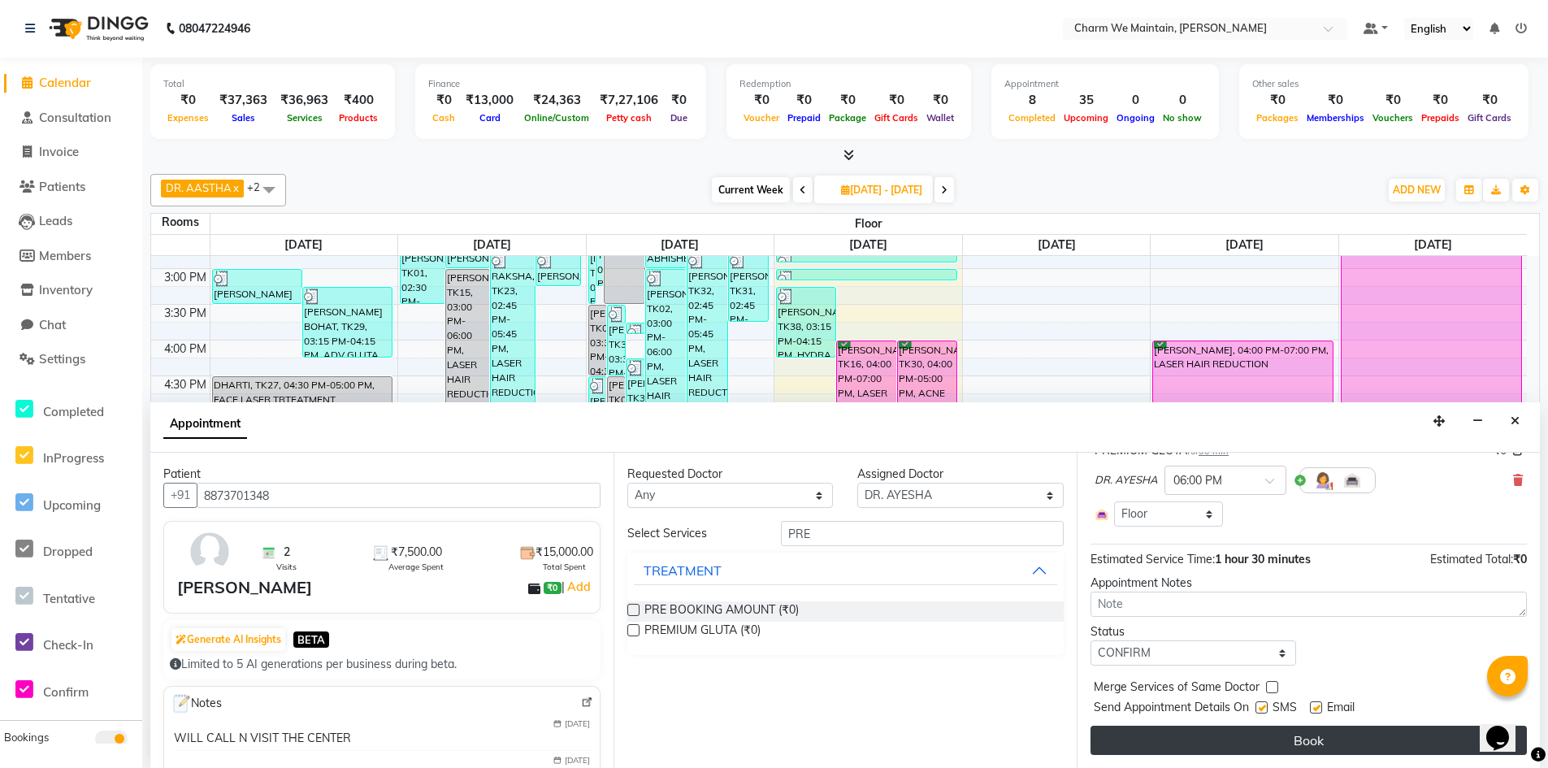
click at [1345, 741] on button "Book" at bounding box center [1309, 740] width 436 height 29
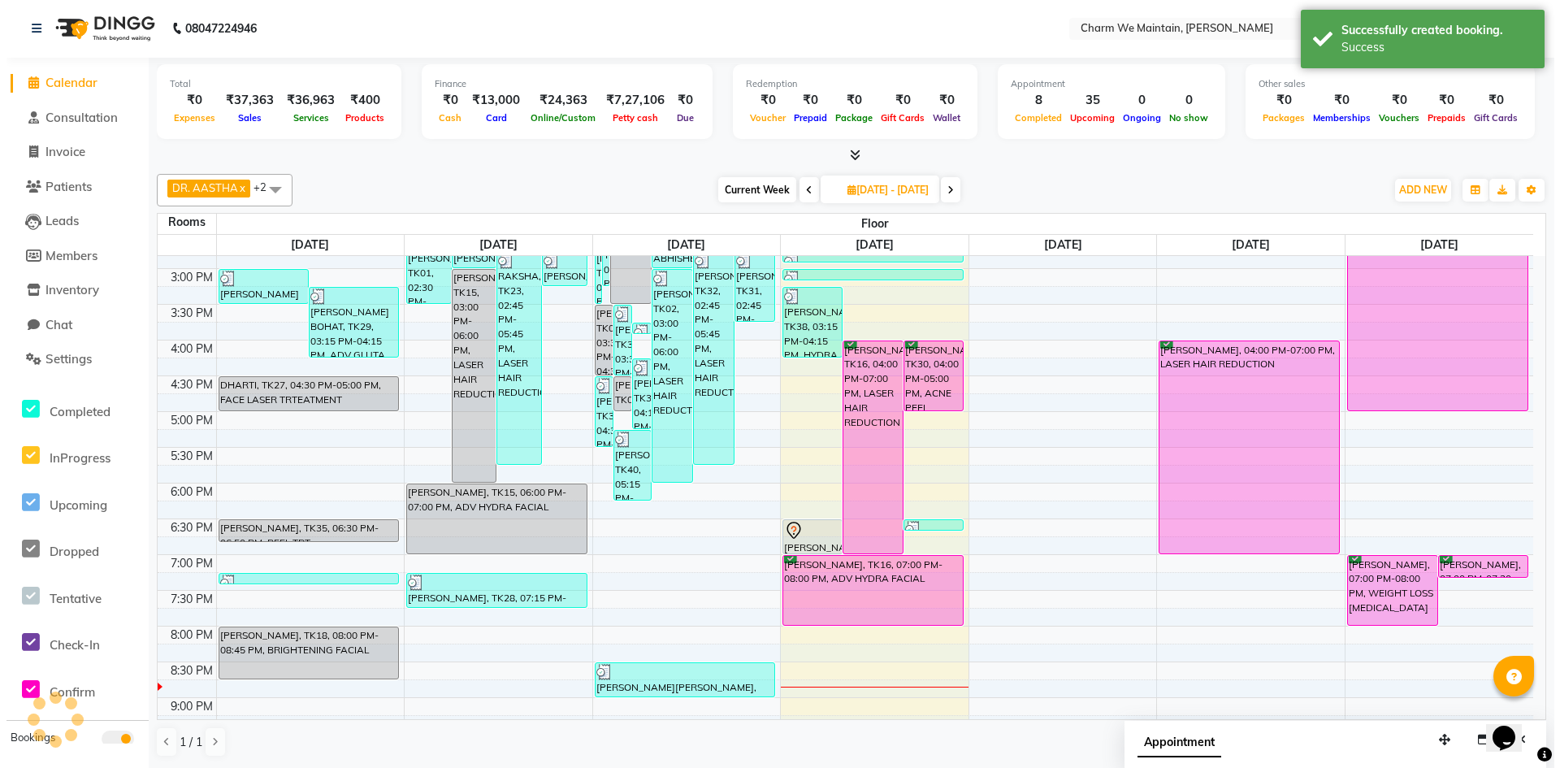
scroll to position [0, 0]
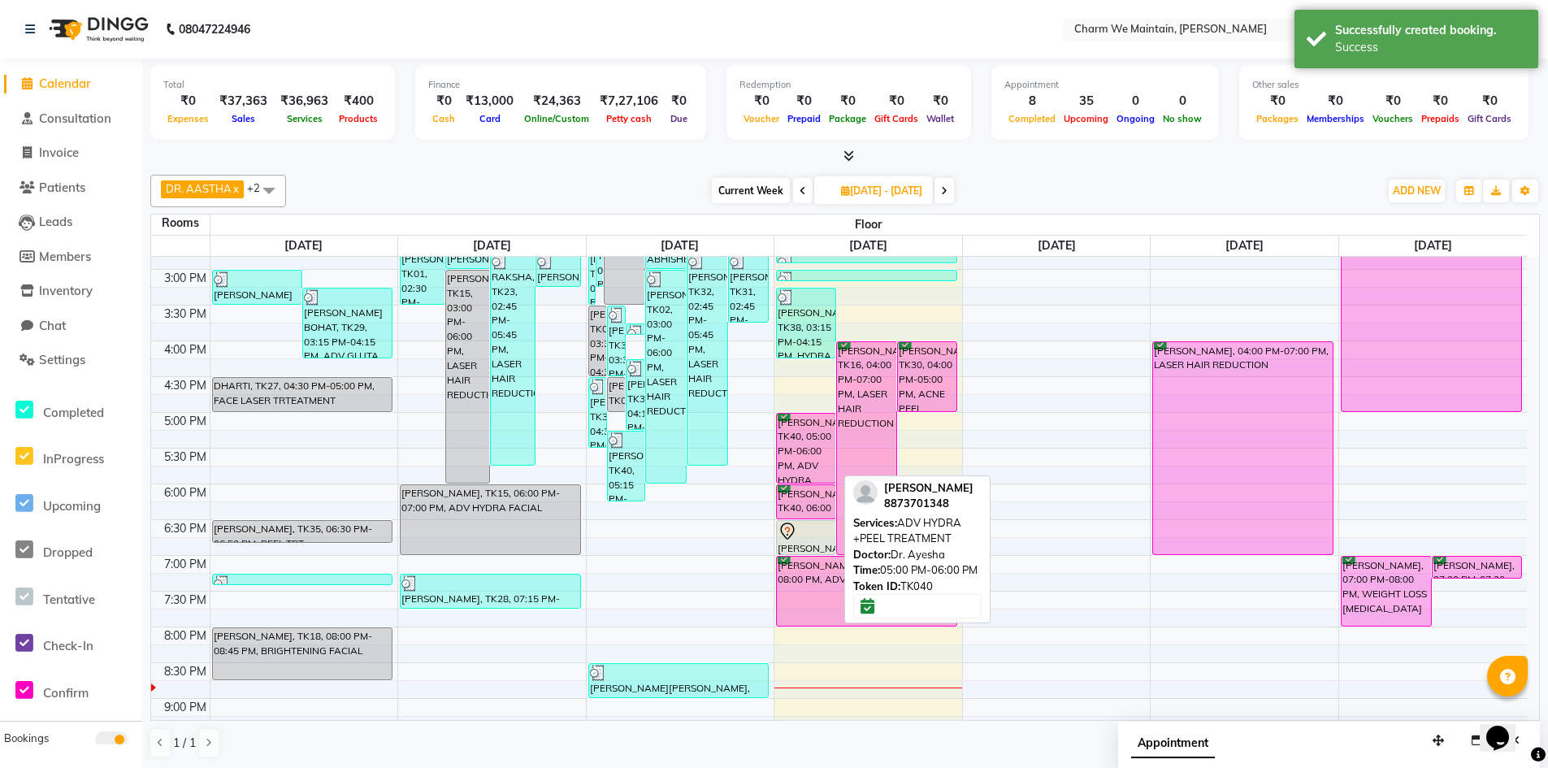
click at [806, 445] on div "Shabnam Bano, TK40, 05:00 PM-06:00 PM, ADV HYDRA +PEEL TREATMENT" at bounding box center [806, 448] width 59 height 69
select select "6"
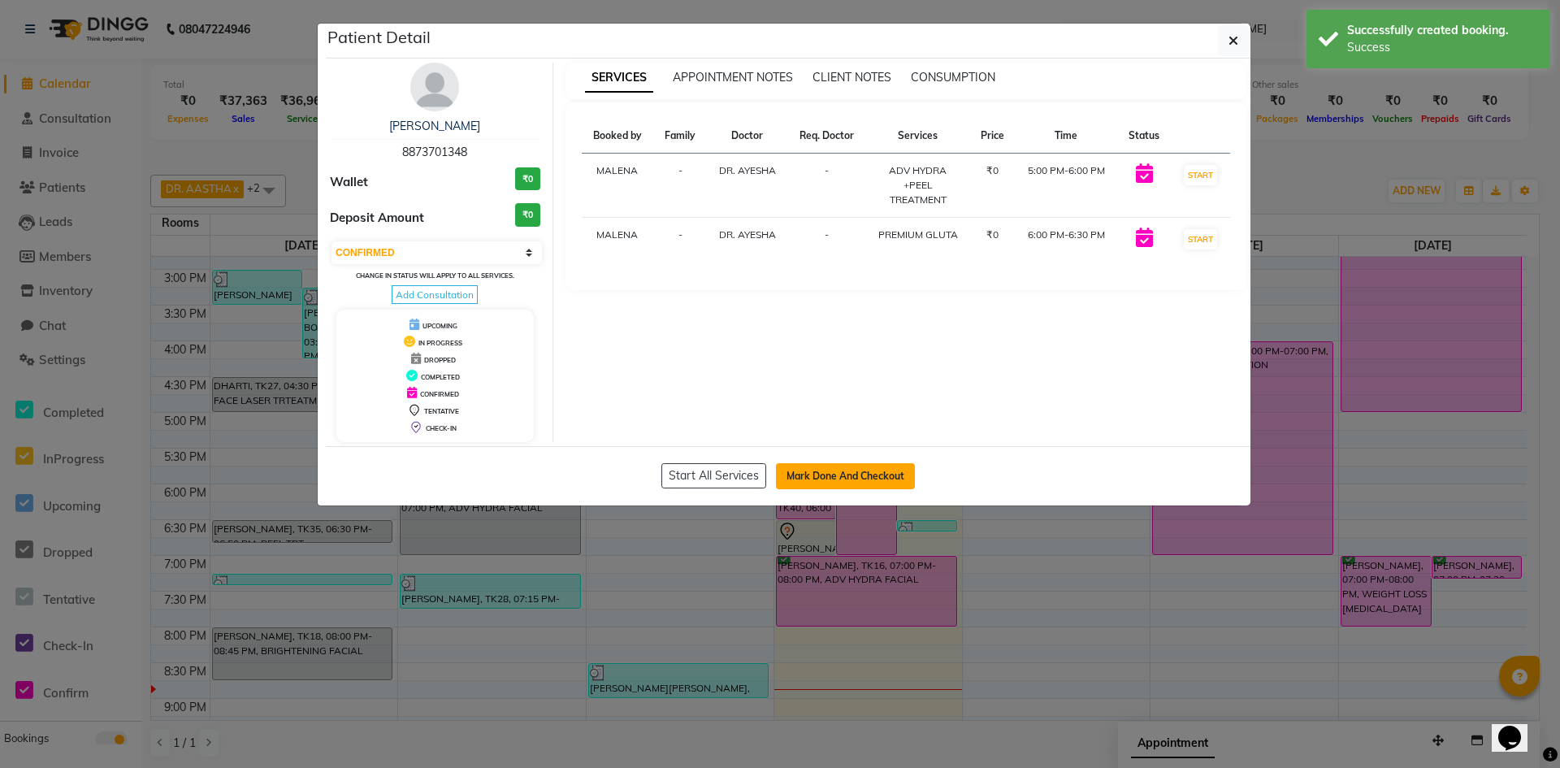
click at [848, 482] on button "Mark Done And Checkout" at bounding box center [845, 476] width 139 height 26
select select "service"
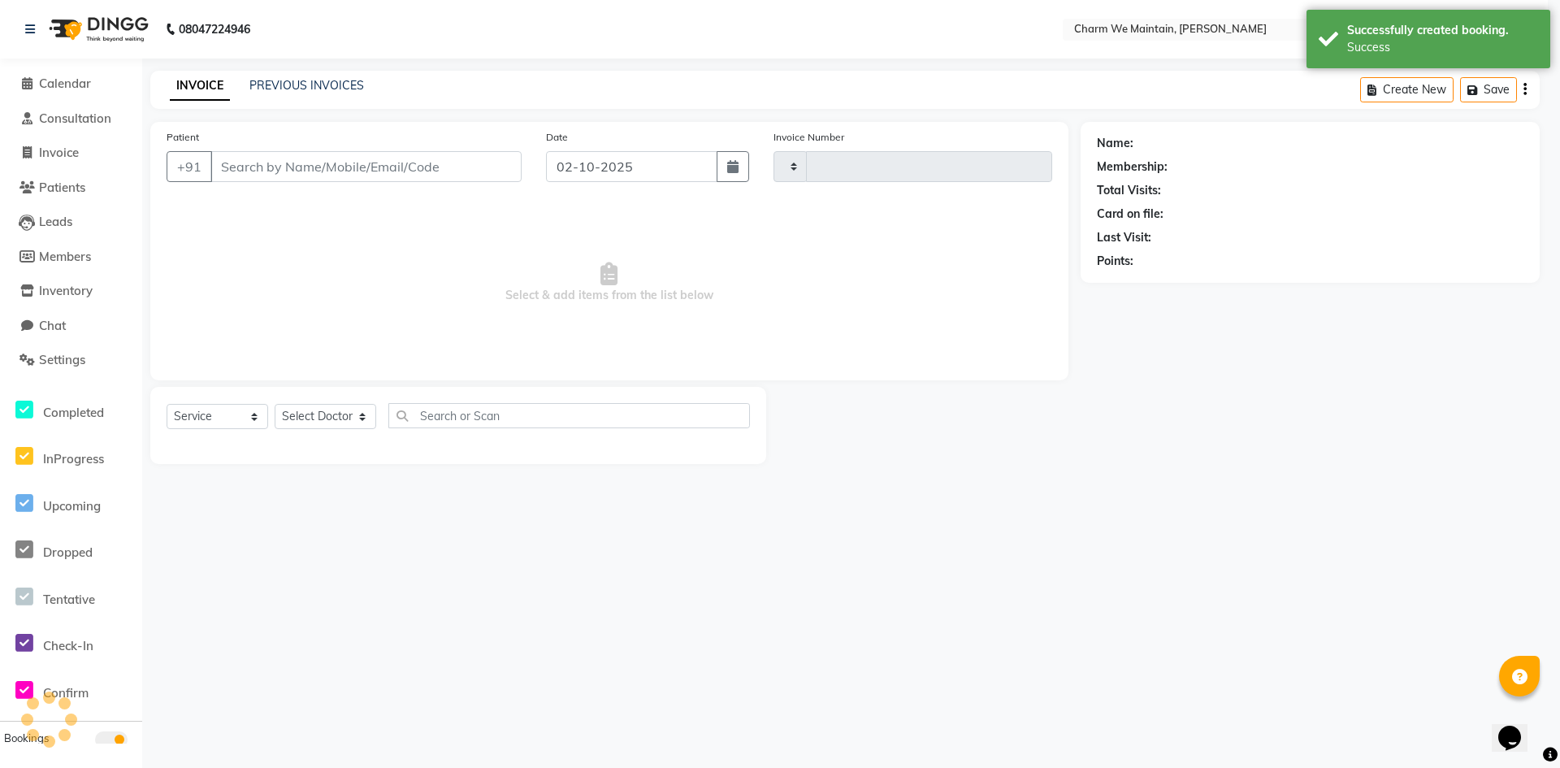
type input "0717"
select select "8618"
type input "8873701348"
select select "86210"
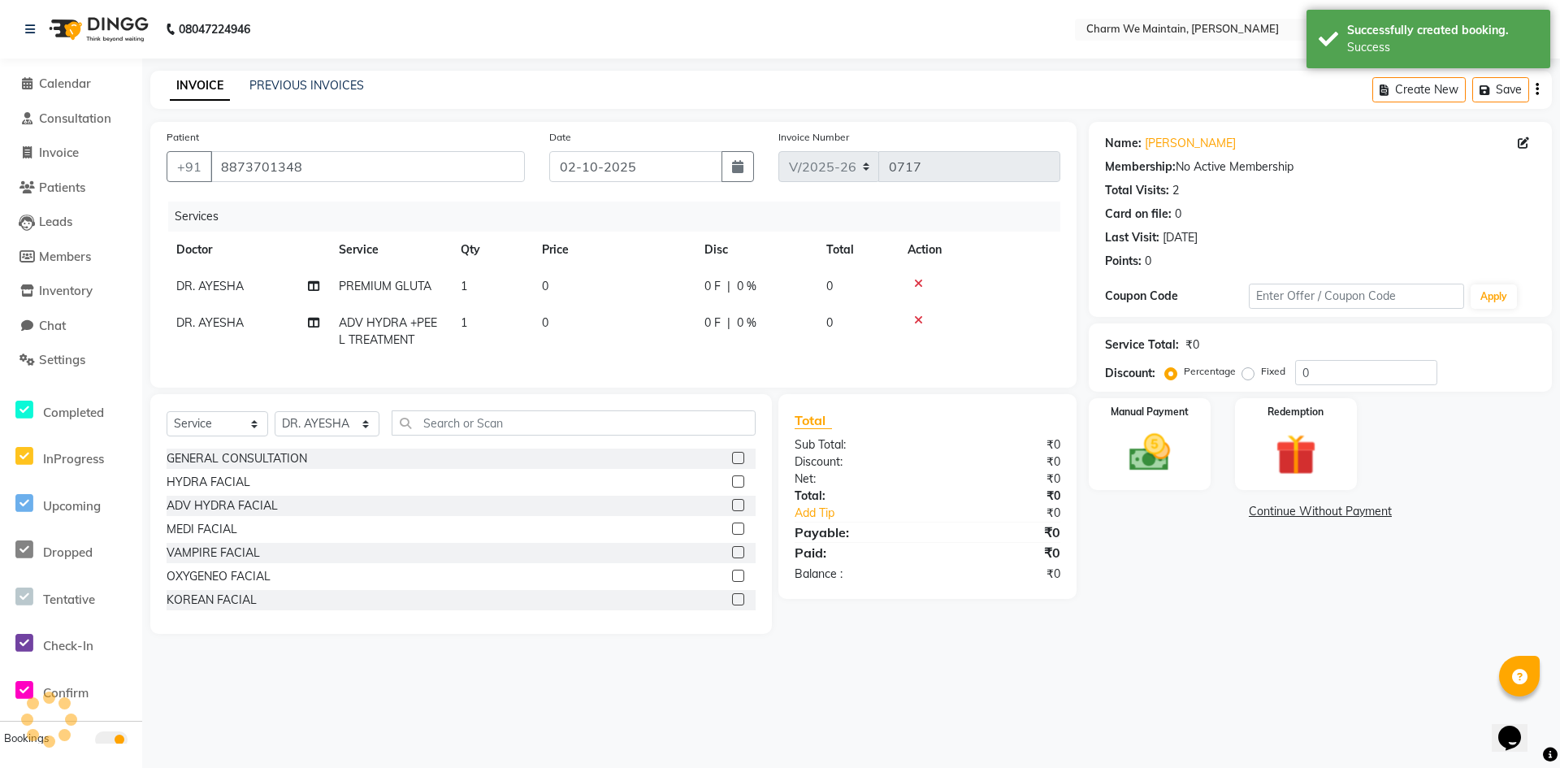
click at [619, 270] on td "0" at bounding box center [613, 286] width 163 height 37
select select "86210"
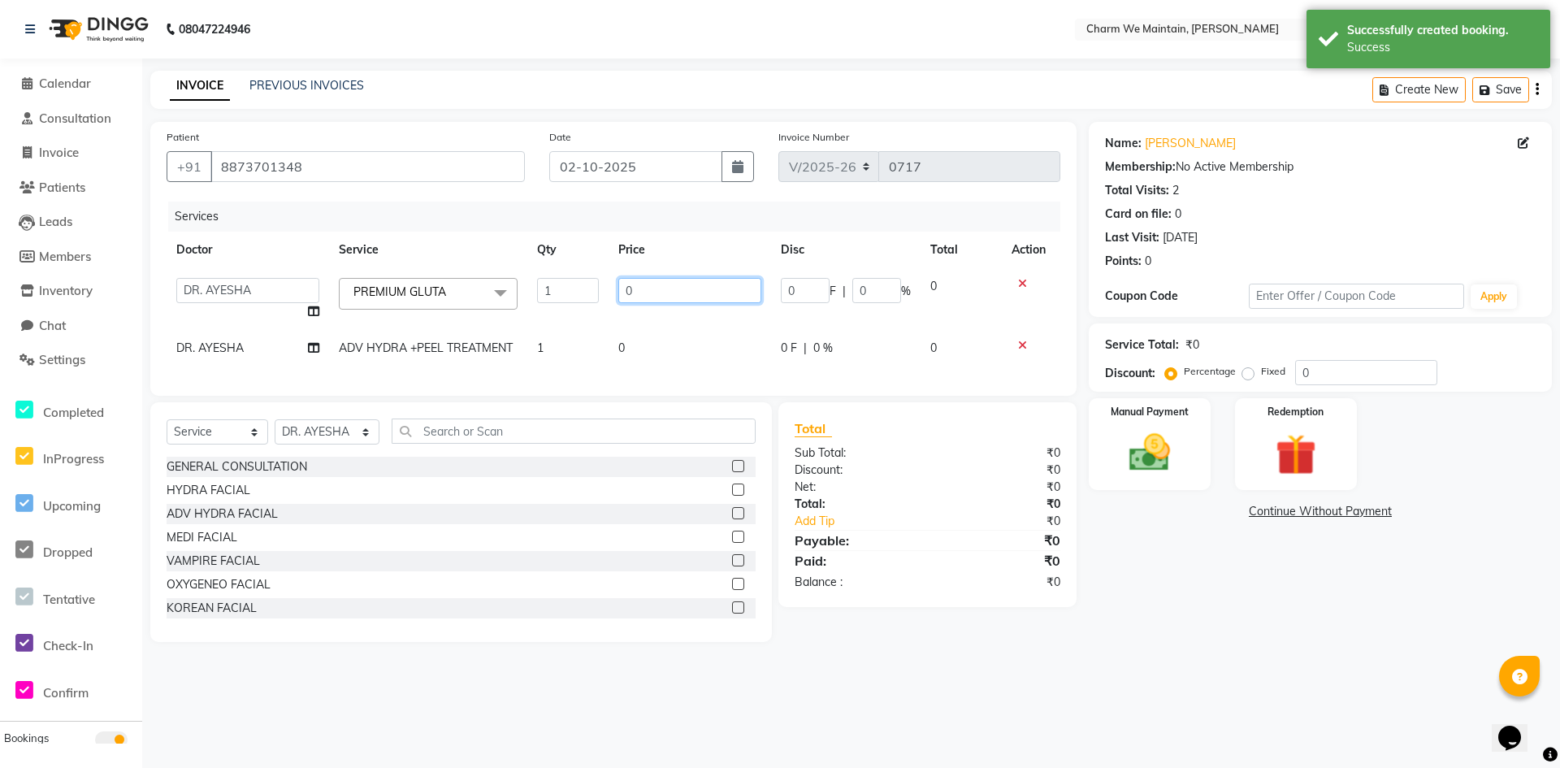
click at [645, 285] on input "0" at bounding box center [689, 290] width 143 height 25
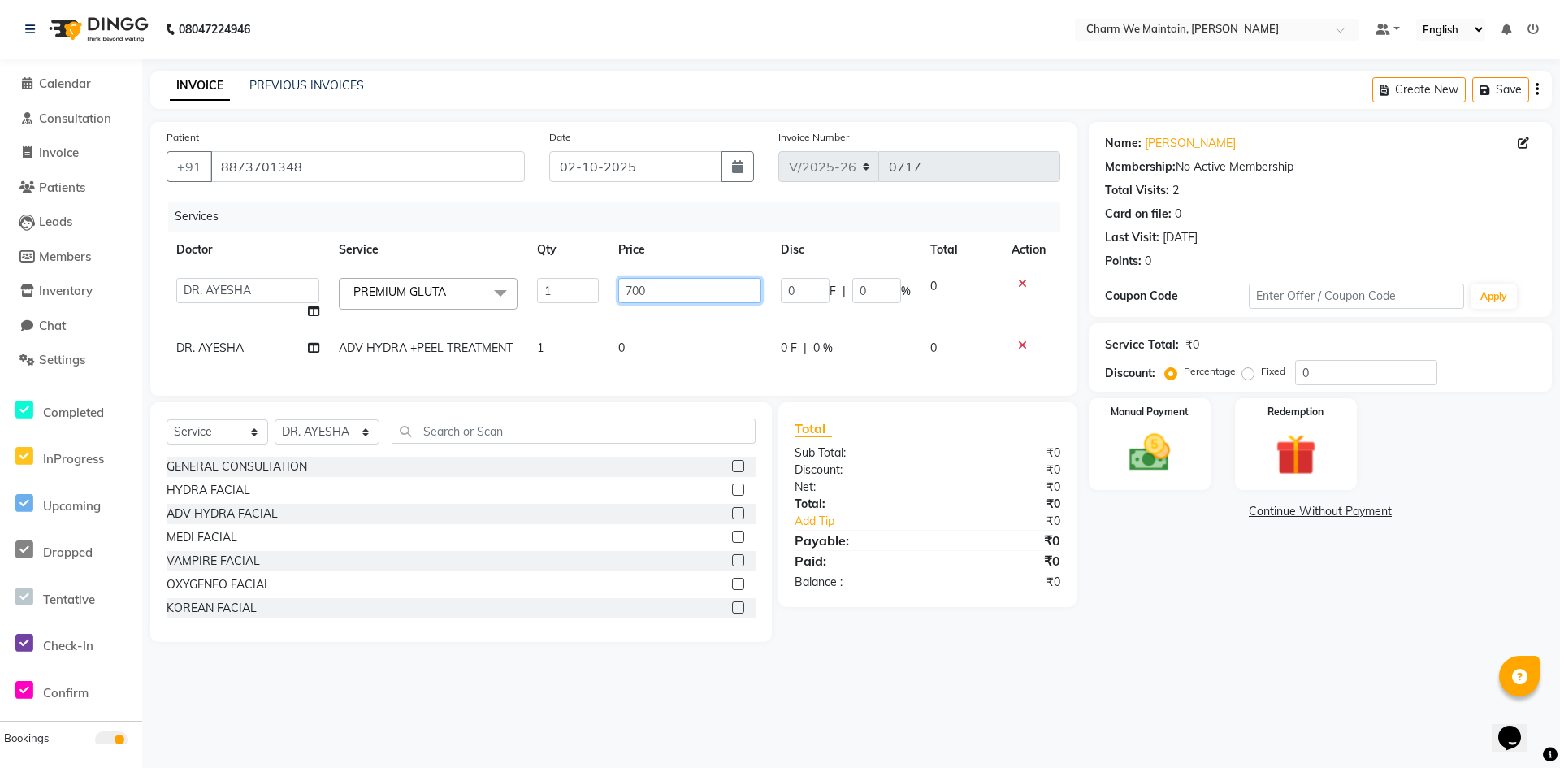
type input "7000"
click at [653, 338] on td "0" at bounding box center [690, 348] width 163 height 37
select select "86210"
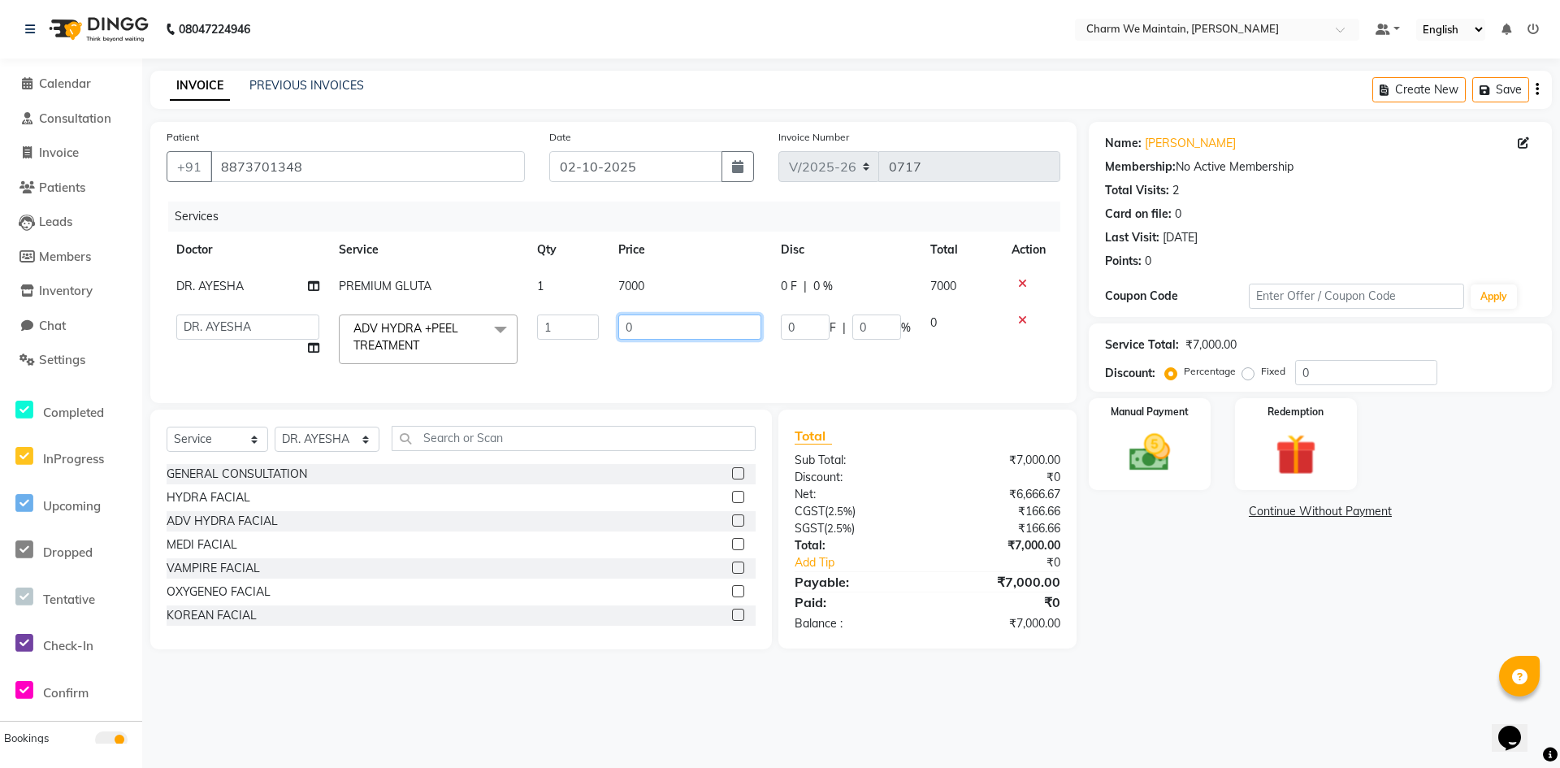
click at [679, 335] on input "0" at bounding box center [689, 326] width 143 height 25
type input "4500"
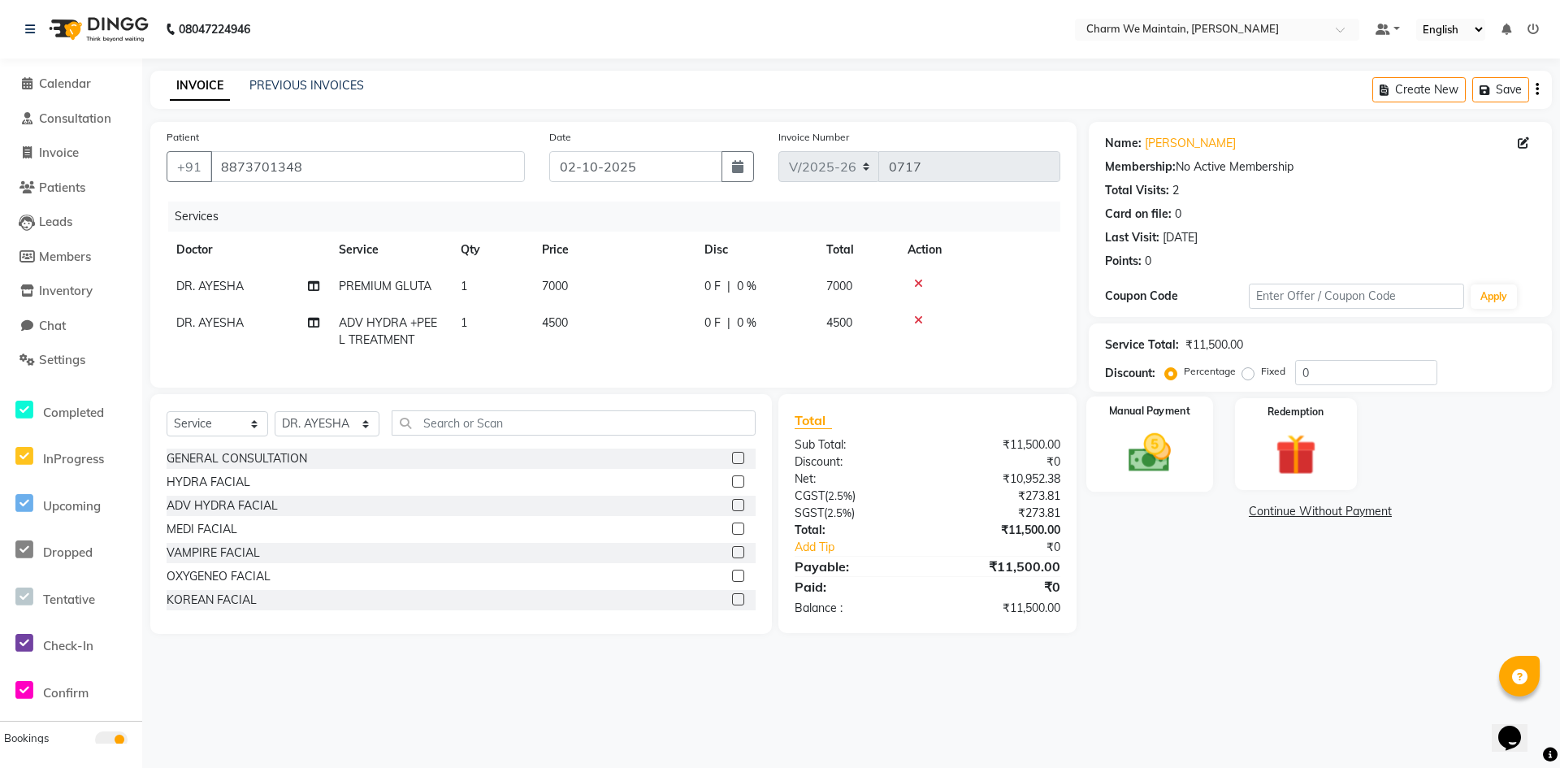
click at [1183, 451] on img at bounding box center [1150, 453] width 70 height 50
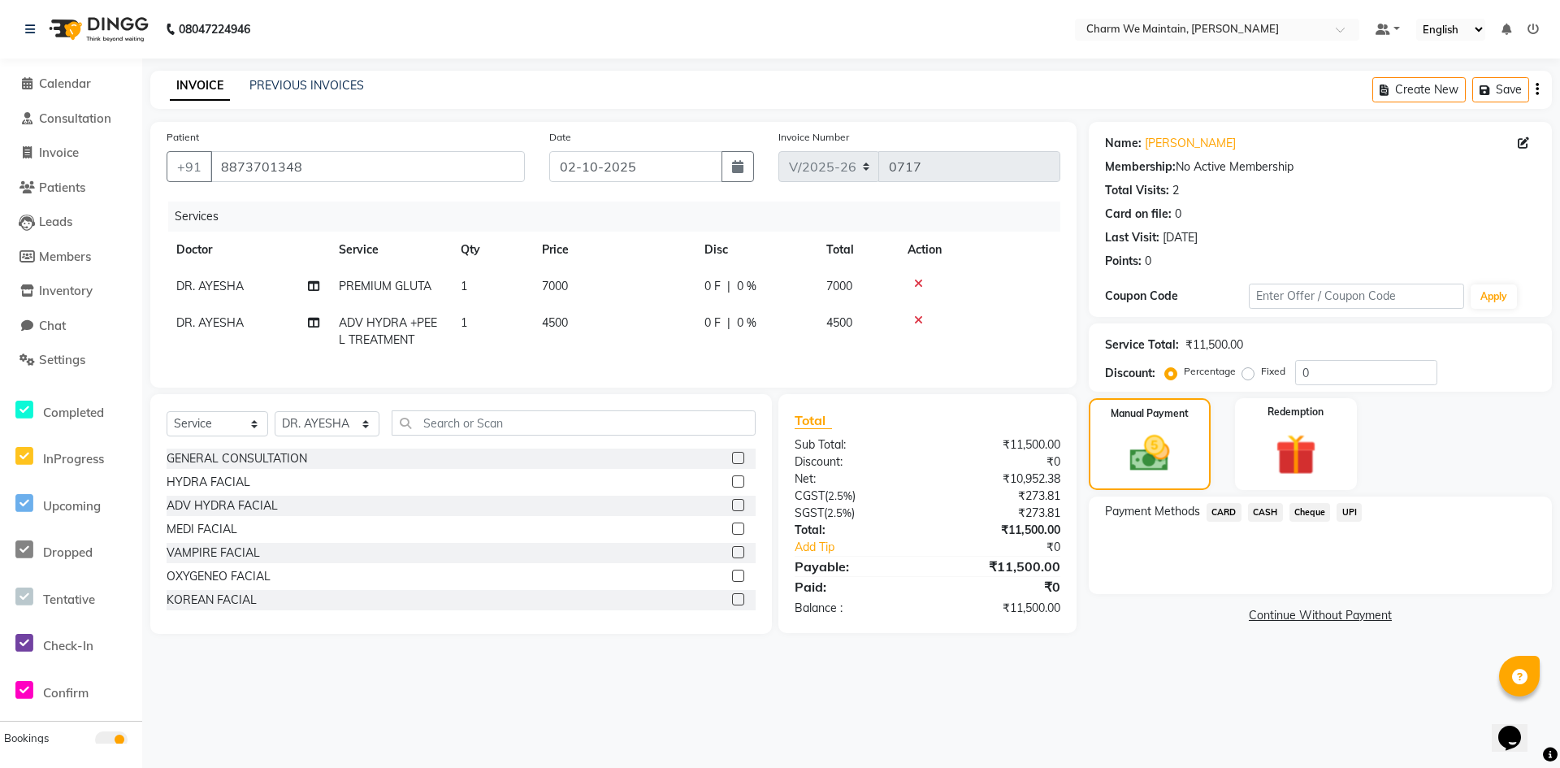
click at [1223, 511] on span "CARD" at bounding box center [1224, 512] width 35 height 19
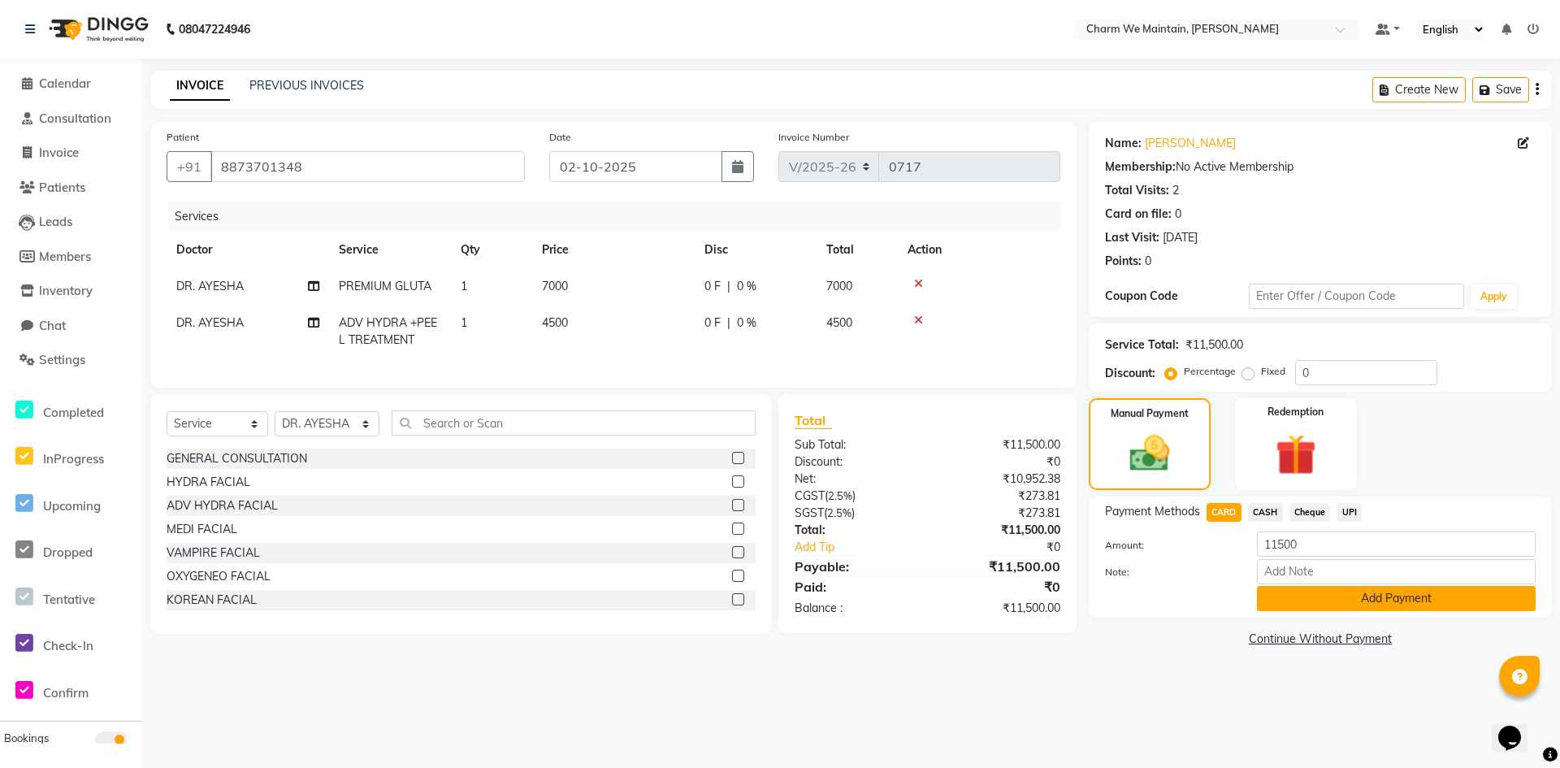
click at [1371, 597] on button "Add Payment" at bounding box center [1396, 598] width 279 height 25
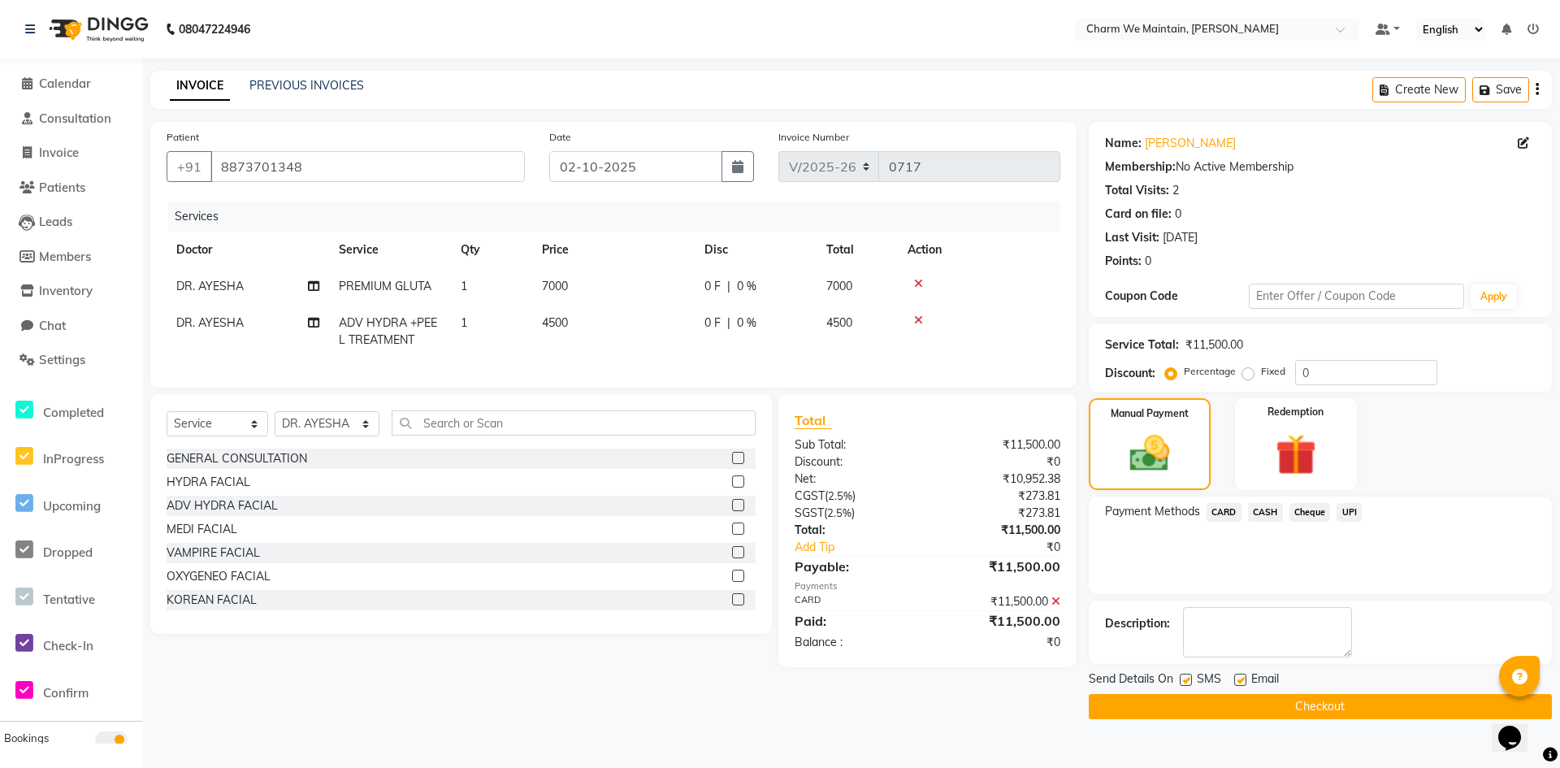
click at [1353, 703] on button "Checkout" at bounding box center [1320, 706] width 463 height 25
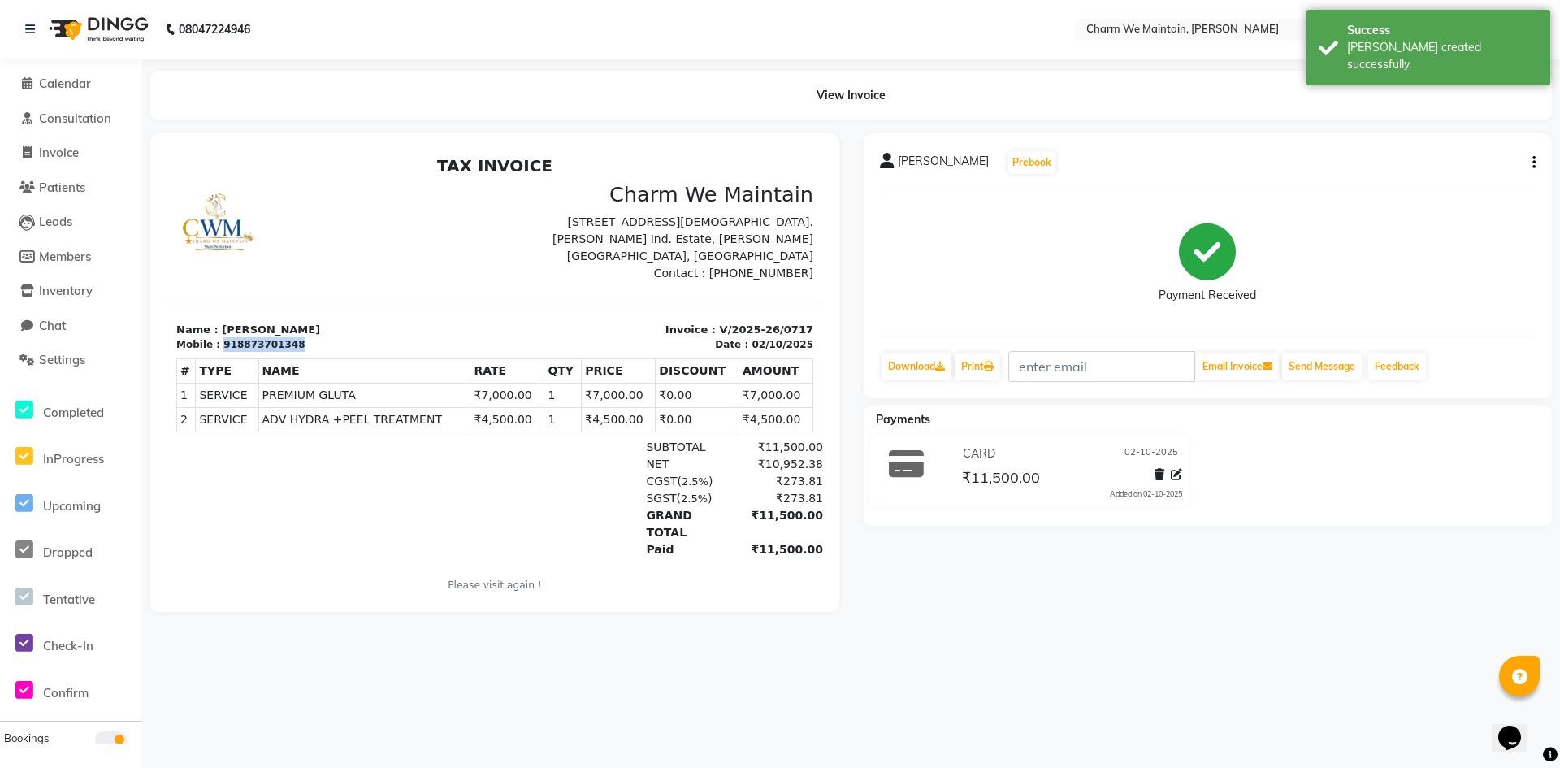
drag, startPoint x: 286, startPoint y: 340, endPoint x: 218, endPoint y: 345, distance: 68.4
click at [218, 345] on div "Mobile : 918873701348" at bounding box center [330, 344] width 309 height 15
copy div "918873701348"
click at [913, 361] on link "Download" at bounding box center [917, 367] width 70 height 28
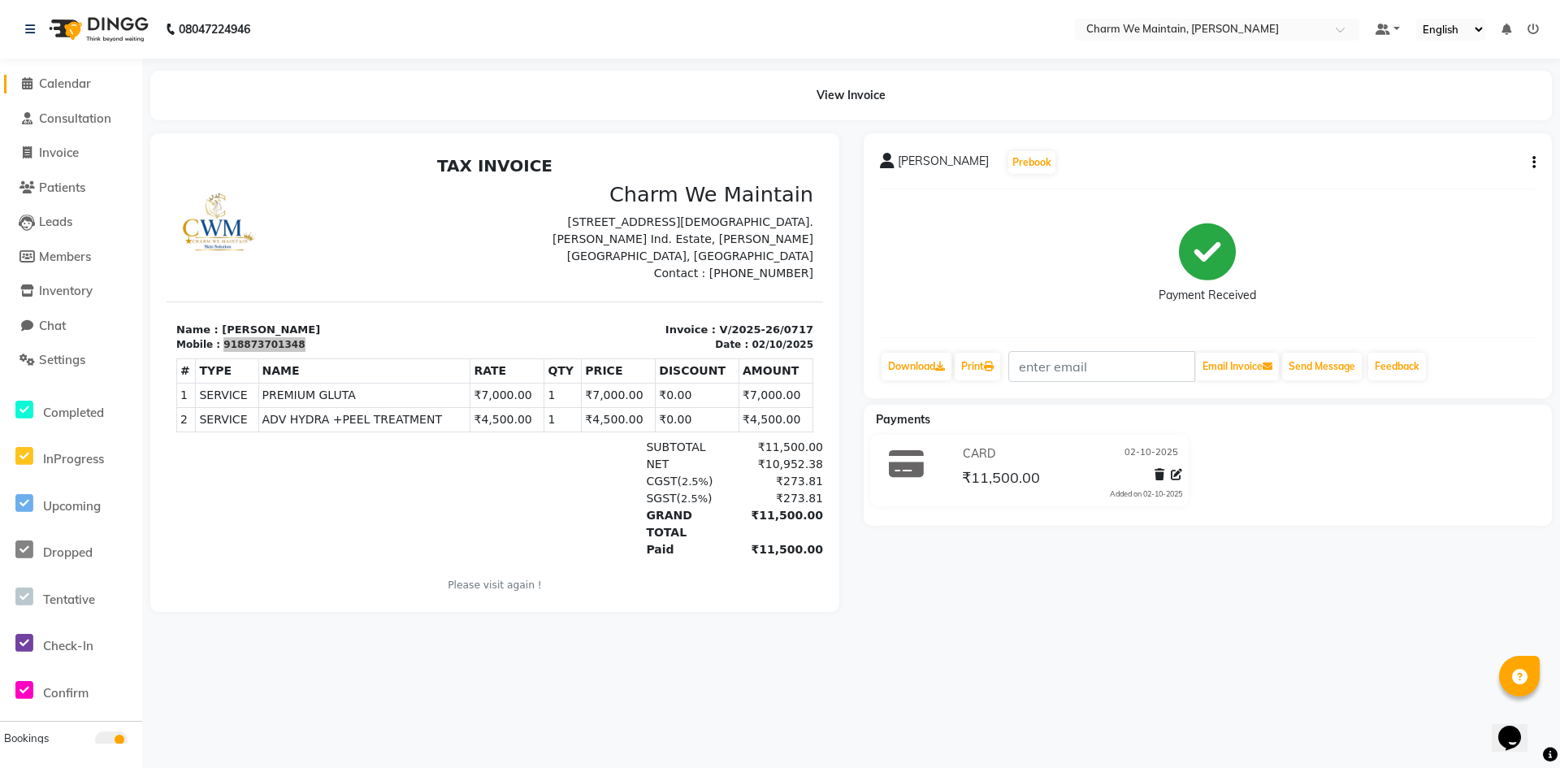
click at [61, 76] on span "Calendar" at bounding box center [65, 83] width 52 height 15
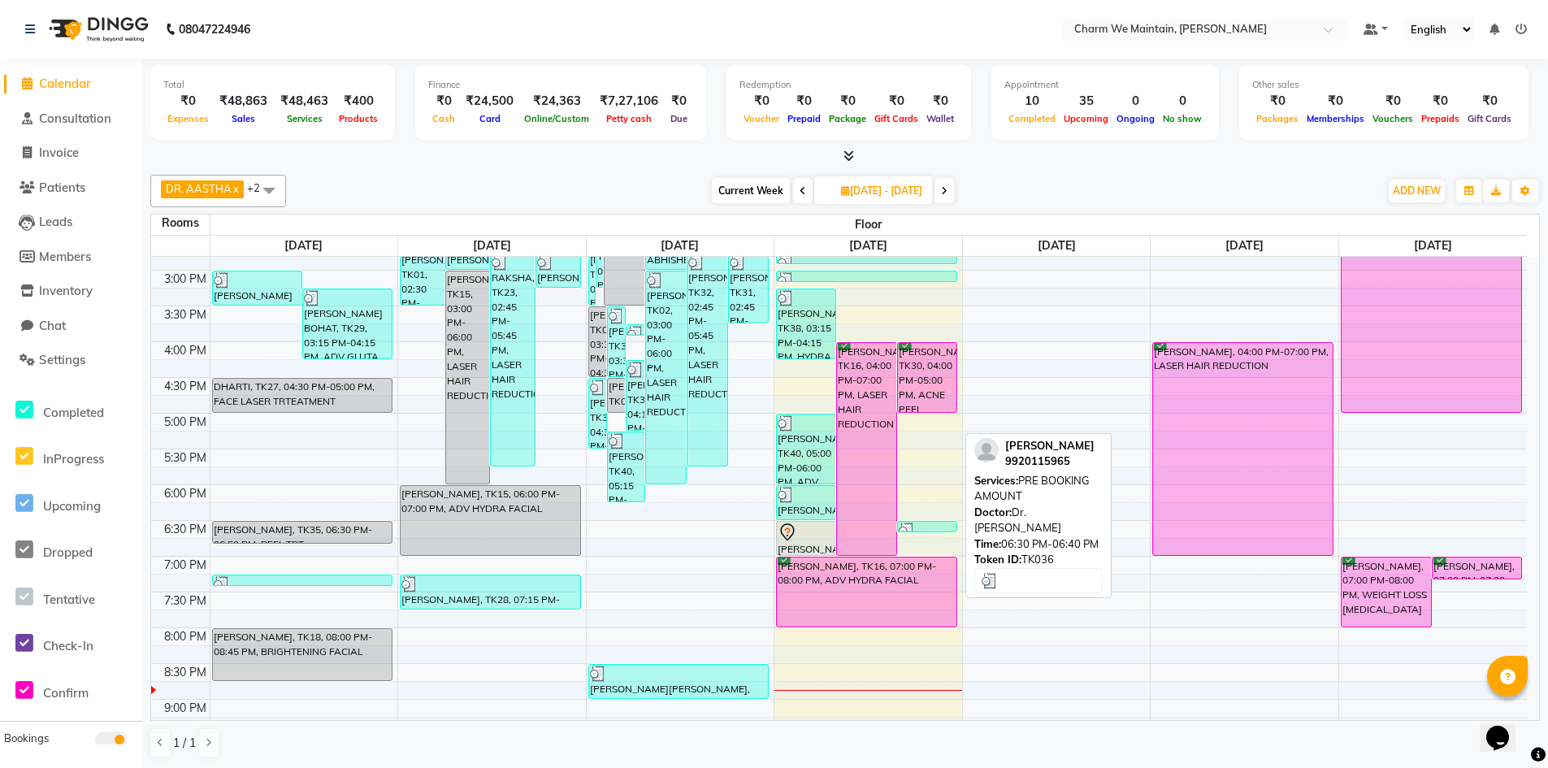
scroll to position [415, 0]
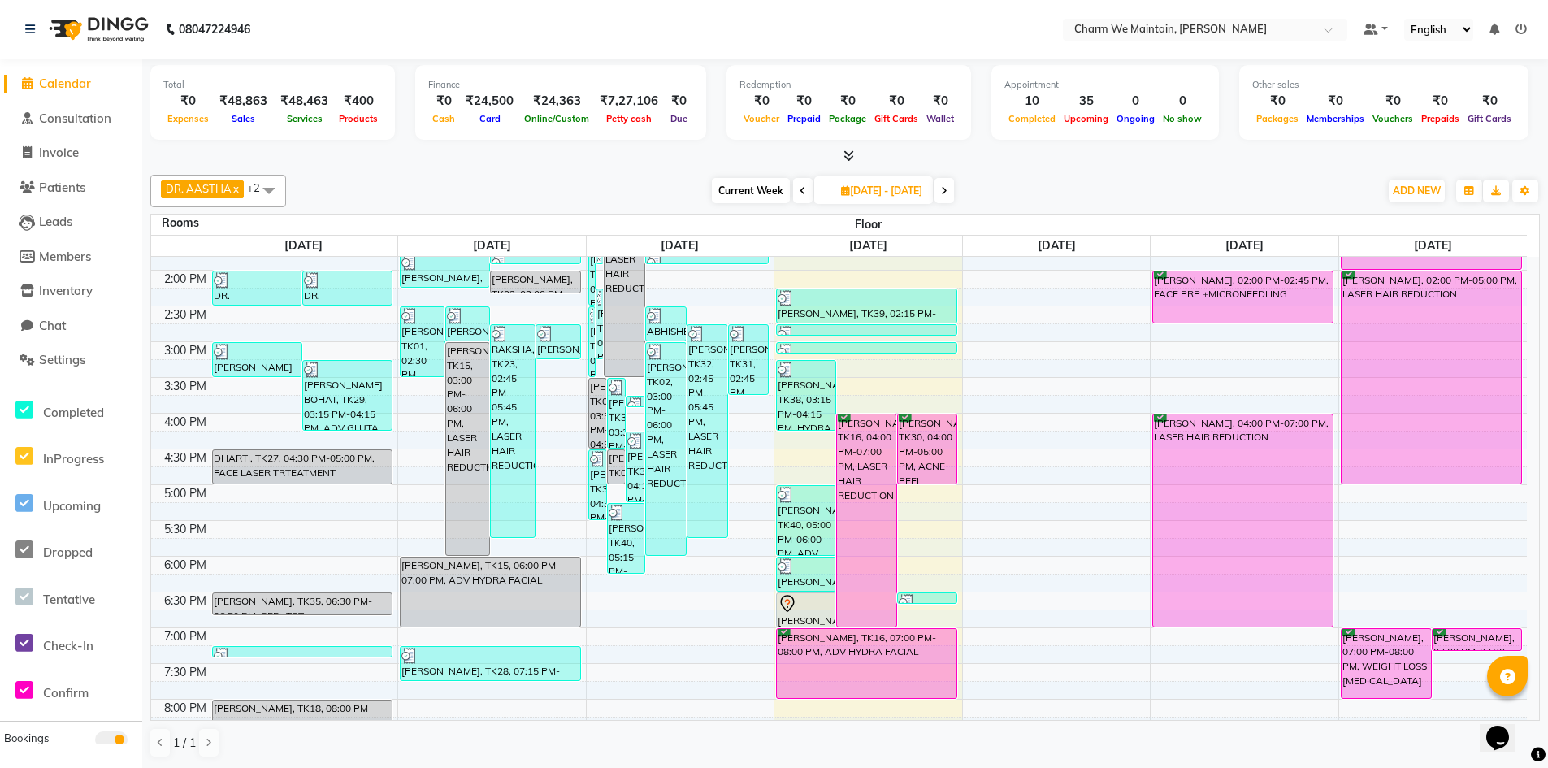
click at [935, 550] on div "8:00 AM 8:30 AM 9:00 AM 9:30 AM 10:00 AM 10:30 AM 11:00 AM 11:30 AM 12:00 PM 12…" at bounding box center [839, 378] width 1376 height 1072
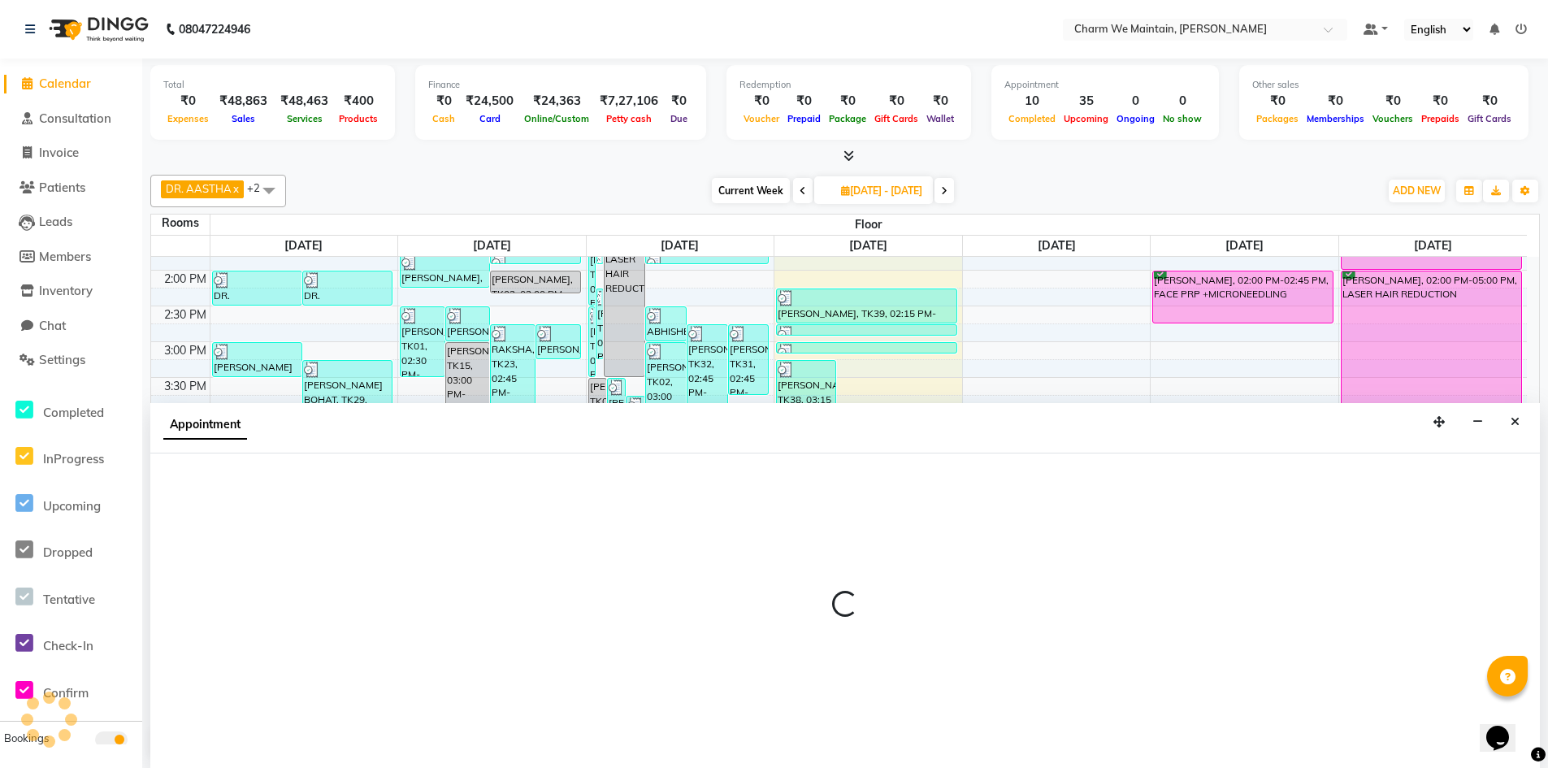
scroll to position [1, 0]
select select "1065"
select select "tentative"
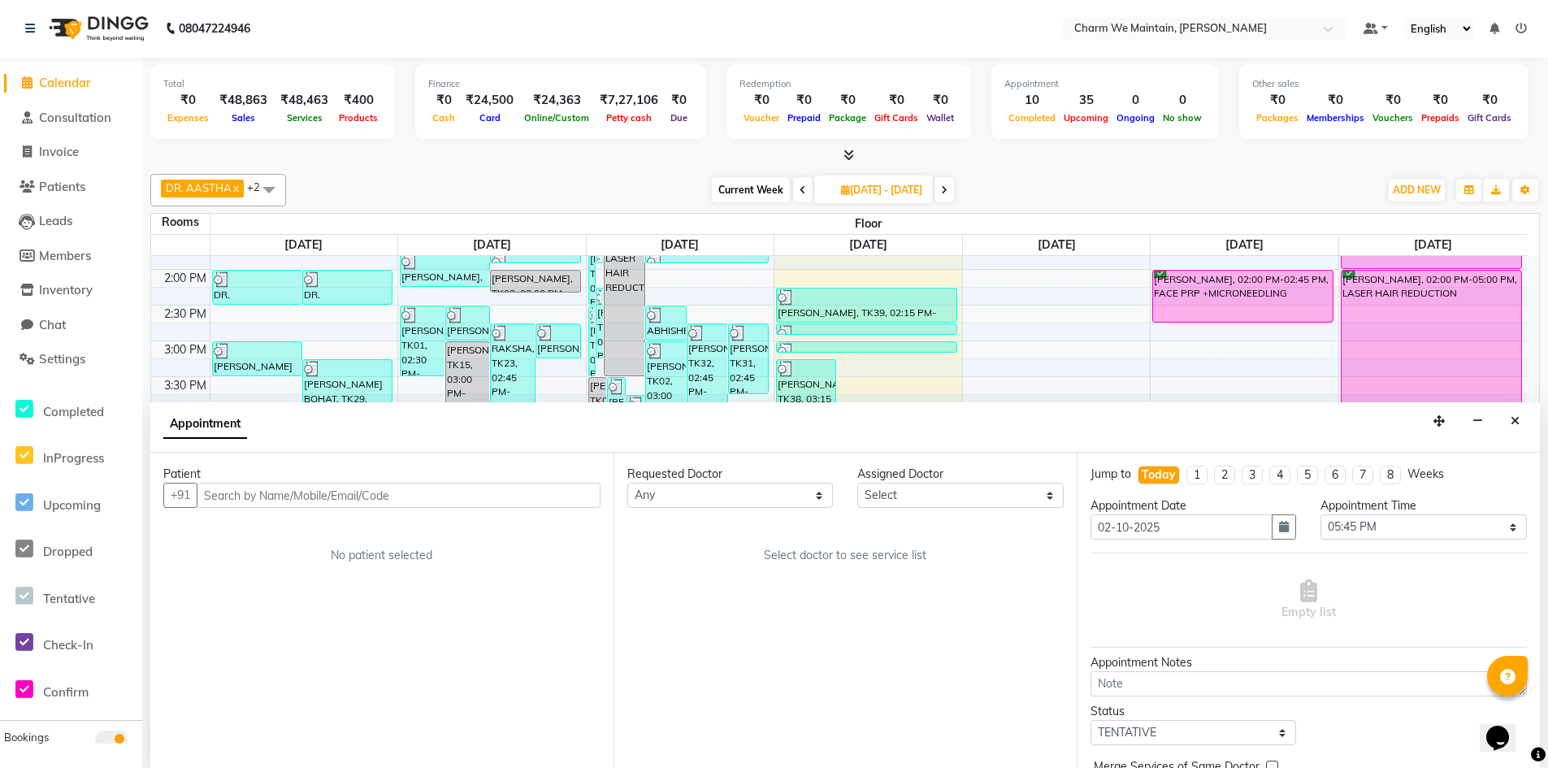
click at [341, 502] on input "text" at bounding box center [399, 495] width 404 height 25
type input "ZAHID MEENA"
click at [570, 497] on span "Add Patient" at bounding box center [563, 495] width 62 height 15
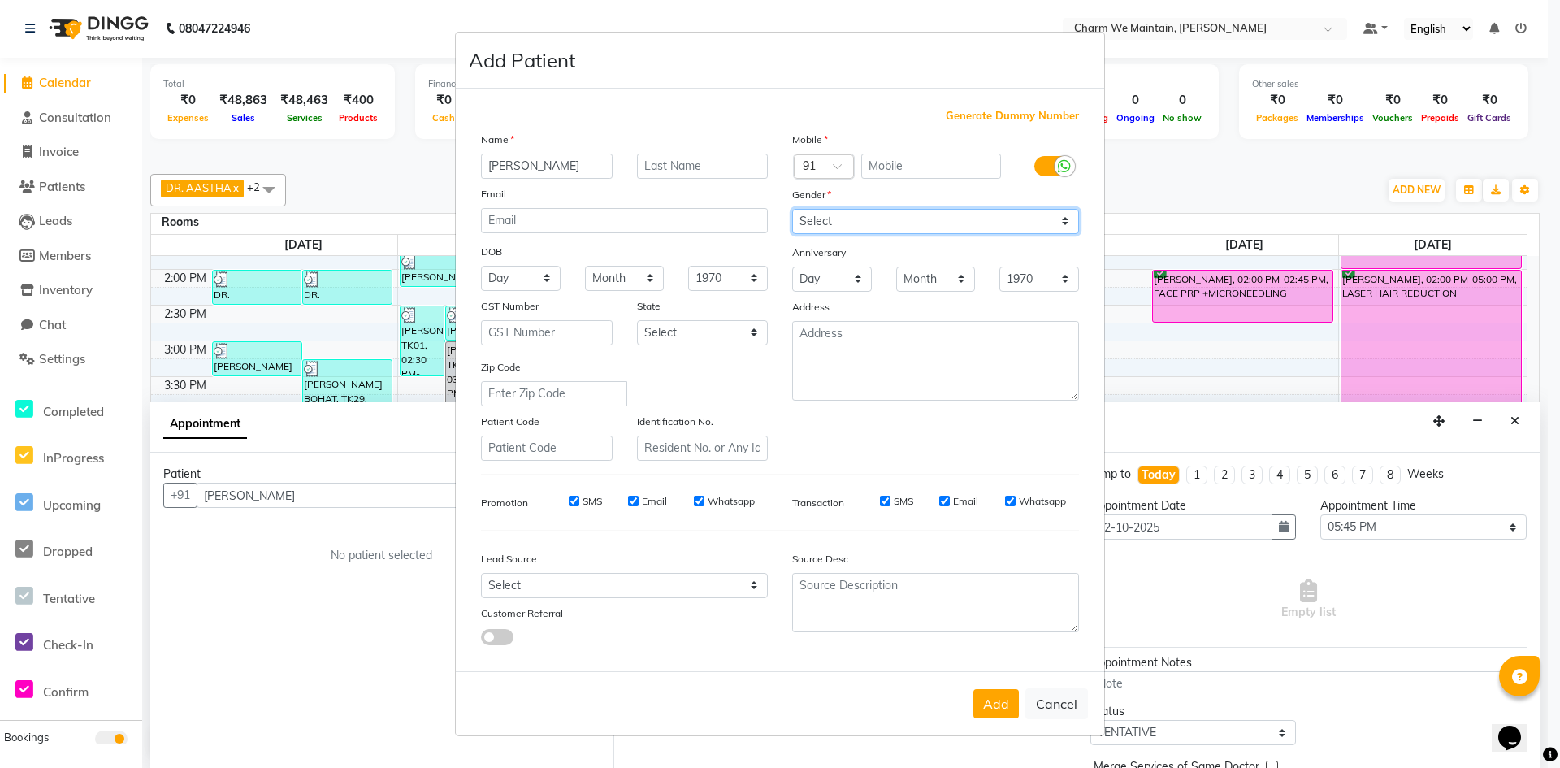
click at [887, 222] on select "Select [DEMOGRAPHIC_DATA] [DEMOGRAPHIC_DATA] Other Prefer Not To Say" at bounding box center [935, 221] width 287 height 25
select select "[DEMOGRAPHIC_DATA]"
click at [792, 209] on select "Select [DEMOGRAPHIC_DATA] [DEMOGRAPHIC_DATA] Other Prefer Not To Say" at bounding box center [935, 221] width 287 height 25
click at [890, 163] on input "text" at bounding box center [931, 166] width 141 height 25
type input "9167423862"
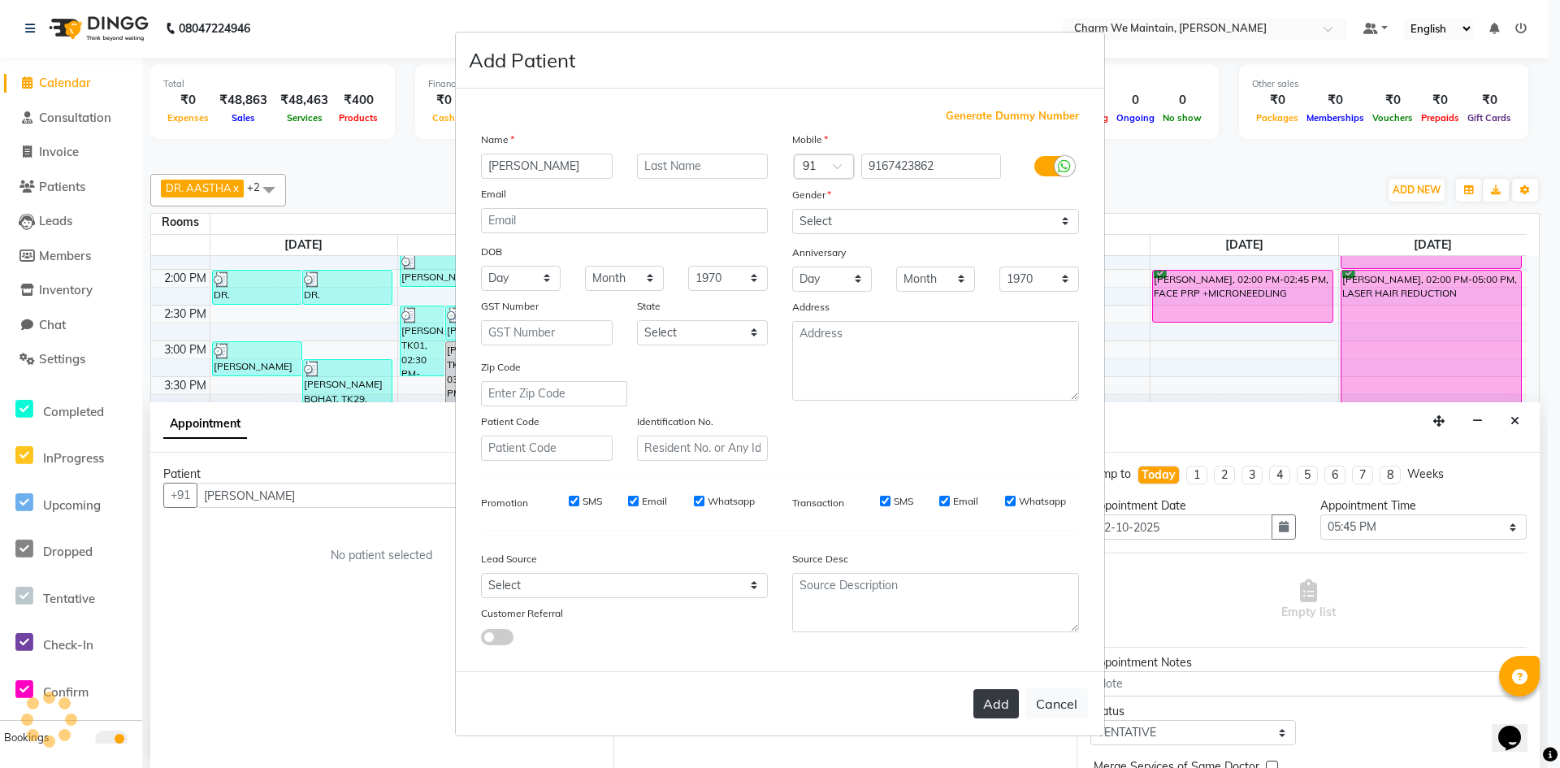
click at [991, 714] on button "Add" at bounding box center [997, 703] width 46 height 29
type input "9167423862"
select select
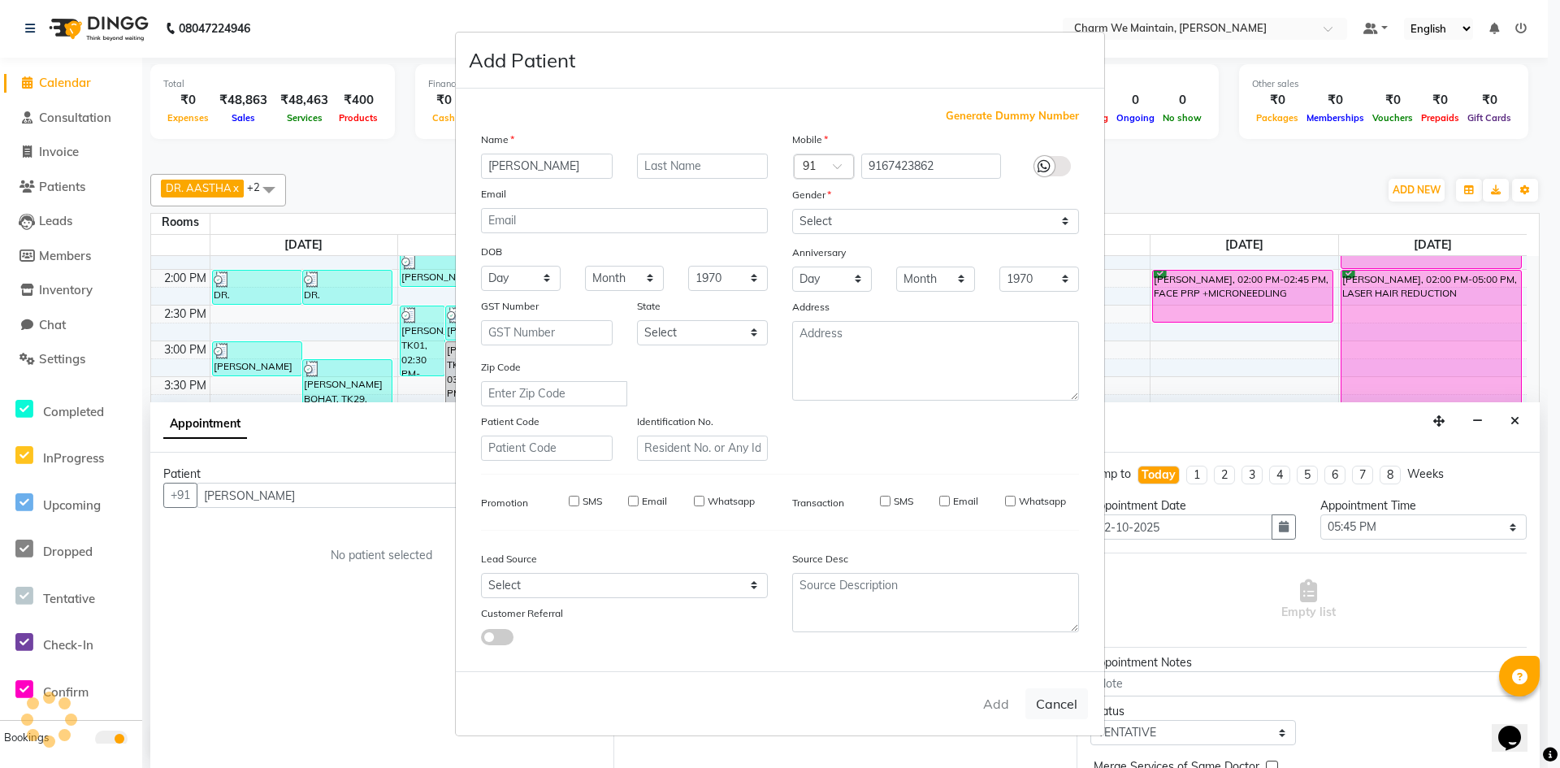
select select
checkbox input "false"
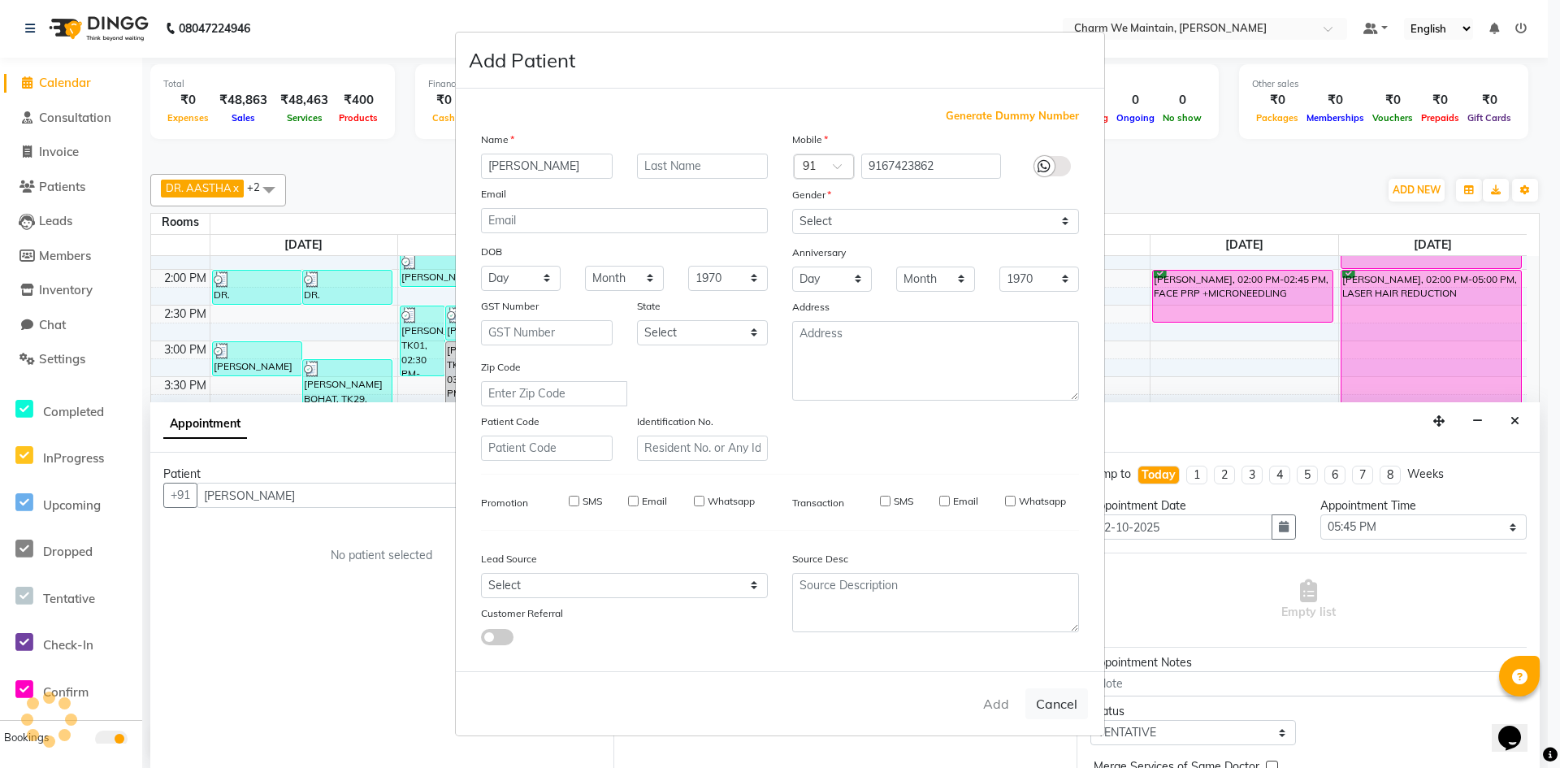
checkbox input "false"
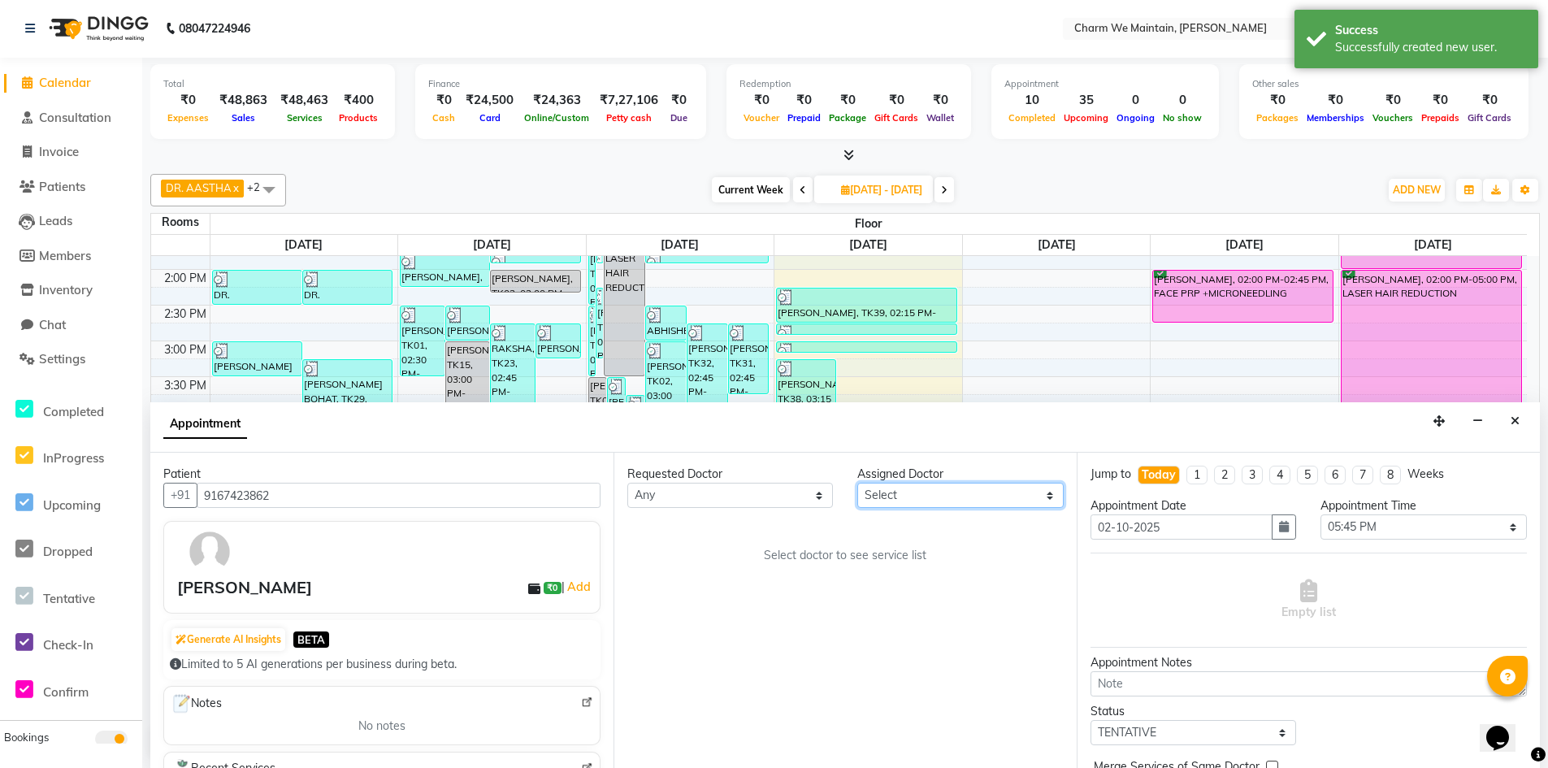
click at [932, 493] on select "Select DR. AYESHA DR. [GEOGRAPHIC_DATA]" at bounding box center [960, 495] width 206 height 25
select select "86212"
click at [857, 483] on select "Select DR. AYESHA DR. [GEOGRAPHIC_DATA]" at bounding box center [960, 495] width 206 height 25
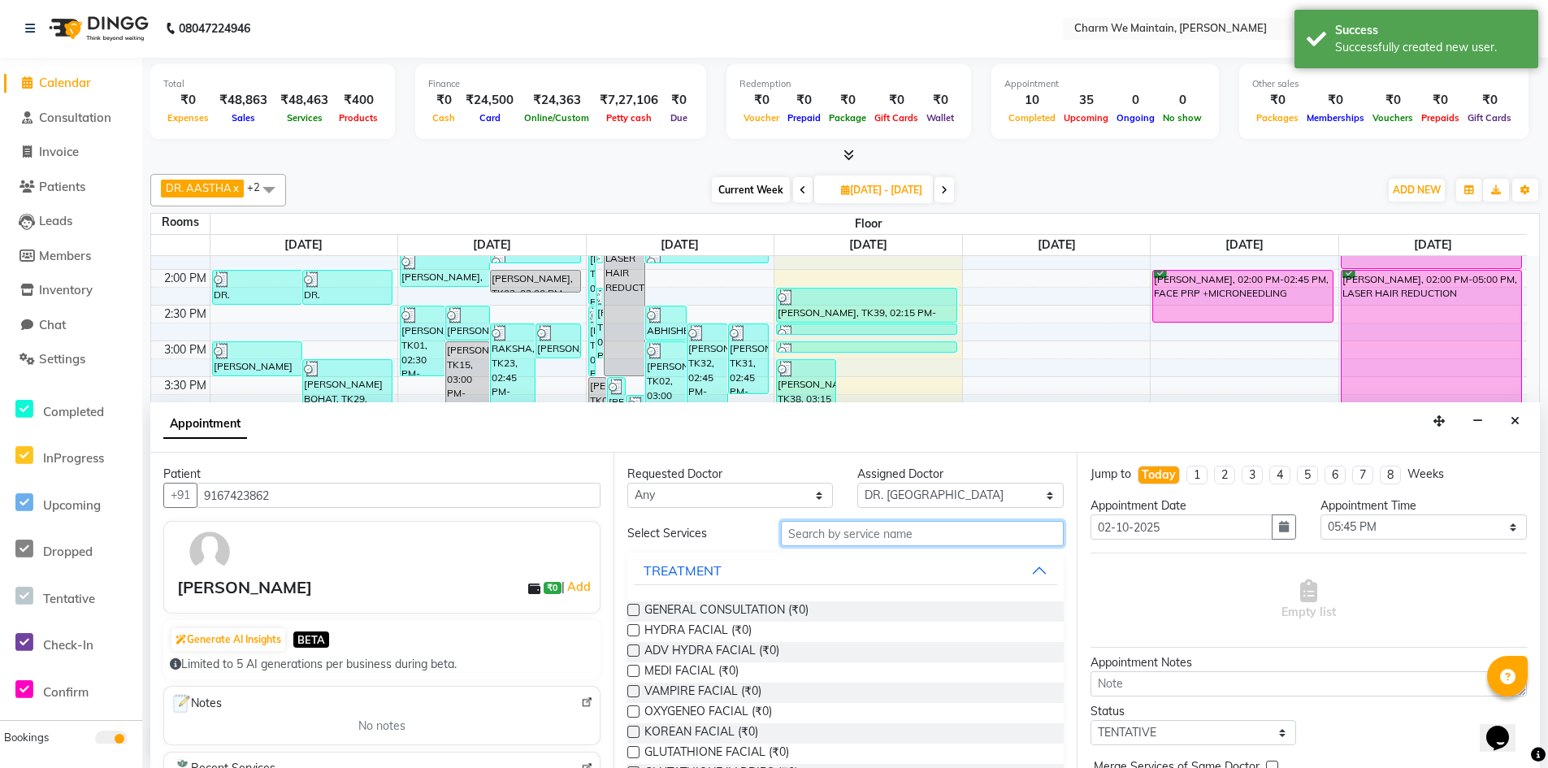
click at [917, 536] on input "text" at bounding box center [922, 533] width 283 height 25
type input "HAIR"
click at [661, 627] on span "HAIR PRP (₹0)" at bounding box center [683, 632] width 78 height 20
checkbox input "true"
select select "4343"
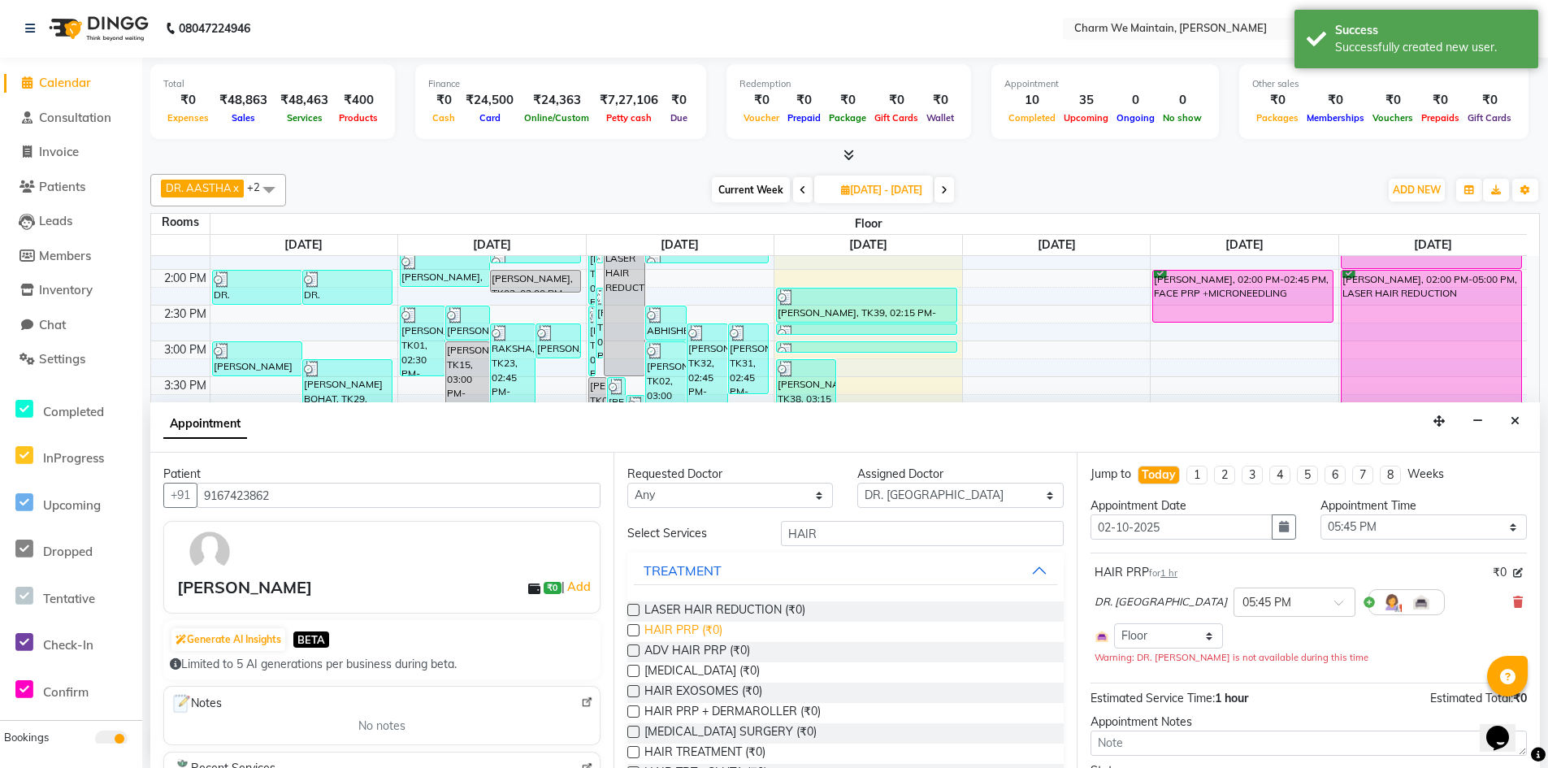
checkbox input "false"
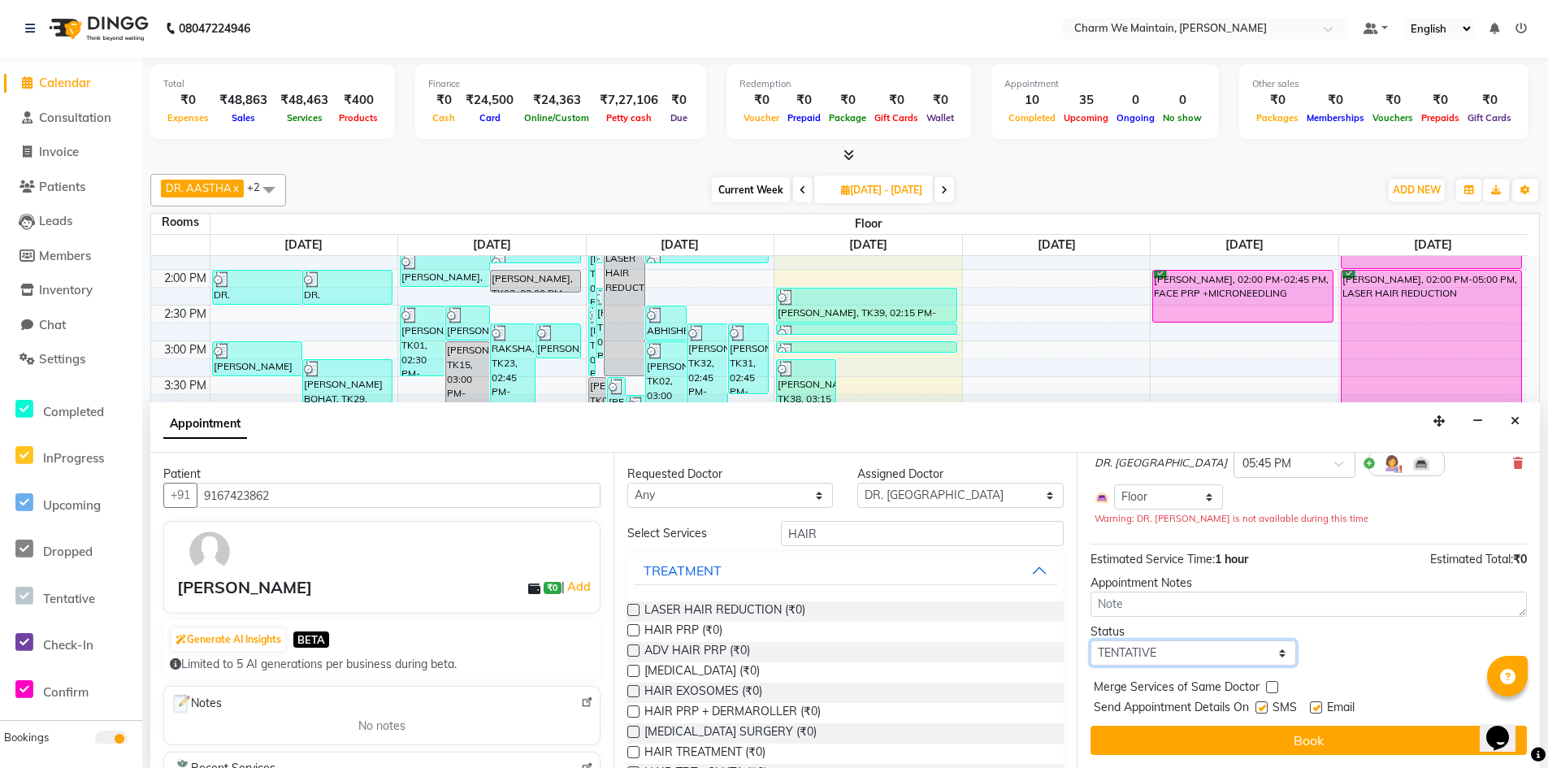
click at [1225, 654] on select "Select TENTATIVE CONFIRM CHECK-IN UPCOMING" at bounding box center [1194, 652] width 206 height 25
select select "confirm booking"
click at [1091, 640] on select "Select TENTATIVE CONFIRM CHECK-IN UPCOMING" at bounding box center [1194, 652] width 206 height 25
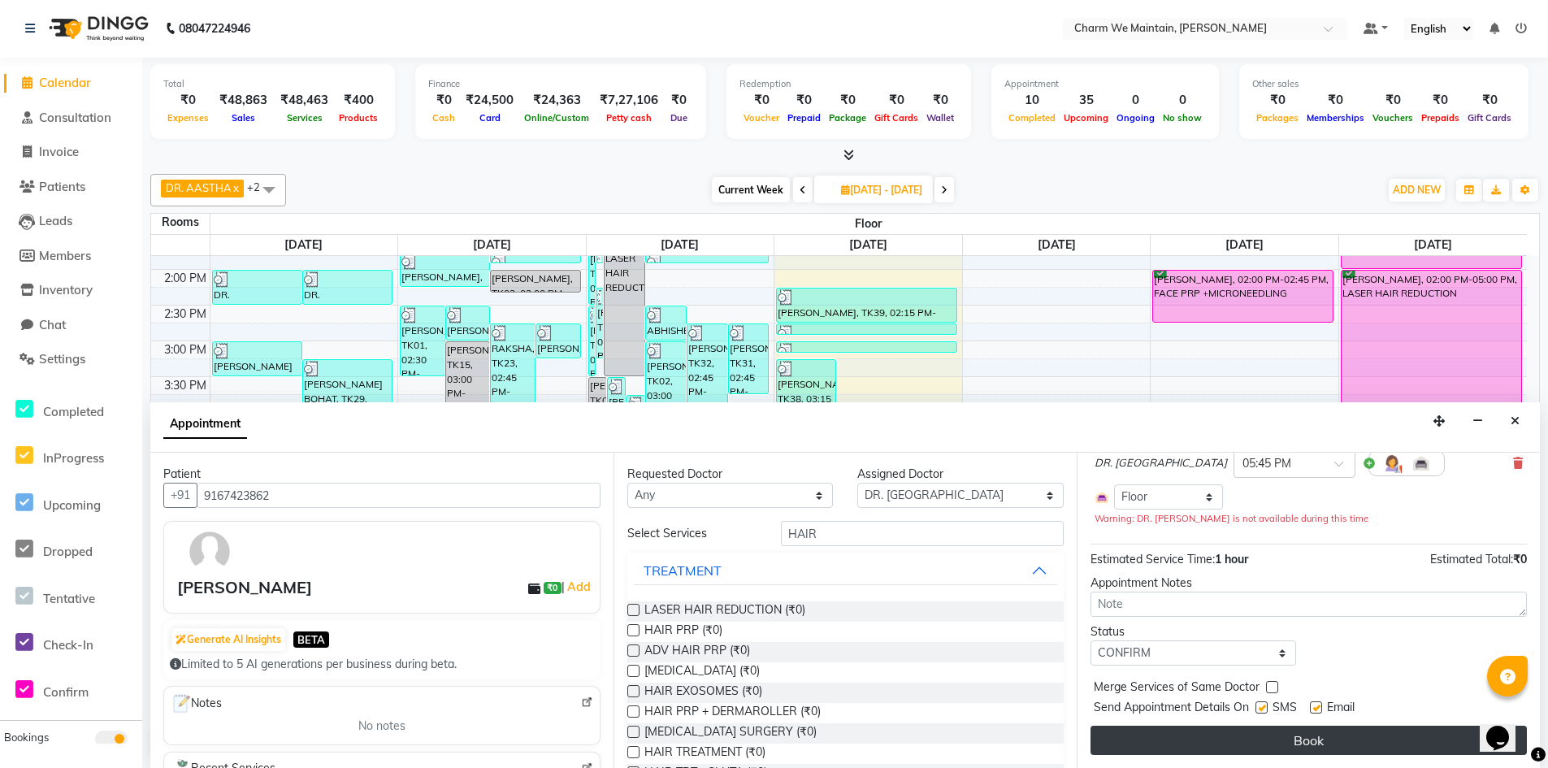
click at [1272, 739] on button "Book" at bounding box center [1309, 740] width 436 height 29
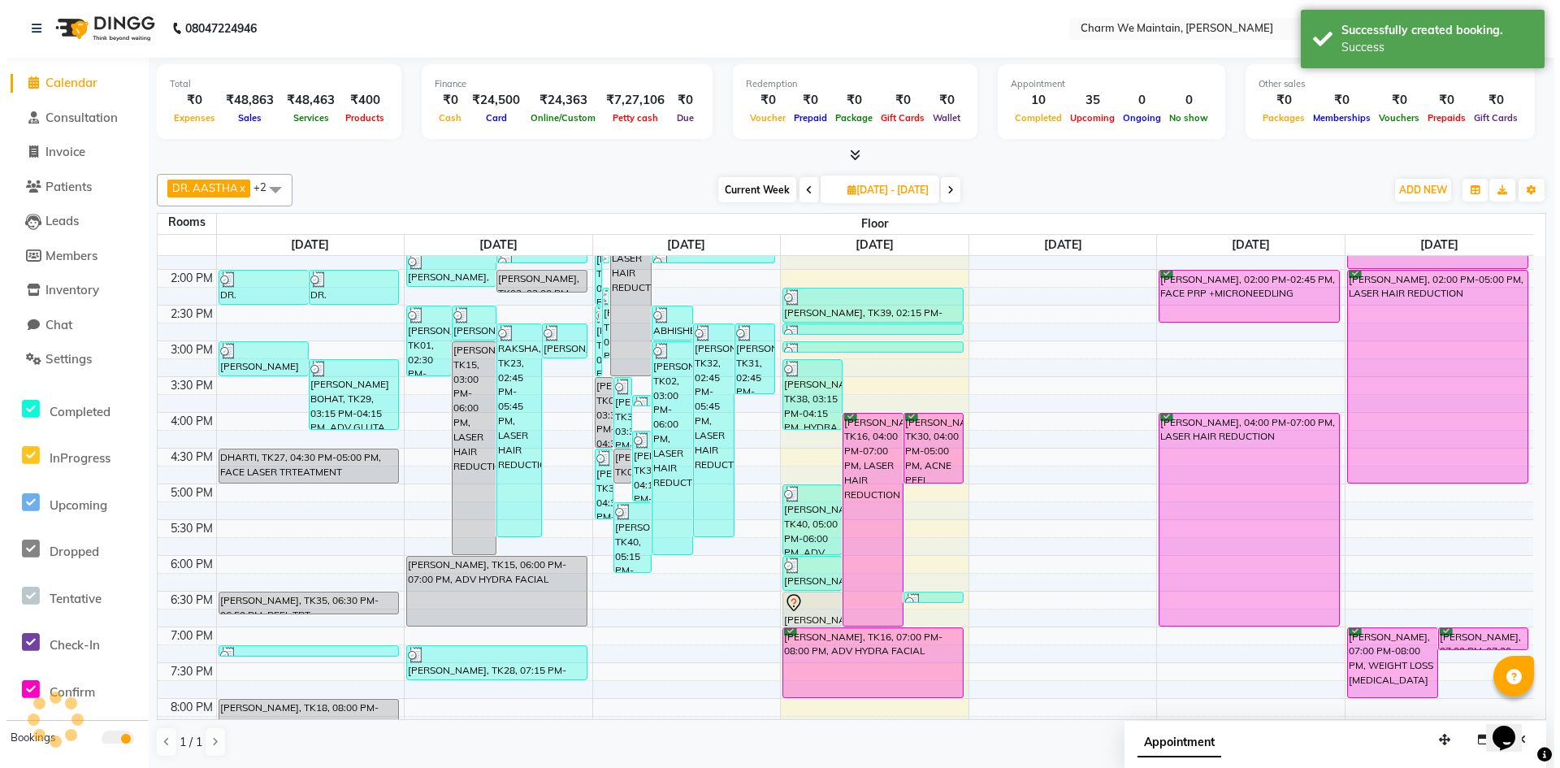
scroll to position [0, 0]
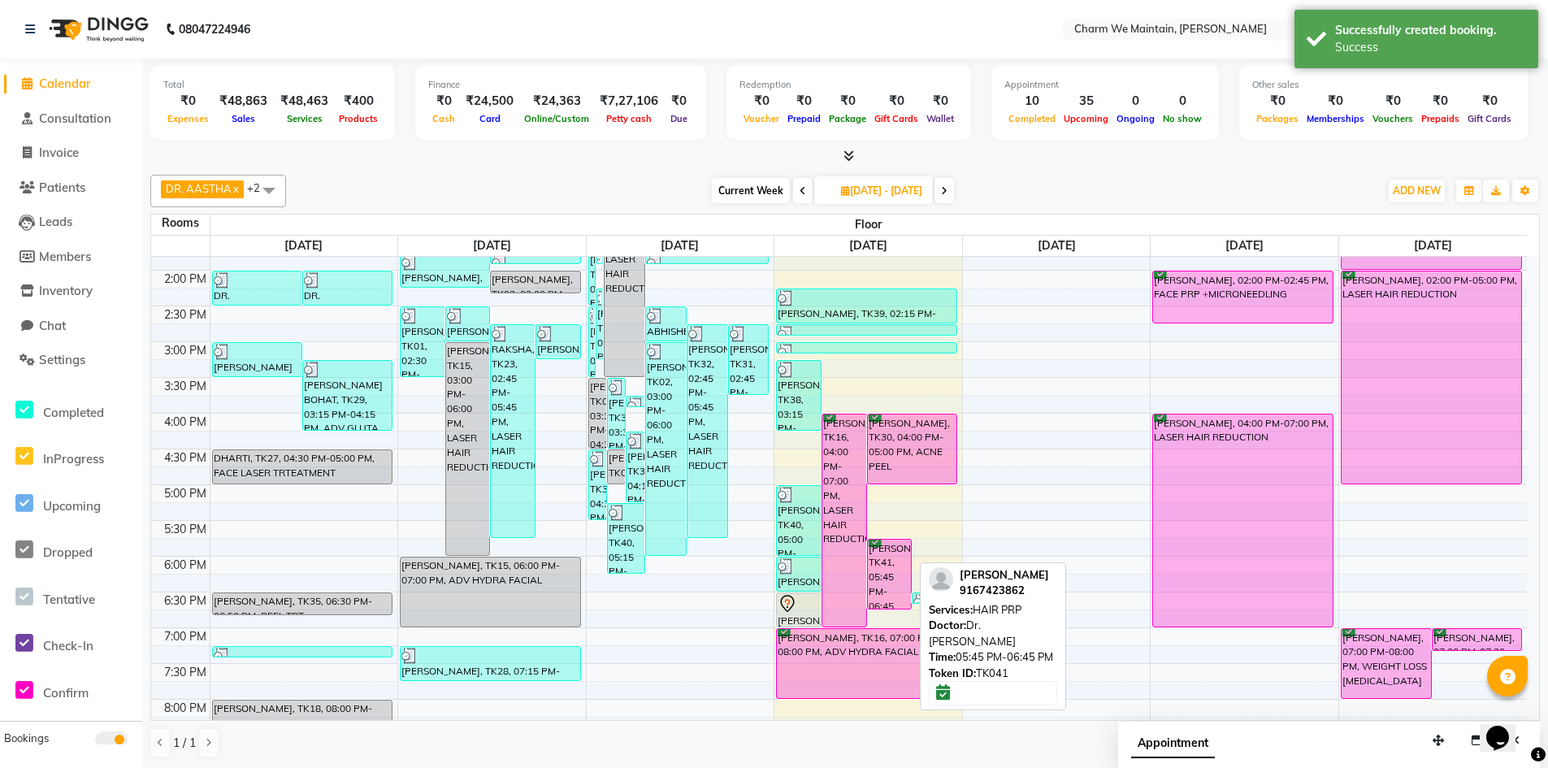
click at [889, 575] on div "ZAHID MEENA, TK41, 05:45 PM-06:45 PM, HAIR PRP" at bounding box center [890, 574] width 44 height 69
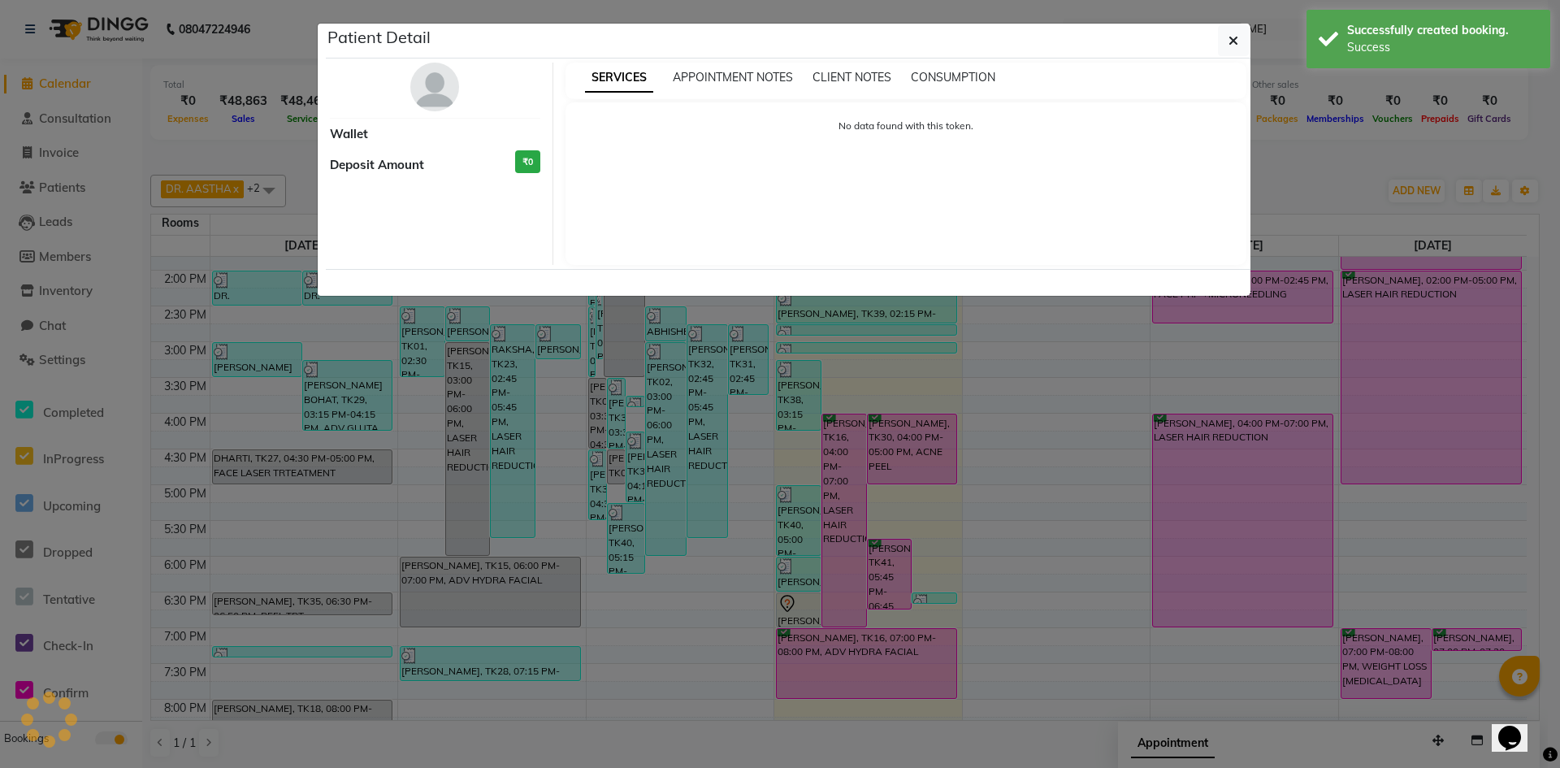
select select "6"
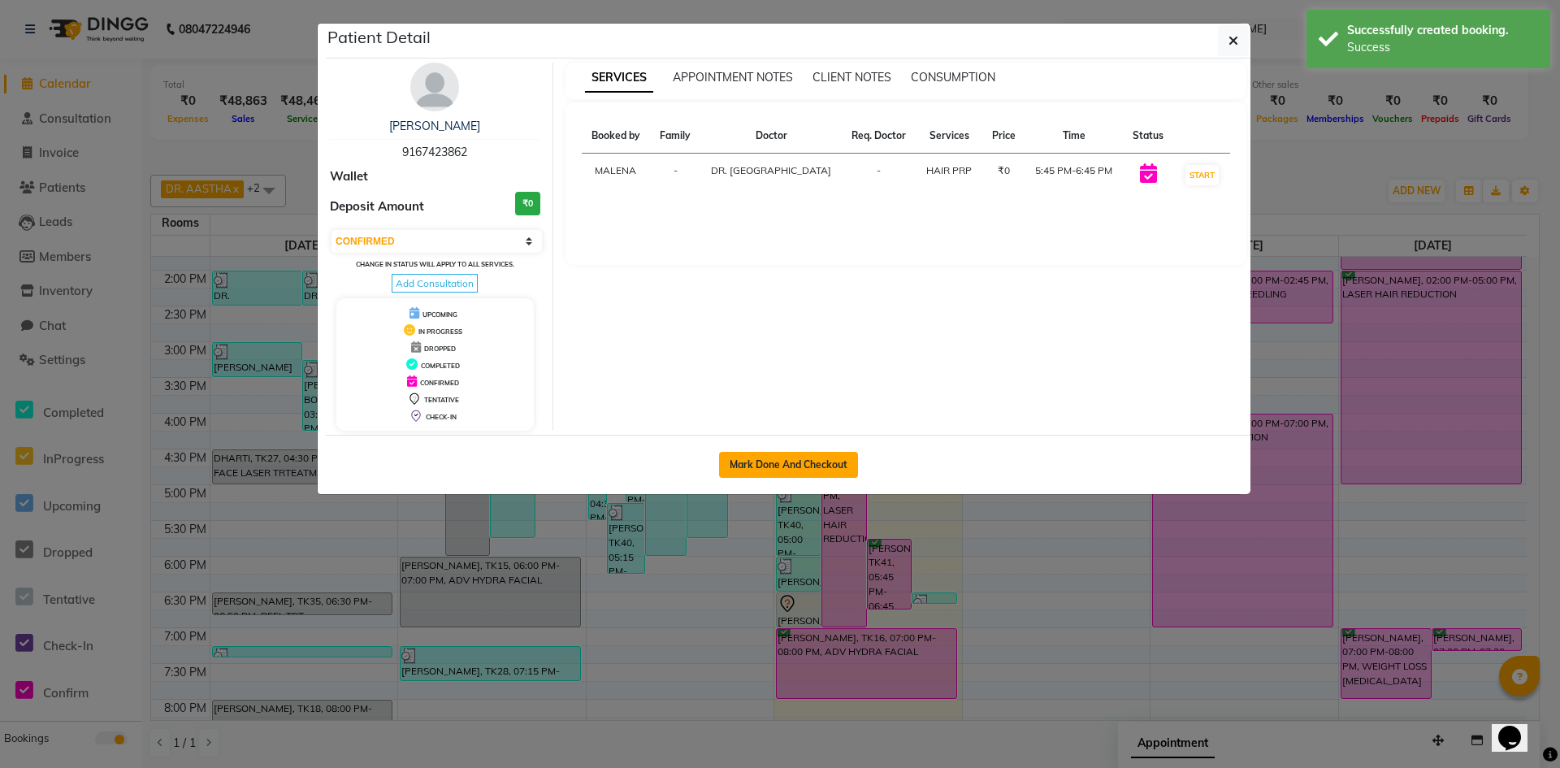
click at [818, 463] on button "Mark Done And Checkout" at bounding box center [788, 465] width 139 height 26
select select "8618"
select select "service"
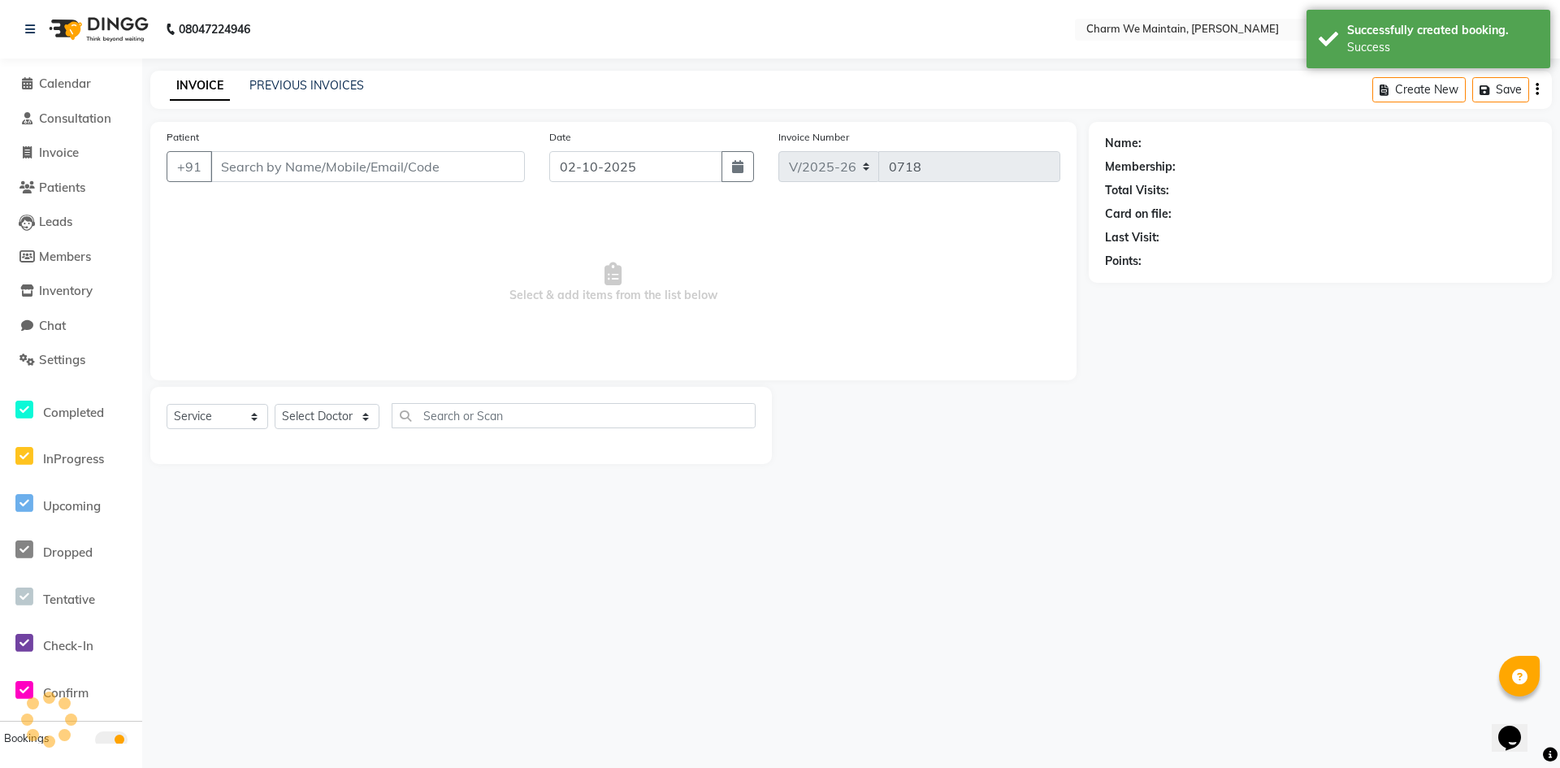
type input "9167423862"
select select "86212"
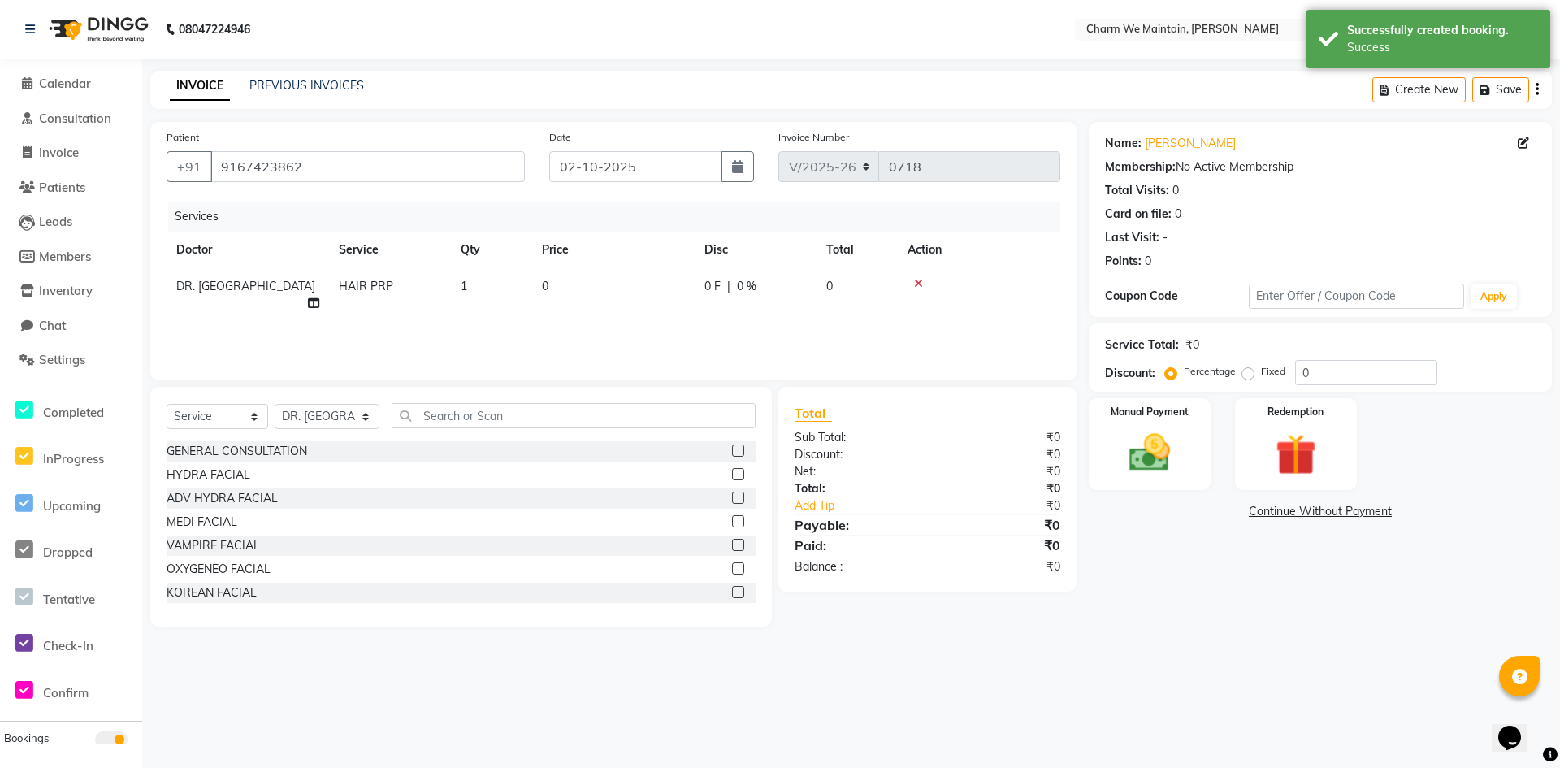
click at [610, 282] on td "0" at bounding box center [613, 295] width 163 height 54
select select "86212"
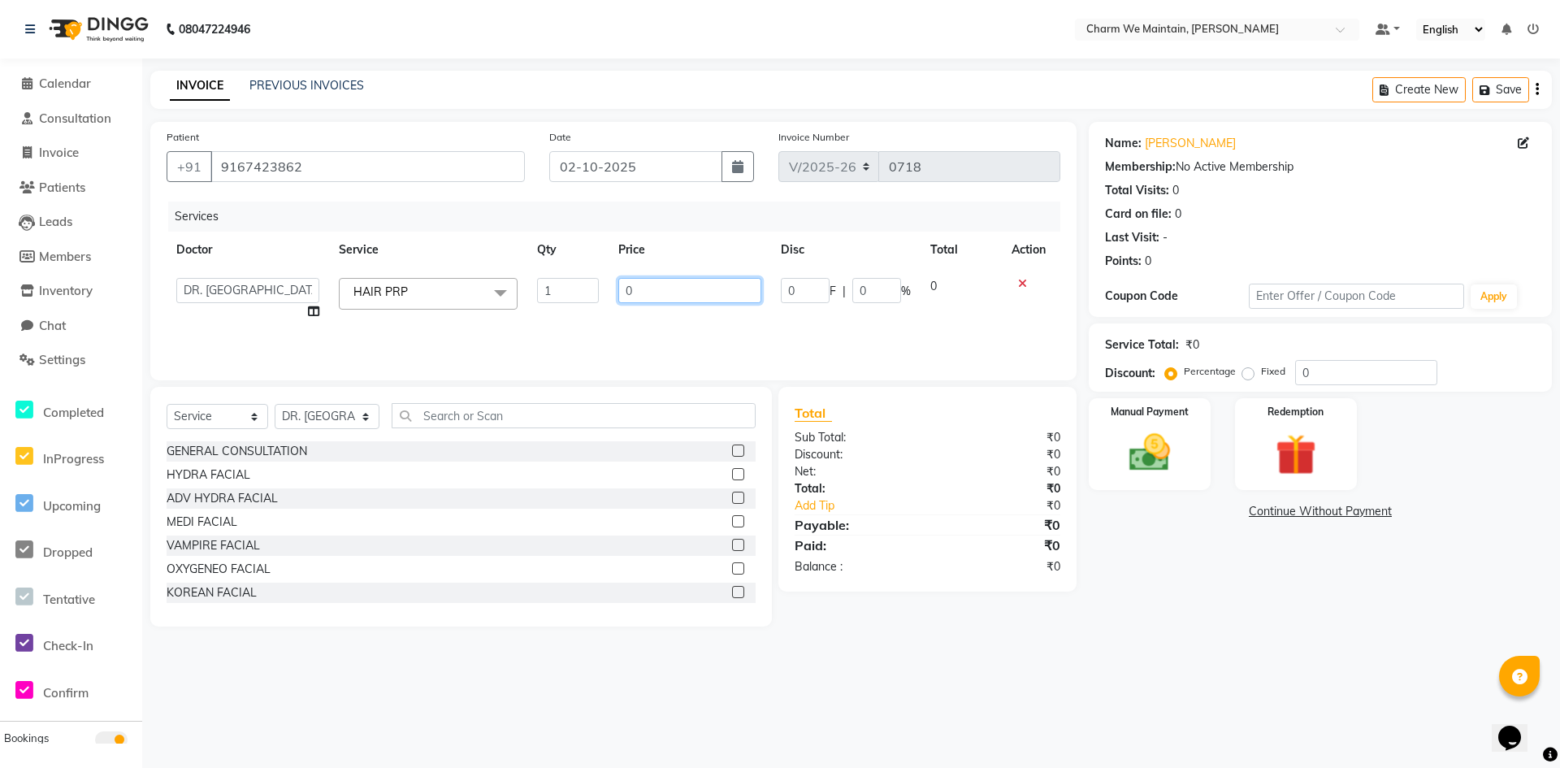
click at [639, 282] on input "0" at bounding box center [689, 290] width 143 height 25
type input "2100"
click at [1130, 447] on img at bounding box center [1150, 453] width 70 height 50
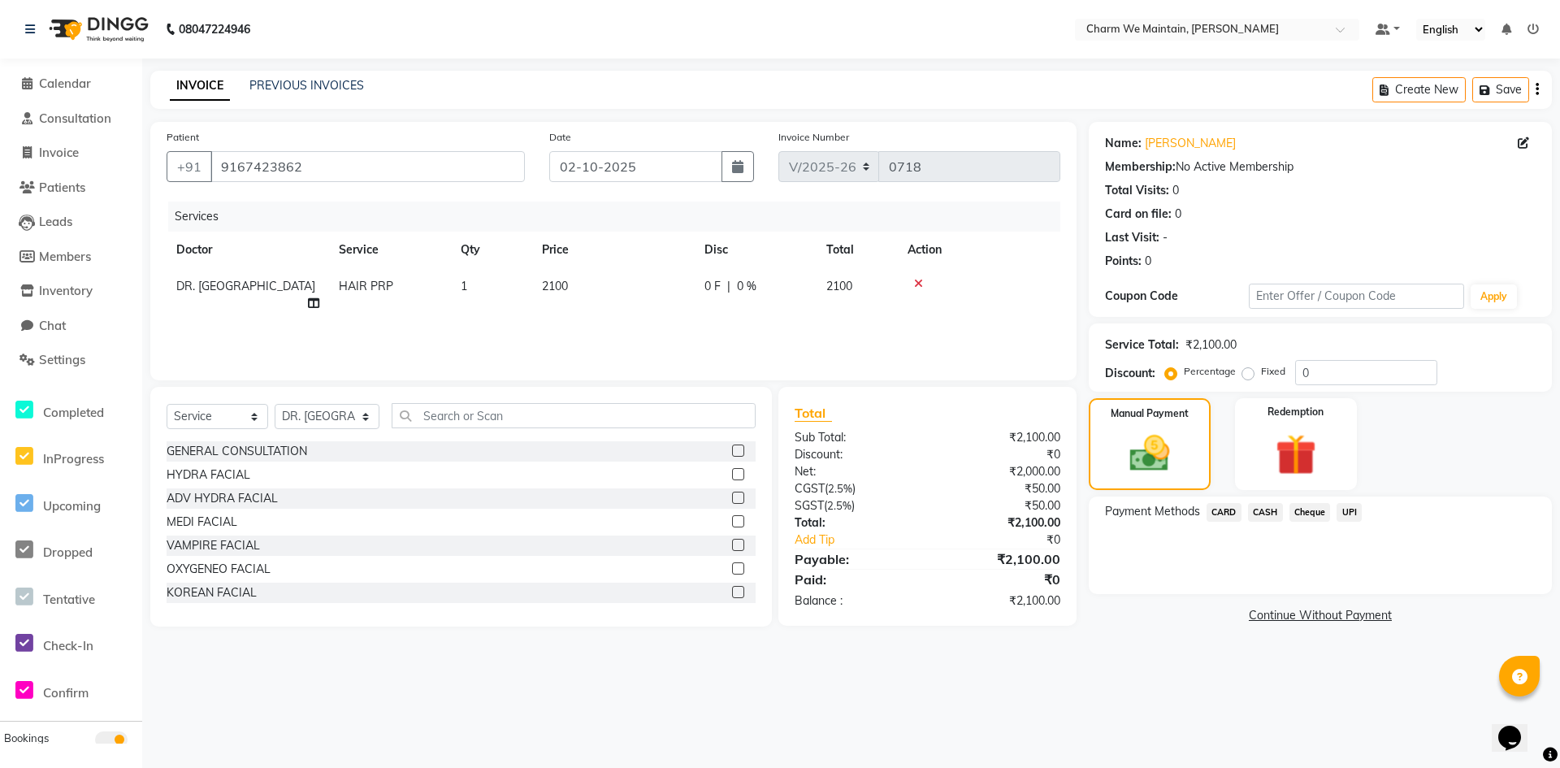
click at [1352, 506] on span "UPI" at bounding box center [1349, 512] width 25 height 19
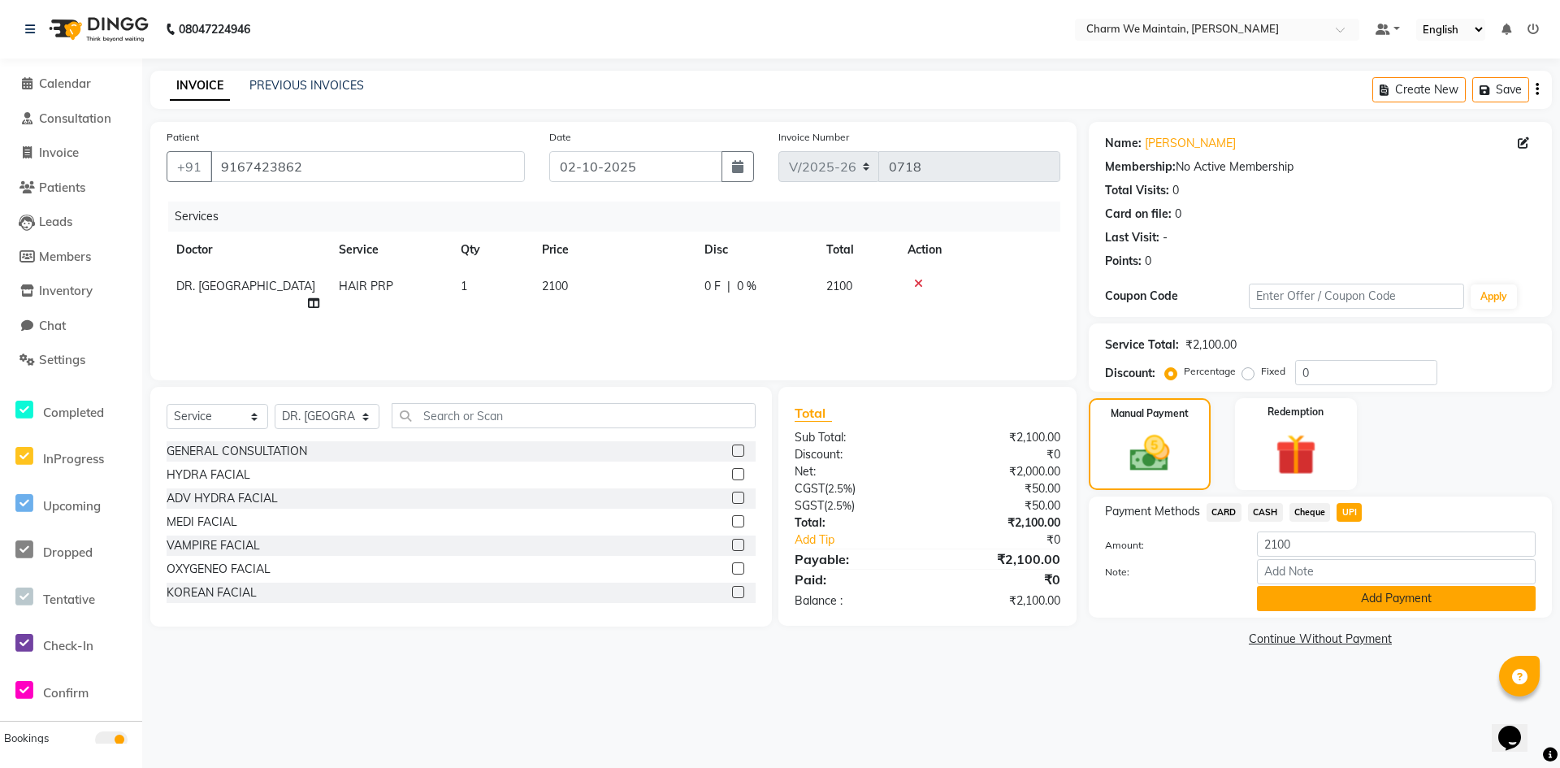
click at [1370, 596] on button "Add Payment" at bounding box center [1396, 598] width 279 height 25
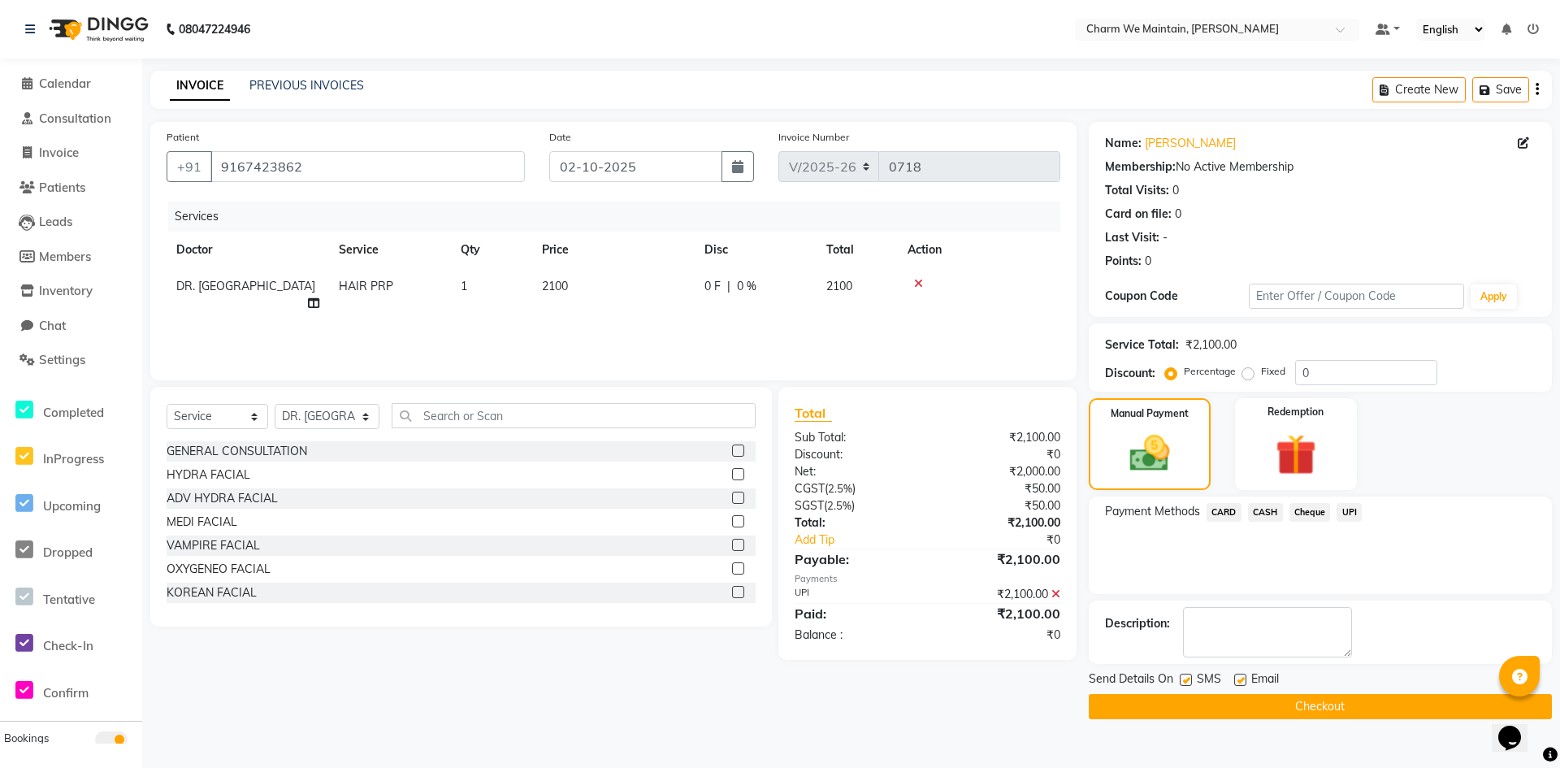
click at [1346, 703] on button "Checkout" at bounding box center [1320, 706] width 463 height 25
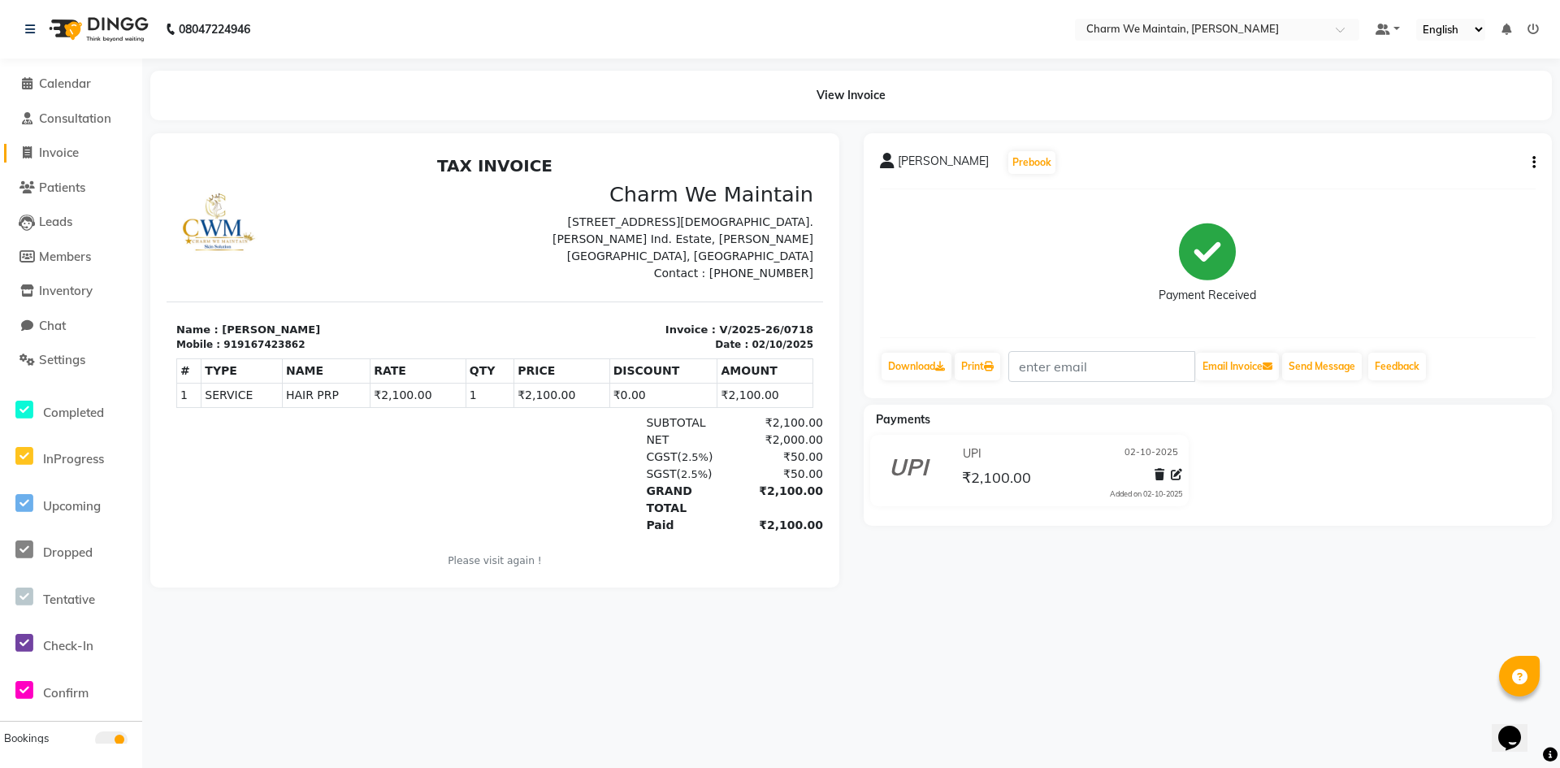
click at [76, 158] on span "Invoice" at bounding box center [59, 152] width 40 height 15
select select "8618"
select select "service"
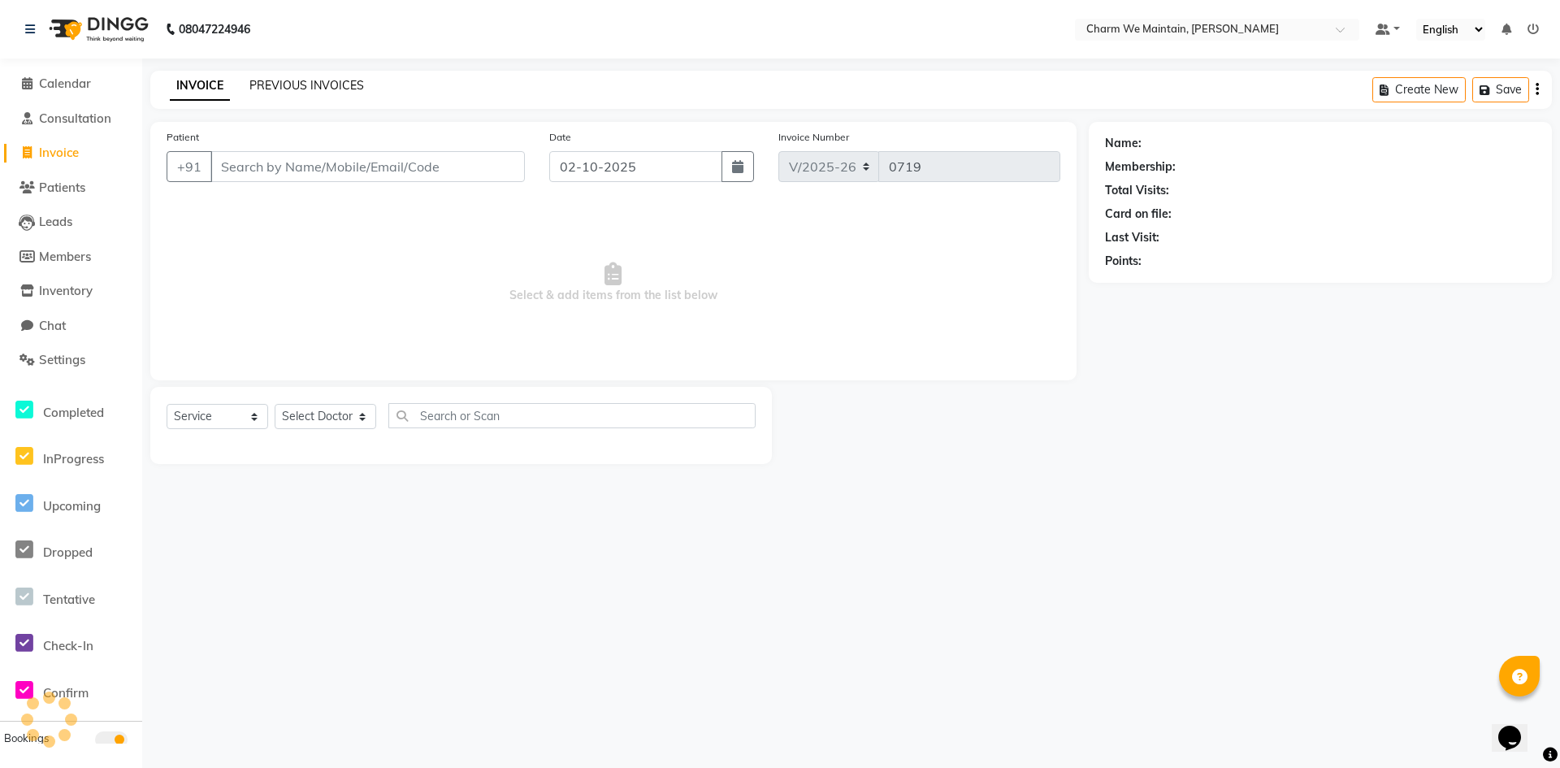
click at [318, 81] on link "PREVIOUS INVOICES" at bounding box center [306, 85] width 115 height 15
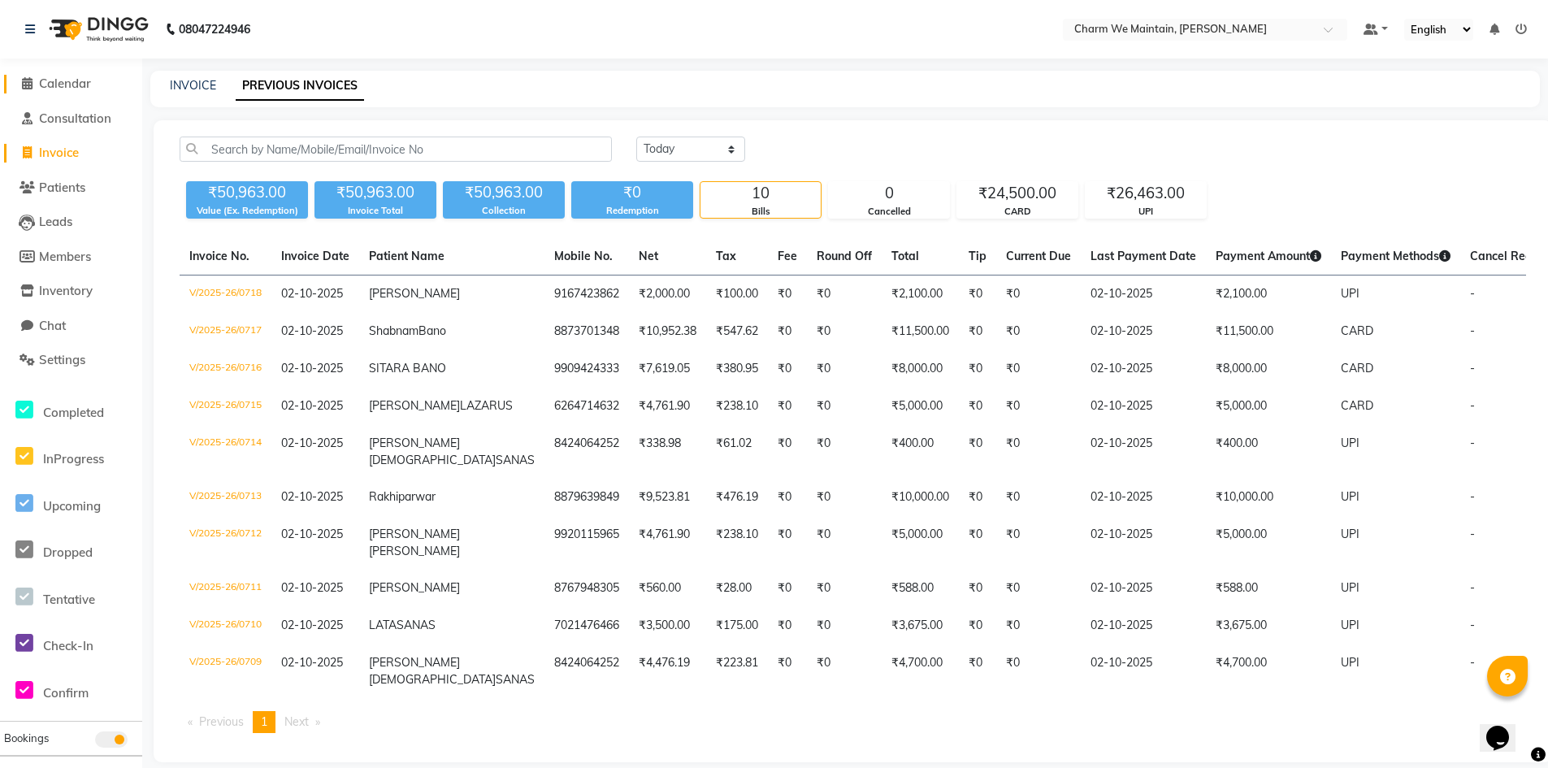
click at [76, 84] on span "Calendar" at bounding box center [65, 83] width 52 height 15
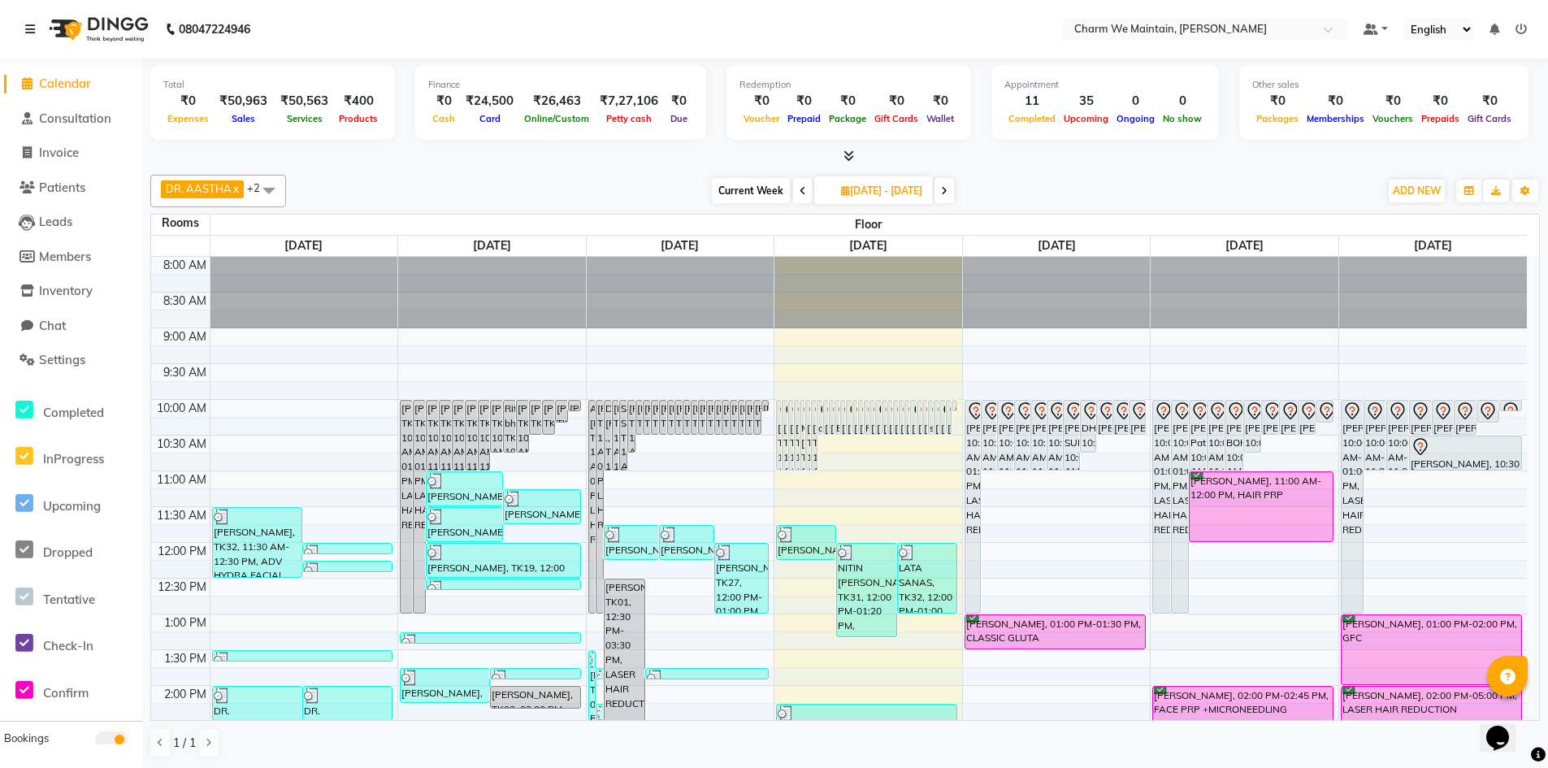
scroll to position [488, 0]
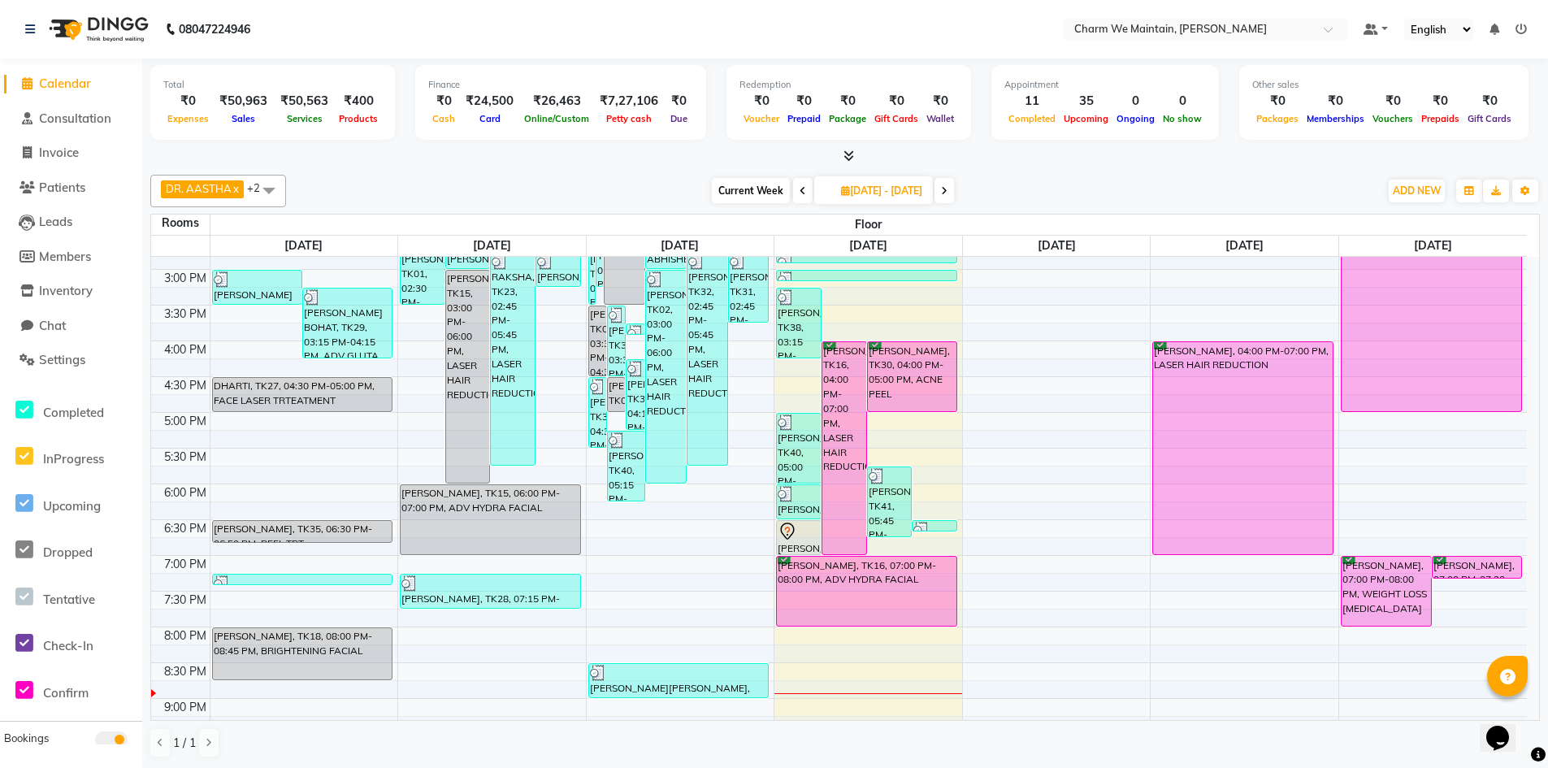
click at [913, 454] on div "8:00 AM 8:30 AM 9:00 AM 9:30 AM 10:00 AM 10:30 AM 11:00 AM 11:30 AM 12:00 PM 12…" at bounding box center [839, 305] width 1376 height 1072
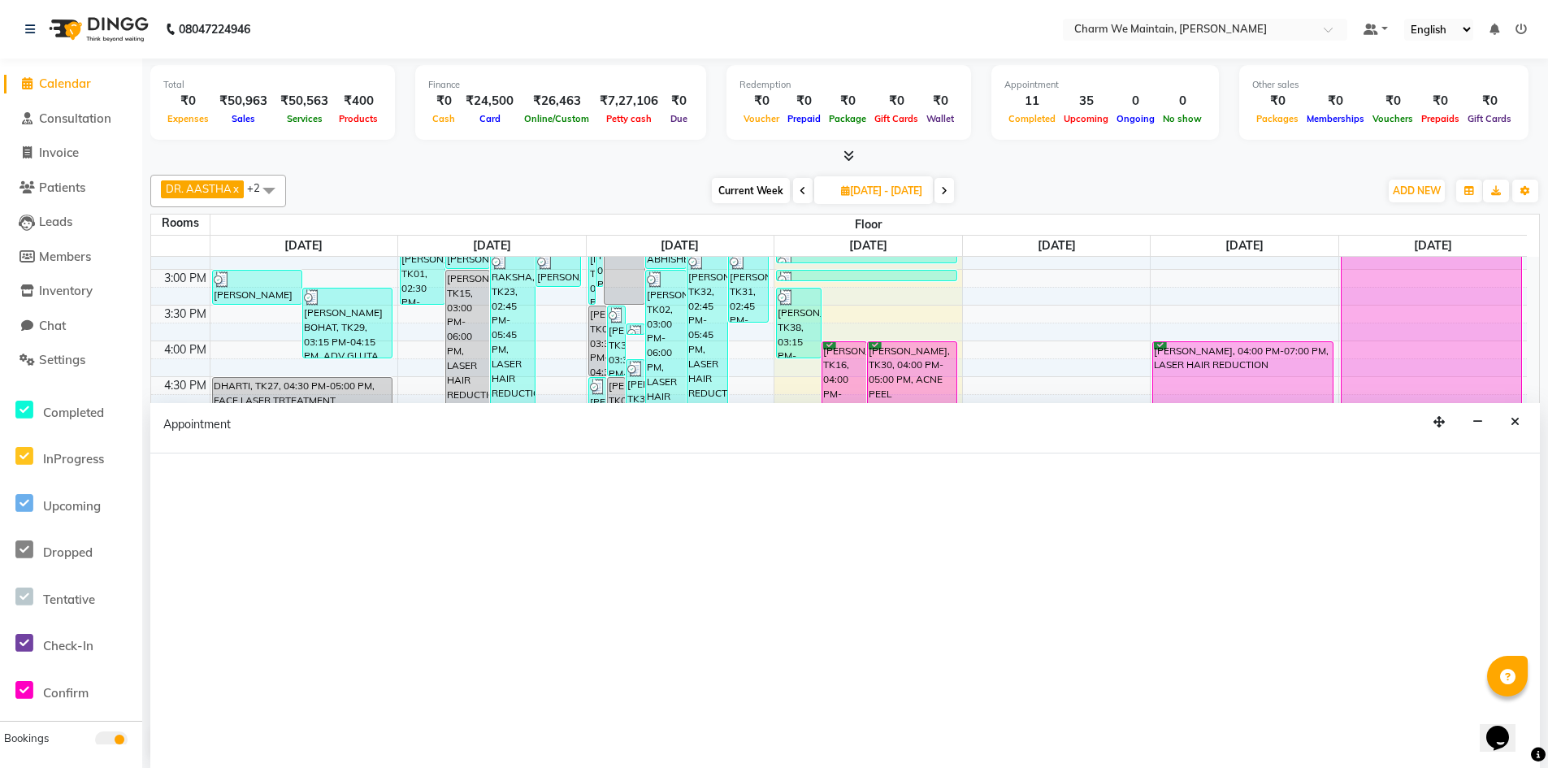
select select "1050"
select select "tentative"
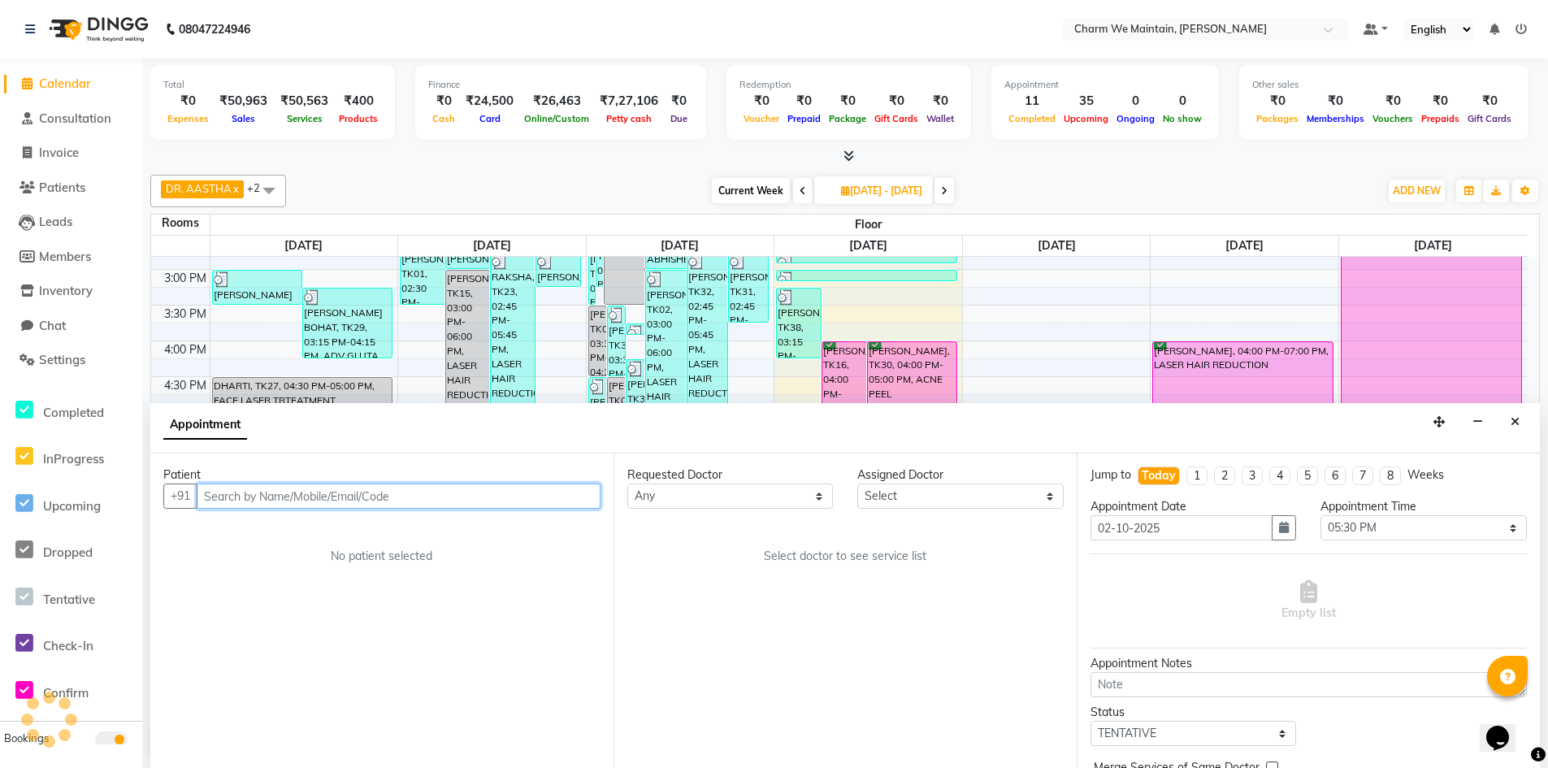
scroll to position [1, 0]
click at [502, 503] on input "text" at bounding box center [399, 495] width 404 height 25
type input "SALAM SAYYED"
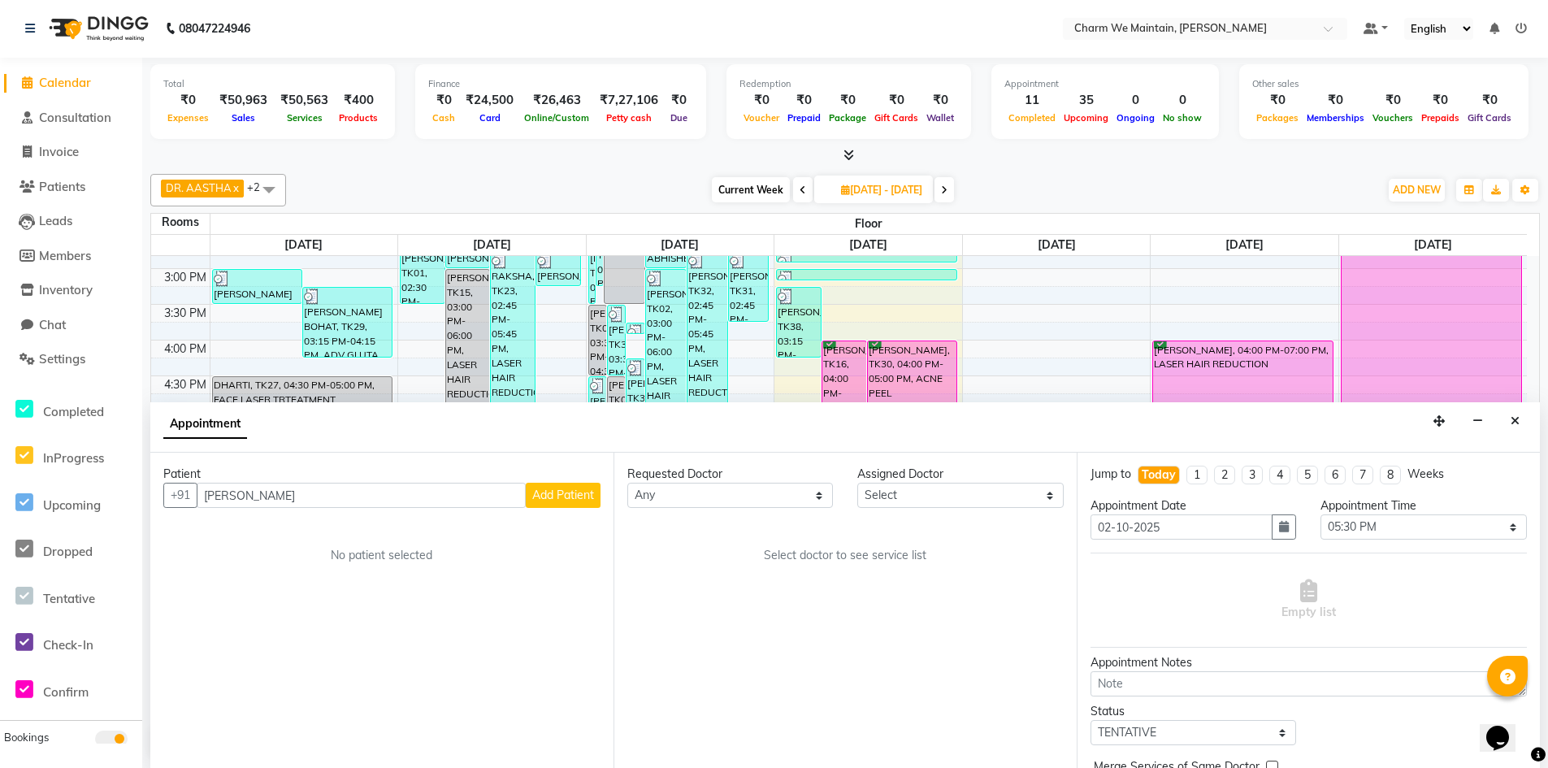
click at [552, 494] on span "Add Patient" at bounding box center [563, 495] width 62 height 15
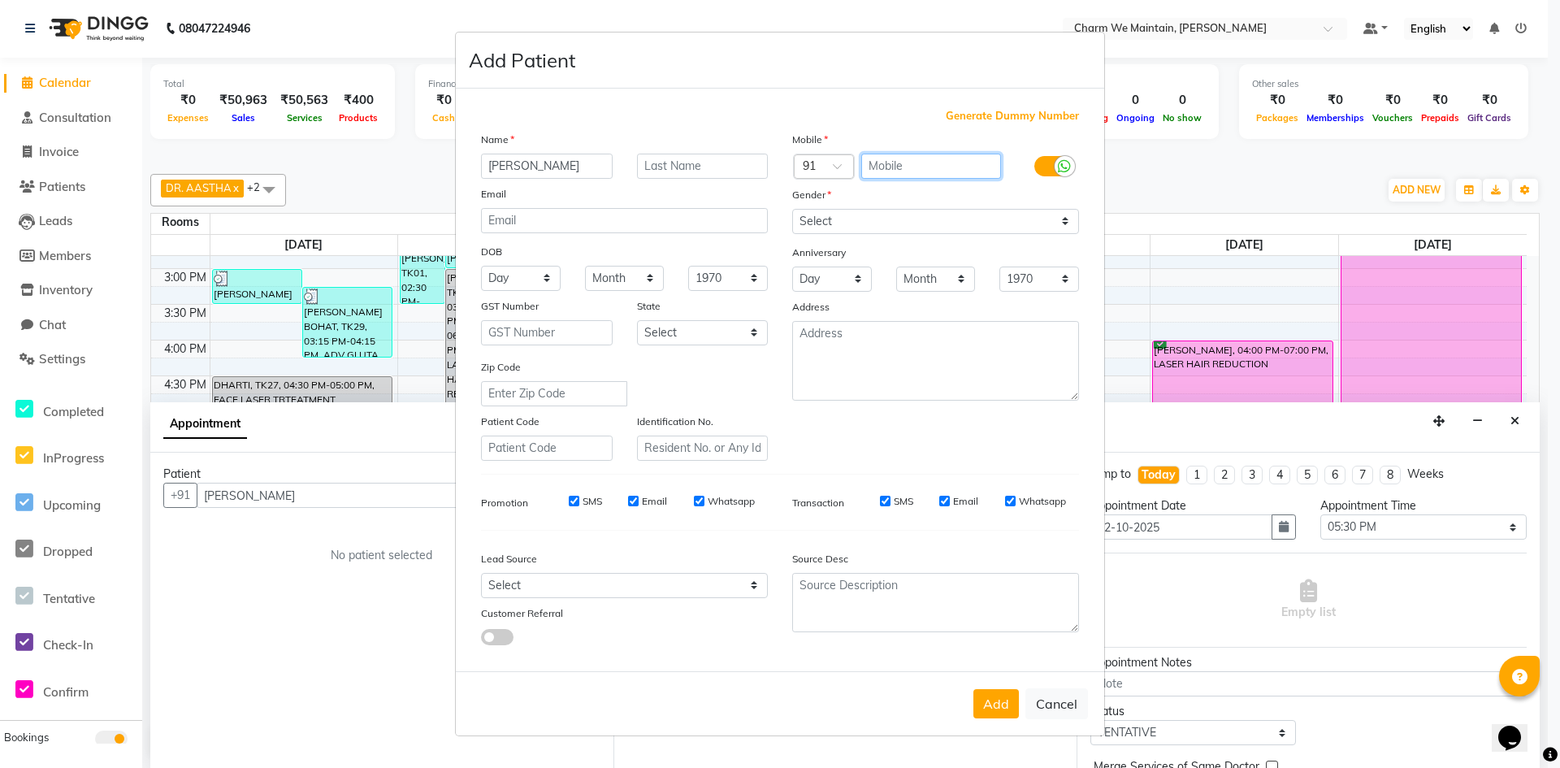
click at [898, 167] on input "text" at bounding box center [931, 166] width 141 height 25
click at [889, 226] on select "Select [DEMOGRAPHIC_DATA] [DEMOGRAPHIC_DATA] Other Prefer Not To Say" at bounding box center [935, 221] width 287 height 25
select select "[DEMOGRAPHIC_DATA]"
click at [792, 209] on select "Select [DEMOGRAPHIC_DATA] [DEMOGRAPHIC_DATA] Other Prefer Not To Say" at bounding box center [935, 221] width 287 height 25
click at [887, 163] on input "text" at bounding box center [931, 166] width 141 height 25
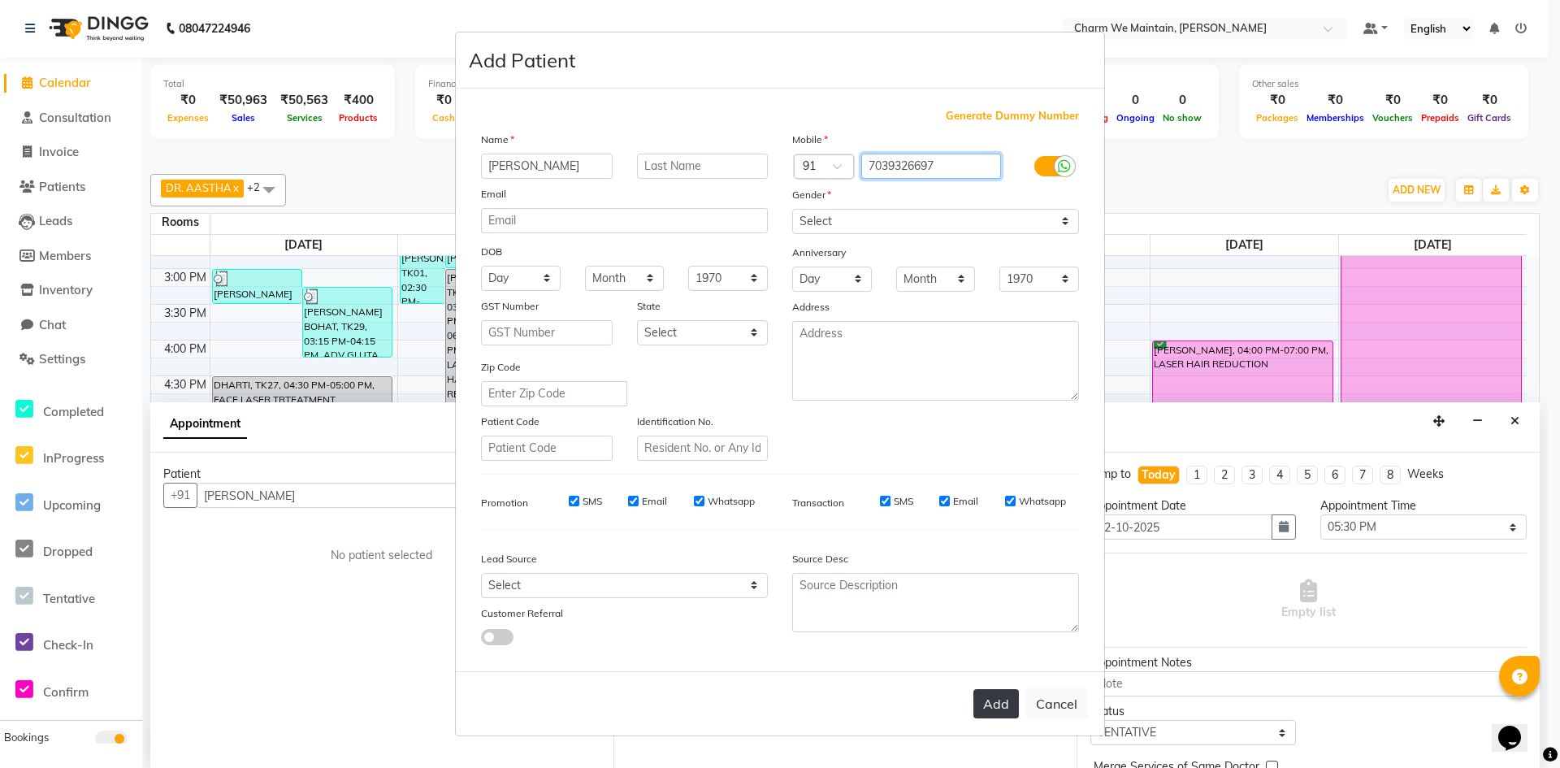
type input "7039326697"
click at [990, 704] on button "Add" at bounding box center [997, 703] width 46 height 29
type input "7039326697"
select select
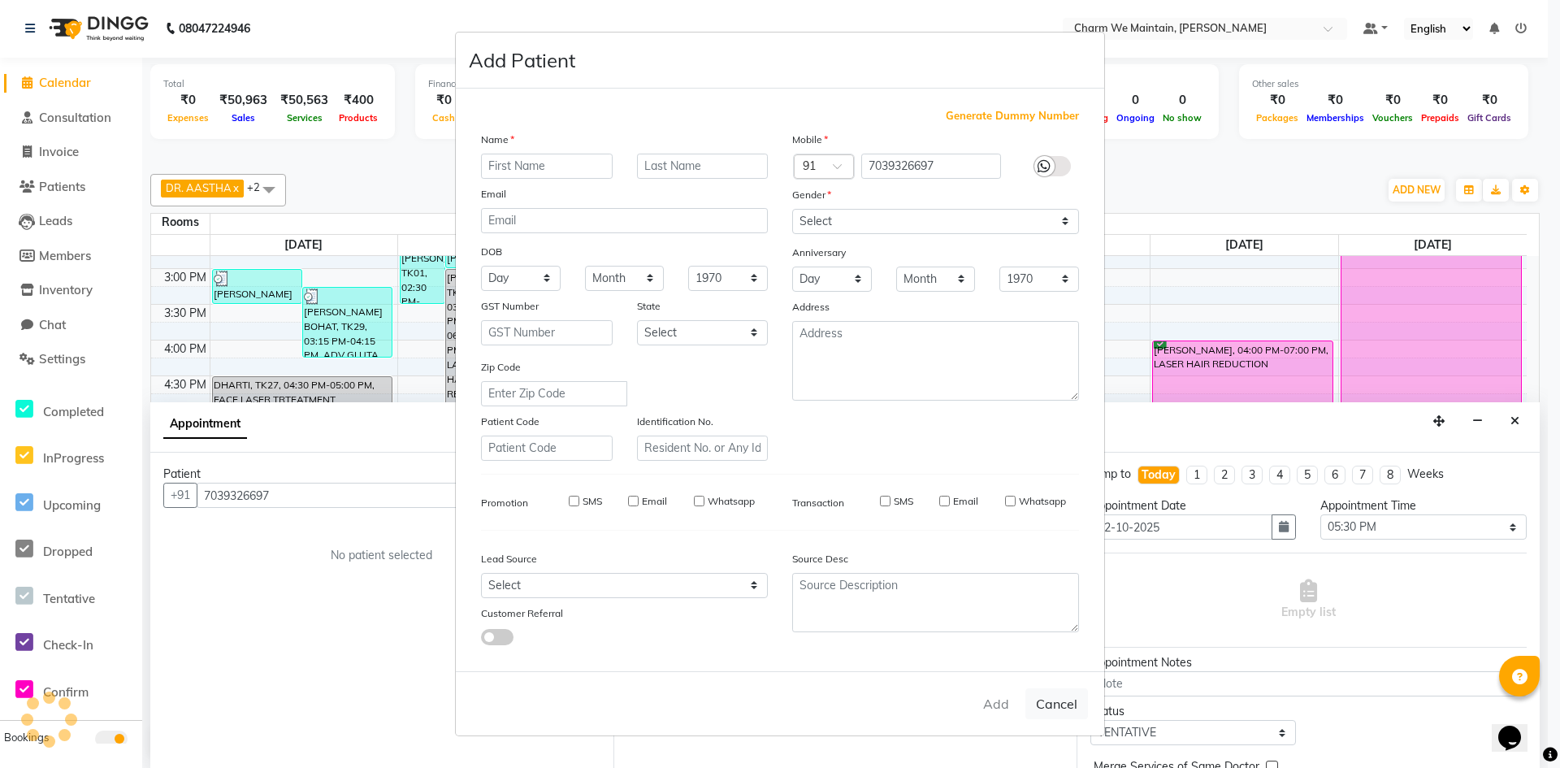
select select
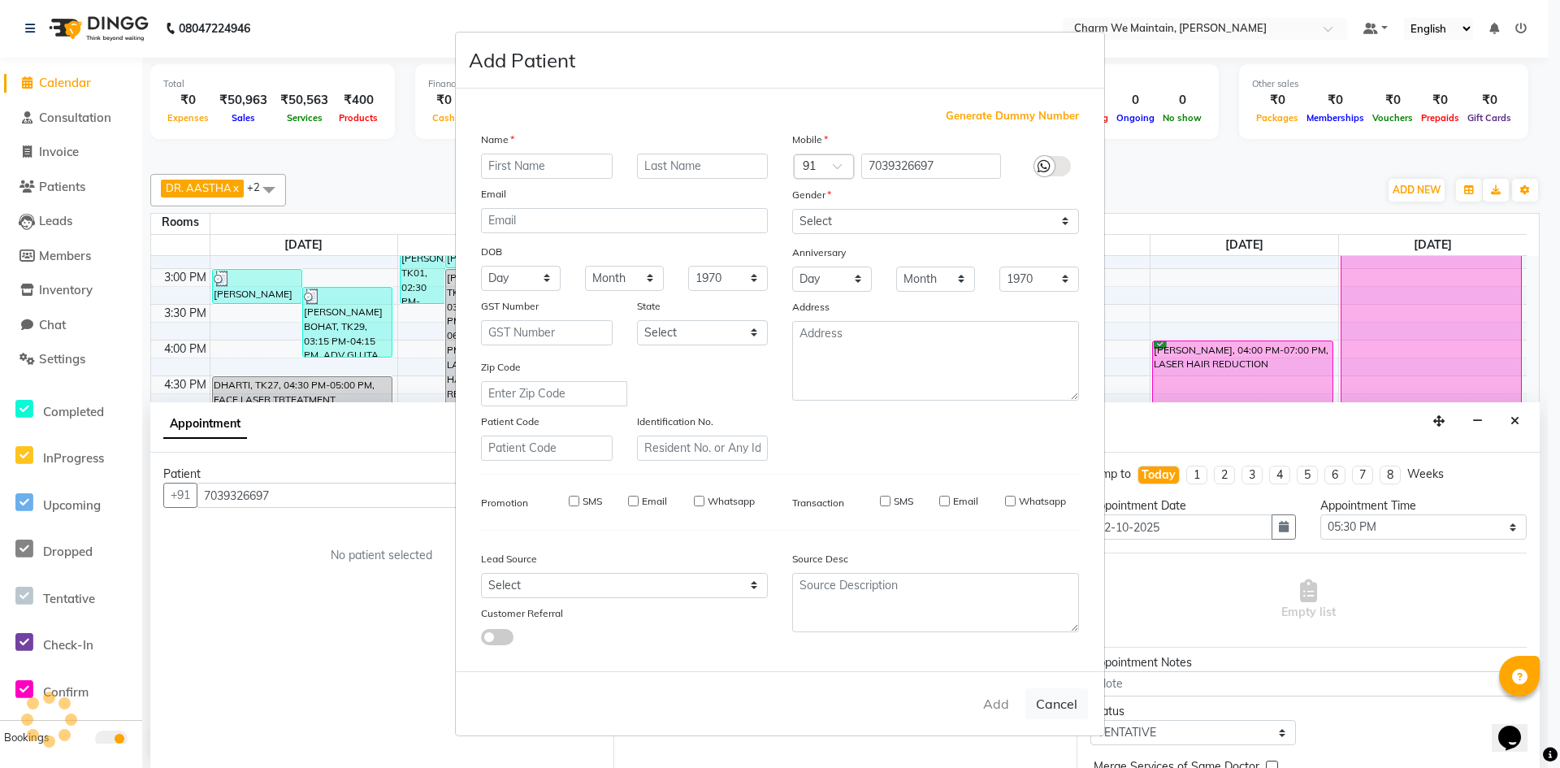
checkbox input "false"
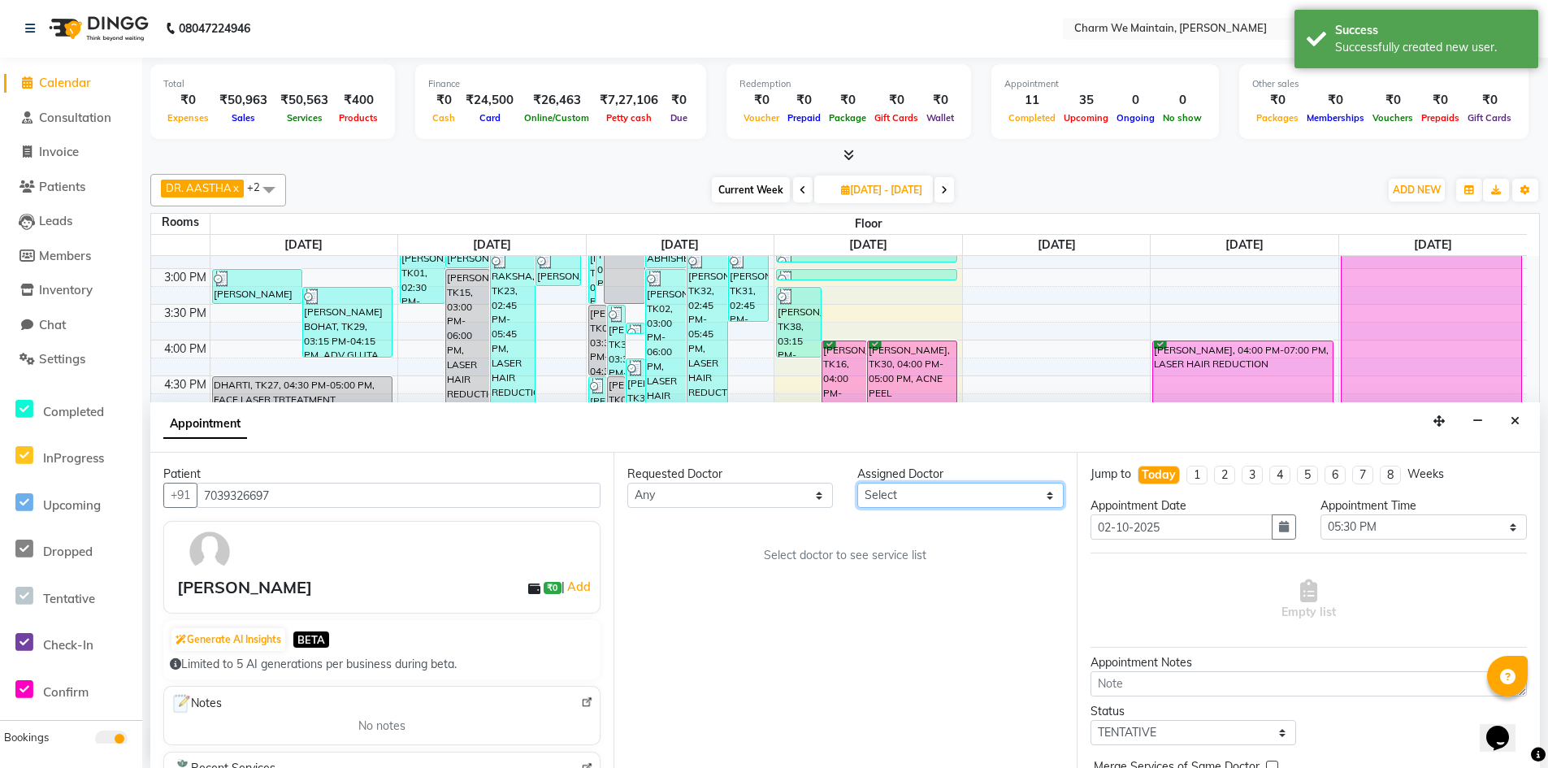
click at [960, 495] on select "Select DR. AYESHA DR. [GEOGRAPHIC_DATA]" at bounding box center [960, 495] width 206 height 25
select select "86212"
click at [857, 483] on select "Select DR. AYESHA DR. [GEOGRAPHIC_DATA]" at bounding box center [960, 495] width 206 height 25
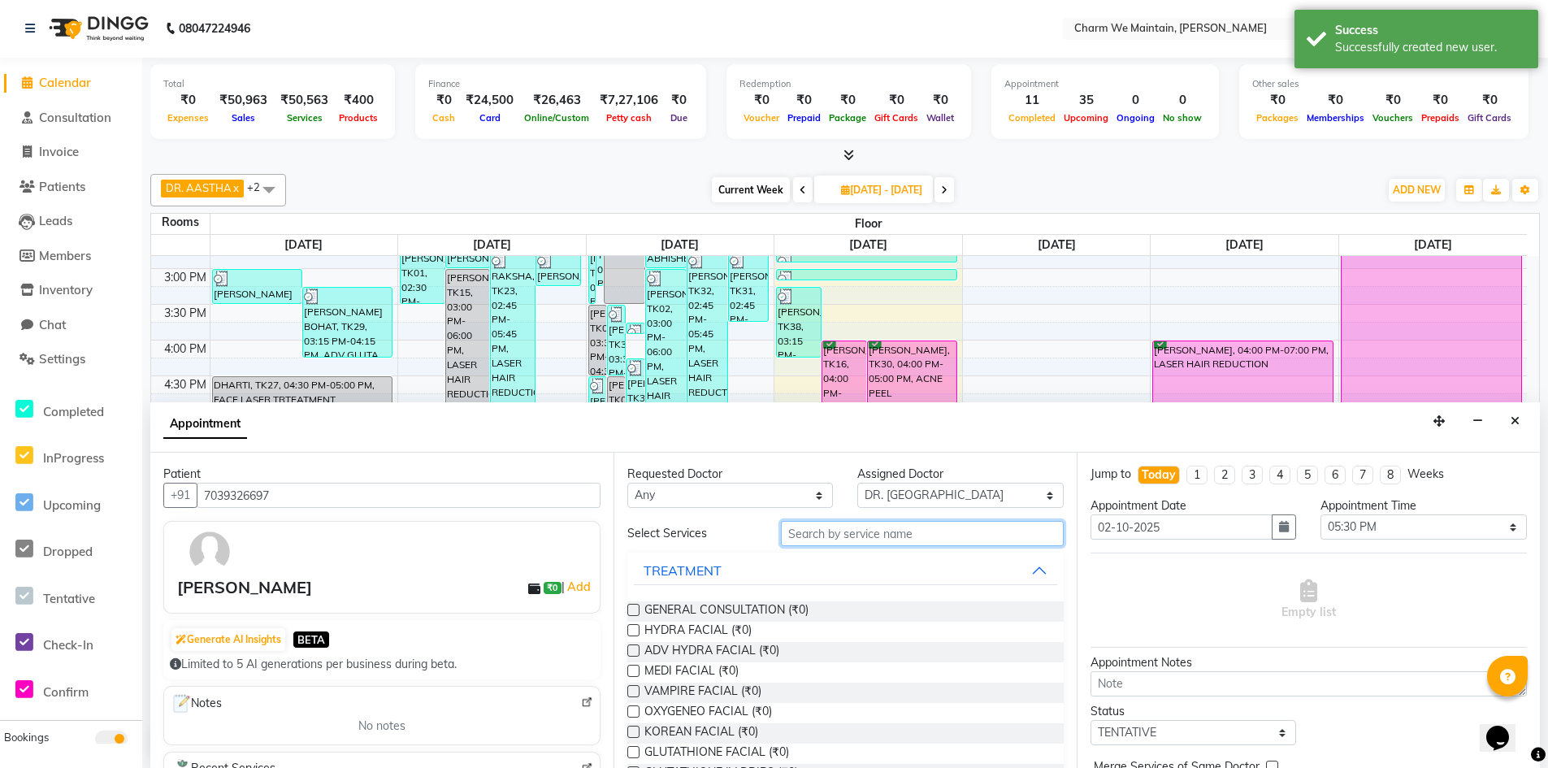
click at [855, 530] on input "text" at bounding box center [922, 533] width 283 height 25
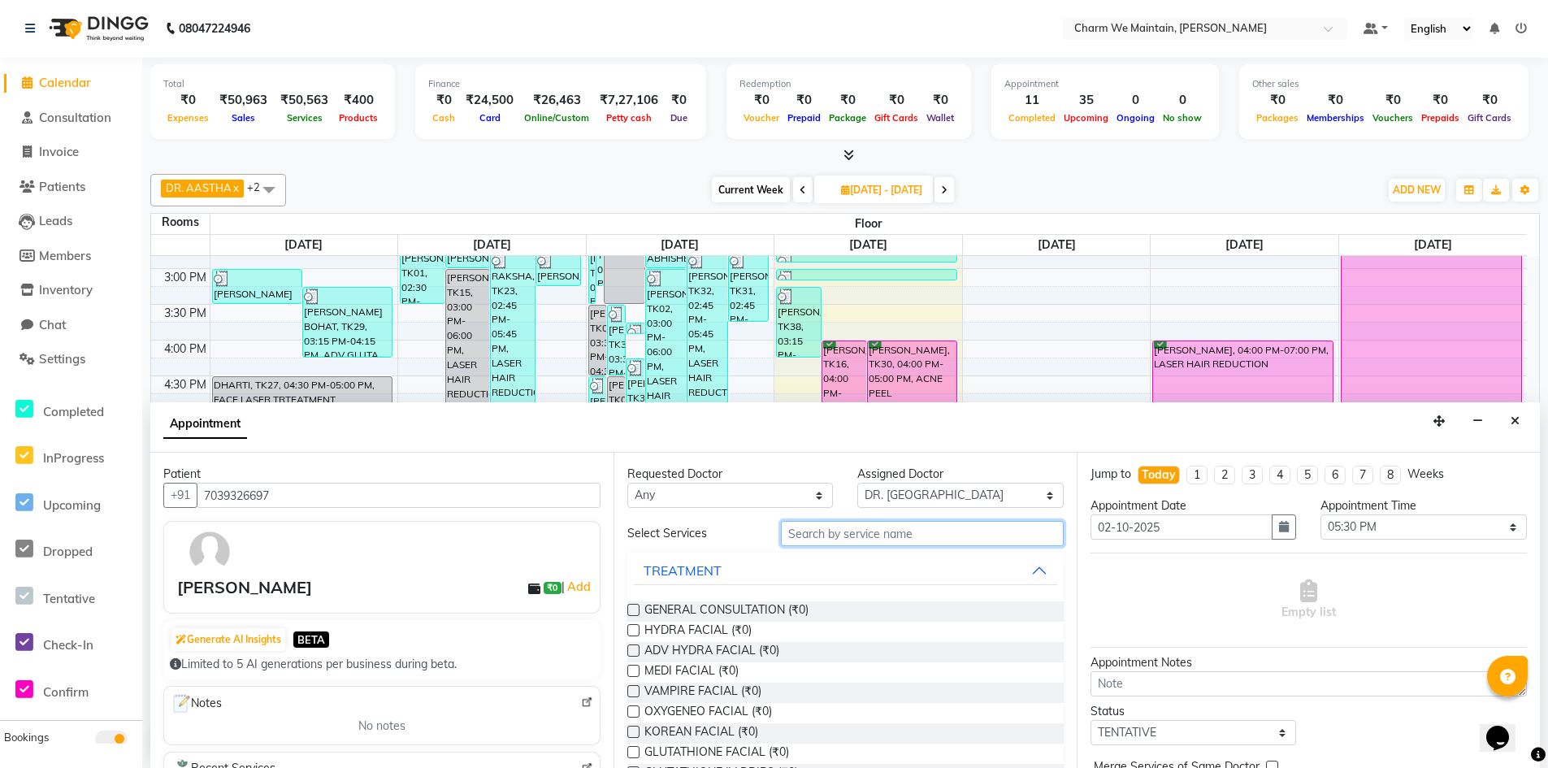
click at [929, 537] on input "text" at bounding box center [922, 533] width 283 height 25
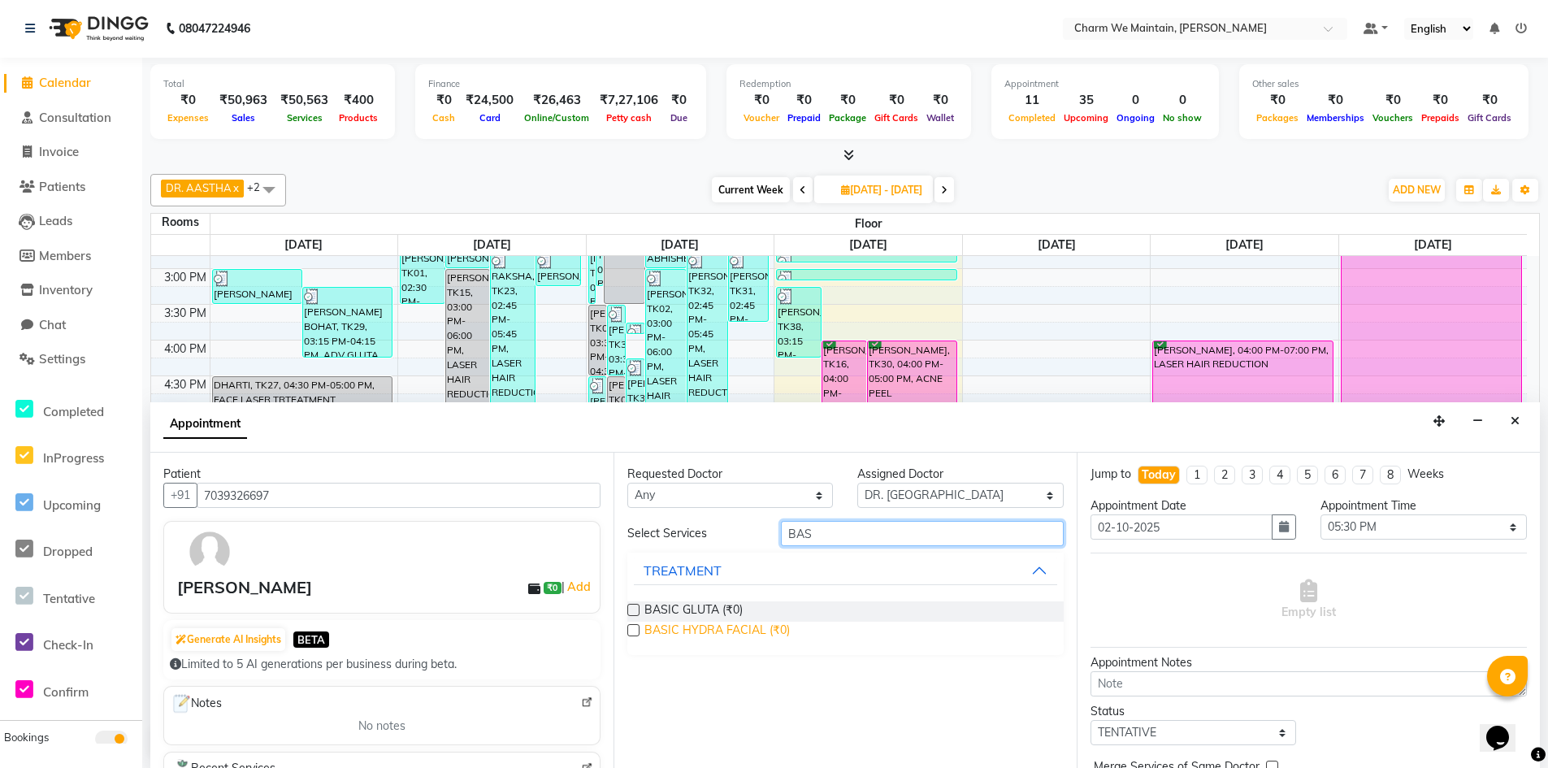
type input "BAS"
click at [672, 631] on span "BASIC HYDRA FACIAL (₹0)" at bounding box center [716, 632] width 145 height 20
checkbox input "false"
select select "4343"
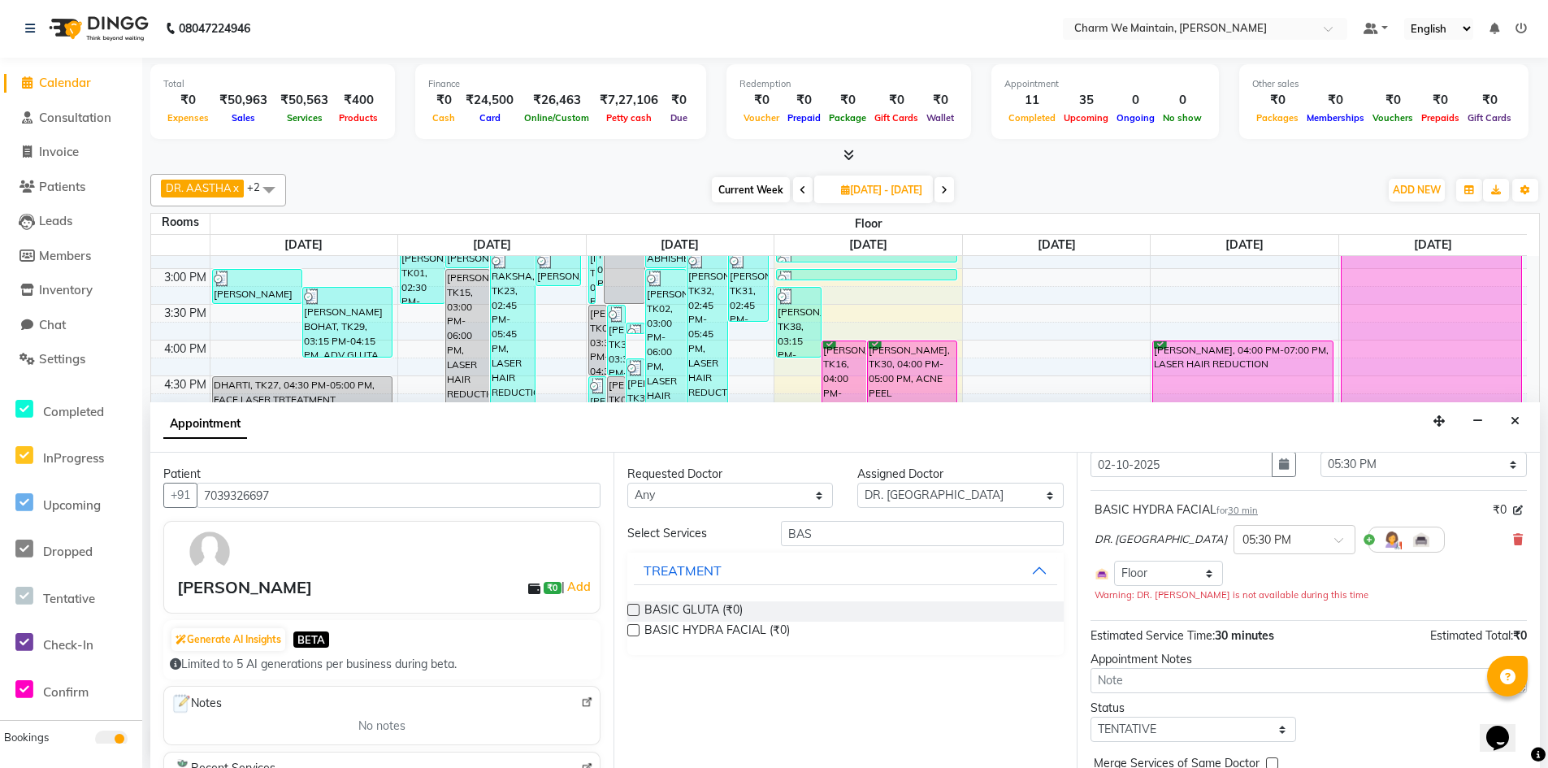
scroll to position [139, 0]
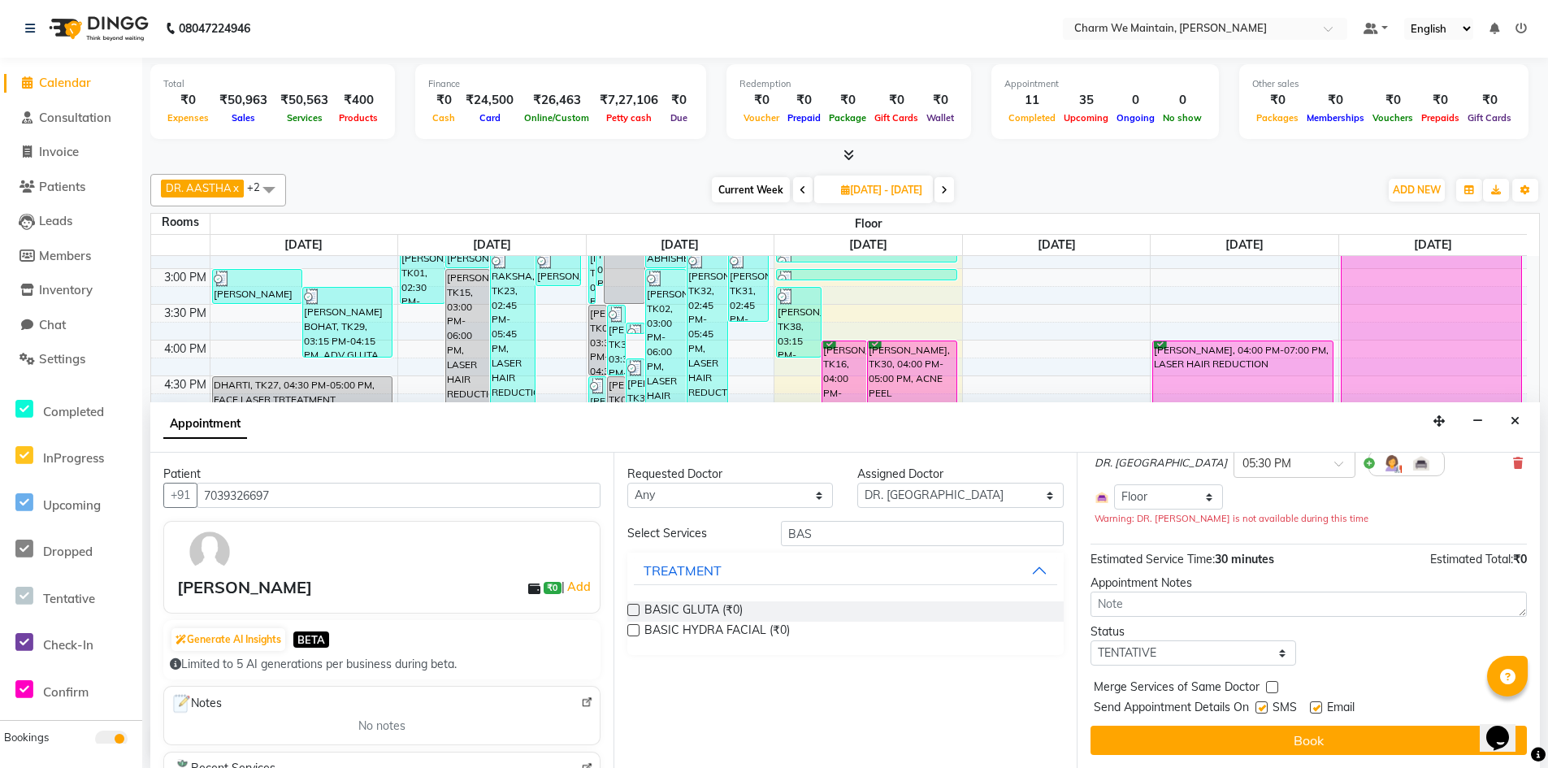
click at [1200, 666] on div "Jump to Today 1 2 3 4 5 6 7 8 Weeks Appointment Date 02-10-2025 Appointment Tim…" at bounding box center [1308, 610] width 463 height 315
click at [1173, 645] on select "Select TENTATIVE CONFIRM CHECK-IN UPCOMING" at bounding box center [1194, 652] width 206 height 25
select select "confirm booking"
click at [1091, 640] on select "Select TENTATIVE CONFIRM CHECK-IN UPCOMING" at bounding box center [1194, 652] width 206 height 25
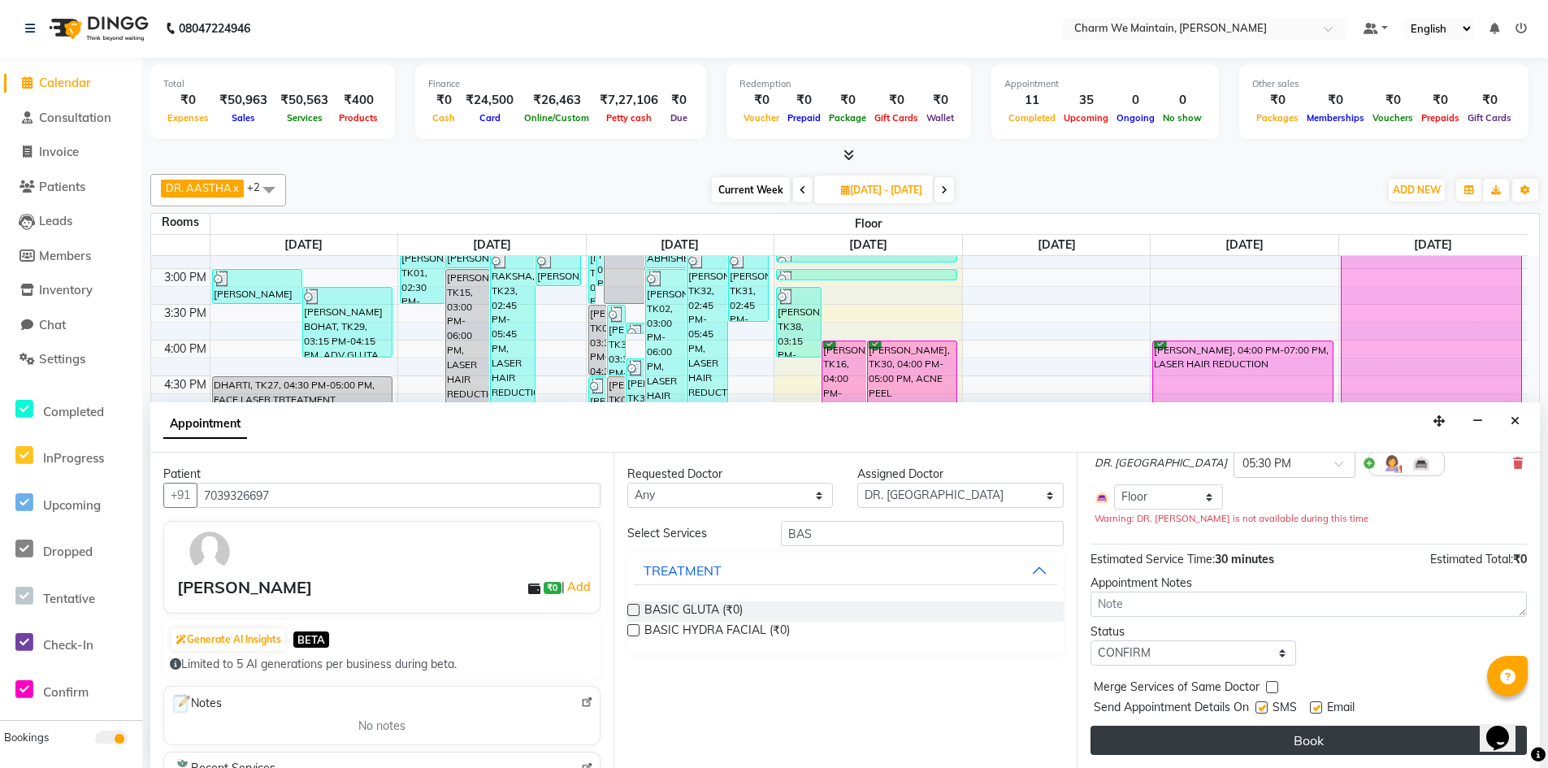
click at [1393, 734] on button "Book" at bounding box center [1309, 740] width 436 height 29
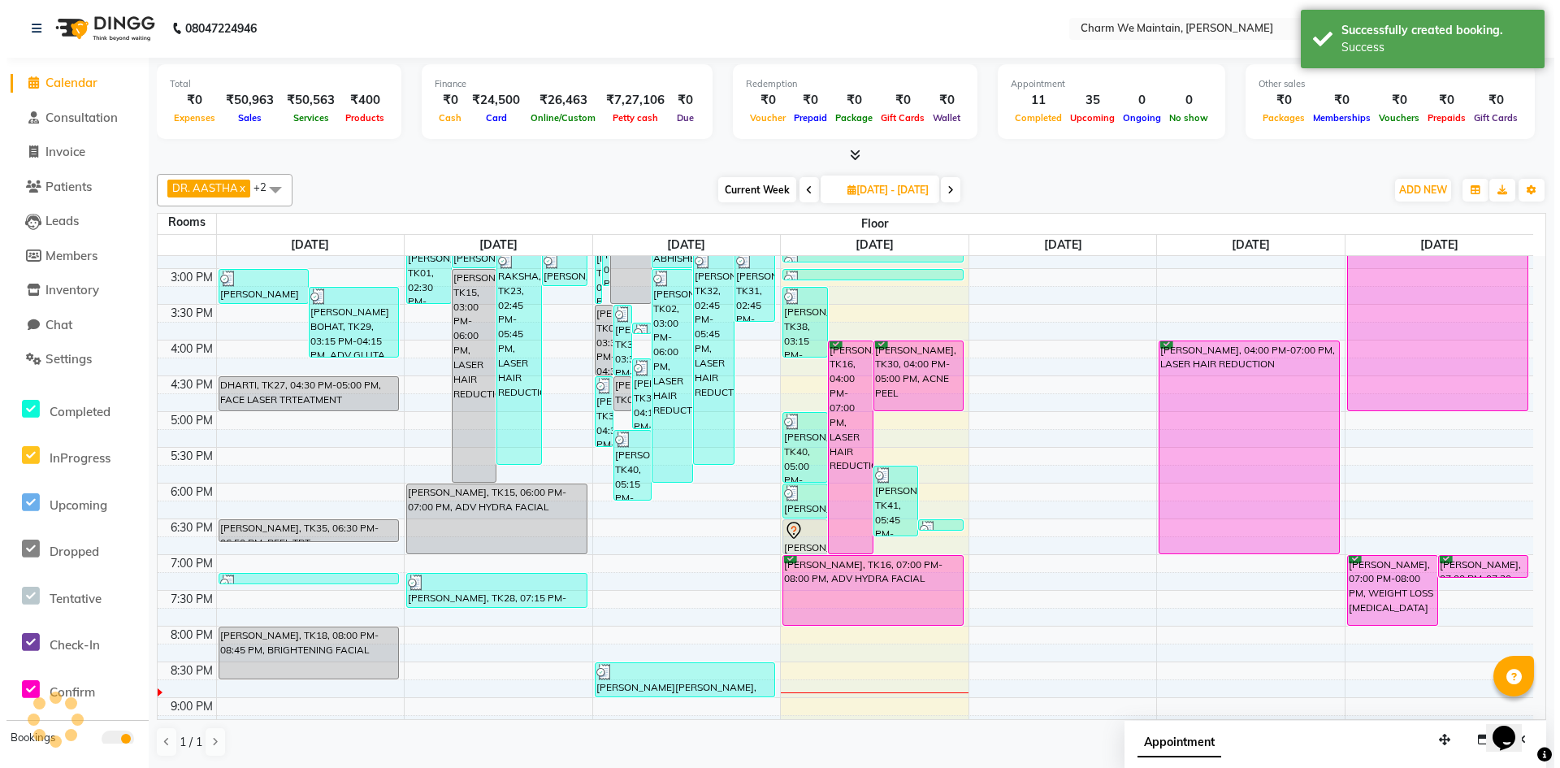
scroll to position [0, 0]
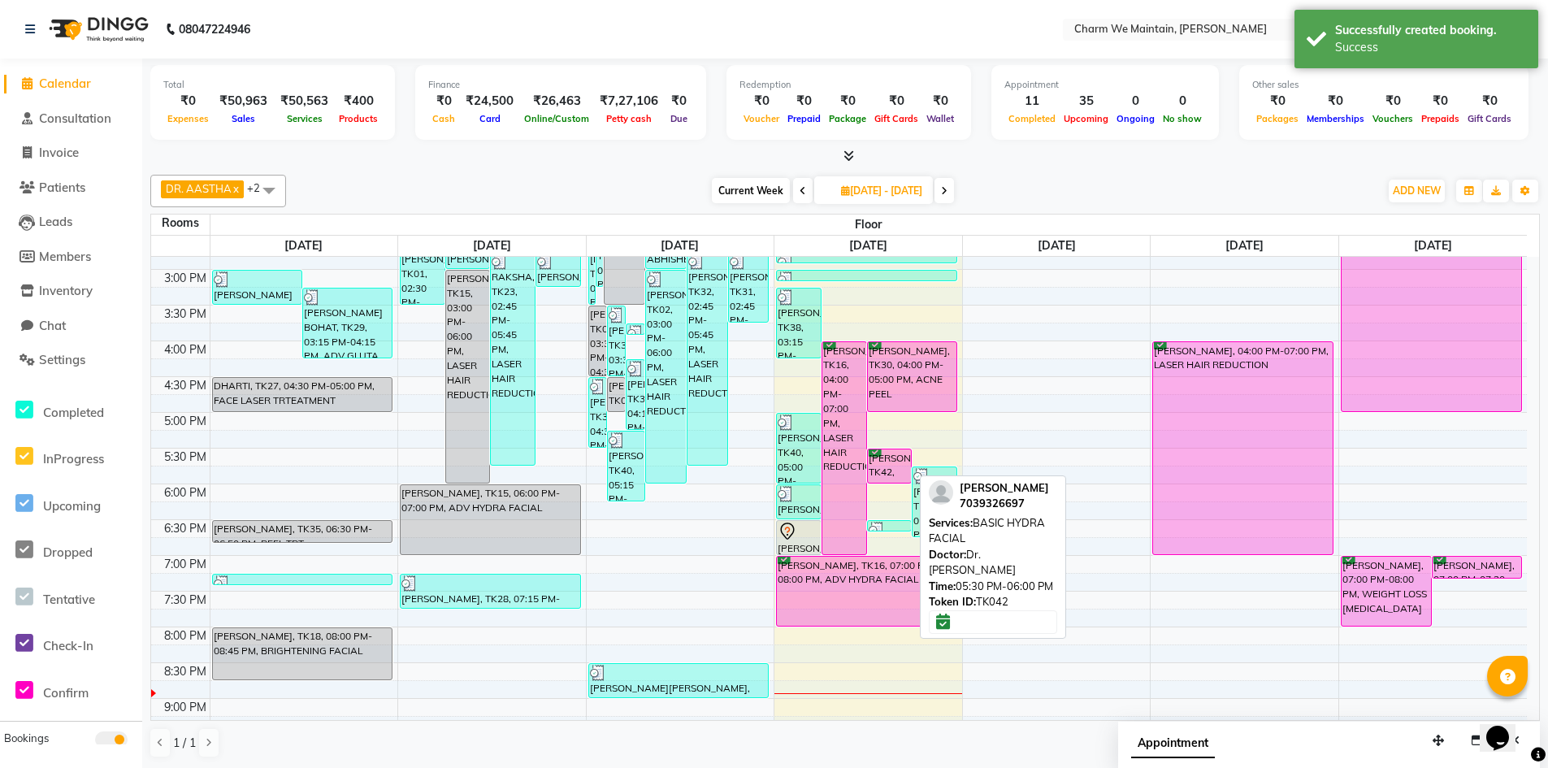
click at [884, 471] on div "SALAM SAYYED, TK42, 05:30 PM-06:00 PM, BASIC HYDRA FACIAL" at bounding box center [890, 465] width 44 height 33
select select "6"
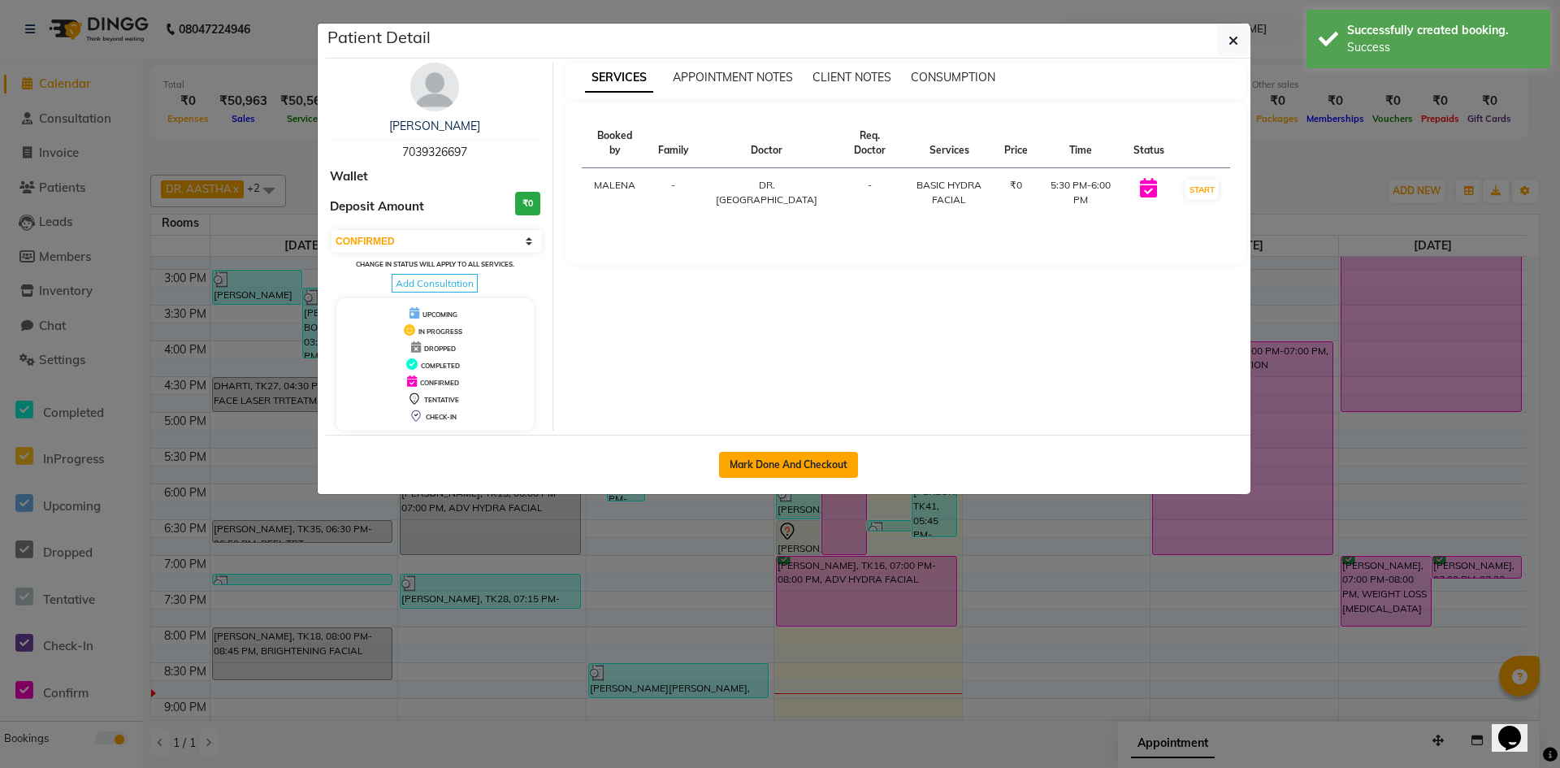
click at [826, 468] on button "Mark Done And Checkout" at bounding box center [788, 465] width 139 height 26
select select "8618"
select select "service"
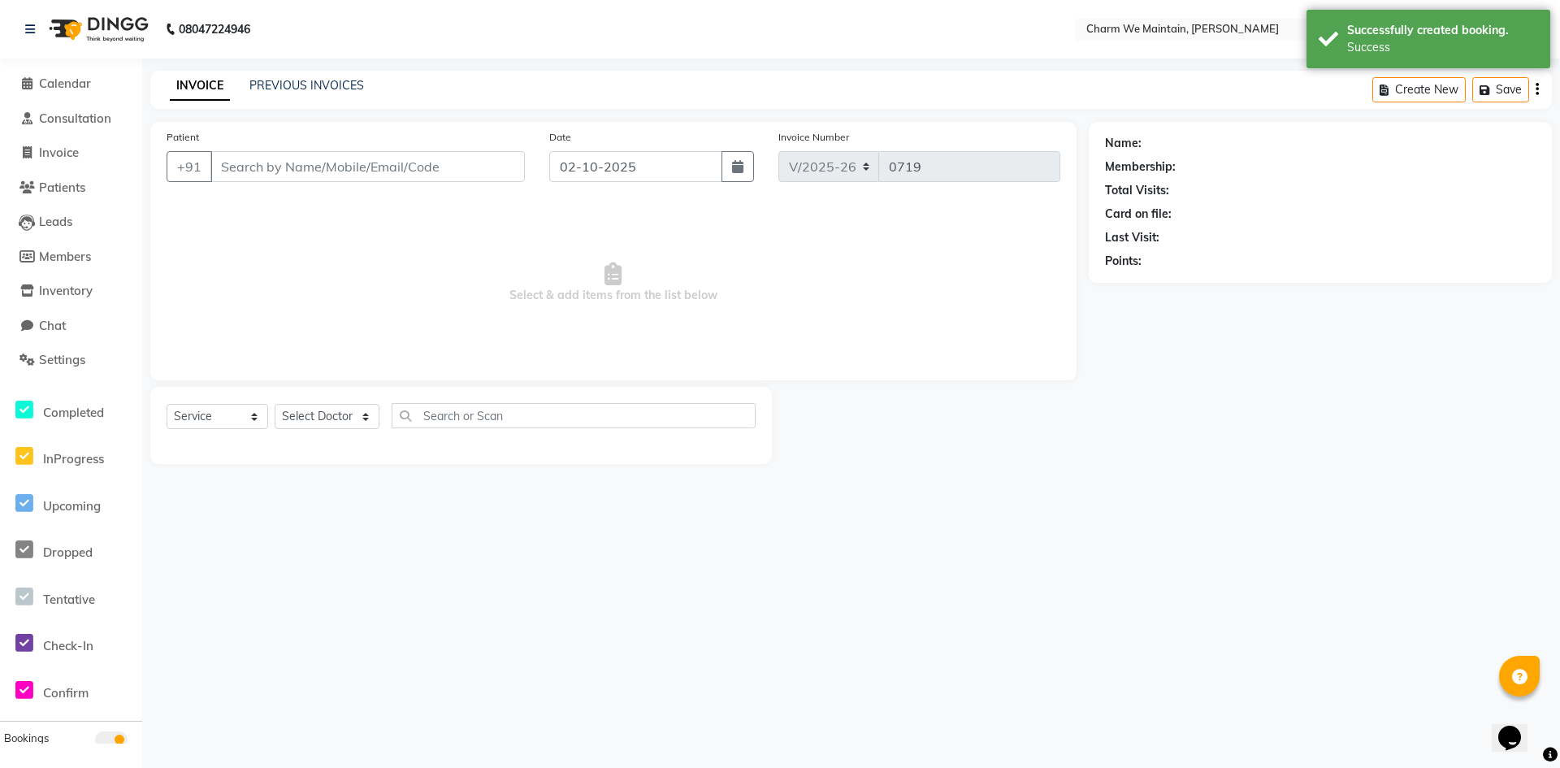
type input "7039326697"
select select "86212"
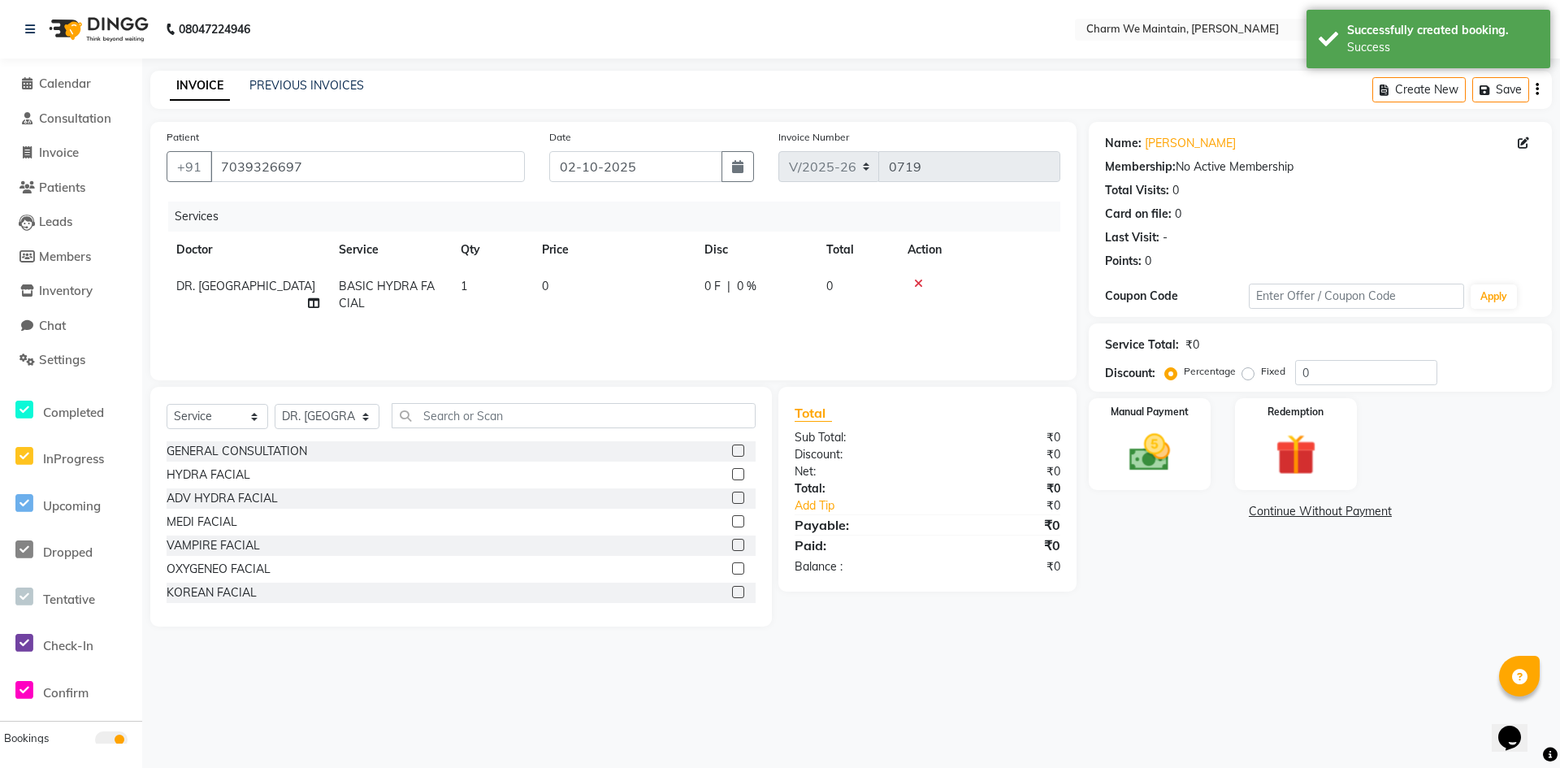
drag, startPoint x: 598, startPoint y: 313, endPoint x: 602, endPoint y: 285, distance: 27.9
click at [599, 312] on td "0" at bounding box center [613, 295] width 163 height 54
select select "86212"
click at [669, 292] on input "0" at bounding box center [689, 290] width 143 height 25
type input "1050"
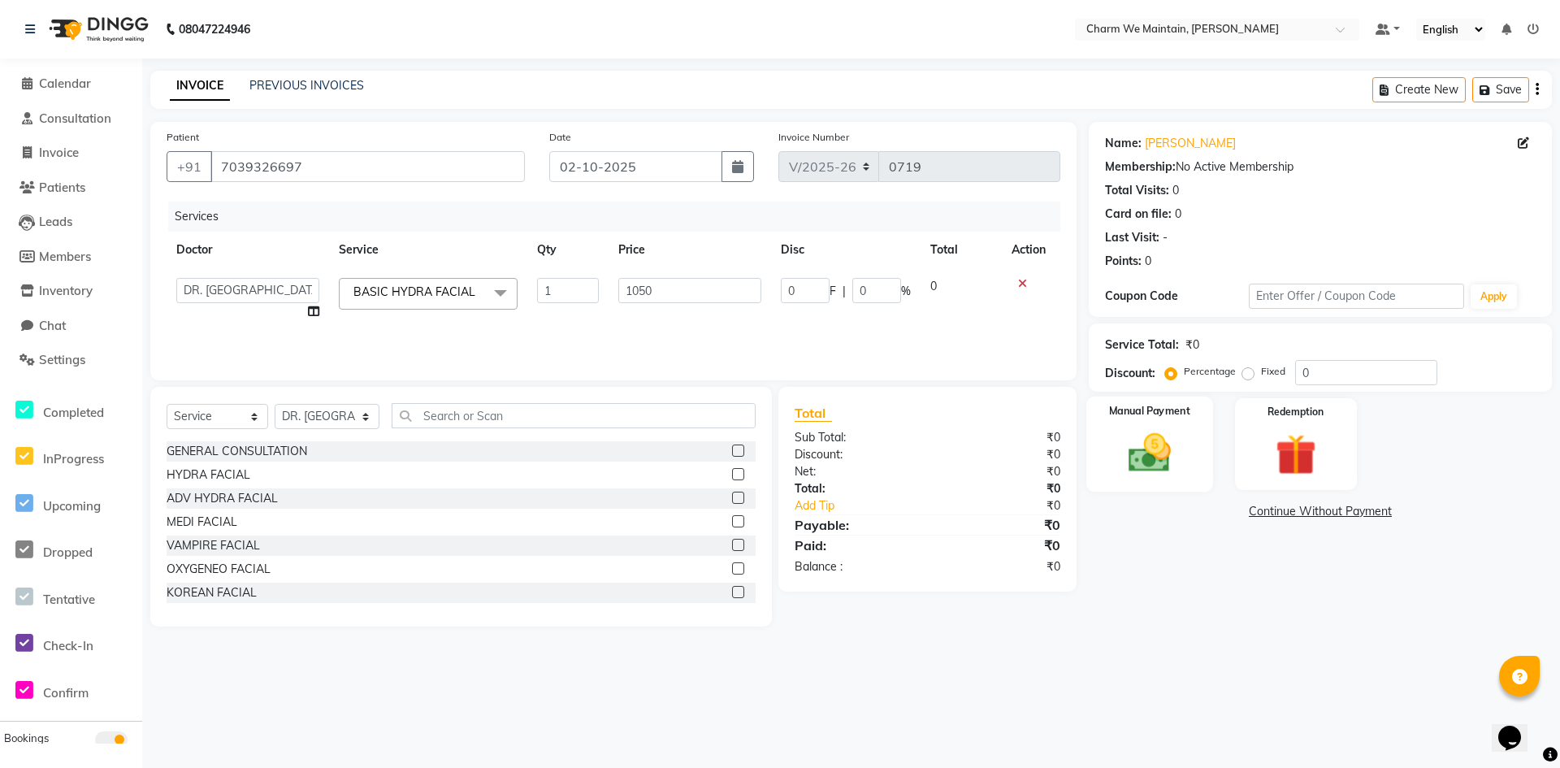
click at [1162, 479] on div "Manual Payment" at bounding box center [1150, 445] width 127 height 96
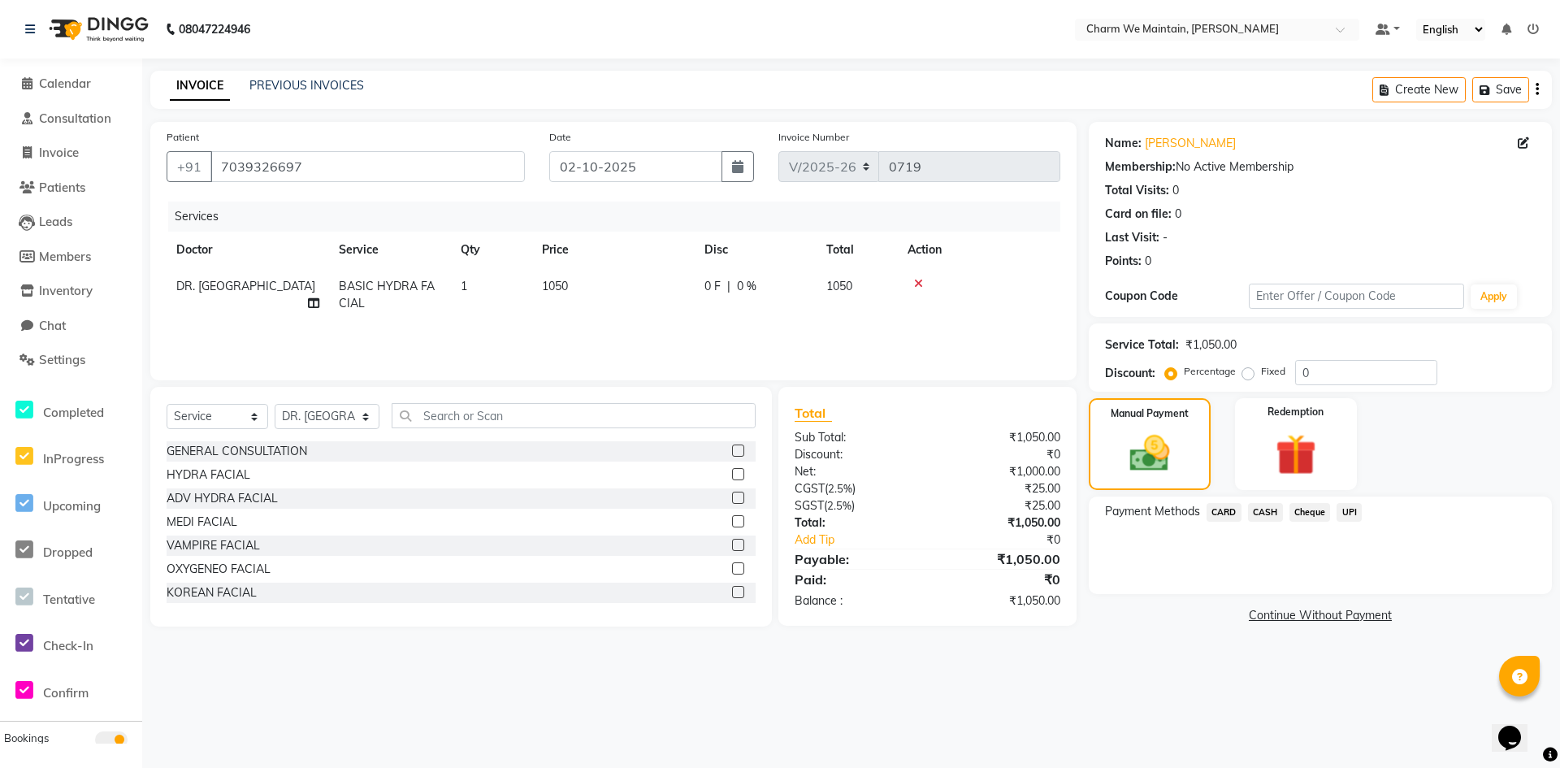
click at [1224, 517] on span "CARD" at bounding box center [1224, 512] width 35 height 19
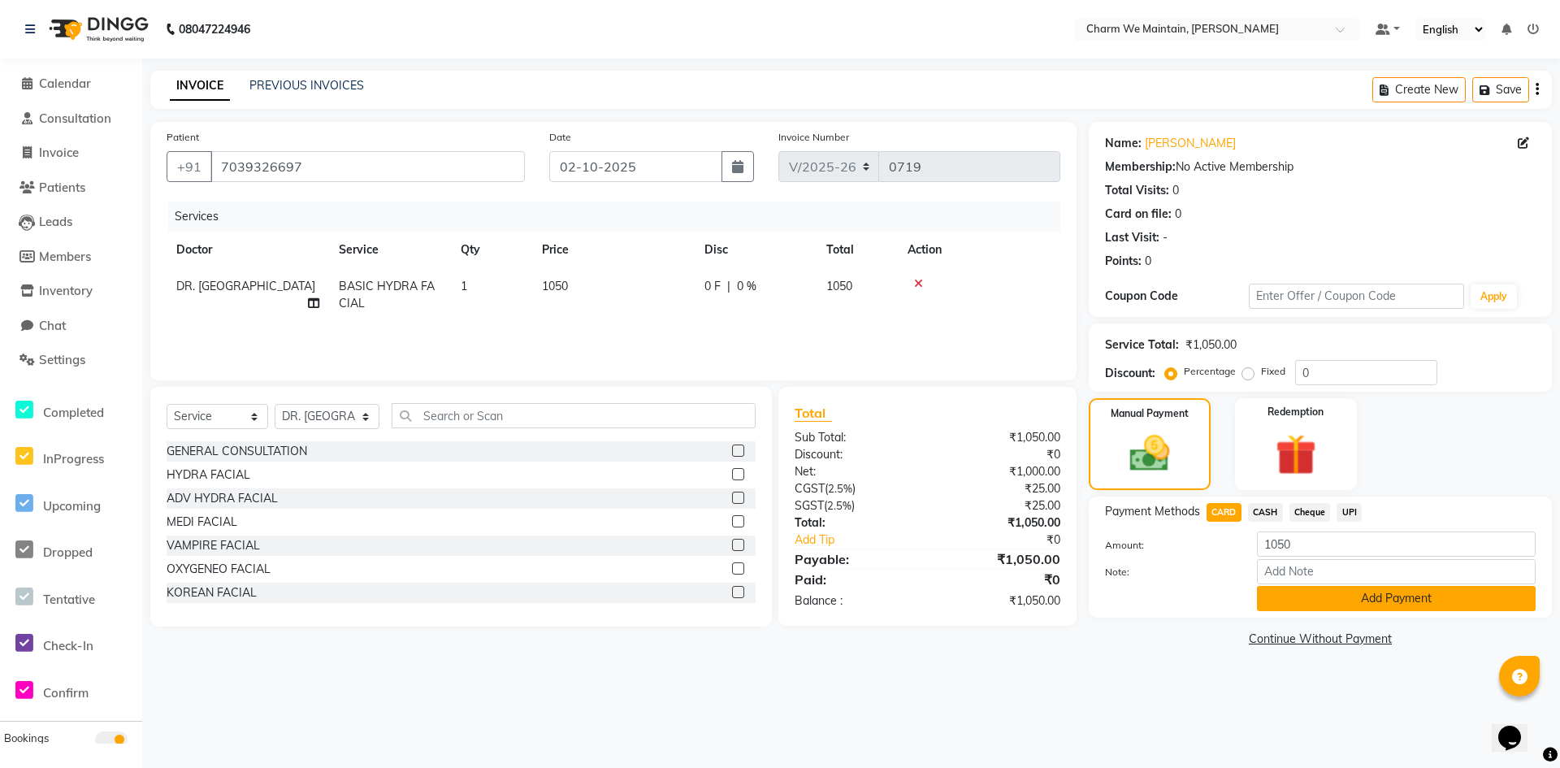
click at [1354, 601] on button "Add Payment" at bounding box center [1396, 598] width 279 height 25
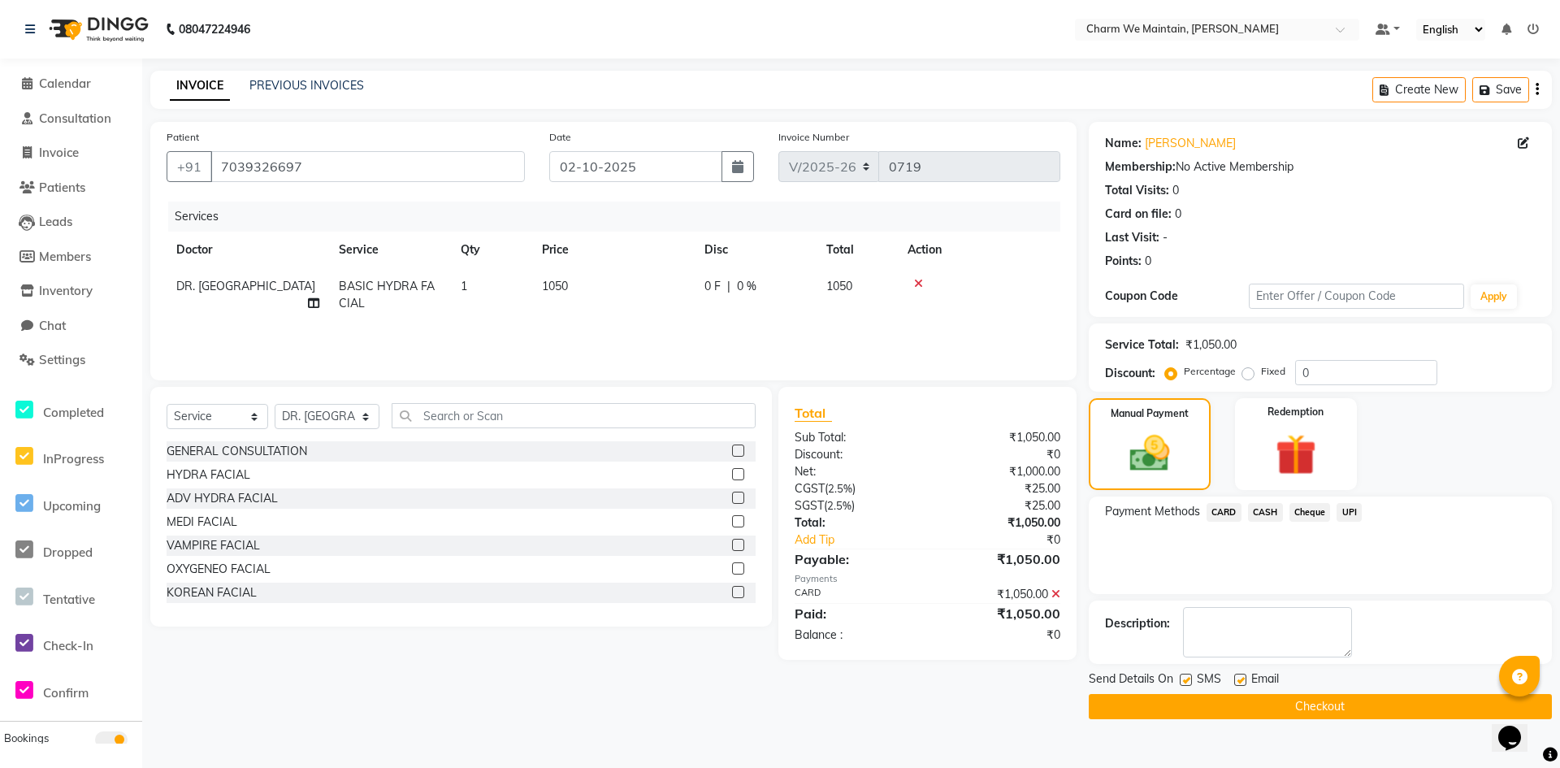
click at [1347, 705] on button "Checkout" at bounding box center [1320, 706] width 463 height 25
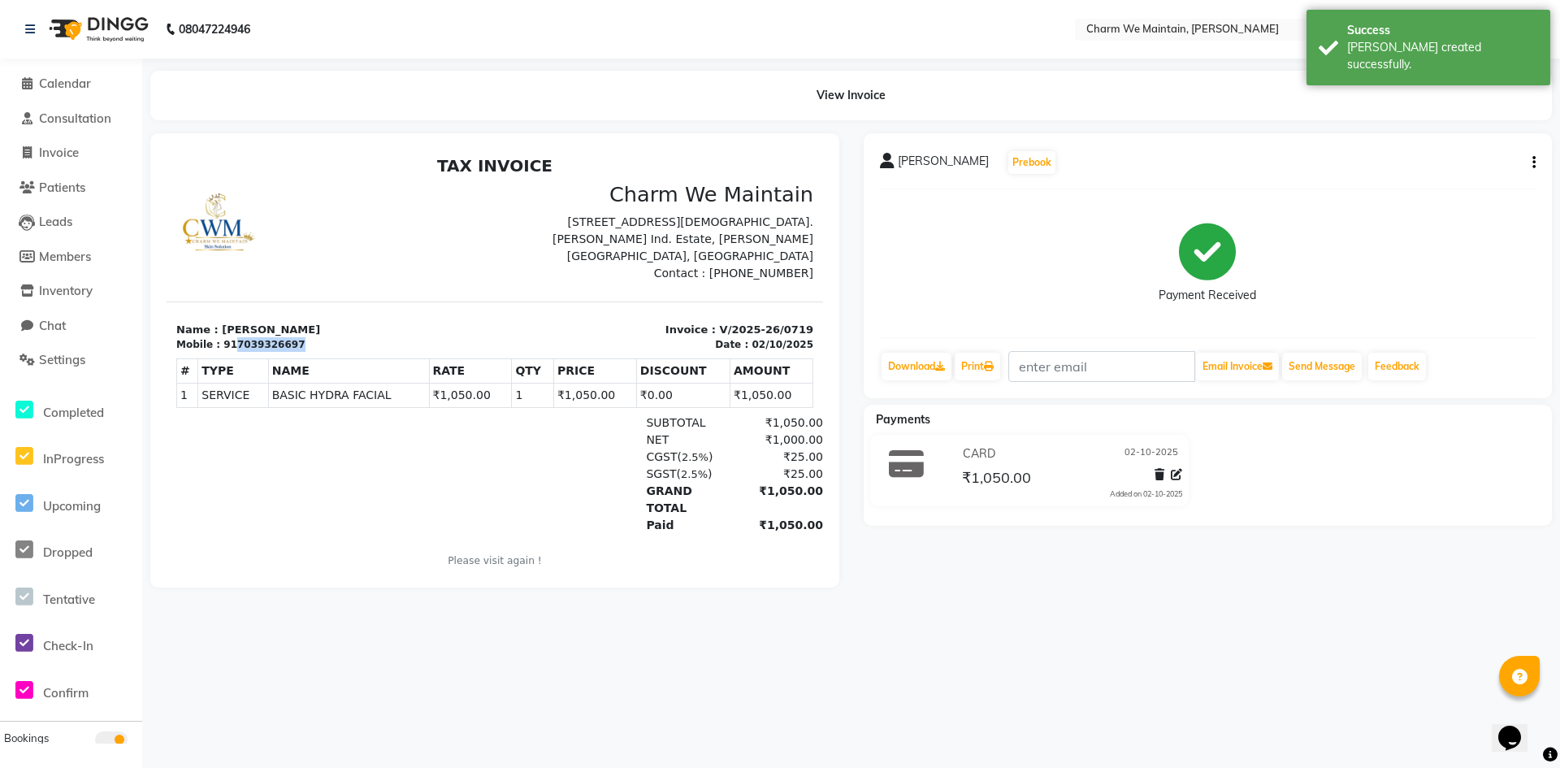
drag, startPoint x: 293, startPoint y: 345, endPoint x: 226, endPoint y: 348, distance: 66.7
click at [226, 348] on div "Mobile : 917039326697" at bounding box center [330, 344] width 309 height 15
copy div "7039326697"
click at [921, 363] on link "Download" at bounding box center [917, 367] width 70 height 28
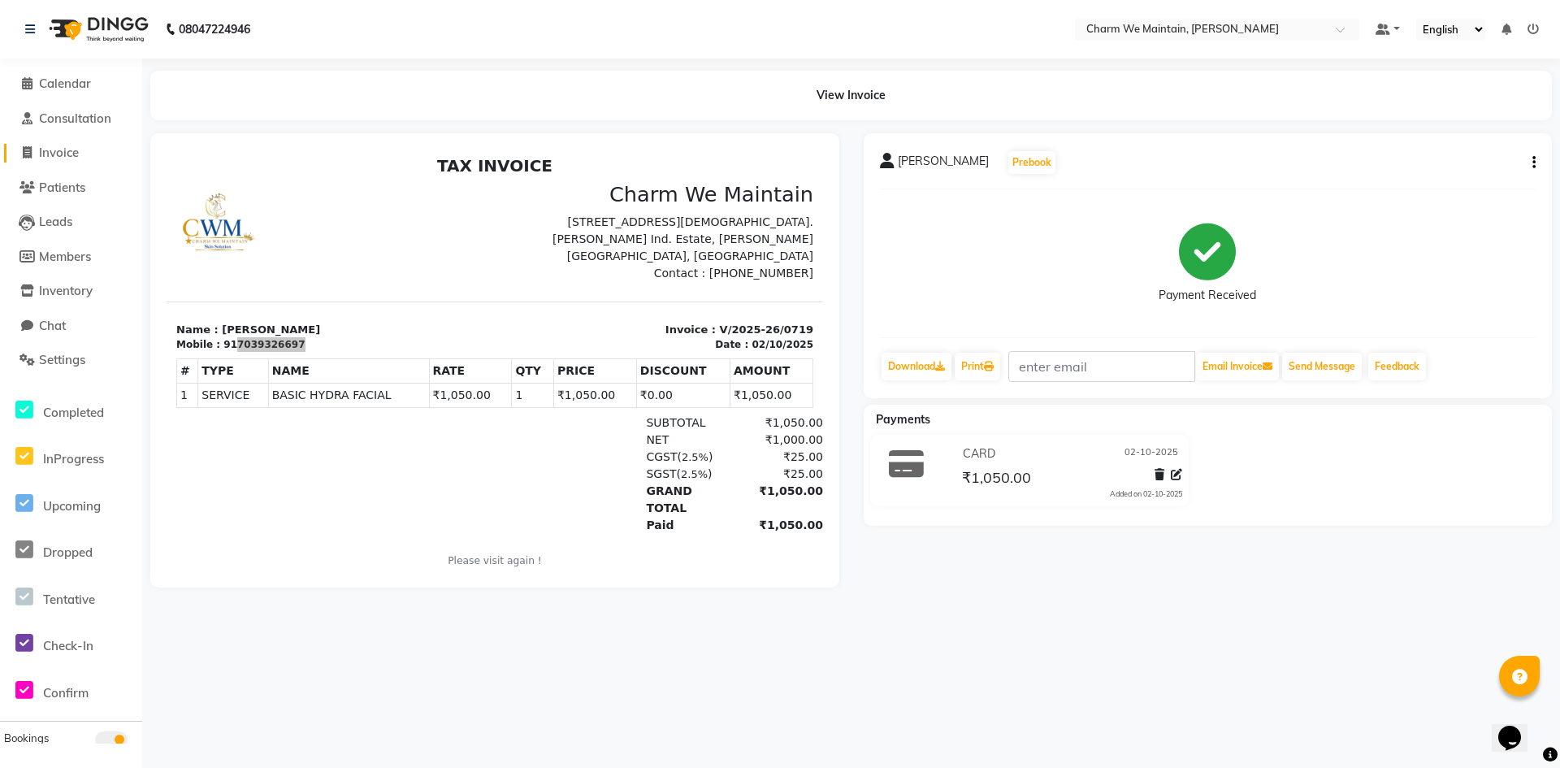
click at [62, 155] on span "Invoice" at bounding box center [59, 152] width 40 height 15
select select "service"
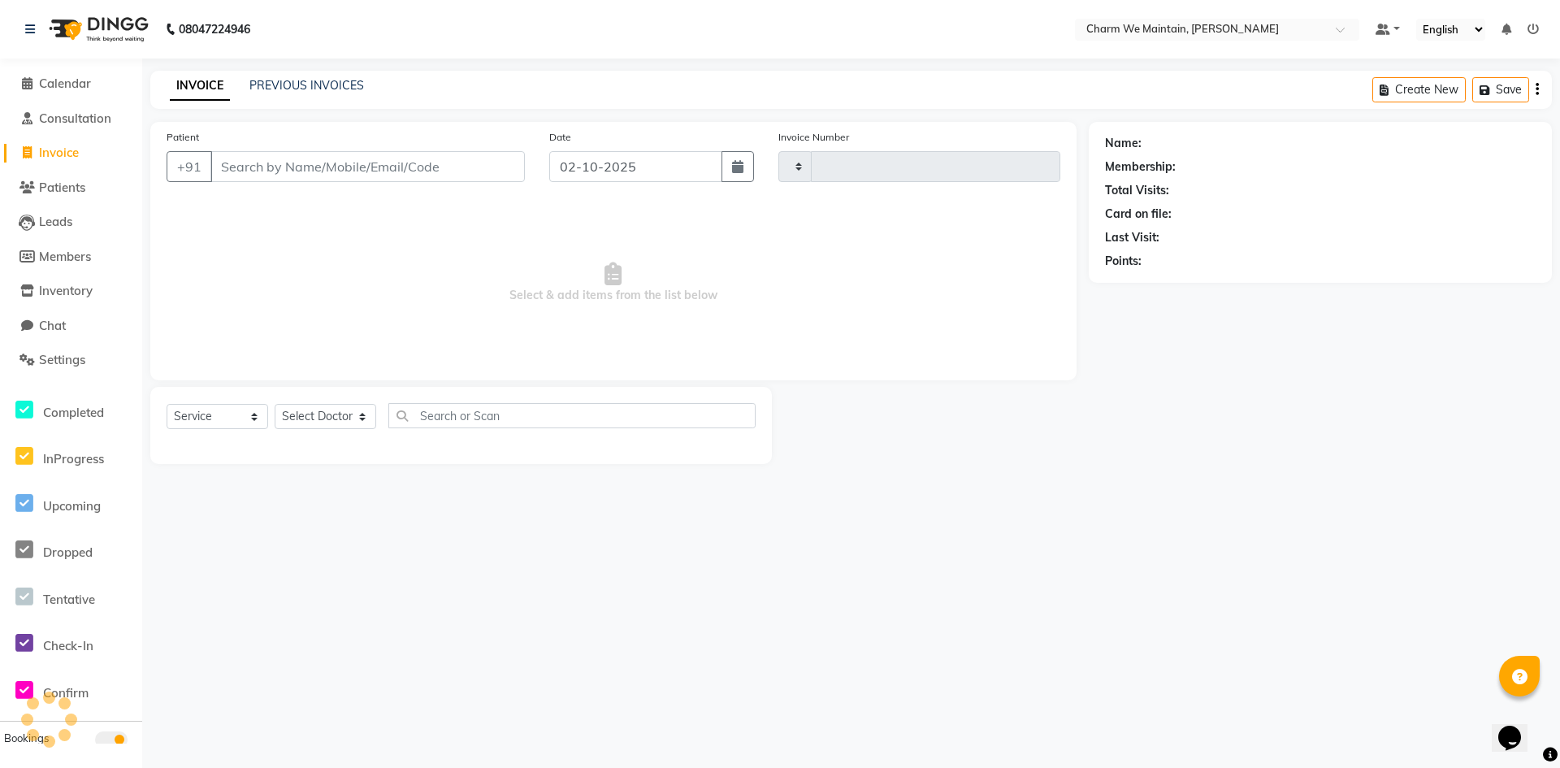
type input "0720"
select select "8618"
click at [334, 83] on link "PREVIOUS INVOICES" at bounding box center [306, 85] width 115 height 15
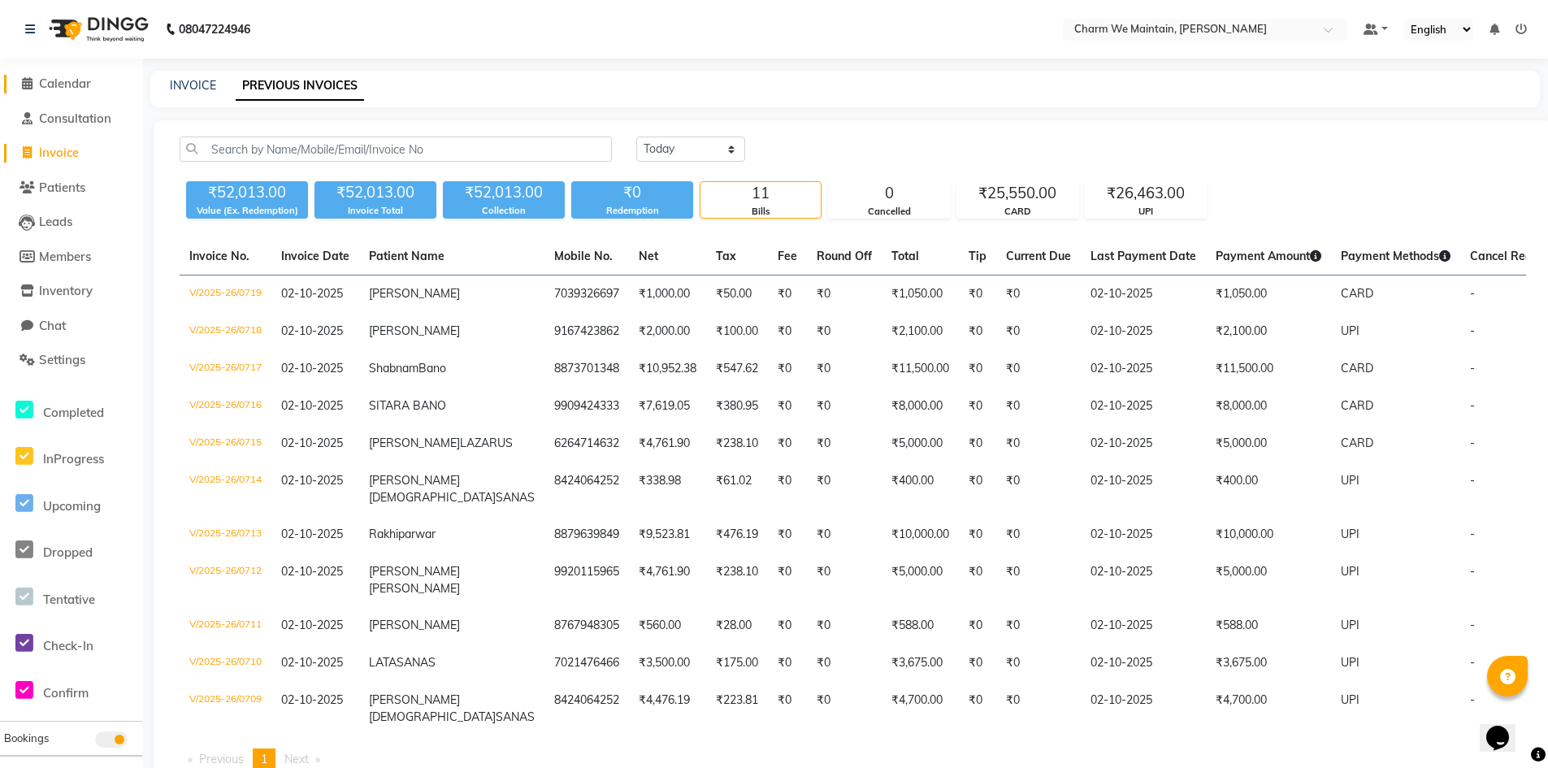
click at [74, 86] on span "Calendar" at bounding box center [65, 83] width 52 height 15
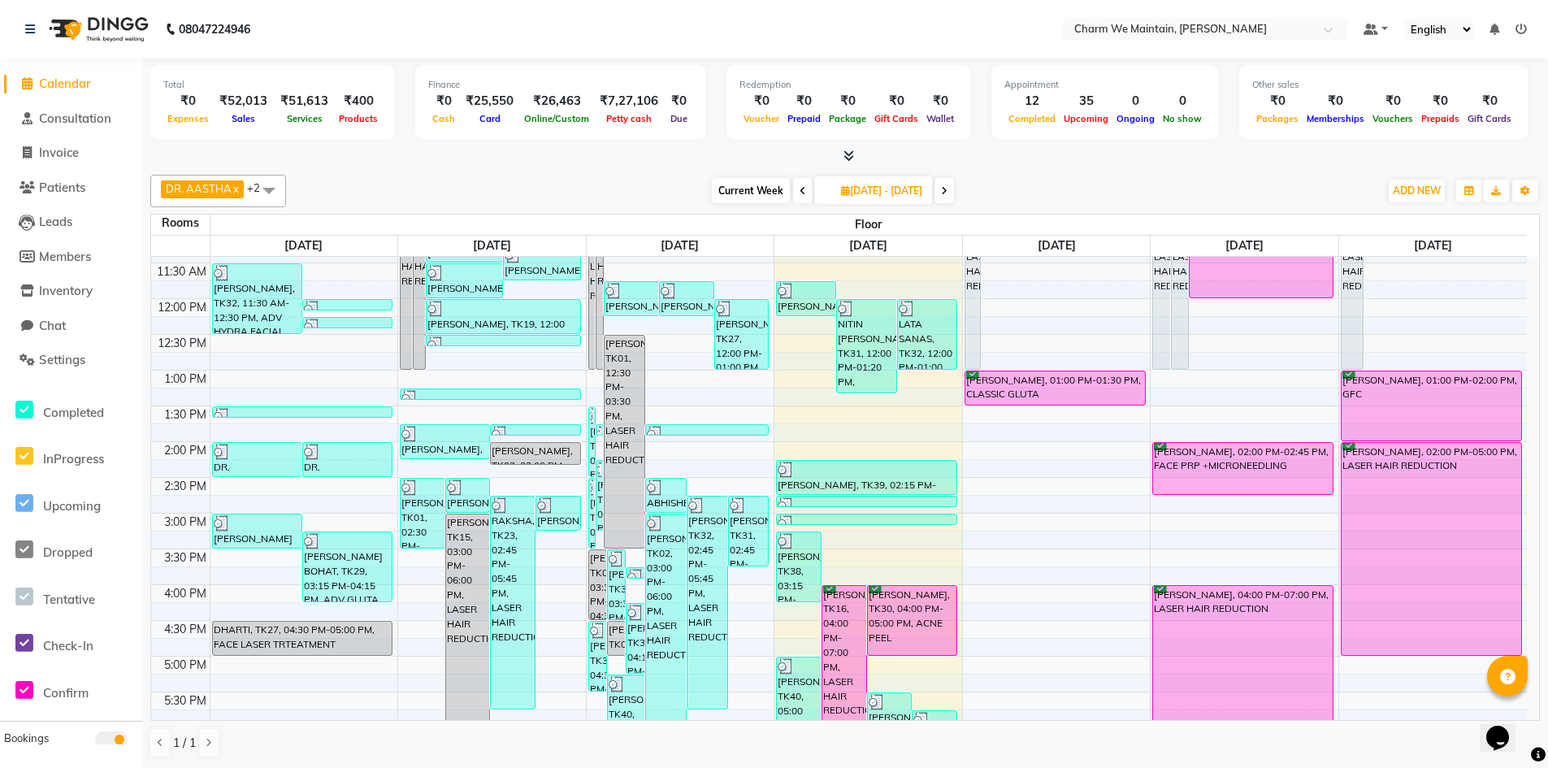
scroll to position [488, 0]
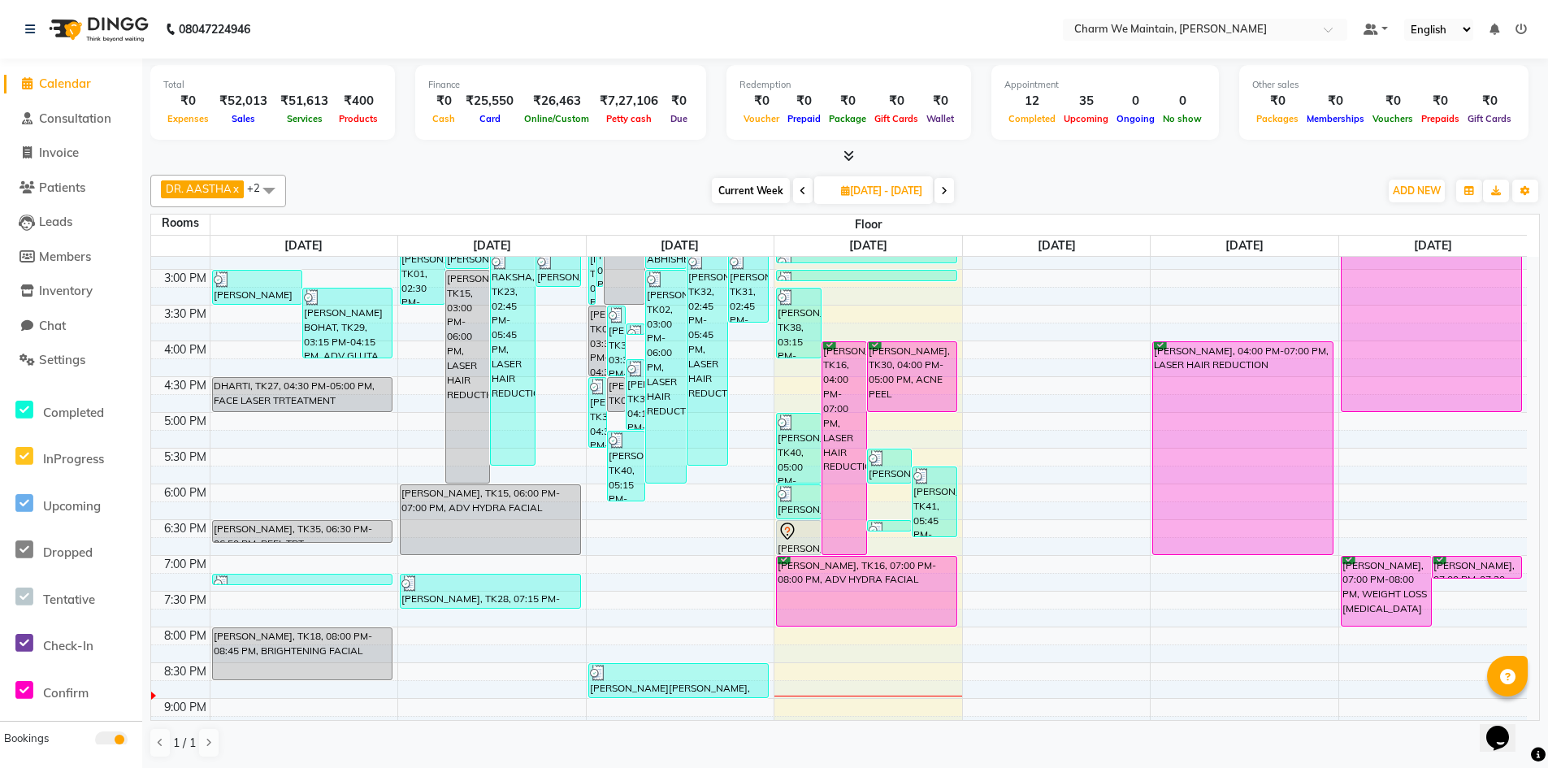
click at [887, 301] on div "8:00 AM 8:30 AM 9:00 AM 9:30 AM 10:00 AM 10:30 AM 11:00 AM 11:30 AM 12:00 PM 12…" at bounding box center [839, 305] width 1376 height 1072
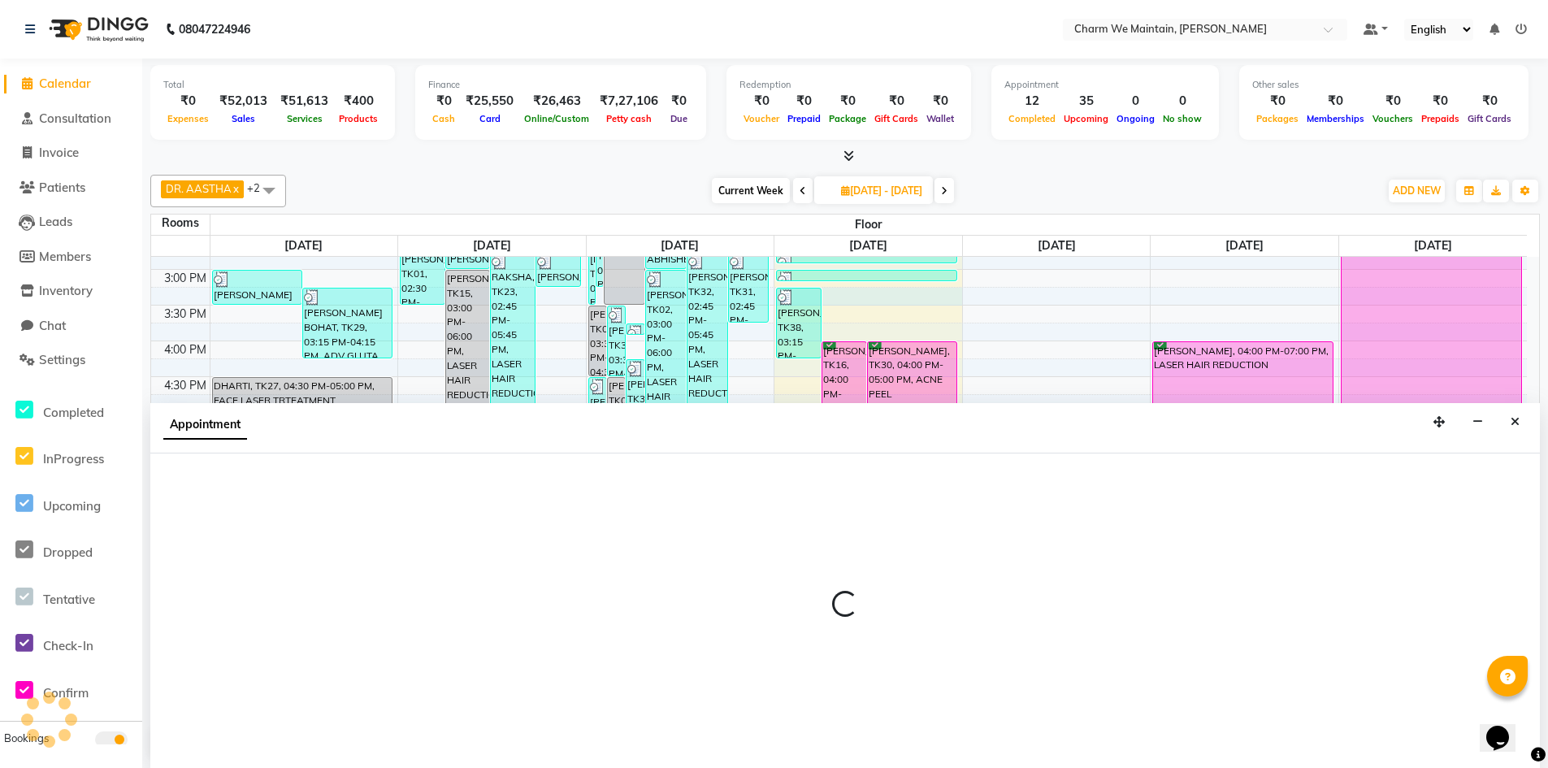
select select "915"
select select "tentative"
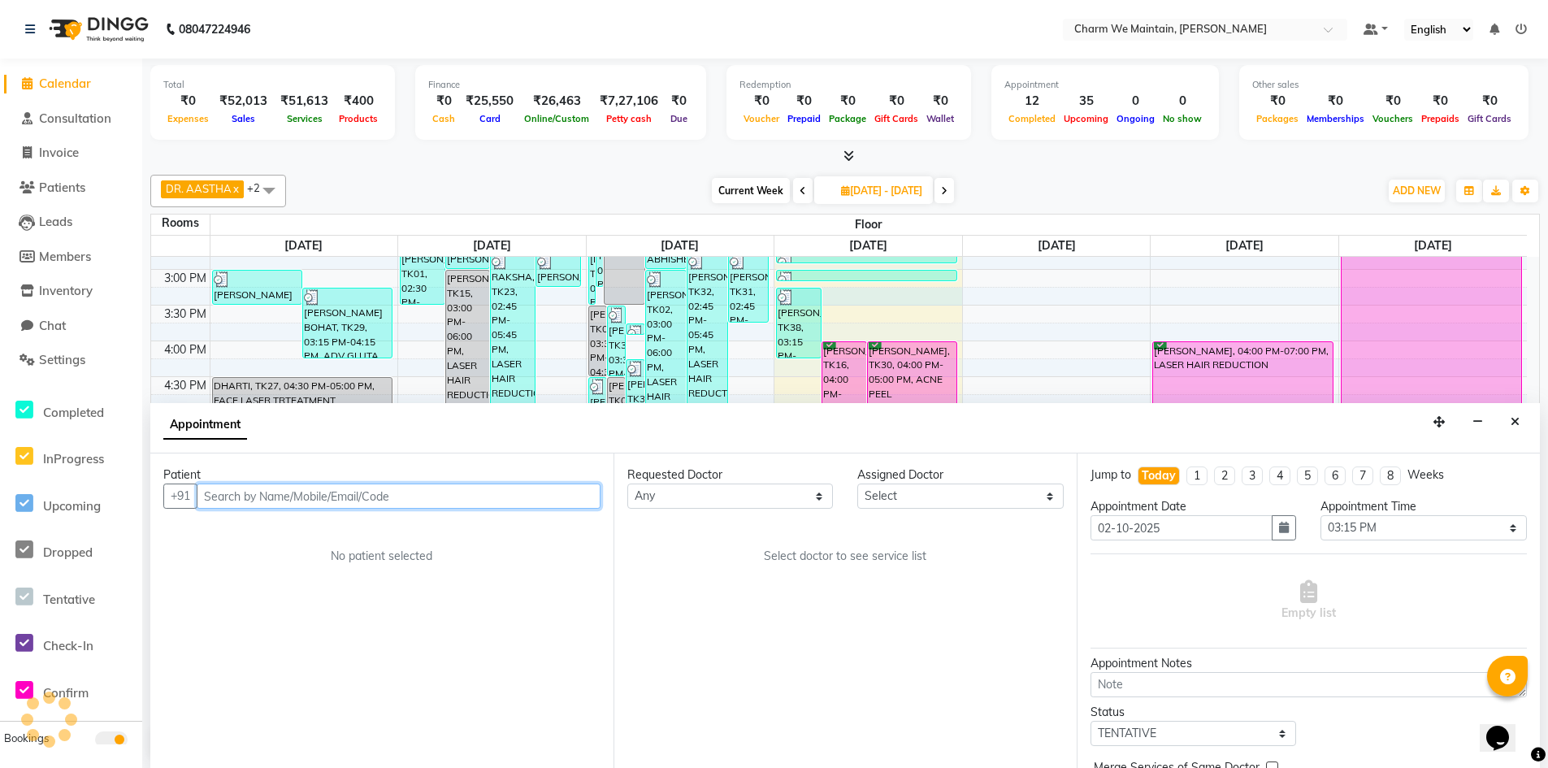
scroll to position [1, 0]
click at [497, 496] on input "text" at bounding box center [399, 495] width 404 height 25
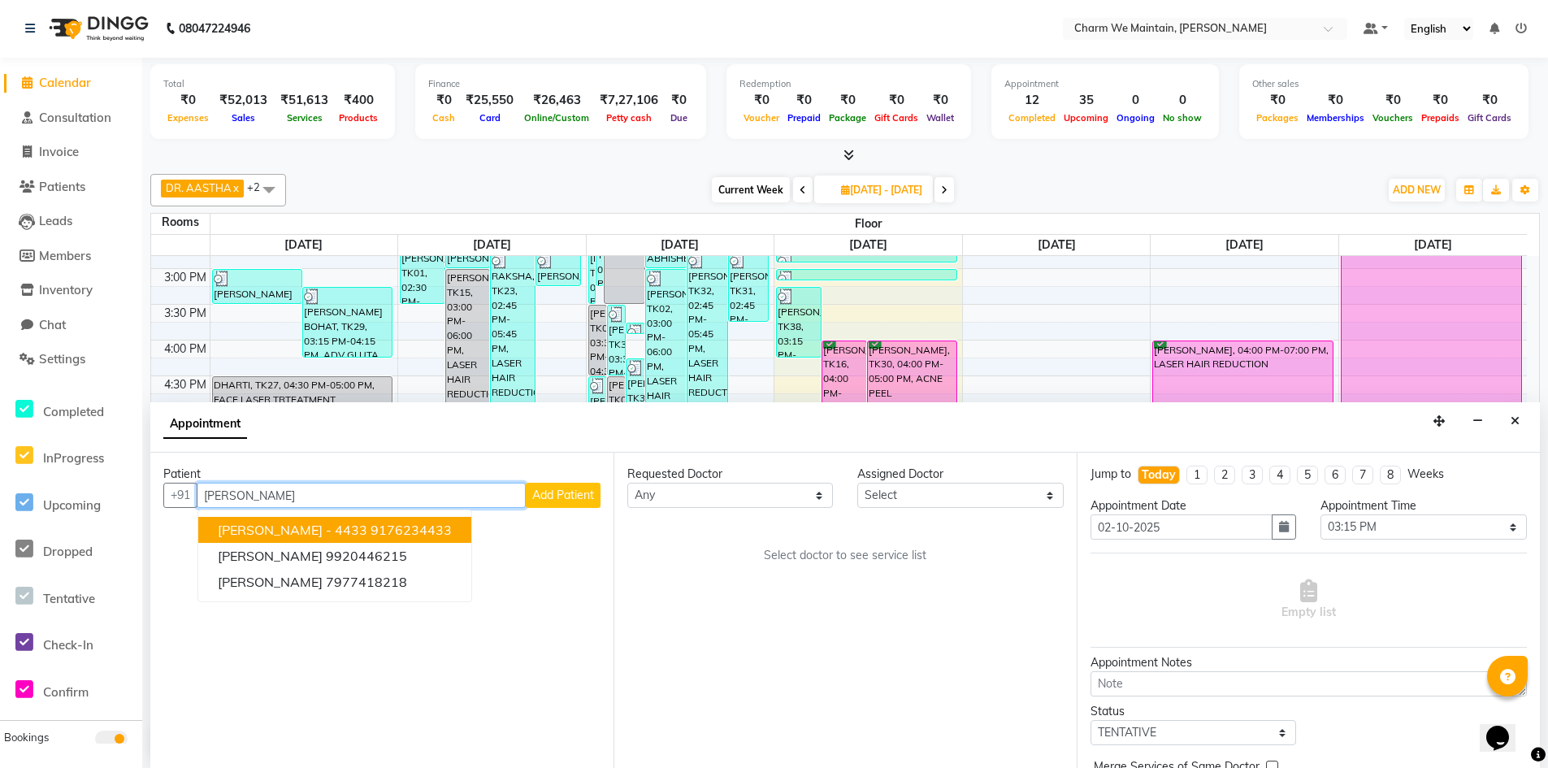
click at [382, 532] on ngb-highlight "9176234433" at bounding box center [411, 530] width 81 height 16
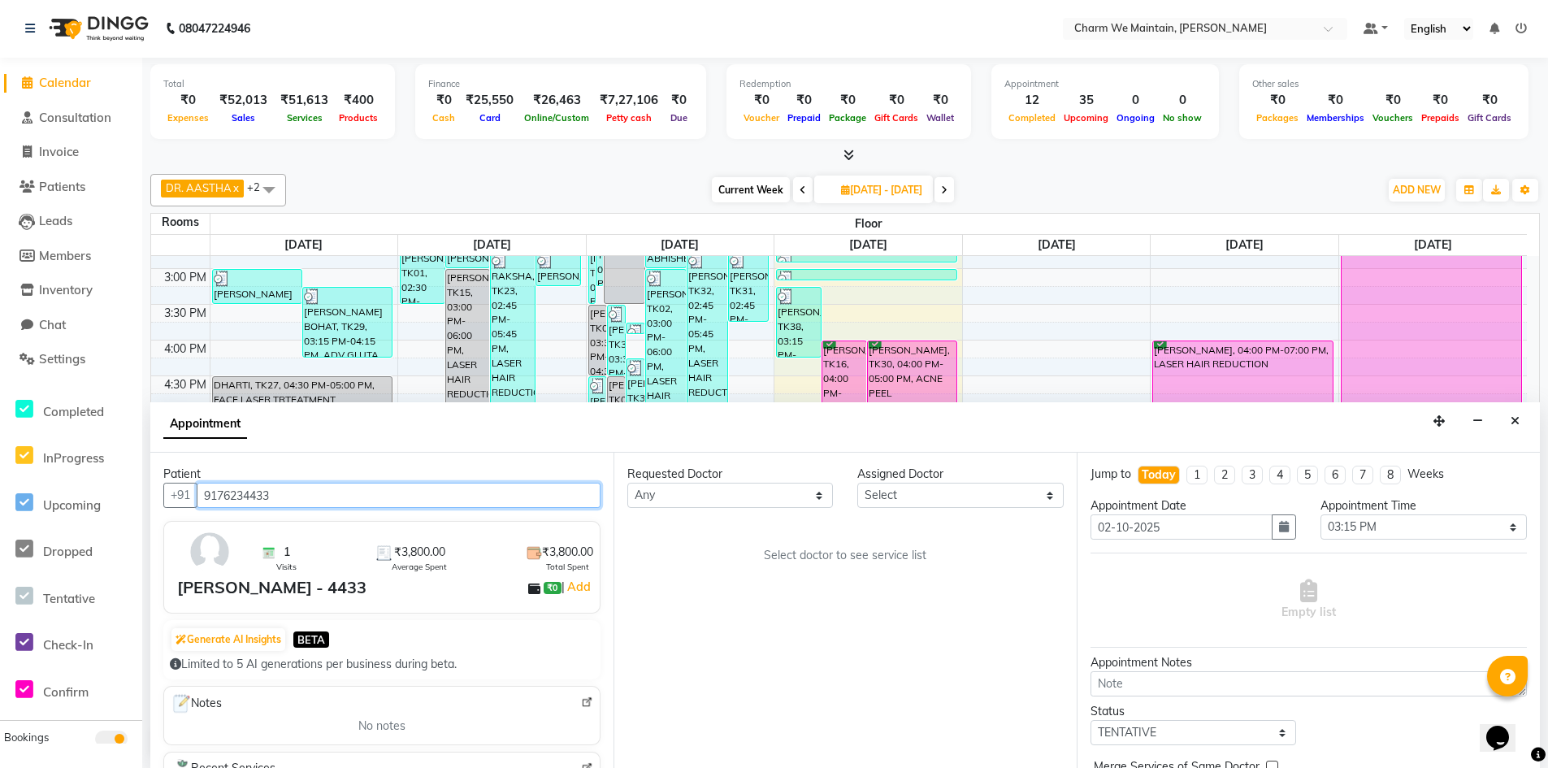
type input "9176234433"
click at [890, 492] on select "Select DR. AYESHA DR. [GEOGRAPHIC_DATA]" at bounding box center [960, 495] width 206 height 25
select select "86212"
click at [857, 483] on select "Select DR. AYESHA DR. [GEOGRAPHIC_DATA]" at bounding box center [960, 495] width 206 height 25
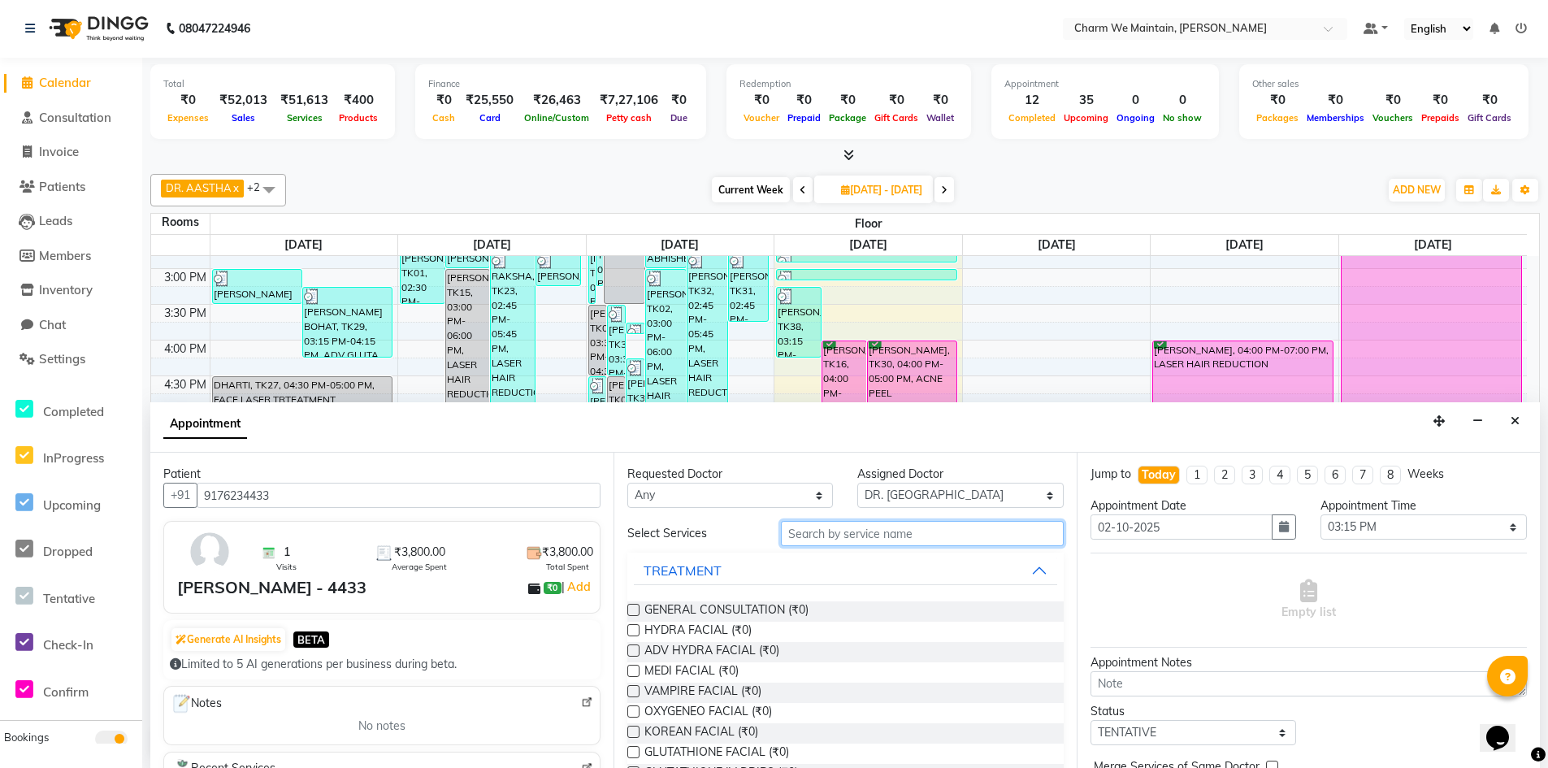
click at [883, 533] on input "text" at bounding box center [922, 533] width 283 height 25
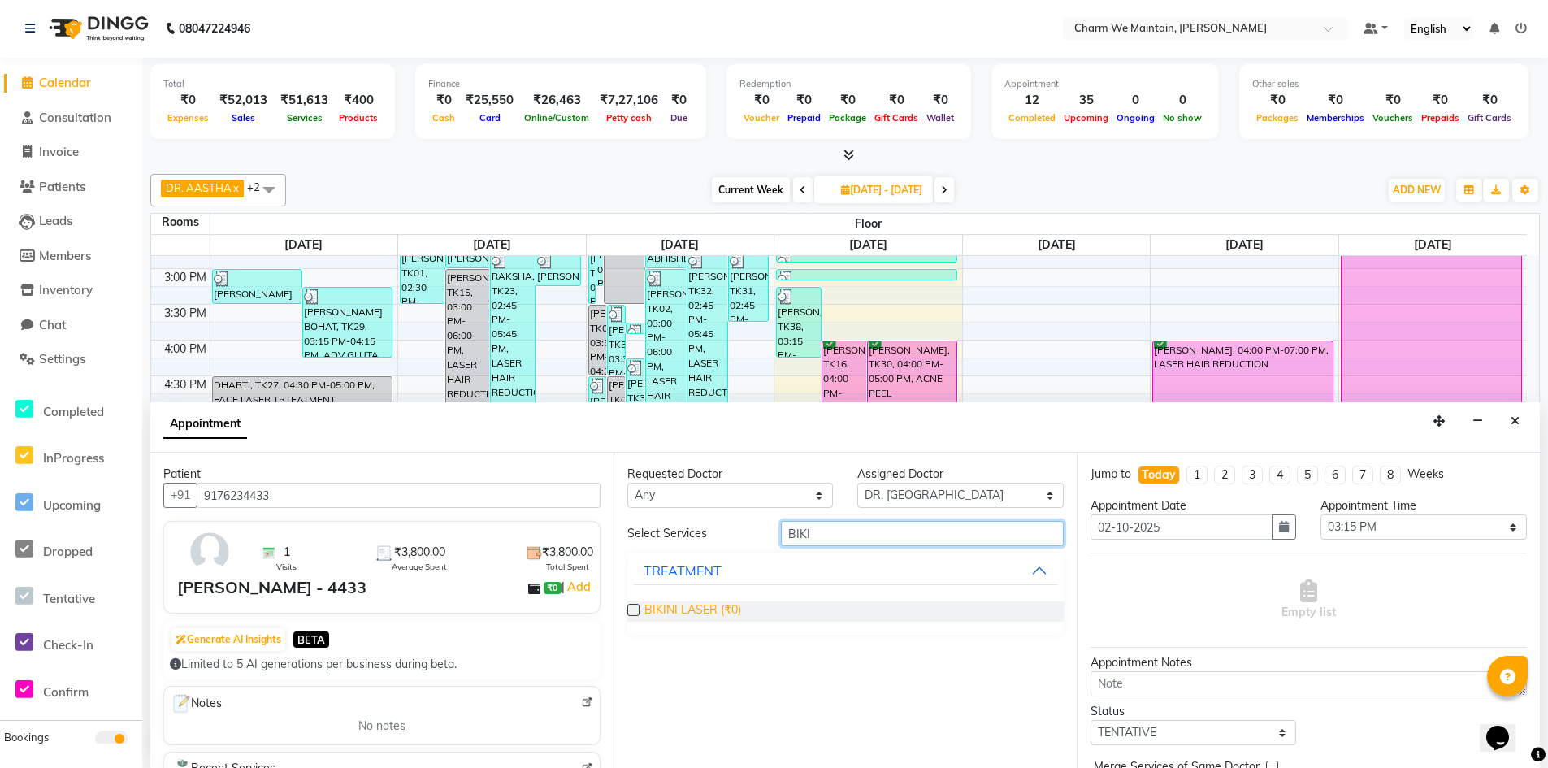
type input "BIKI"
click at [709, 615] on span "BIKINI LASER (₹0)" at bounding box center [692, 611] width 97 height 20
checkbox input "false"
select select "4343"
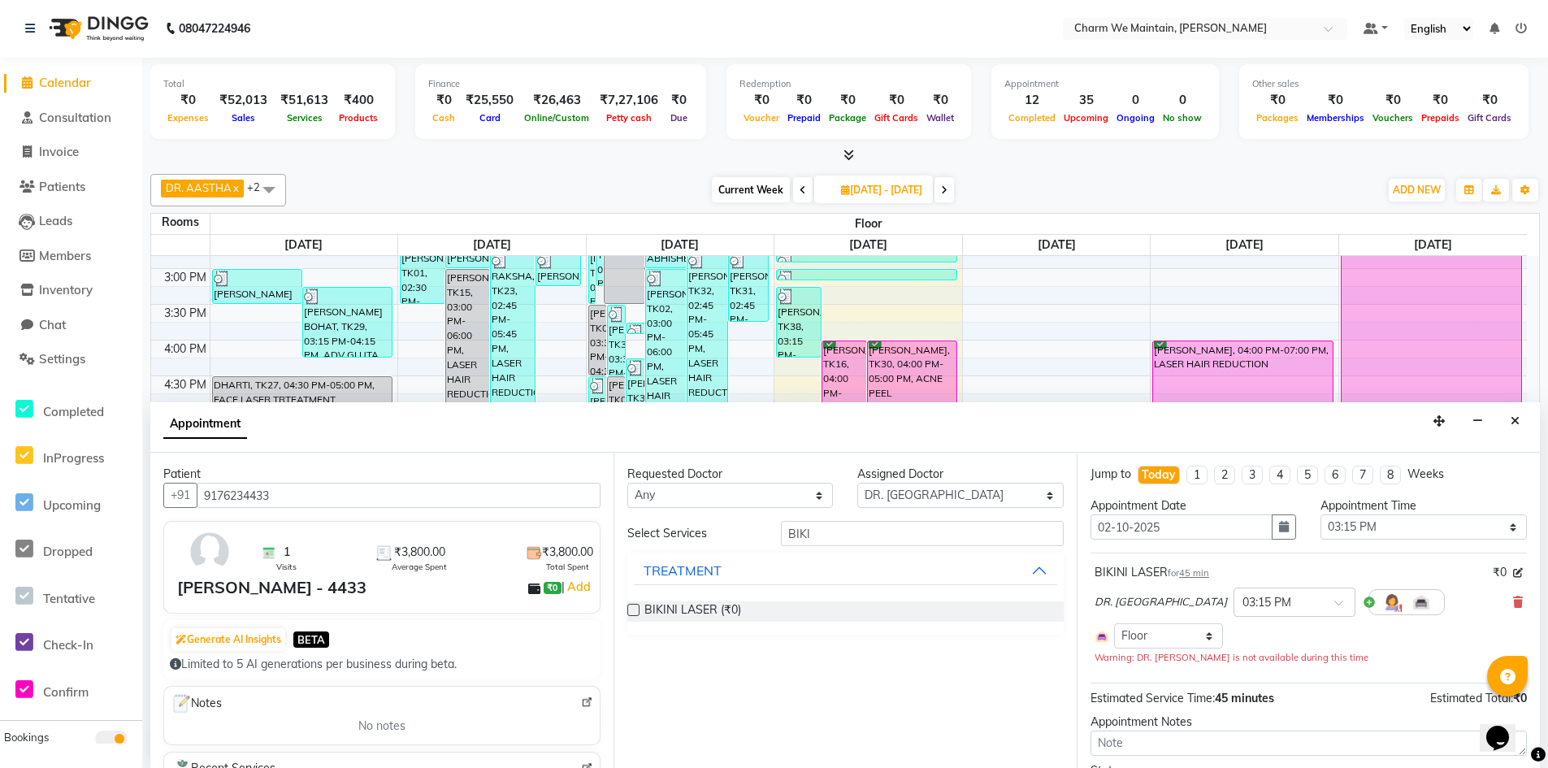
scroll to position [139, 0]
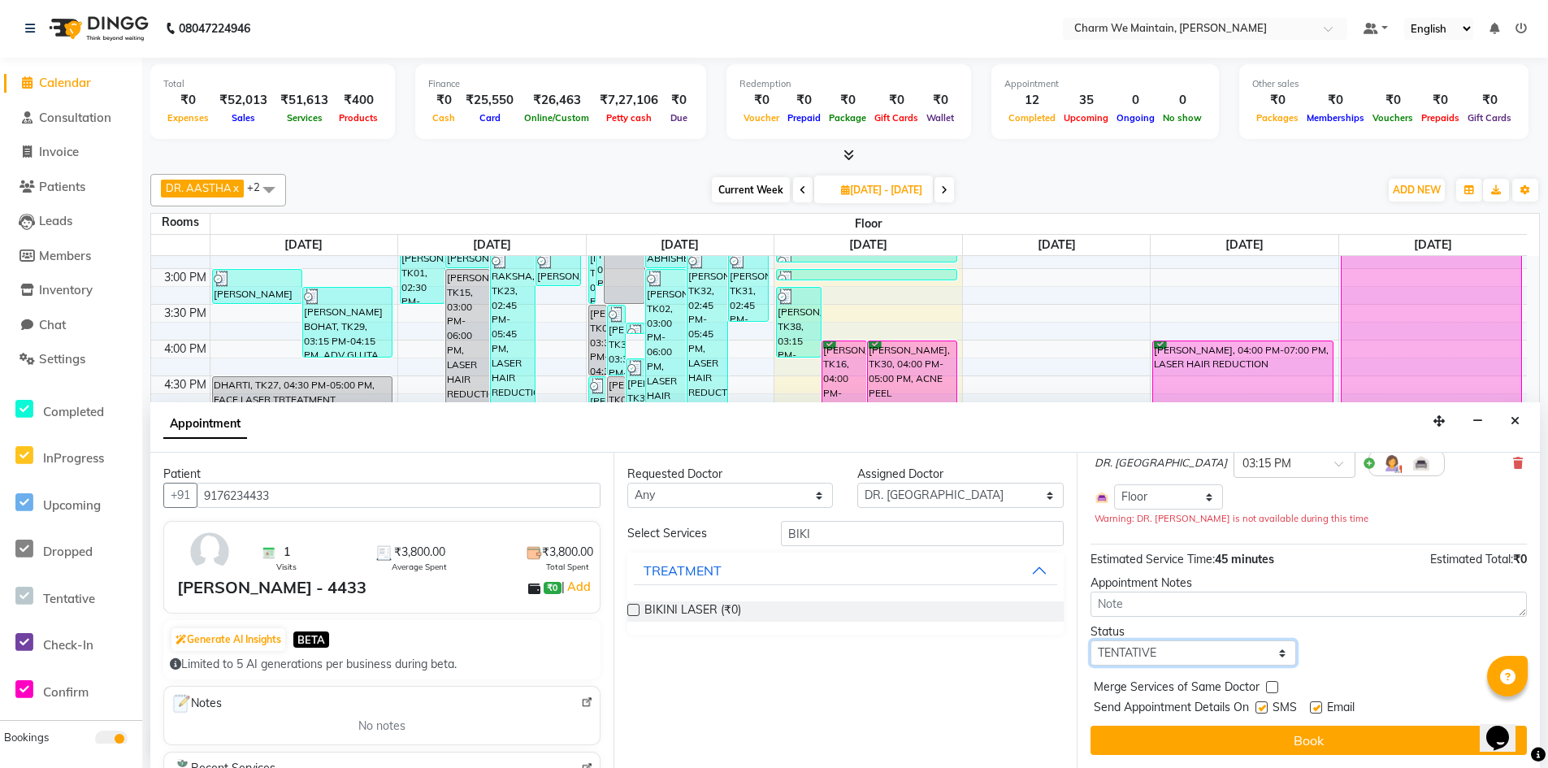
click at [1199, 649] on select "Select TENTATIVE CONFIRM CHECK-IN UPCOMING" at bounding box center [1194, 652] width 206 height 25
select select "confirm booking"
click at [1091, 640] on select "Select TENTATIVE CONFIRM CHECK-IN UPCOMING" at bounding box center [1194, 652] width 206 height 25
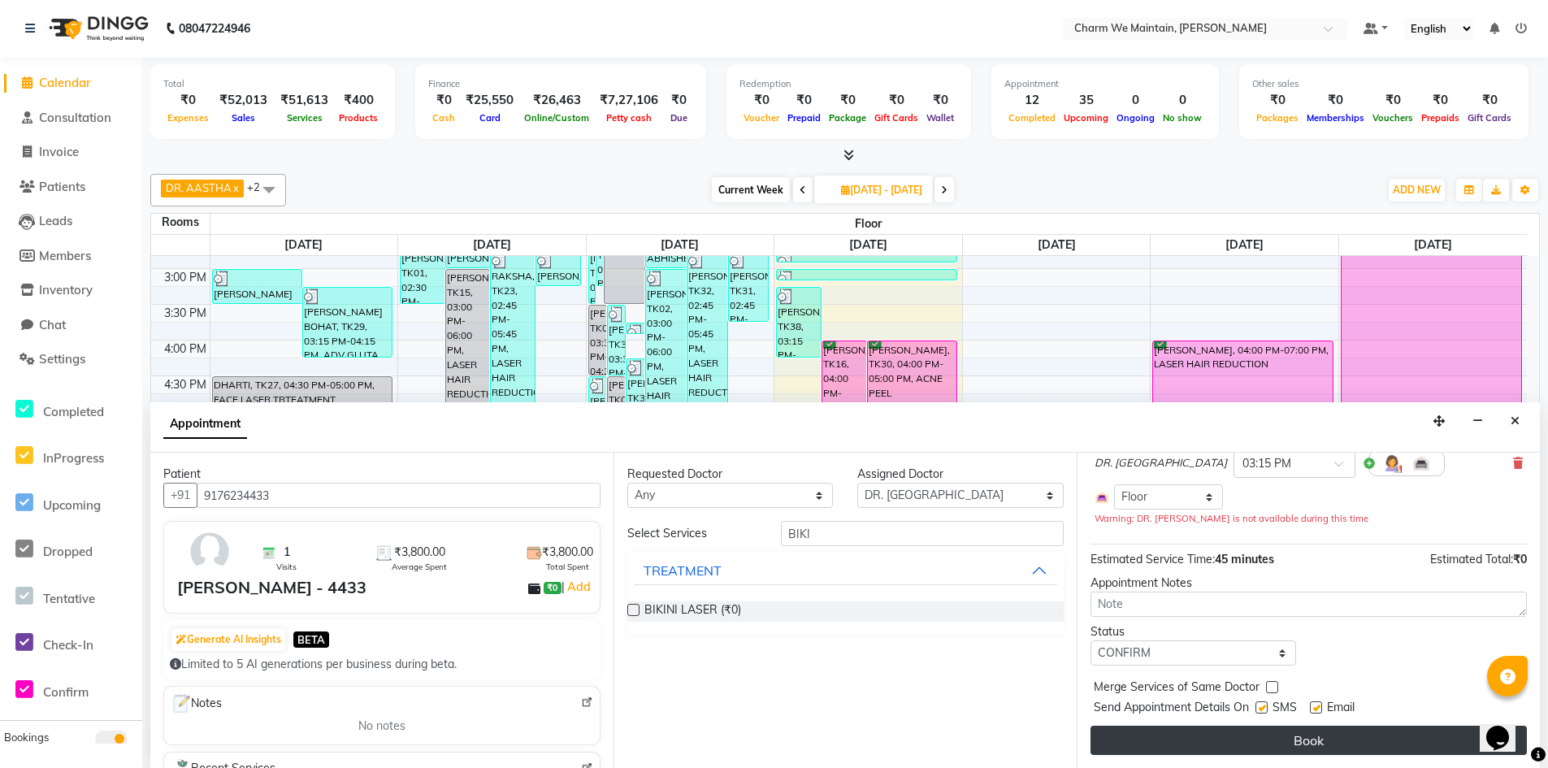
click at [1320, 735] on button "Book" at bounding box center [1309, 740] width 436 height 29
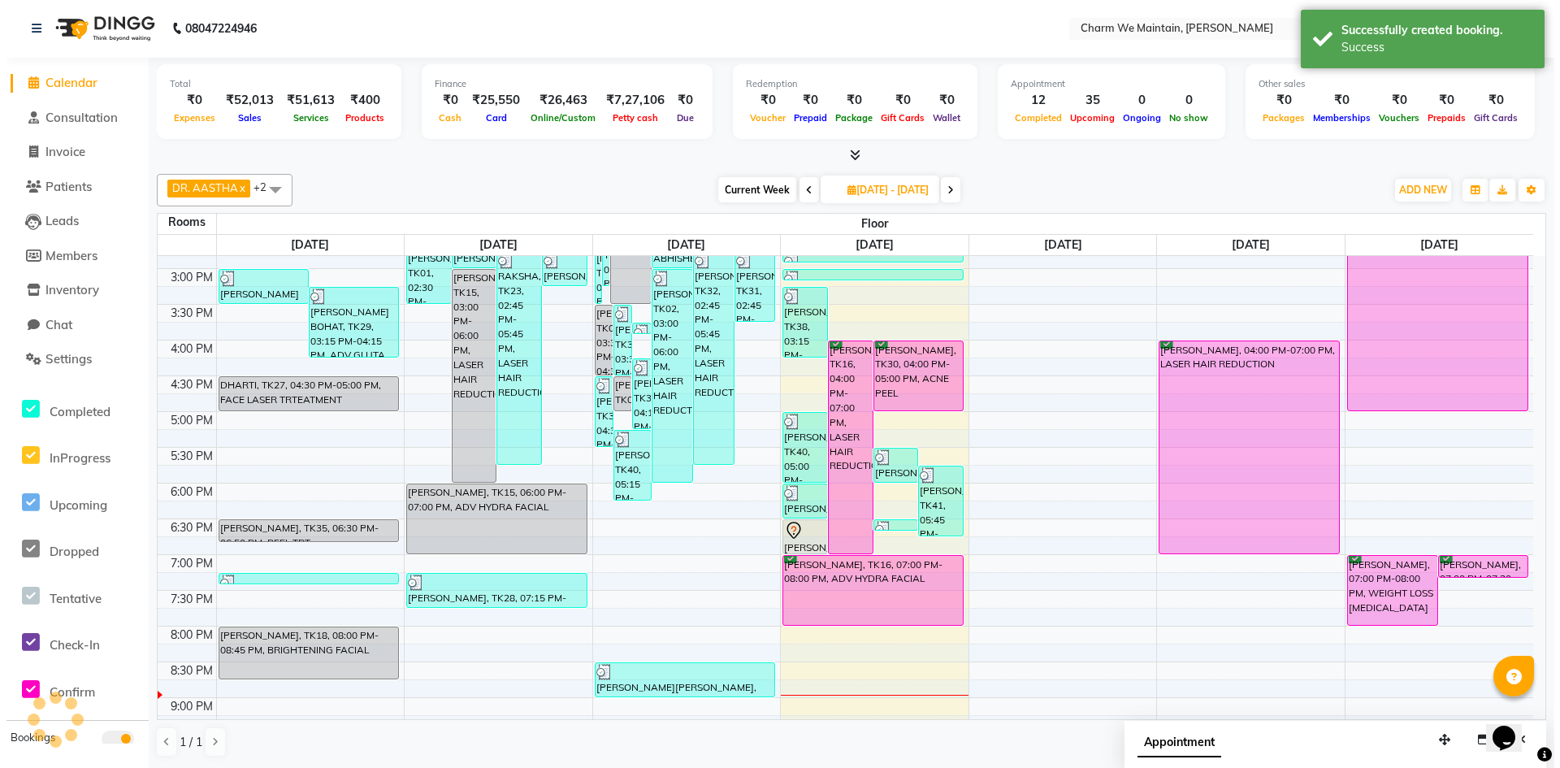
scroll to position [0, 0]
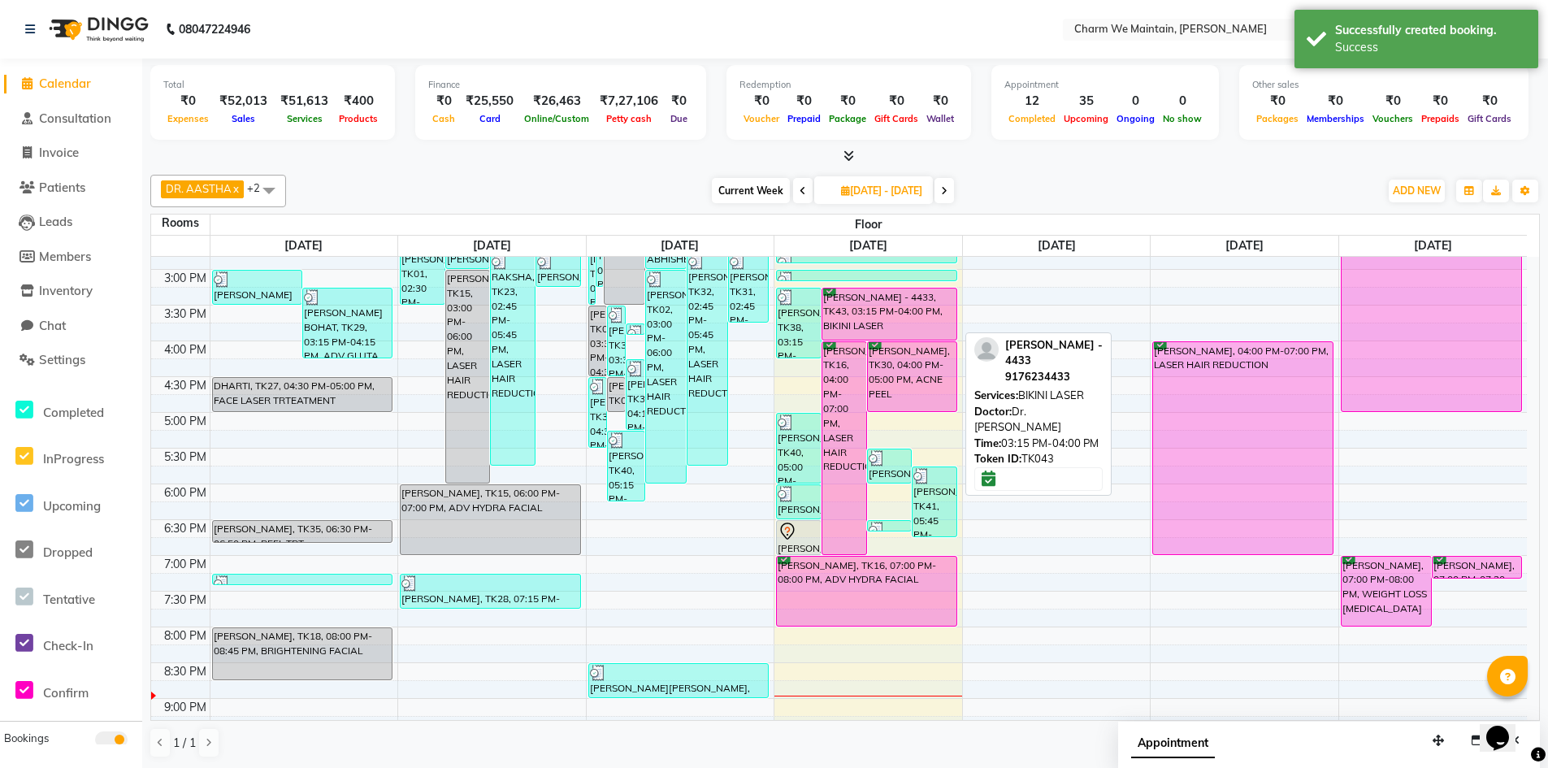
click at [900, 308] on div "Natasha - 4433, TK43, 03:15 PM-04:00 PM, BIKINI LASER" at bounding box center [889, 313] width 134 height 51
select select "6"
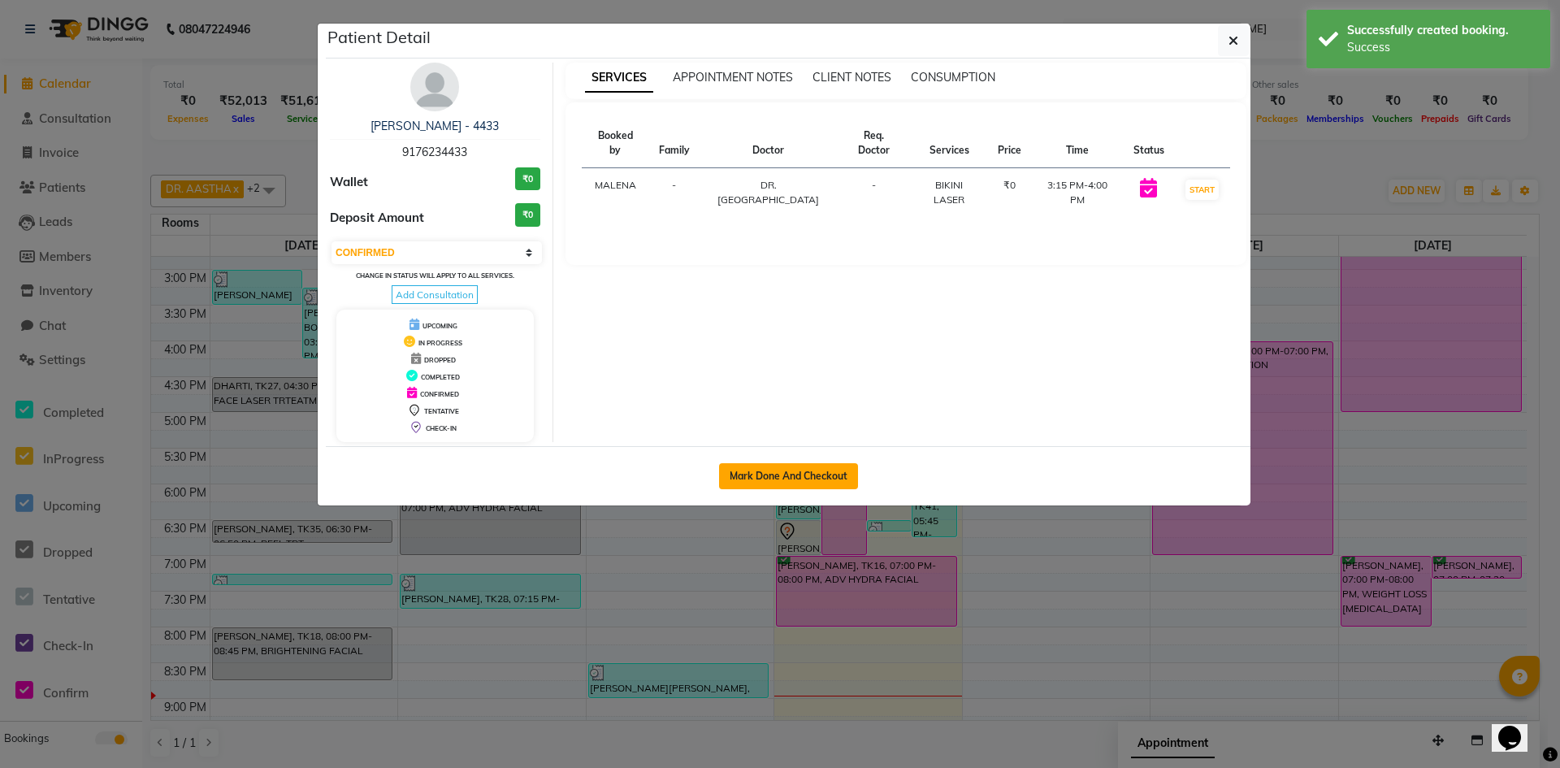
click at [767, 473] on button "Mark Done And Checkout" at bounding box center [788, 476] width 139 height 26
select select "8618"
select select "service"
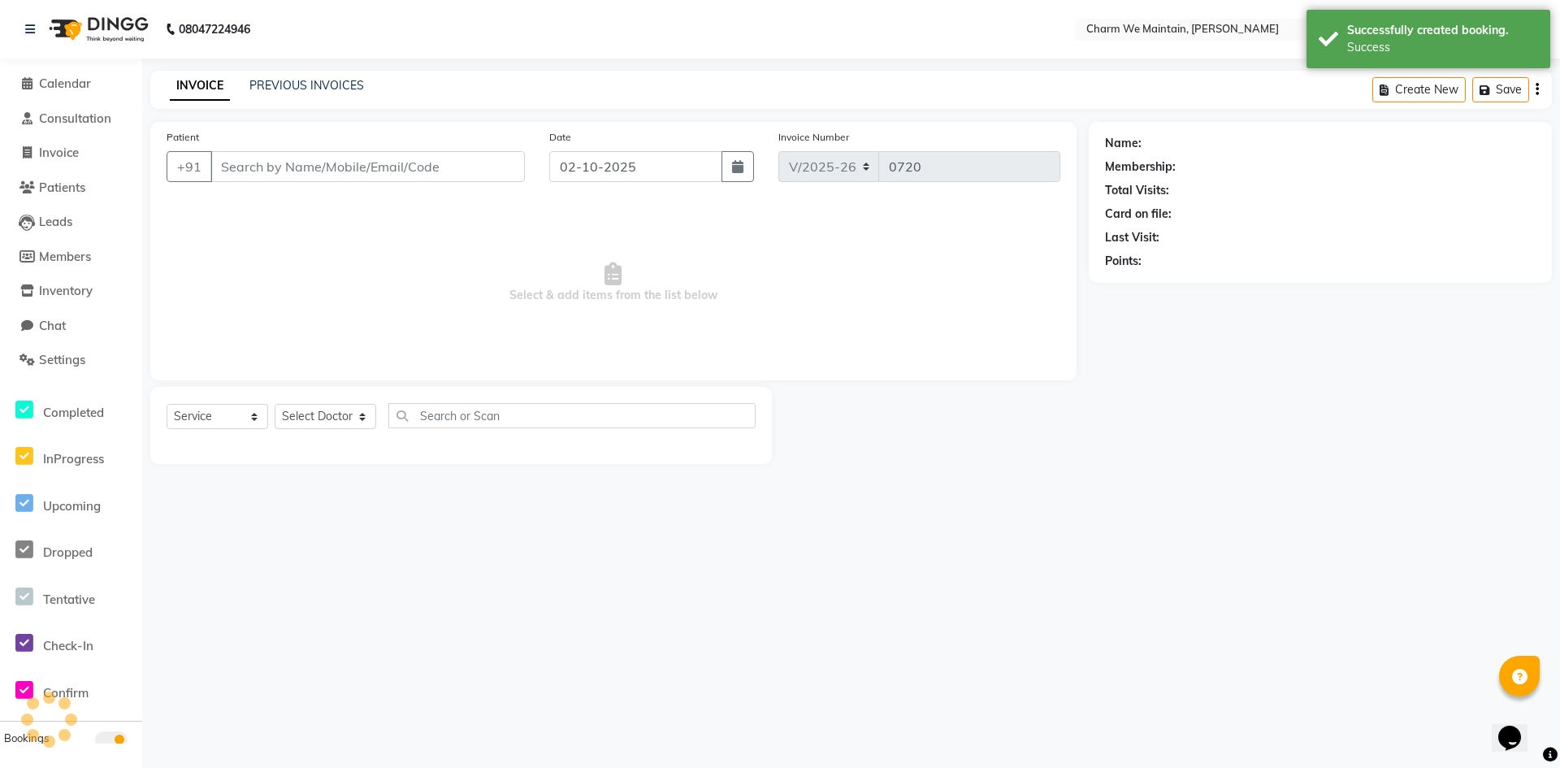
type input "9176234433"
select select "86212"
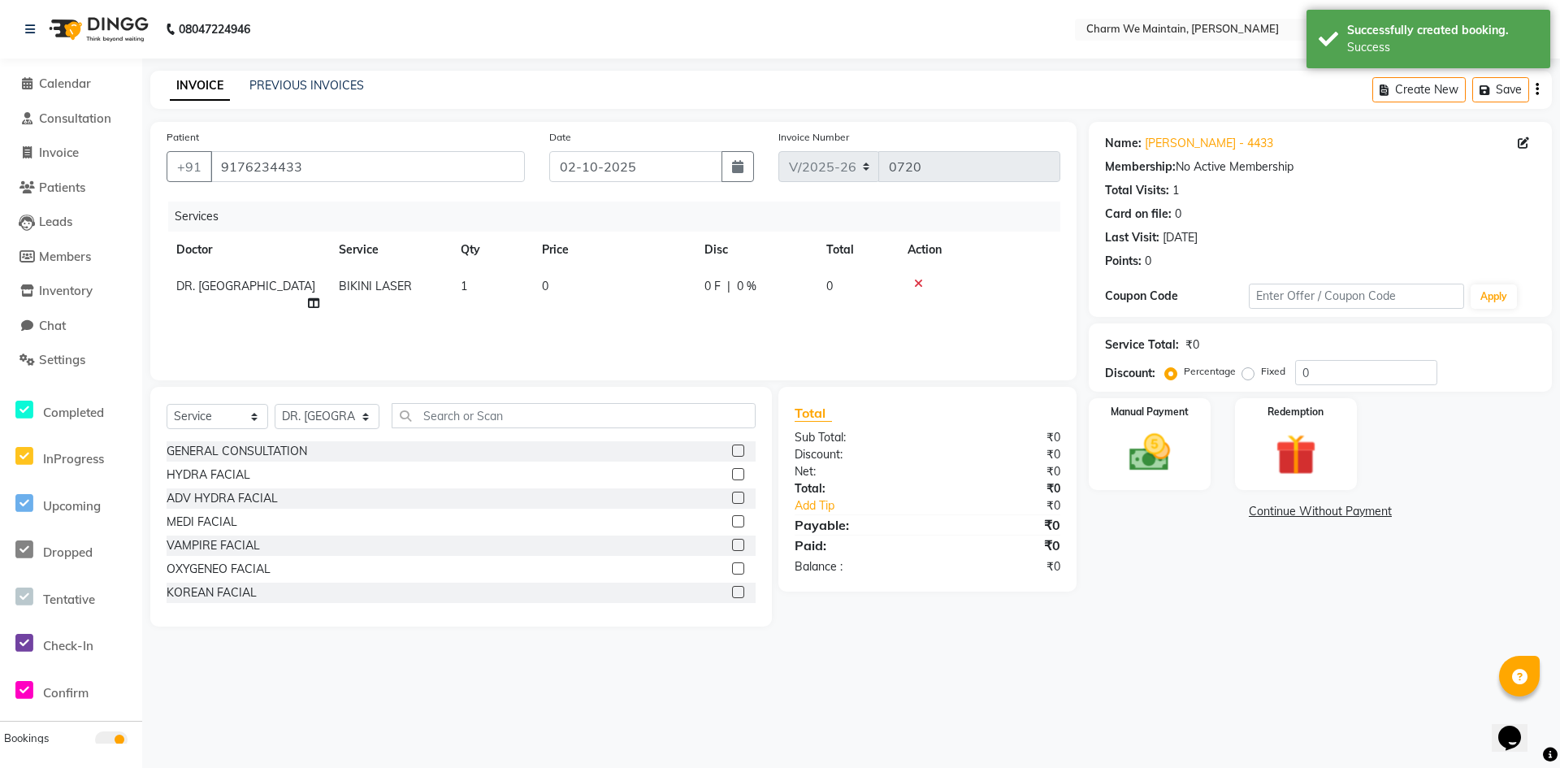
click at [487, 338] on div "Services Doctor Service Qty Price Disc Total Action DR. HIRALBEN BIKINI LASER 1…" at bounding box center [614, 283] width 894 height 163
click at [615, 287] on td "0" at bounding box center [613, 295] width 163 height 54
select select "86212"
click at [649, 296] on input "0" at bounding box center [689, 290] width 143 height 25
type input "2950"
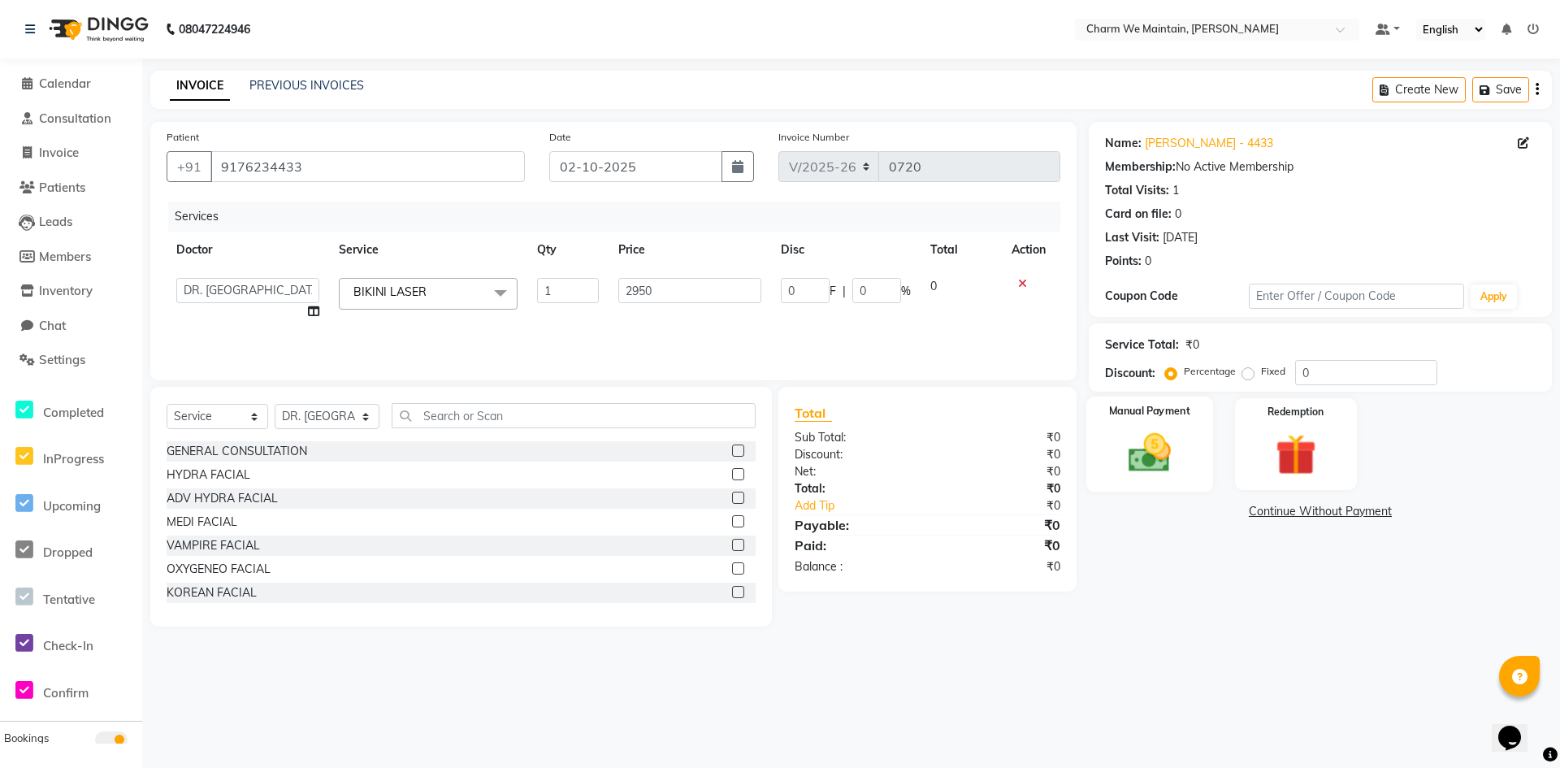
click at [1128, 445] on img at bounding box center [1150, 453] width 70 height 50
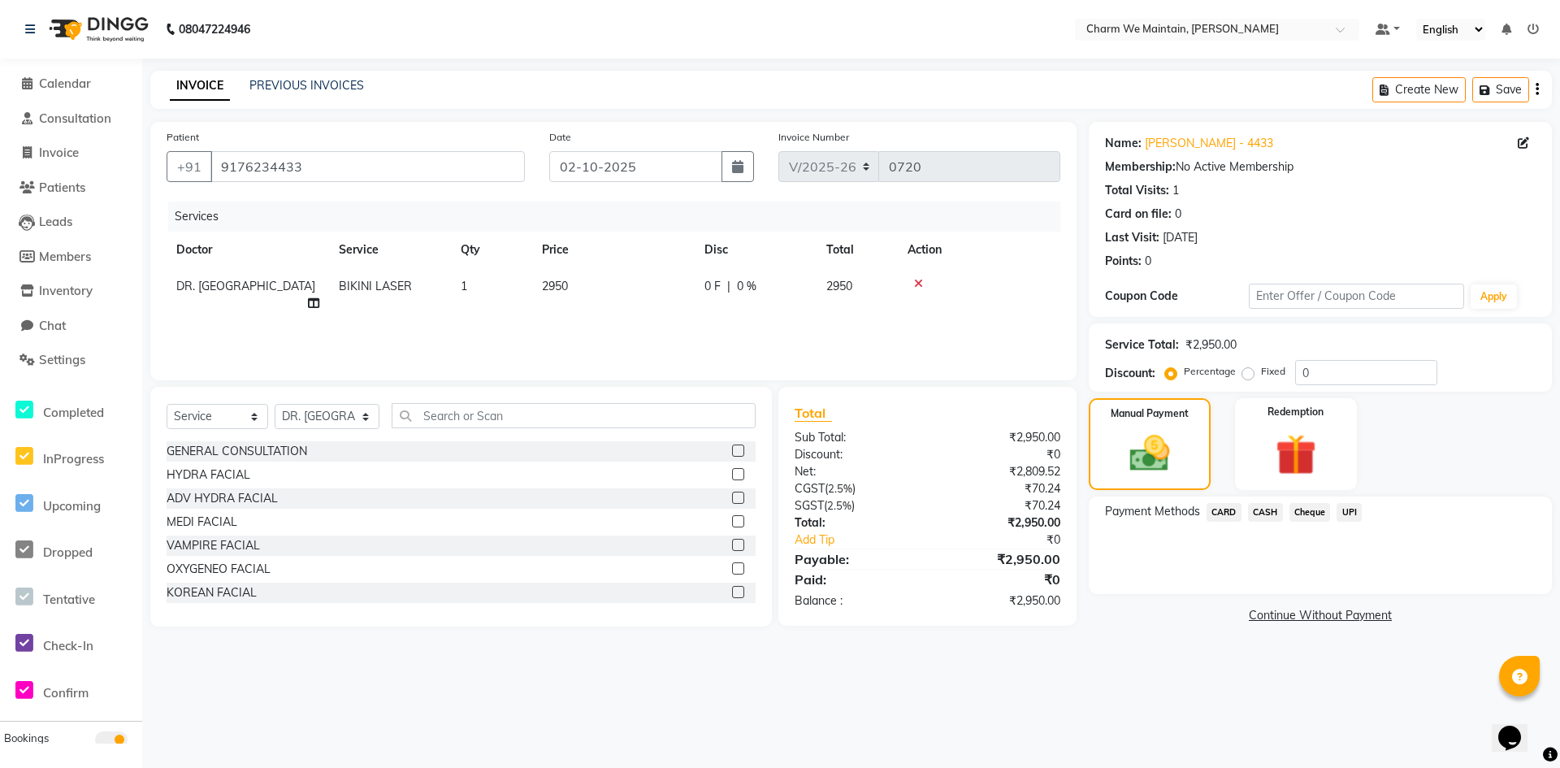
click at [1264, 512] on span "CASH" at bounding box center [1265, 512] width 35 height 19
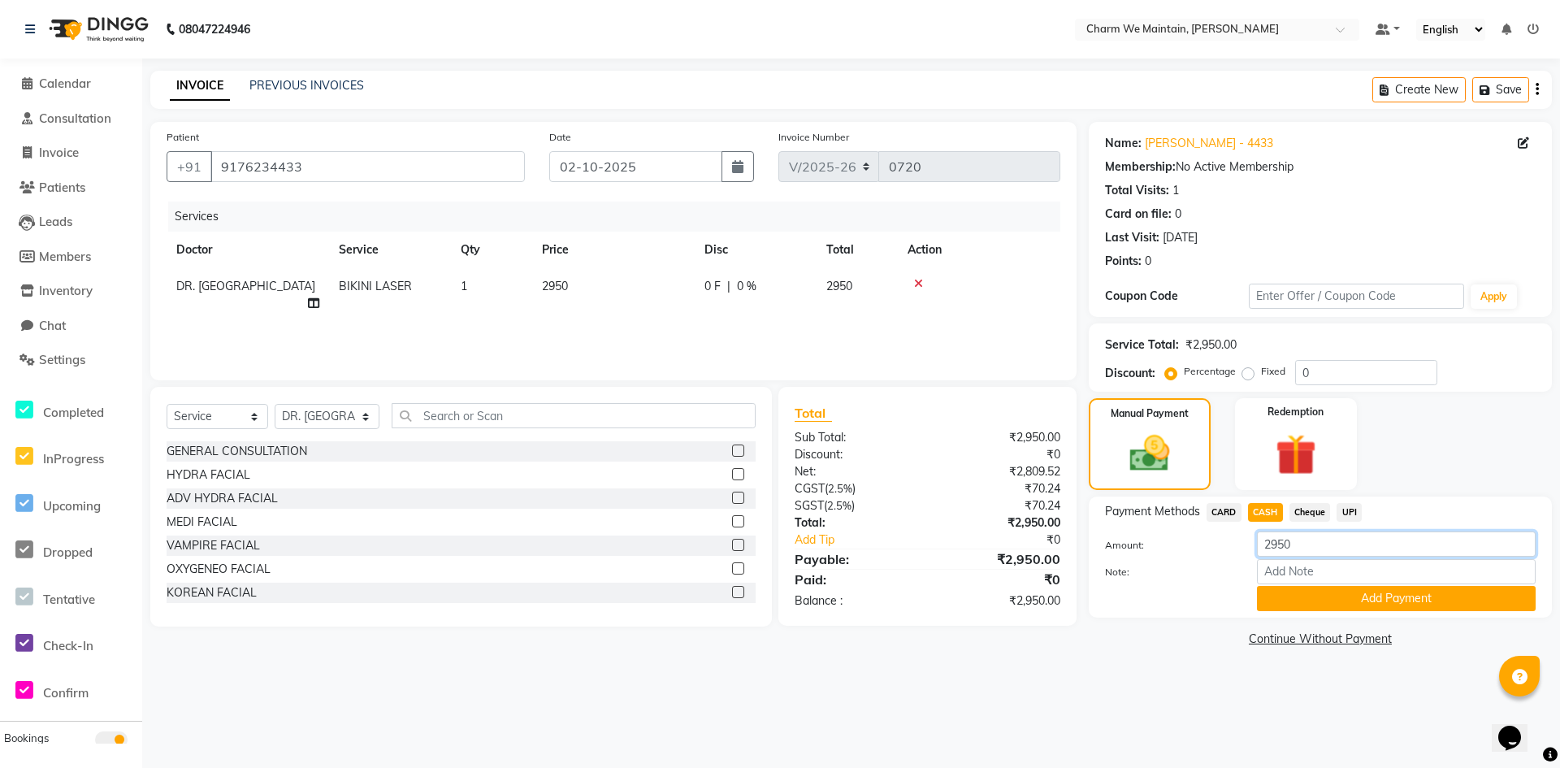
click at [1310, 536] on input "2950" at bounding box center [1396, 543] width 279 height 25
type input "2"
type input "2500"
click at [1380, 601] on button "Add Payment" at bounding box center [1396, 598] width 279 height 25
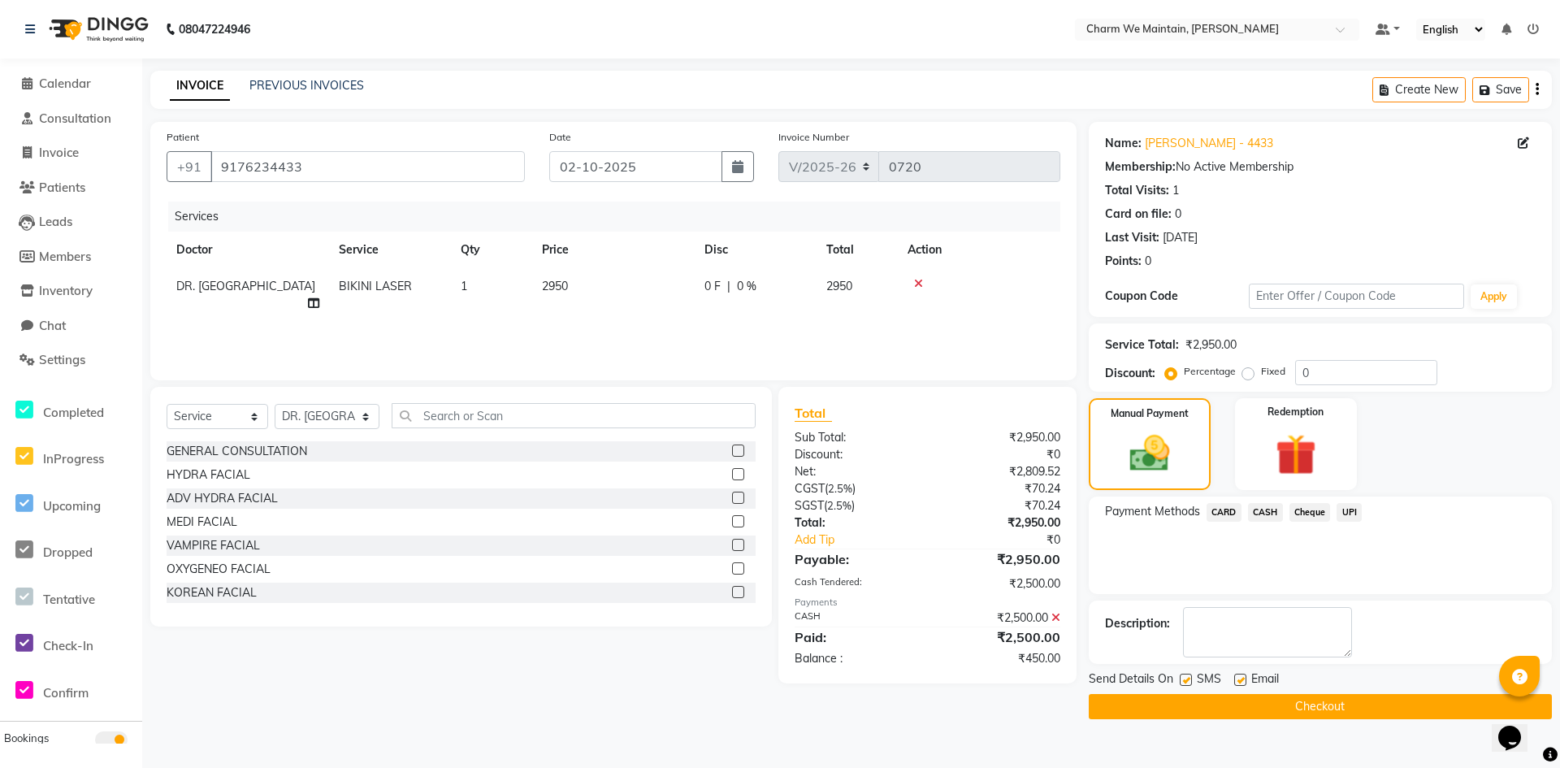
click at [1352, 511] on span "UPI" at bounding box center [1349, 512] width 25 height 19
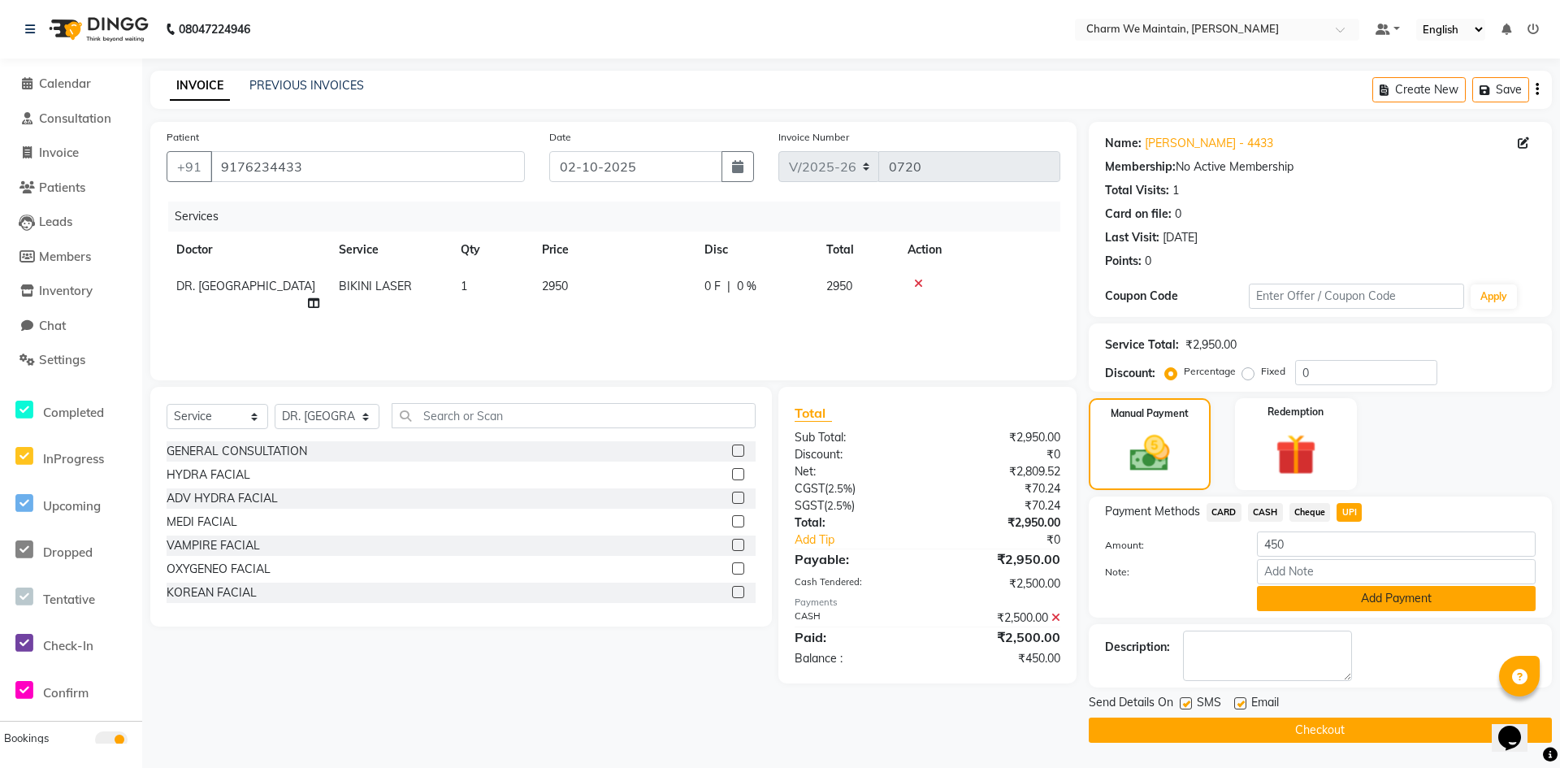
click at [1351, 605] on button "Add Payment" at bounding box center [1396, 598] width 279 height 25
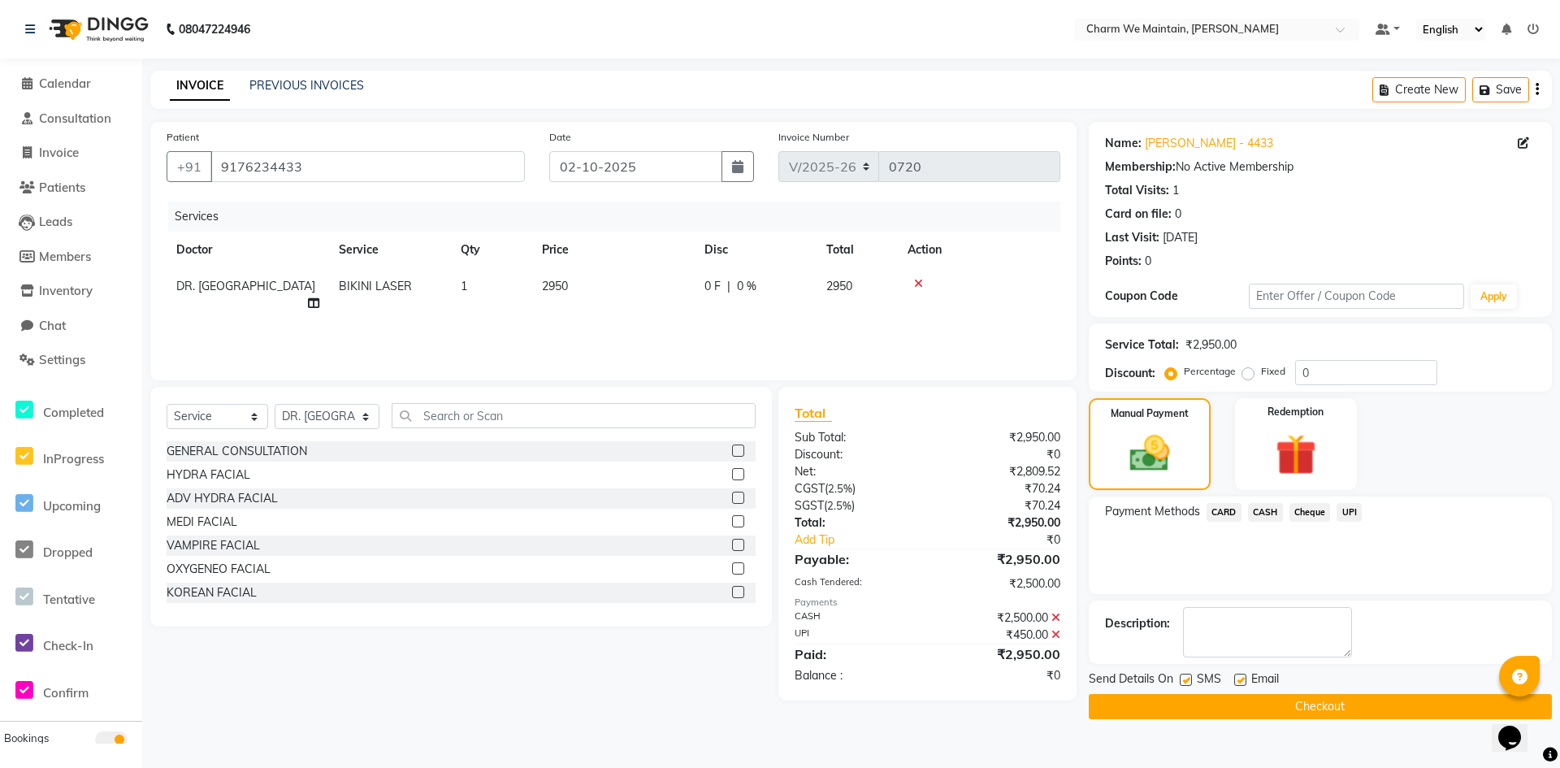
click at [1346, 701] on button "Checkout" at bounding box center [1320, 706] width 463 height 25
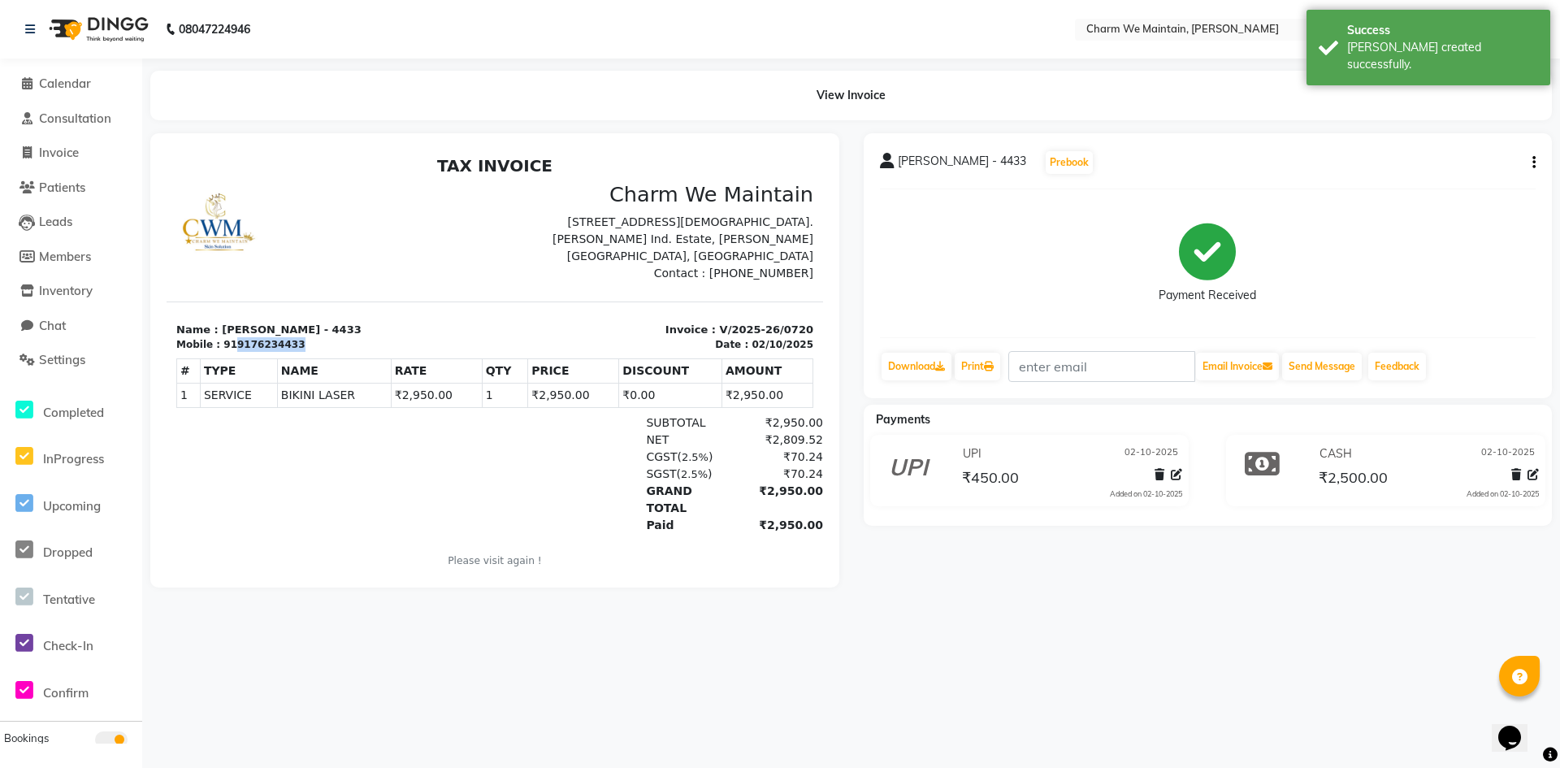
drag, startPoint x: 301, startPoint y: 347, endPoint x: 228, endPoint y: 346, distance: 73.1
click at [228, 346] on div "Mobile : 919176234433" at bounding box center [330, 344] width 309 height 15
copy div "9176234433"
click at [917, 367] on link "Download" at bounding box center [917, 367] width 70 height 28
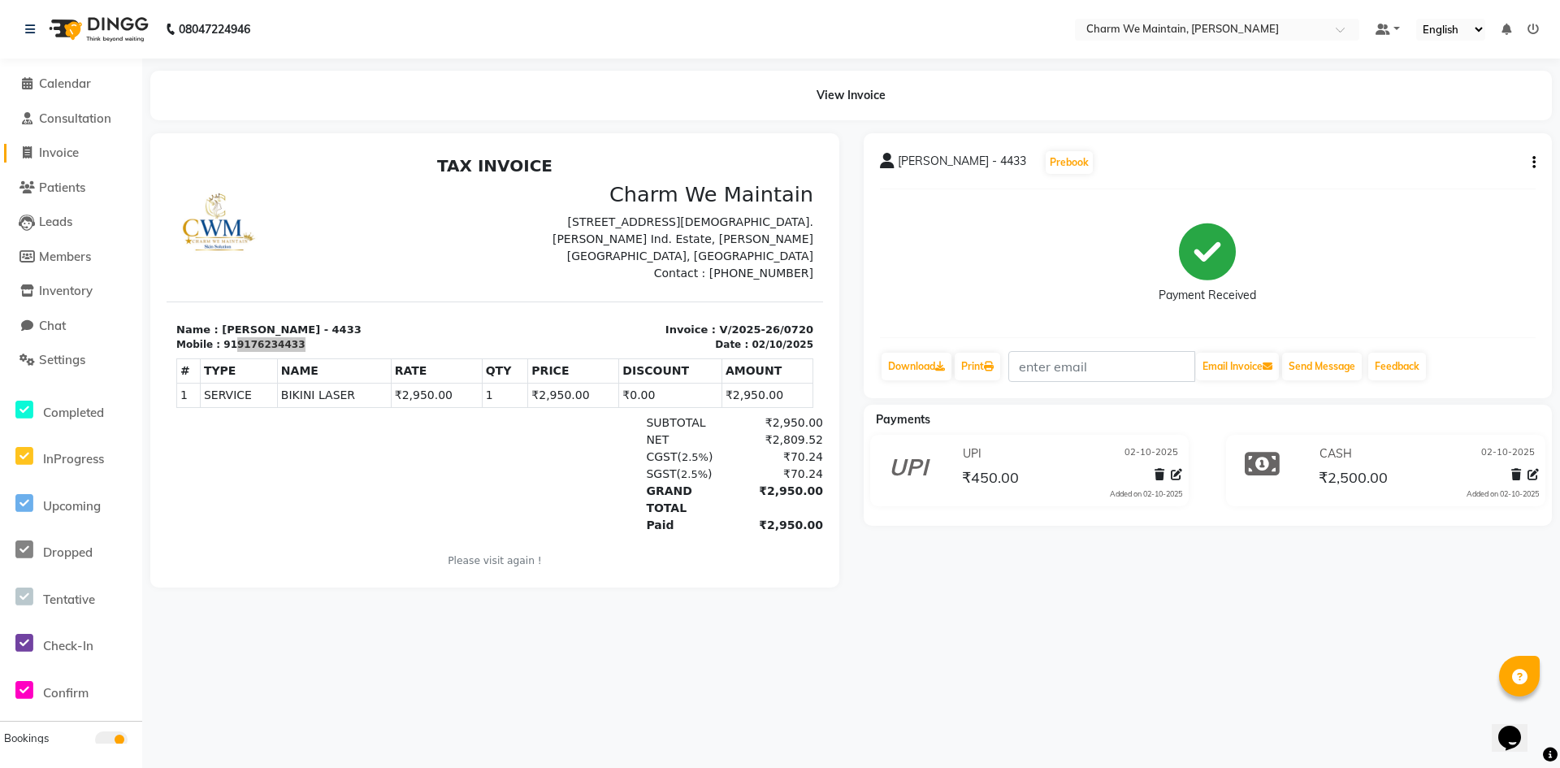
click at [63, 158] on span "Invoice" at bounding box center [59, 152] width 40 height 15
select select "service"
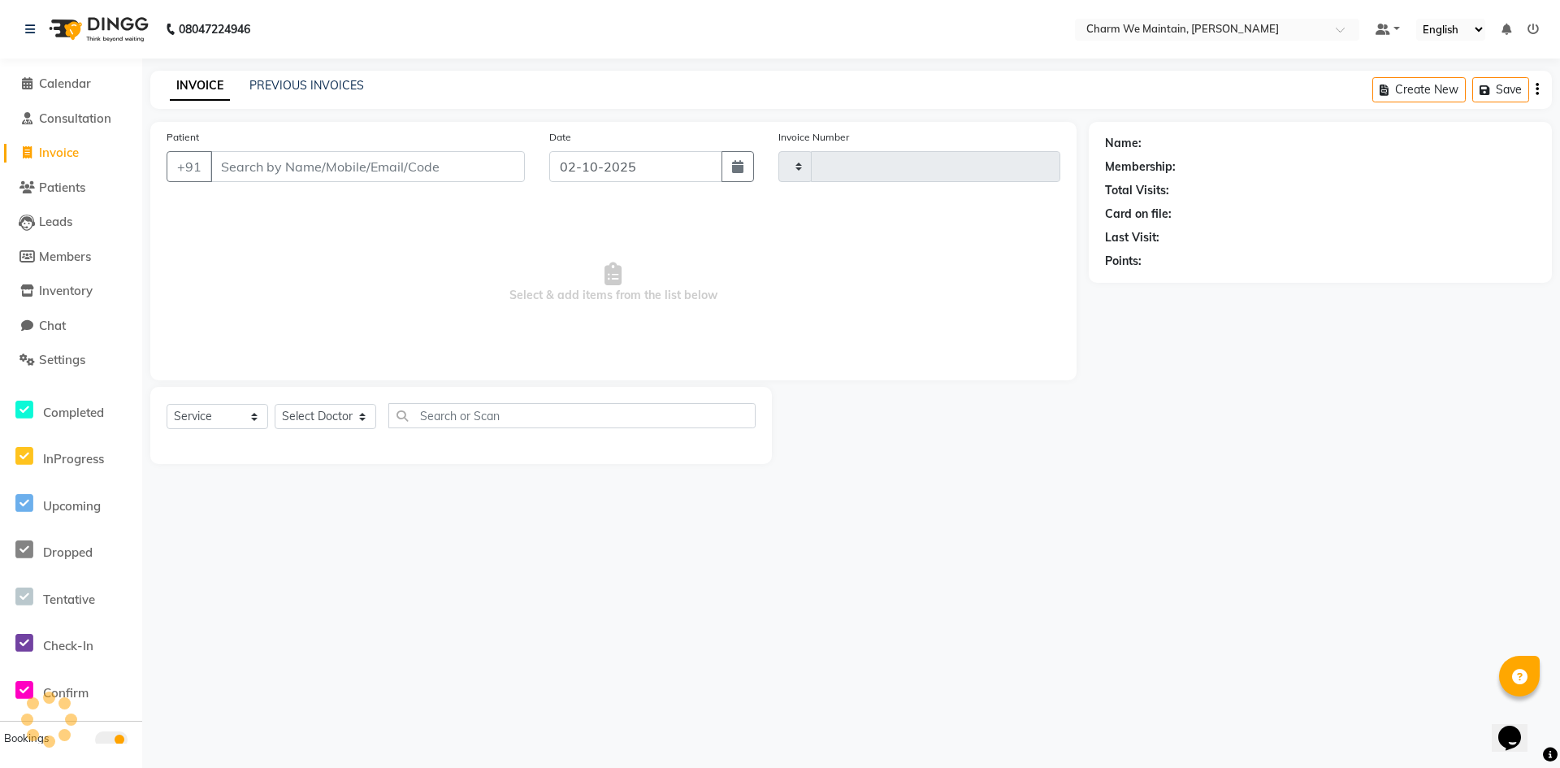
type input "0721"
select select "8618"
click at [323, 86] on link "PREVIOUS INVOICES" at bounding box center [306, 85] width 115 height 15
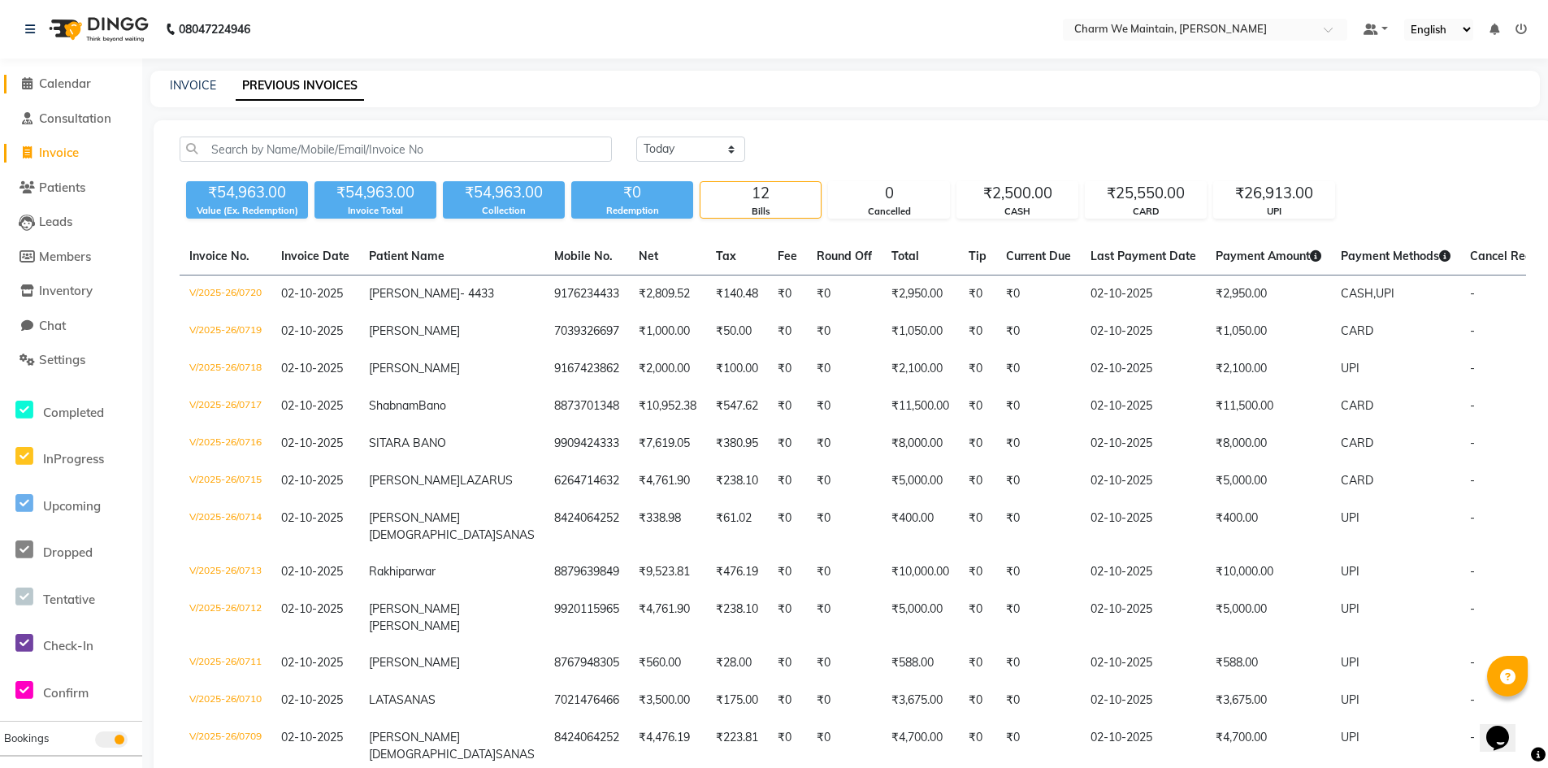
click at [84, 81] on span "Calendar" at bounding box center [65, 83] width 52 height 15
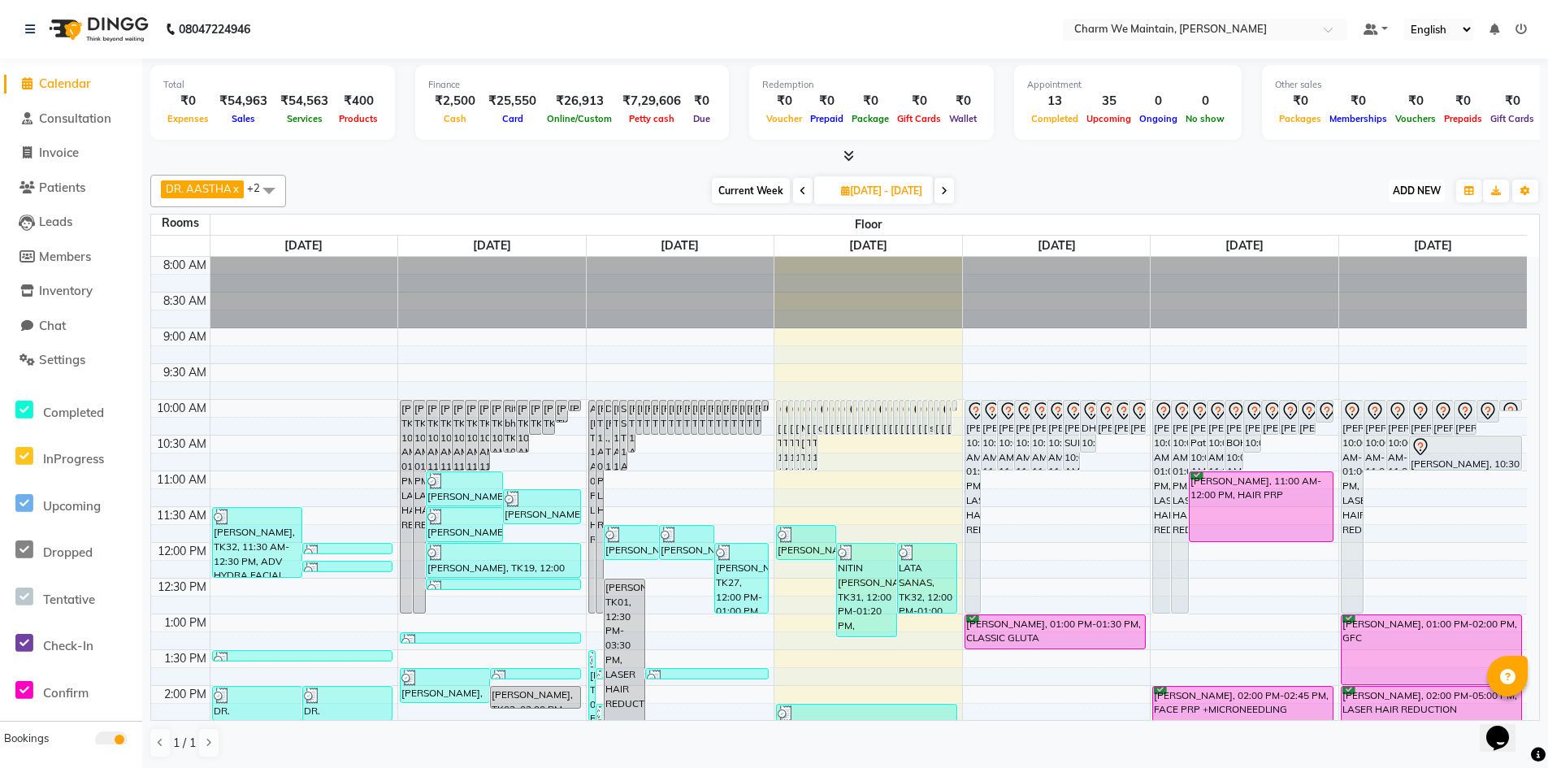
click at [1415, 194] on span "ADD NEW" at bounding box center [1417, 190] width 48 height 12
click at [1390, 265] on link "Add Expense" at bounding box center [1380, 264] width 128 height 21
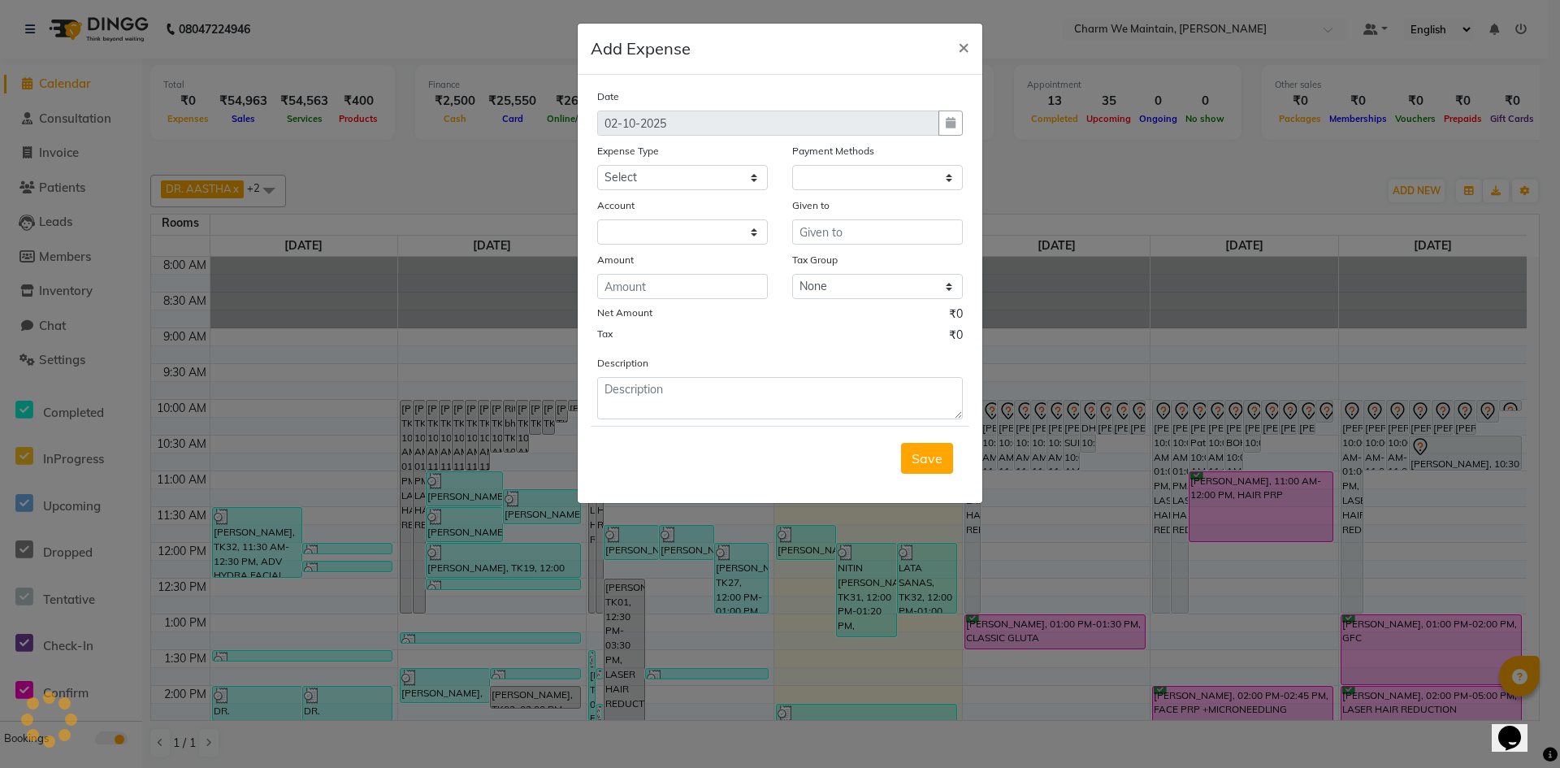
select select "1"
select select "7864"
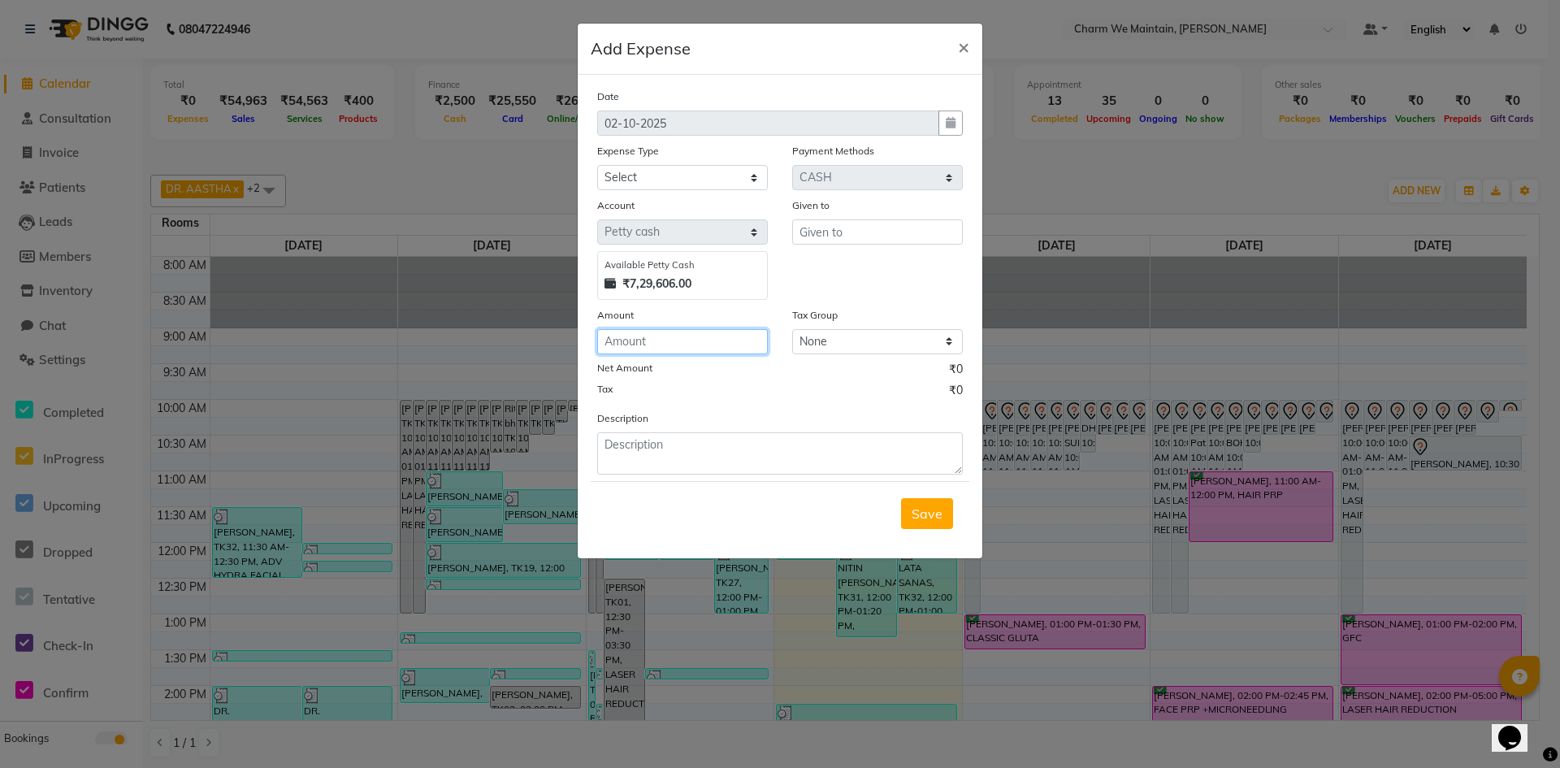
click at [660, 339] on input "number" at bounding box center [682, 341] width 171 height 25
click at [696, 184] on select "Select Advance Salary Bank charges Car maintenance Cash transfer to bank Cash t…" at bounding box center [682, 177] width 171 height 25
select select "10"
click at [597, 165] on select "Select Advance Salary Bank charges Car maintenance Cash transfer to bank Cash t…" at bounding box center [682, 177] width 171 height 25
click at [685, 453] on textarea at bounding box center [780, 453] width 366 height 42
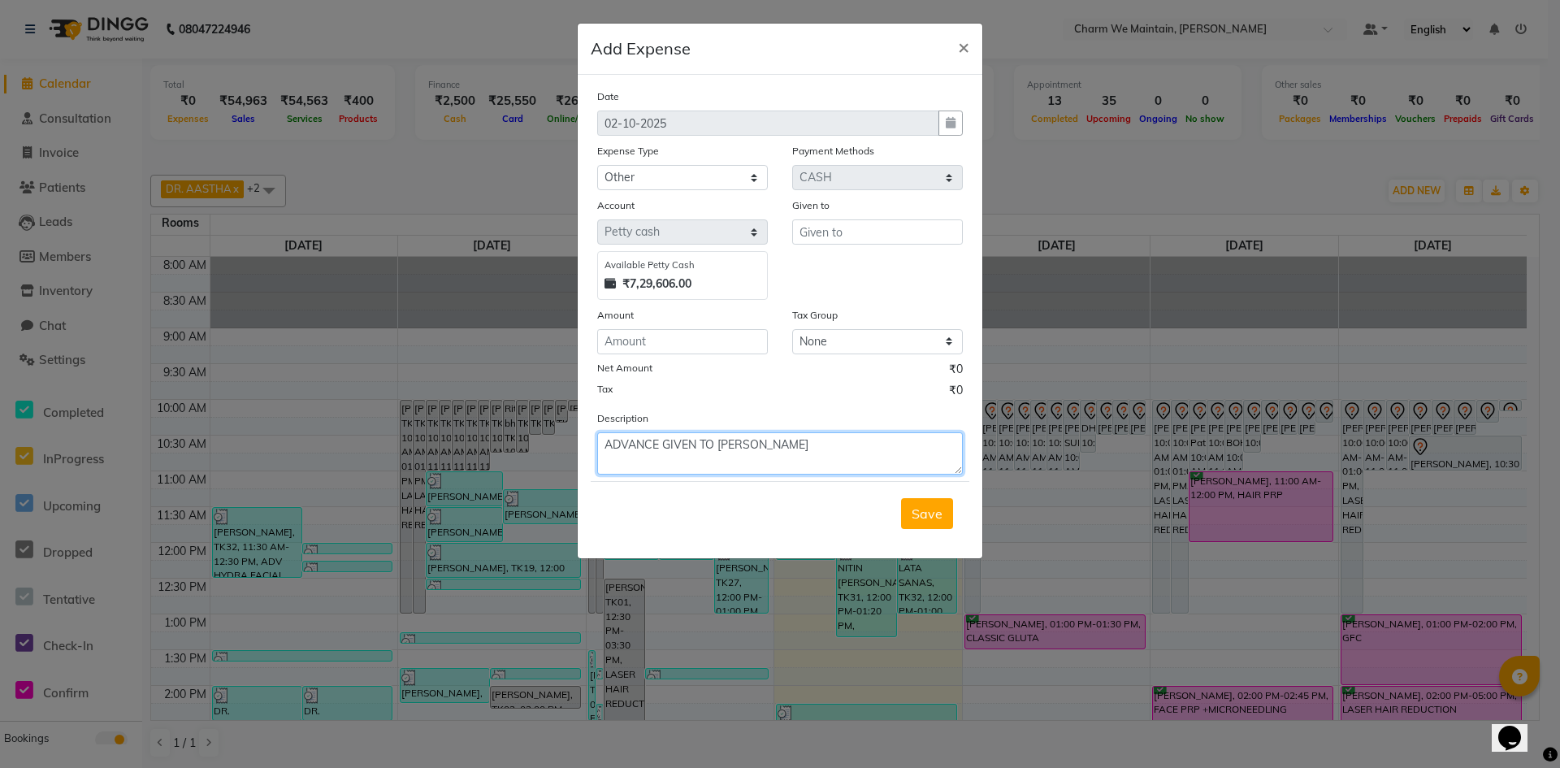
type textarea "ADVANCE GIVEN TO ROSHNI IYER"
click at [896, 236] on input "text" at bounding box center [877, 231] width 171 height 25
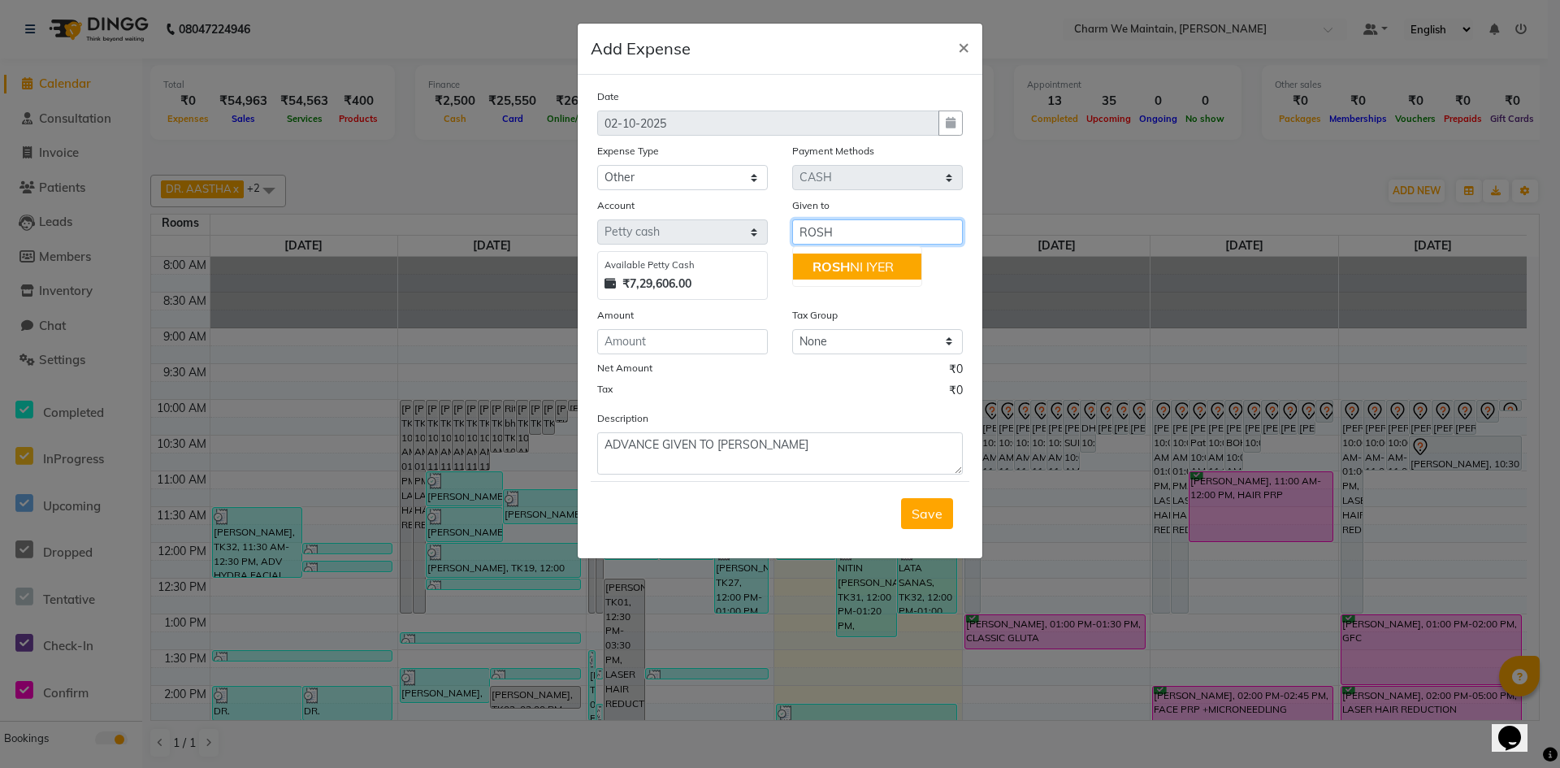
click at [853, 268] on ngb-highlight "ROSH NI IYER" at bounding box center [853, 266] width 81 height 16
click at [672, 349] on input "number" at bounding box center [682, 341] width 171 height 25
click at [926, 505] on span "Save" at bounding box center [927, 513] width 31 height 16
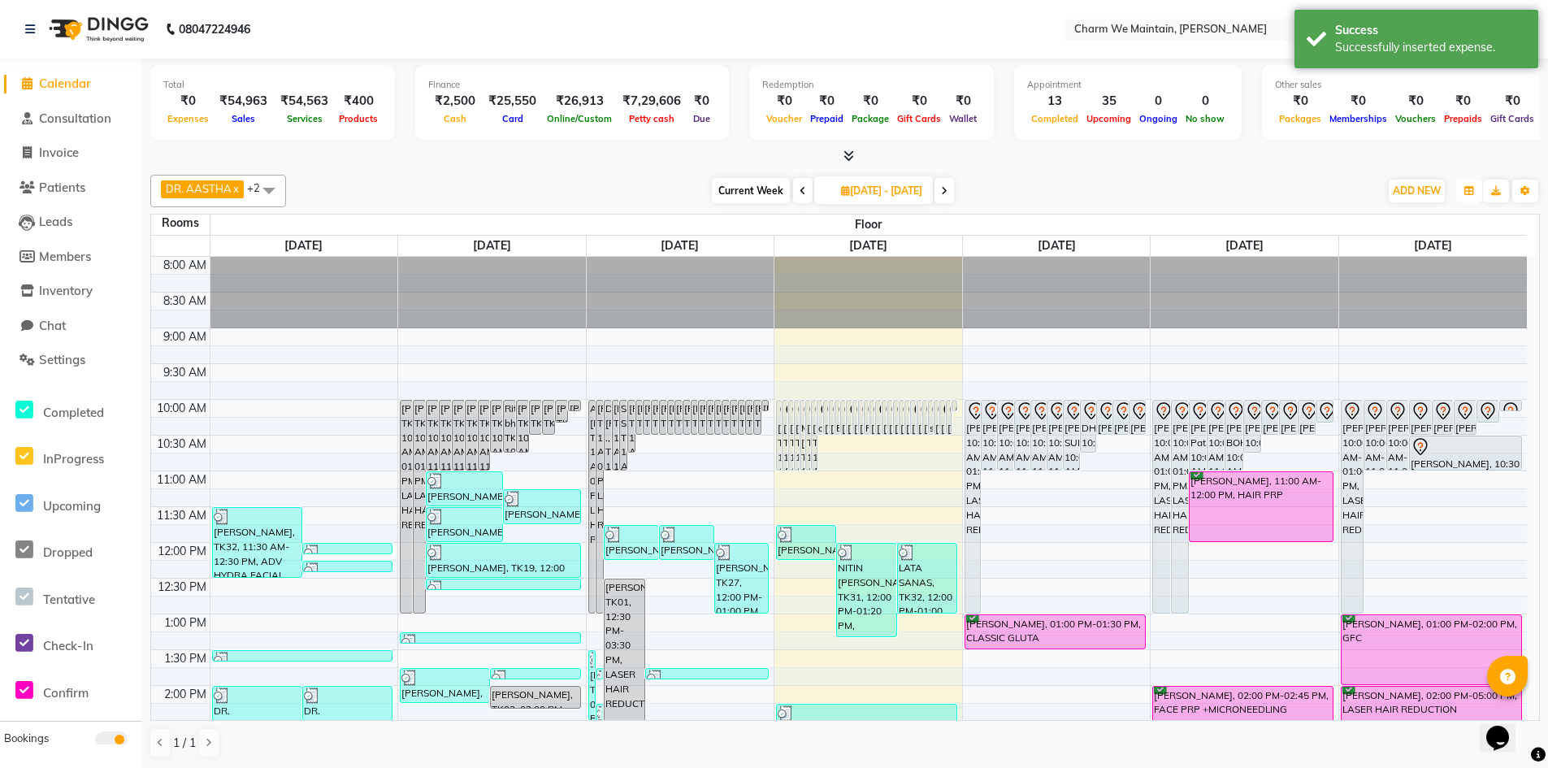
click at [1465, 184] on button "button" at bounding box center [1469, 191] width 26 height 23
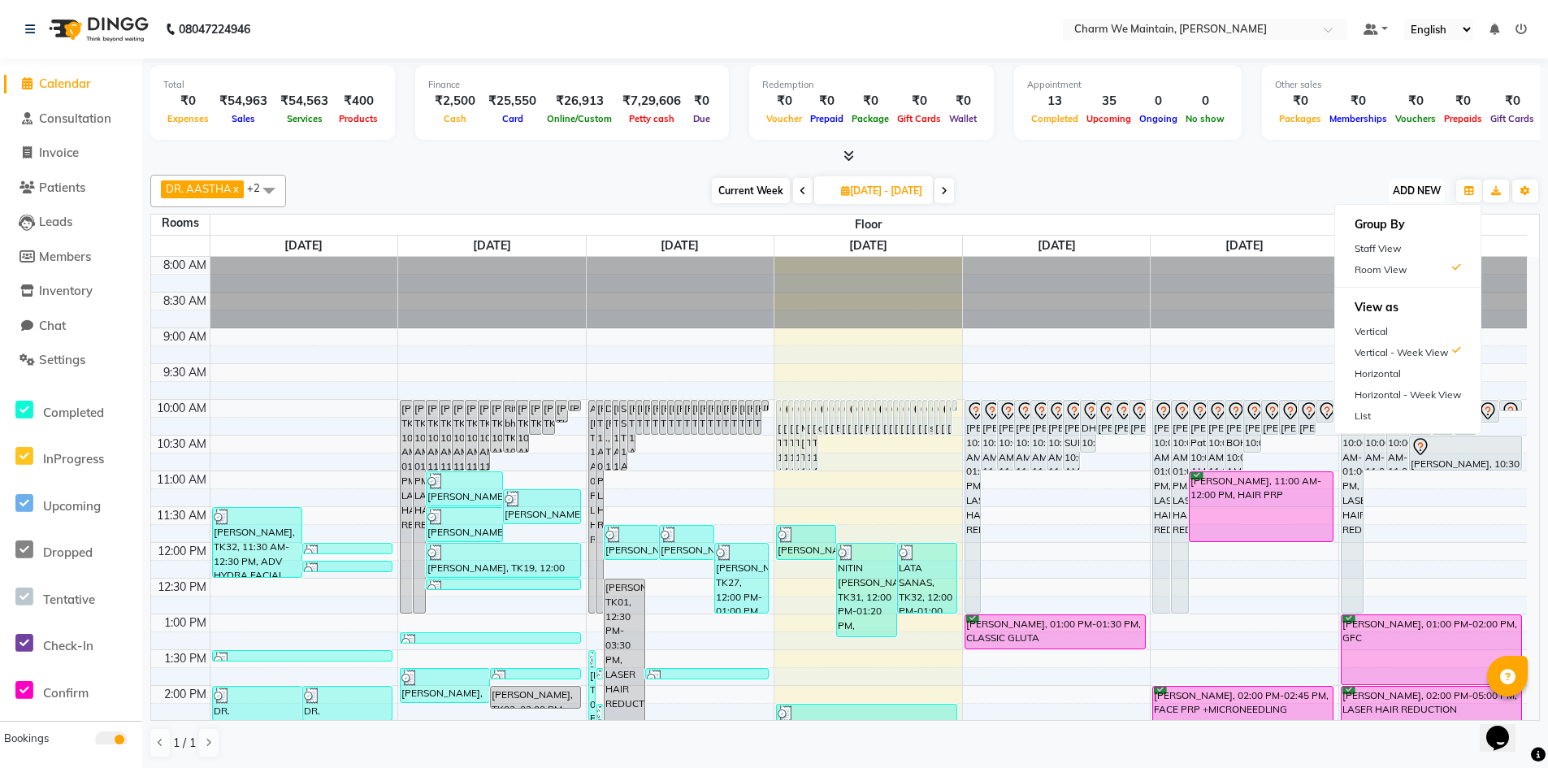
click at [1426, 194] on span "ADD NEW" at bounding box center [1417, 190] width 48 height 12
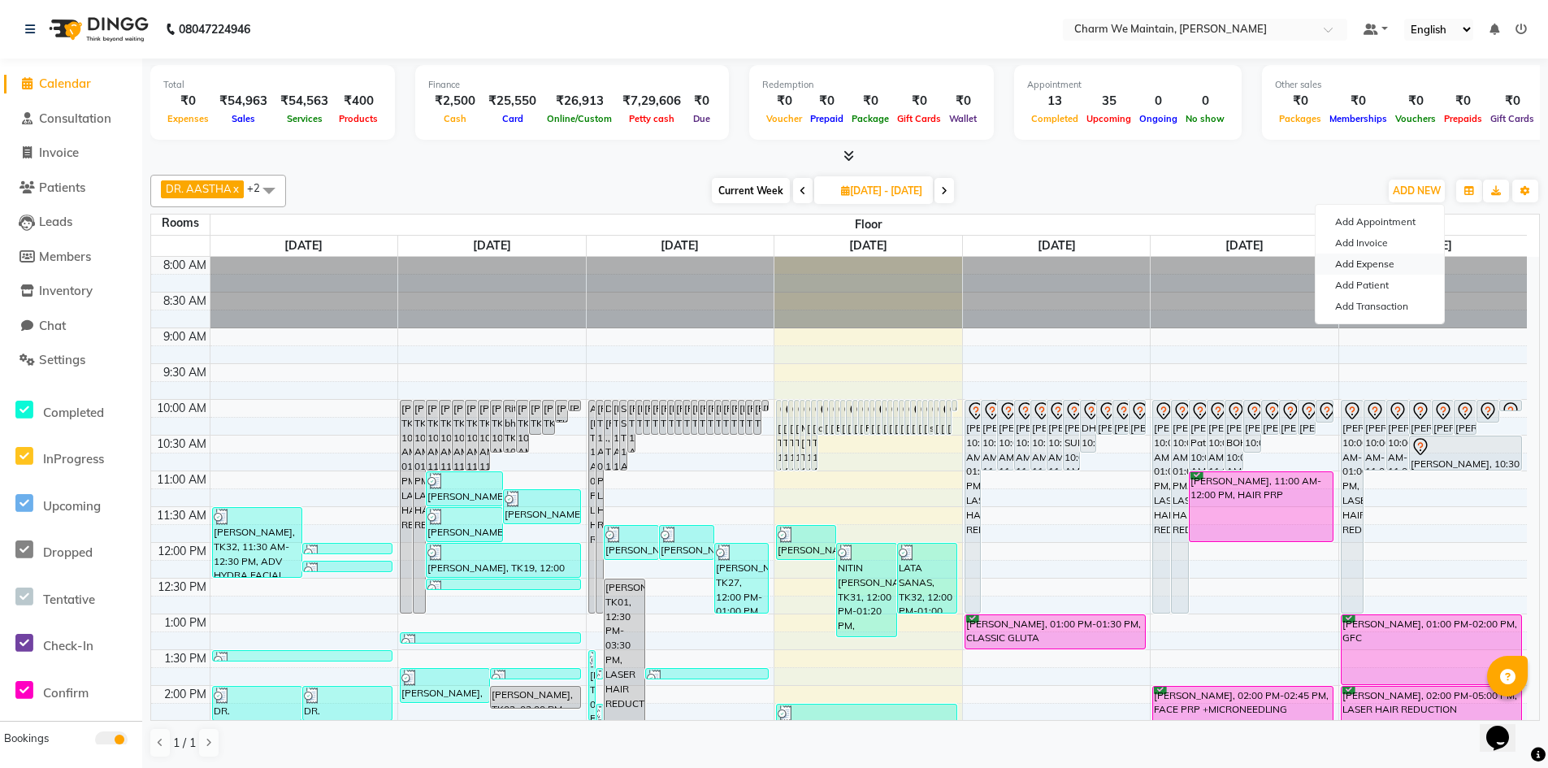
click at [1383, 262] on link "Add Expense" at bounding box center [1380, 264] width 128 height 21
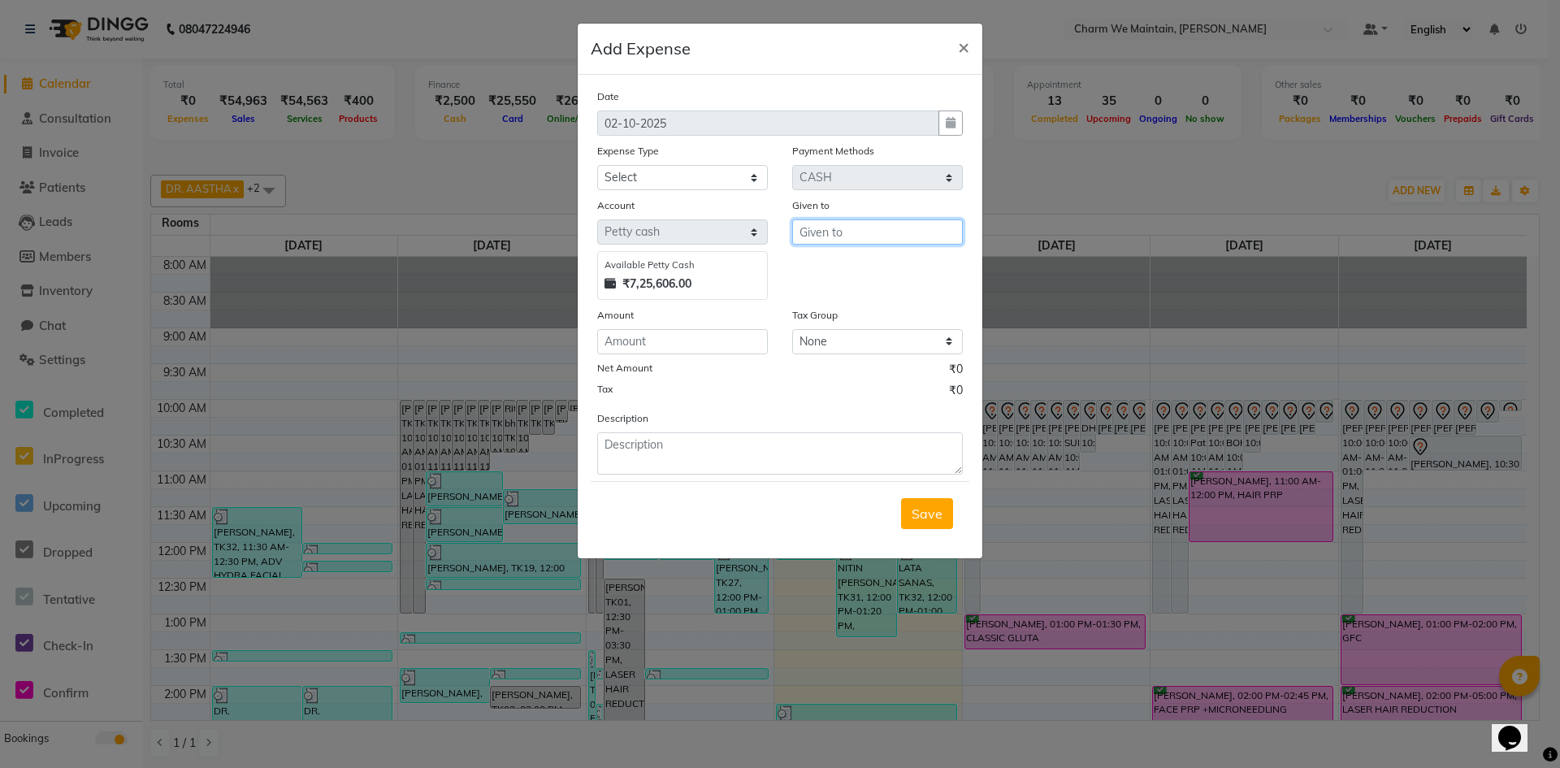
click at [874, 239] on input "text" at bounding box center [877, 231] width 171 height 25
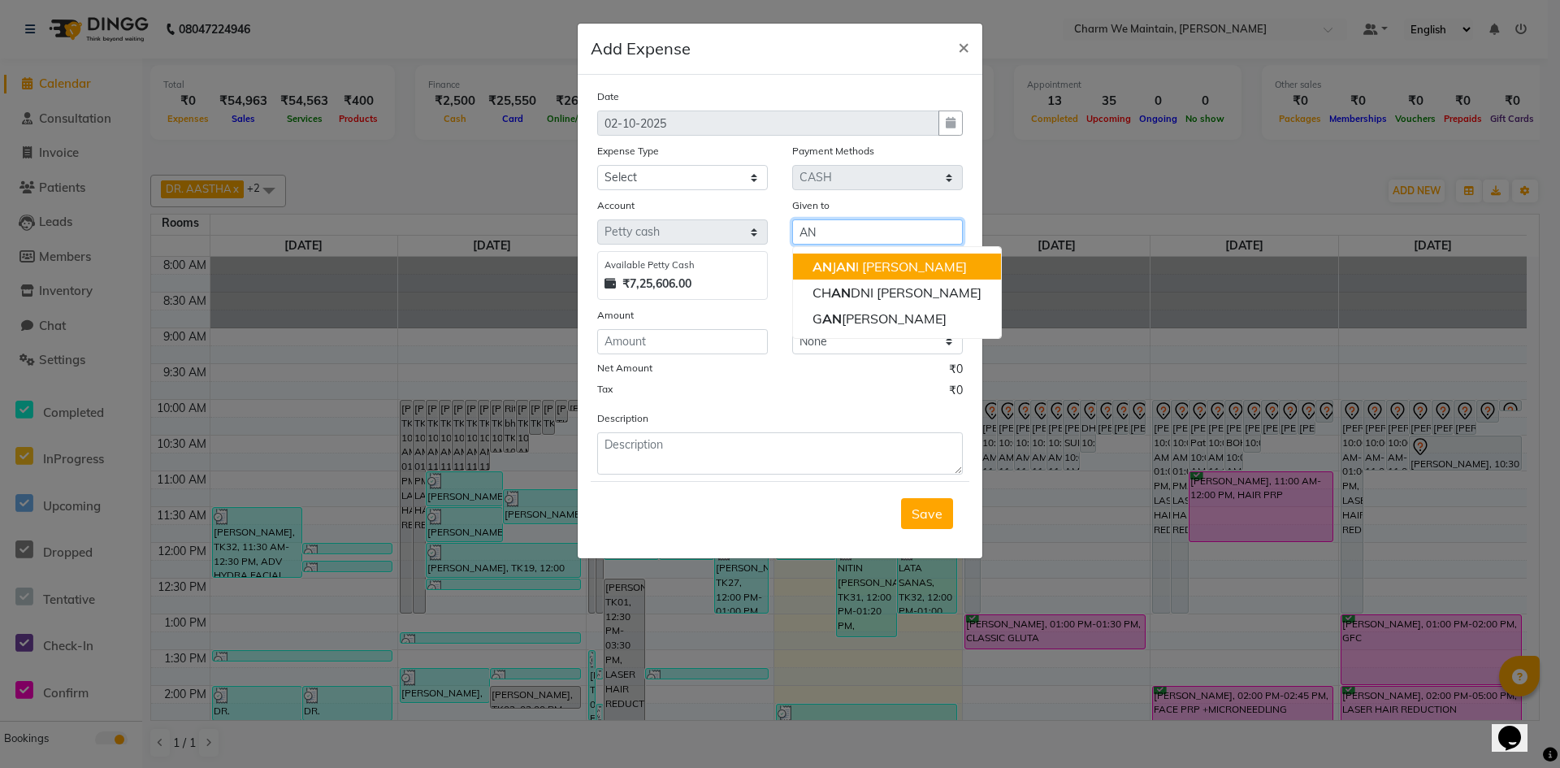
click at [857, 260] on ngb-highlight "AN J AN I SHARMA" at bounding box center [890, 266] width 154 height 16
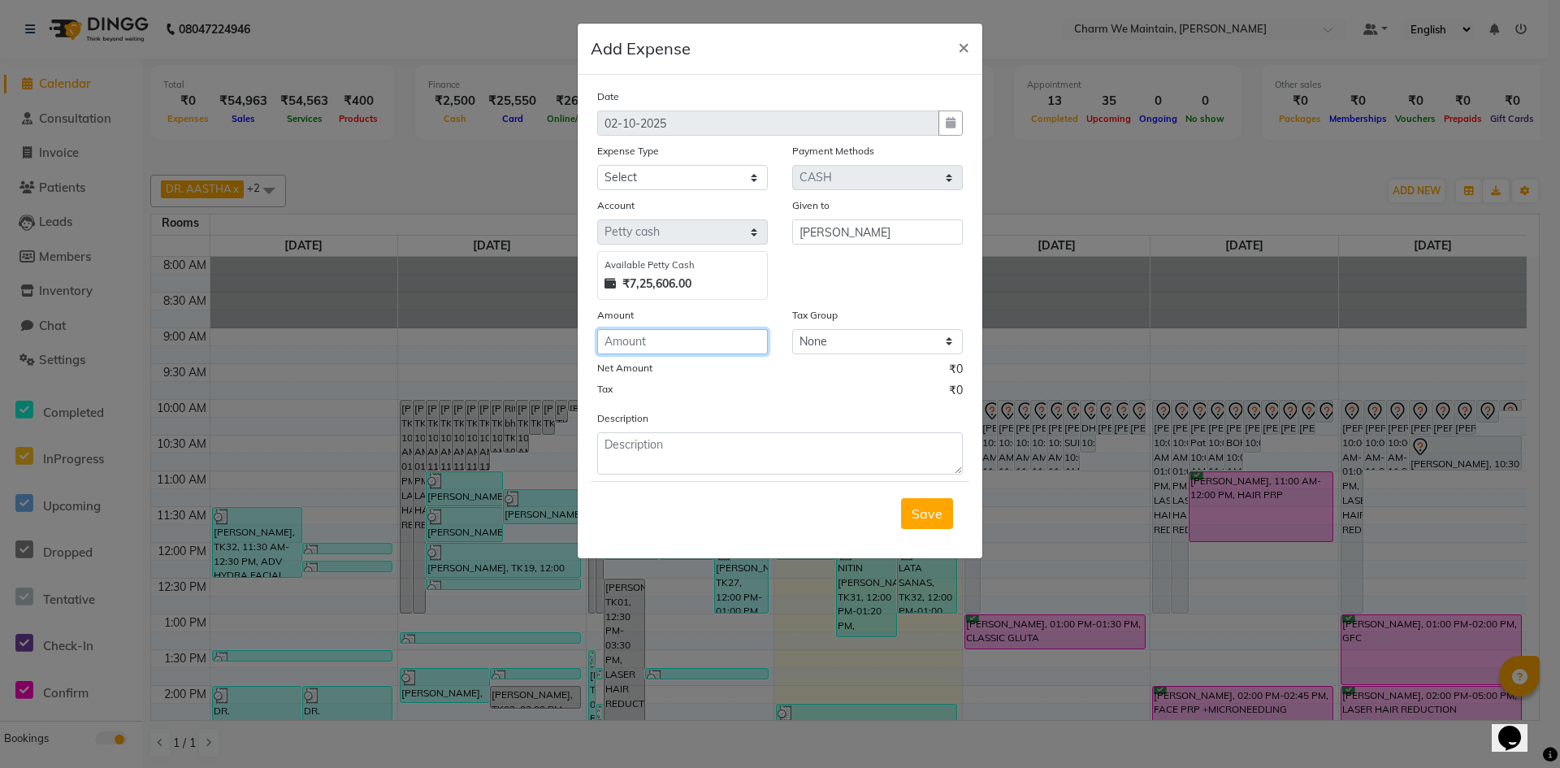
click at [664, 340] on input "number" at bounding box center [682, 341] width 171 height 25
click at [677, 455] on textarea at bounding box center [780, 453] width 366 height 42
click at [718, 174] on select "Select Advance Salary Bank charges Car maintenance Cash transfer to bank Cash t…" at bounding box center [682, 177] width 171 height 25
click at [597, 165] on select "Select Advance Salary Bank charges Car maintenance Cash transfer to bank Cash t…" at bounding box center [682, 177] width 171 height 25
click at [739, 449] on textarea at bounding box center [780, 453] width 366 height 42
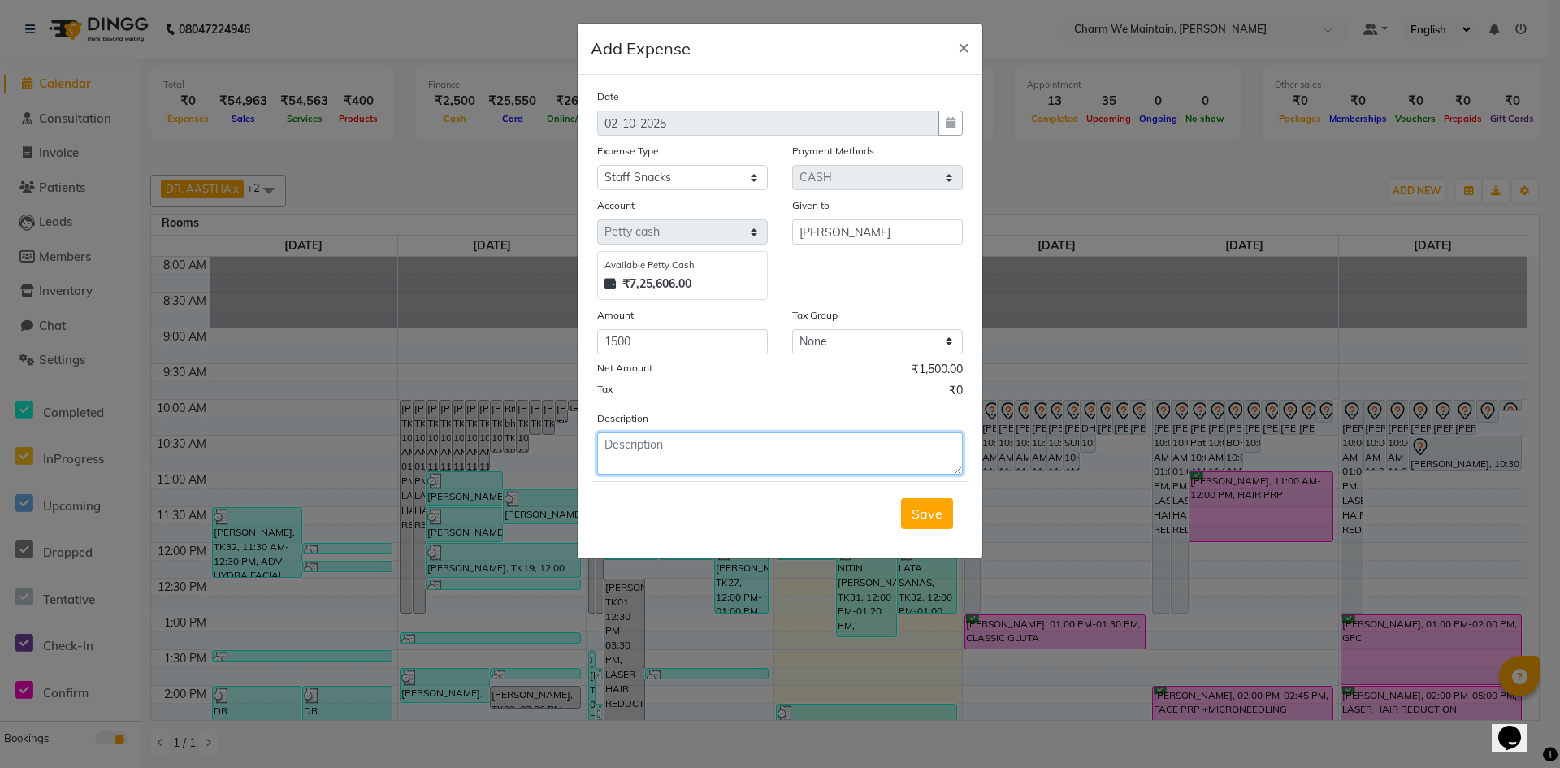
click at [814, 462] on textarea at bounding box center [780, 453] width 366 height 42
click at [837, 456] on textarea at bounding box center [780, 453] width 366 height 42
click at [941, 515] on span "Save" at bounding box center [927, 513] width 31 height 16
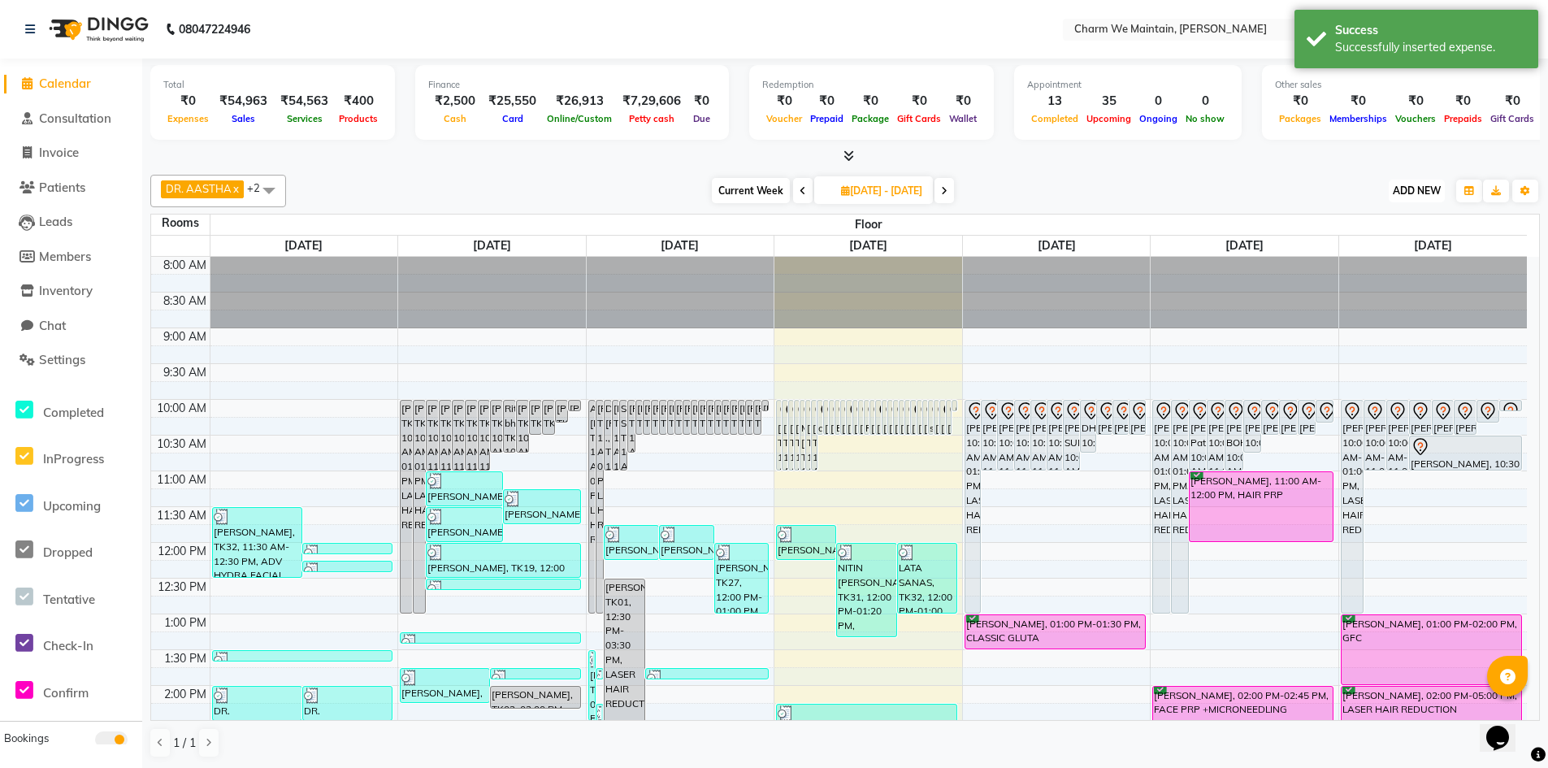
click at [1435, 193] on span "ADD NEW" at bounding box center [1417, 190] width 48 height 12
click at [1353, 271] on link "Add Expense" at bounding box center [1380, 264] width 128 height 21
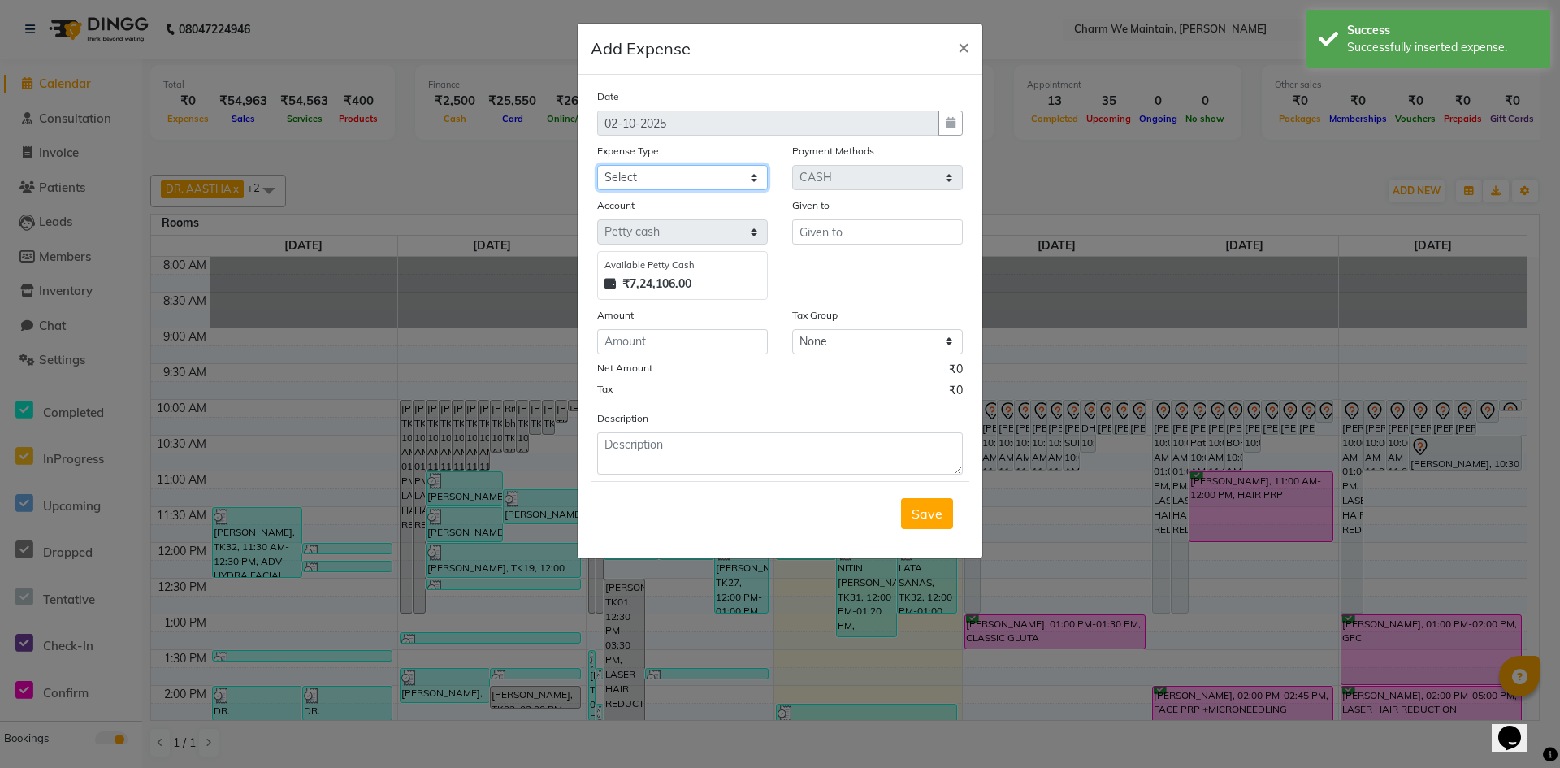
click at [676, 168] on select "Select Advance Salary Bank charges Car maintenance Cash transfer to bank Cash t…" at bounding box center [682, 177] width 171 height 25
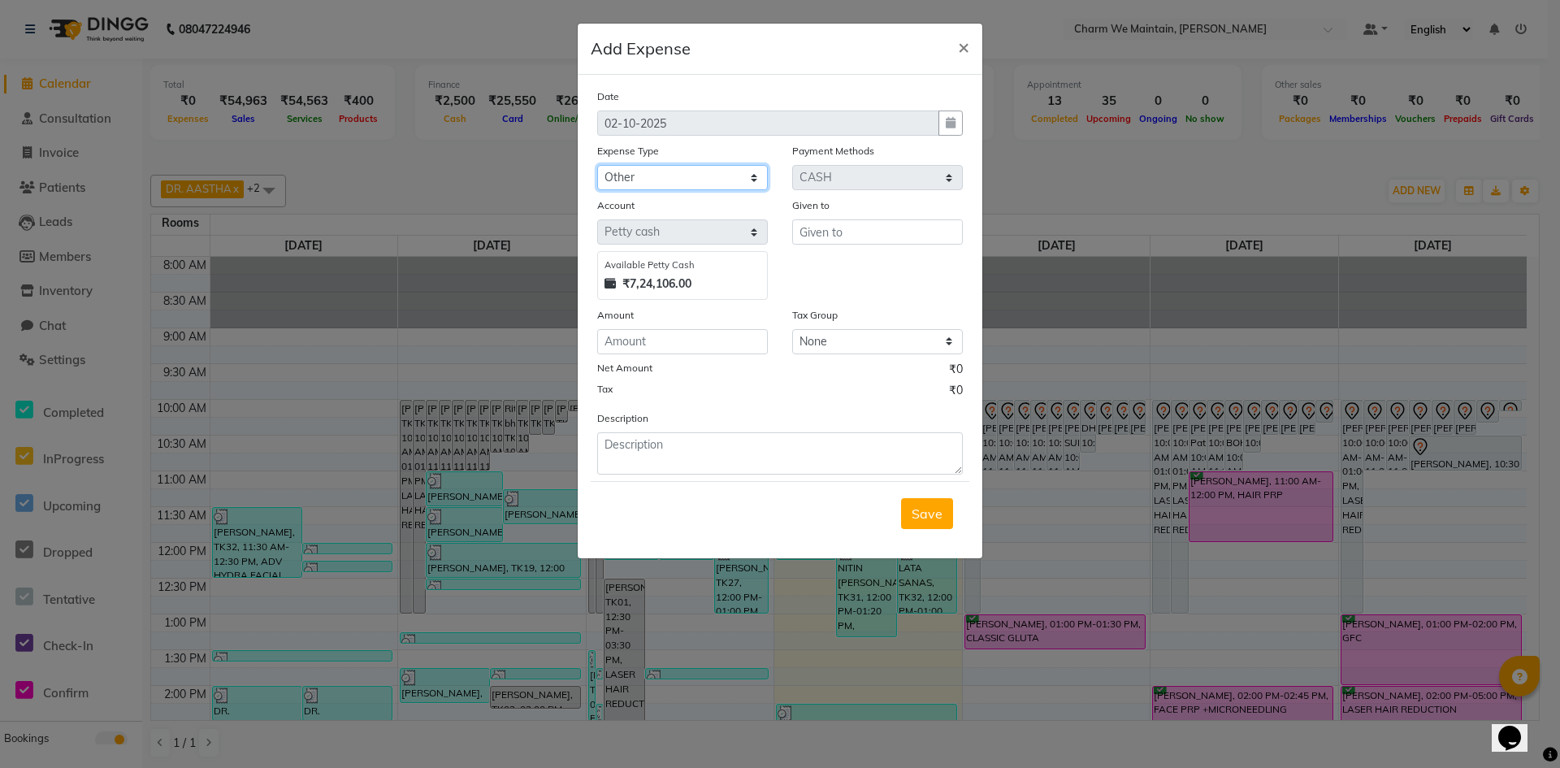
click at [597, 165] on select "Select Advance Salary Bank charges Car maintenance Cash transfer to bank Cash t…" at bounding box center [682, 177] width 171 height 25
click at [709, 344] on input "number" at bounding box center [682, 341] width 171 height 25
click at [848, 232] on input "text" at bounding box center [877, 231] width 171 height 25
click at [848, 454] on textarea at bounding box center [780, 453] width 366 height 42
click at [687, 452] on textarea at bounding box center [780, 453] width 366 height 42
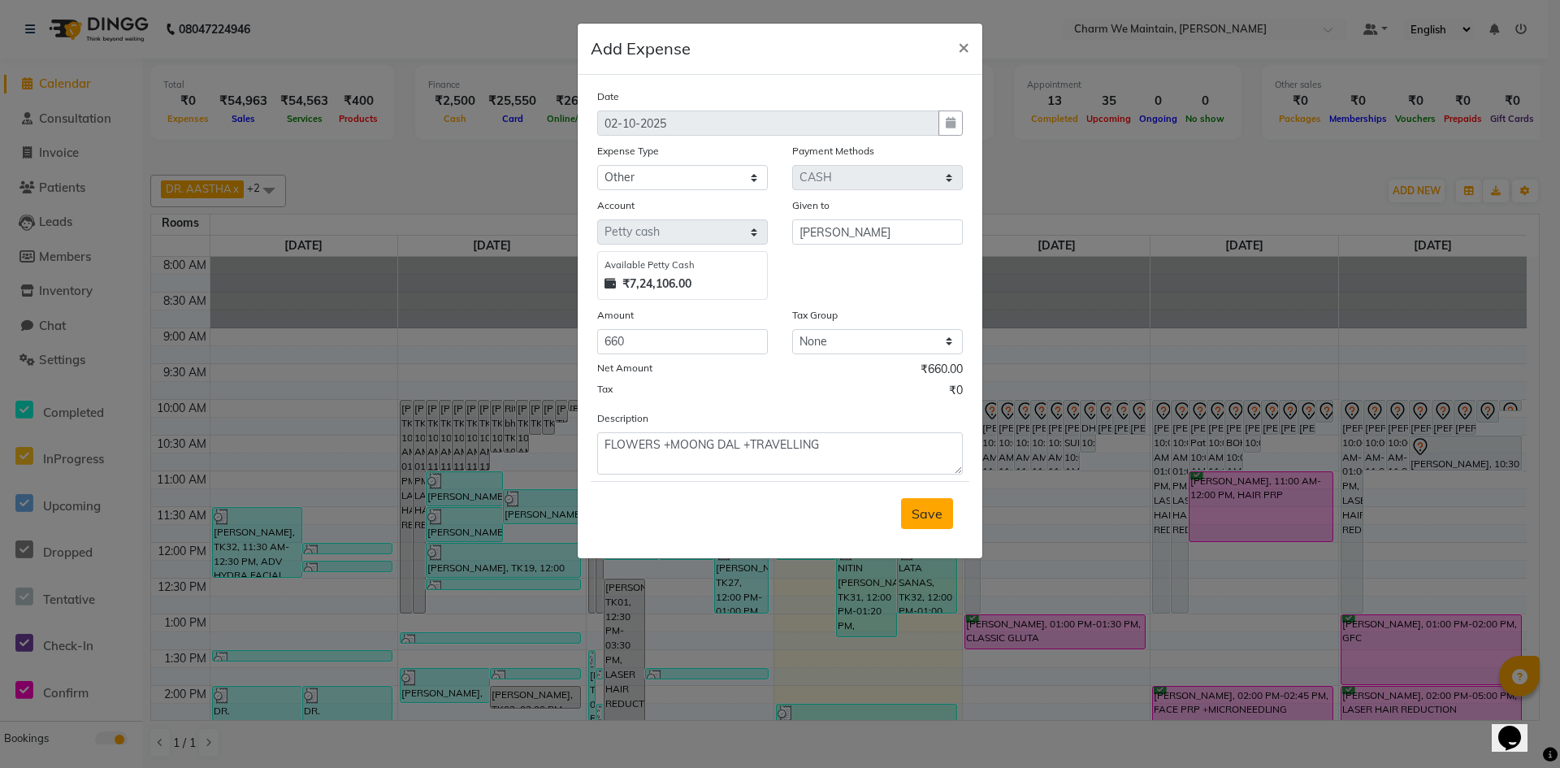
click at [934, 513] on span "Save" at bounding box center [927, 513] width 31 height 16
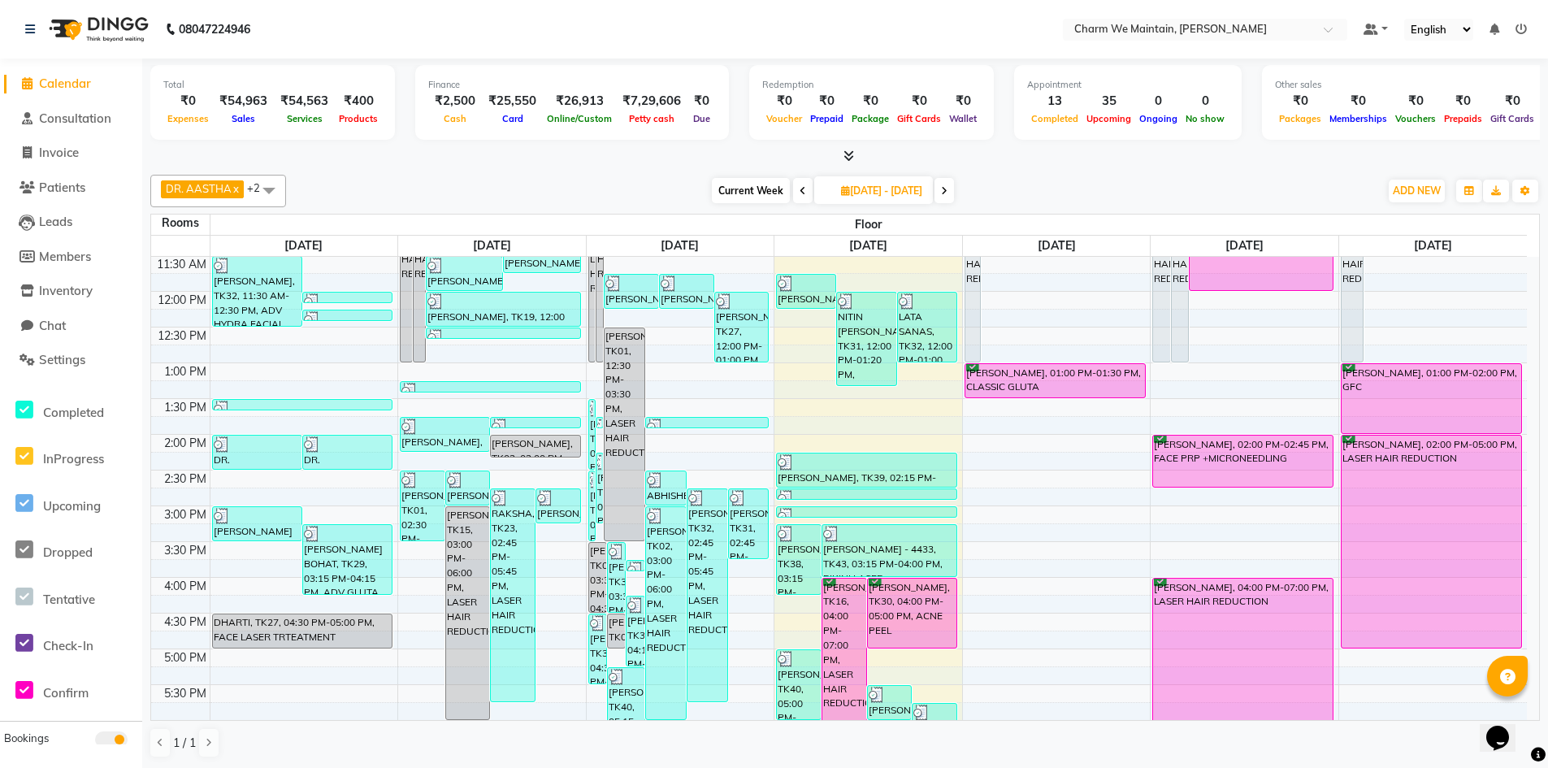
scroll to position [244, 0]
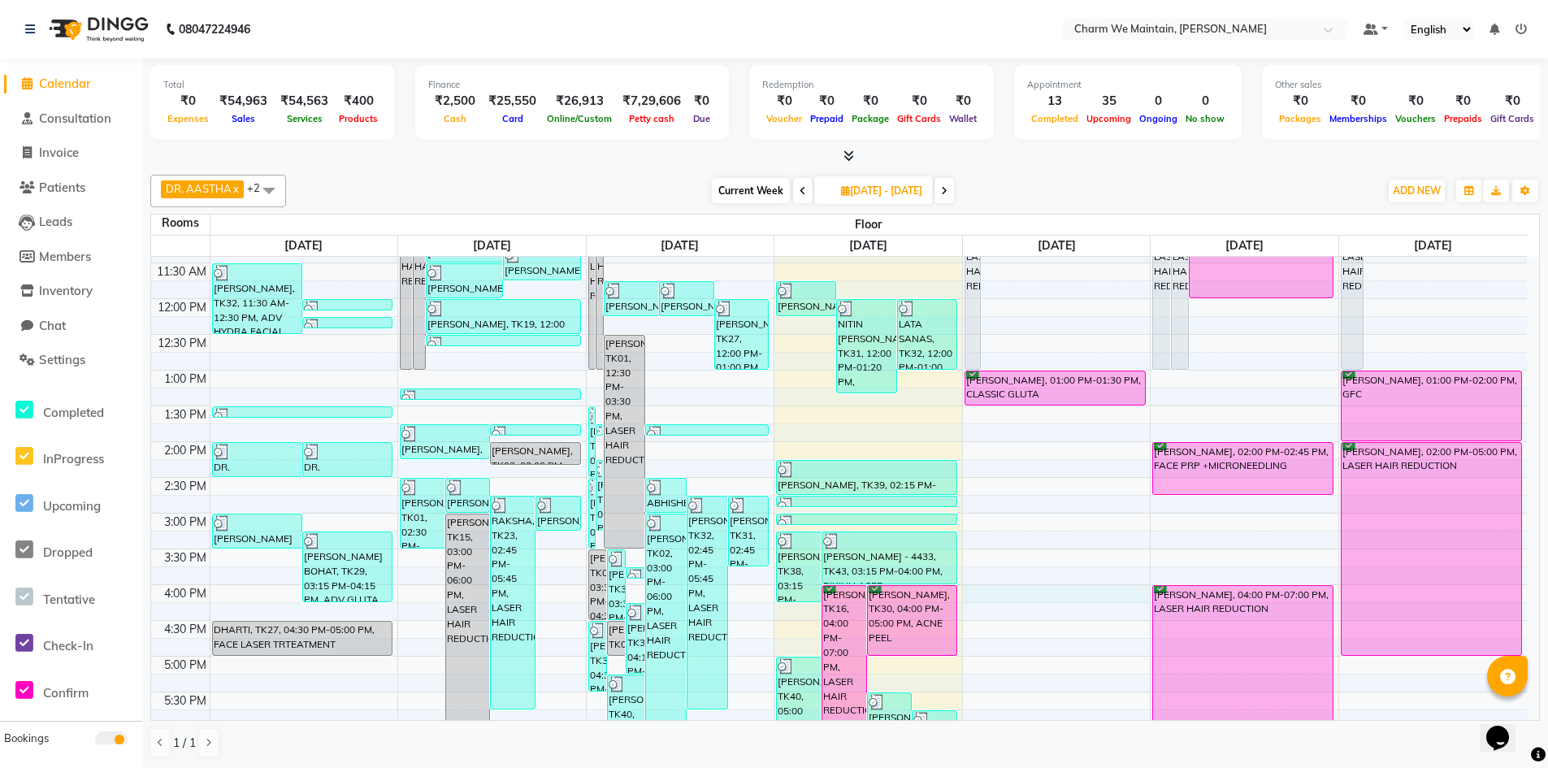
click at [1078, 601] on div "8:00 AM 8:30 AM 9:00 AM 9:30 AM 10:00 AM 10:30 AM 11:00 AM 11:30 AM 12:00 PM 12…" at bounding box center [839, 549] width 1376 height 1072
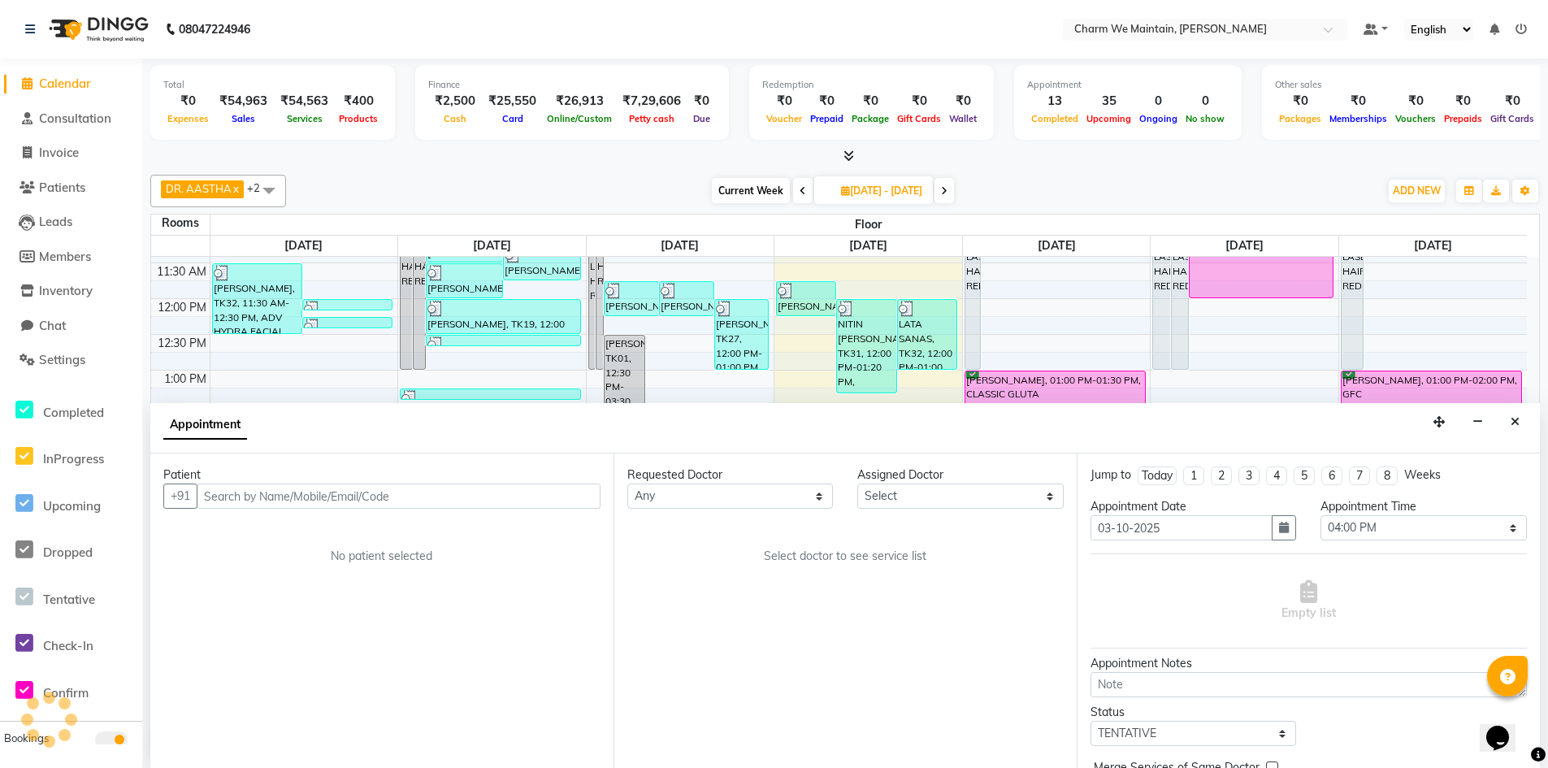
scroll to position [1, 0]
click at [374, 501] on input "text" at bounding box center [399, 495] width 404 height 25
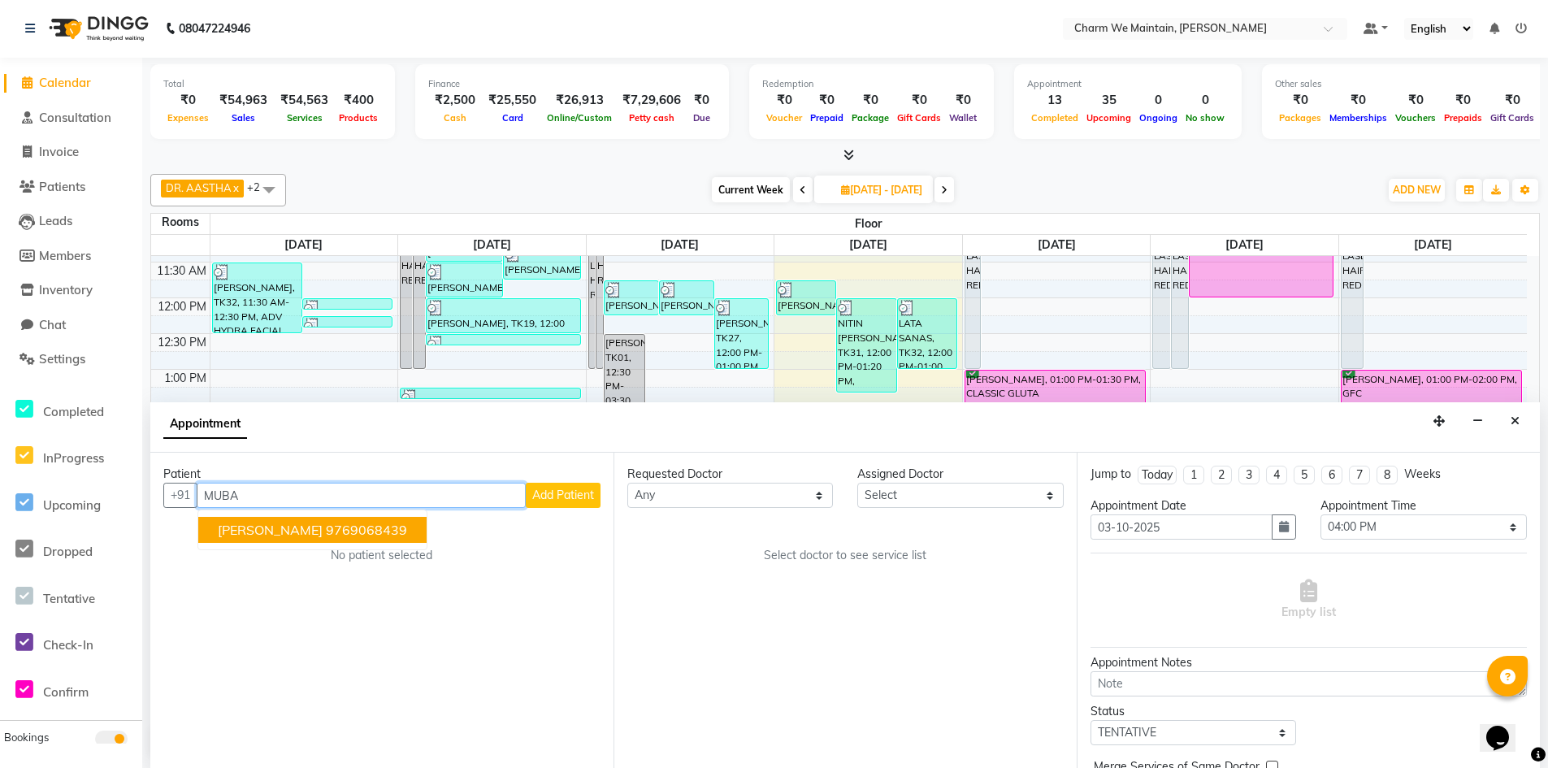
click at [323, 531] on span "[PERSON_NAME]" at bounding box center [270, 530] width 105 height 16
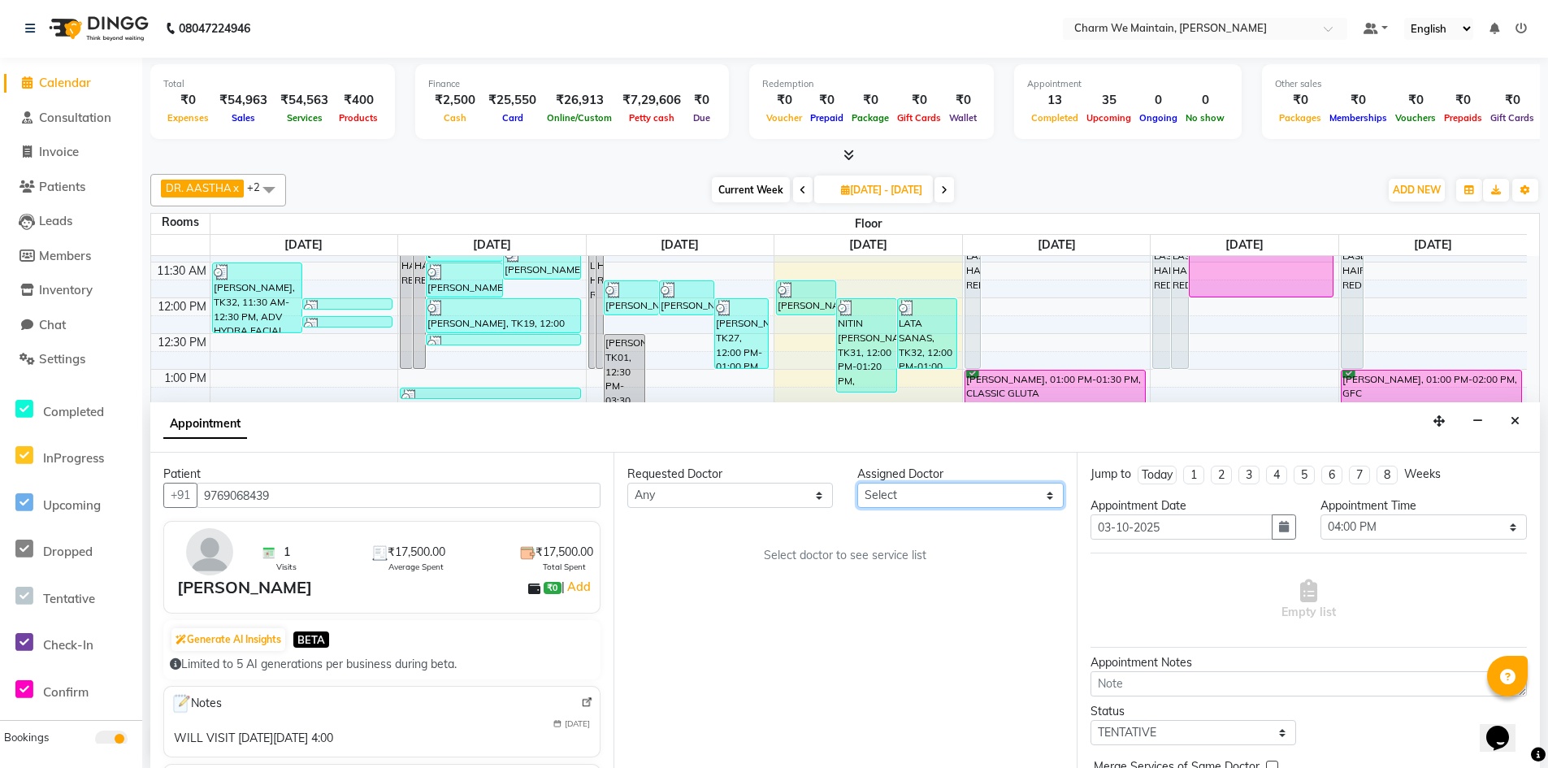
click at [1014, 497] on select "Select DR. AYESHA DR. [GEOGRAPHIC_DATA]" at bounding box center [960, 495] width 206 height 25
click at [857, 483] on select "Select DR. AYESHA DR. [GEOGRAPHIC_DATA]" at bounding box center [960, 495] width 206 height 25
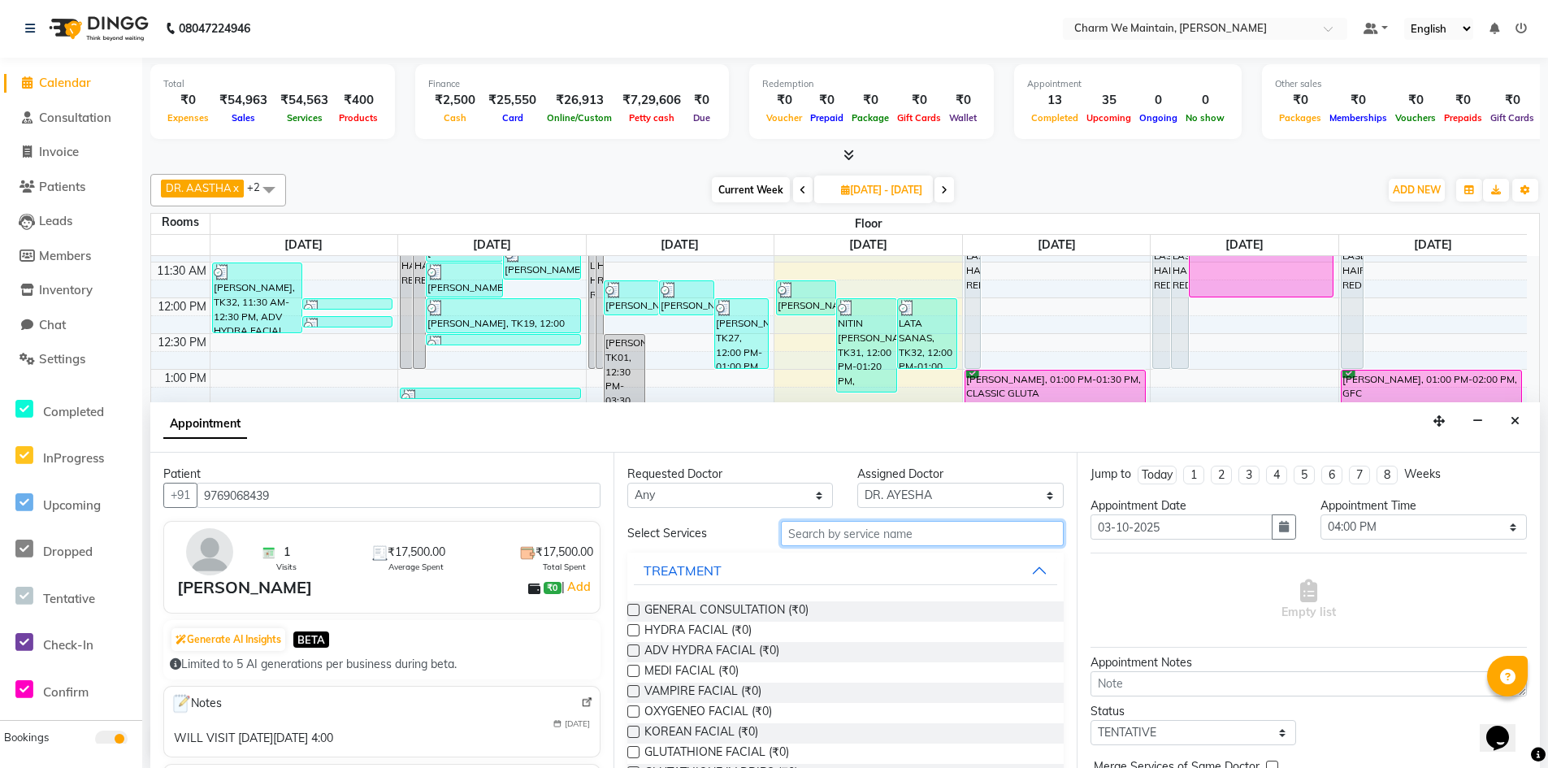
click at [932, 536] on input "text" at bounding box center [922, 533] width 283 height 25
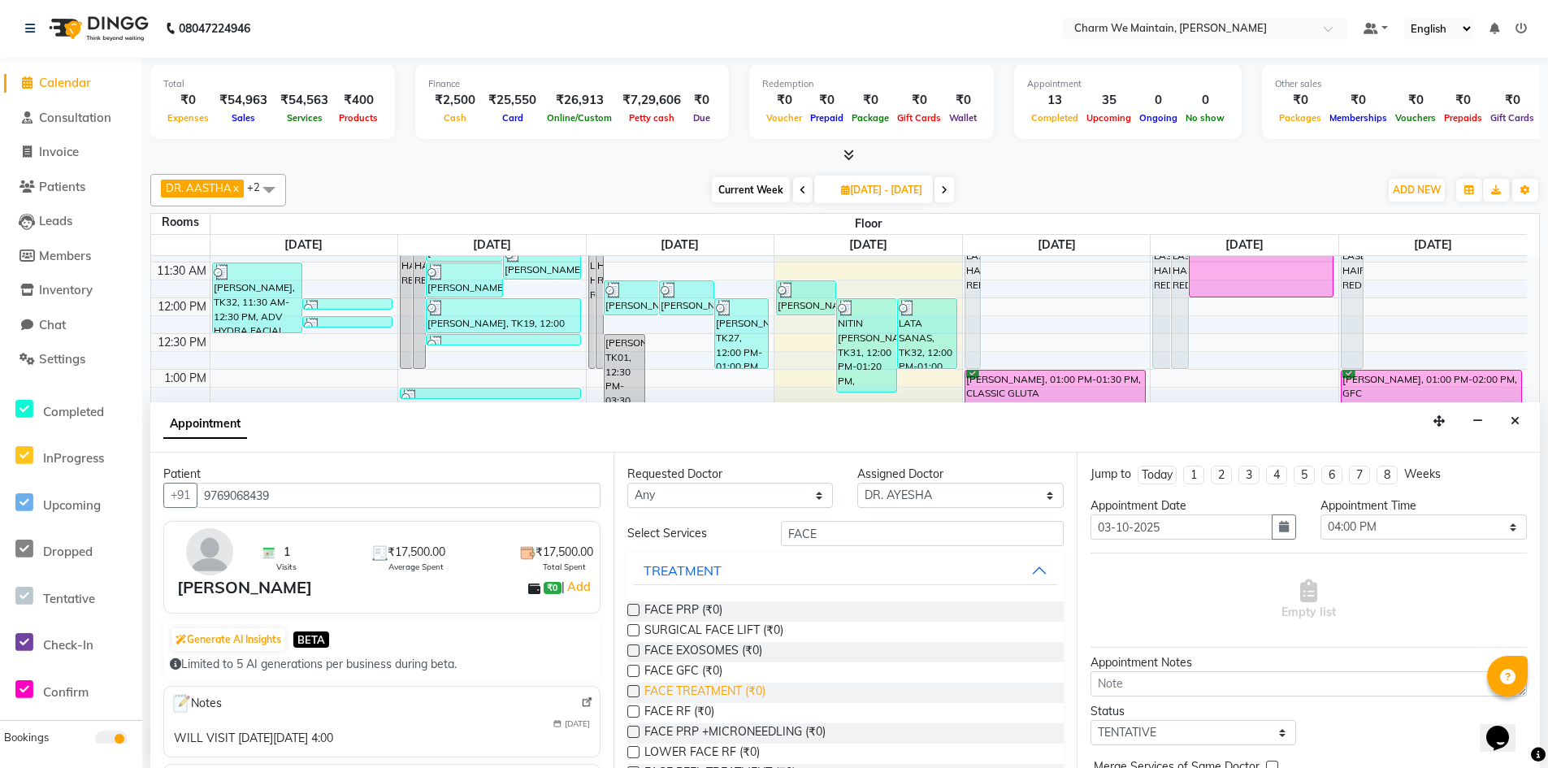
click at [731, 694] on span "FACE TREATMENT (₹0)" at bounding box center [704, 693] width 121 height 20
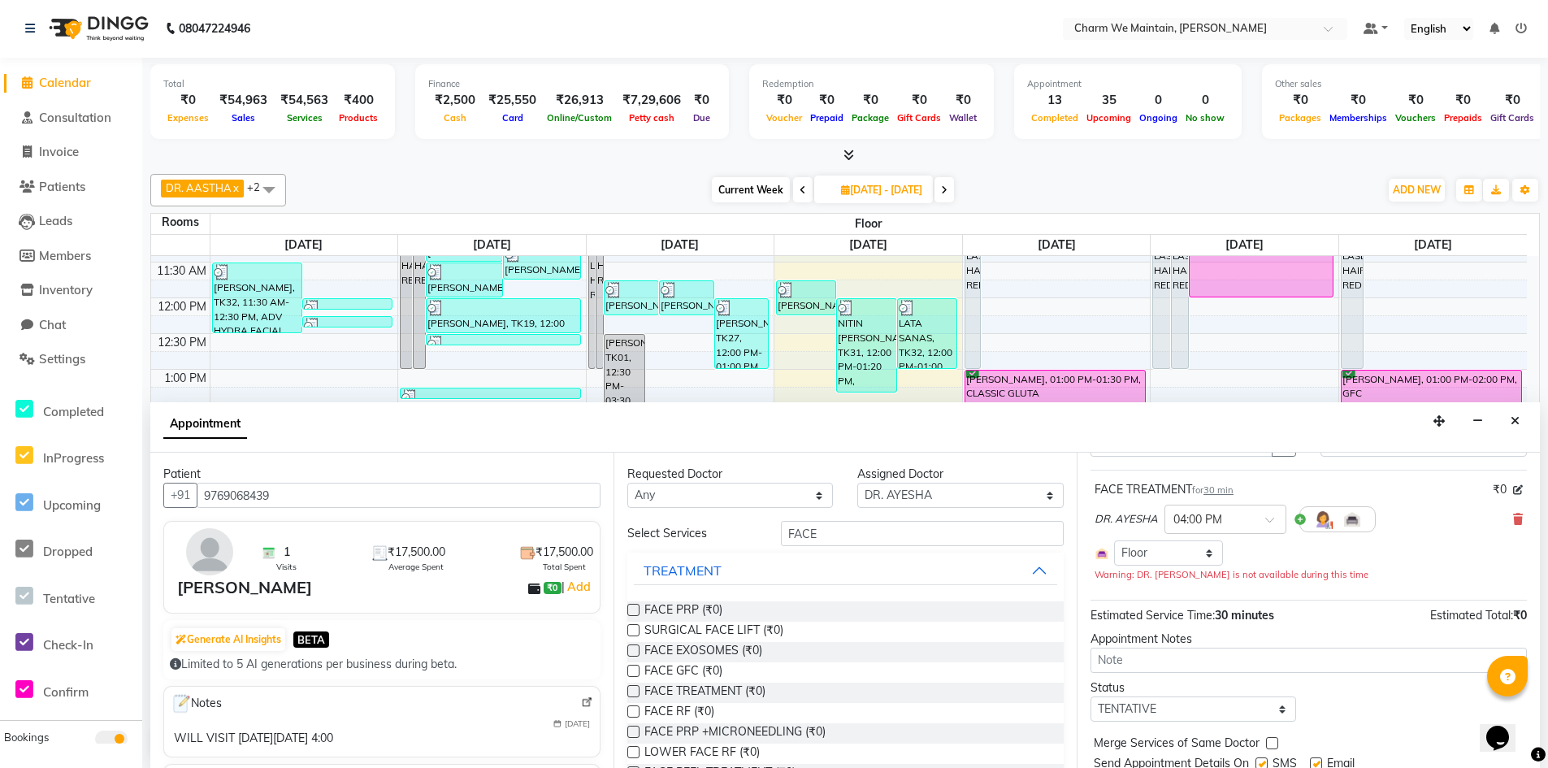
scroll to position [139, 0]
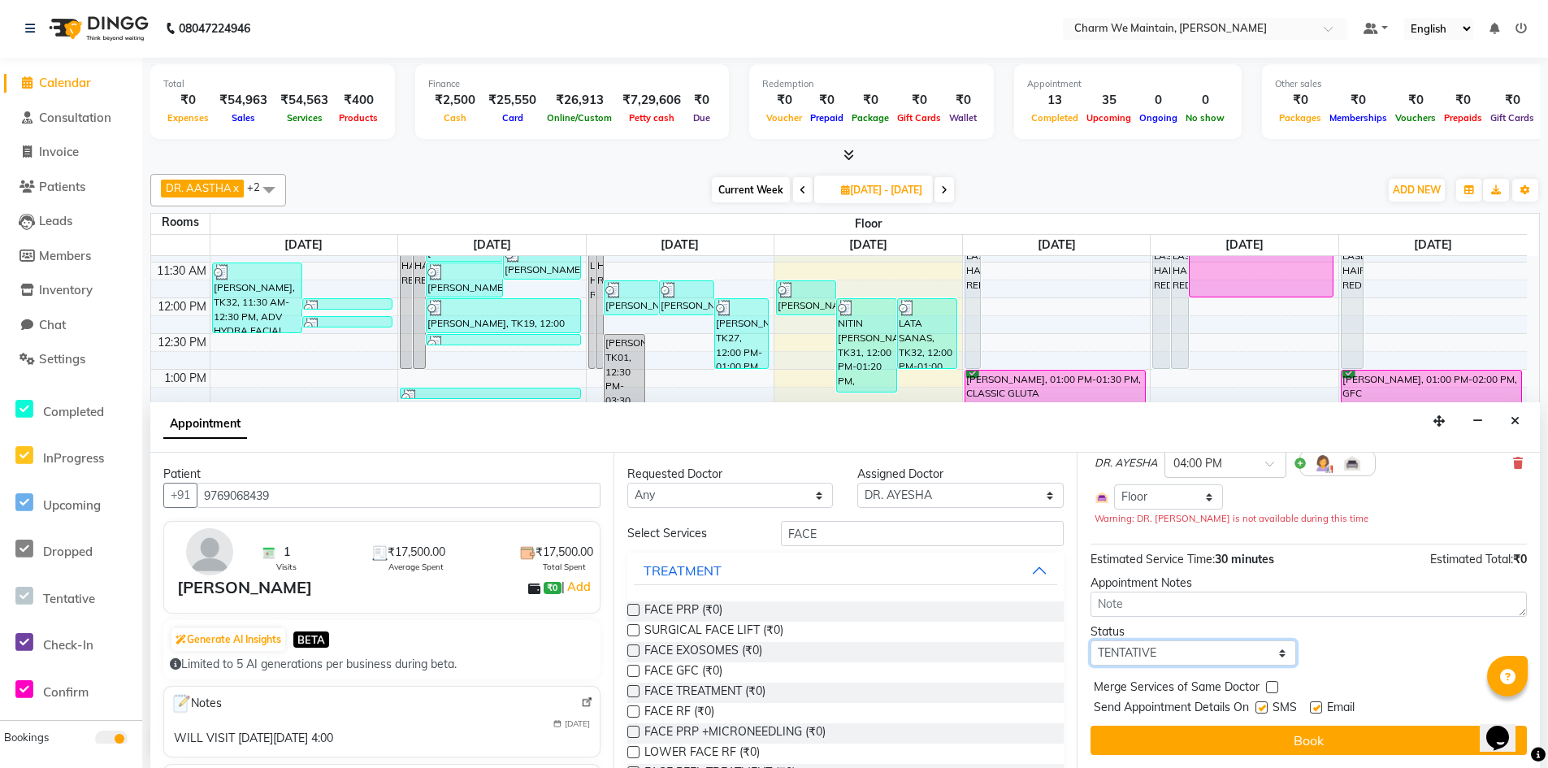
click at [1190, 652] on select "Select TENTATIVE CONFIRM UPCOMING" at bounding box center [1194, 652] width 206 height 25
click at [1091, 640] on select "Select TENTATIVE CONFIRM UPCOMING" at bounding box center [1194, 652] width 206 height 25
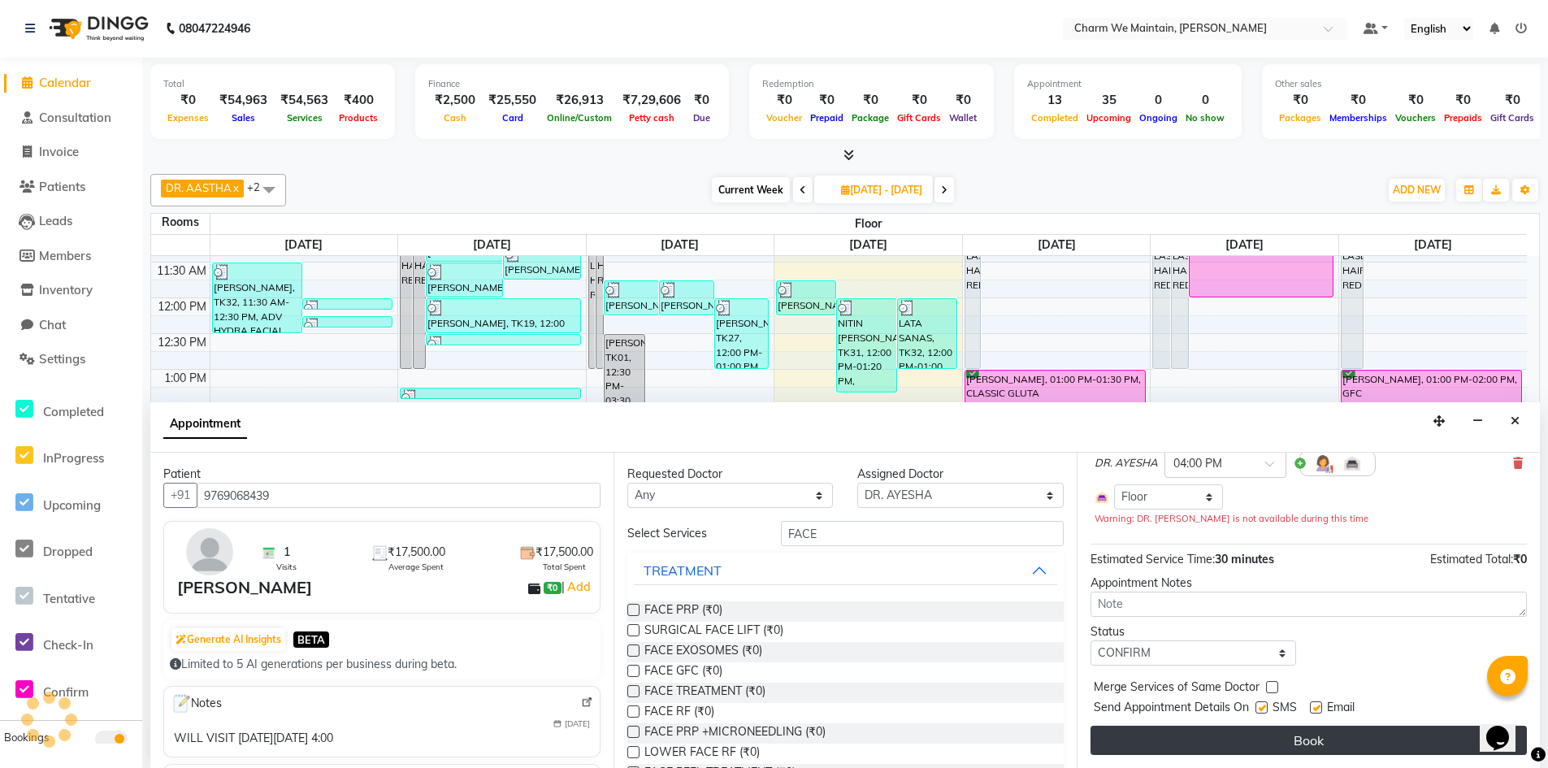
click at [1320, 744] on button "Book" at bounding box center [1309, 740] width 436 height 29
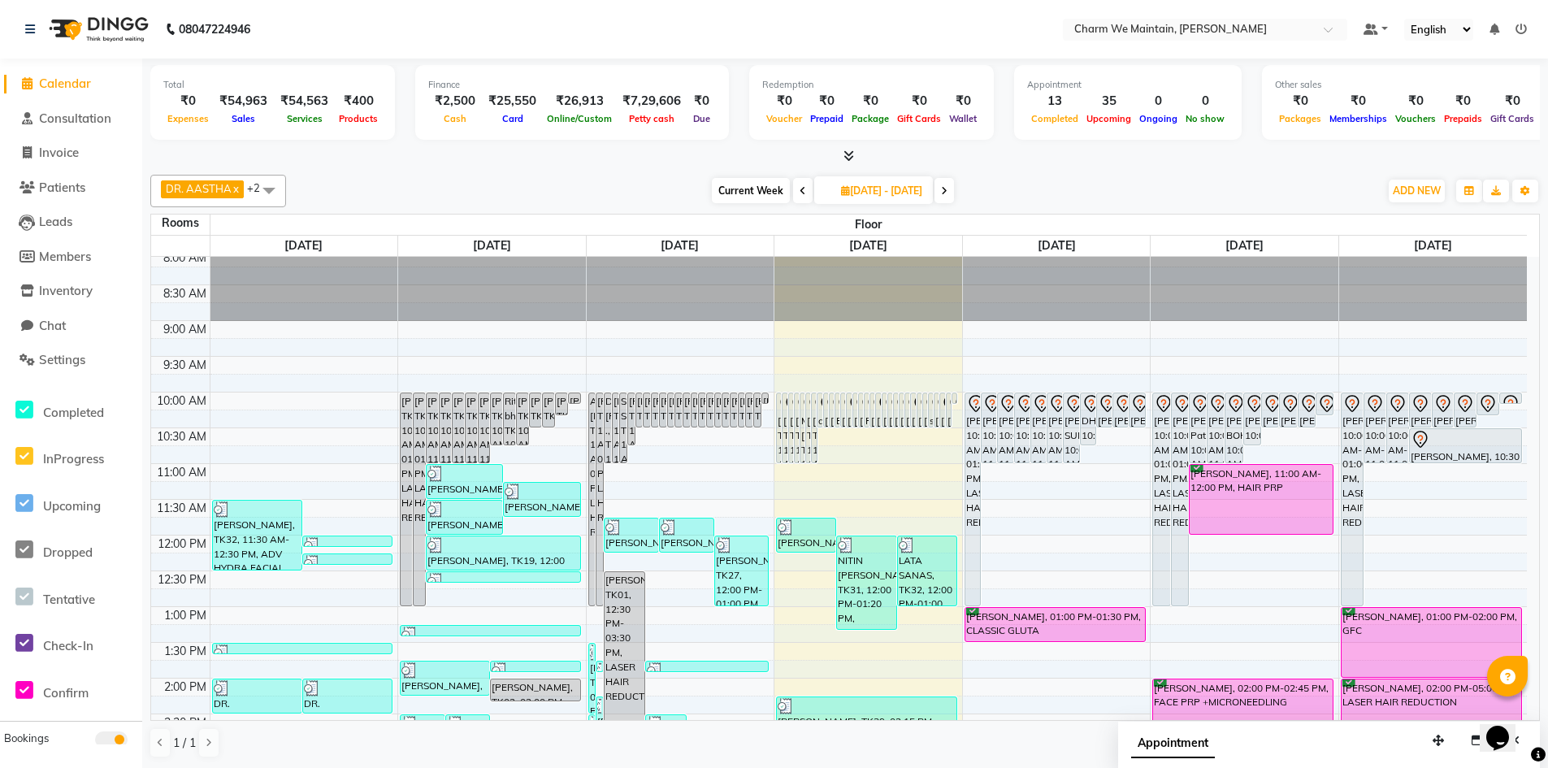
scroll to position [0, 0]
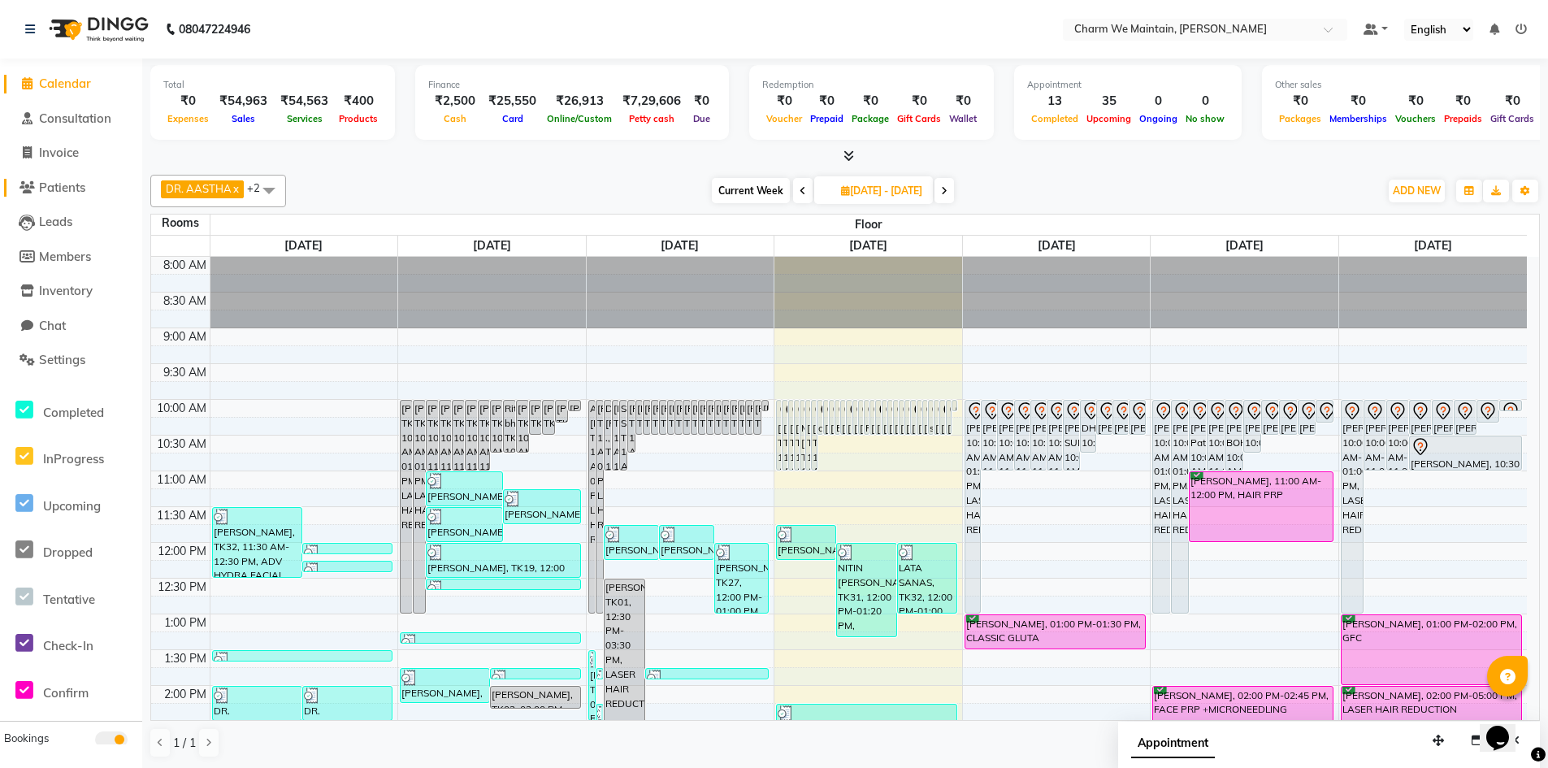
click at [72, 181] on span "Patients" at bounding box center [62, 187] width 46 height 15
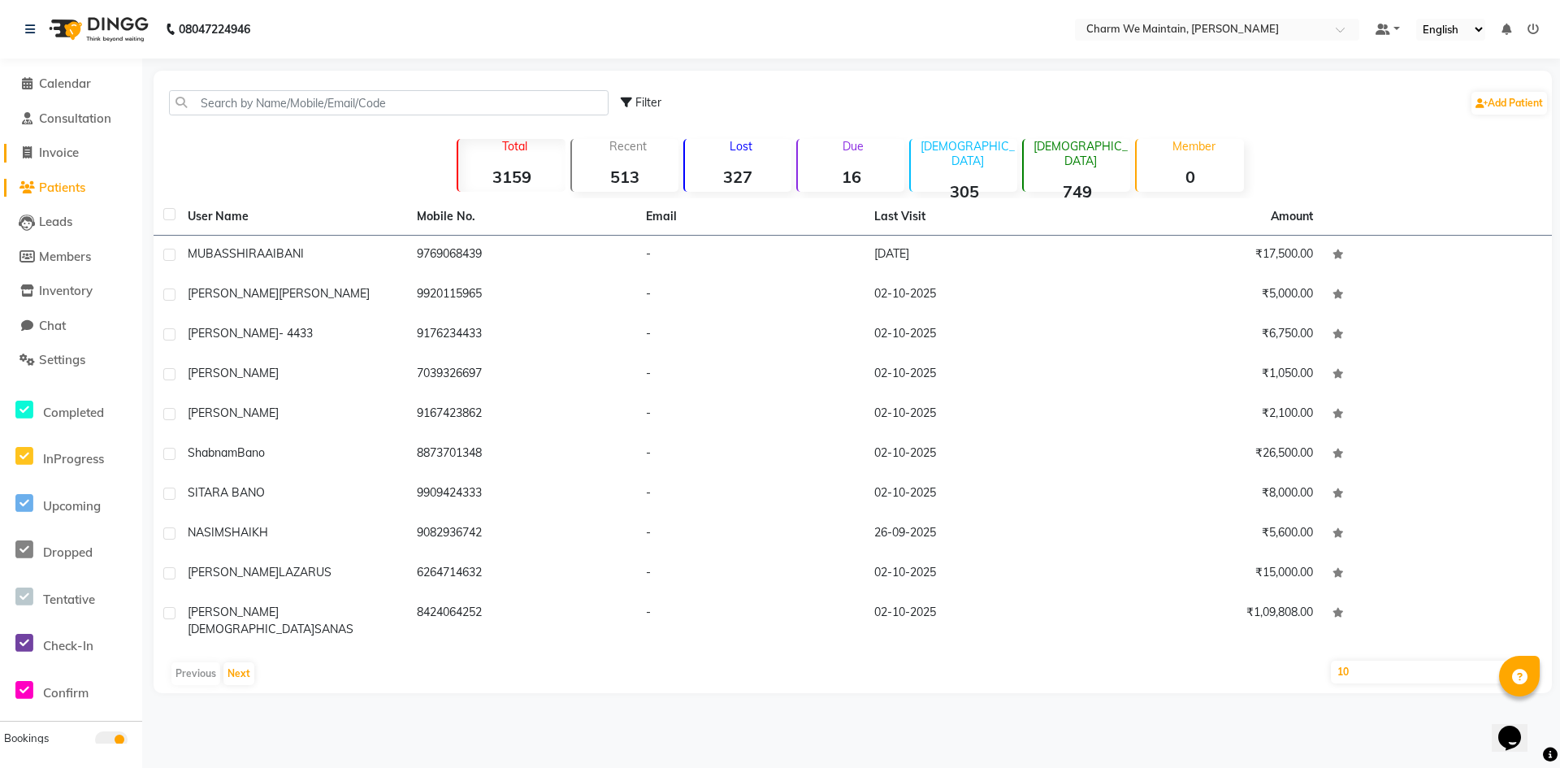
click at [67, 153] on span "Invoice" at bounding box center [59, 152] width 40 height 15
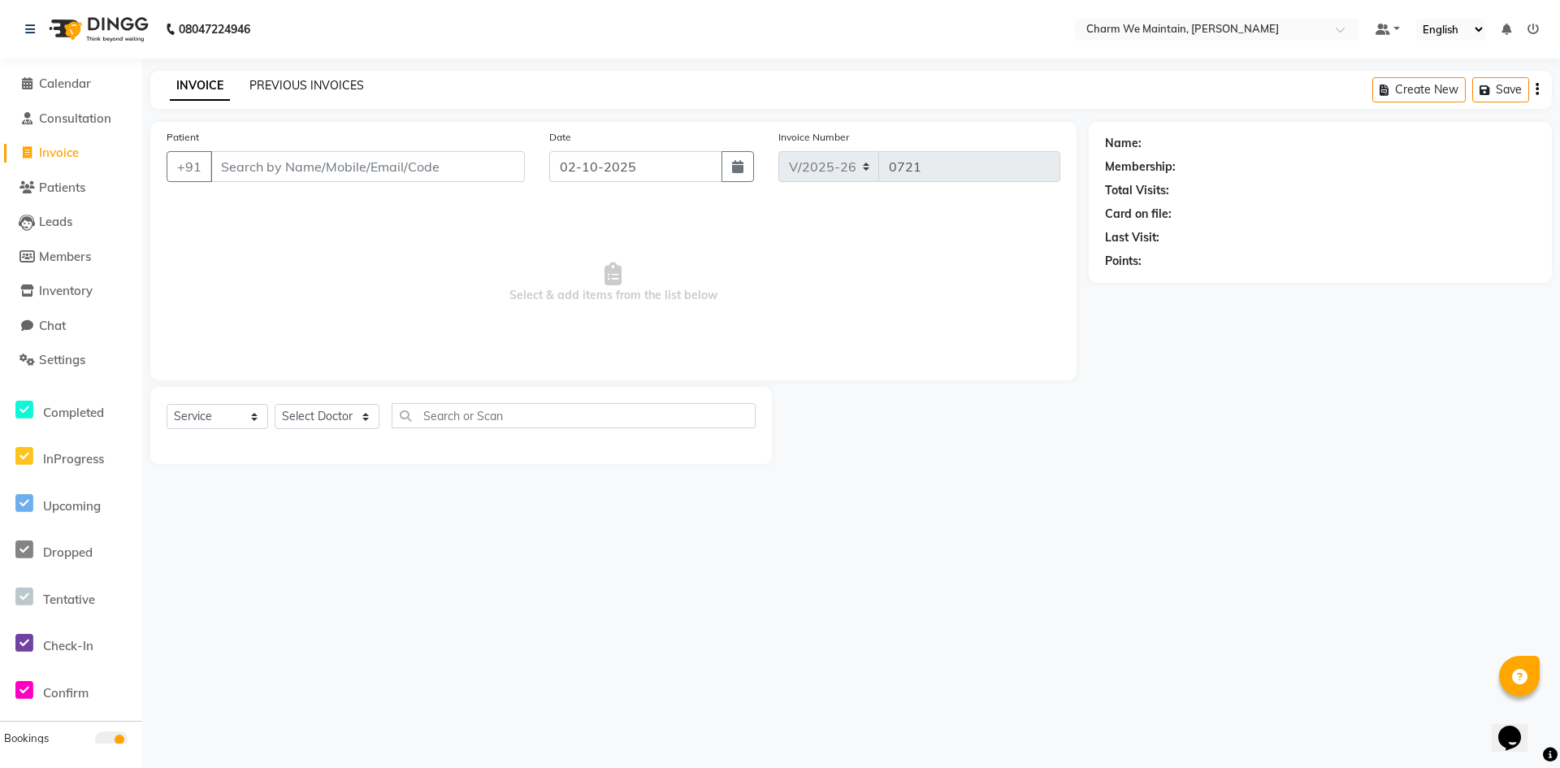
click at [340, 88] on link "PREVIOUS INVOICES" at bounding box center [306, 85] width 115 height 15
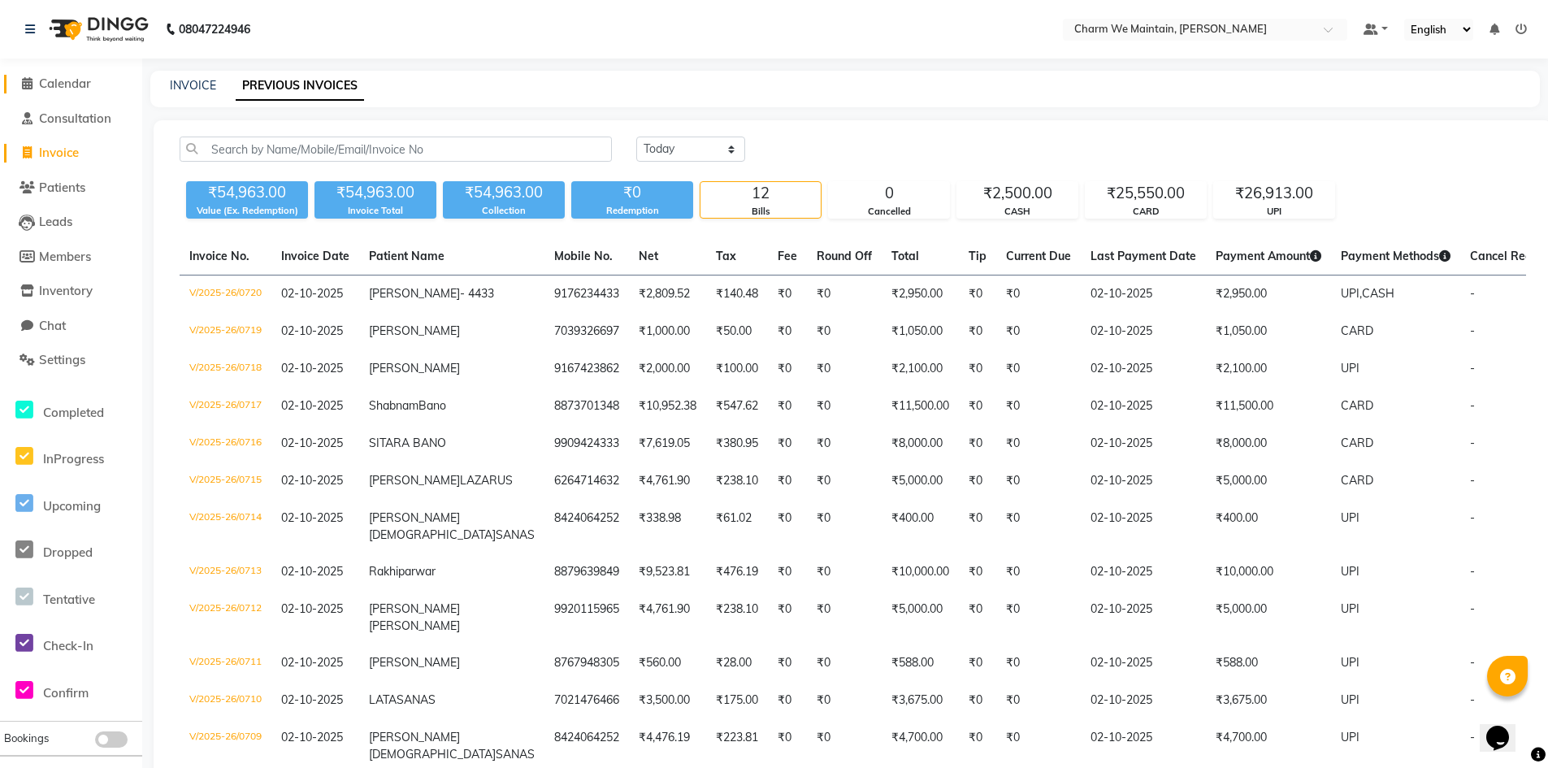
click at [80, 82] on span "Calendar" at bounding box center [65, 83] width 52 height 15
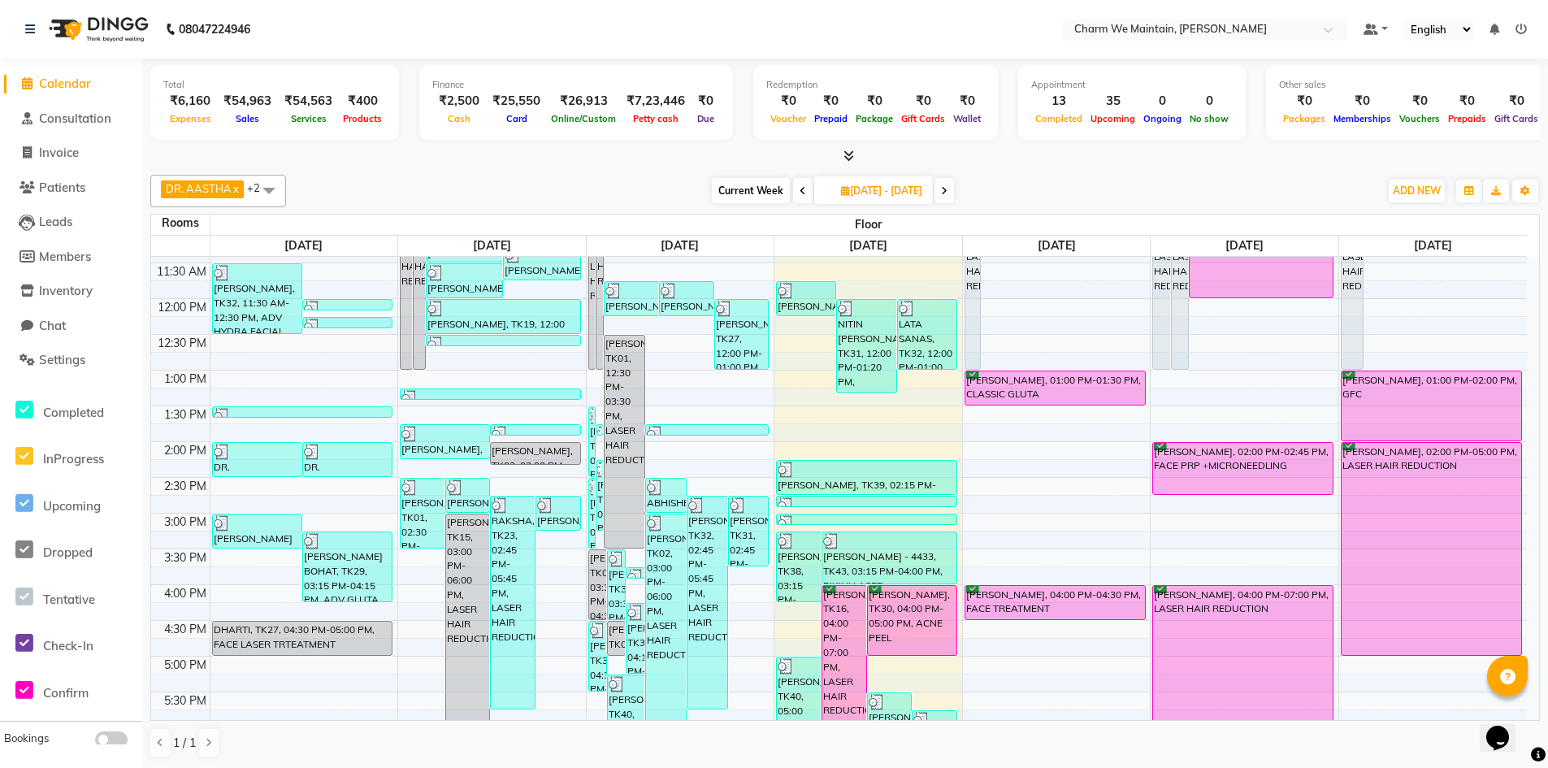
scroll to position [569, 0]
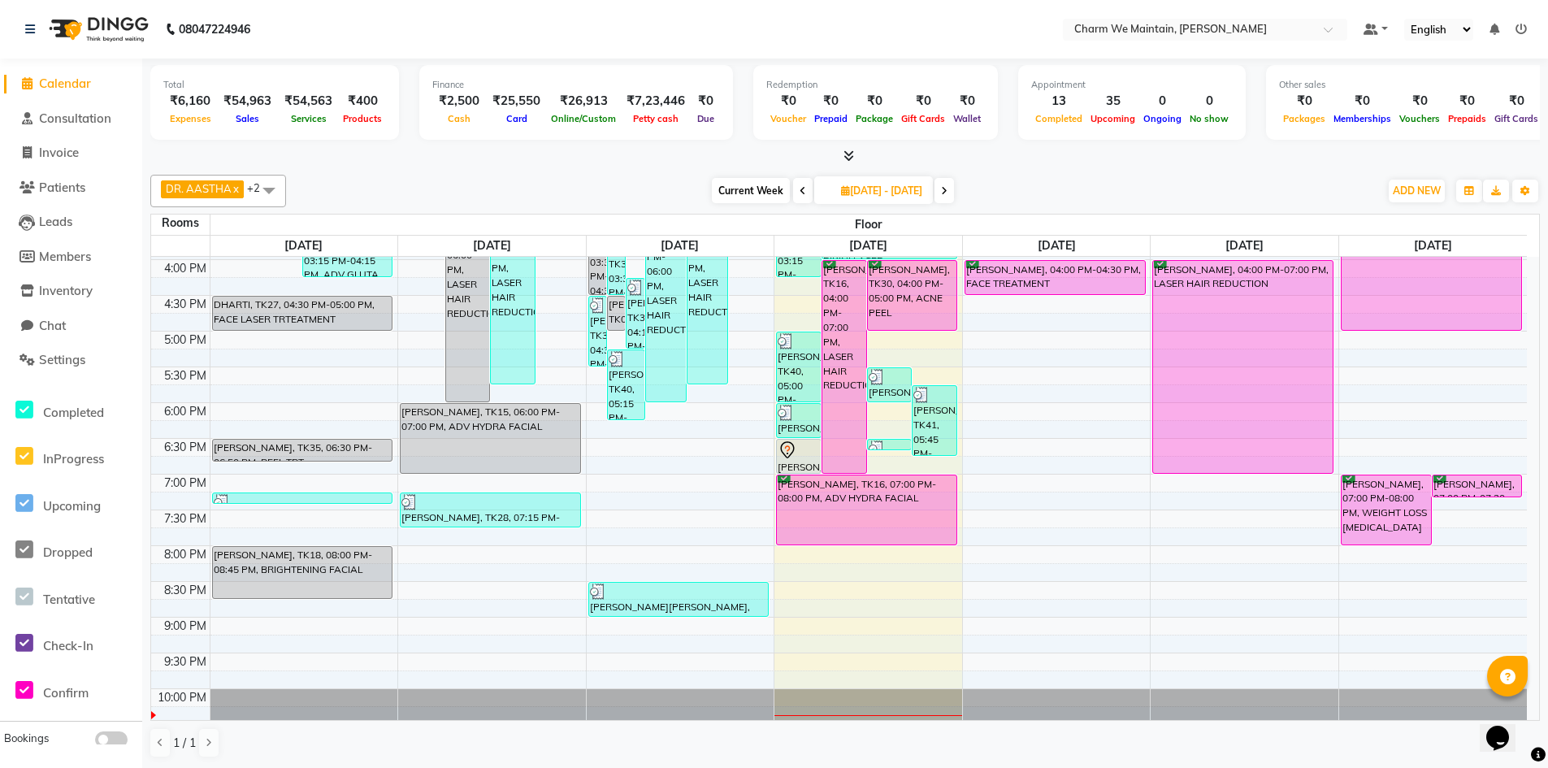
click at [1045, 419] on div "8:00 AM 8:30 AM 9:00 AM 9:30 AM 10:00 AM 10:30 AM 11:00 AM 11:30 AM 12:00 PM 12…" at bounding box center [839, 224] width 1376 height 1072
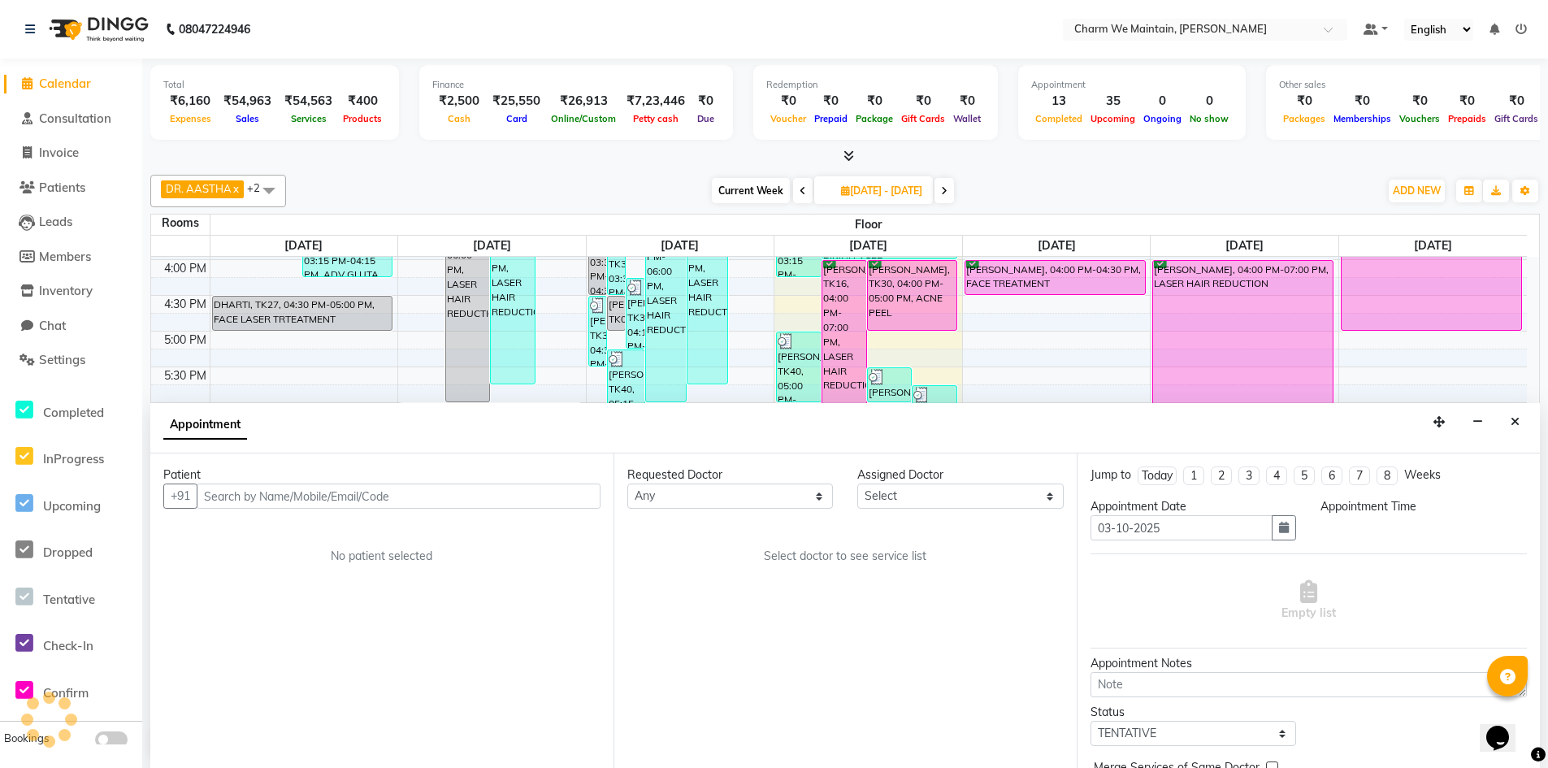
scroll to position [1, 0]
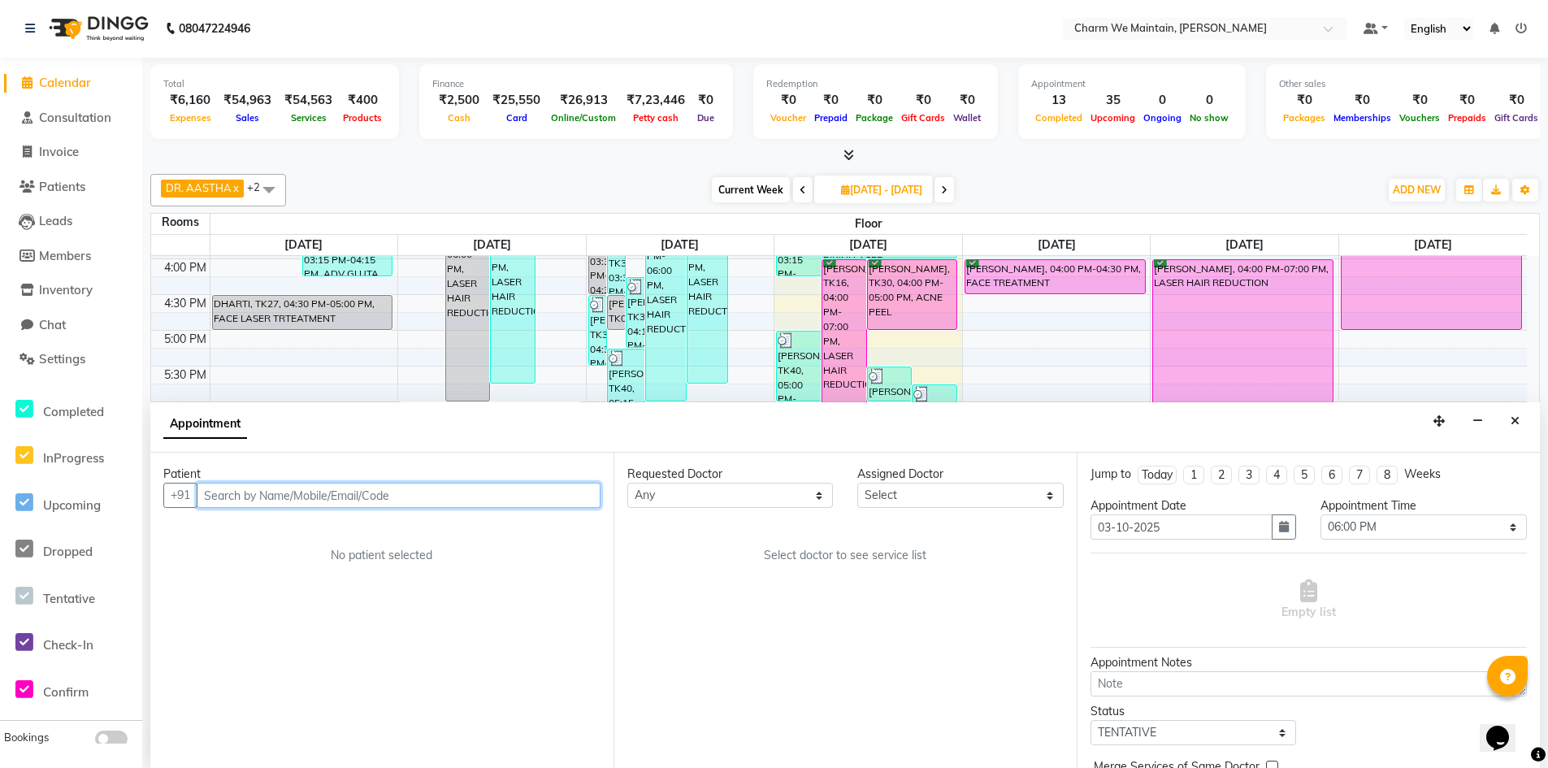
click at [492, 496] on input "text" at bounding box center [399, 495] width 404 height 25
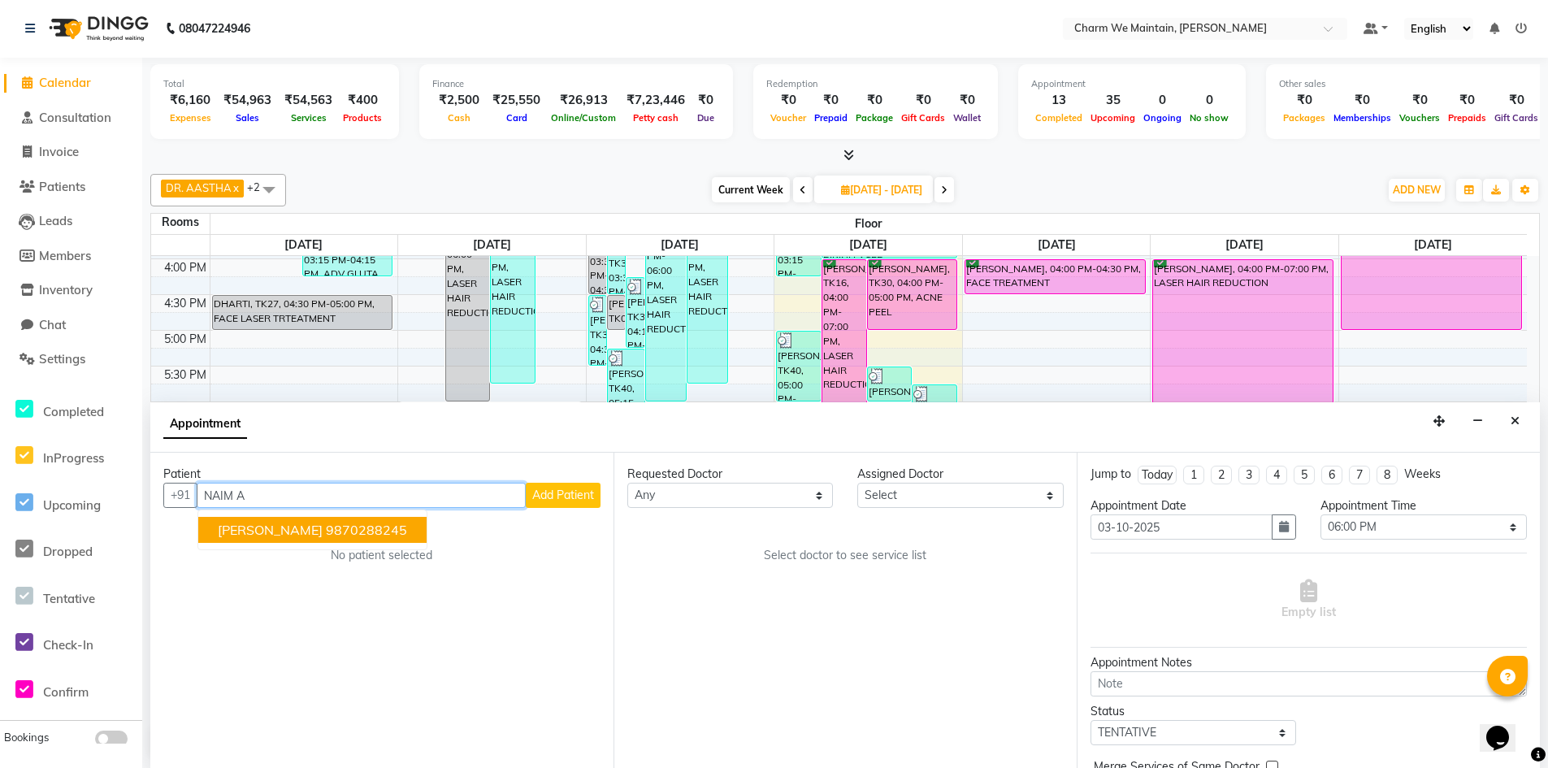
click at [326, 532] on ngb-highlight "9870288245" at bounding box center [366, 530] width 81 height 16
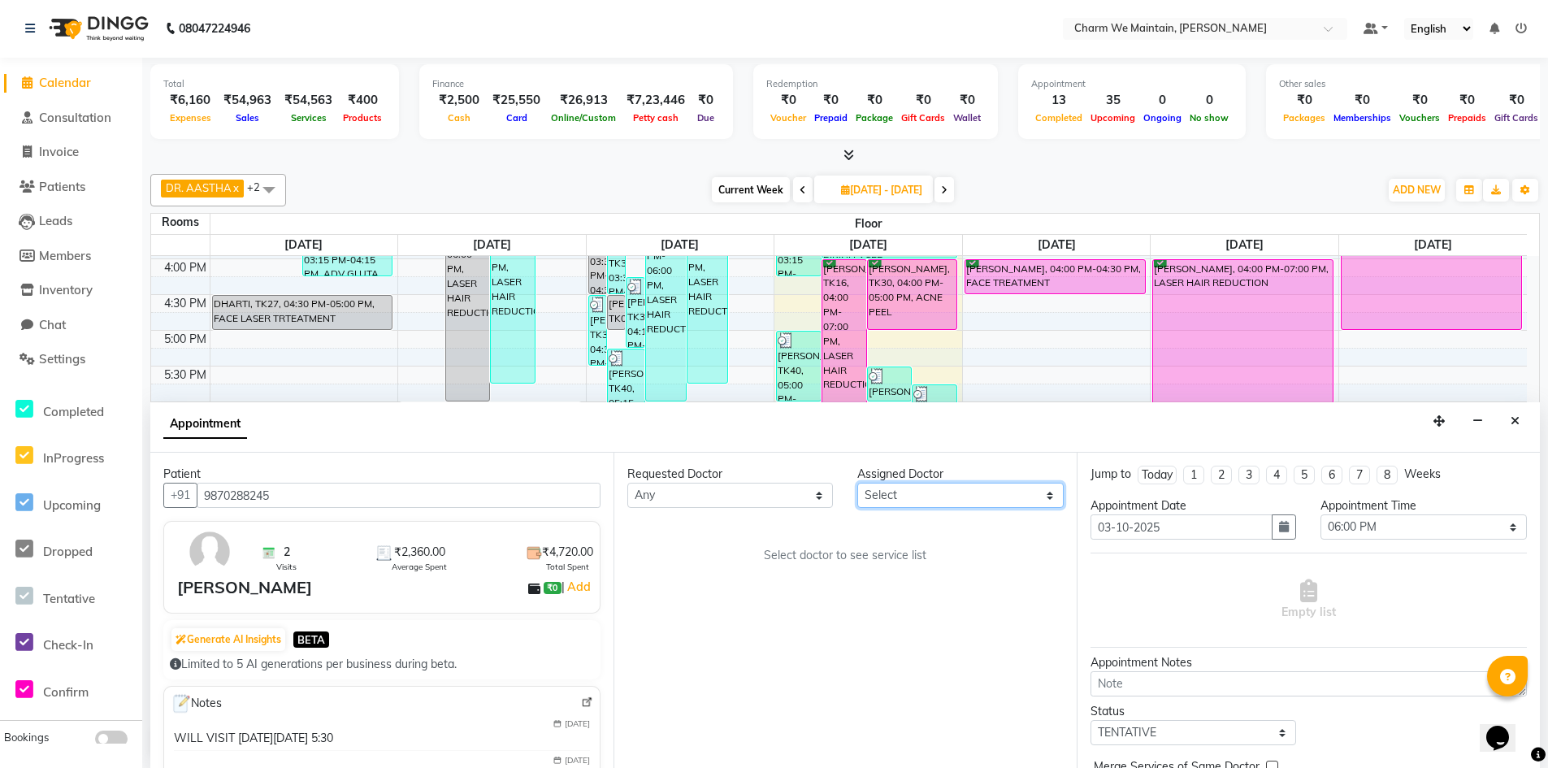
click at [1016, 496] on select "Select DR. AYESHA DR. [GEOGRAPHIC_DATA]" at bounding box center [960, 495] width 206 height 25
click at [857, 483] on select "Select DR. AYESHA DR. [GEOGRAPHIC_DATA]" at bounding box center [960, 495] width 206 height 25
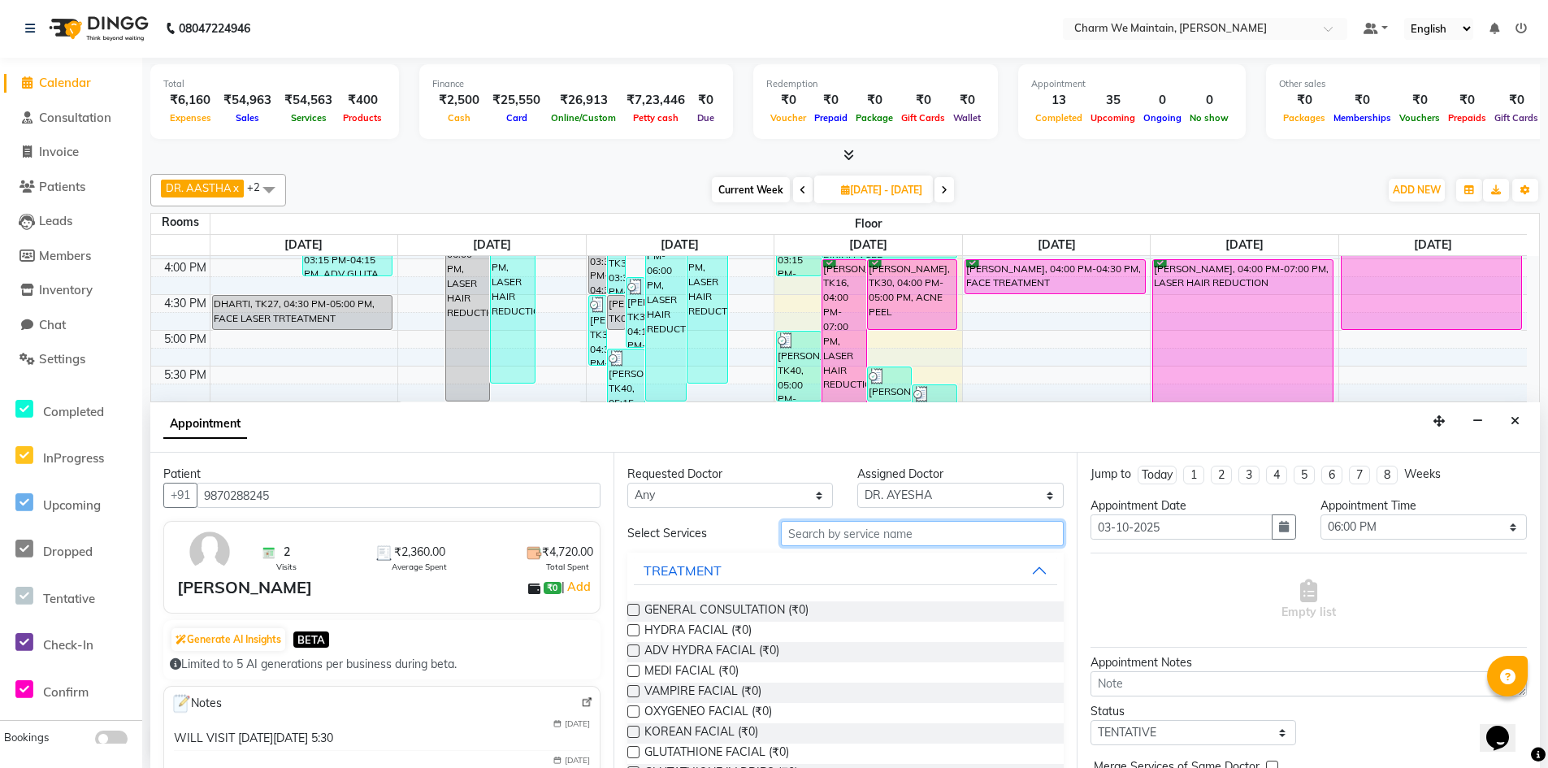
click at [939, 537] on input "text" at bounding box center [922, 533] width 283 height 25
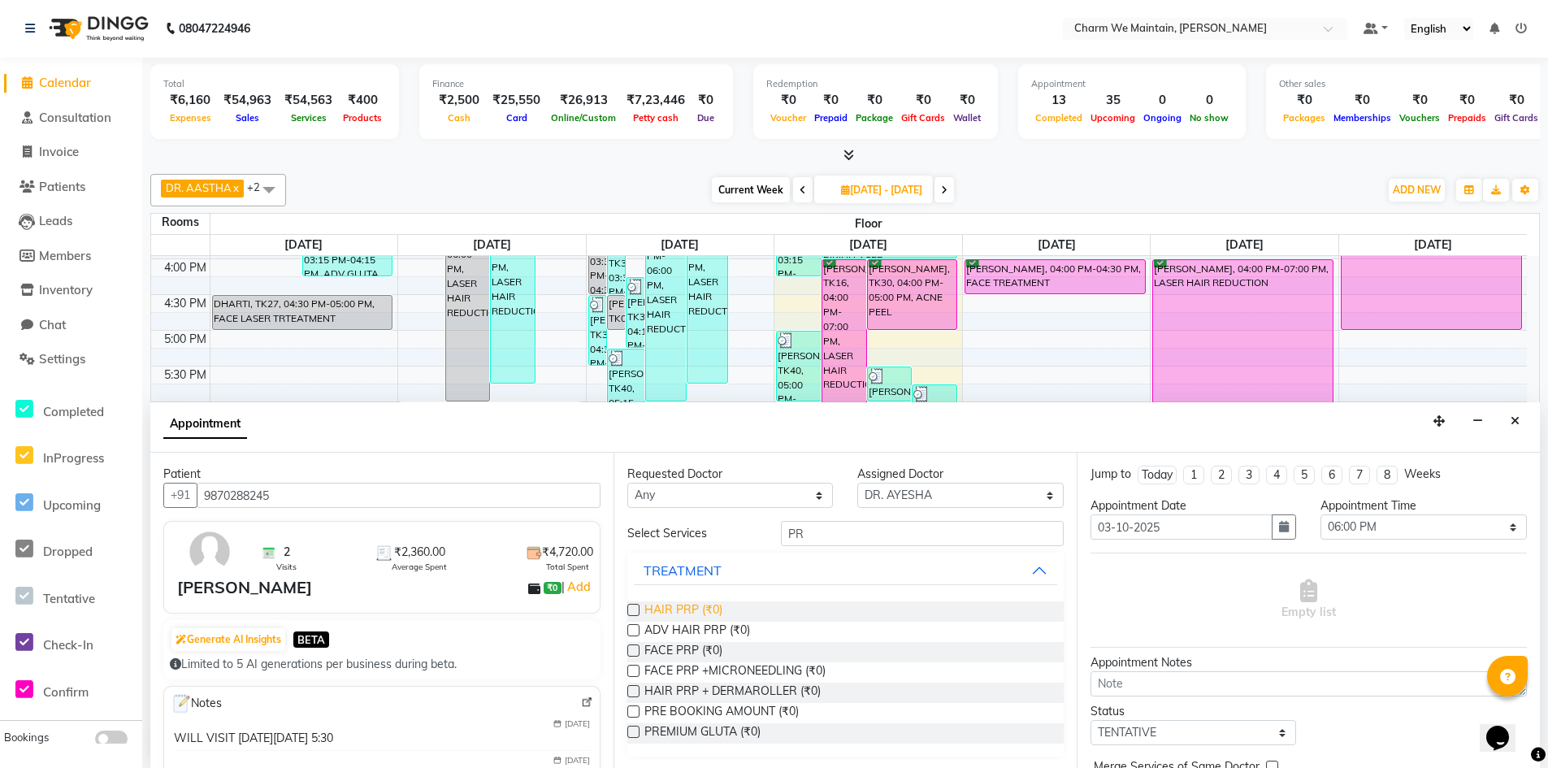
click at [687, 616] on span "HAIR PRP (₹0)" at bounding box center [683, 611] width 78 height 20
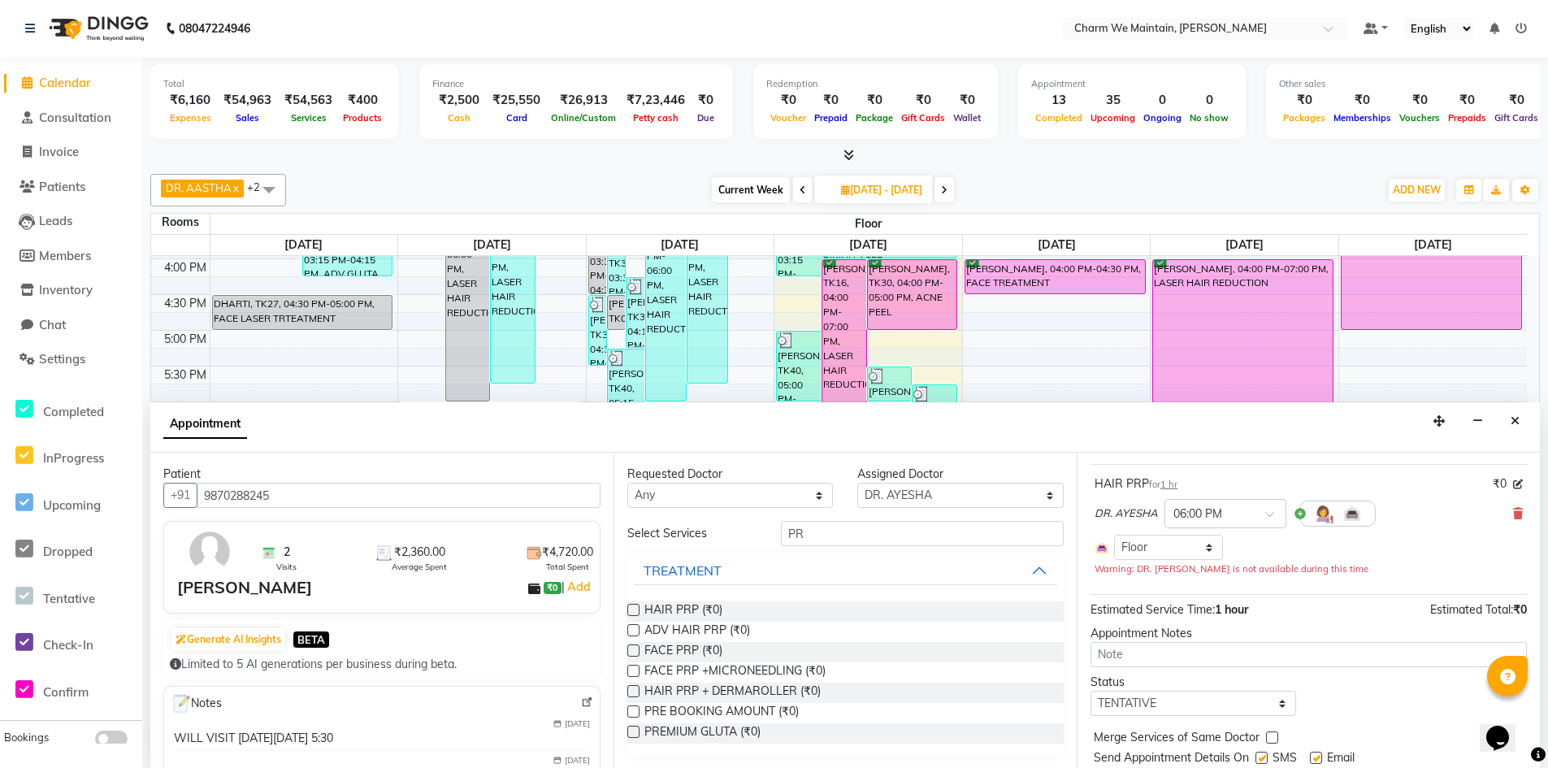
scroll to position [139, 0]
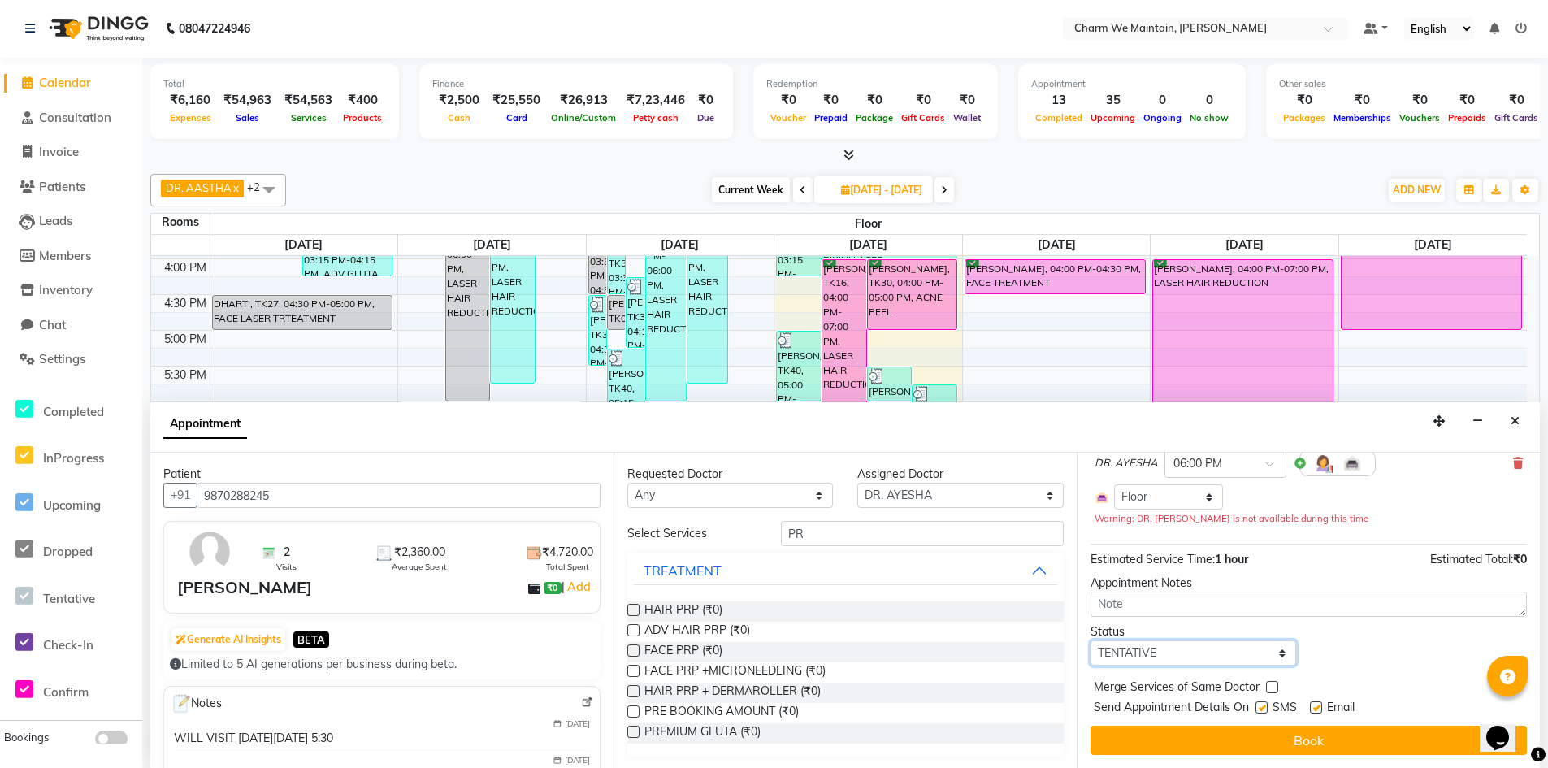
click at [1227, 650] on select "Select TENTATIVE CONFIRM UPCOMING" at bounding box center [1194, 652] width 206 height 25
click at [1091, 640] on select "Select TENTATIVE CONFIRM UPCOMING" at bounding box center [1194, 652] width 206 height 25
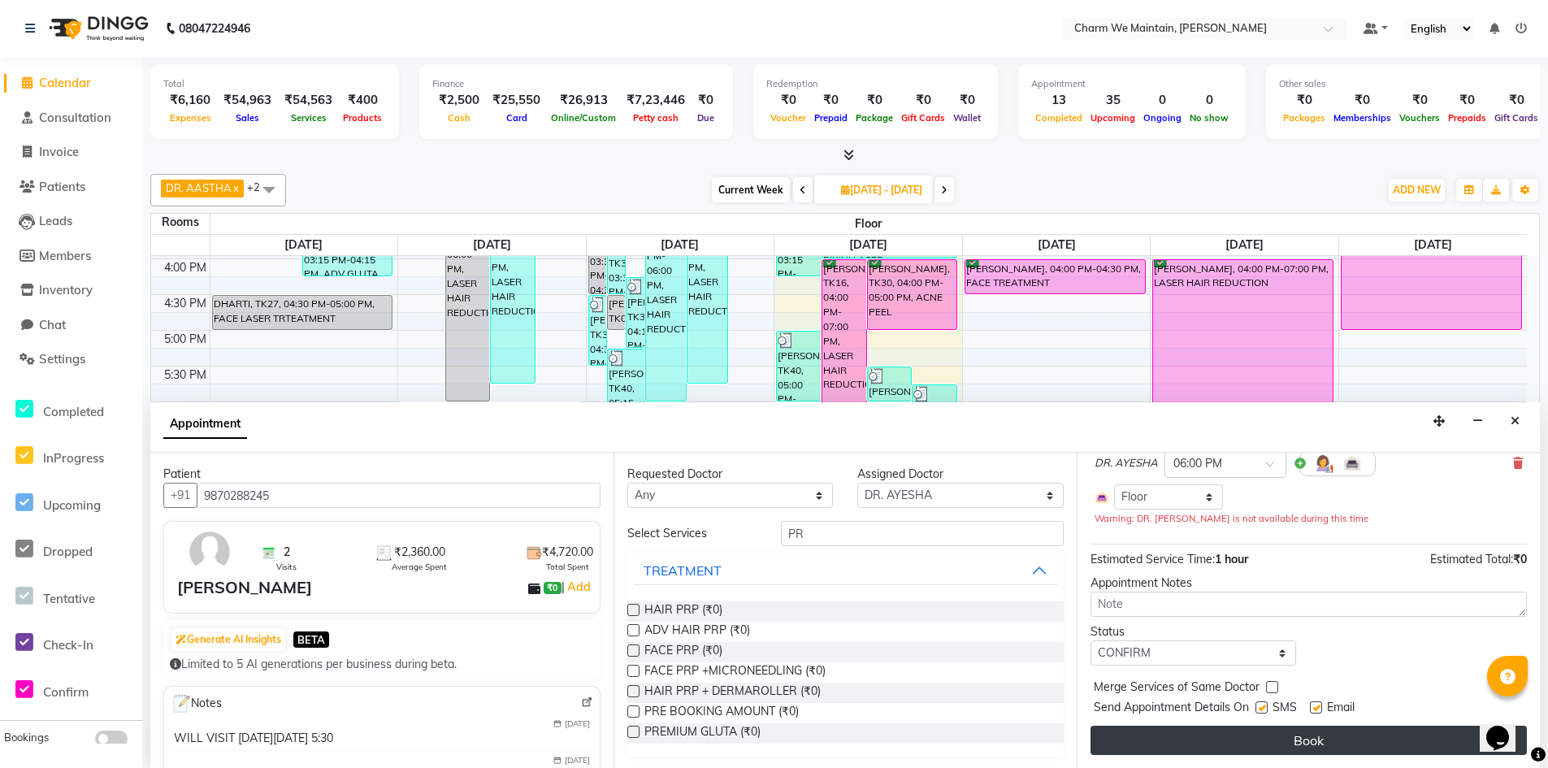
click at [1317, 734] on button "Book" at bounding box center [1309, 740] width 436 height 29
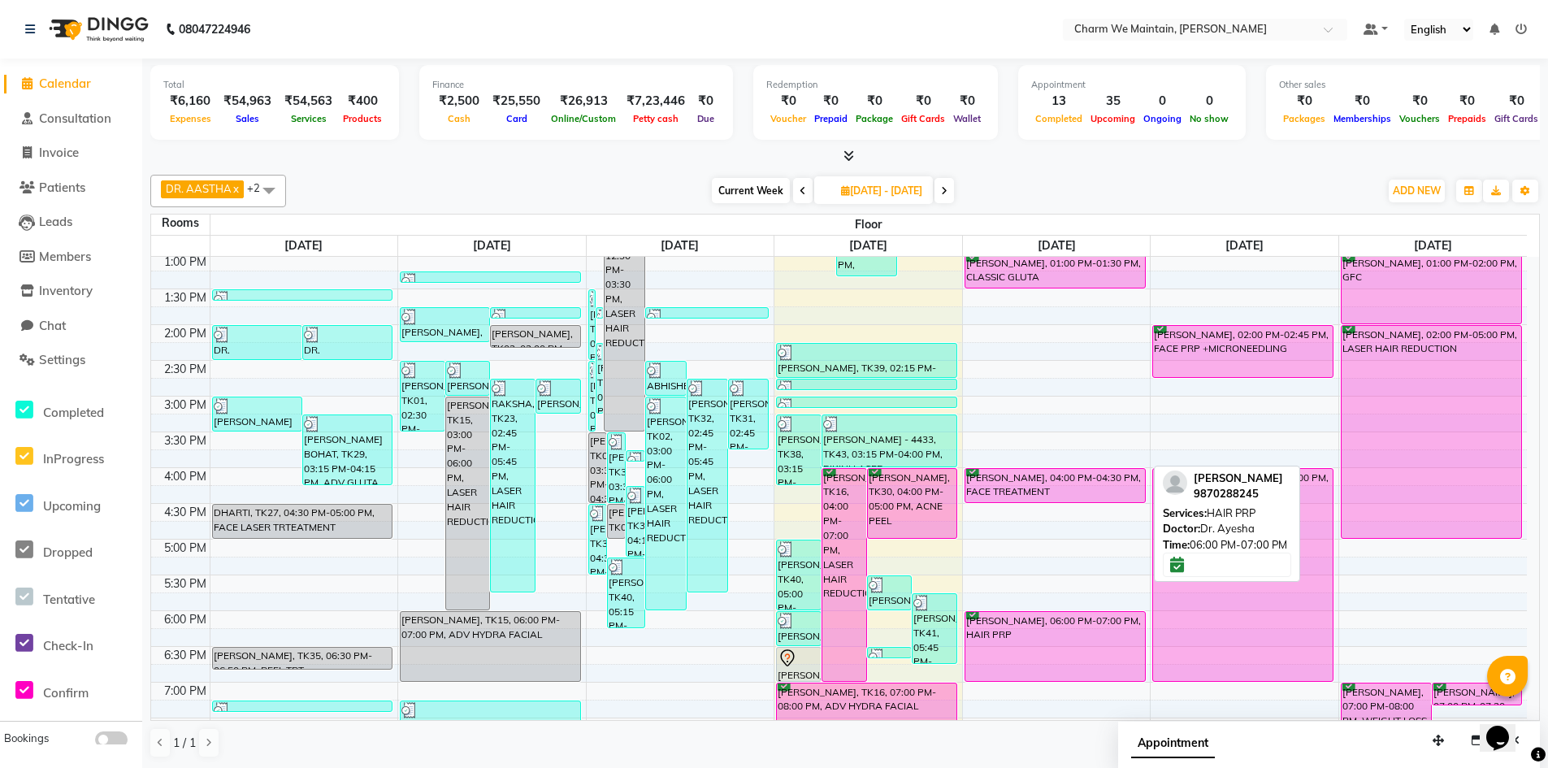
scroll to position [325, 0]
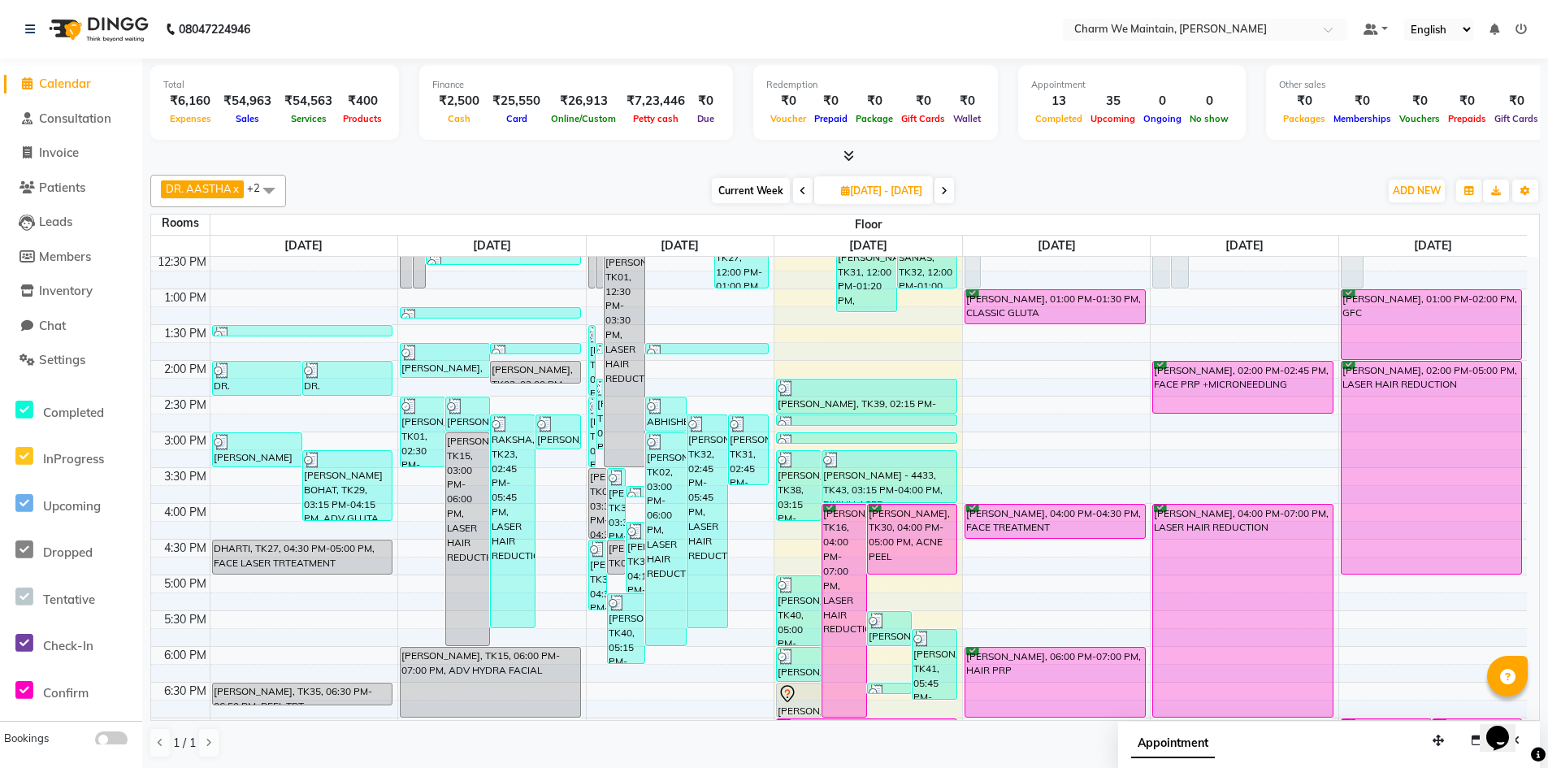
click at [1147, 300] on div "8:00 AM 8:30 AM 9:00 AM 9:30 AM 10:00 AM 10:30 AM 11:00 AM 11:30 AM 12:00 PM 12…" at bounding box center [839, 468] width 1376 height 1072
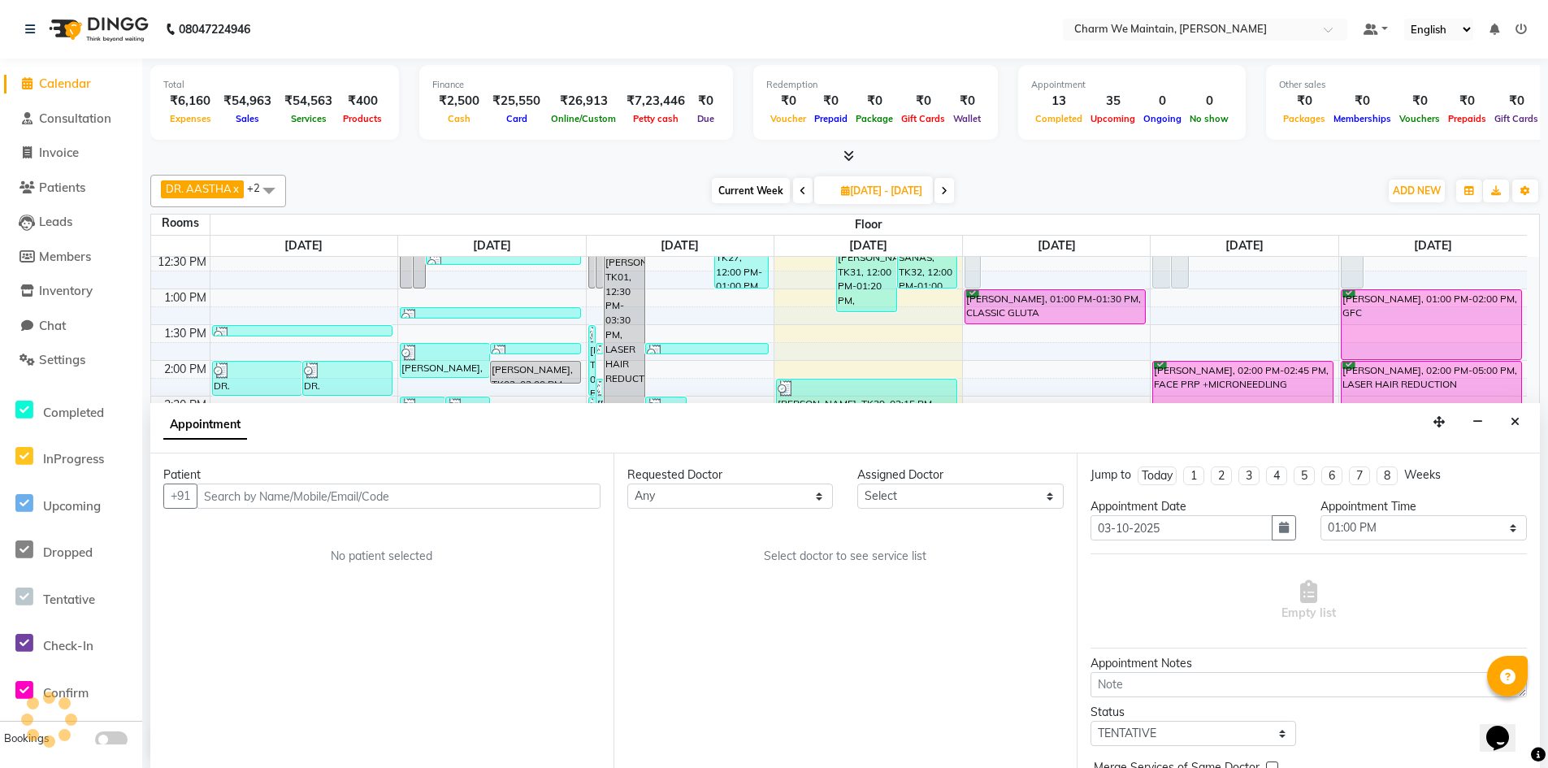
scroll to position [1, 0]
click at [480, 498] on input "text" at bounding box center [399, 495] width 404 height 25
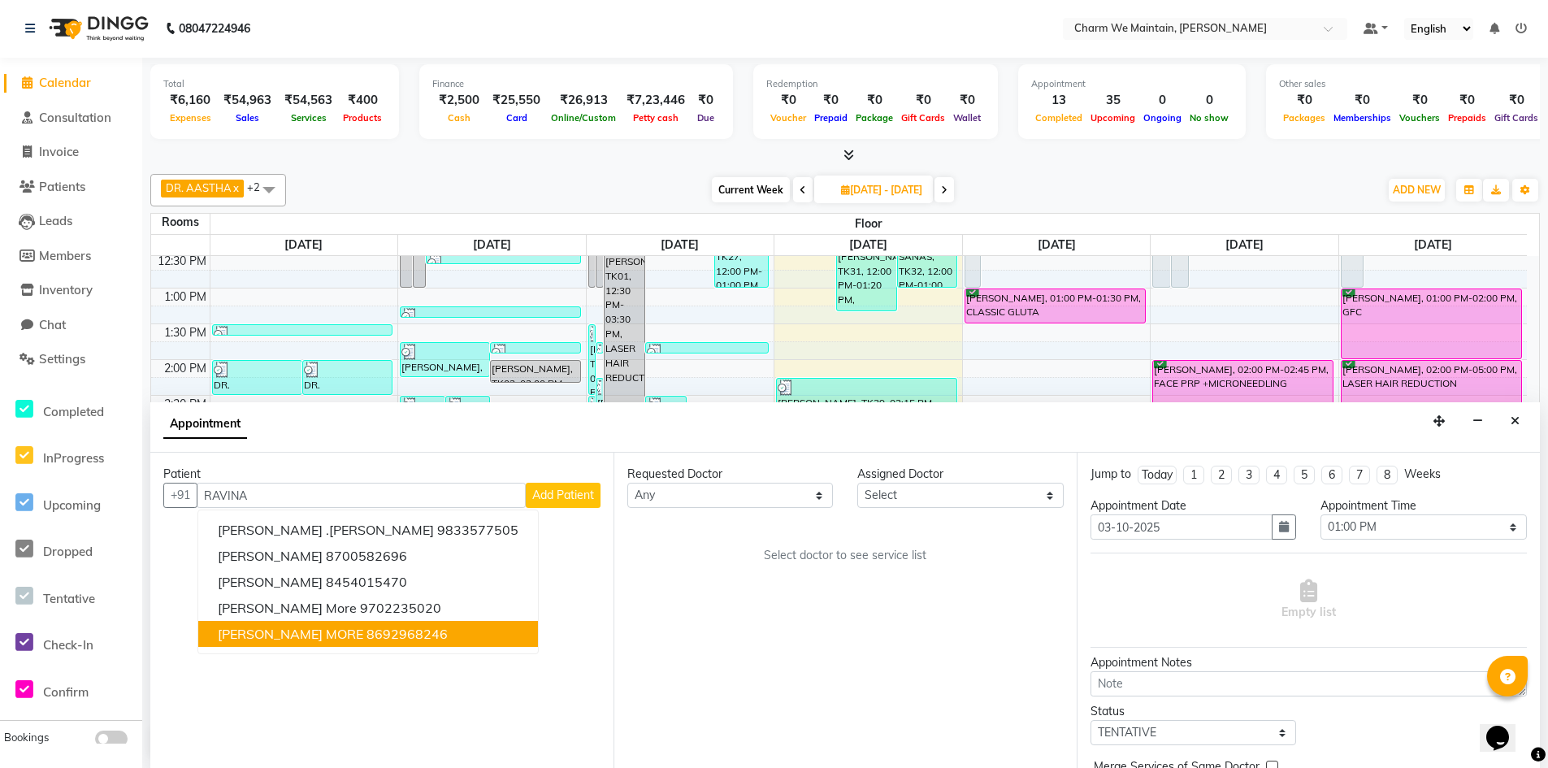
click at [367, 639] on ngb-highlight "8692968246" at bounding box center [407, 634] width 81 height 16
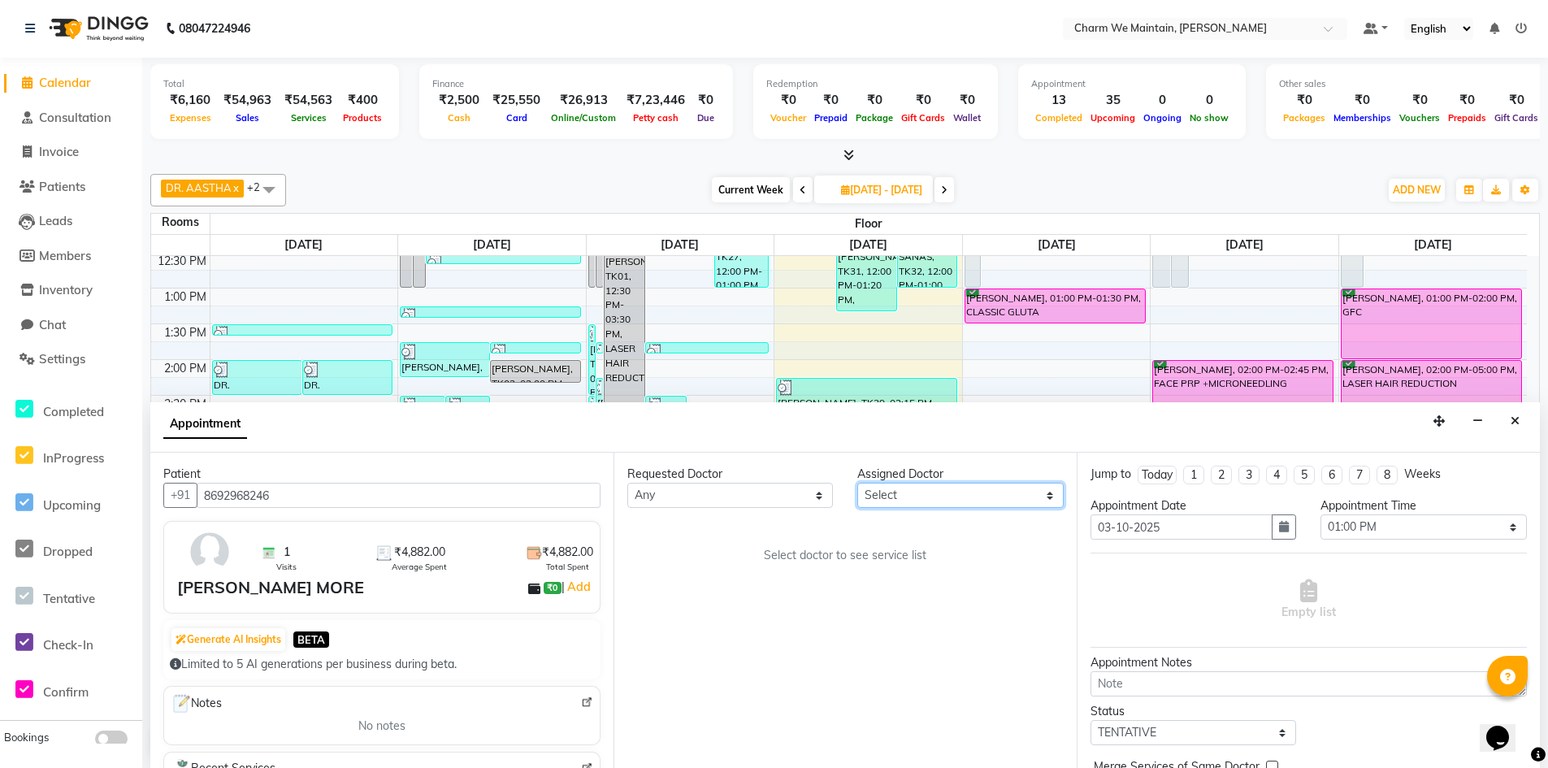
click at [930, 500] on select "Select DR. AYESHA DR. [GEOGRAPHIC_DATA]" at bounding box center [960, 495] width 206 height 25
click at [857, 483] on select "Select DR. AYESHA DR. [GEOGRAPHIC_DATA]" at bounding box center [960, 495] width 206 height 25
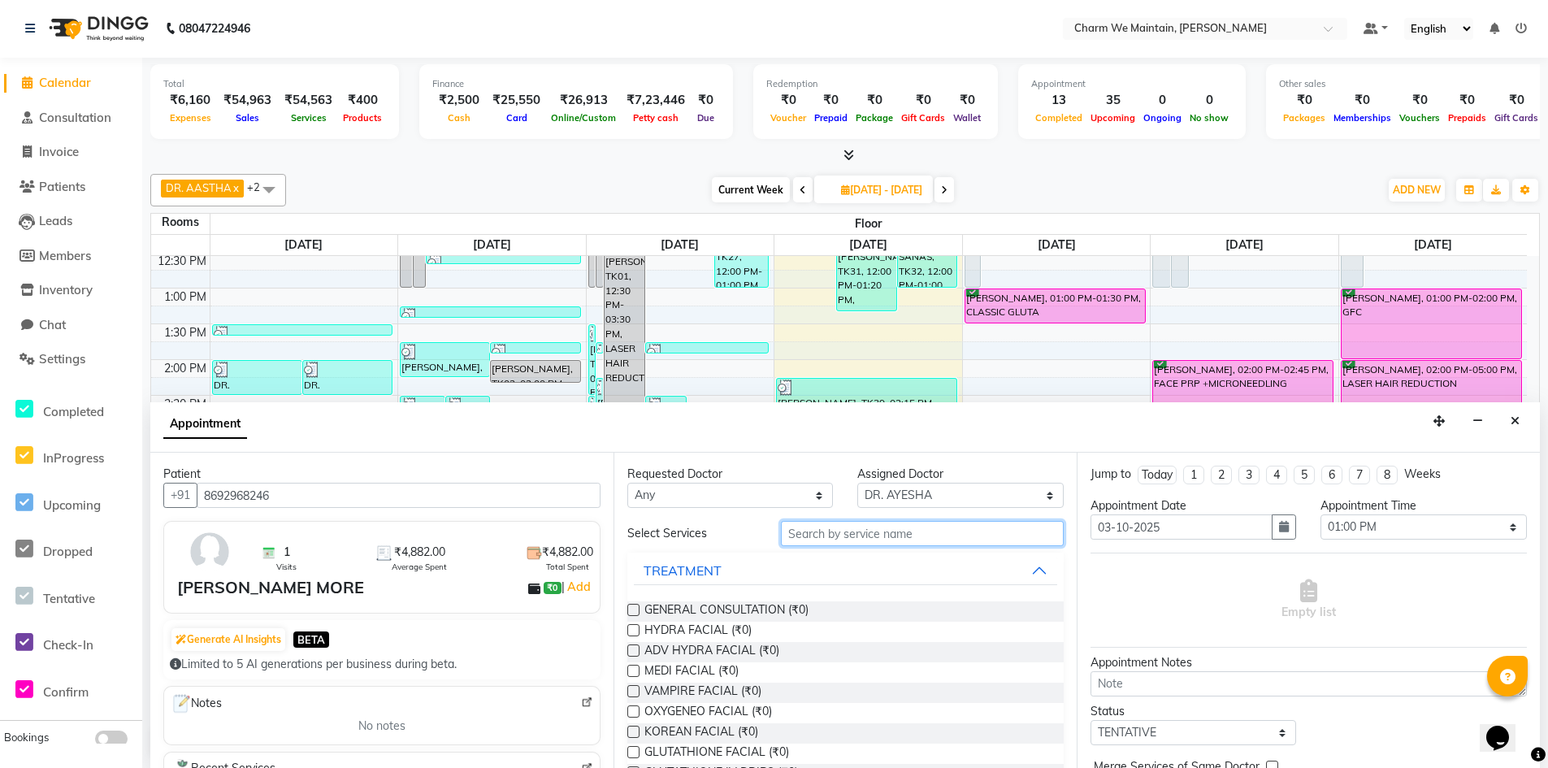
click at [935, 536] on input "text" at bounding box center [922, 533] width 283 height 25
click at [738, 629] on span "GLUTATHIONE IV DRIPS (₹0)" at bounding box center [721, 632] width 154 height 20
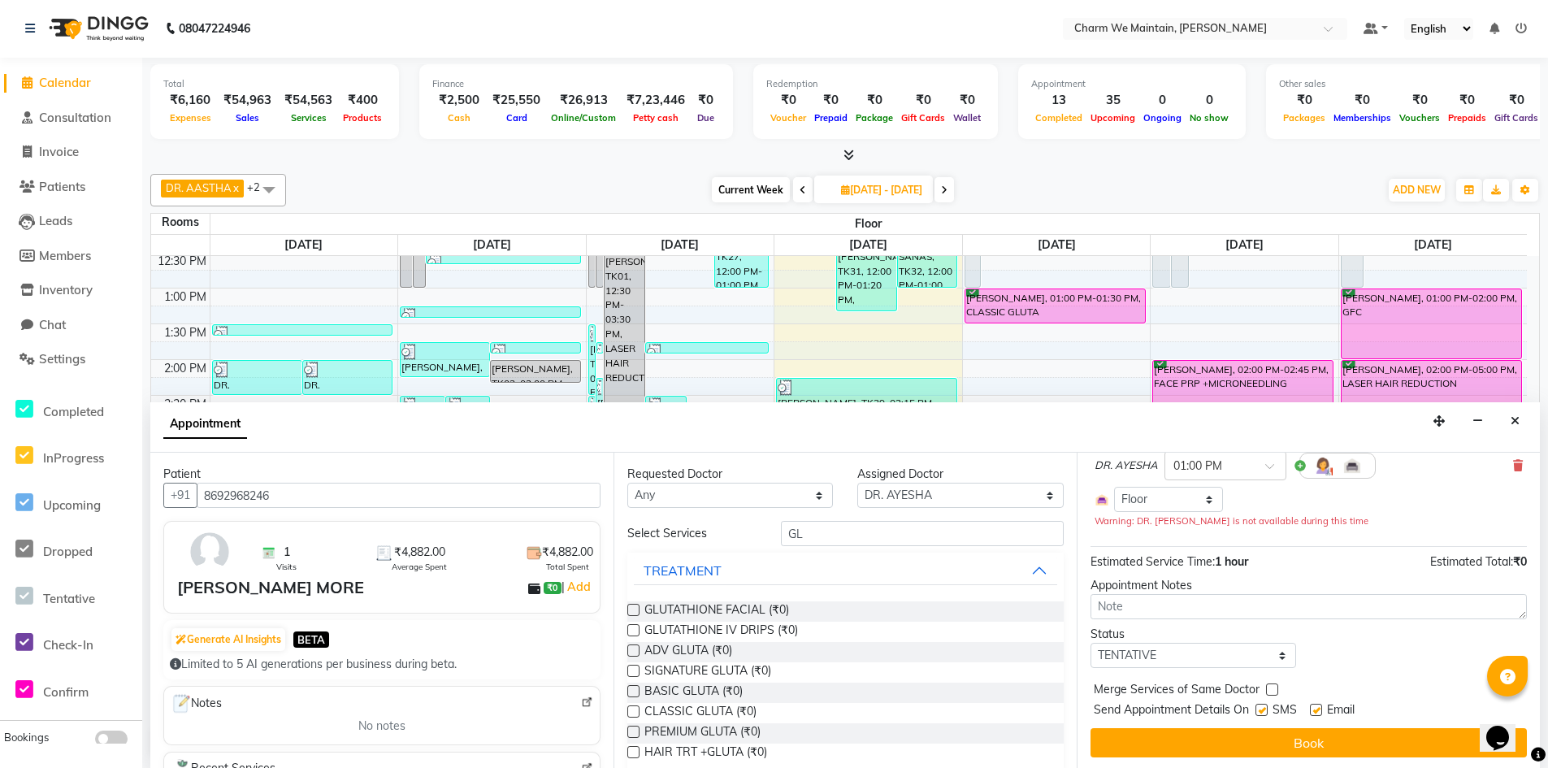
scroll to position [139, 0]
click at [1208, 648] on select "Select TENTATIVE CONFIRM UPCOMING" at bounding box center [1194, 652] width 206 height 25
click at [1091, 640] on select "Select TENTATIVE CONFIRM UPCOMING" at bounding box center [1194, 652] width 206 height 25
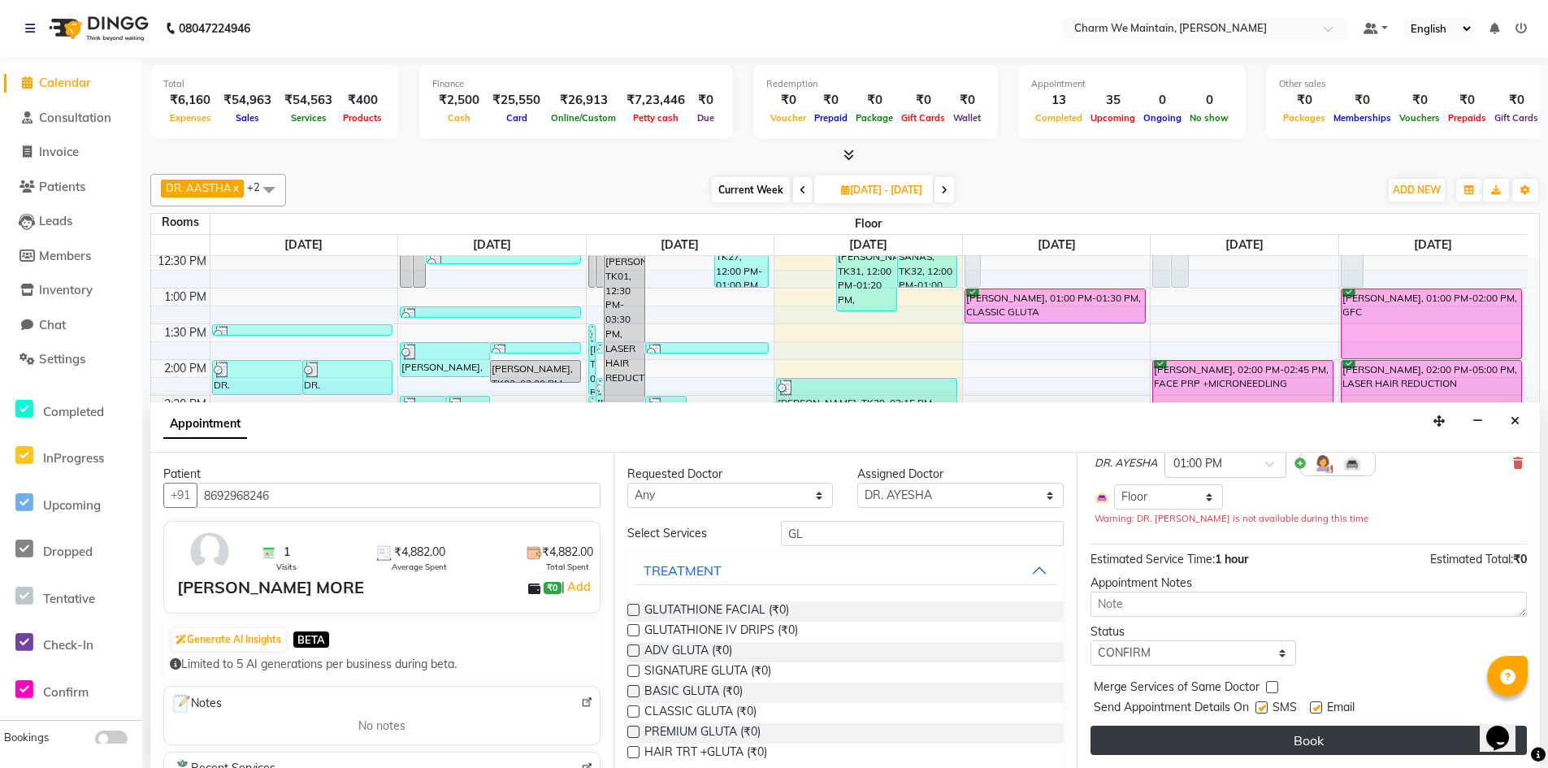
click at [1264, 738] on button "Book" at bounding box center [1309, 740] width 436 height 29
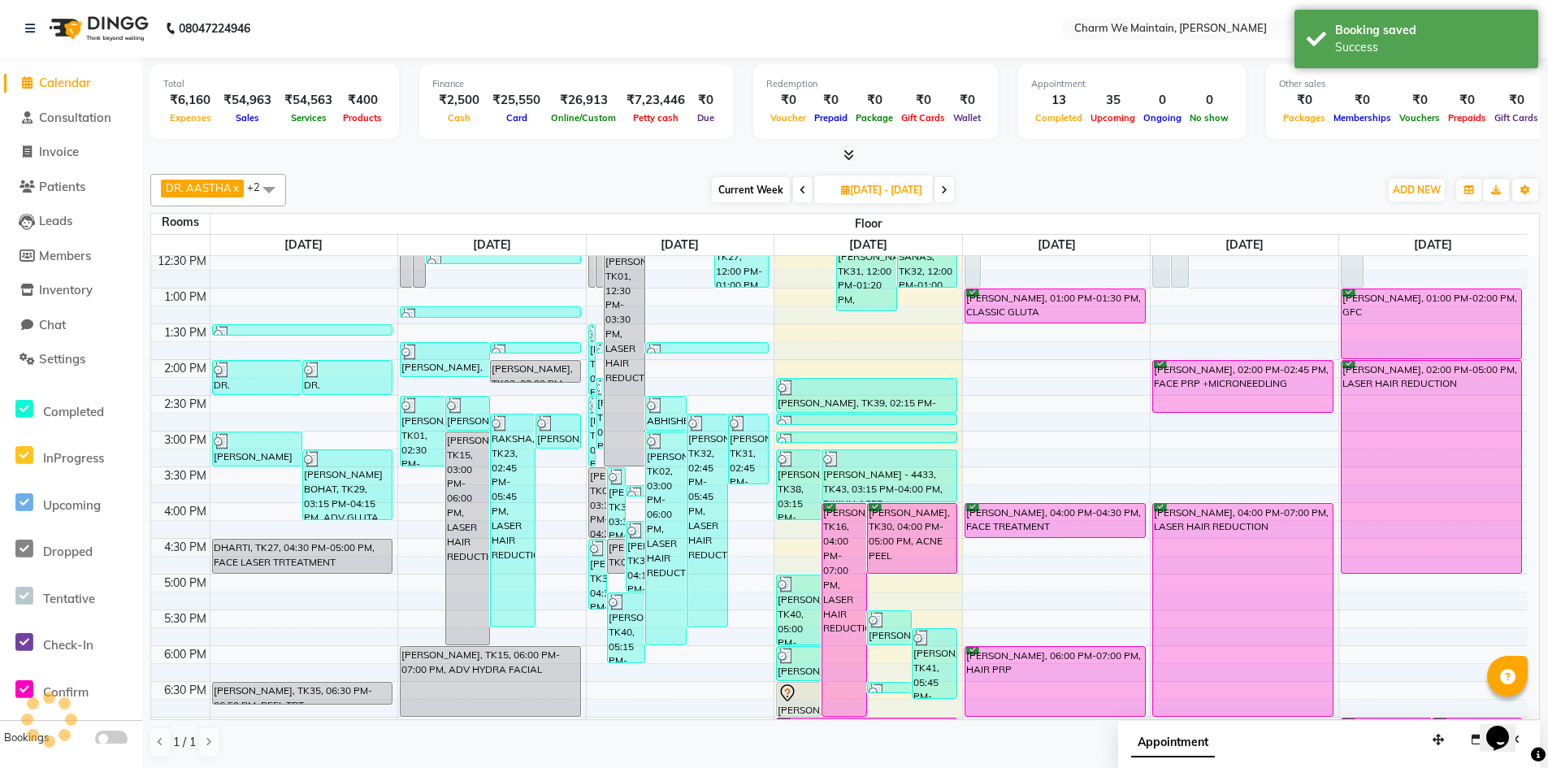
scroll to position [0, 0]
